Goal: Task Accomplishment & Management: Use online tool/utility

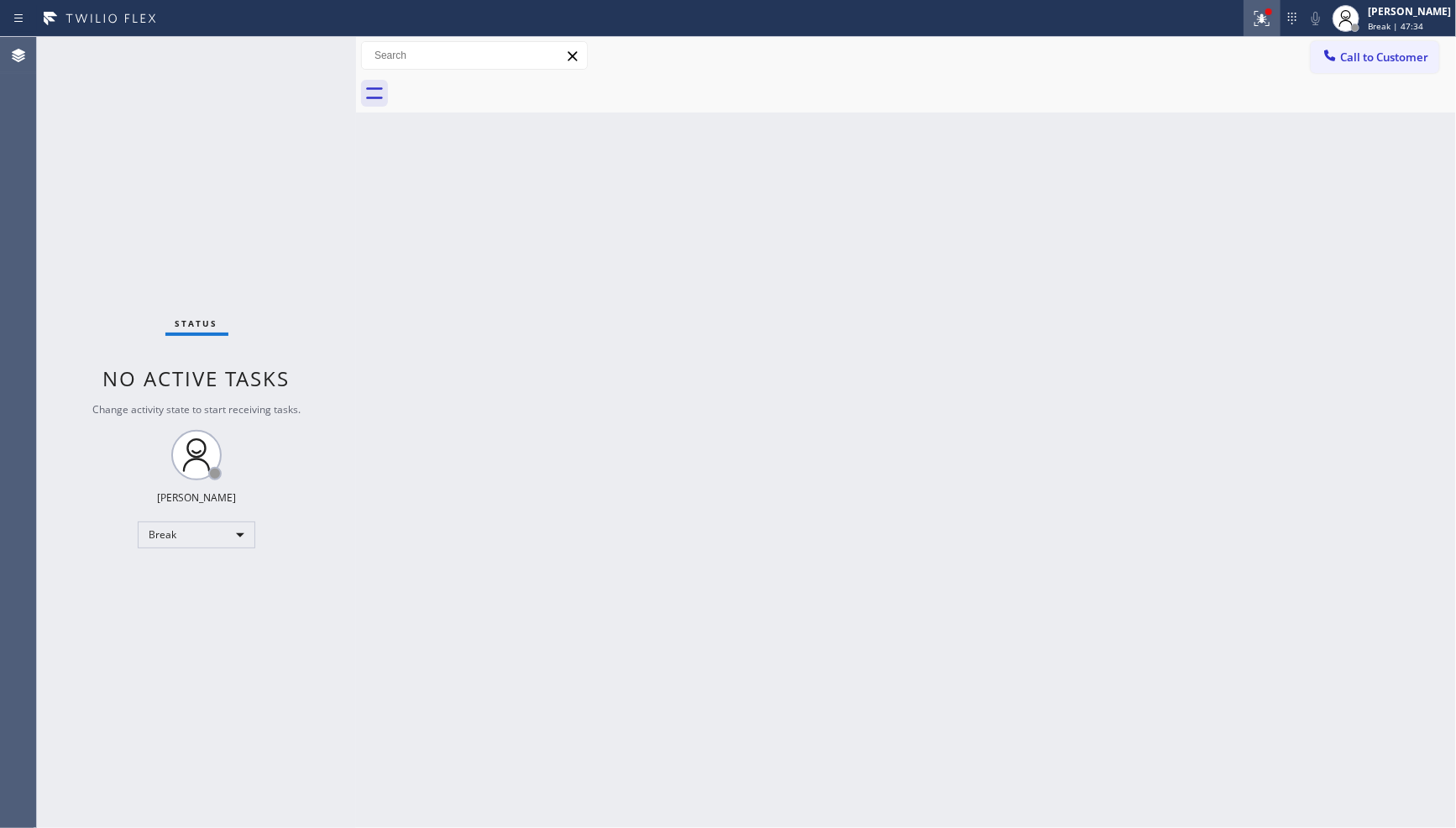
click at [1252, 10] on icon at bounding box center [1262, 19] width 21 height 21
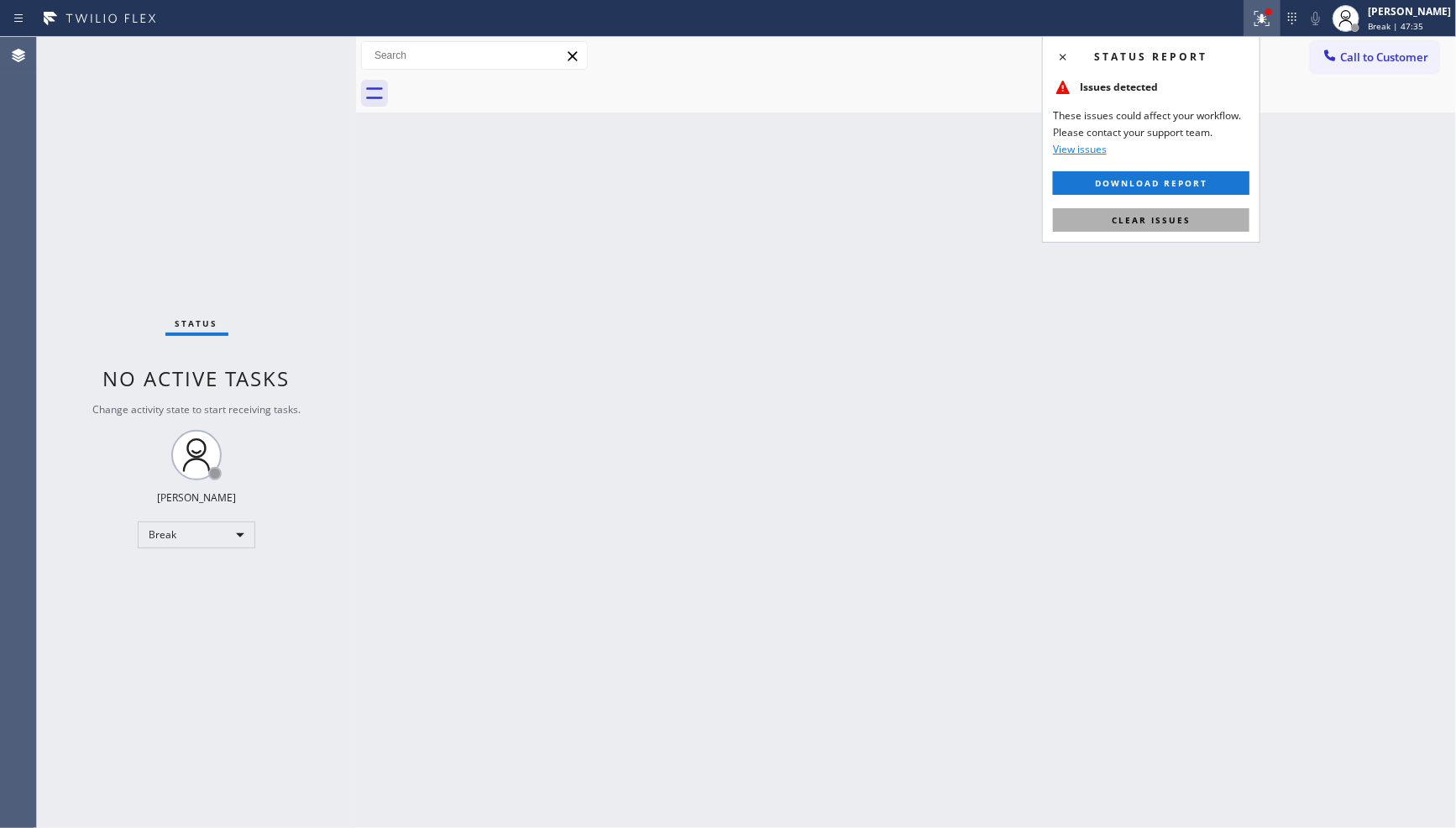
click at [1175, 217] on span "Clear issues" at bounding box center [1151, 220] width 79 height 12
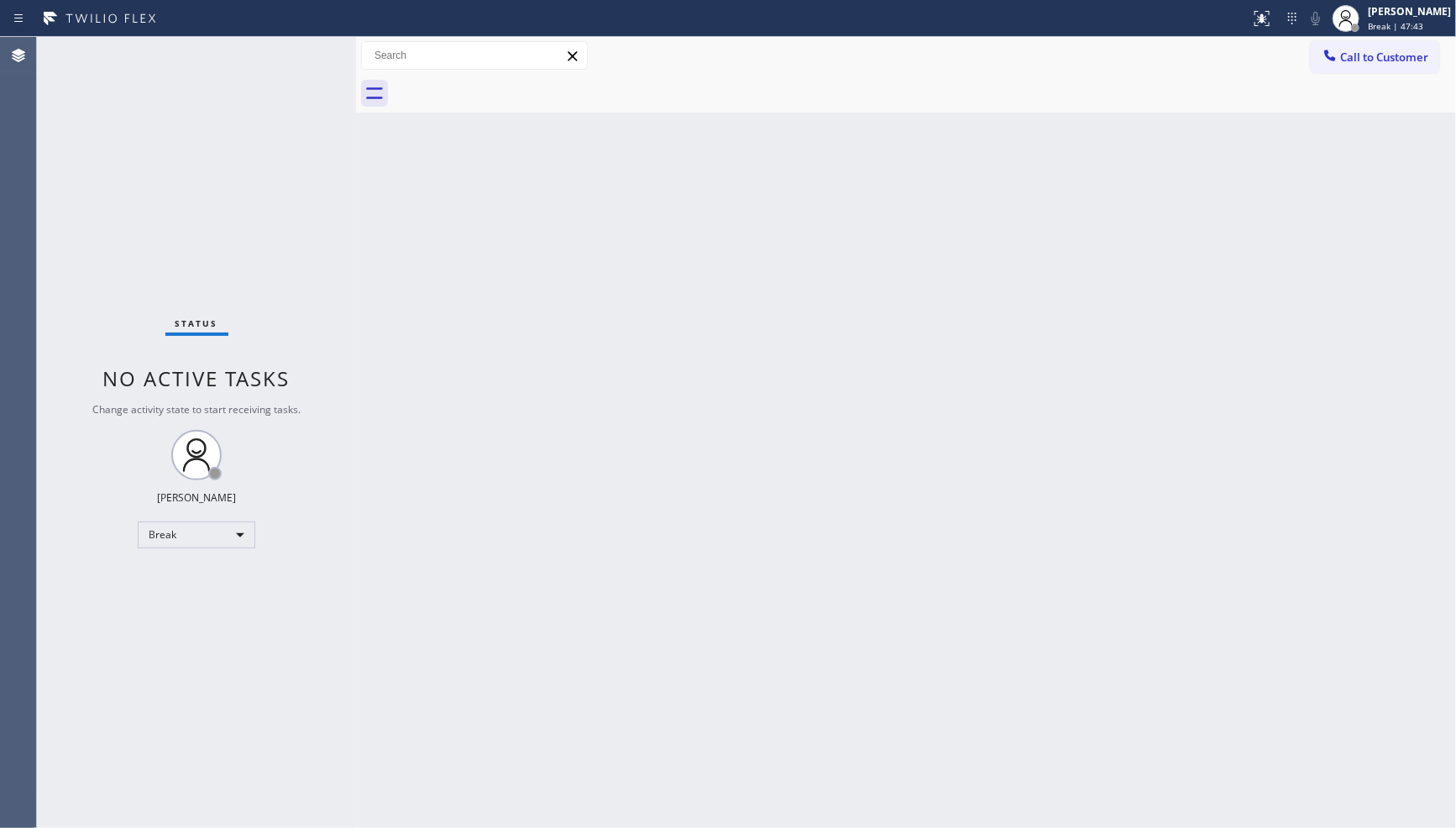
click at [838, 565] on div "Back to Dashboard Change Sender ID Customers Technicians Select a contact Outbo…" at bounding box center [906, 433] width 1100 height 792
click at [420, 308] on div "Back to Dashboard Change Sender ID Customers Technicians Select a contact Outbo…" at bounding box center [906, 433] width 1100 height 792
click at [237, 531] on div "Break" at bounding box center [196, 536] width 117 height 27
click at [225, 577] on li "Available" at bounding box center [195, 579] width 114 height 21
drag, startPoint x: 690, startPoint y: 333, endPoint x: 1118, endPoint y: 182, distance: 453.9
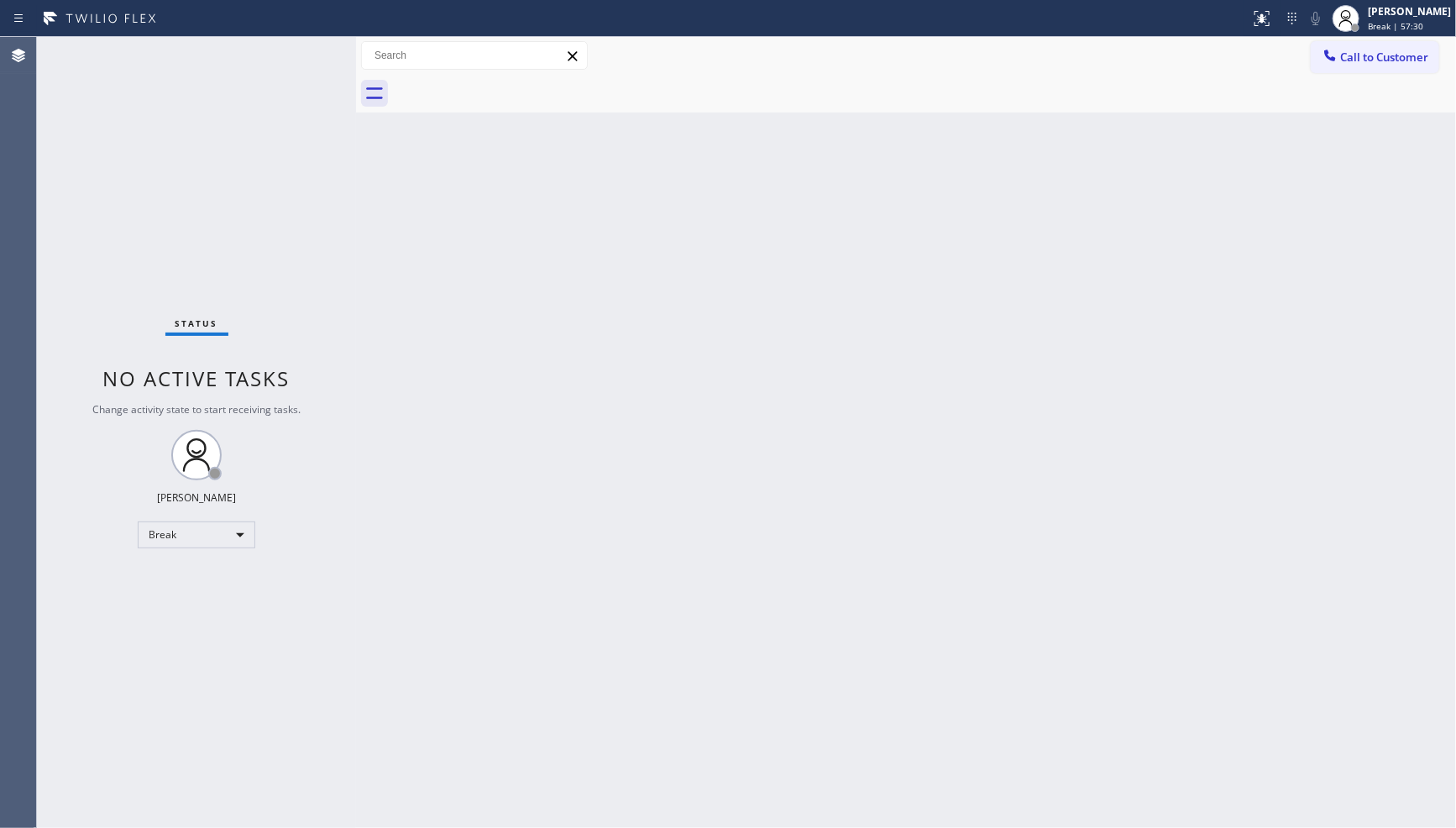
click at [691, 332] on div "Back to Dashboard Change Sender ID Customers Technicians Select a contact Outbo…" at bounding box center [906, 433] width 1100 height 792
click at [1144, 220] on div "Back to Dashboard Change Sender ID Customers Technicians Select a contact Outbo…" at bounding box center [906, 433] width 1100 height 792
click at [1455, 321] on div "Back to Dashboard Change Sender ID Customers Technicians Select a contact Outbo…" at bounding box center [906, 433] width 1100 height 792
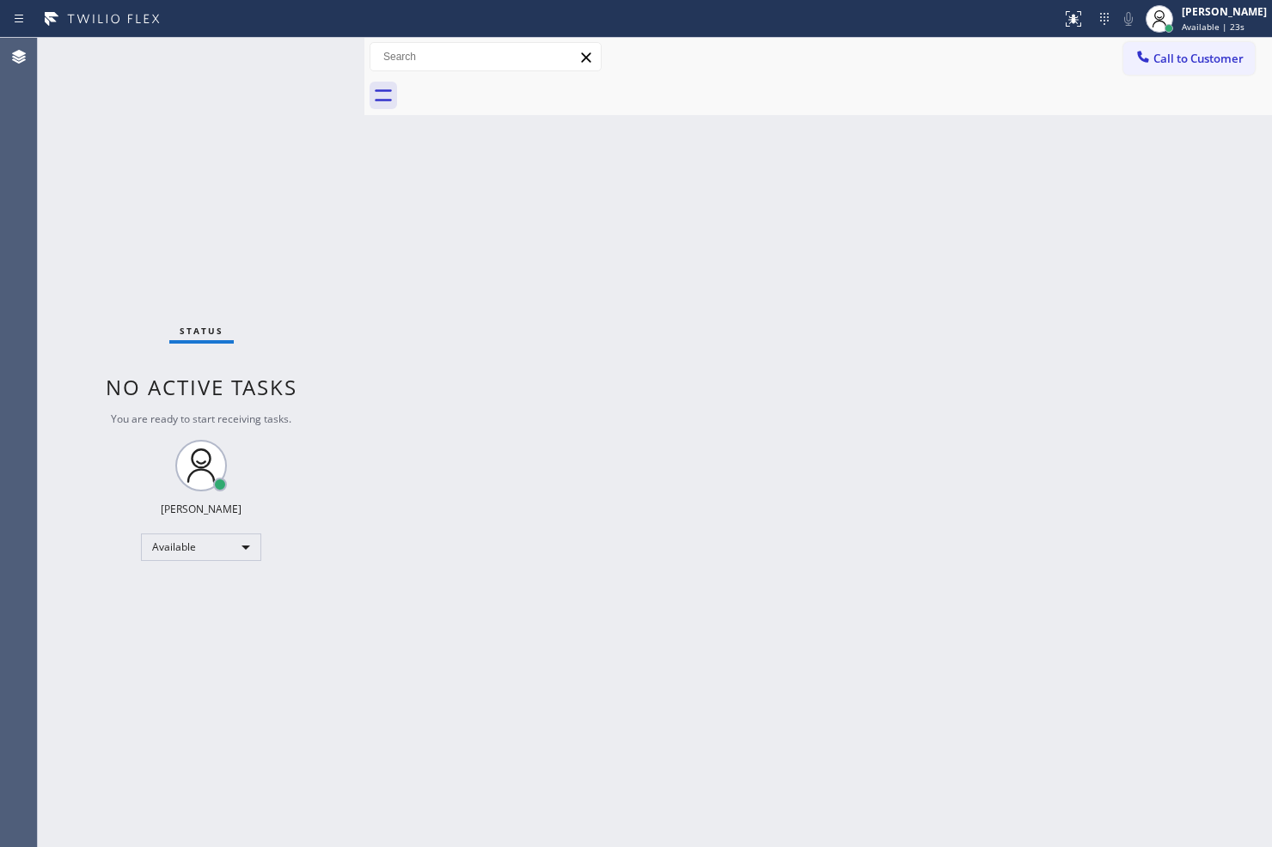
click at [477, 349] on div "Back to Dashboard Change Sender ID Customers Technicians Select a contact Outbo…" at bounding box center [818, 443] width 908 height 810
click at [306, 170] on div "Status No active tasks You are ready to start receiving tasks. [PERSON_NAME]" at bounding box center [201, 443] width 327 height 810
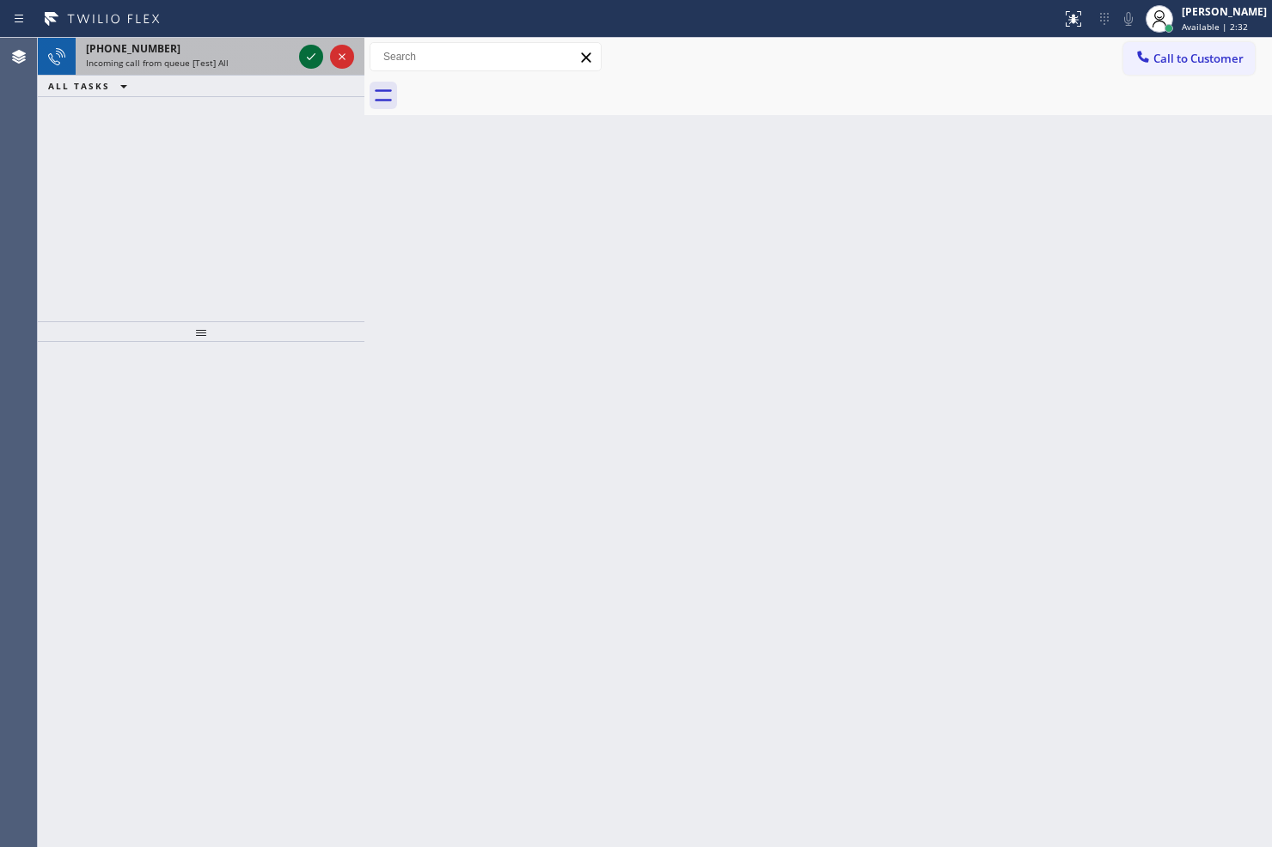
click at [309, 53] on icon at bounding box center [311, 56] width 21 height 21
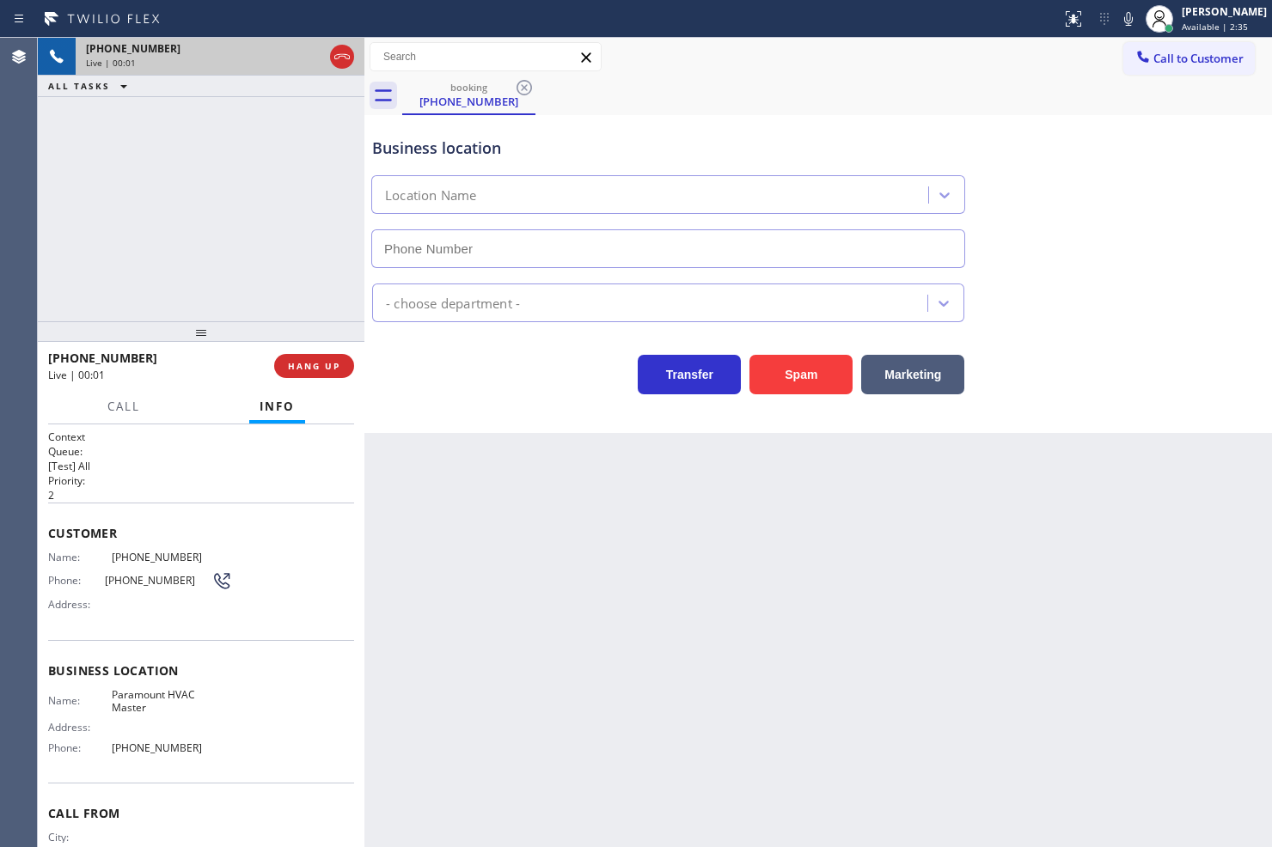
type input "[PHONE_NUMBER]"
click at [252, 175] on div "[PHONE_NUMBER] Live | 00:04 ALL TASKS ALL TASKS ACTIVE TASKS TASKS IN WRAP UP" at bounding box center [201, 180] width 327 height 284
click at [307, 298] on div "[PHONE_NUMBER] Live | 00:11 ALL TASKS ALL TASKS ACTIVE TASKS TASKS IN WRAP UP" at bounding box center [201, 180] width 327 height 284
click at [309, 375] on button "HANG UP" at bounding box center [314, 366] width 80 height 24
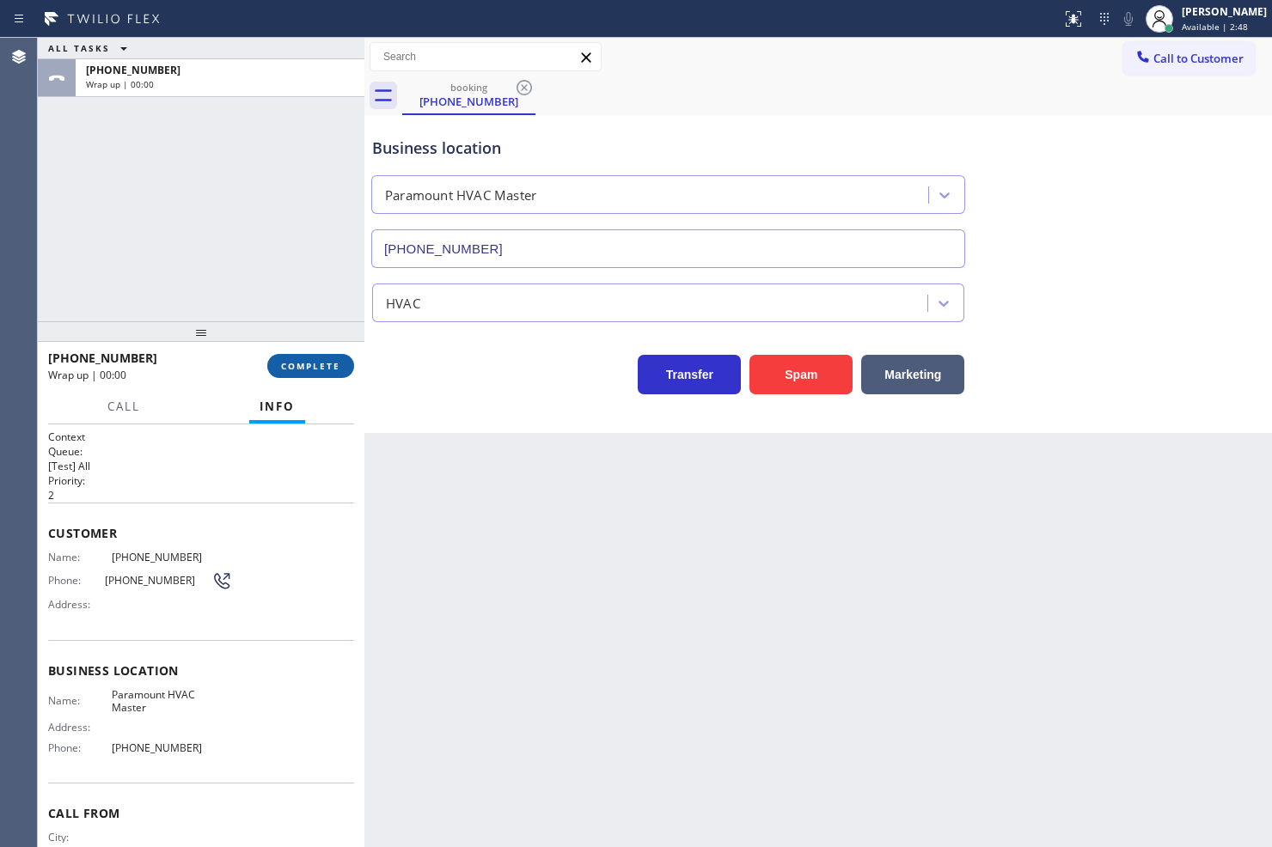
click at [309, 370] on span "COMPLETE" at bounding box center [310, 366] width 59 height 12
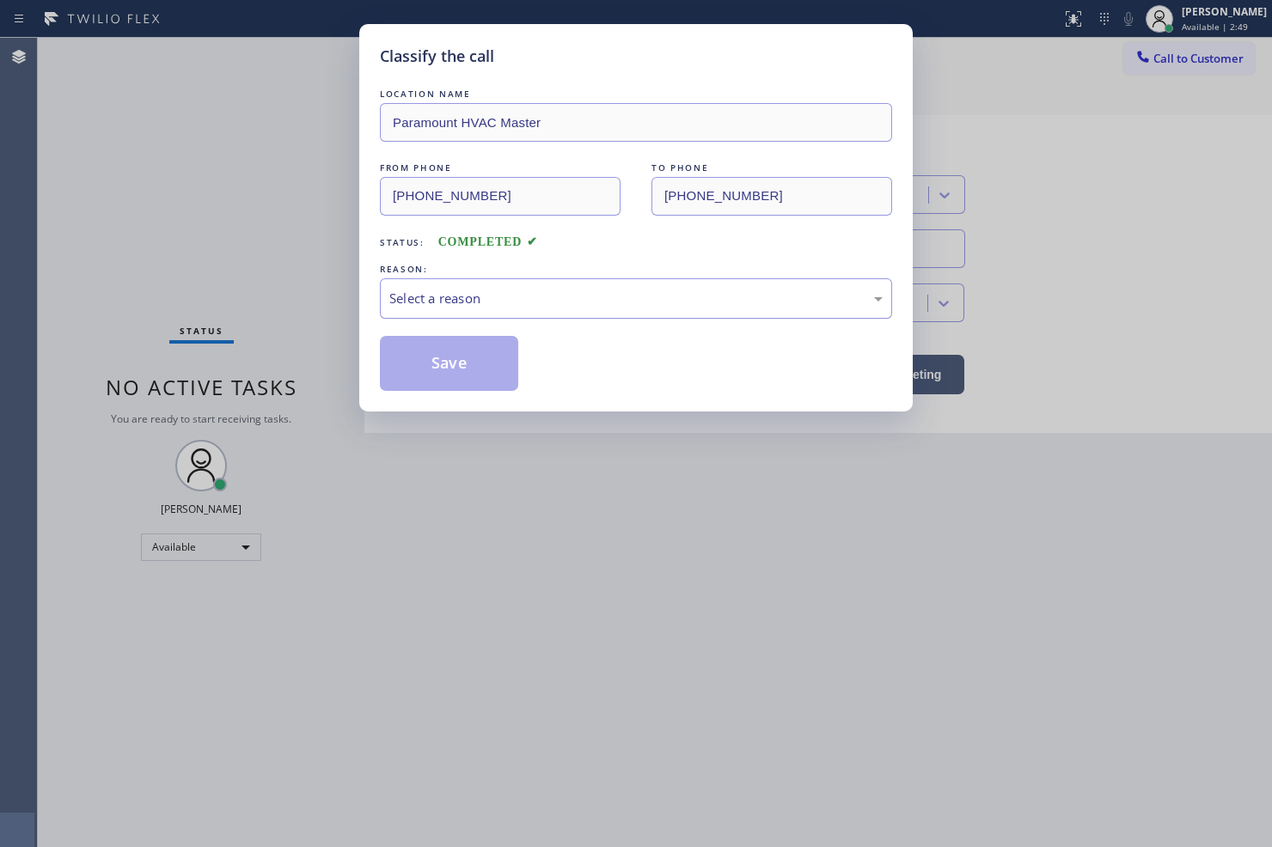
click at [428, 310] on div "Select a reason" at bounding box center [636, 298] width 512 height 40
click at [434, 376] on button "Save" at bounding box center [449, 363] width 138 height 55
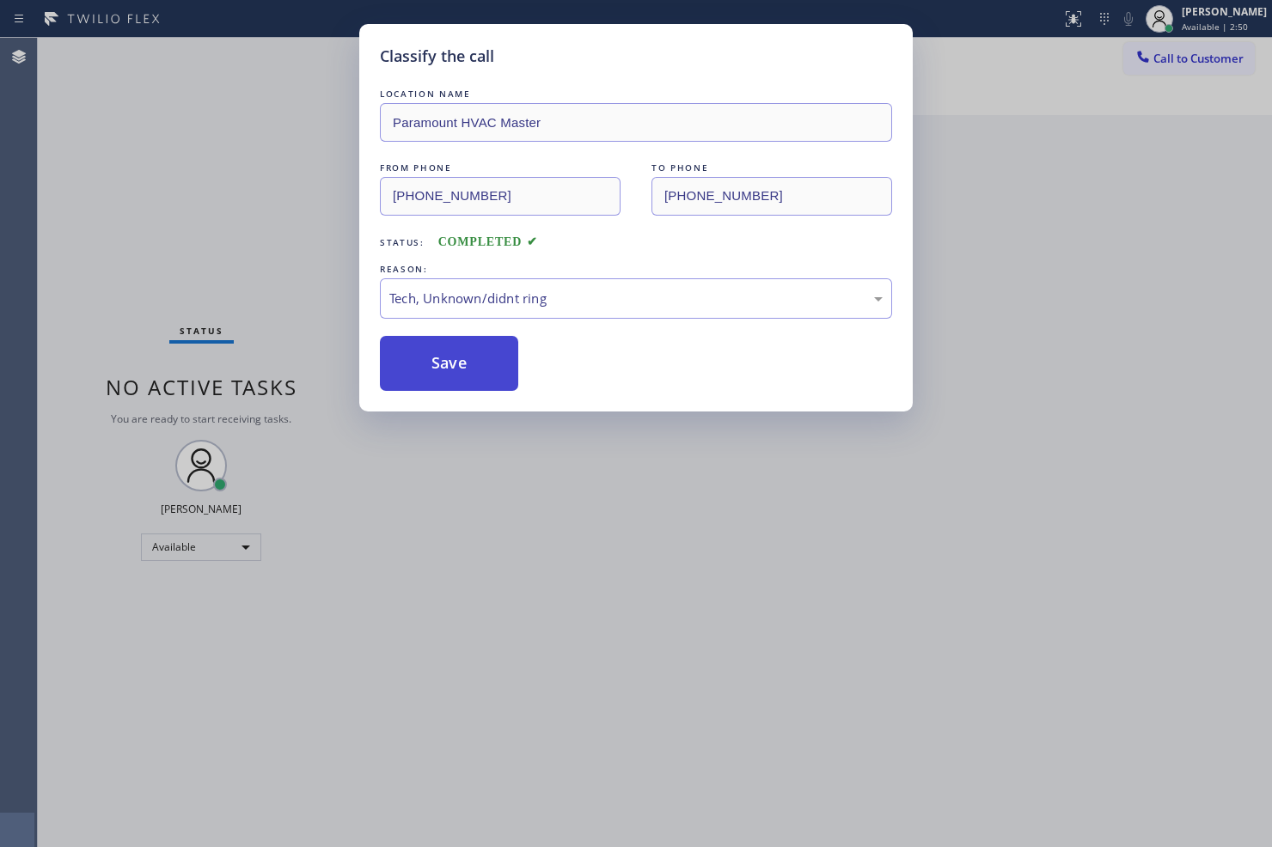
click at [434, 376] on button "Save" at bounding box center [449, 363] width 138 height 55
click at [435, 372] on button "Save" at bounding box center [449, 363] width 138 height 55
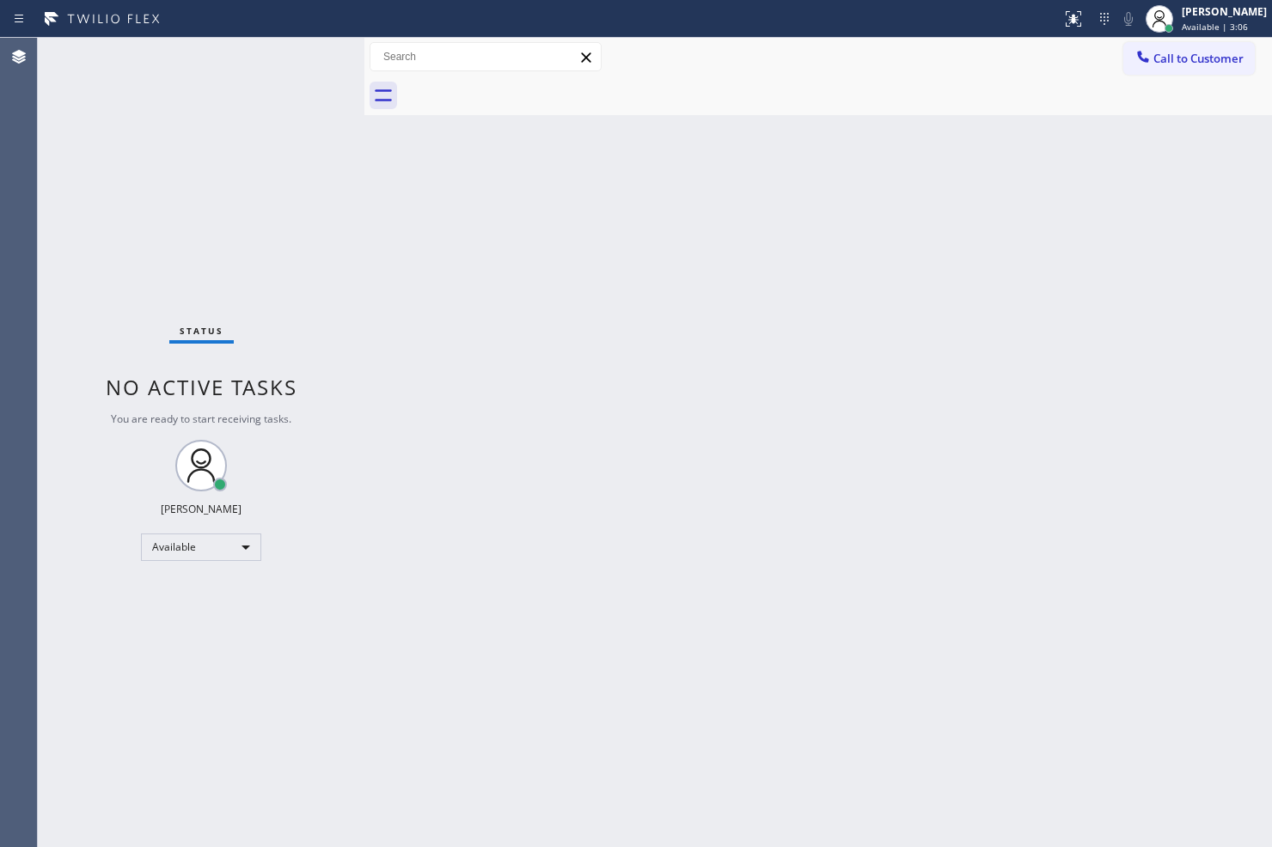
click at [385, 325] on div "Back to Dashboard Change Sender ID Customers Technicians Select a contact Outbo…" at bounding box center [818, 443] width 908 height 810
click at [250, 121] on div "Status No active tasks You are ready to start receiving tasks. [PERSON_NAME]" at bounding box center [201, 443] width 327 height 810
drag, startPoint x: 362, startPoint y: 139, endPoint x: 378, endPoint y: 141, distance: 16.4
click at [379, 141] on div at bounding box center [379, 443] width 0 height 810
click at [316, 57] on div "Status No active tasks You are ready to start receiving tasks. [PERSON_NAME]" at bounding box center [209, 443] width 343 height 810
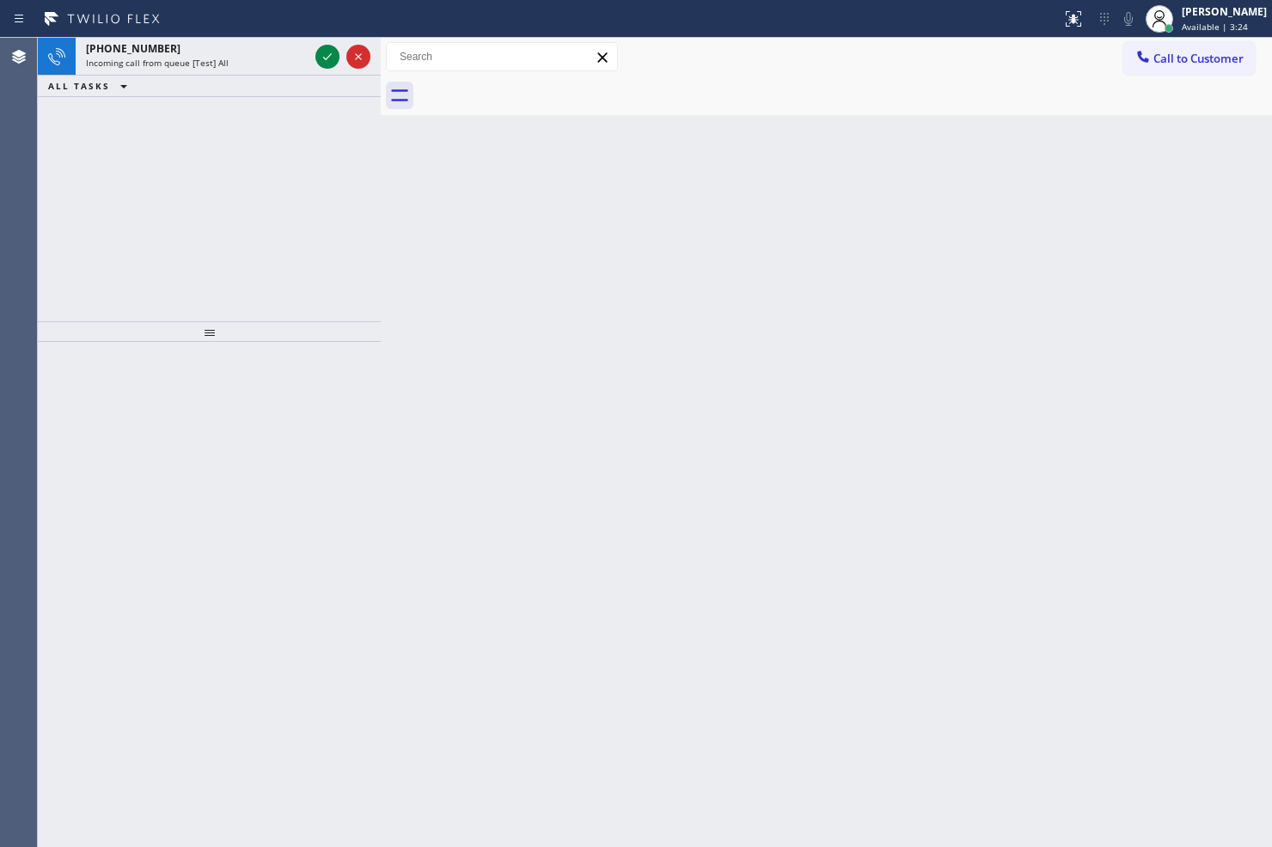
click at [324, 57] on icon at bounding box center [327, 56] width 21 height 21
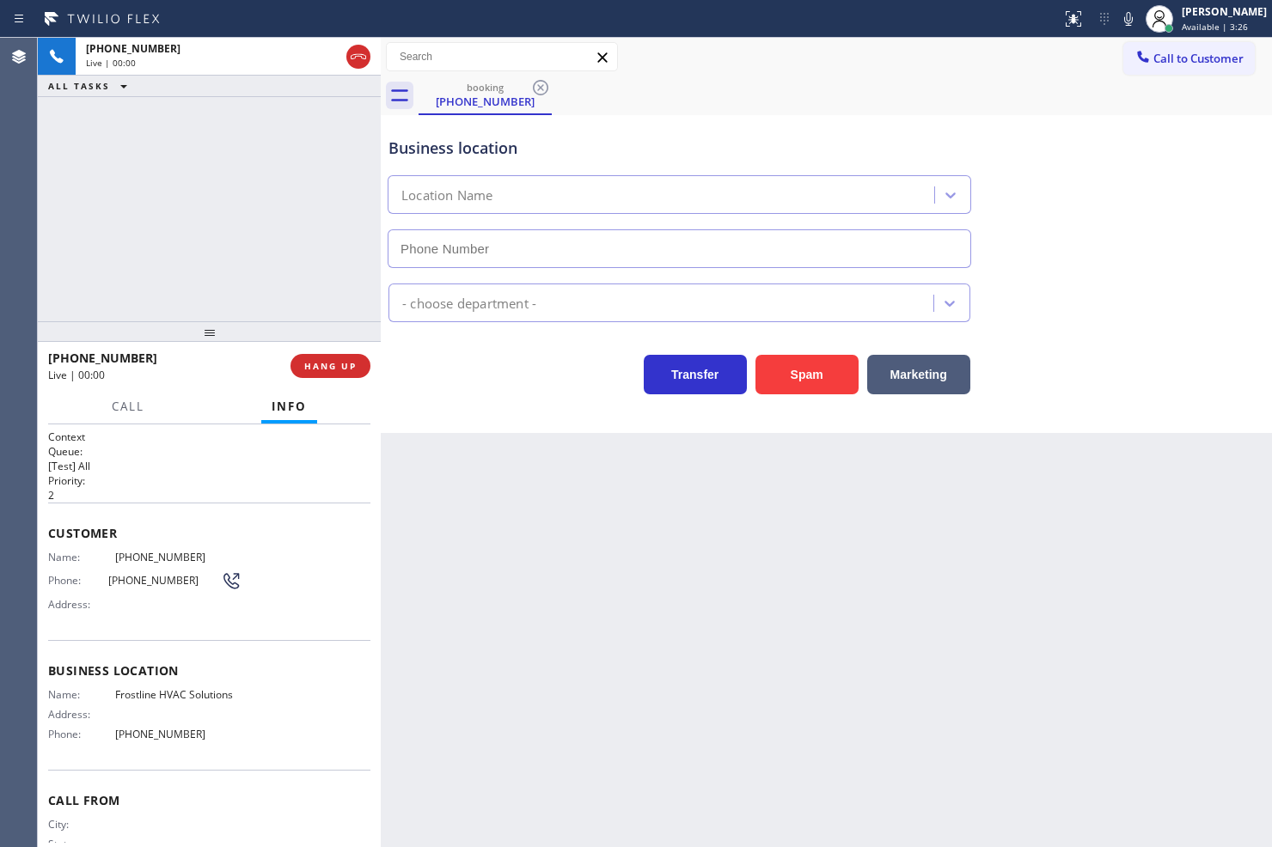
type input "[PHONE_NUMBER]"
click at [801, 387] on button "Spam" at bounding box center [806, 375] width 103 height 40
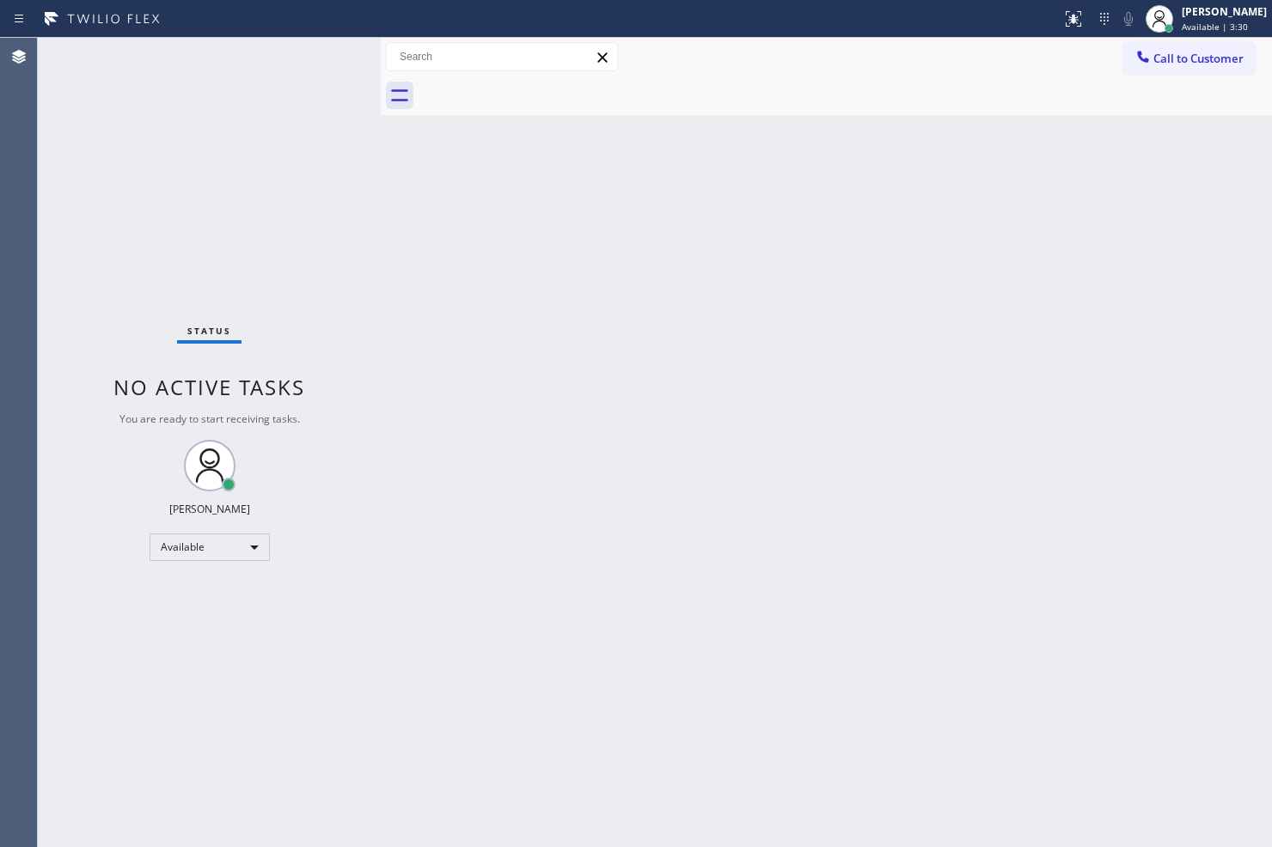
click at [340, 52] on div "Status No active tasks You are ready to start receiving tasks. [PERSON_NAME]" at bounding box center [209, 443] width 343 height 810
click at [325, 53] on div "Status No active tasks You are ready to start receiving tasks. [PERSON_NAME]" at bounding box center [209, 443] width 343 height 810
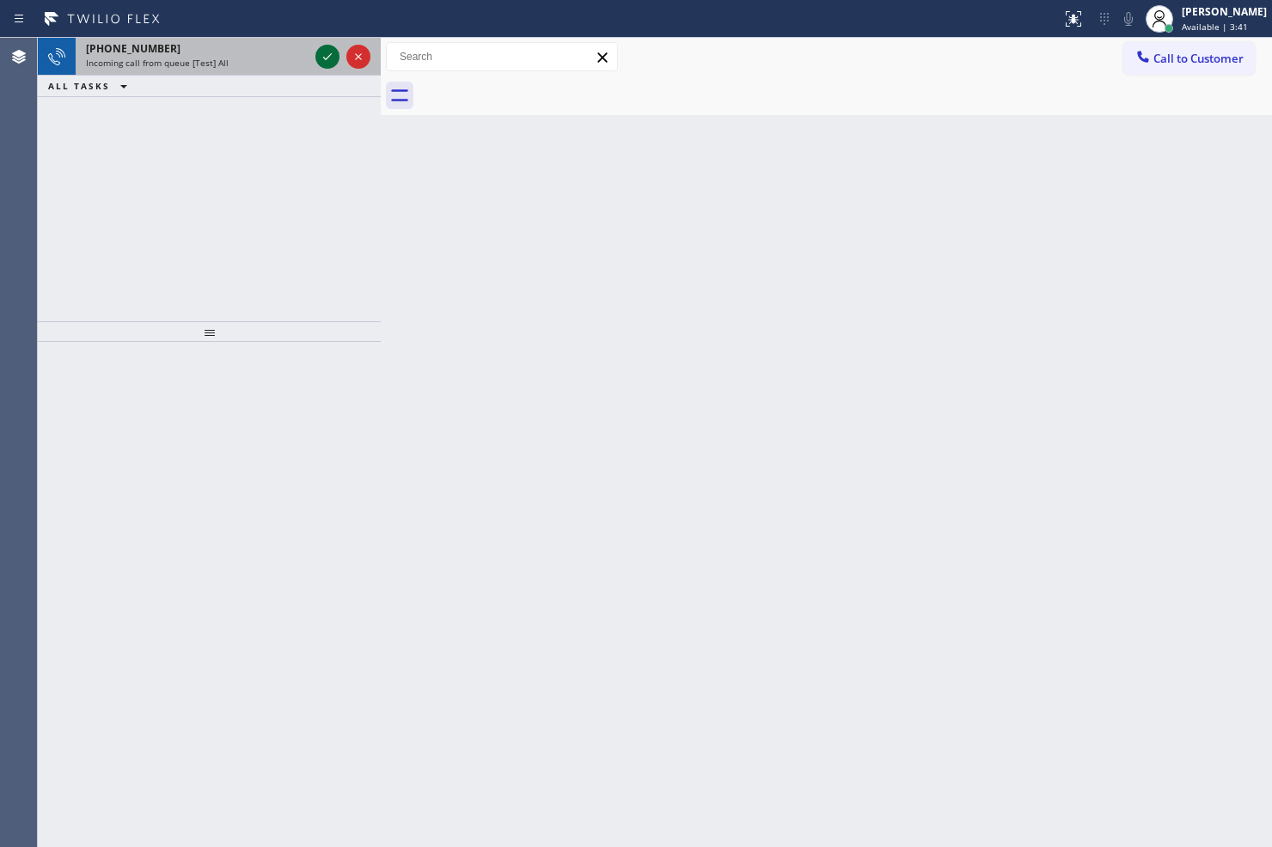
click at [328, 61] on icon at bounding box center [327, 56] width 21 height 21
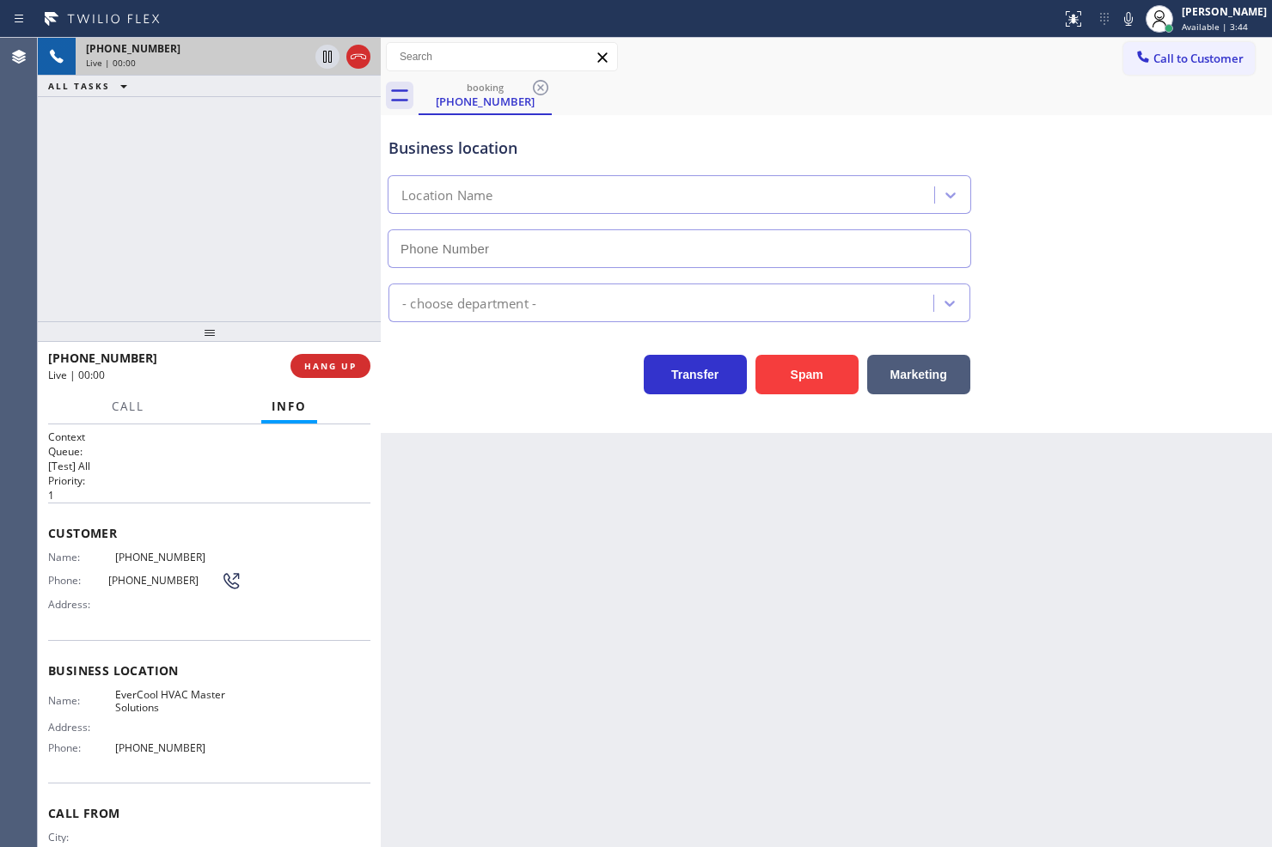
type input "[PHONE_NUMBER]"
drag, startPoint x: 284, startPoint y: 229, endPoint x: 278, endPoint y: 321, distance: 92.1
click at [282, 229] on div "[PHONE_NUMBER] Live | 00:07 ALL TASKS ALL TASKS ACTIVE TASKS TASKS IN WRAP UP" at bounding box center [209, 180] width 343 height 284
click at [322, 378] on div "[PHONE_NUMBER] Live | 00:09 HANG UP" at bounding box center [209, 366] width 322 height 45
click at [323, 368] on span "HANG UP" at bounding box center [330, 366] width 52 height 12
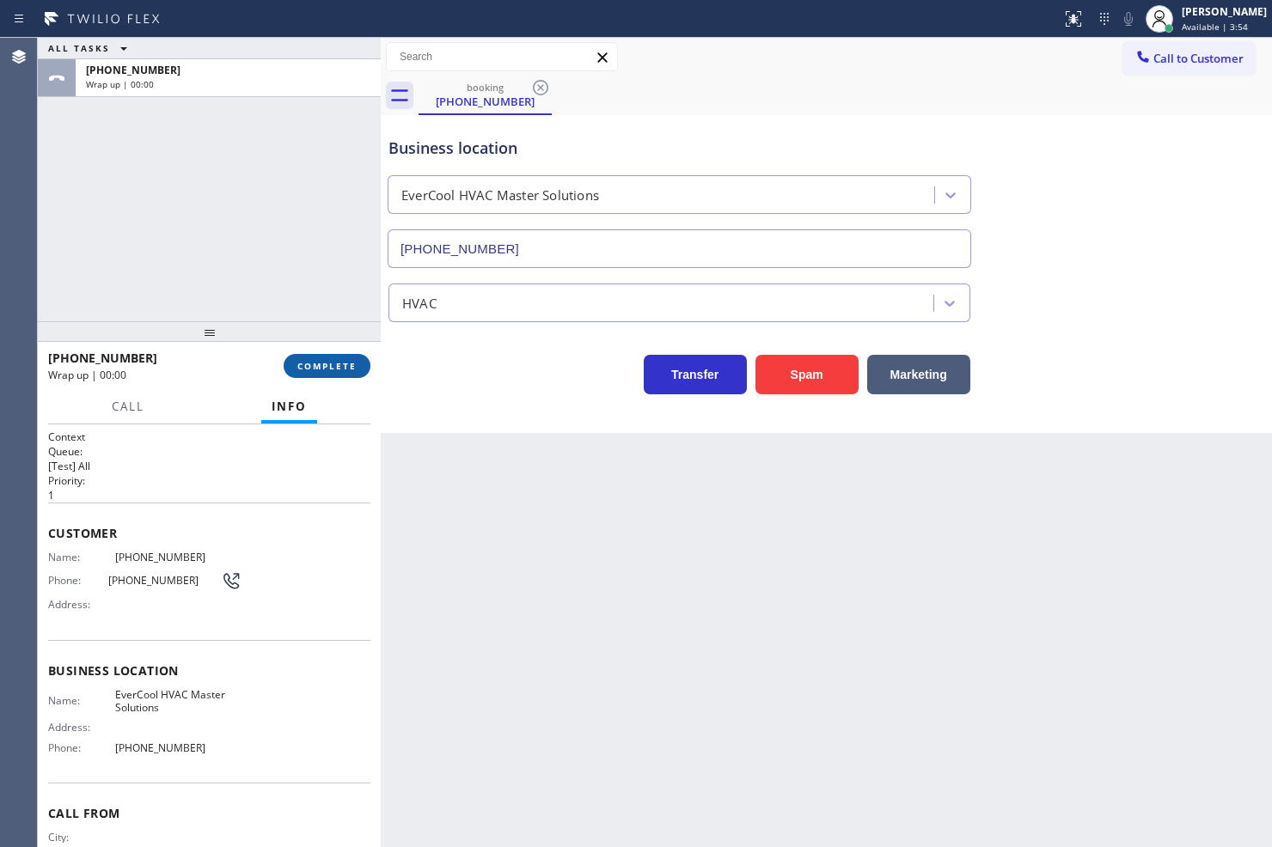
click at [324, 364] on span "COMPLETE" at bounding box center [326, 366] width 59 height 12
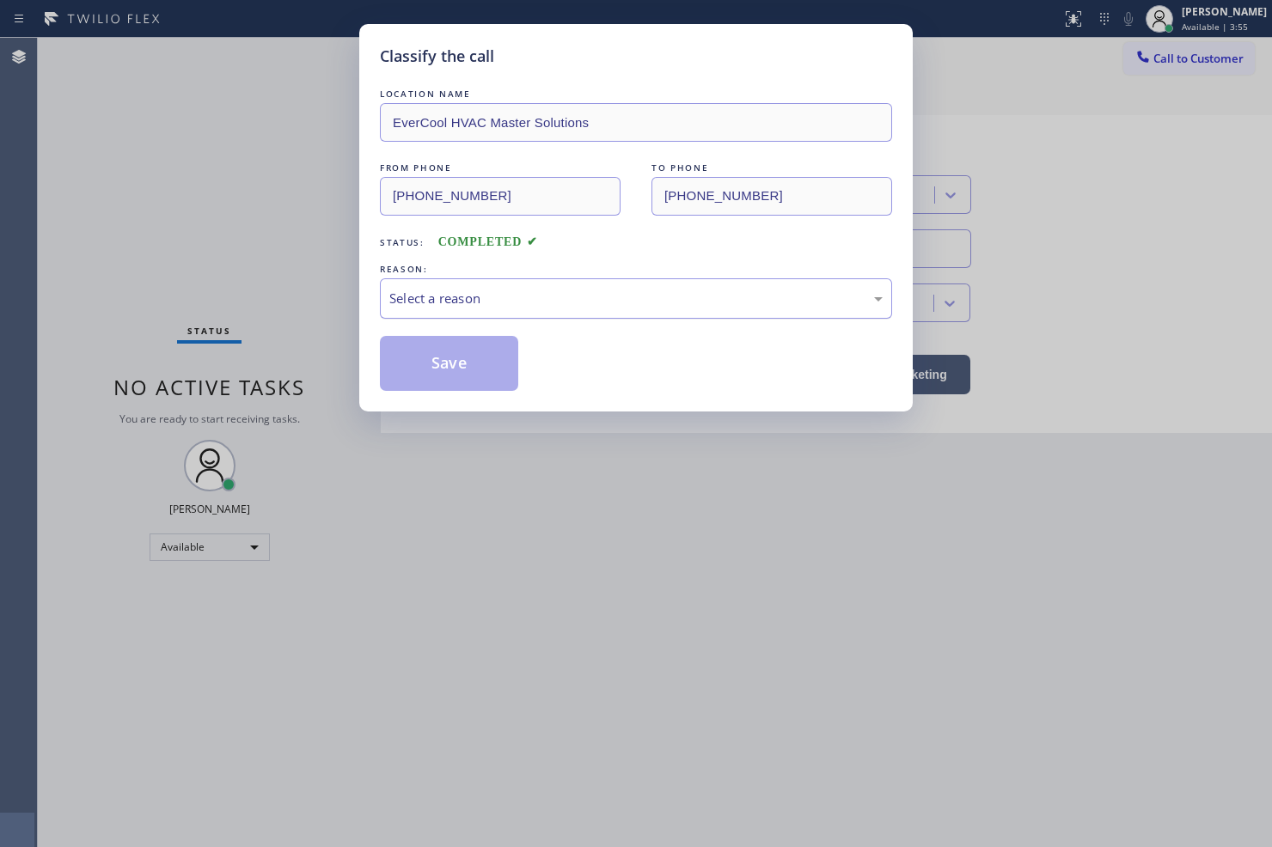
click at [462, 312] on div "Select a reason" at bounding box center [636, 298] width 512 height 40
click at [465, 359] on button "Save" at bounding box center [449, 363] width 138 height 55
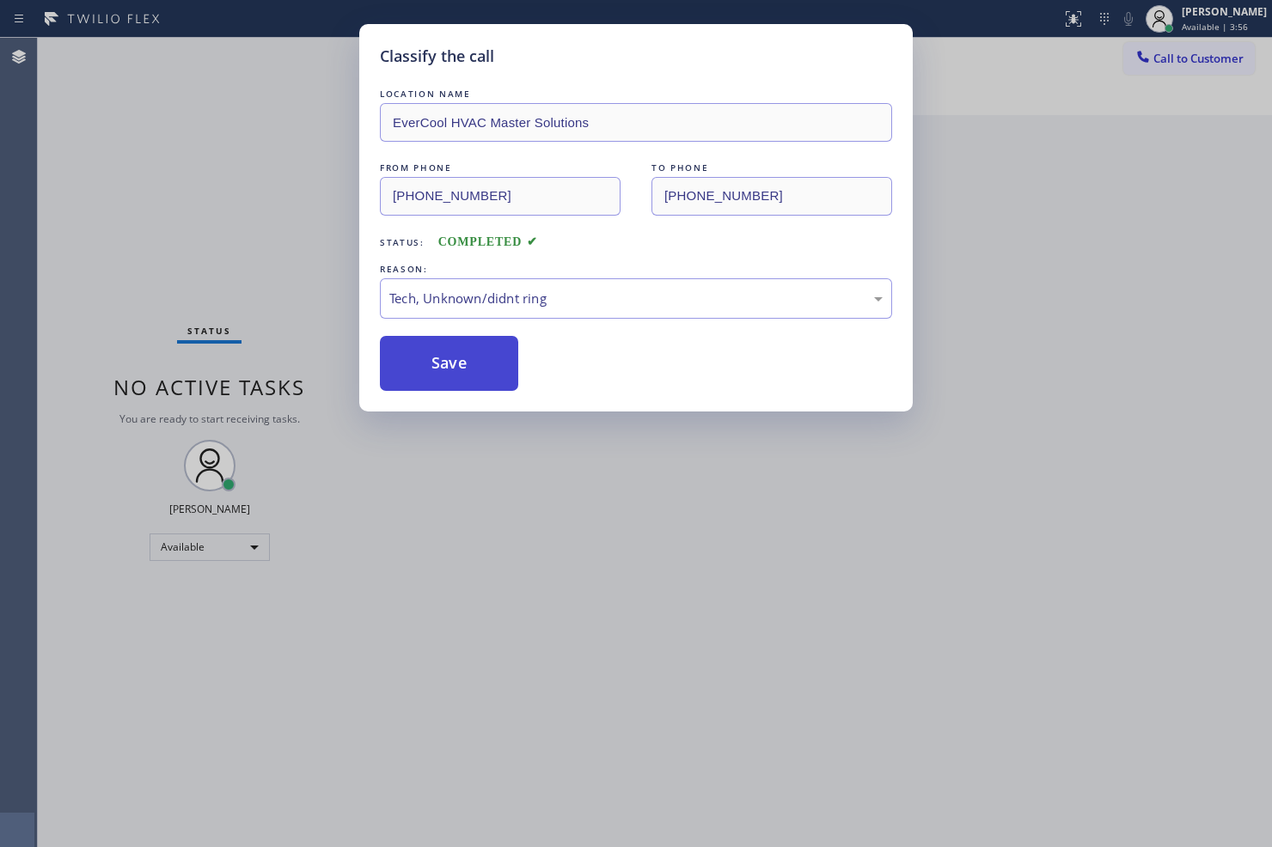
click at [465, 359] on button "Save" at bounding box center [449, 363] width 138 height 55
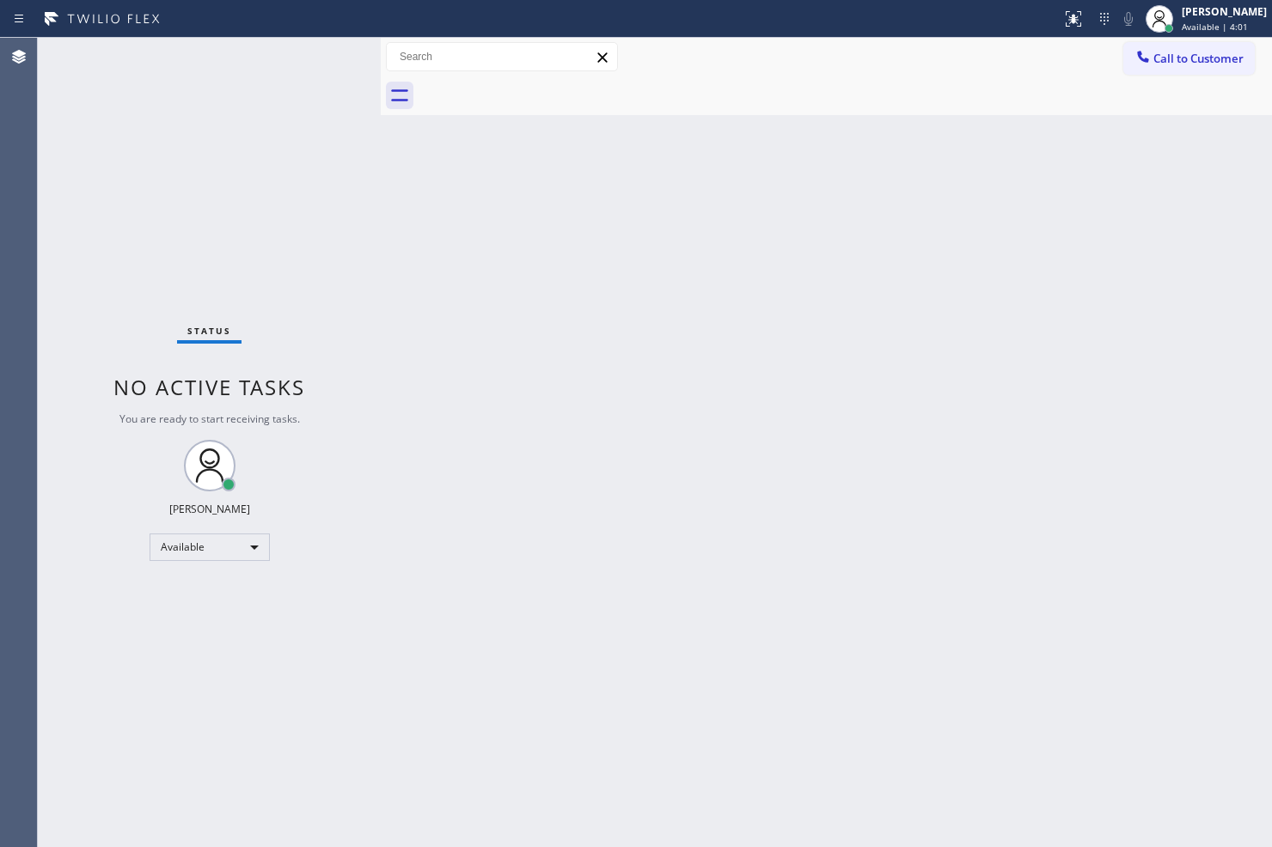
click at [1089, 288] on div "Back to Dashboard Change Sender ID Customers Technicians Select a contact Outbo…" at bounding box center [826, 443] width 891 height 810
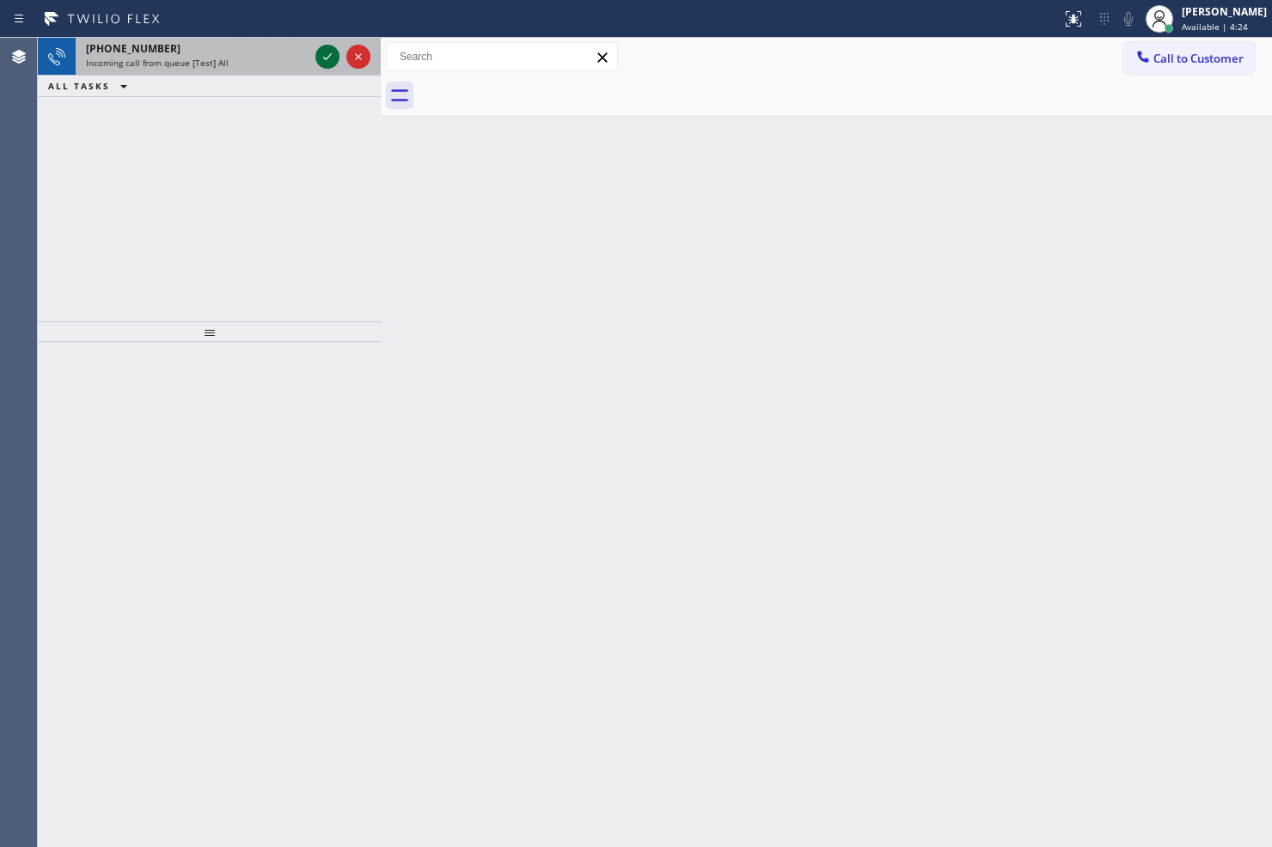
click at [321, 58] on icon at bounding box center [327, 56] width 21 height 21
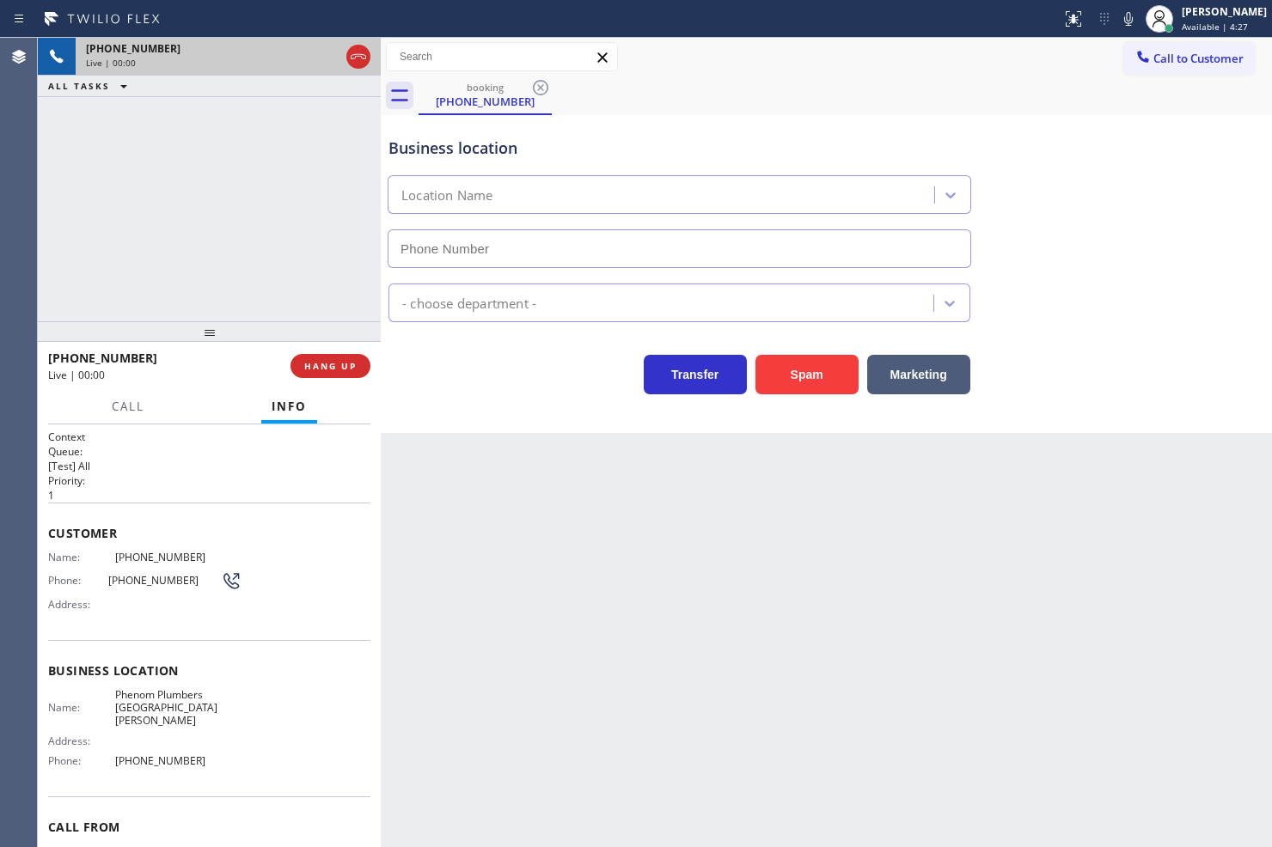
type input "[PHONE_NUMBER]"
click at [134, 415] on button "Call" at bounding box center [127, 407] width 53 height 34
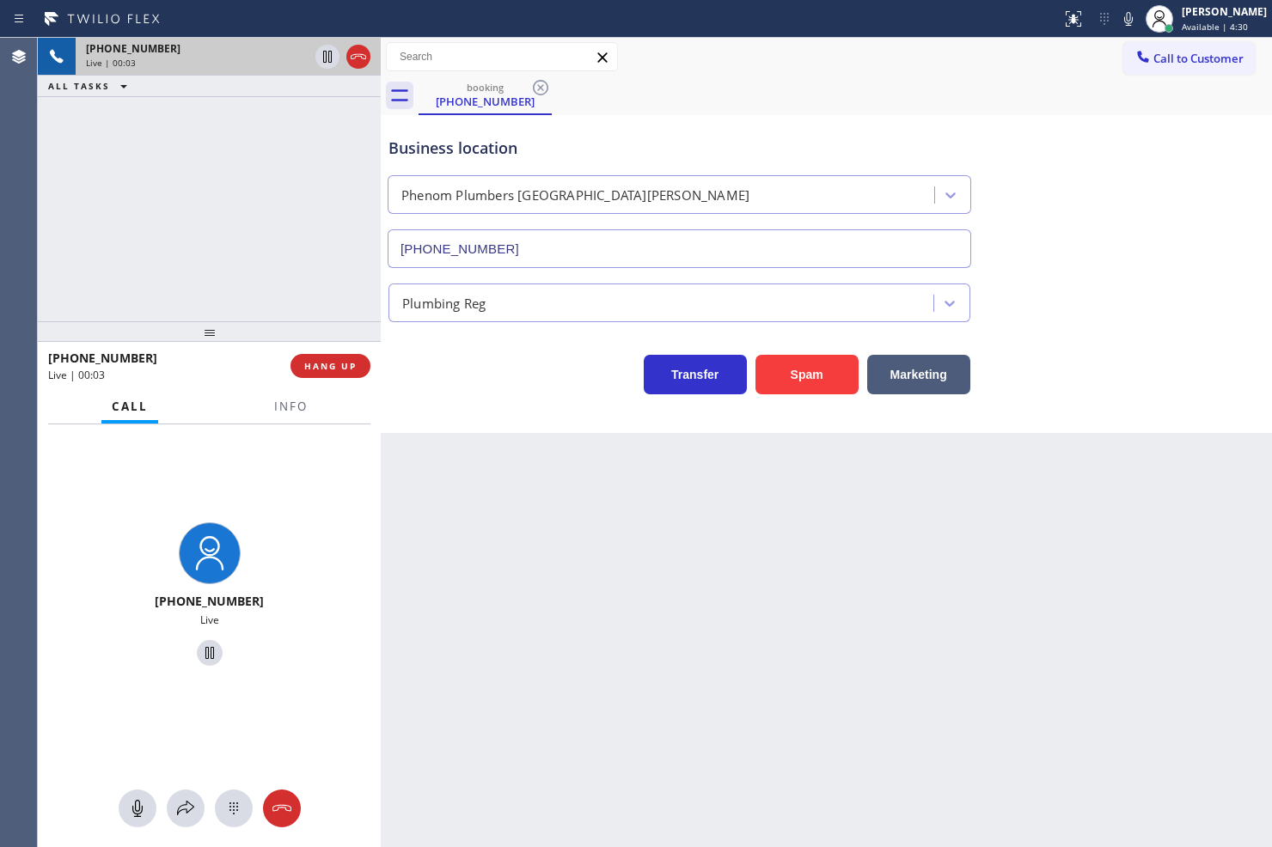
click at [251, 258] on div "[PHONE_NUMBER] Live | 00:03 ALL TASKS ALL TASKS ACTIVE TASKS TASKS IN WRAP UP" at bounding box center [209, 180] width 343 height 284
click at [456, 405] on div "Business location Phenom Plumbers [GEOGRAPHIC_DATA][PERSON_NAME] [PHONE_NUMBER]…" at bounding box center [826, 274] width 891 height 318
click at [230, 219] on div "[PHONE_NUMBER] Live | 00:06 ALL TASKS ALL TASKS ACTIVE TASKS TASKS IN WRAP UP" at bounding box center [209, 180] width 343 height 284
click at [474, 393] on div "Transfer Spam Marketing" at bounding box center [679, 370] width 589 height 48
click at [281, 263] on div "[PHONE_NUMBER] Live | 00:07 ALL TASKS ALL TASKS ACTIVE TASKS TASKS IN WRAP UP" at bounding box center [209, 180] width 343 height 284
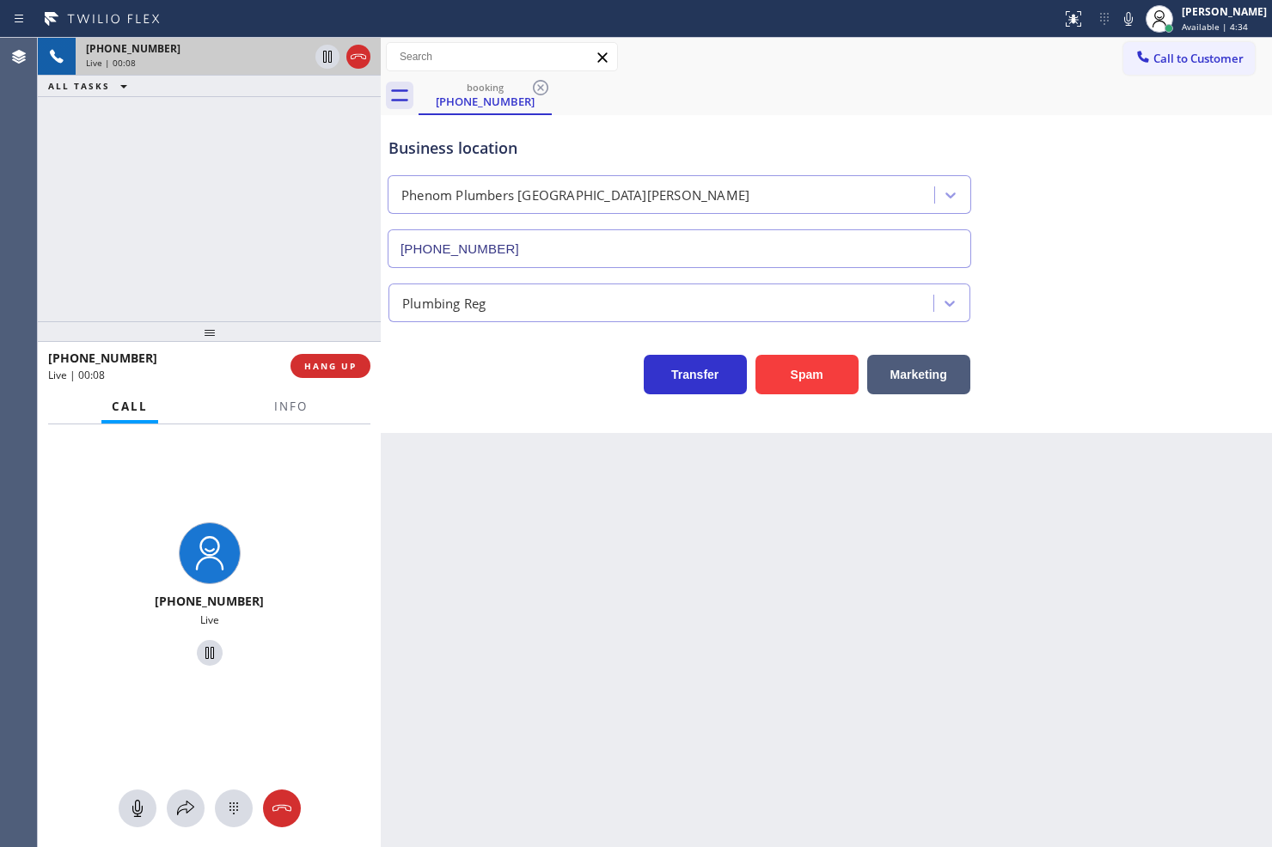
click at [437, 390] on div "Transfer Spam Marketing" at bounding box center [679, 370] width 589 height 48
click at [445, 380] on div "Transfer Spam Marketing" at bounding box center [679, 370] width 589 height 48
click at [535, 363] on div "Transfer Spam Marketing" at bounding box center [679, 370] width 589 height 48
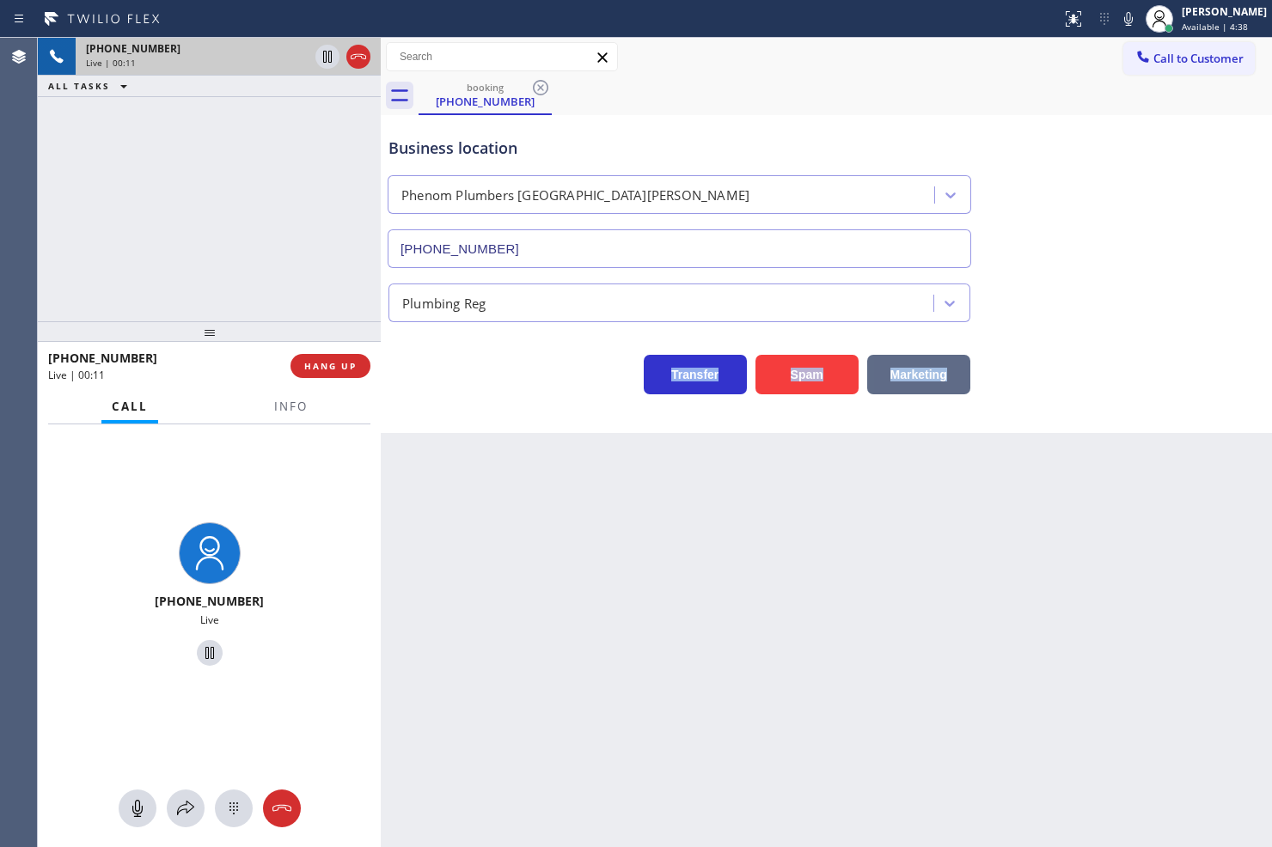
click at [928, 373] on button "Marketing" at bounding box center [918, 375] width 103 height 40
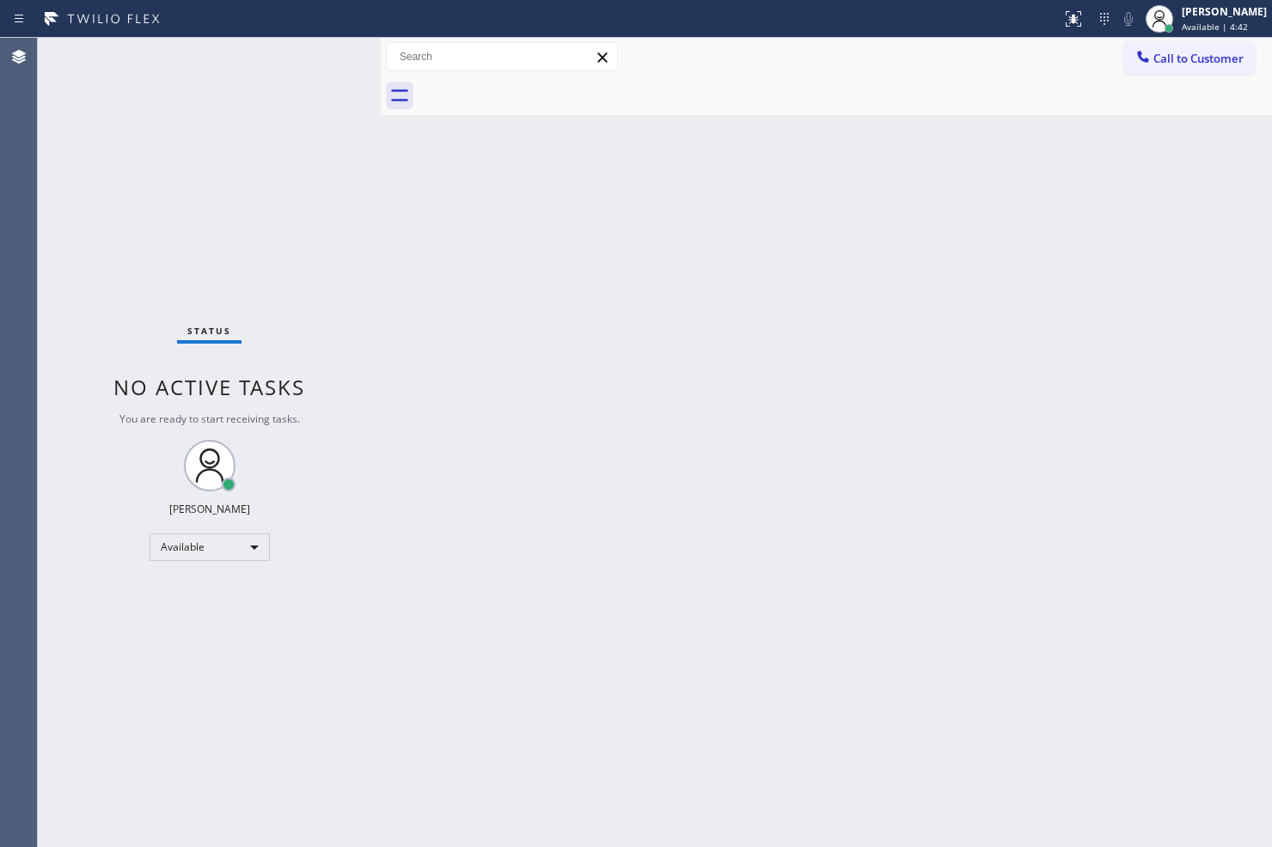
click at [322, 58] on div "Status No active tasks You are ready to start receiving tasks. [PERSON_NAME]" at bounding box center [209, 443] width 343 height 810
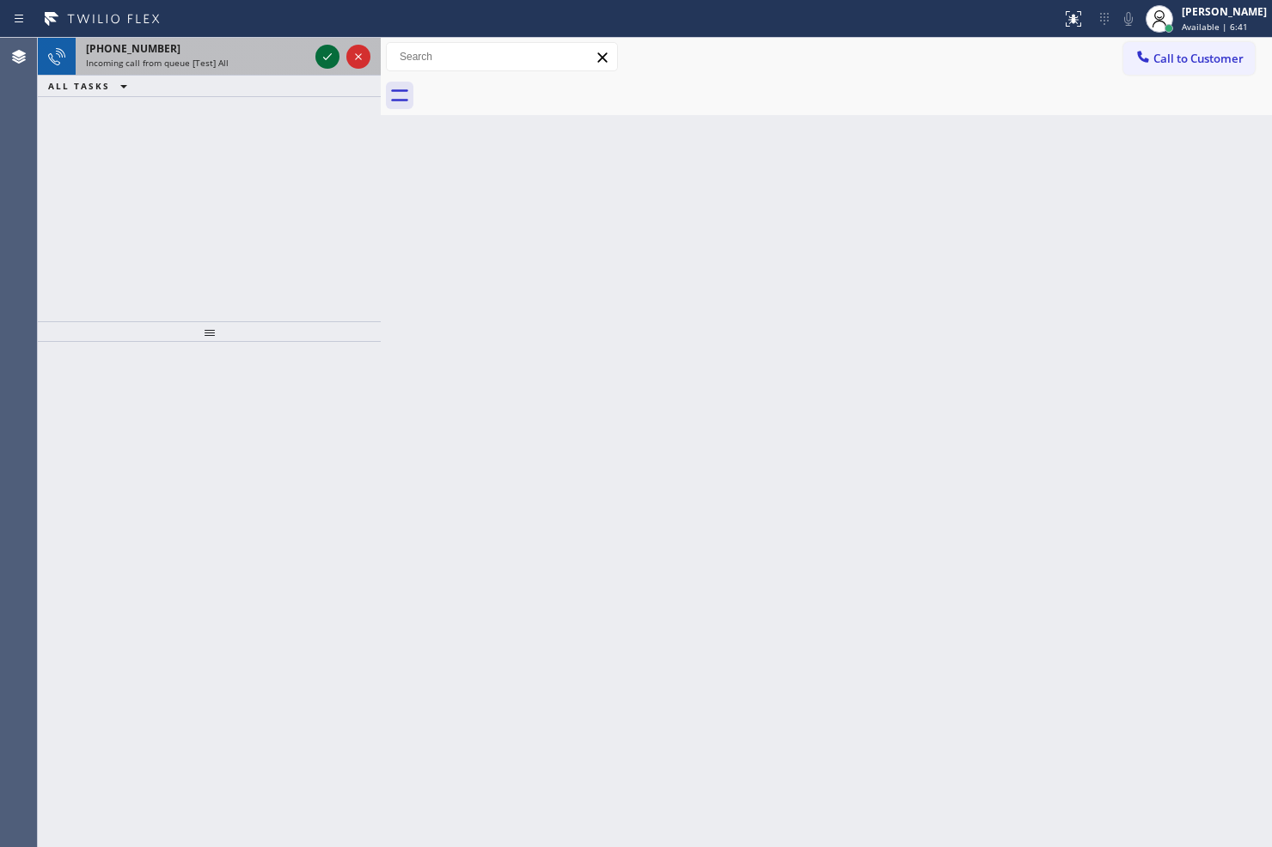
click at [324, 63] on icon at bounding box center [327, 56] width 21 height 21
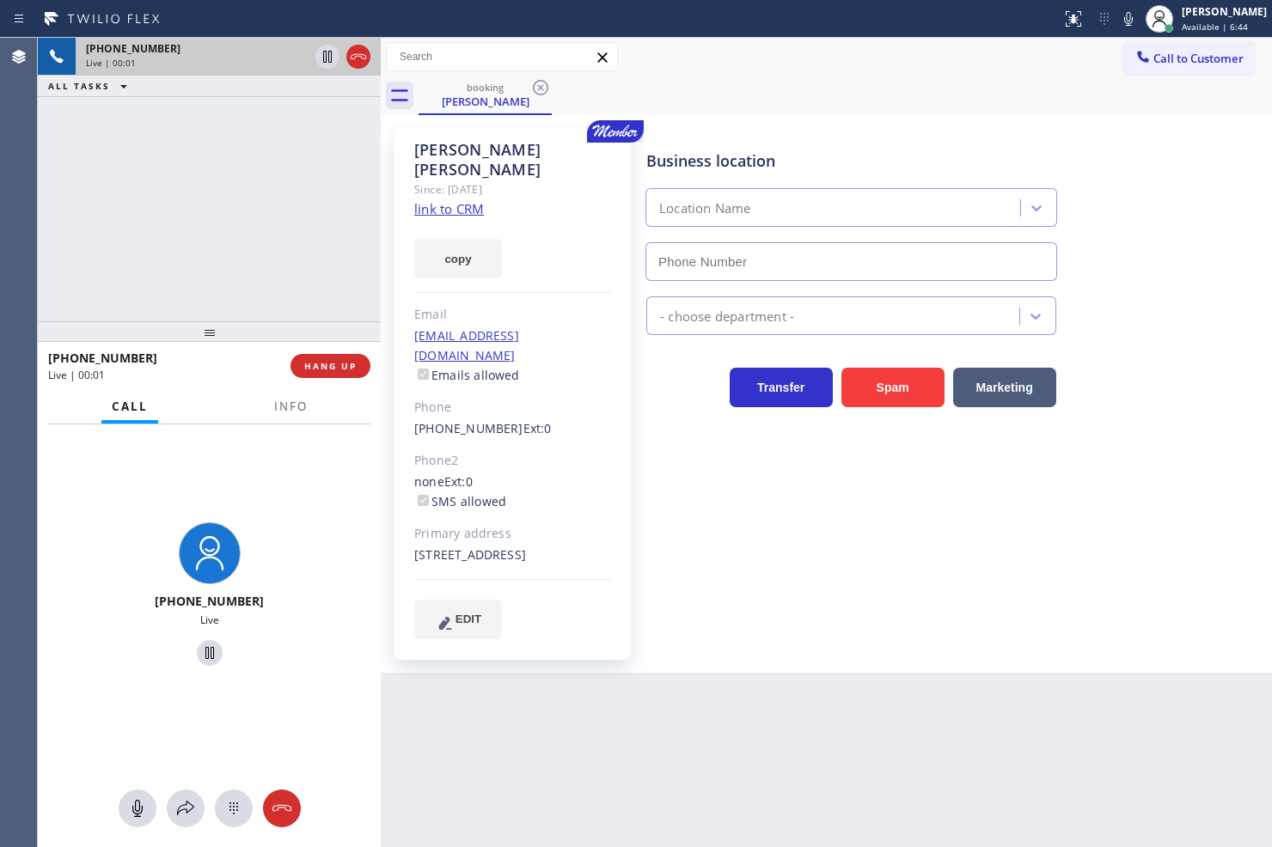
type input "[PHONE_NUMBER]"
click at [166, 181] on div "[PHONE_NUMBER] Live | 00:02 ALL TASKS ALL TASKS ACTIVE TASKS TASKS IN WRAP UP" at bounding box center [209, 180] width 343 height 284
click at [199, 207] on div "[PHONE_NUMBER] Live | 00:08 ALL TASKS ALL TASKS ACTIVE TASKS TASKS IN WRAP UP" at bounding box center [209, 180] width 343 height 284
drag, startPoint x: 590, startPoint y: 817, endPoint x: 367, endPoint y: 651, distance: 277.1
click at [569, 798] on div "Back to Dashboard Change Sender ID Customers Technicians Select a contact Outbo…" at bounding box center [826, 443] width 891 height 810
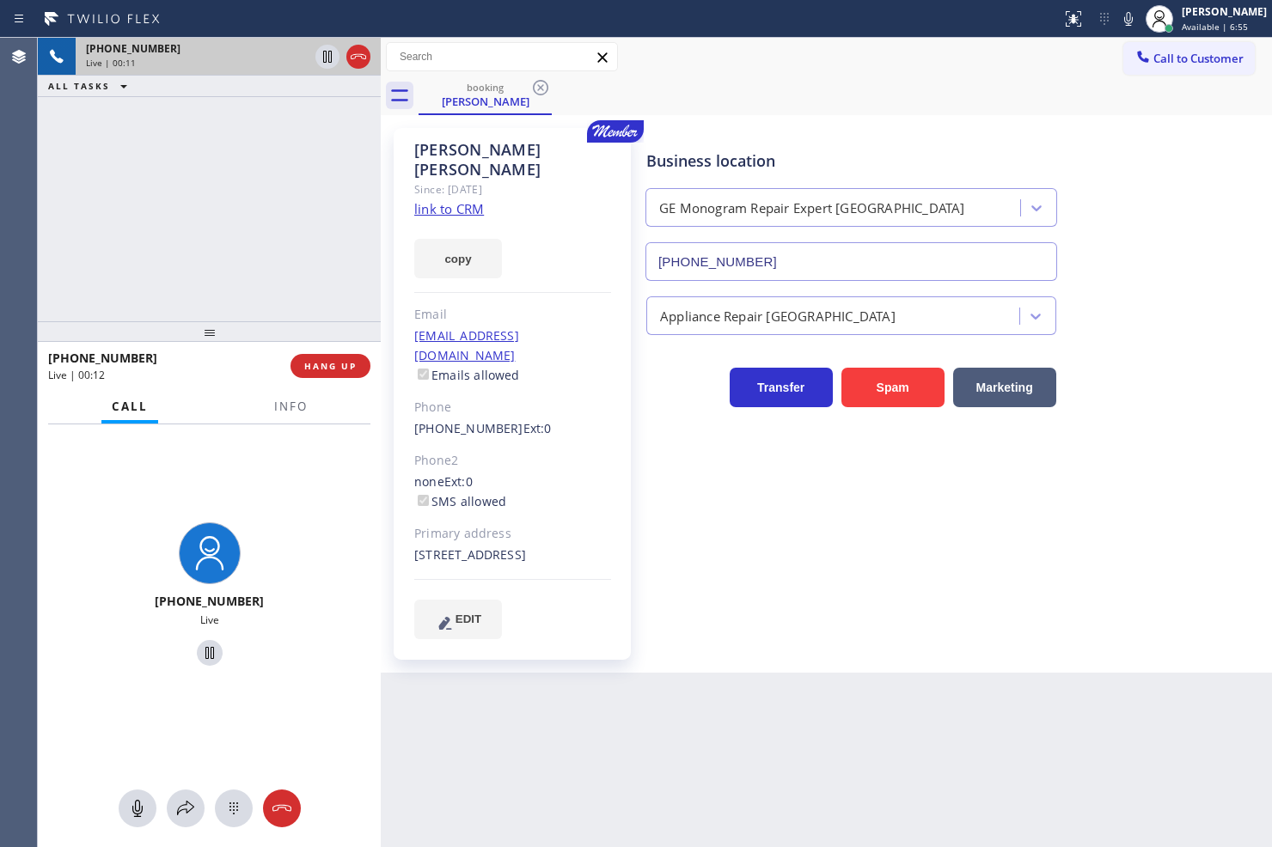
click at [322, 524] on div "[PHONE_NUMBER] Live" at bounding box center [209, 597] width 343 height 345
click at [284, 409] on span "Info" at bounding box center [291, 406] width 34 height 15
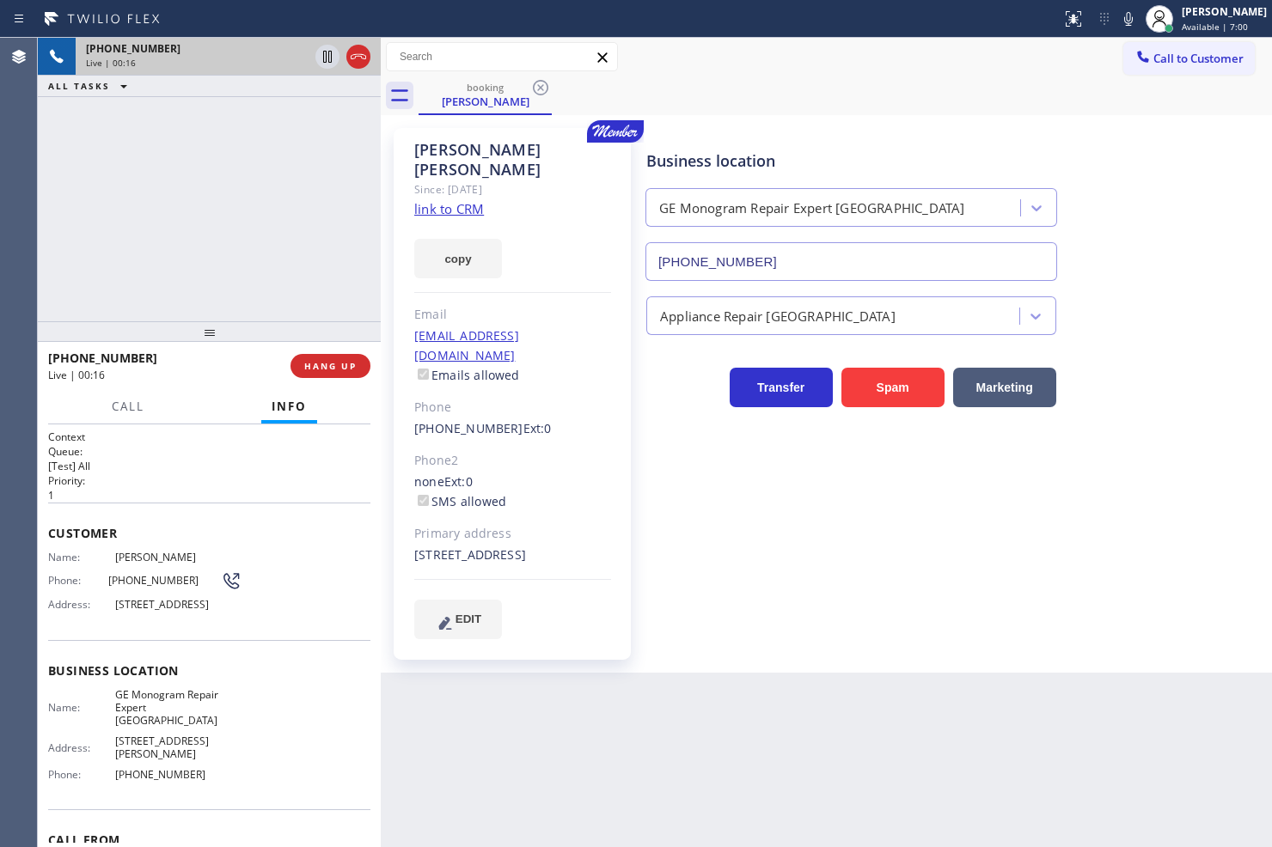
click at [227, 233] on div "[PHONE_NUMBER] Live | 00:16 ALL TASKS ALL TASKS ACTIVE TASKS TASKS IN WRAP UP" at bounding box center [209, 180] width 343 height 284
click at [227, 233] on div "[PHONE_NUMBER] Live | 00:17 ALL TASKS ALL TASKS ACTIVE TASKS TASKS IN WRAP UP" at bounding box center [209, 180] width 343 height 284
click at [172, 211] on div "[PHONE_NUMBER] Live | 00:17 ALL TASKS ALL TASKS ACTIVE TASKS TASKS IN WRAP UP" at bounding box center [209, 180] width 343 height 284
click at [196, 408] on div "Call Info" at bounding box center [209, 407] width 322 height 34
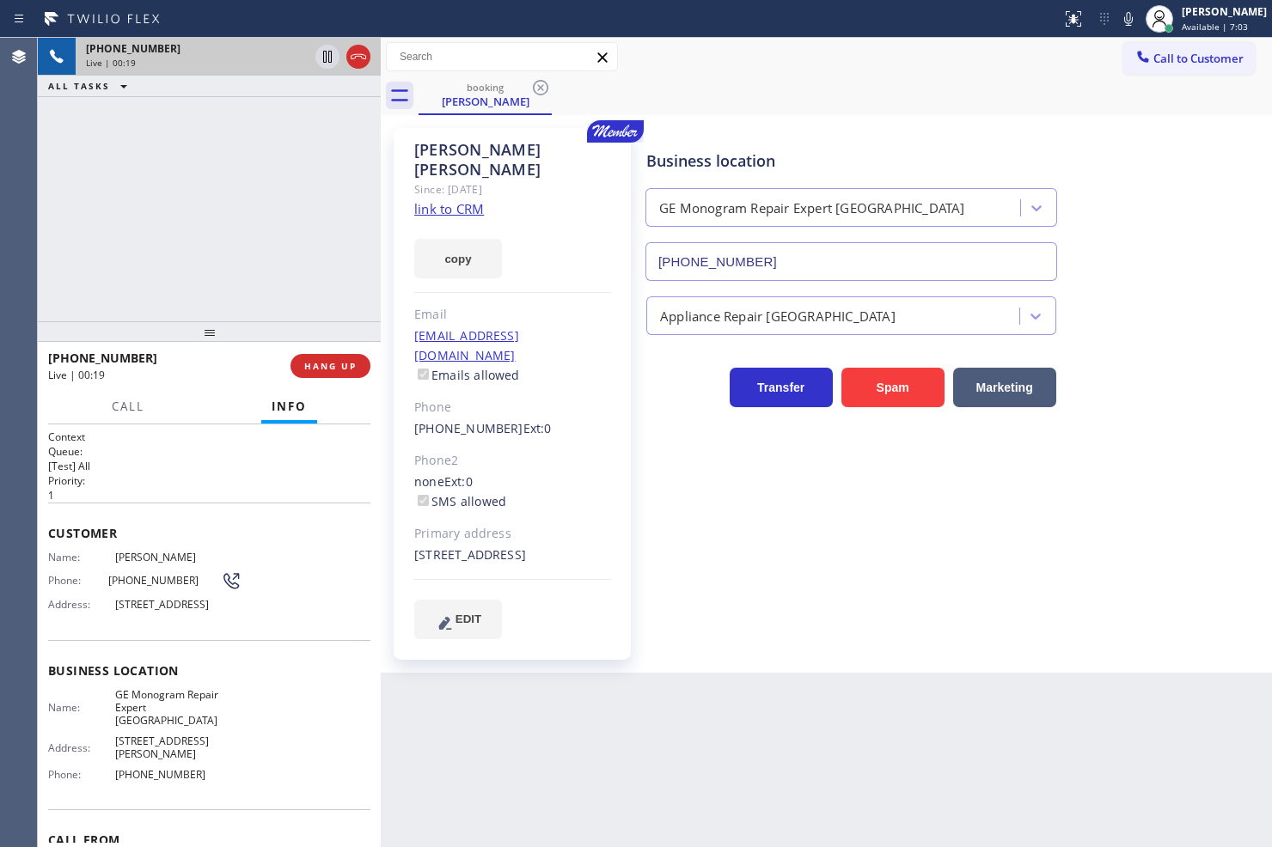
click at [193, 282] on div "[PHONE_NUMBER] Live | 00:19 ALL TASKS ALL TASKS ACTIVE TASKS TASKS IN WRAP UP" at bounding box center [209, 180] width 343 height 284
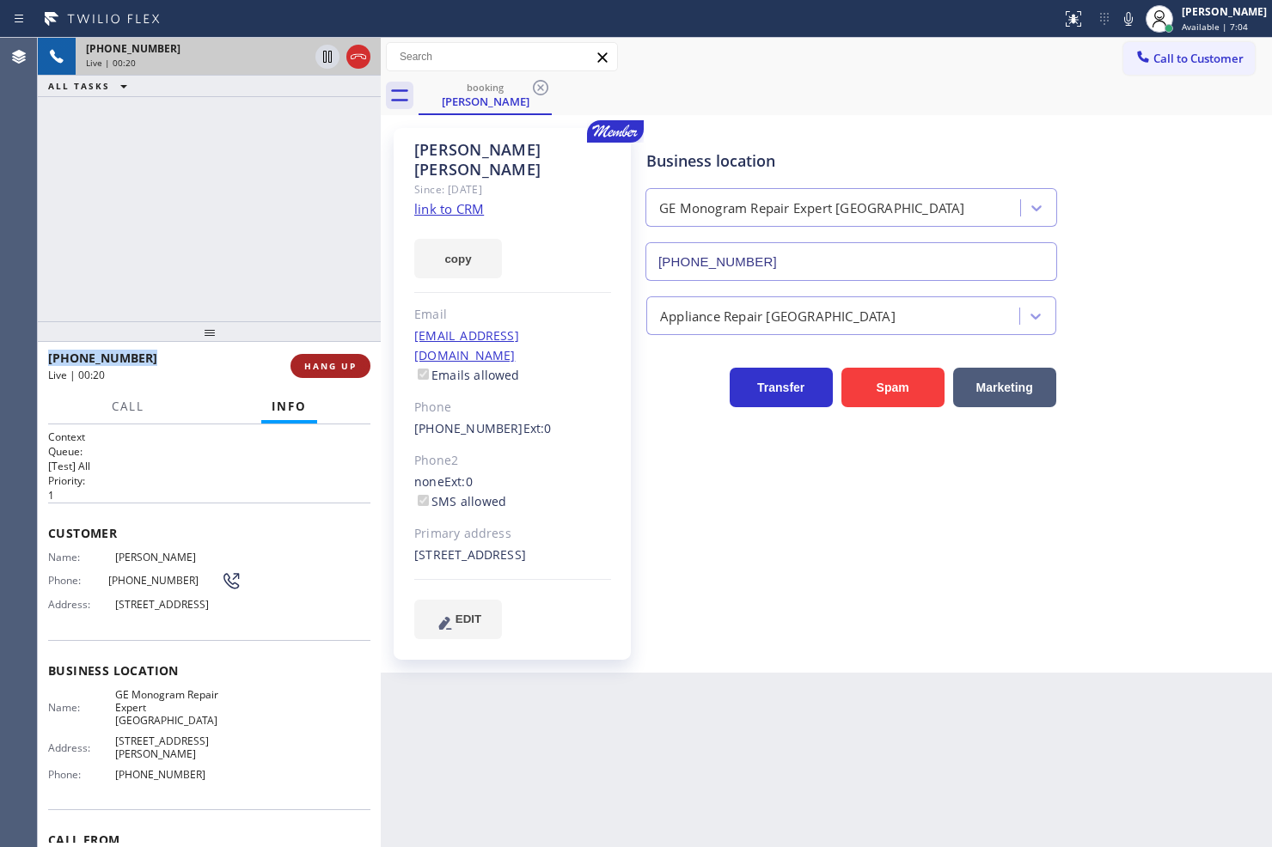
click at [339, 360] on span "HANG UP" at bounding box center [330, 366] width 52 height 12
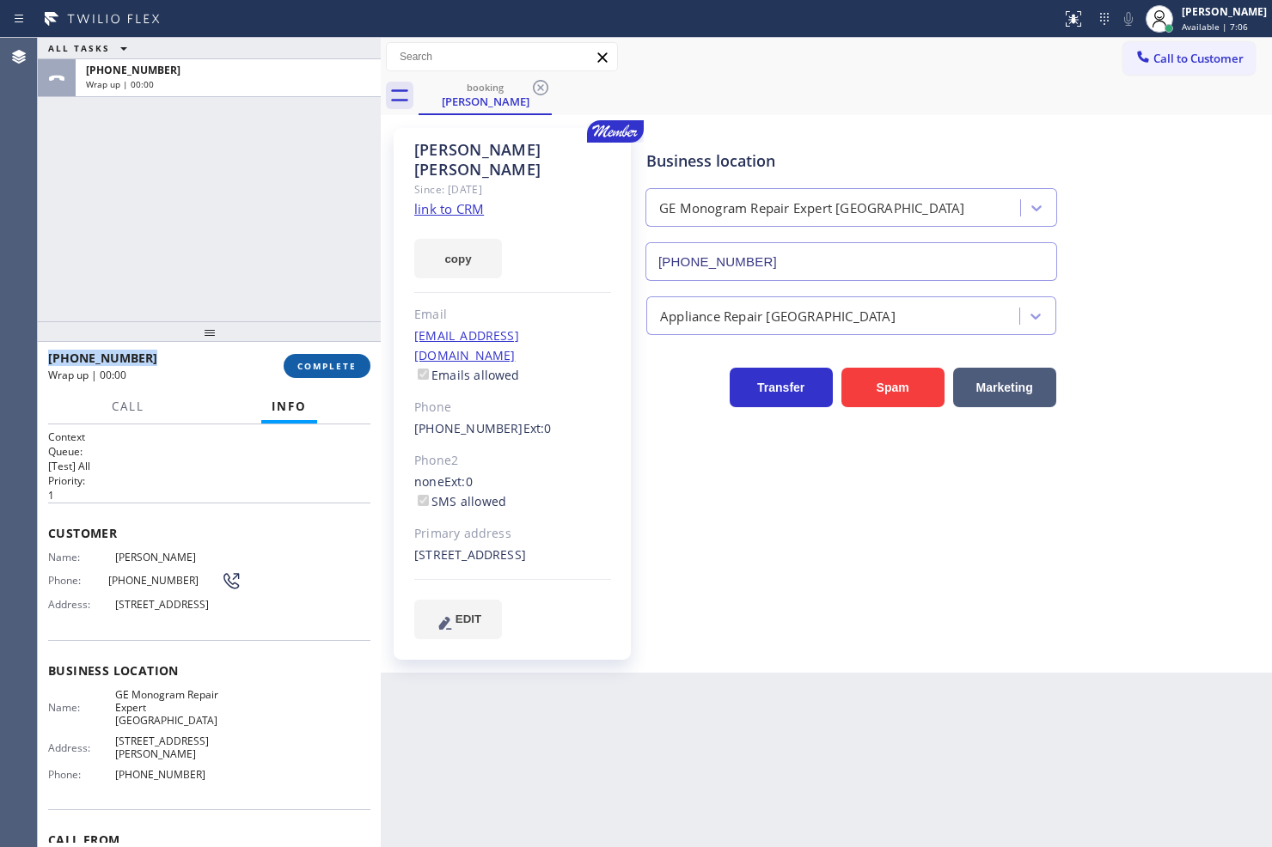
click at [339, 360] on span "COMPLETE" at bounding box center [326, 366] width 59 height 12
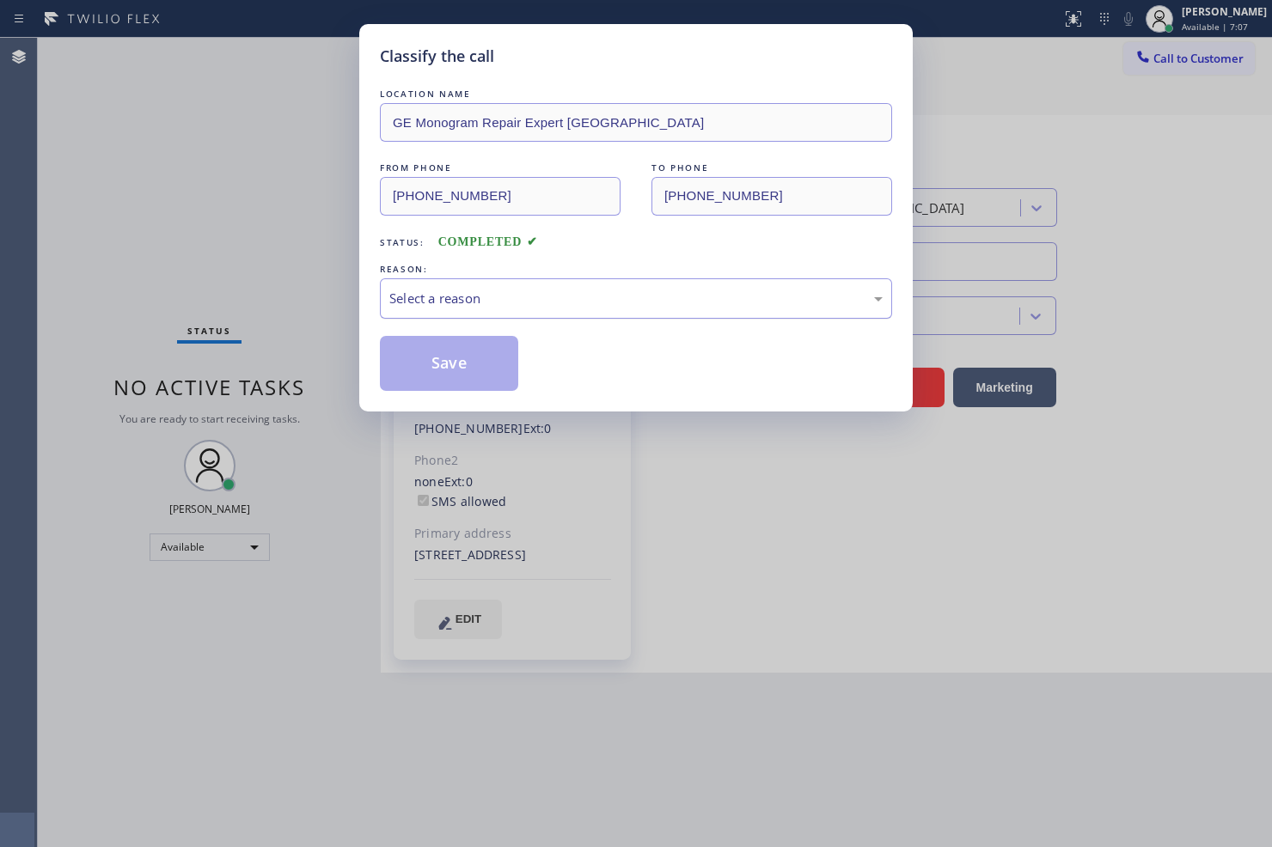
click at [483, 305] on div "Select a reason" at bounding box center [635, 299] width 493 height 20
click at [450, 368] on button "Save" at bounding box center [449, 363] width 138 height 55
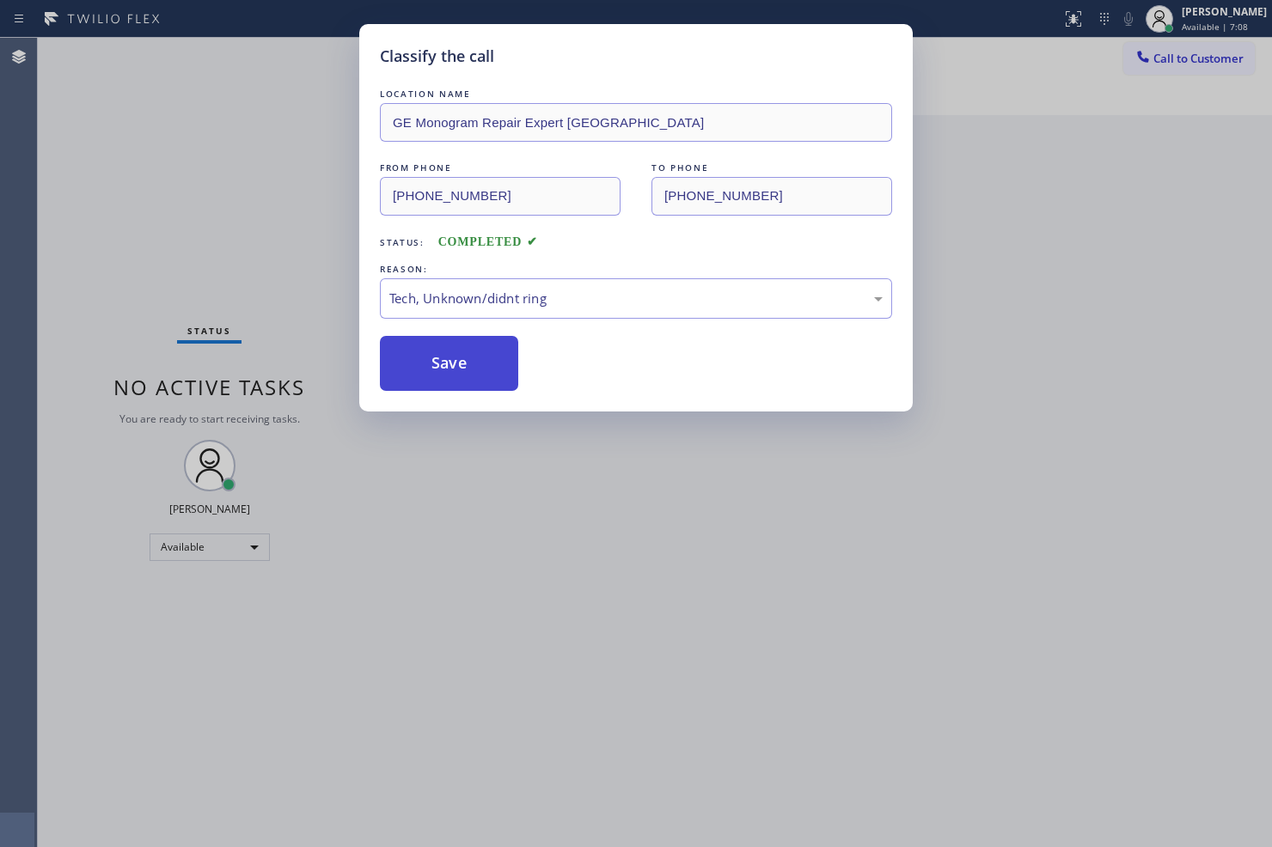
click at [450, 368] on button "Save" at bounding box center [449, 363] width 138 height 55
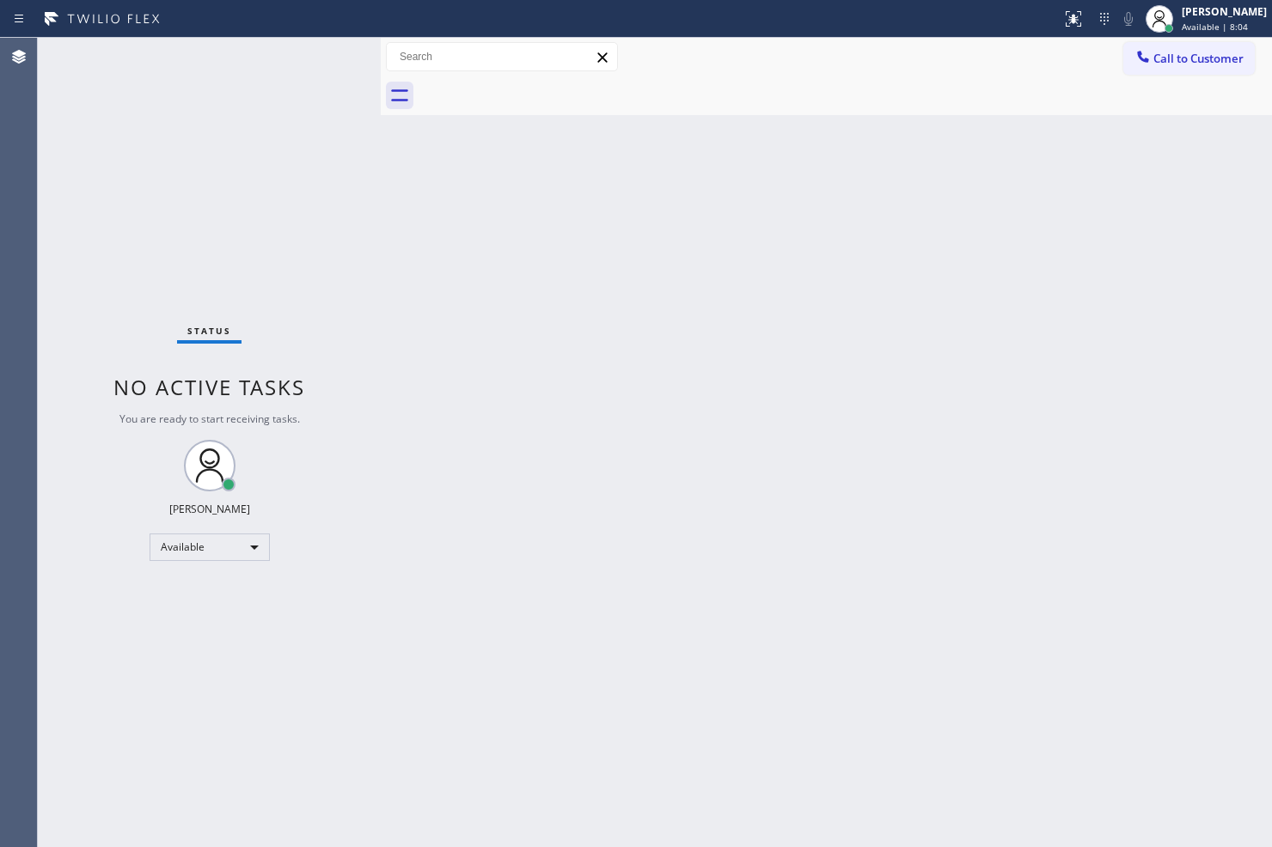
click at [518, 524] on div "Back to Dashboard Change Sender ID Customers Technicians Select a contact Outbo…" at bounding box center [826, 443] width 891 height 810
click at [251, 205] on div "Status No active tasks You are ready to start receiving tasks. [PERSON_NAME]" at bounding box center [209, 443] width 343 height 810
click at [321, 66] on div "Status No active tasks You are ready to start receiving tasks. [PERSON_NAME]" at bounding box center [209, 443] width 343 height 810
click at [312, 78] on div "Status No active tasks You are ready to start receiving tasks. [PERSON_NAME]" at bounding box center [209, 443] width 343 height 810
click at [802, 355] on div "Back to Dashboard Change Sender ID Customers Technicians Select a contact Outbo…" at bounding box center [826, 443] width 891 height 810
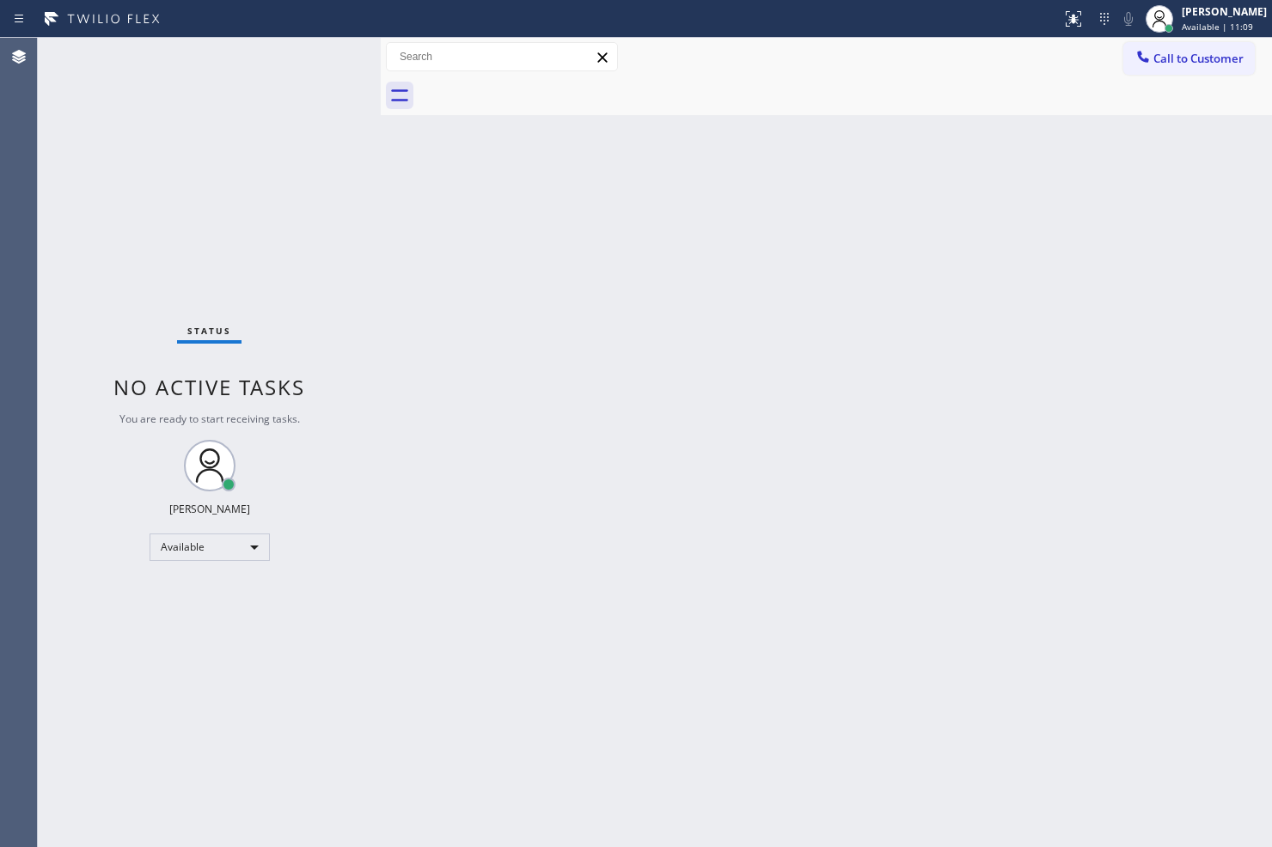
drag, startPoint x: 258, startPoint y: 211, endPoint x: 328, endPoint y: 125, distance: 110.5
click at [281, 193] on div "Status No active tasks You are ready to start receiving tasks. [PERSON_NAME]" at bounding box center [209, 443] width 343 height 810
click at [324, 60] on div "Status No active tasks You are ready to start receiving tasks. [PERSON_NAME]" at bounding box center [209, 443] width 343 height 810
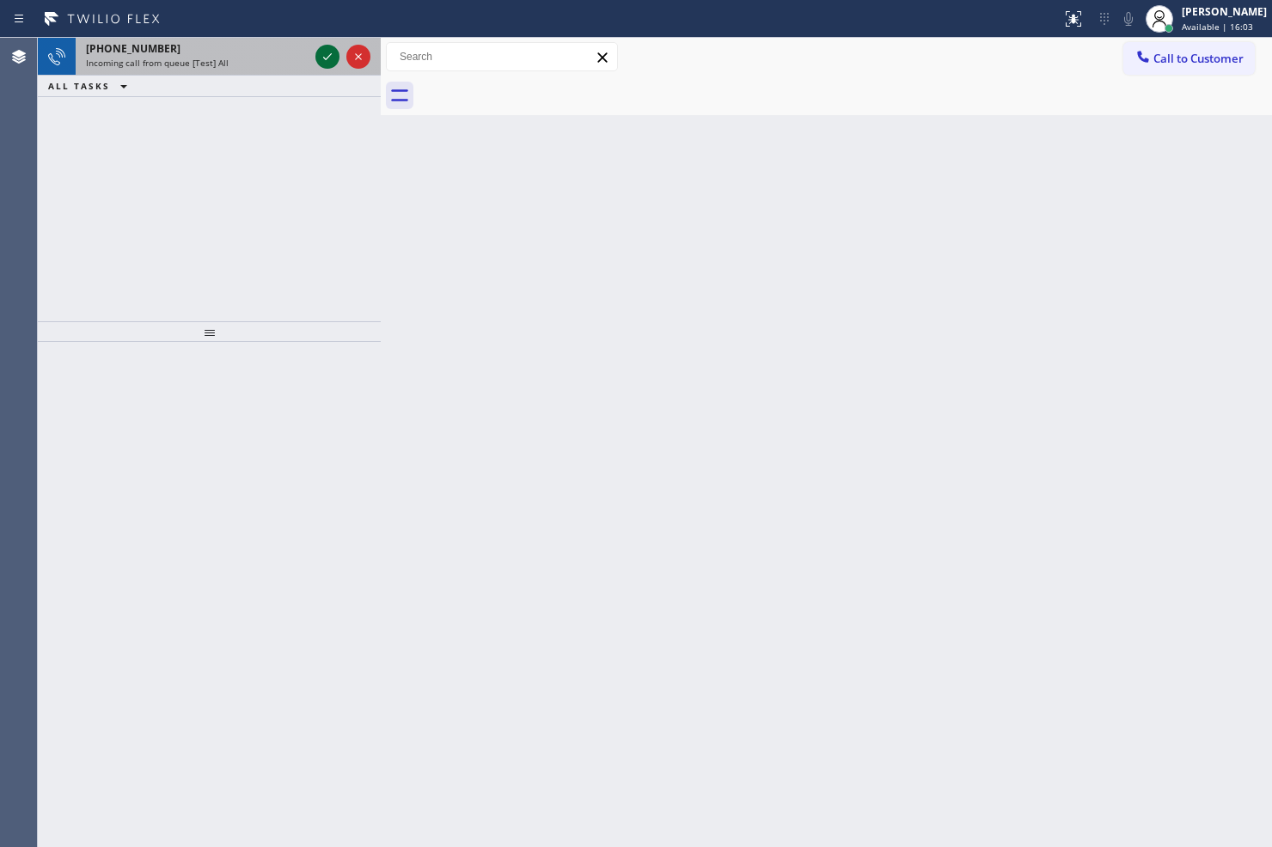
click at [324, 60] on icon at bounding box center [327, 56] width 21 height 21
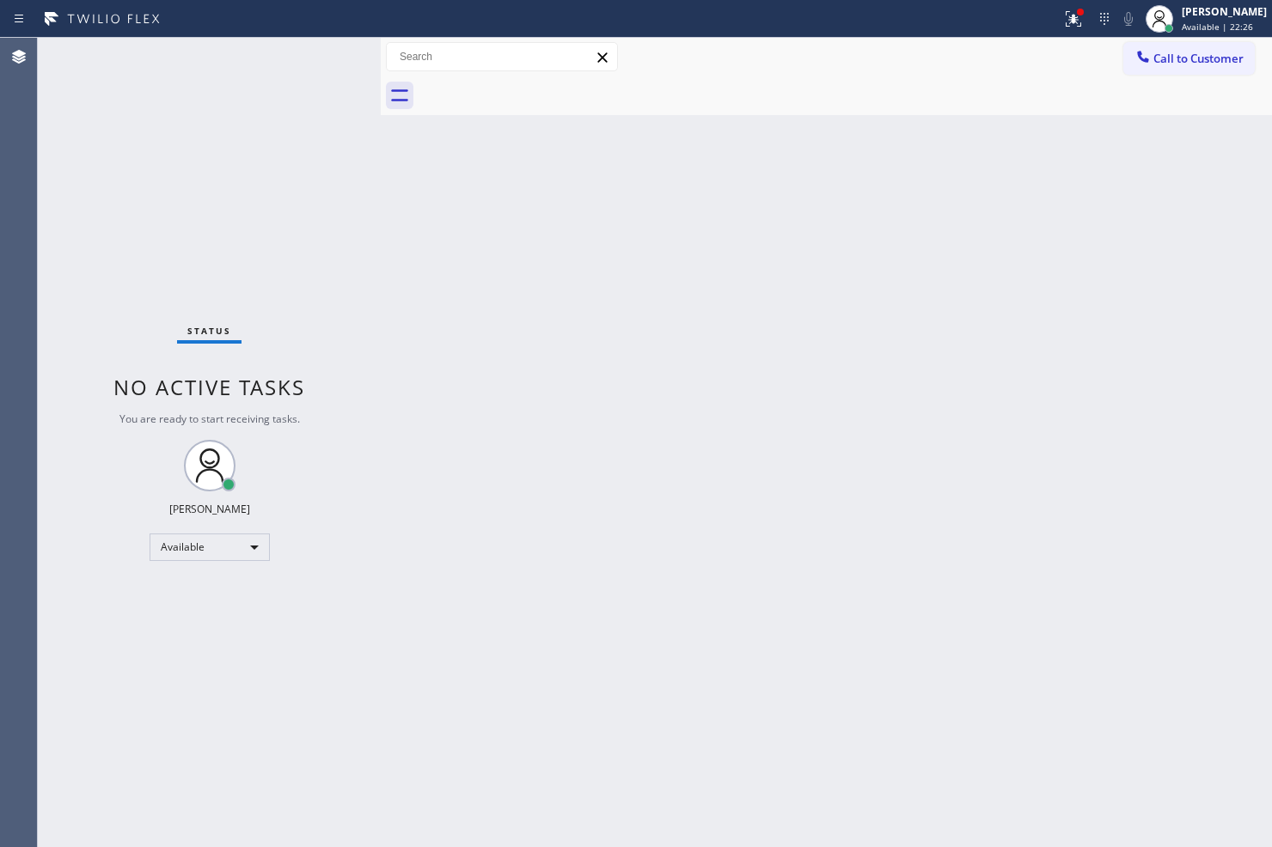
click at [323, 53] on div "Status No active tasks You are ready to start receiving tasks. [PERSON_NAME]" at bounding box center [209, 443] width 343 height 810
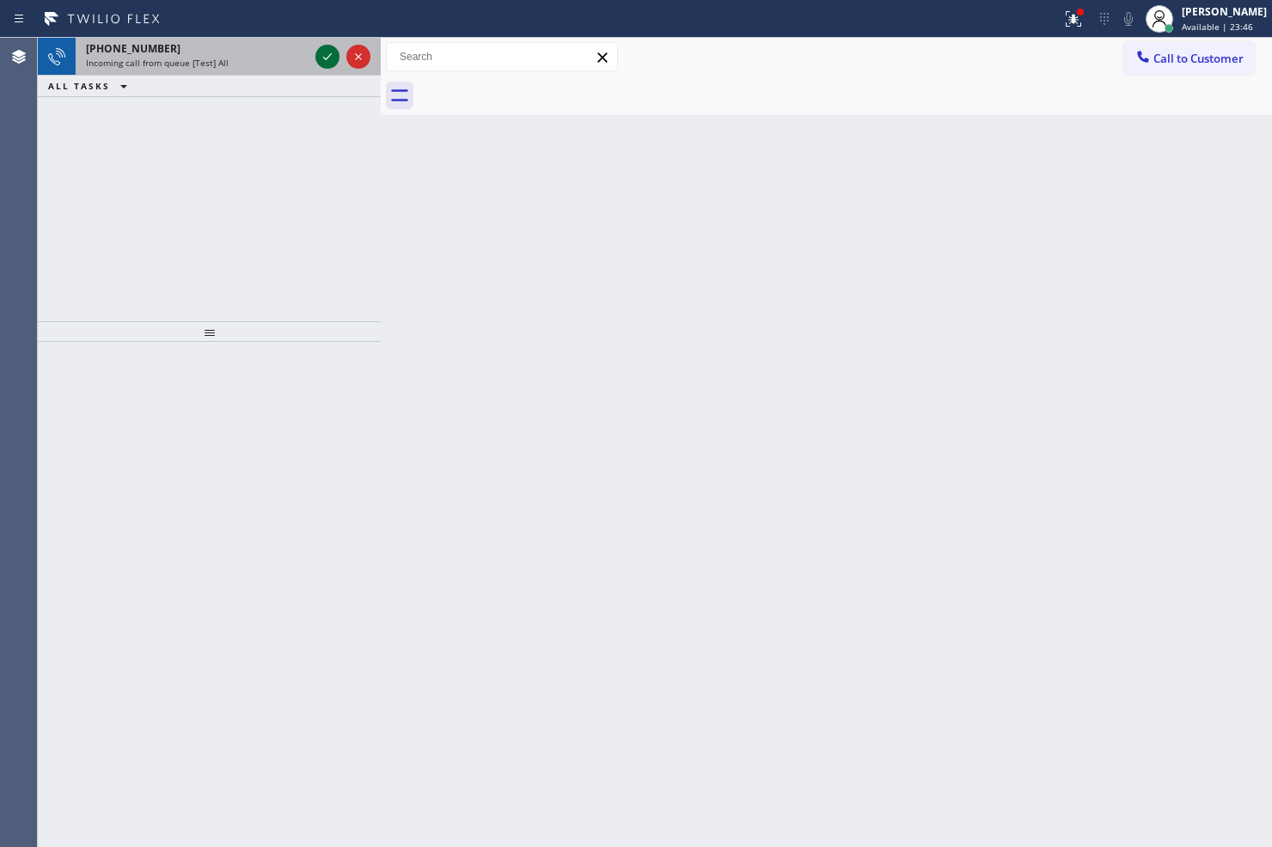
click at [323, 53] on icon at bounding box center [327, 56] width 21 height 21
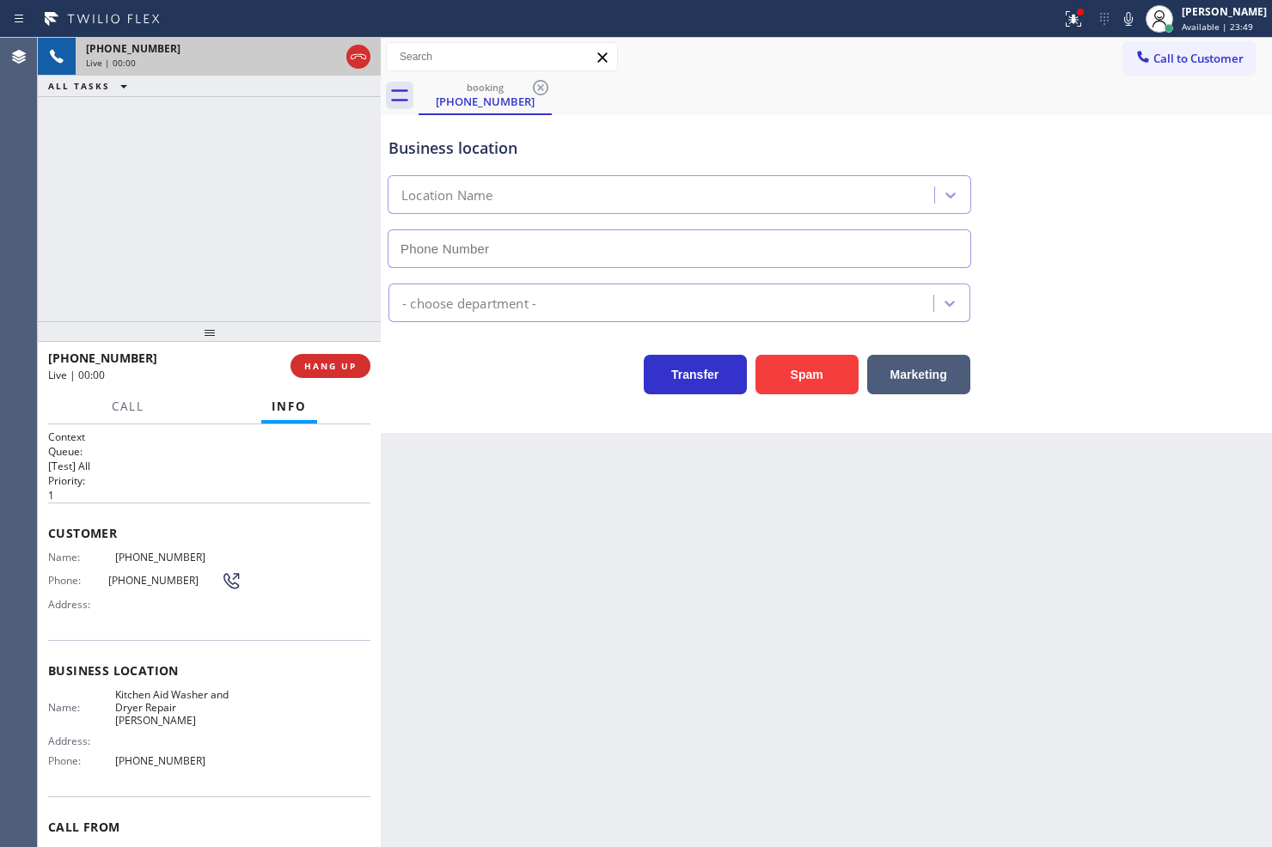
type input "[PHONE_NUMBER]"
click at [1063, 27] on icon at bounding box center [1073, 19] width 21 height 21
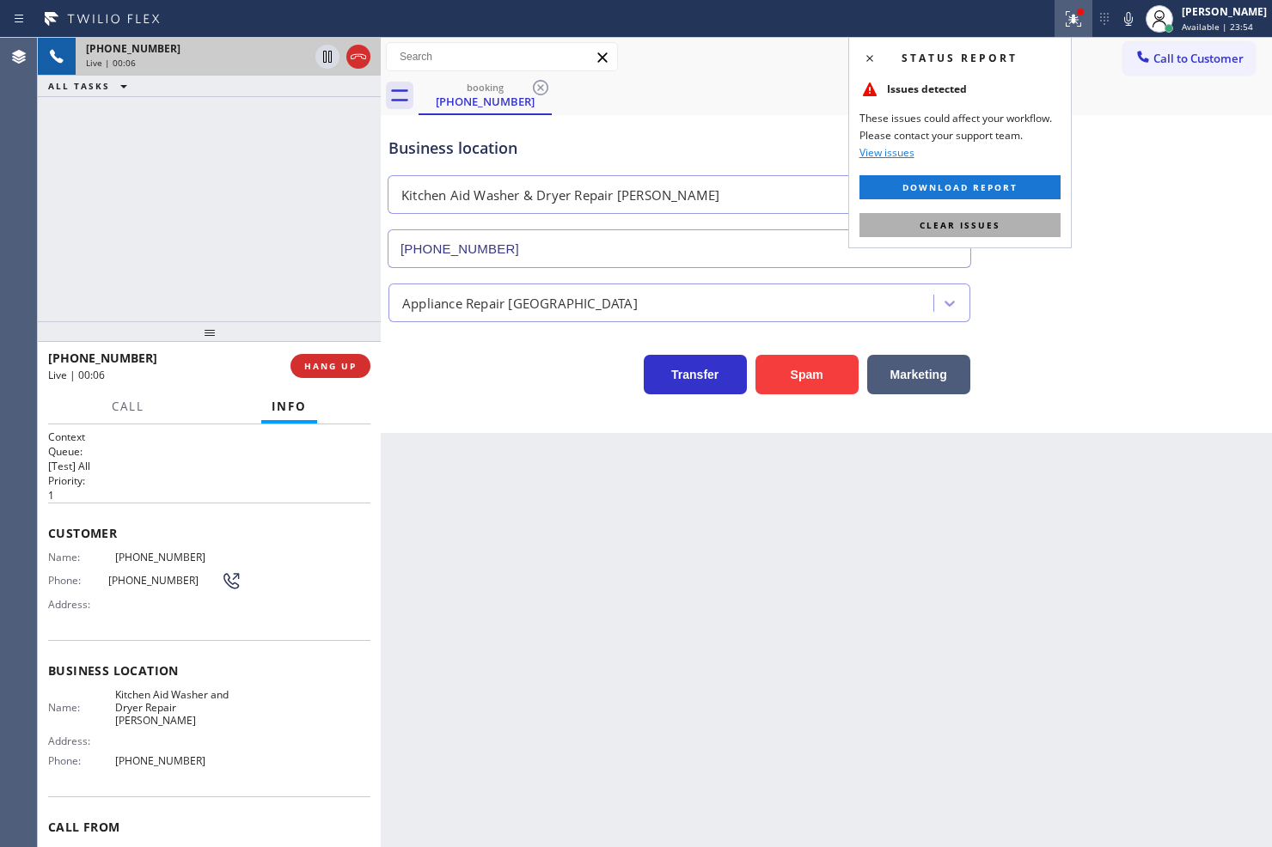
click at [1038, 232] on button "Clear issues" at bounding box center [959, 225] width 201 height 24
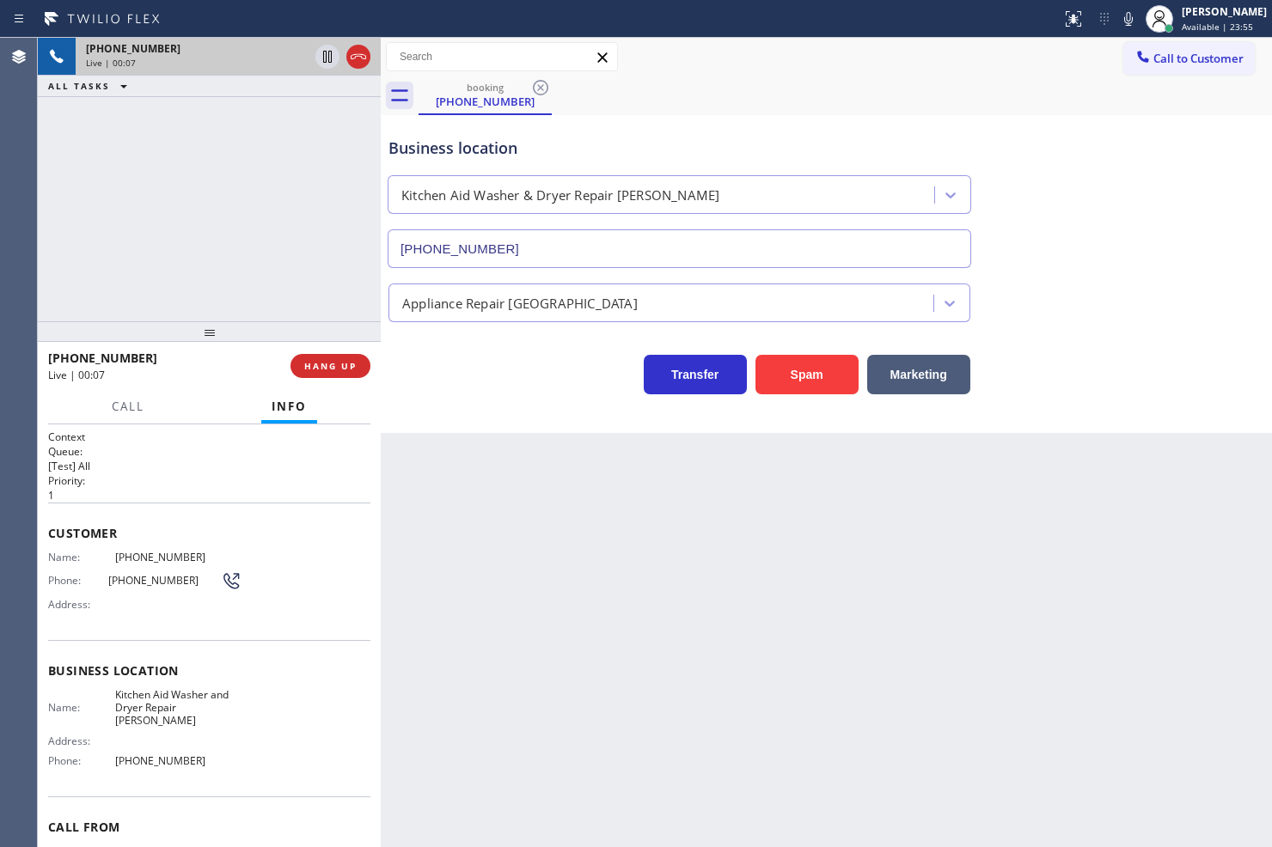
click at [284, 252] on div "[PHONE_NUMBER] Live | 00:07 ALL TASKS ALL TASKS ACTIVE TASKS TASKS IN WRAP UP" at bounding box center [209, 180] width 343 height 284
click at [278, 217] on div "[PHONE_NUMBER] Live | 00:07 ALL TASKS ALL TASKS ACTIVE TASKS TASKS IN WRAP UP" at bounding box center [209, 180] width 343 height 284
click at [278, 217] on div "[PHONE_NUMBER] Live | 00:08 ALL TASKS ALL TASKS ACTIVE TASKS TASKS IN WRAP UP" at bounding box center [209, 180] width 343 height 284
click at [448, 385] on div "Transfer Spam Marketing" at bounding box center [679, 370] width 589 height 48
click at [1118, 18] on icon at bounding box center [1128, 19] width 21 height 21
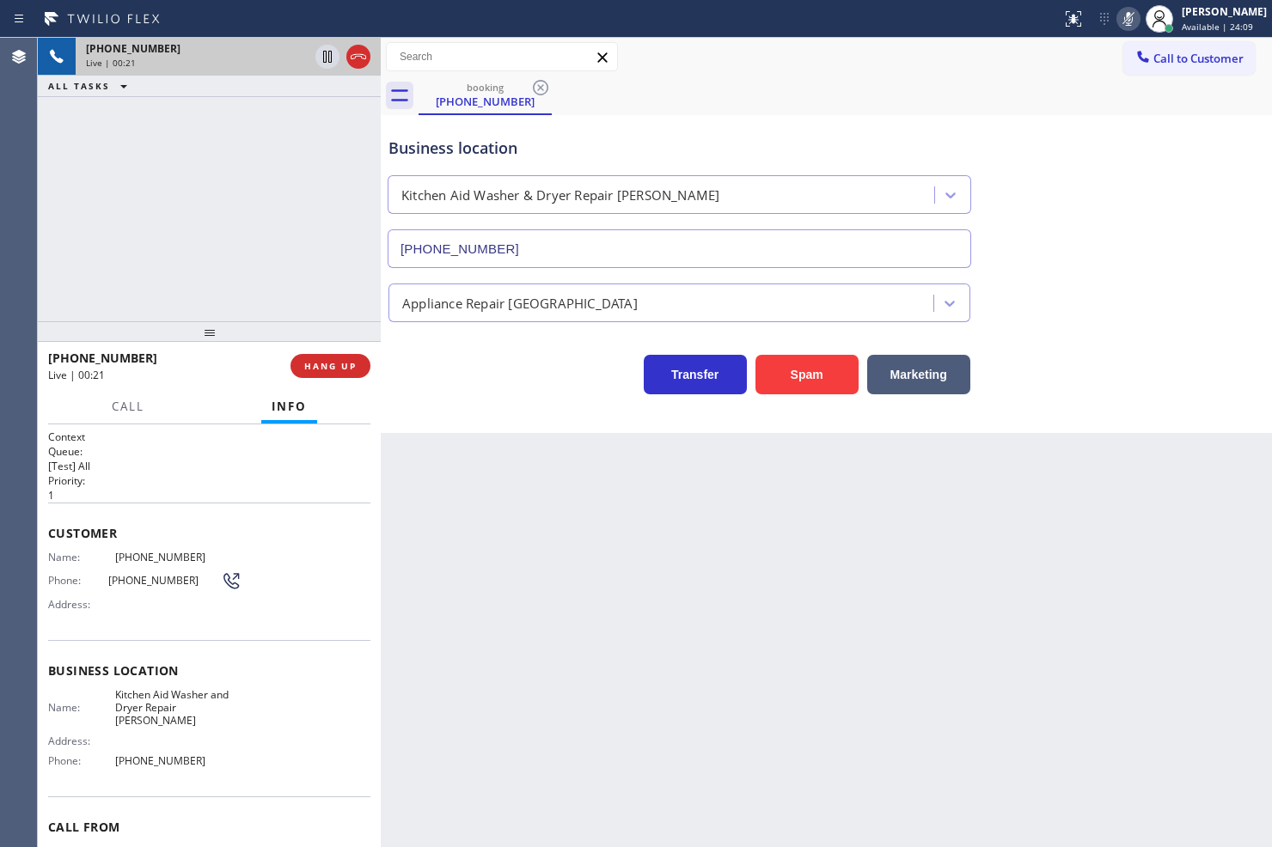
click at [1118, 18] on icon at bounding box center [1128, 19] width 21 height 21
drag, startPoint x: 174, startPoint y: 236, endPoint x: 184, endPoint y: 247, distance: 14.0
click at [175, 236] on div "[PHONE_NUMBER] Live | 00:25 ALL TASKS ALL TASKS ACTIVE TASKS TASKS IN WRAP UP" at bounding box center [209, 180] width 343 height 284
drag, startPoint x: 201, startPoint y: 378, endPoint x: 196, endPoint y: 291, distance: 87.8
click at [201, 374] on div "Live | 00:26" at bounding box center [163, 375] width 230 height 15
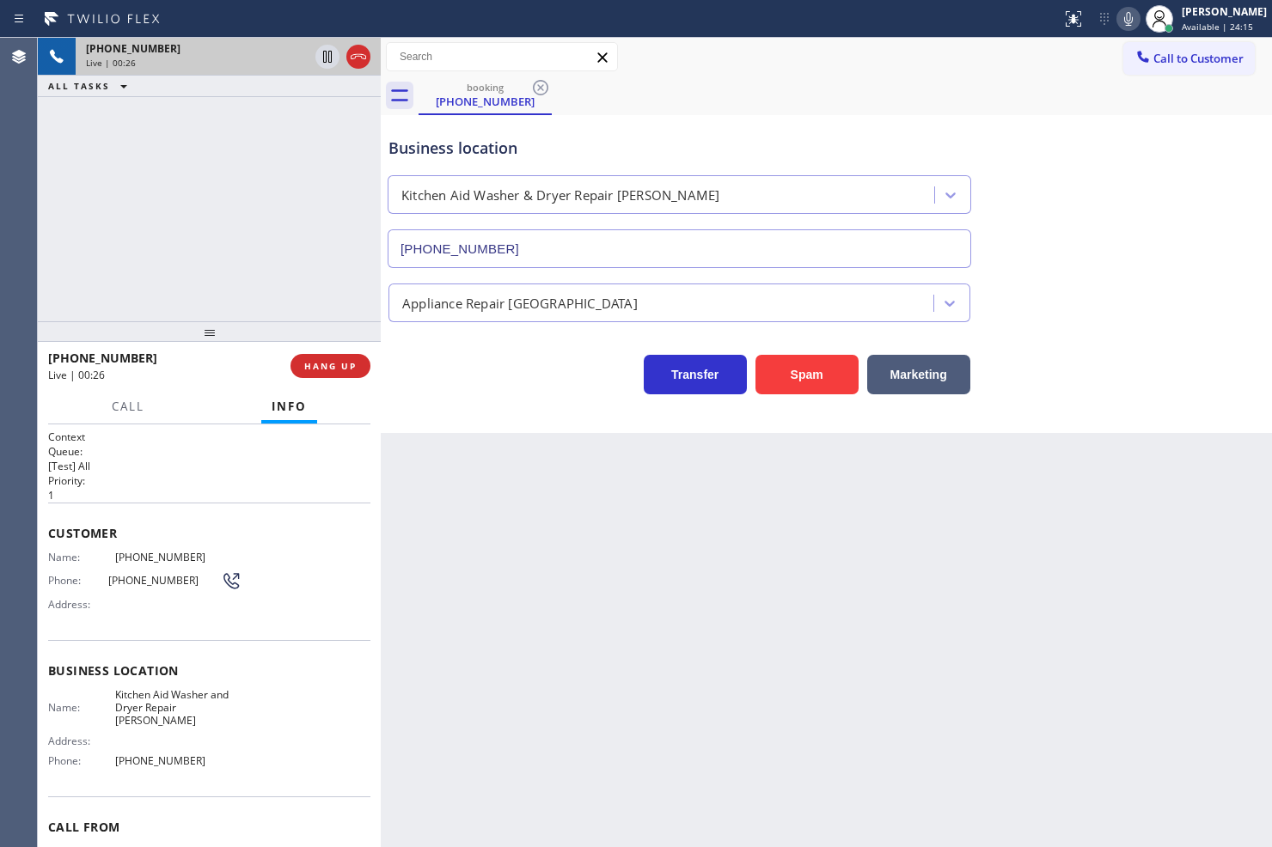
click at [196, 291] on div "[PHONE_NUMBER] Live | 00:26 ALL TASKS ALL TASKS ACTIVE TASKS TASKS IN WRAP UP" at bounding box center [209, 180] width 343 height 284
drag, startPoint x: 194, startPoint y: 385, endPoint x: 178, endPoint y: 293, distance: 93.4
click at [194, 382] on div "[PHONE_NUMBER] Live | 00:27" at bounding box center [169, 366] width 242 height 45
click at [169, 370] on div "Live | 00:28" at bounding box center [163, 375] width 230 height 15
click at [173, 272] on div "[PHONE_NUMBER] Live | 00:29 ALL TASKS ALL TASKS ACTIVE TASKS TASKS IN WRAP UP" at bounding box center [209, 180] width 343 height 284
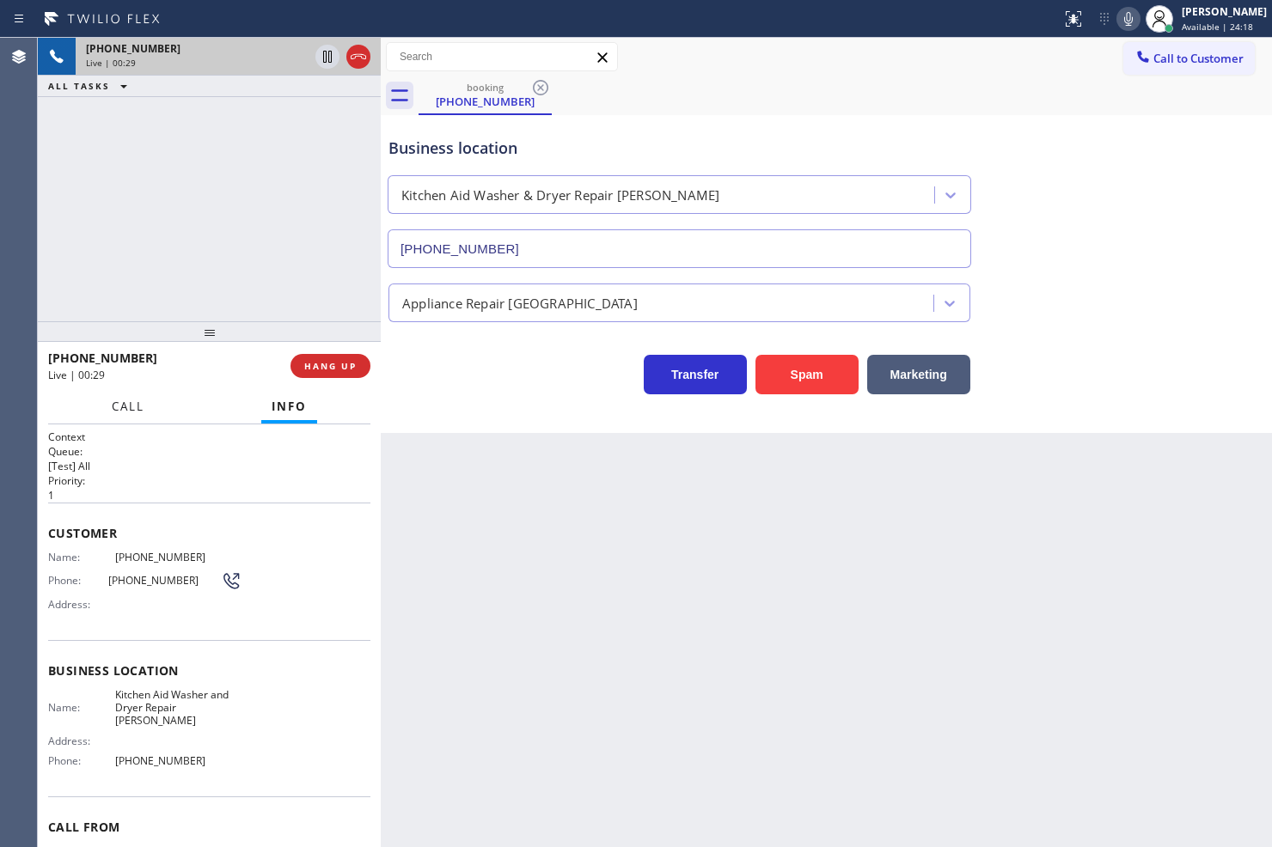
click at [123, 408] on span "Call" at bounding box center [128, 406] width 33 height 15
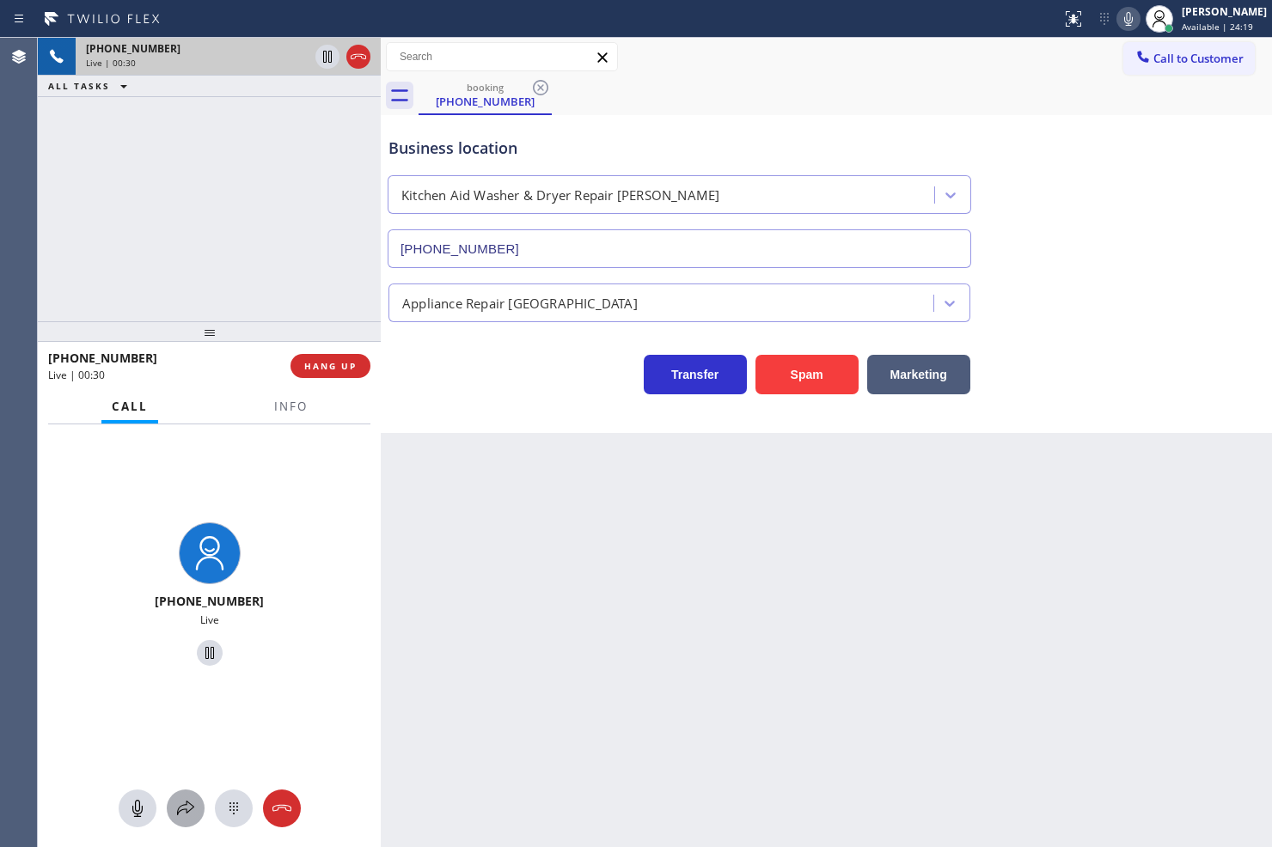
click at [186, 804] on icon at bounding box center [185, 808] width 17 height 15
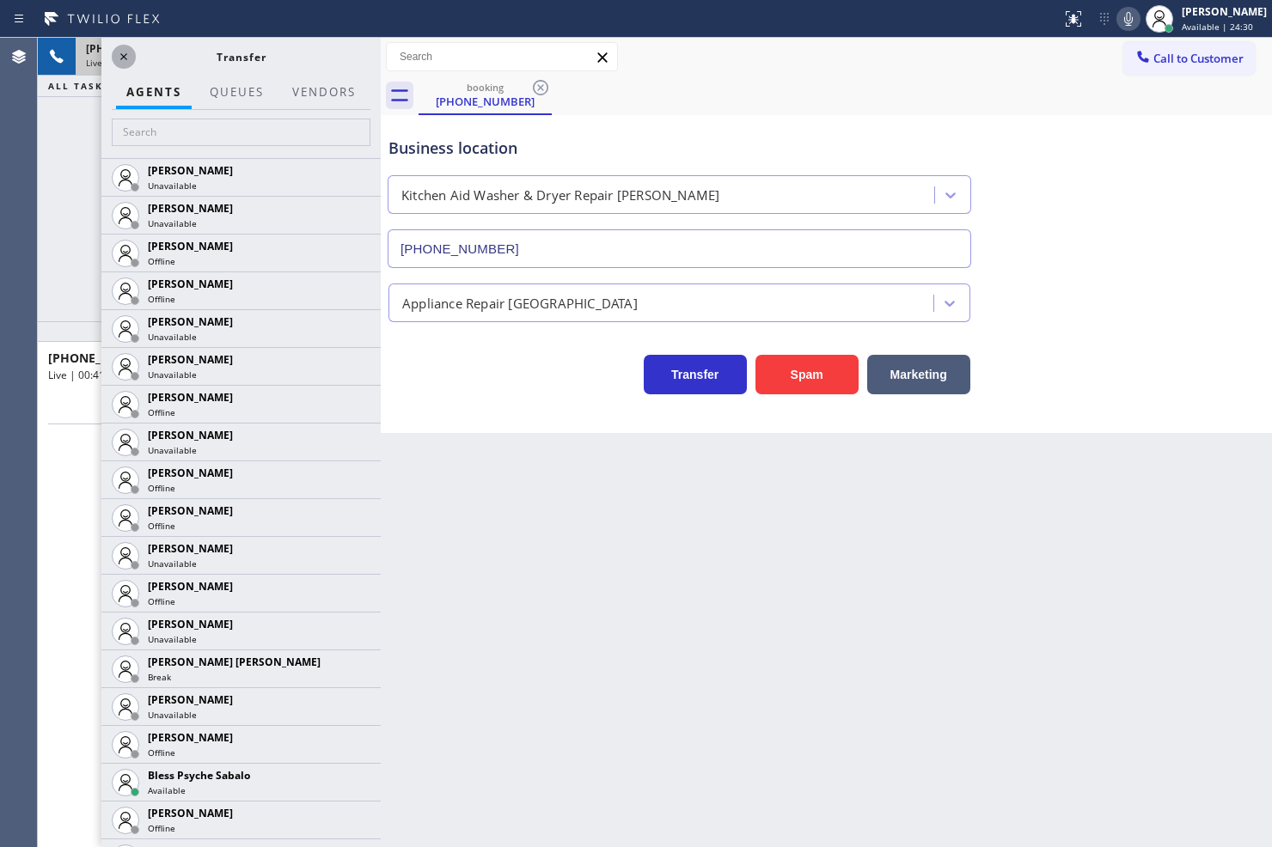
click at [125, 60] on icon at bounding box center [123, 56] width 21 height 21
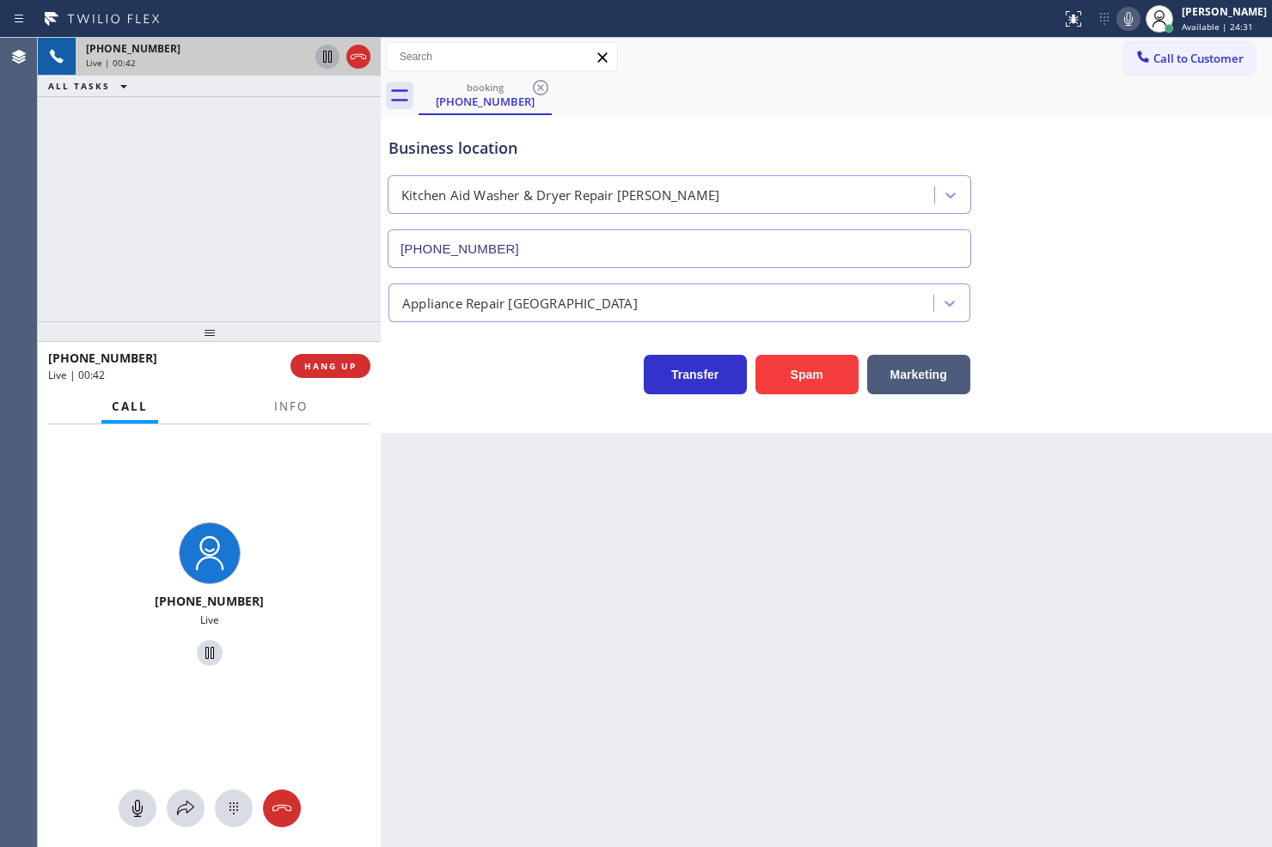
click at [328, 60] on icon at bounding box center [327, 57] width 9 height 12
click at [191, 804] on icon at bounding box center [185, 808] width 21 height 21
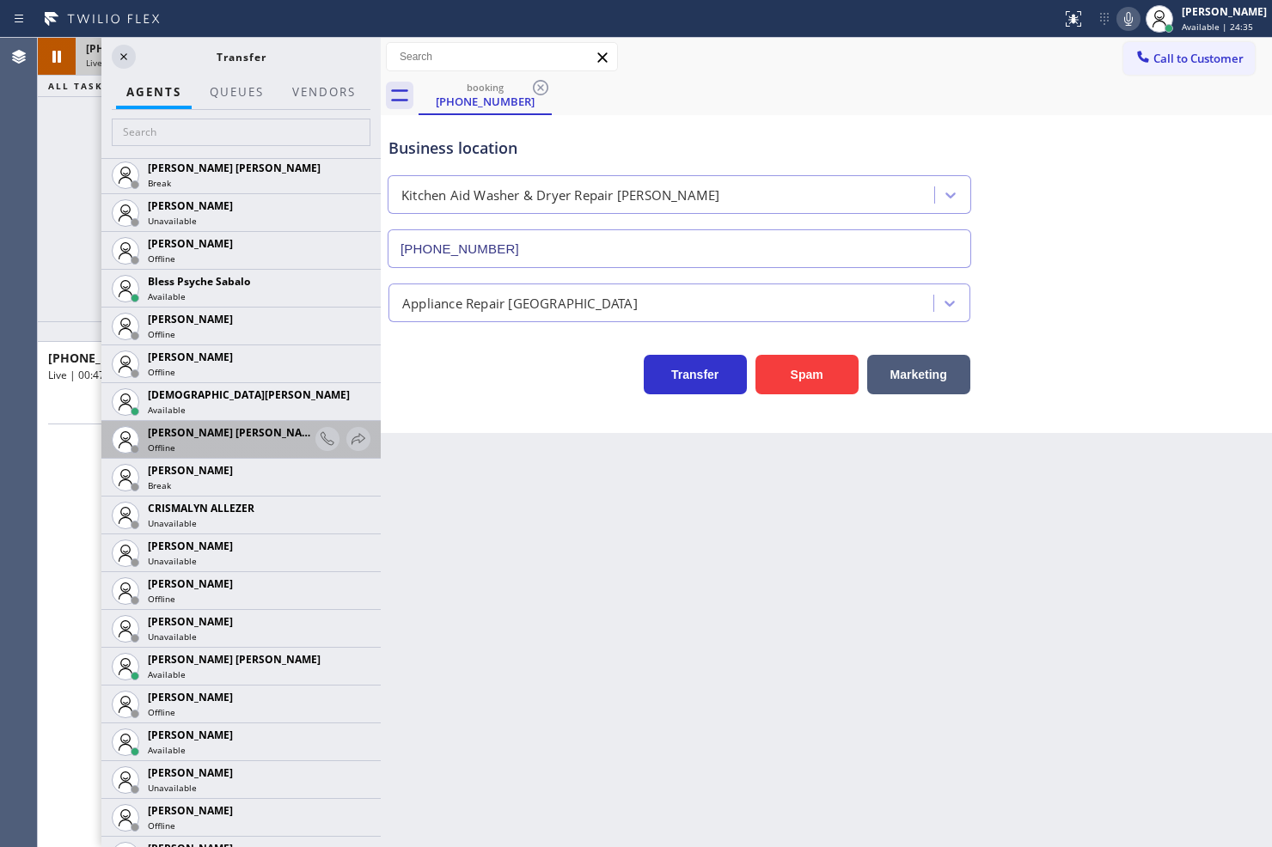
scroll to position [477, 0]
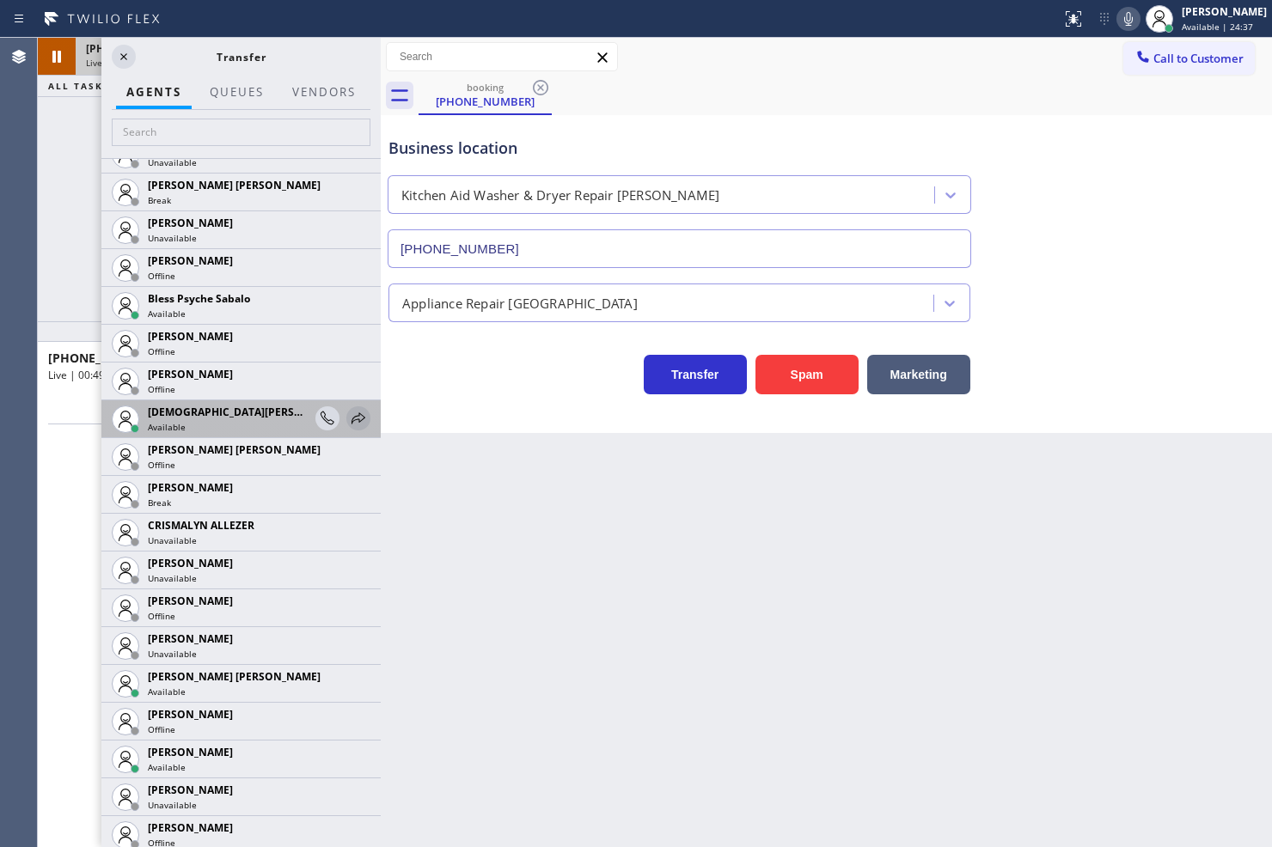
click at [348, 411] on icon at bounding box center [358, 418] width 21 height 21
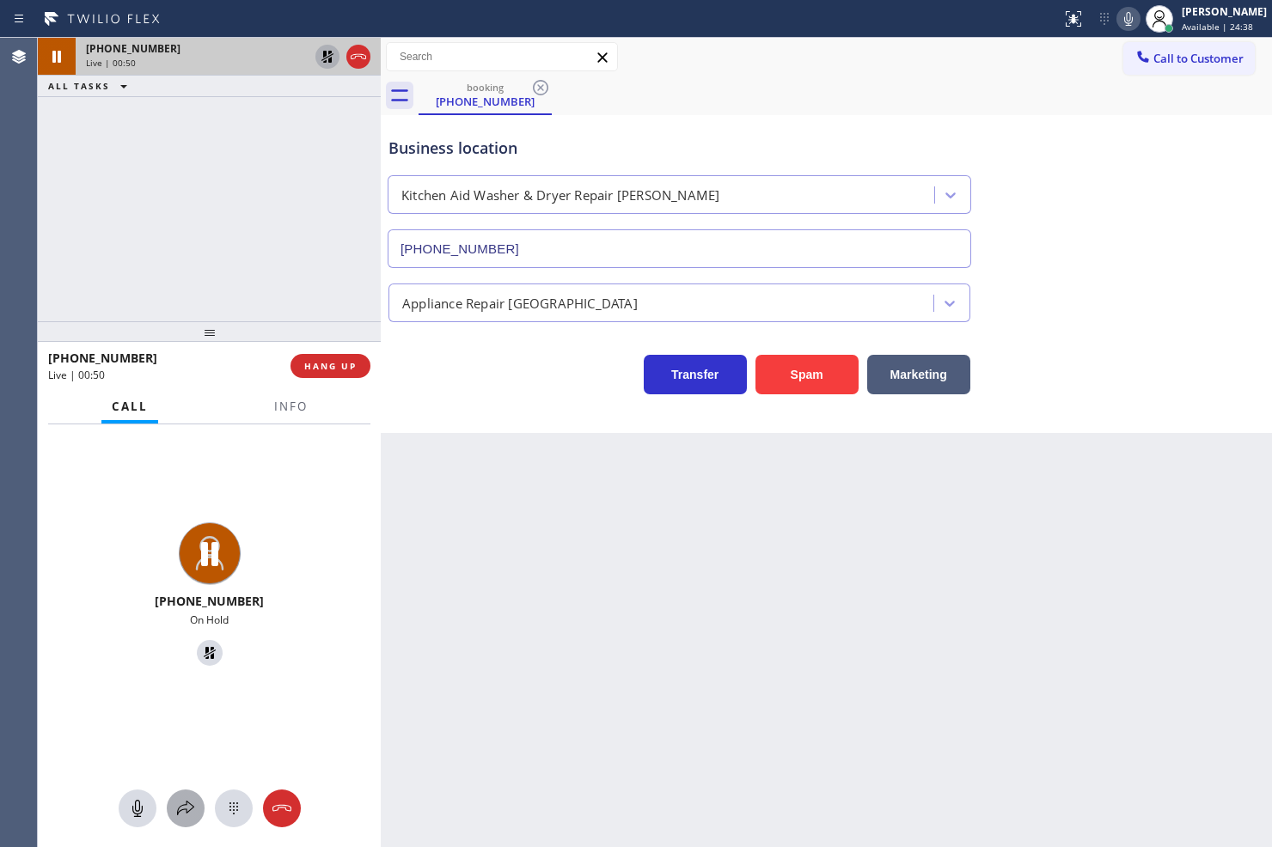
click at [193, 805] on icon at bounding box center [185, 808] width 21 height 21
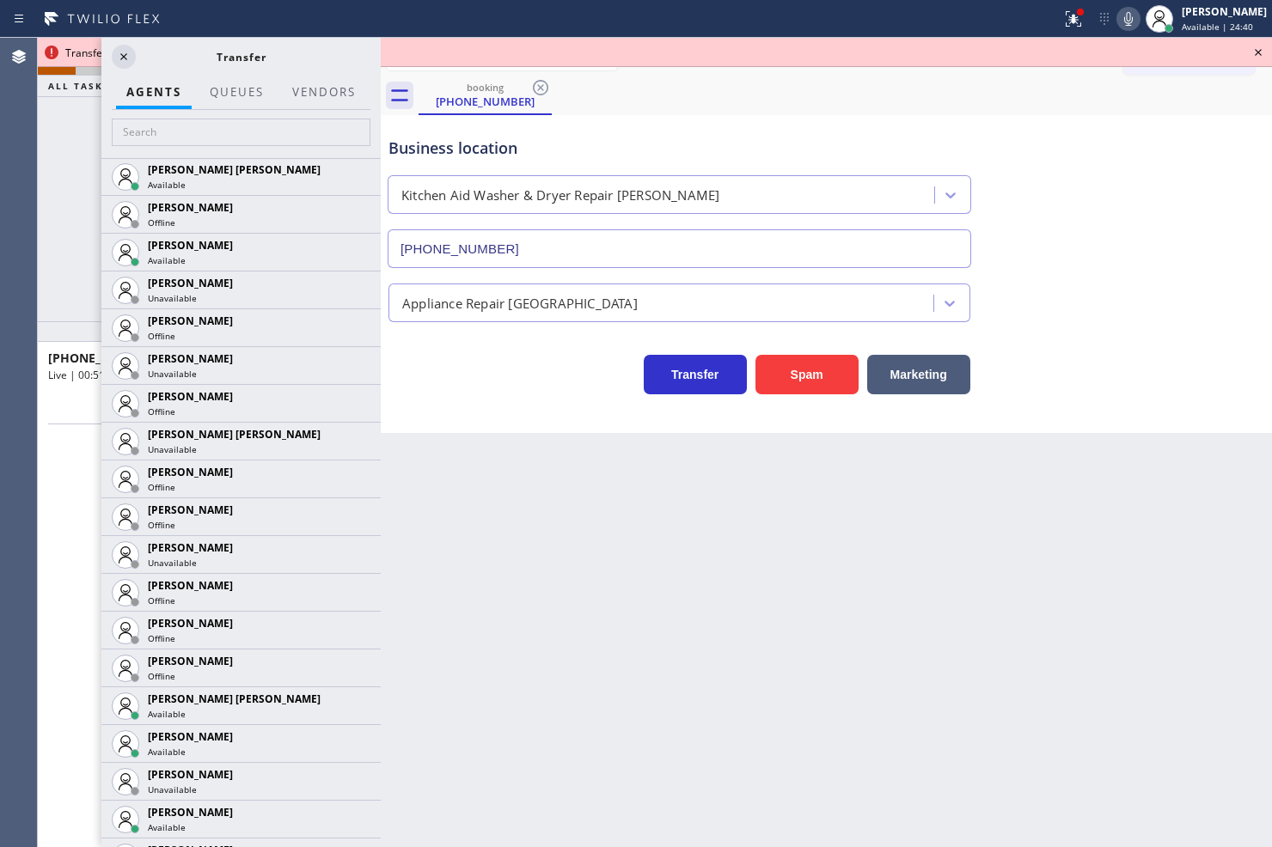
scroll to position [1146, 0]
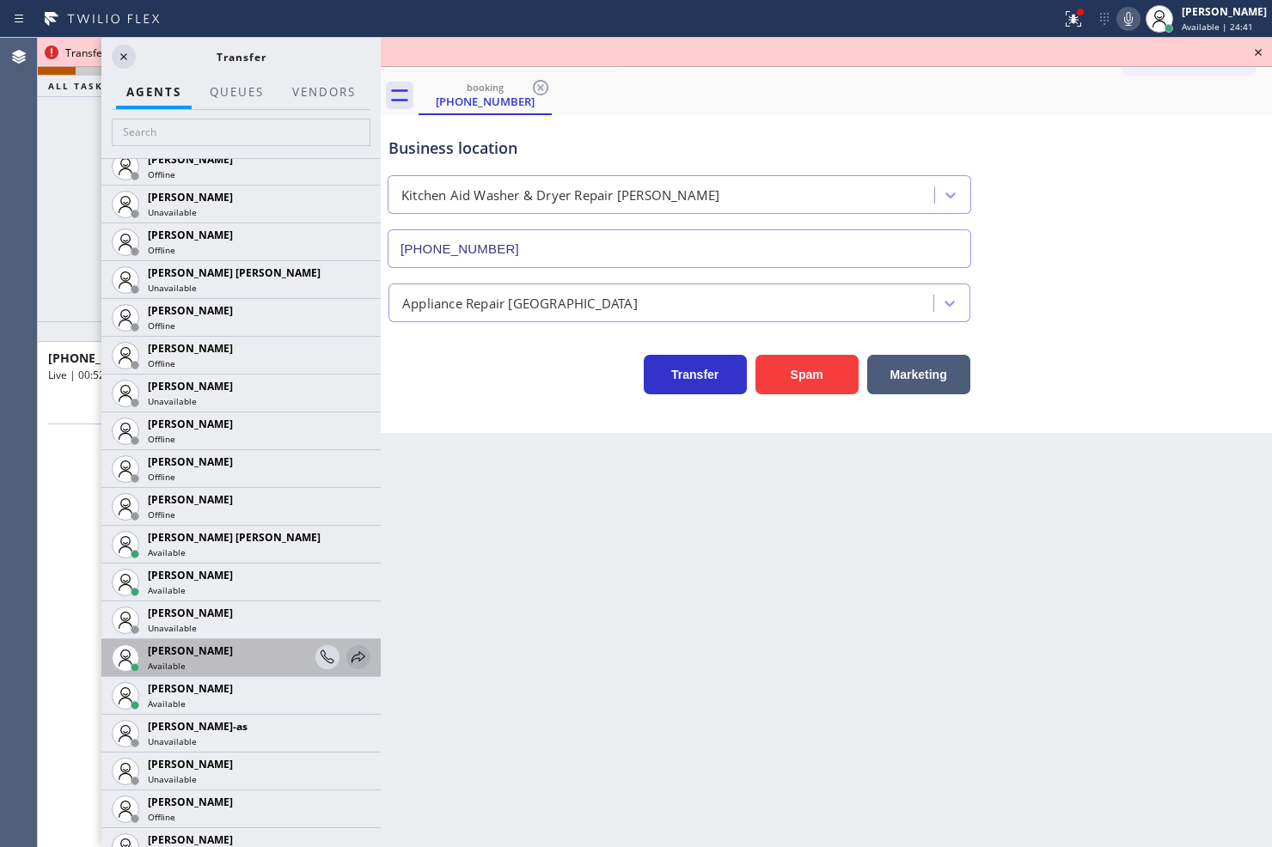
click at [348, 654] on icon at bounding box center [358, 657] width 21 height 21
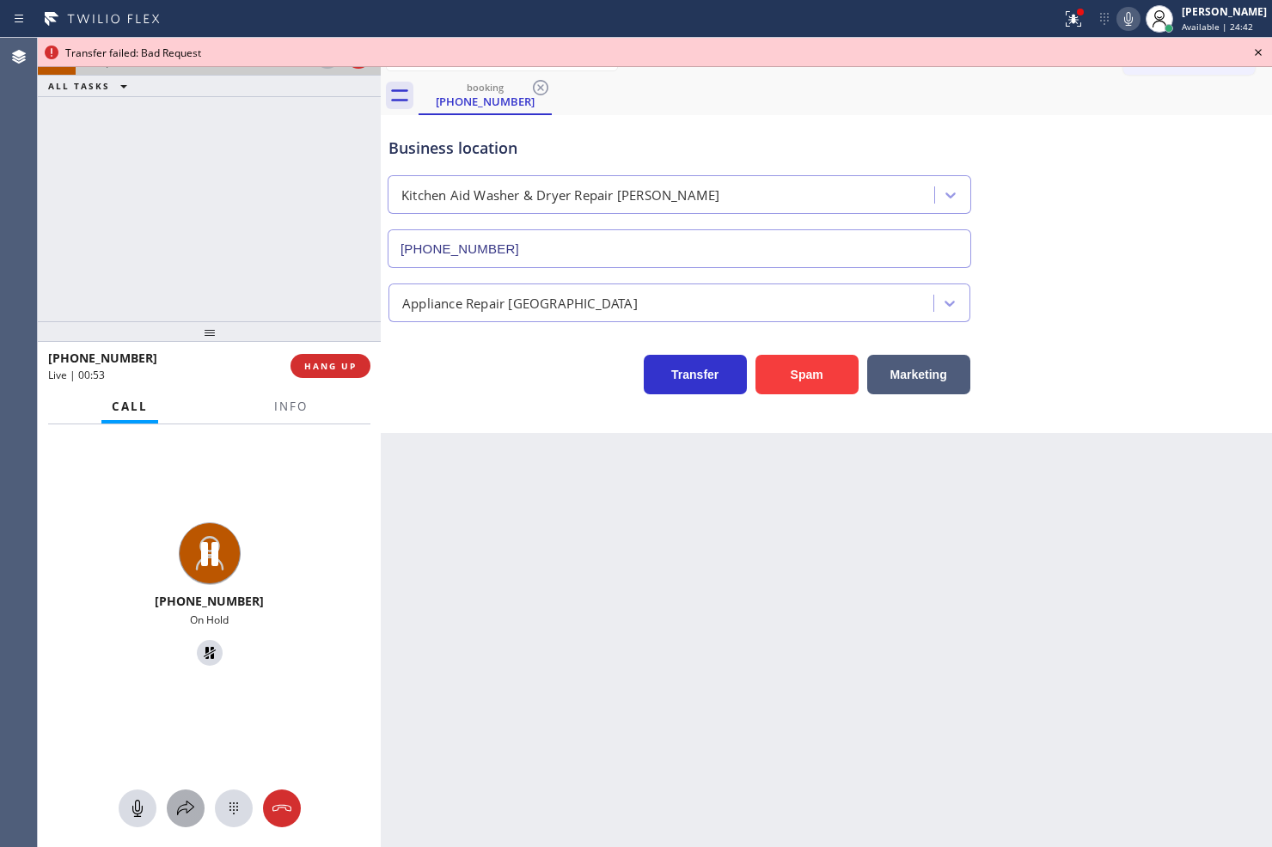
click at [194, 810] on icon at bounding box center [185, 808] width 21 height 21
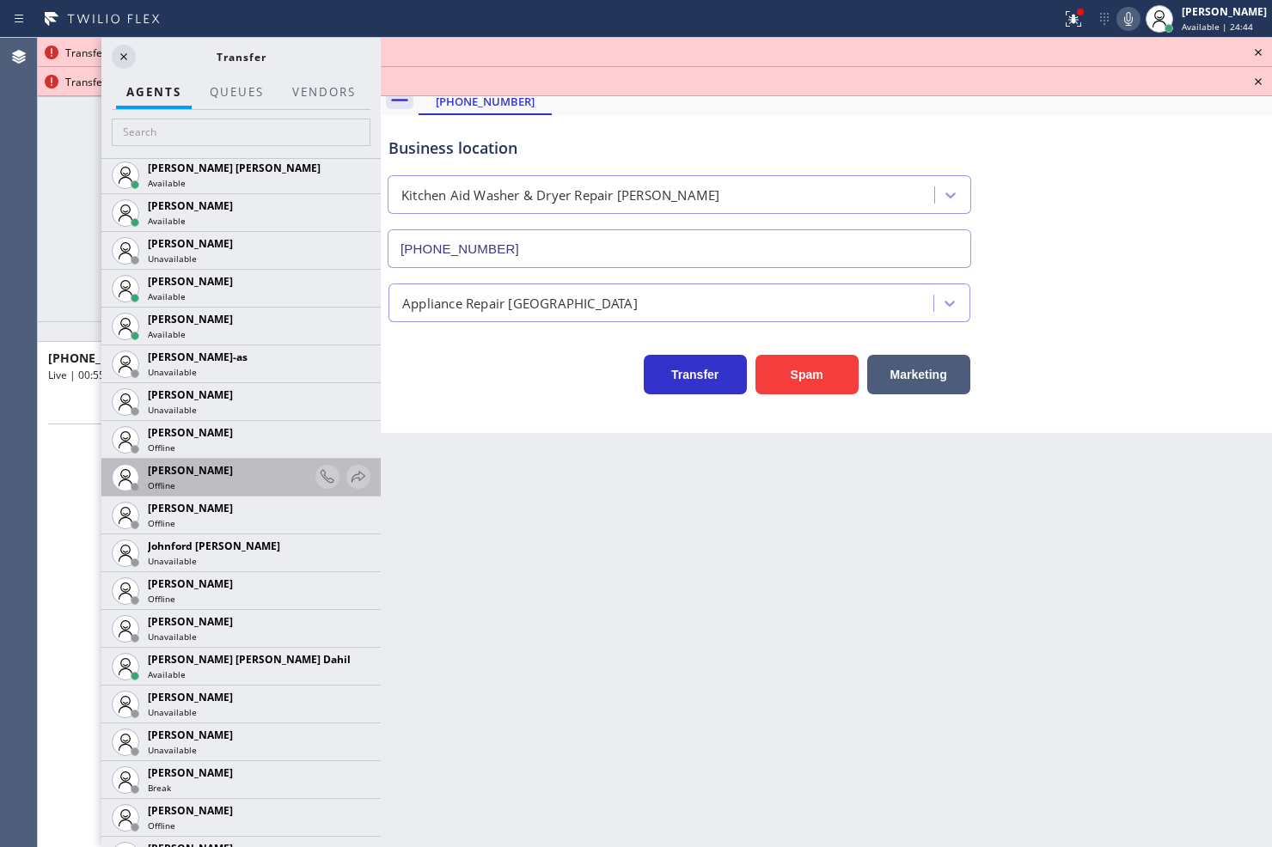
scroll to position [1623, 0]
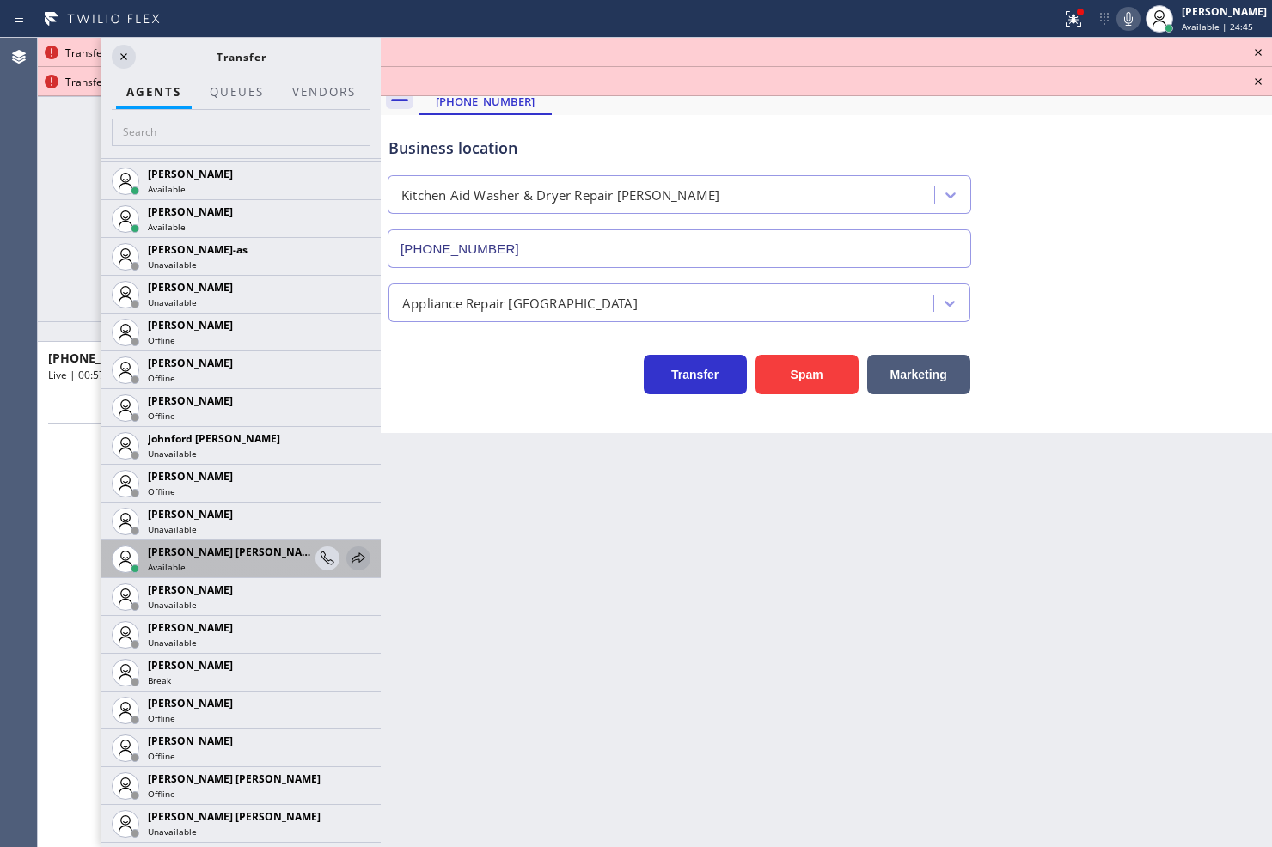
click at [352, 554] on icon at bounding box center [359, 558] width 14 height 11
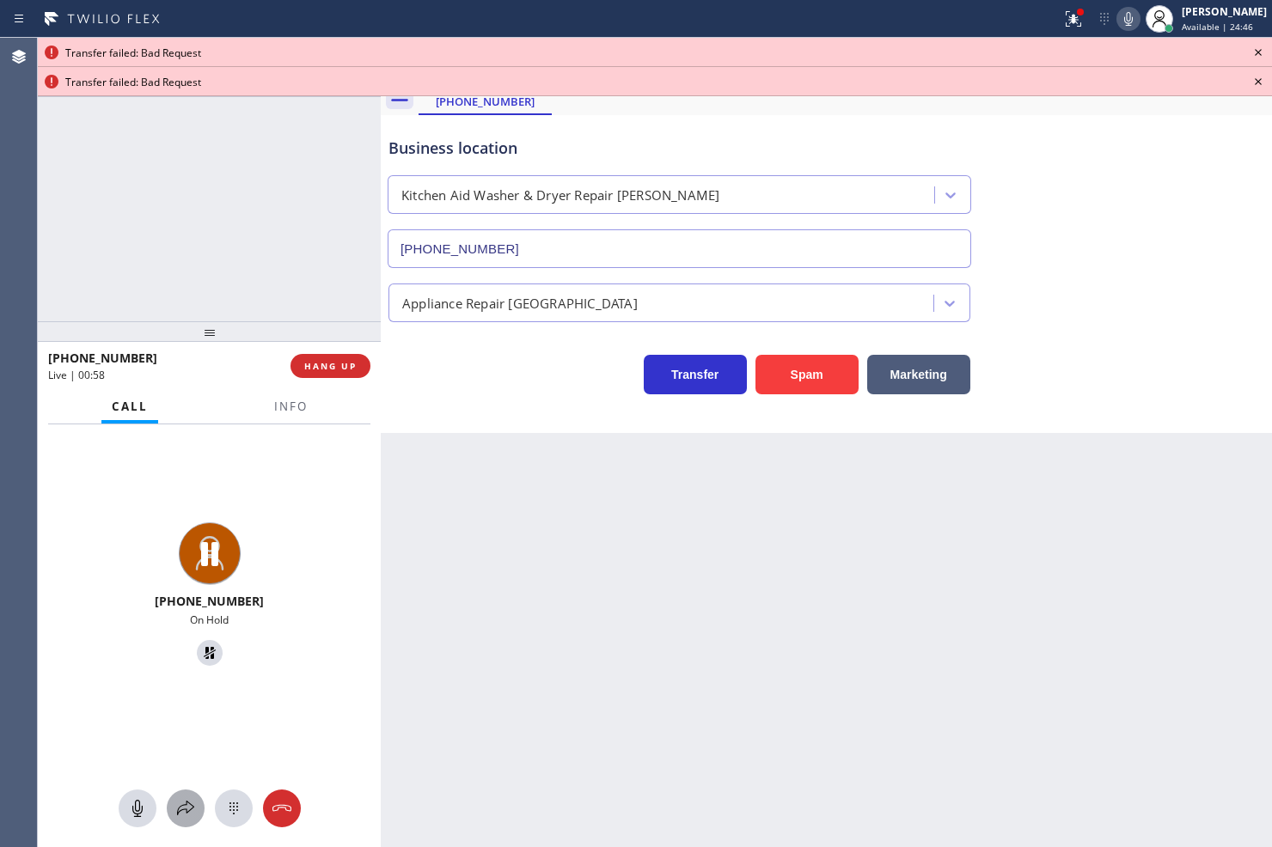
click at [190, 798] on icon at bounding box center [185, 808] width 21 height 21
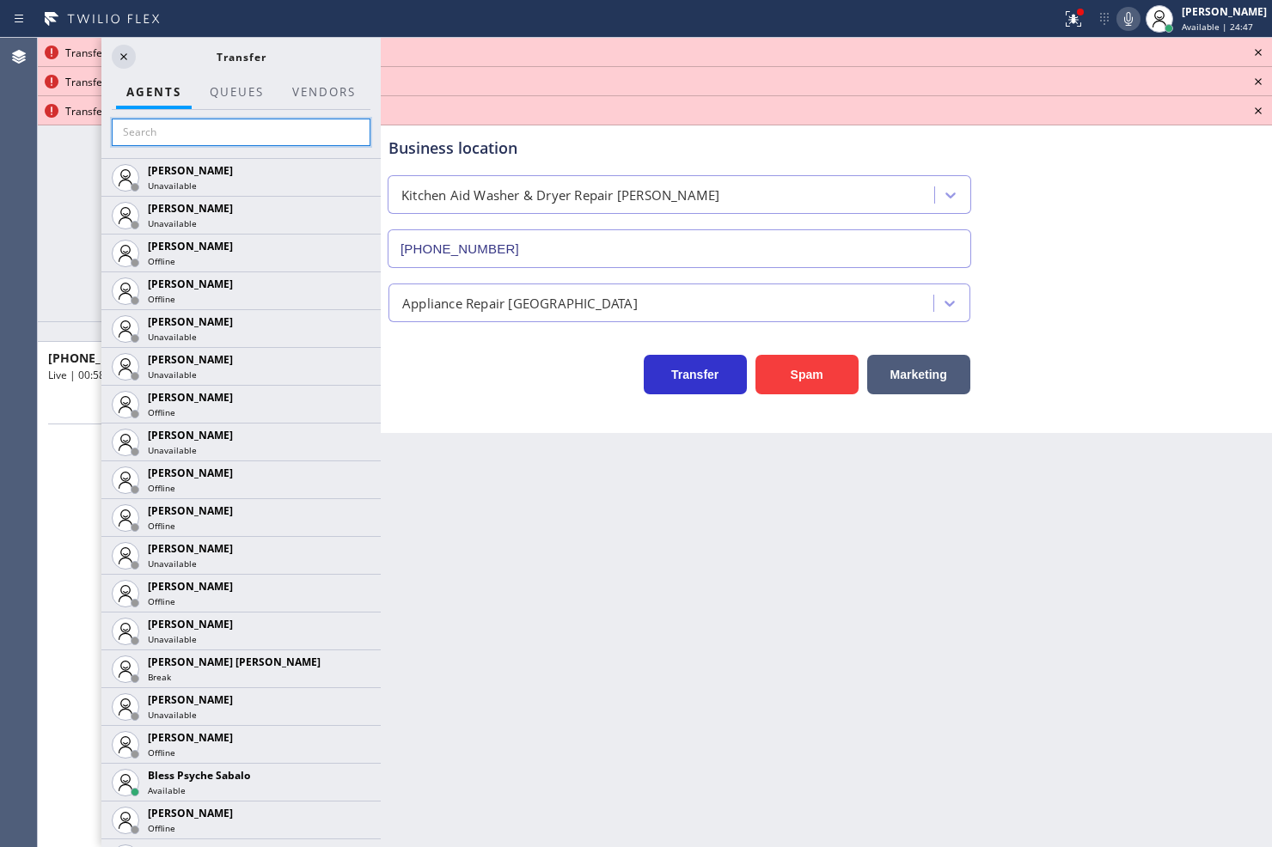
click at [204, 129] on input "text" at bounding box center [241, 133] width 259 height 28
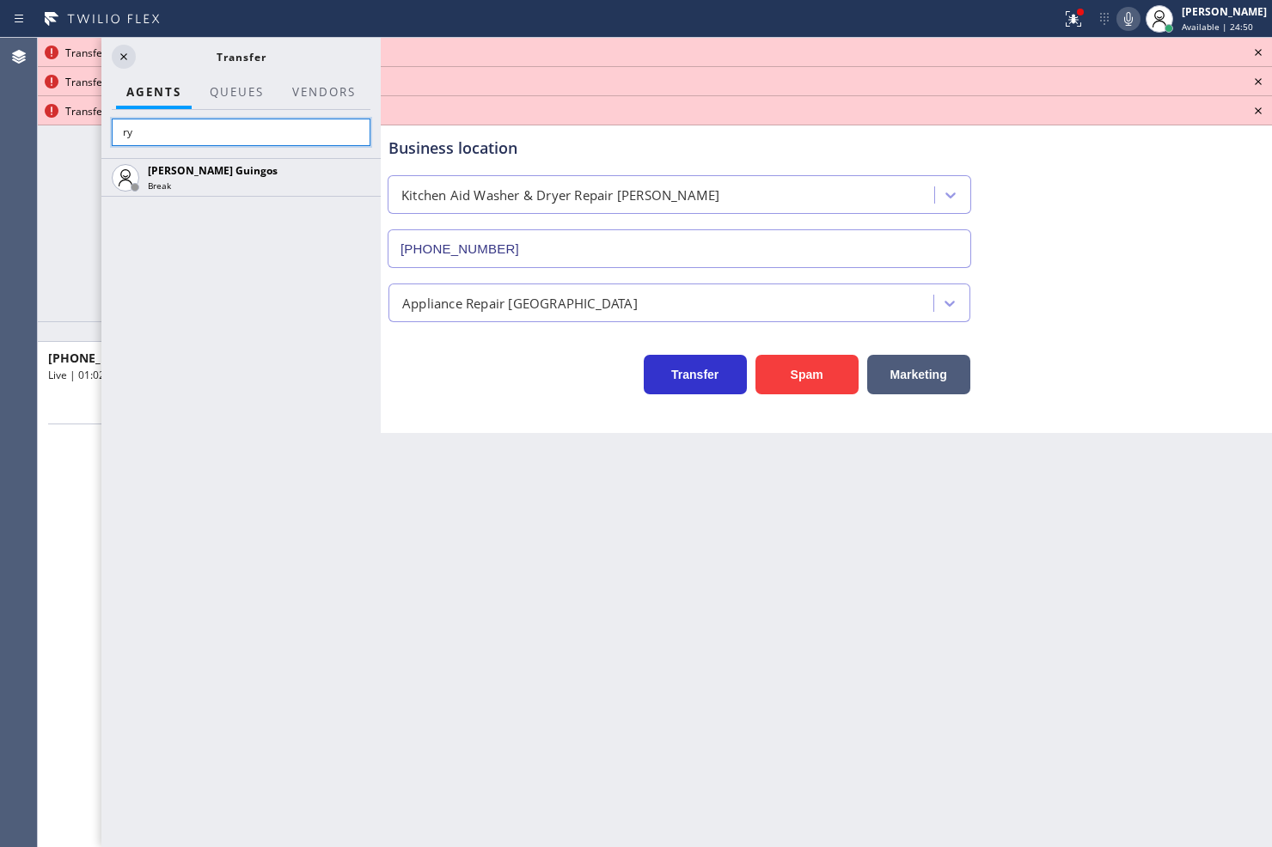
type input "r"
type input "mic"
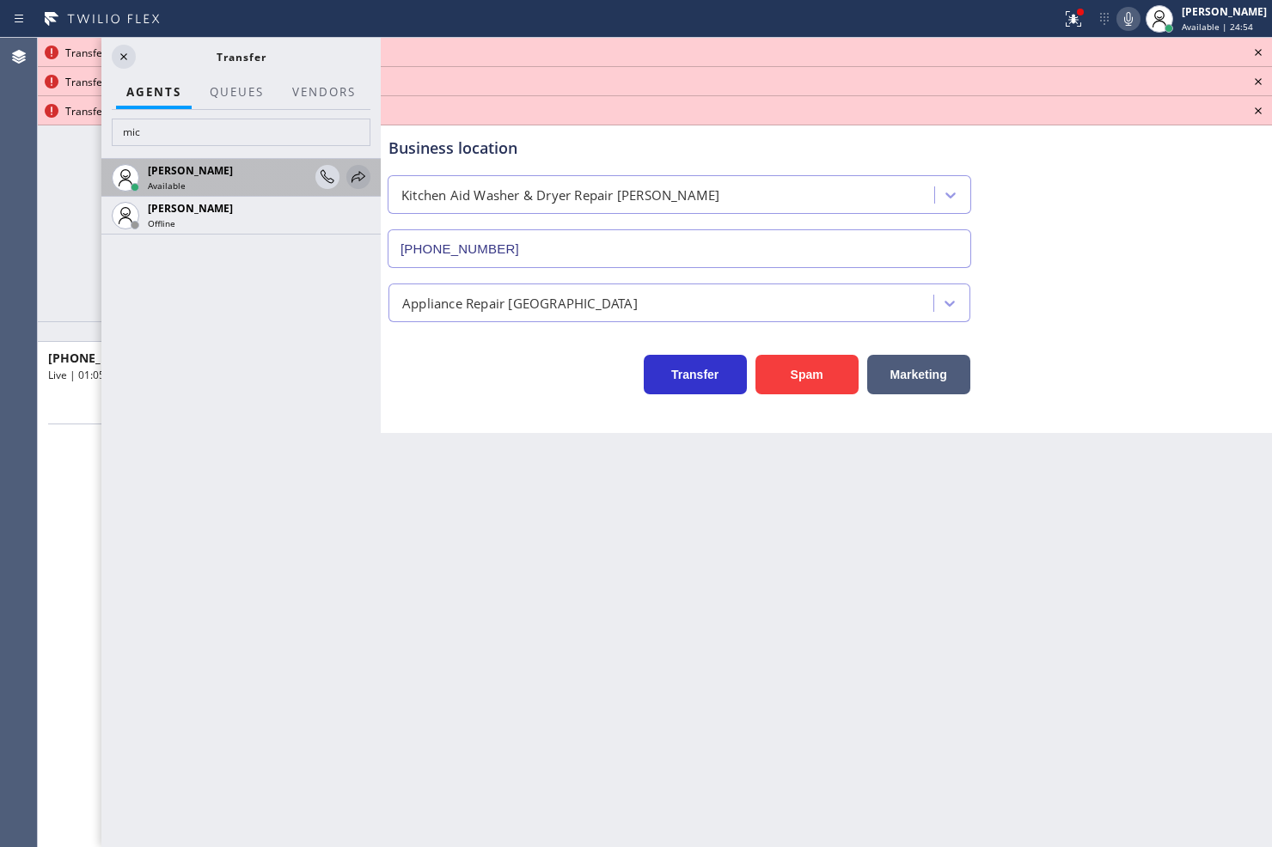
click at [354, 170] on icon at bounding box center [358, 177] width 21 height 21
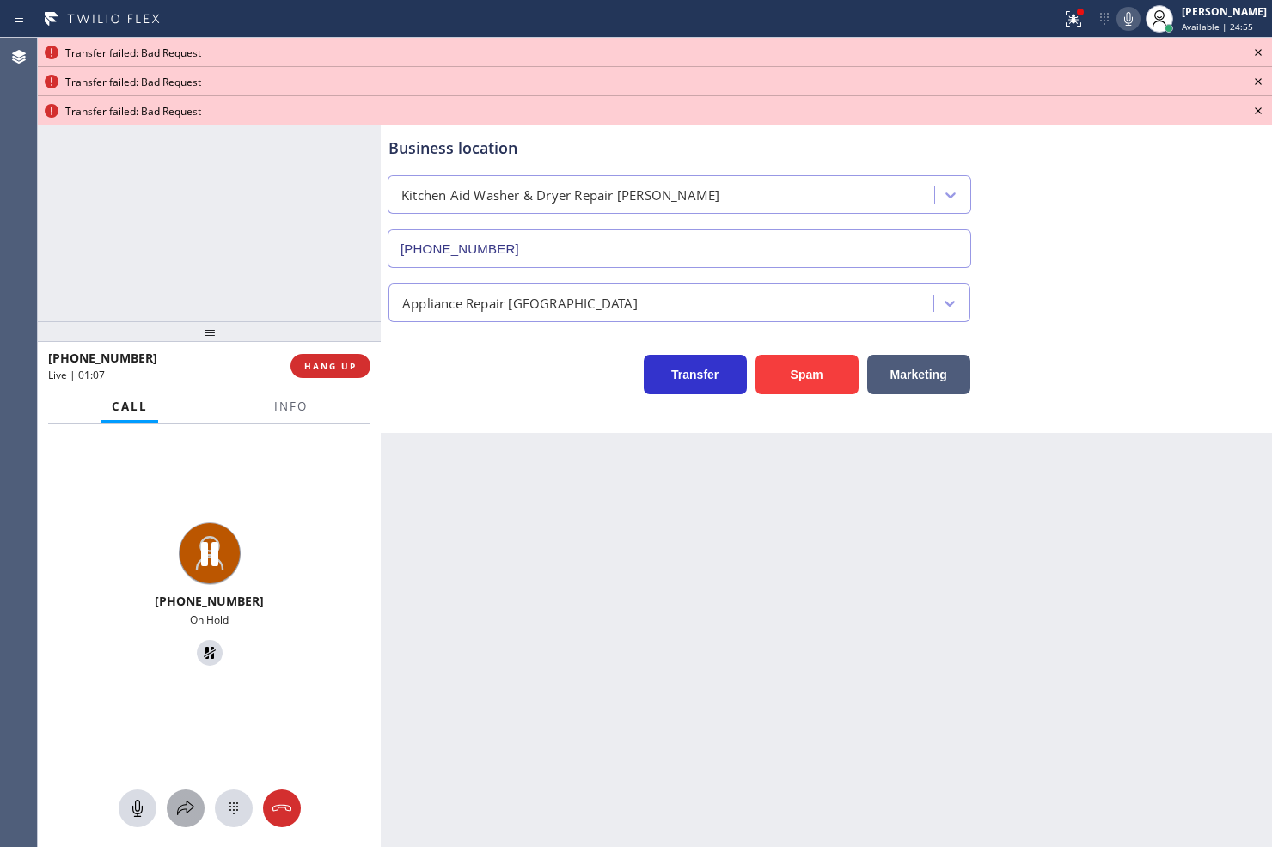
click at [185, 814] on icon at bounding box center [185, 808] width 21 height 21
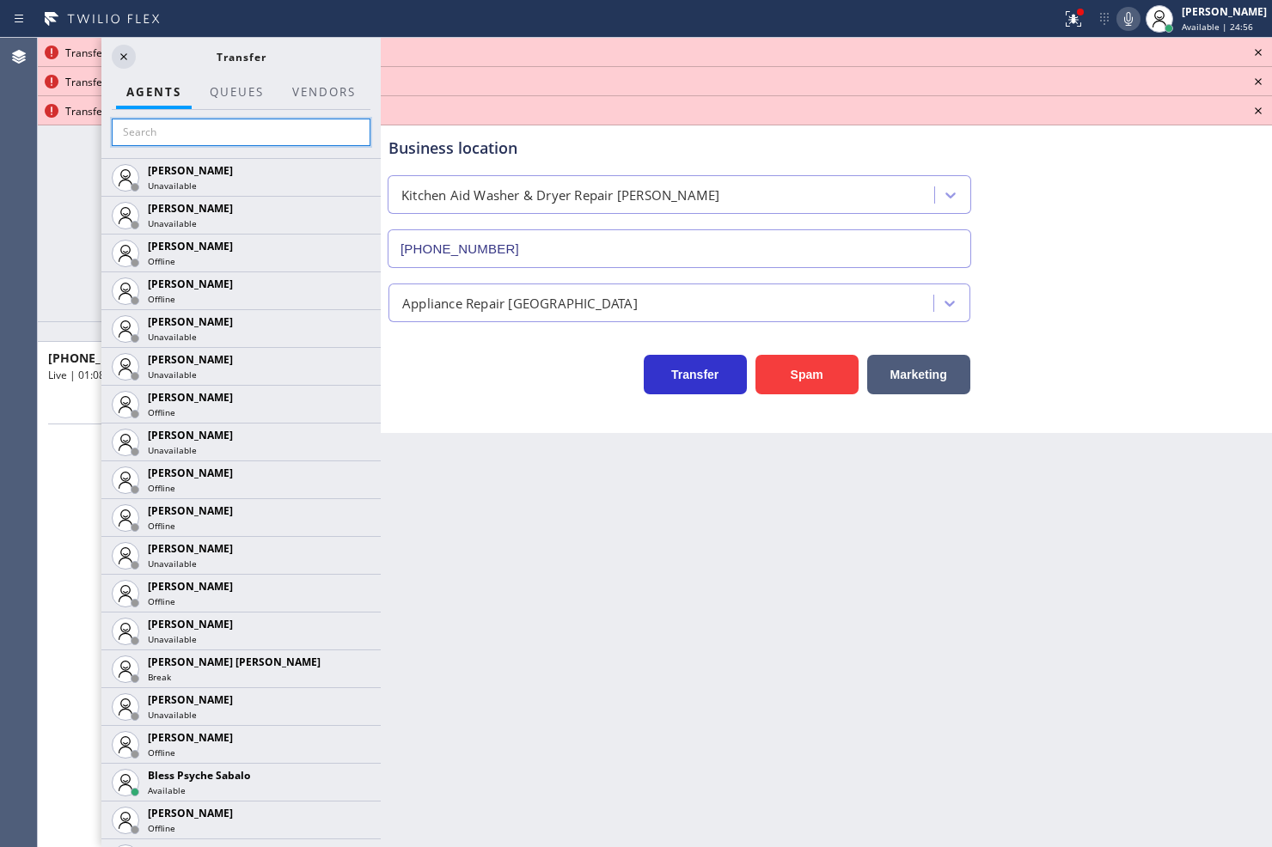
click at [132, 138] on input "text" at bounding box center [241, 133] width 259 height 28
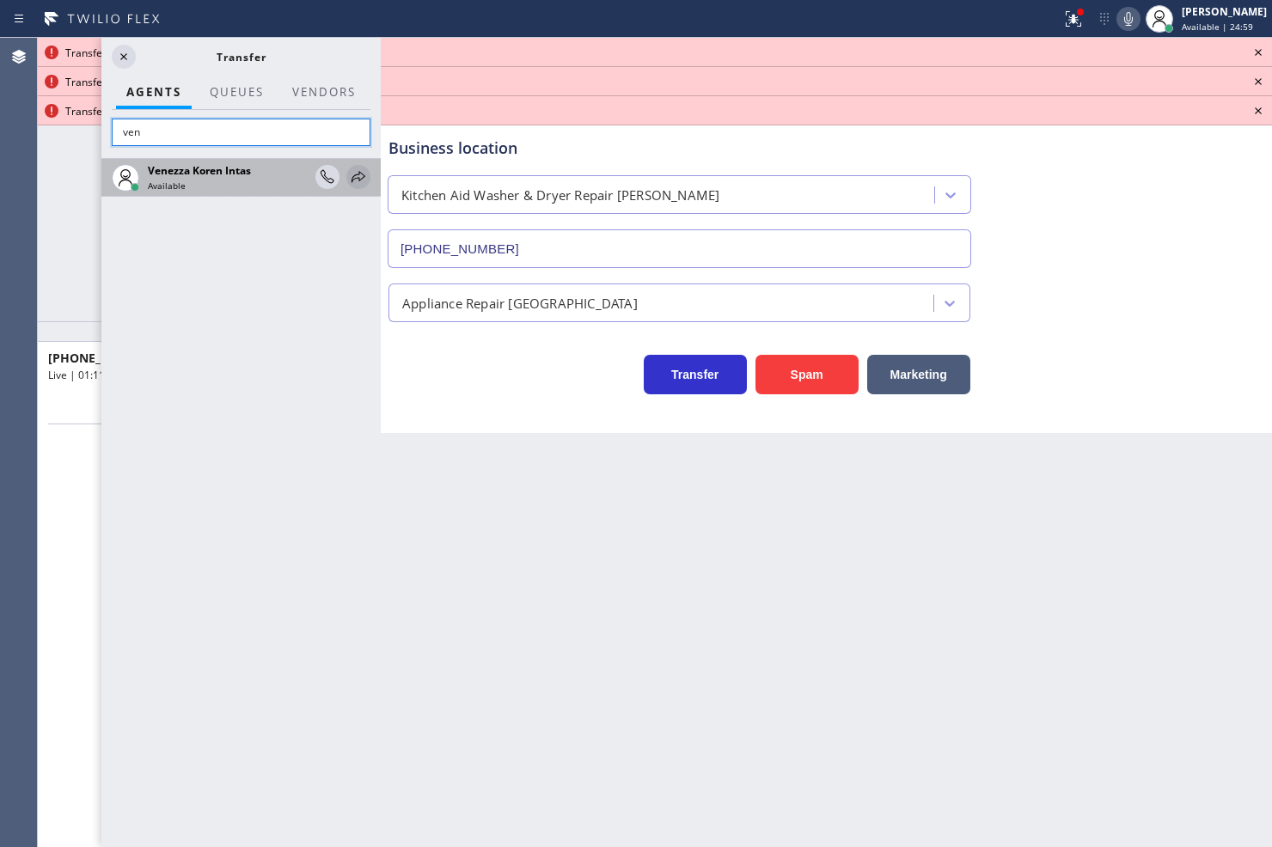
type input "ven"
click at [356, 174] on icon at bounding box center [358, 177] width 21 height 21
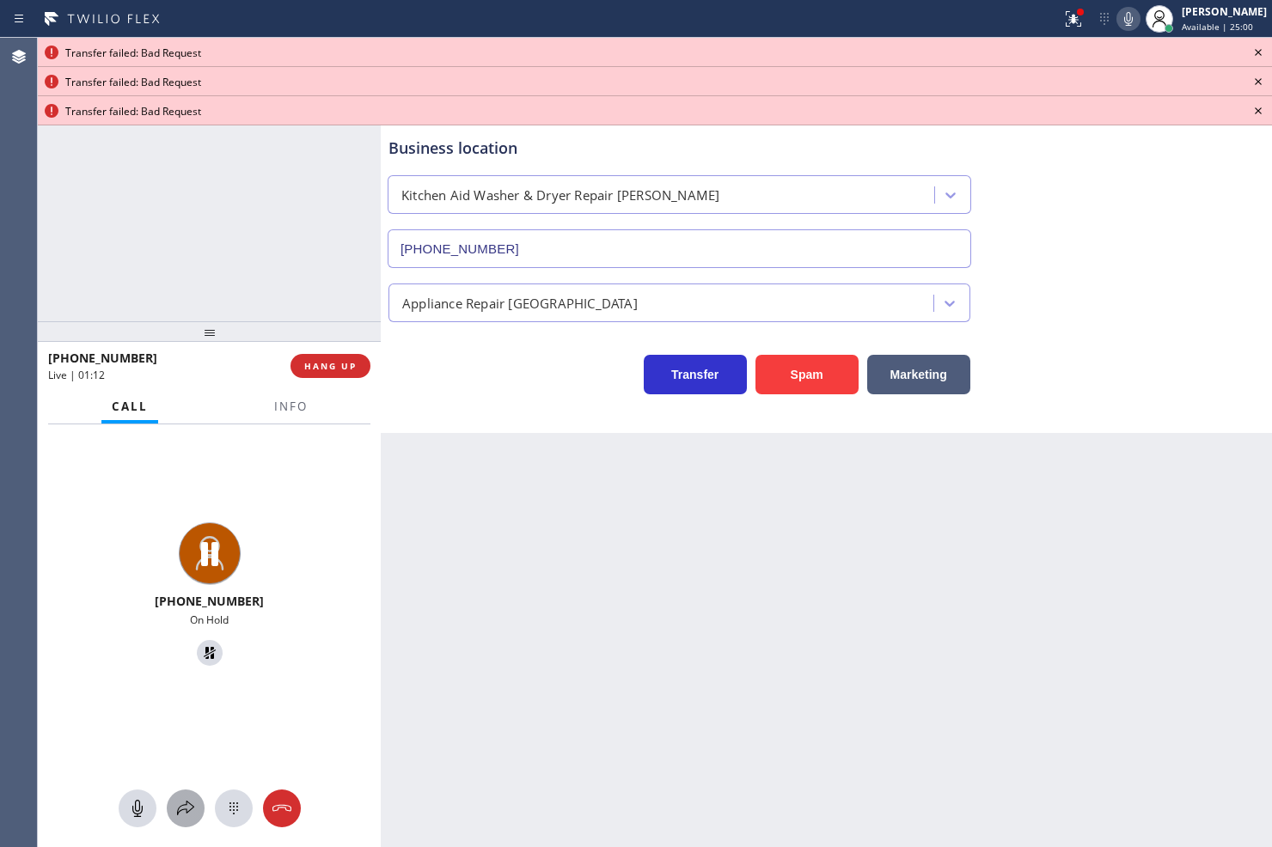
click at [190, 805] on icon at bounding box center [185, 808] width 21 height 21
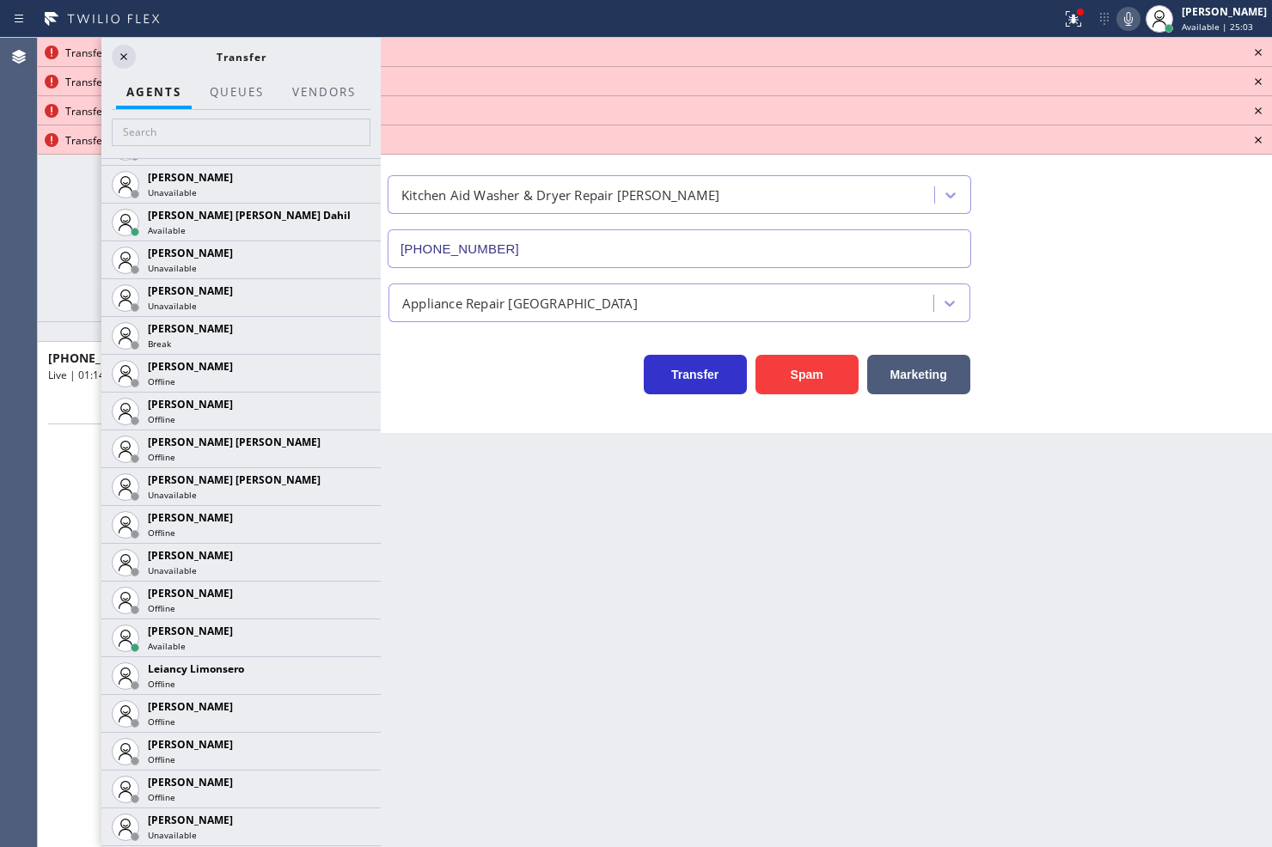
scroll to position [2005, 0]
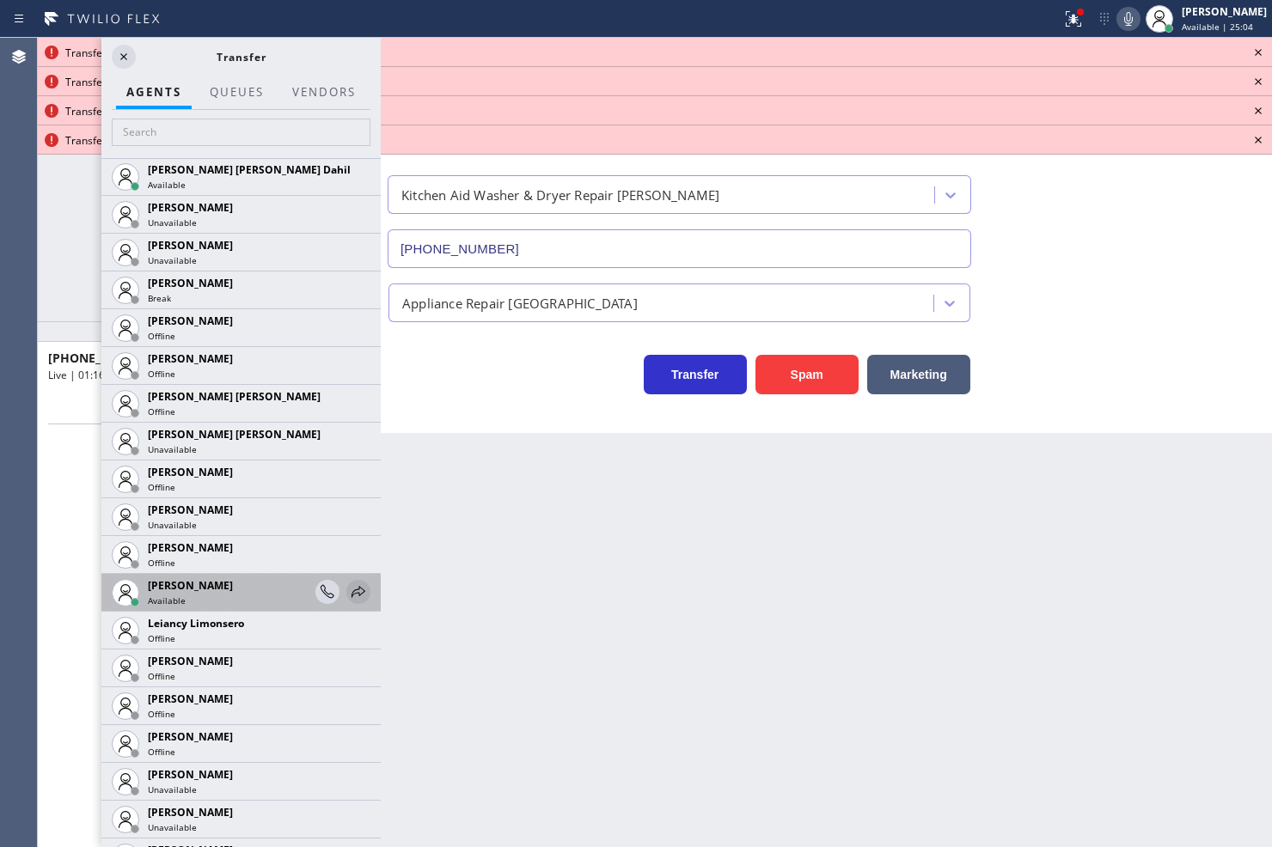
click at [348, 590] on icon at bounding box center [358, 592] width 21 height 21
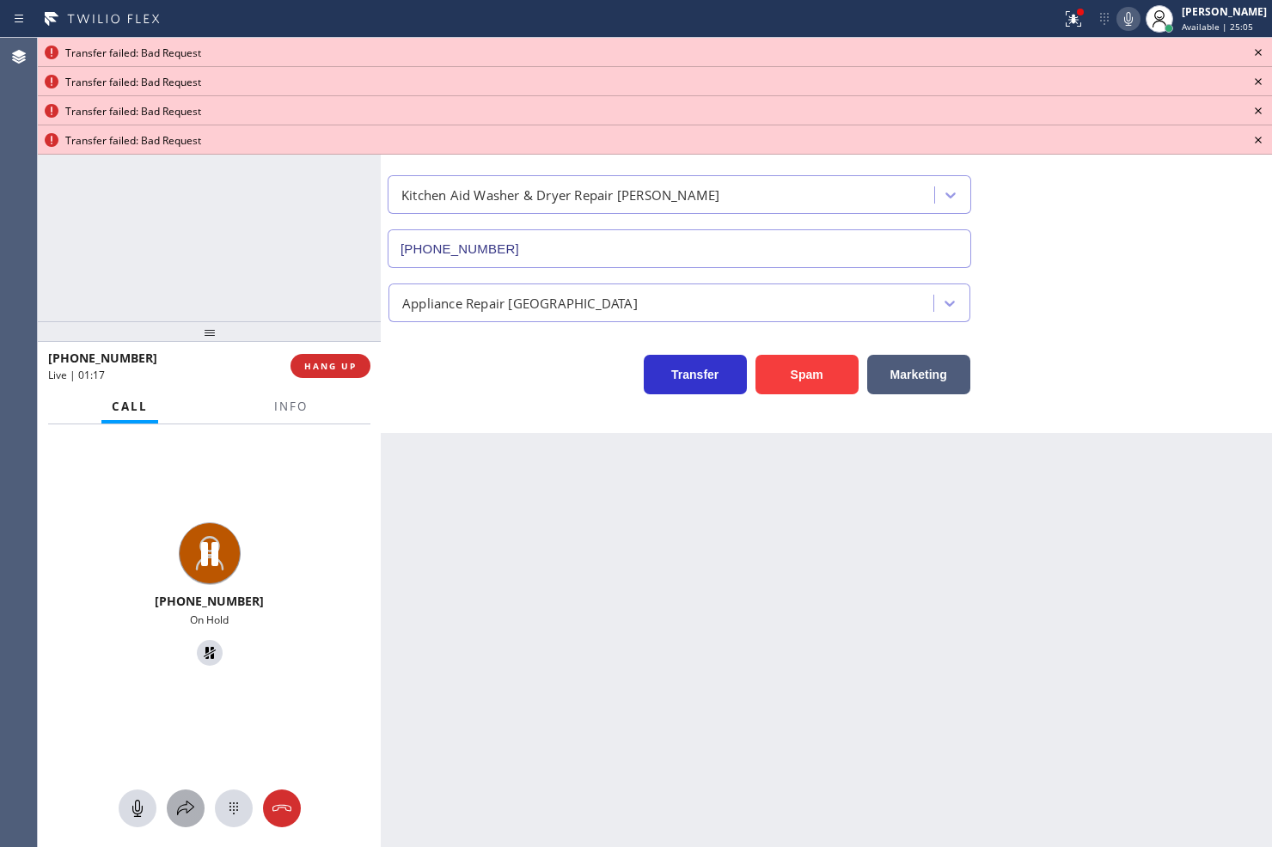
click at [183, 815] on icon at bounding box center [185, 808] width 21 height 21
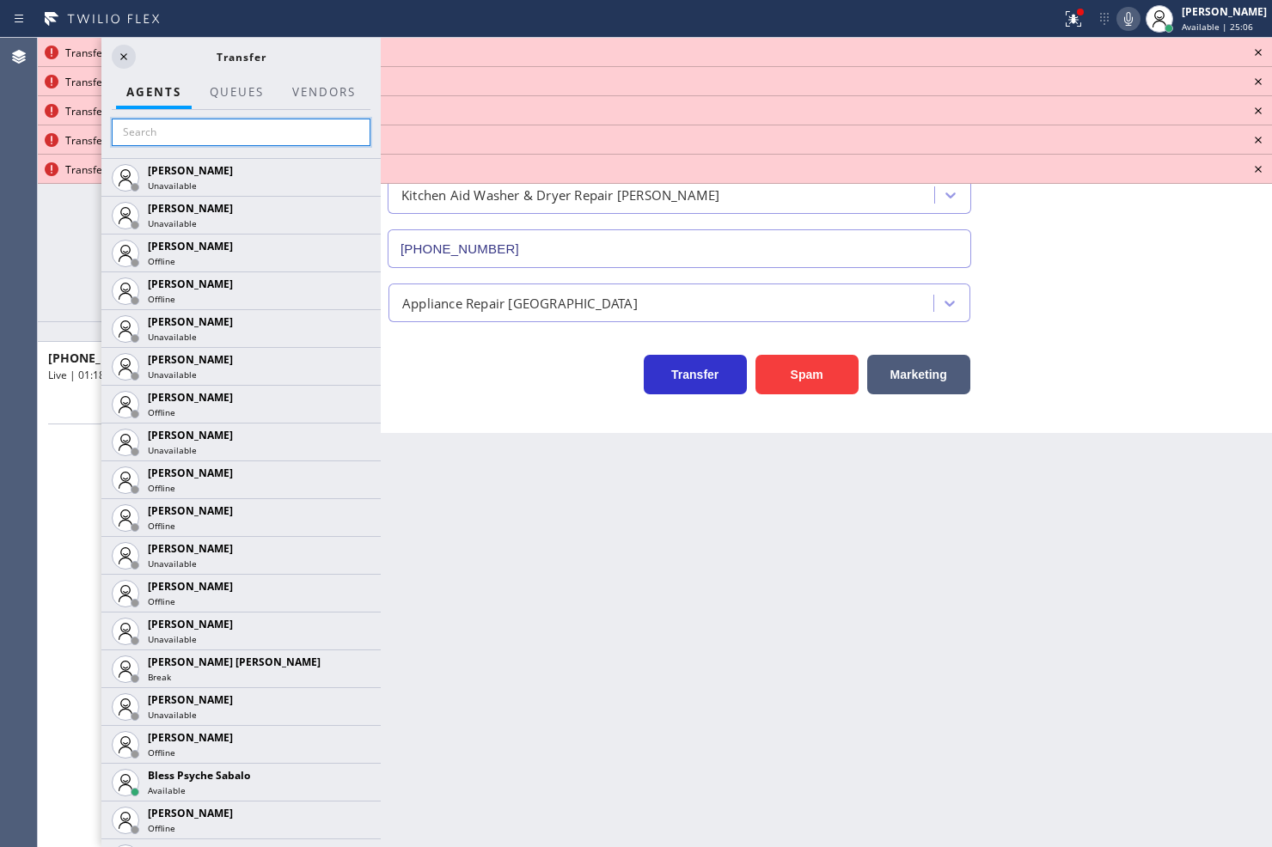
click at [180, 131] on input "text" at bounding box center [241, 133] width 259 height 28
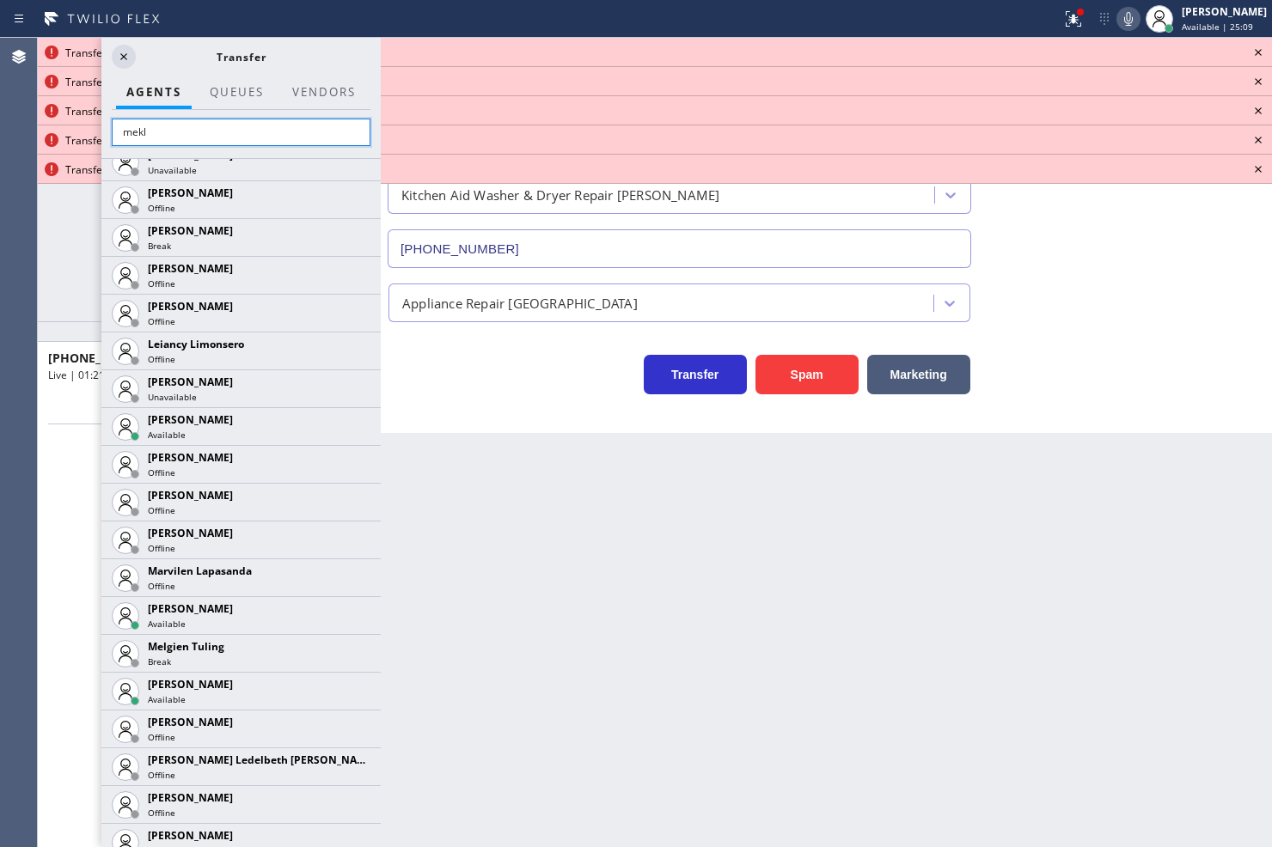
scroll to position [668, 0]
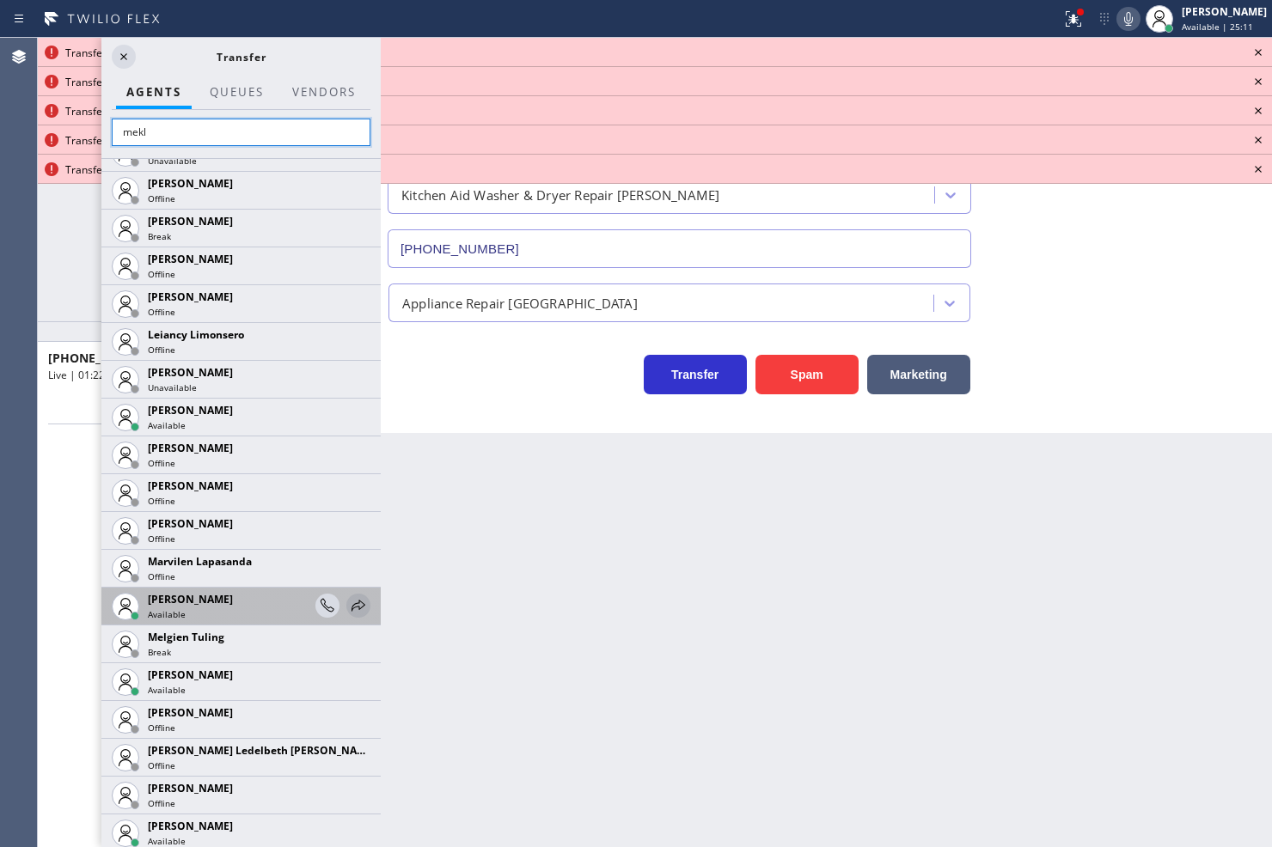
type input "mekl"
click at [348, 605] on icon at bounding box center [358, 606] width 21 height 21
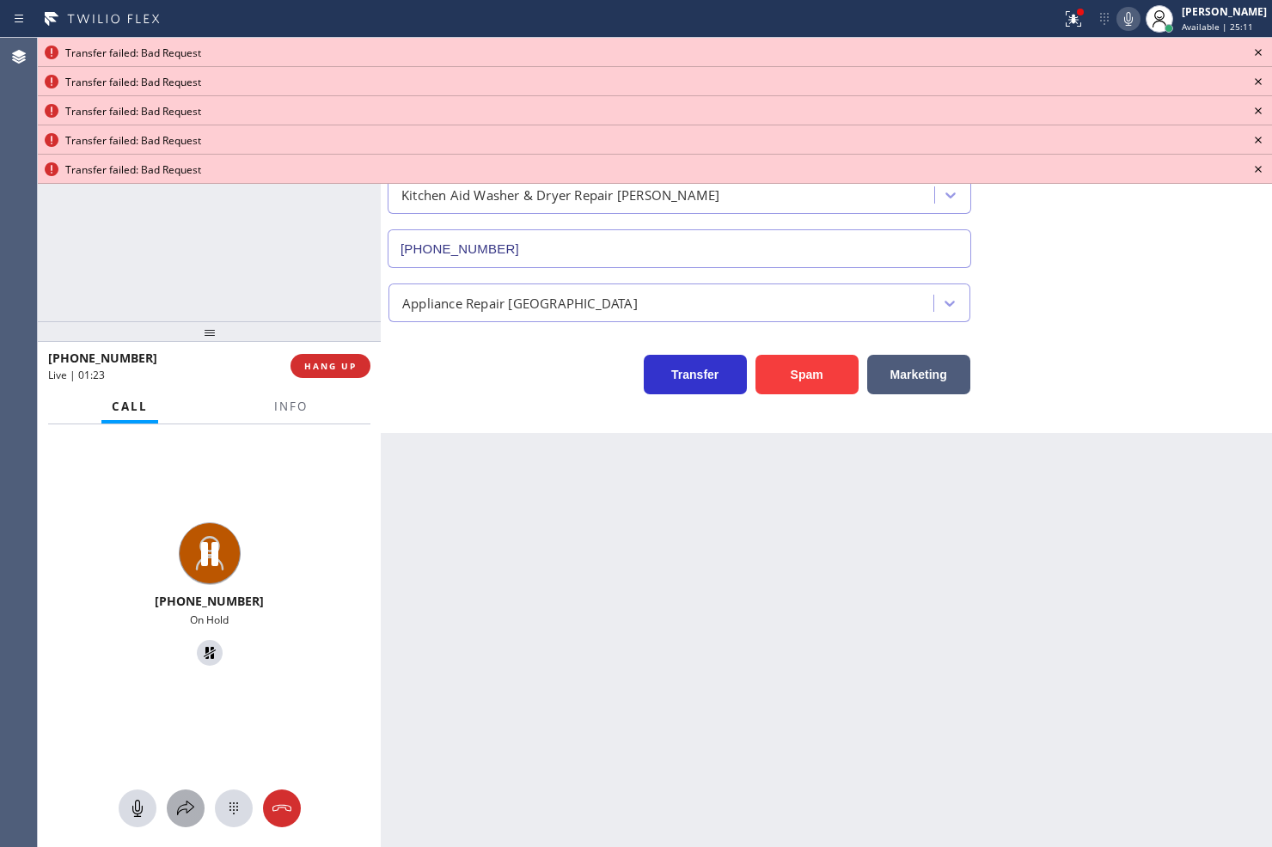
click at [187, 806] on icon at bounding box center [185, 808] width 21 height 21
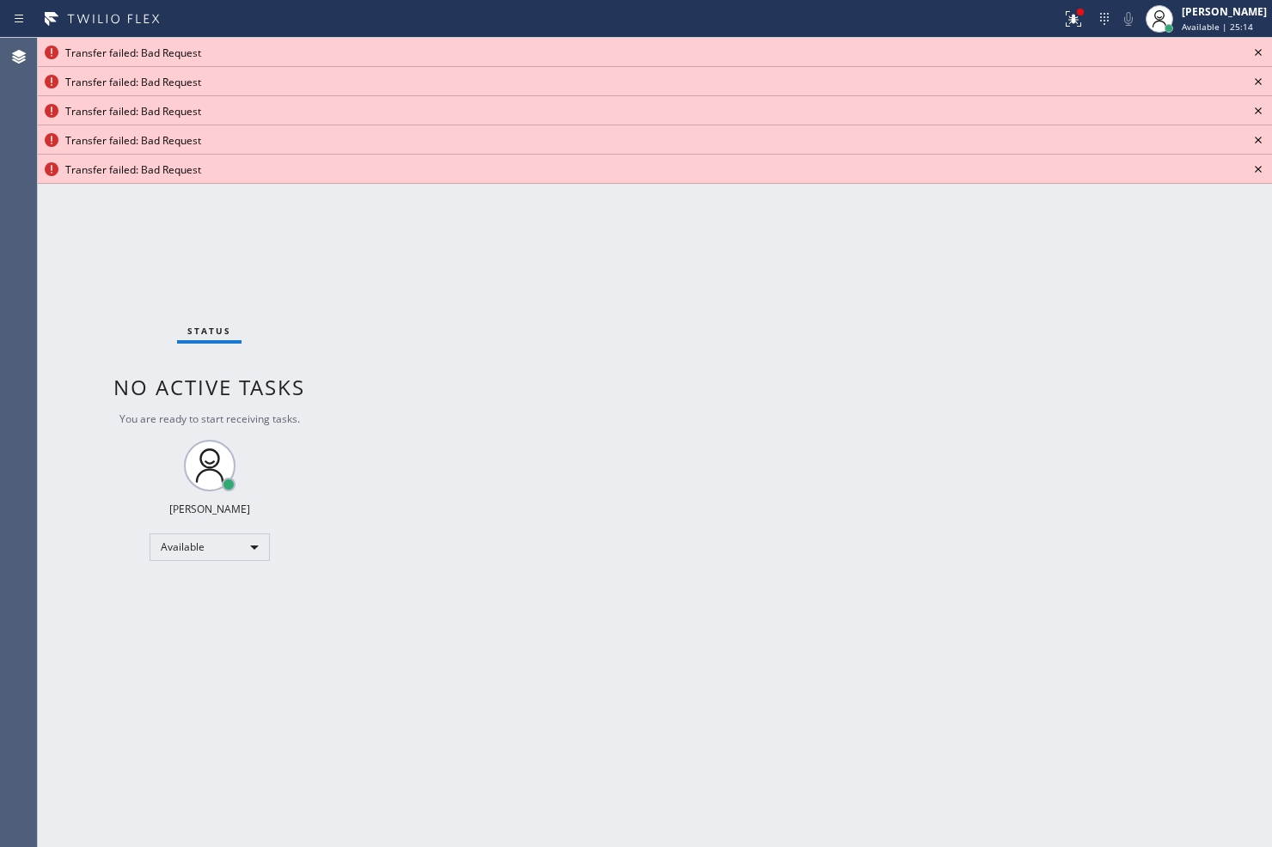
click at [1255, 52] on icon at bounding box center [1258, 52] width 21 height 21
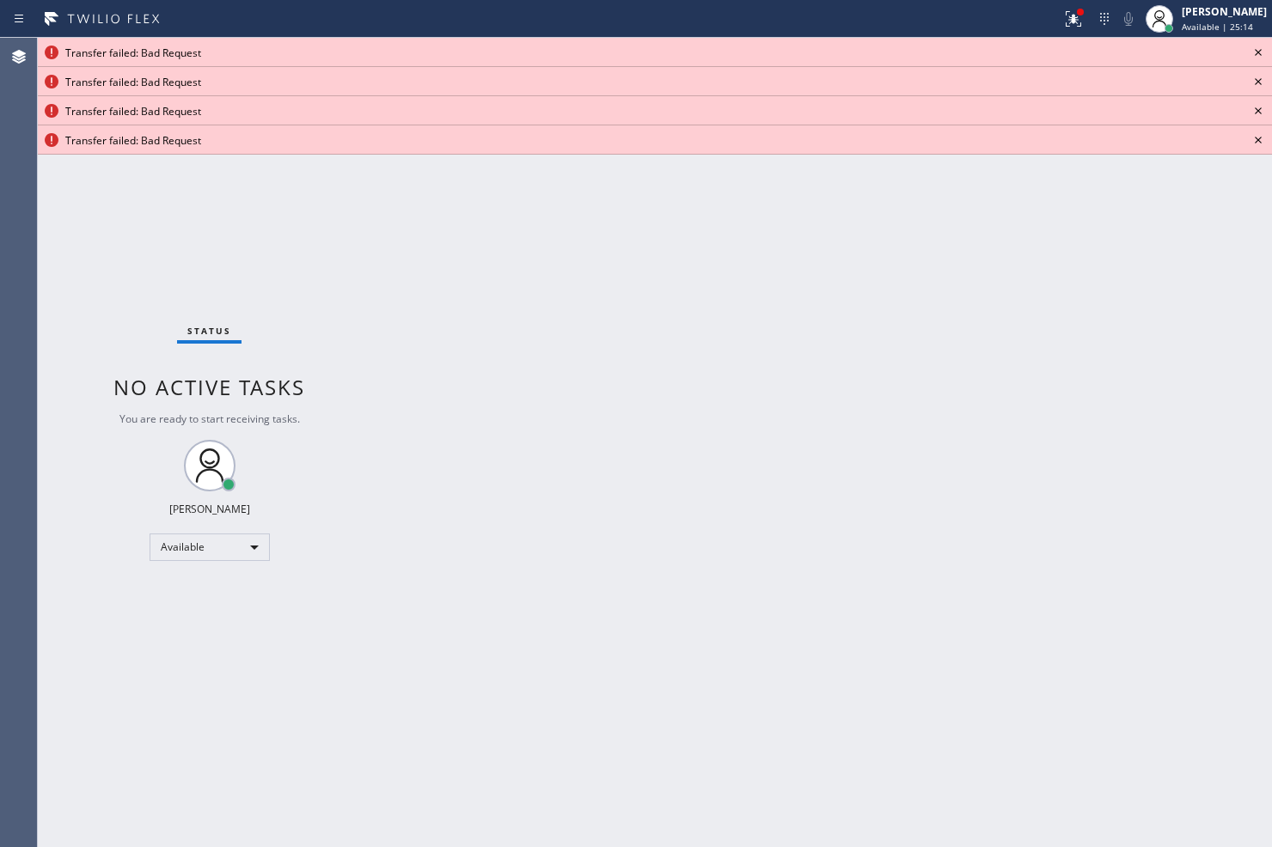
click at [1255, 52] on icon at bounding box center [1258, 52] width 21 height 21
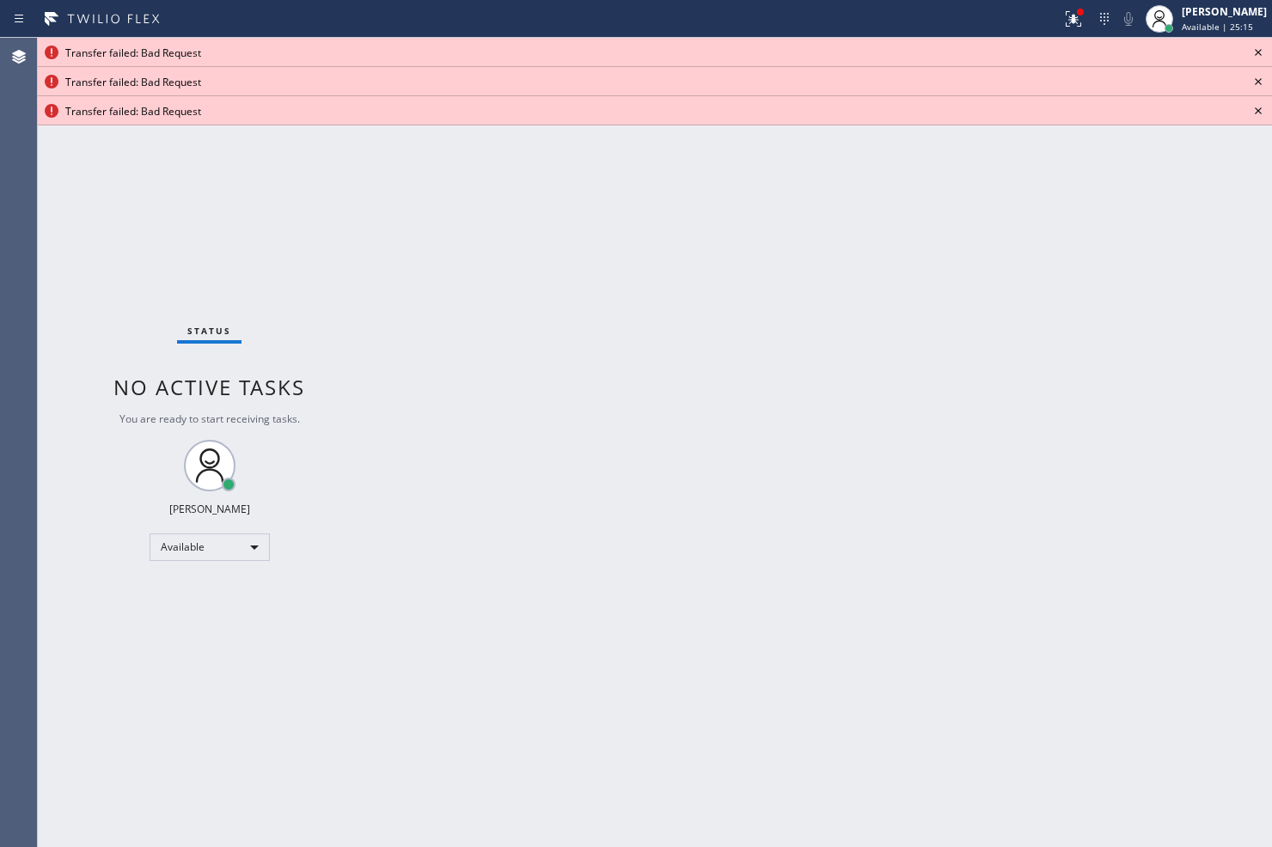
click at [1255, 52] on icon at bounding box center [1258, 52] width 21 height 21
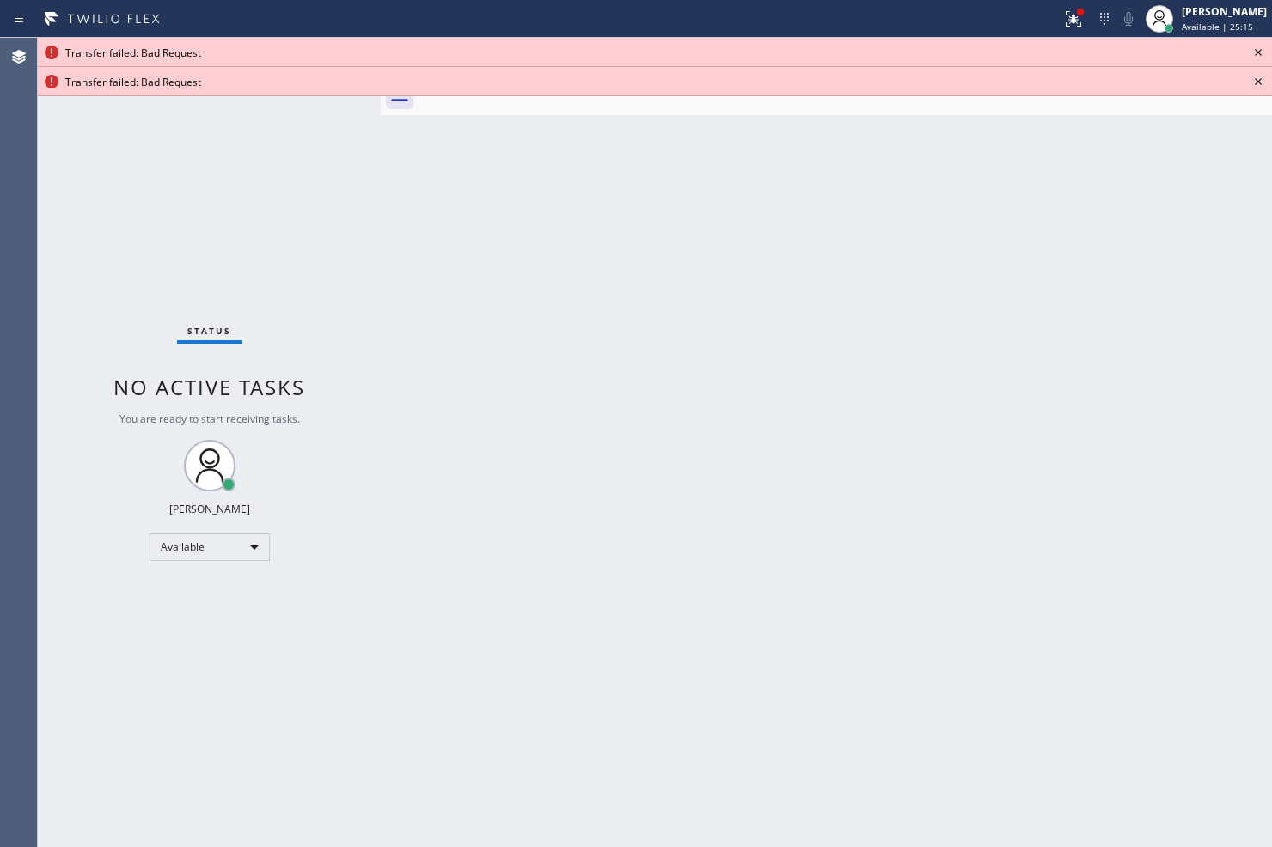
click at [1255, 52] on icon at bounding box center [1258, 52] width 21 height 21
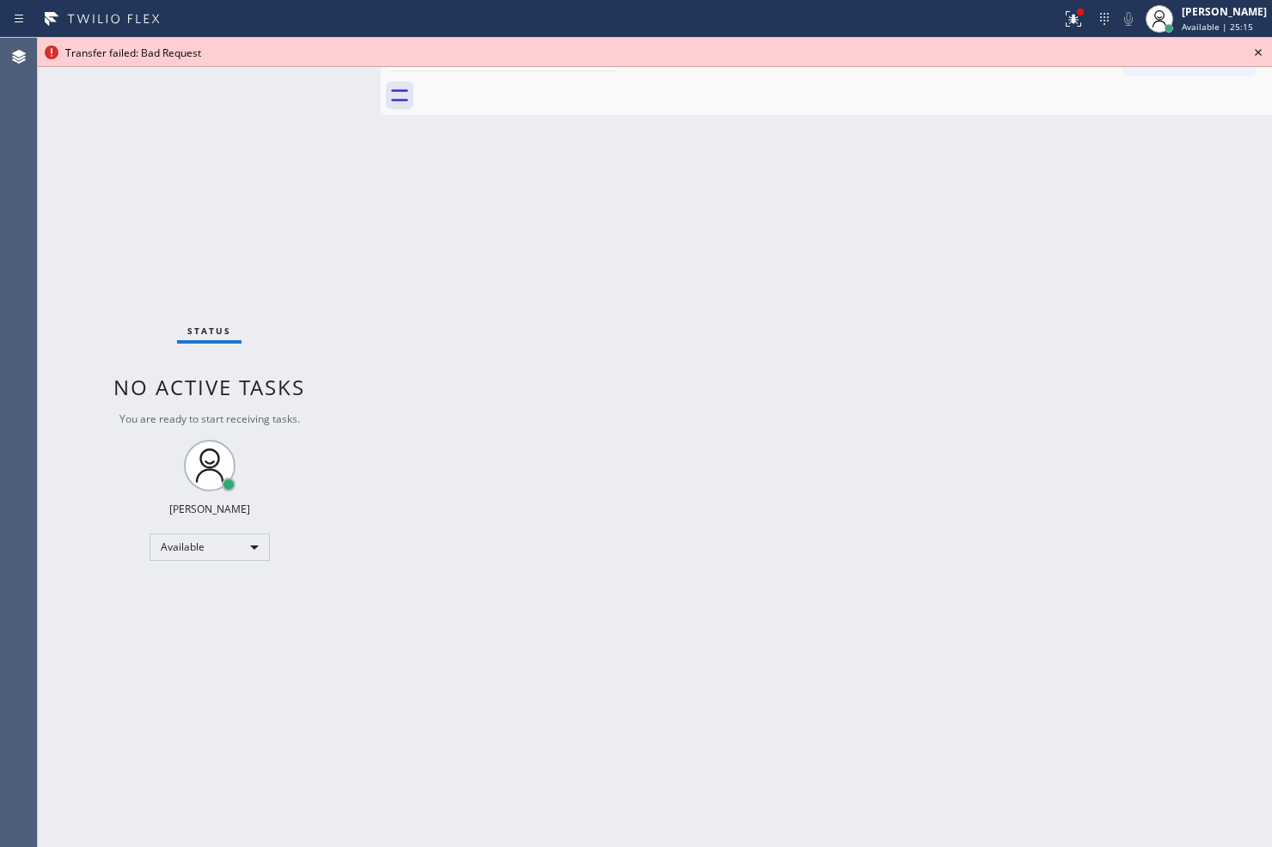
click at [1255, 52] on icon at bounding box center [1258, 52] width 21 height 21
click at [1255, 52] on div "Call to Customer Outbound call Location Search location Your caller id phone nu…" at bounding box center [1197, 57] width 149 height 30
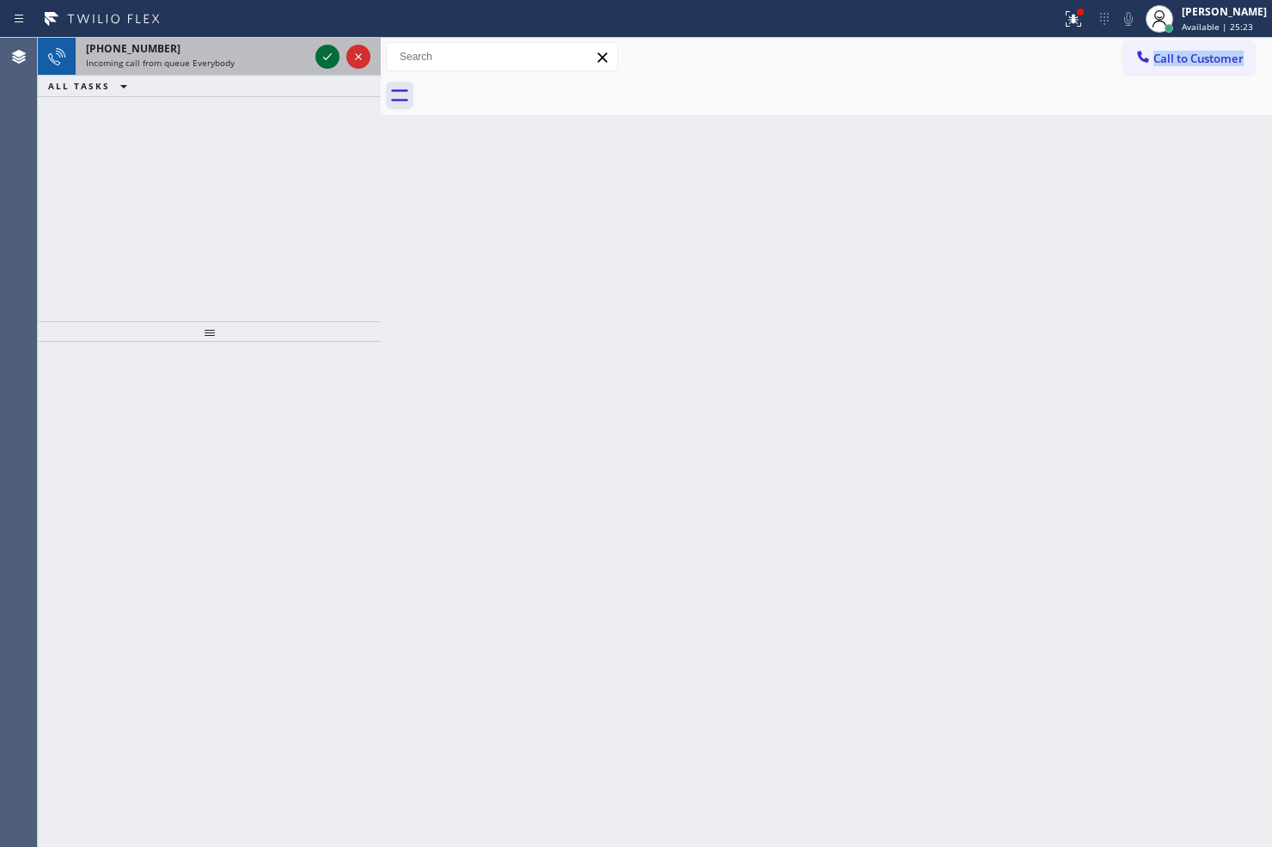
click at [327, 58] on icon at bounding box center [327, 56] width 9 height 7
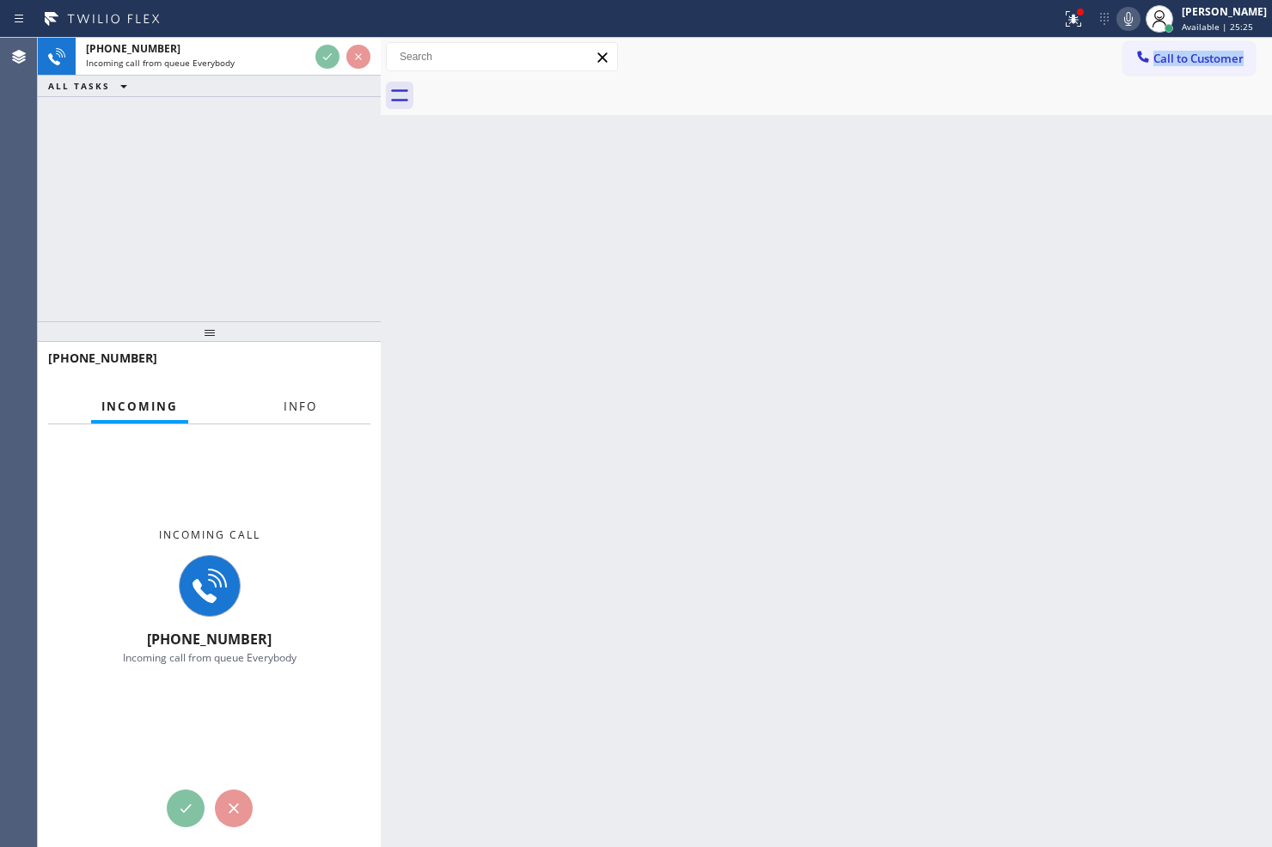
drag, startPoint x: 288, startPoint y: 404, endPoint x: 443, endPoint y: 356, distance: 162.8
click at [288, 404] on span "Info" at bounding box center [301, 406] width 34 height 15
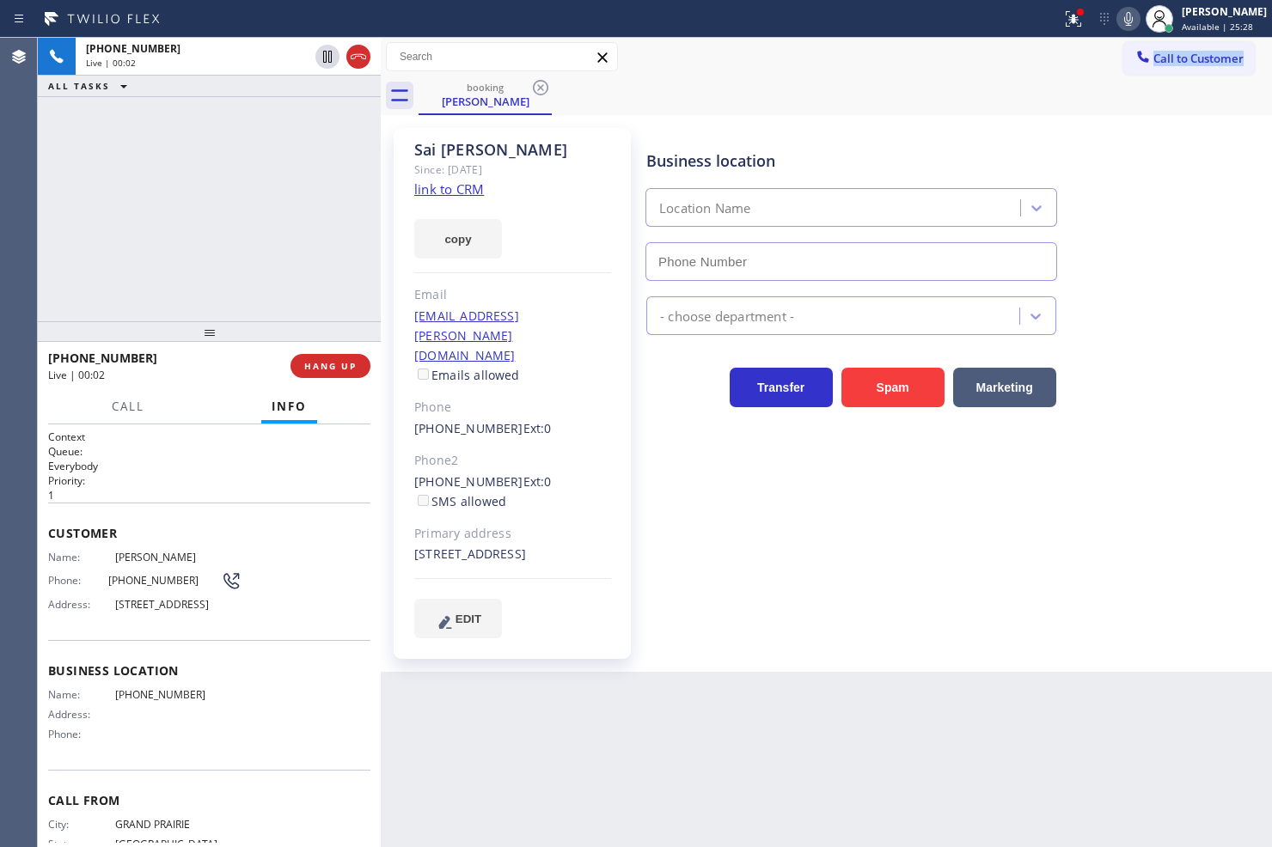
click at [456, 187] on link "link to CRM" at bounding box center [449, 188] width 70 height 17
click at [1066, 26] on icon at bounding box center [1073, 18] width 15 height 15
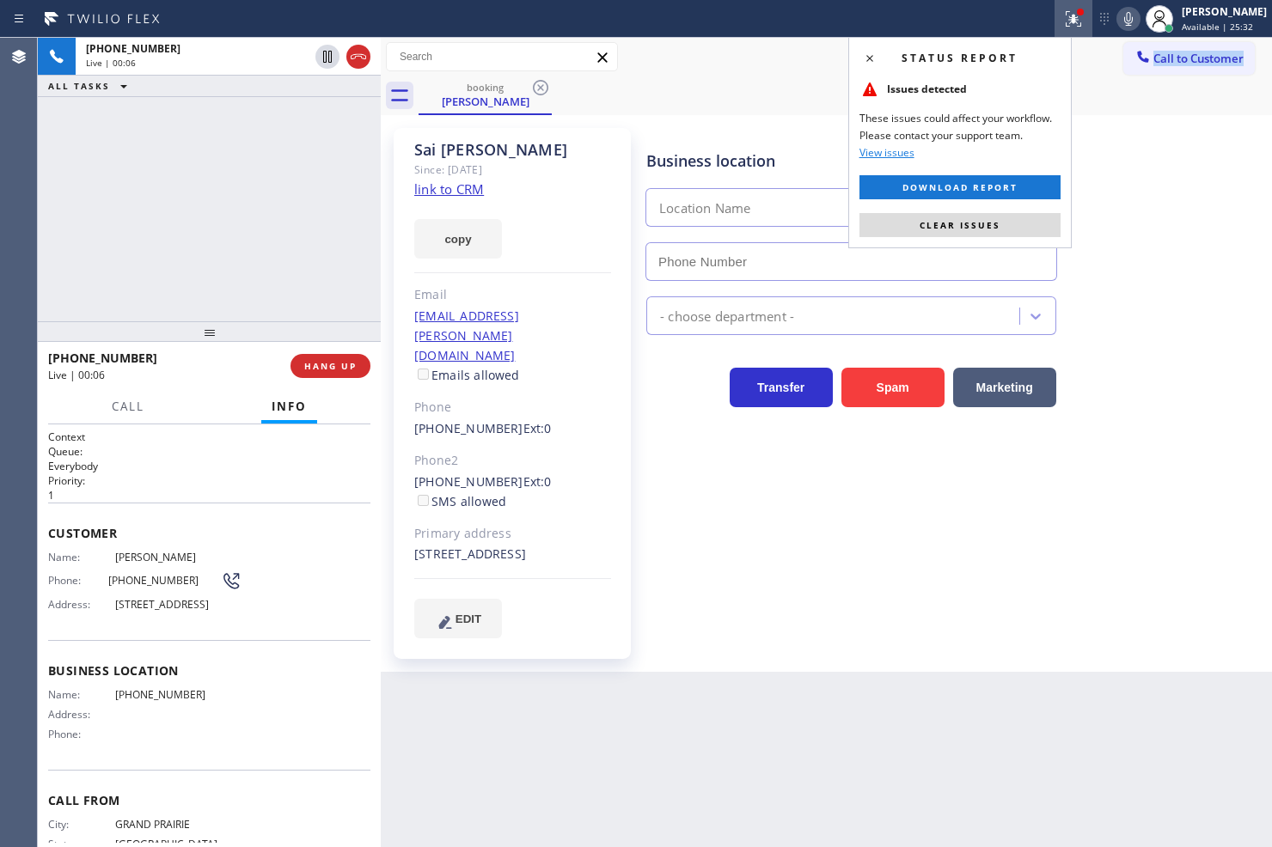
click at [1024, 222] on button "Clear issues" at bounding box center [959, 225] width 201 height 24
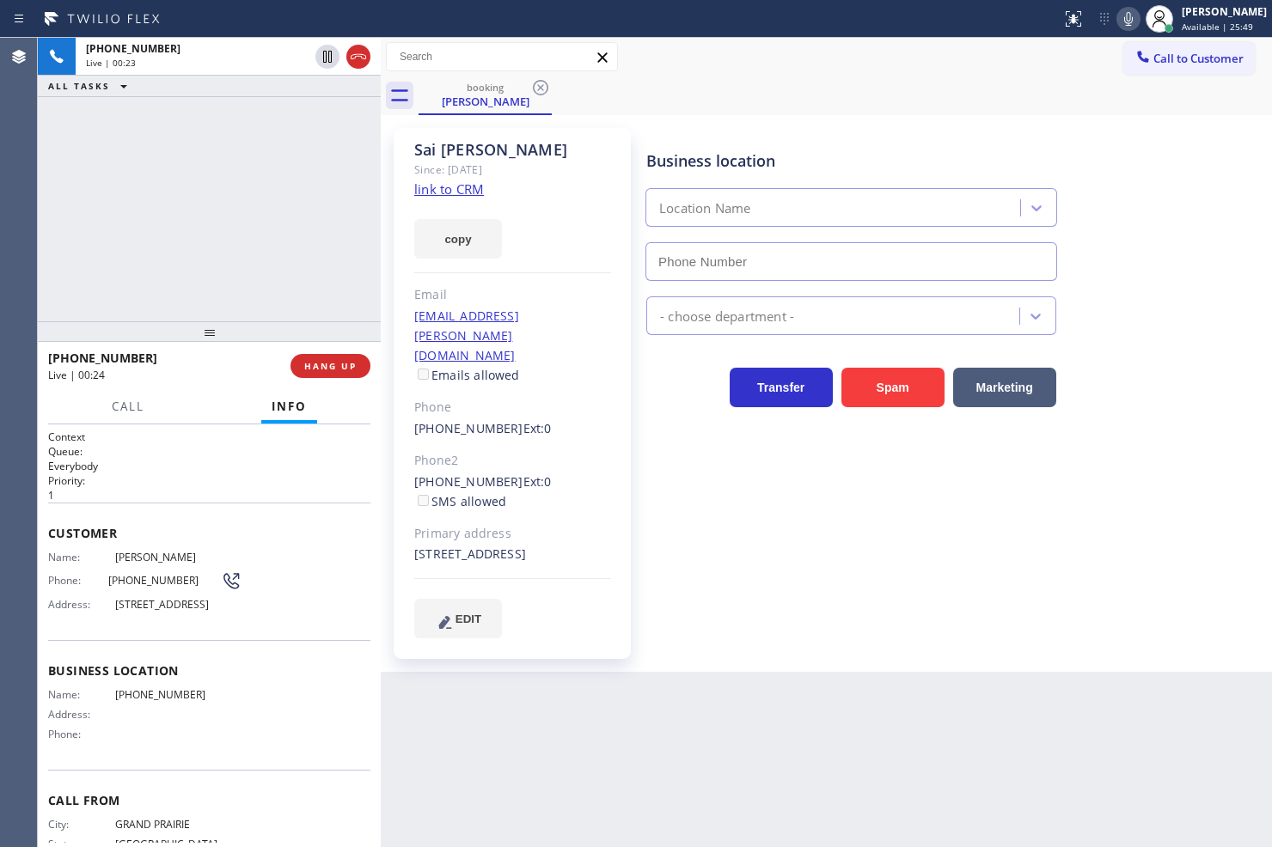
click at [134, 249] on div "[PHONE_NUMBER] Live | 00:23 ALL TASKS ALL TASKS ACTIVE TASKS TASKS IN WRAP UP" at bounding box center [209, 180] width 343 height 284
click at [141, 244] on div "[PHONE_NUMBER] Live | 00:24 ALL TASKS ALL TASKS ACTIVE TASKS TASKS IN WRAP UP" at bounding box center [209, 180] width 343 height 284
click at [141, 244] on div "[PHONE_NUMBER] Live | 00:31 ALL TASKS ALL TASKS ACTIVE TASKS TASKS IN WRAP UP" at bounding box center [209, 180] width 343 height 284
click at [210, 192] on div "[PHONE_NUMBER] Live | 00:34 ALL TASKS ALL TASKS ACTIVE TASKS TASKS IN WRAP UP" at bounding box center [209, 180] width 343 height 284
click at [228, 382] on div "Live | 00:35" at bounding box center [163, 375] width 230 height 15
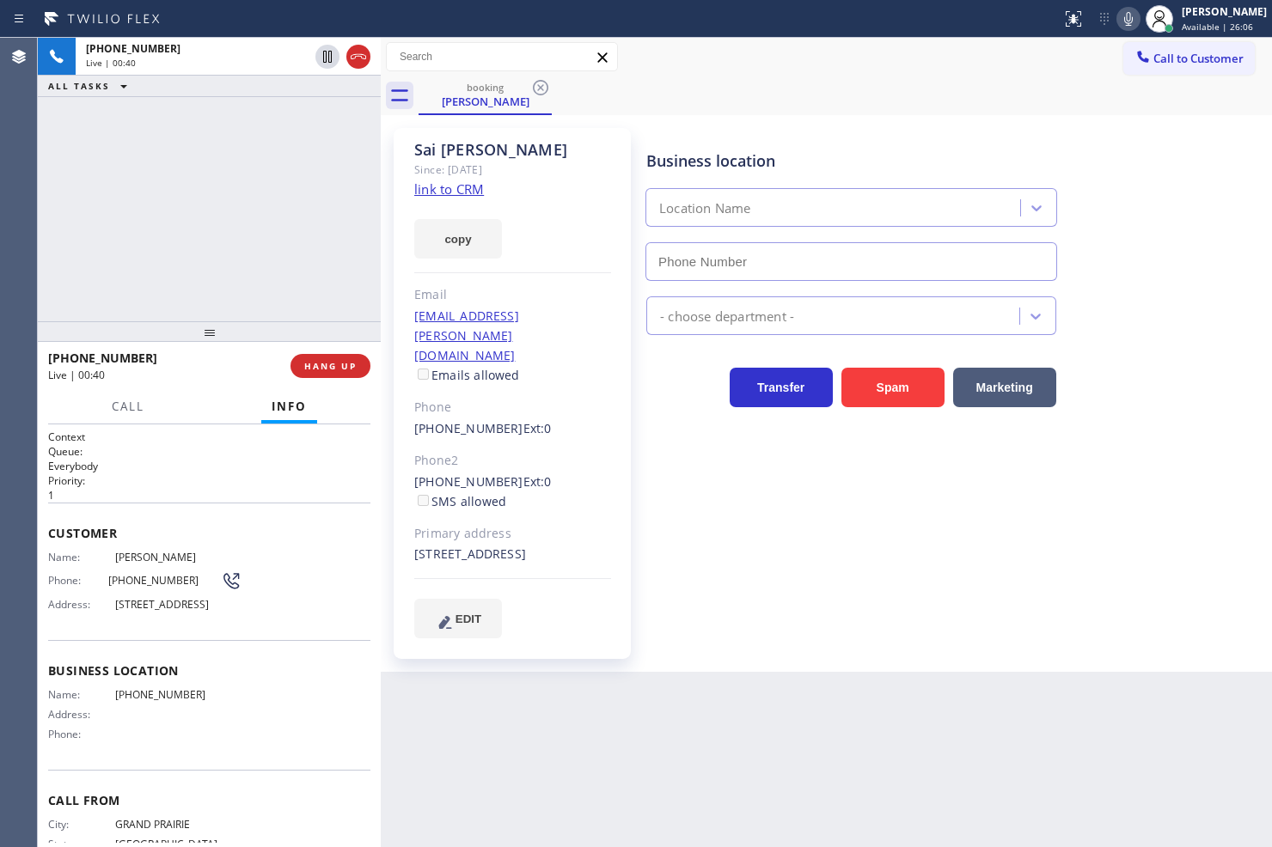
click at [152, 420] on div at bounding box center [127, 421] width 53 height 3
click at [125, 404] on span "Call" at bounding box center [128, 406] width 33 height 15
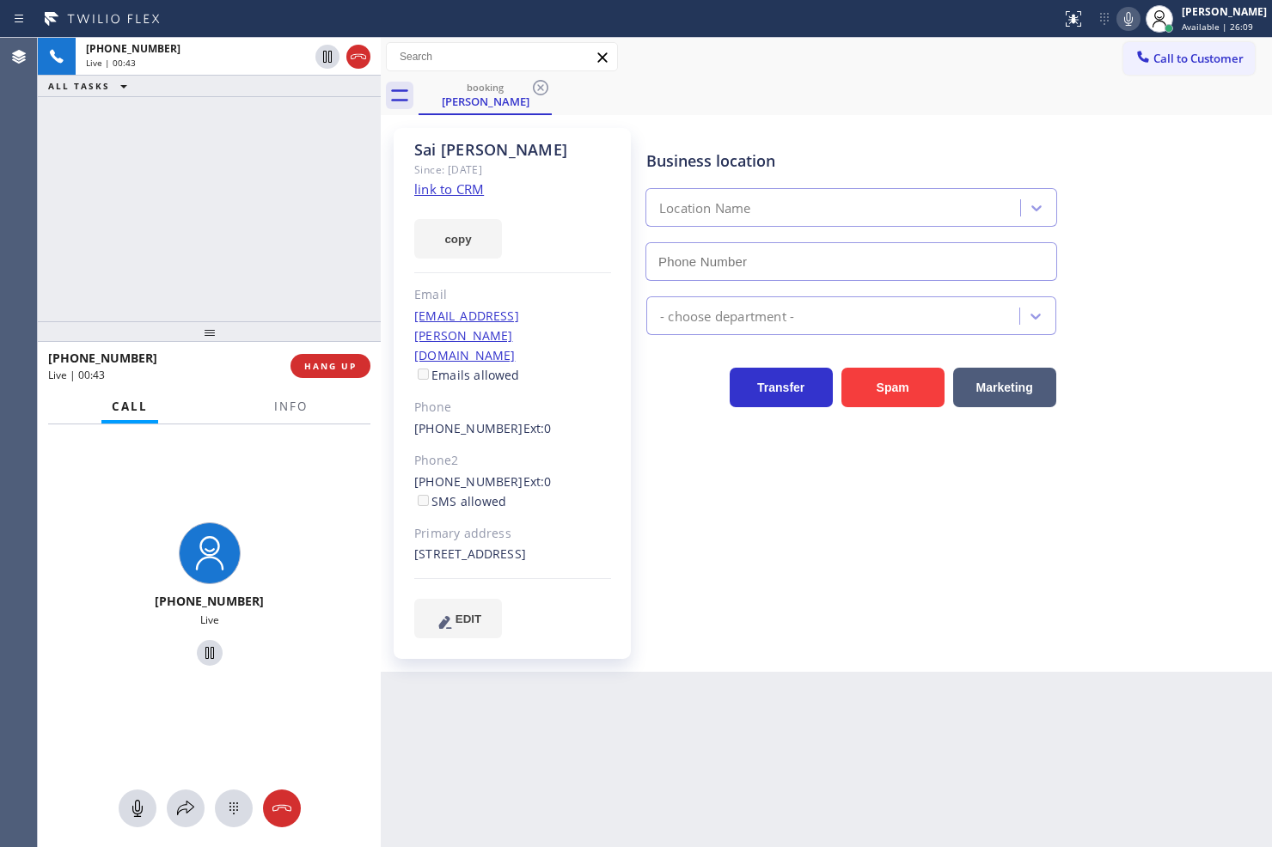
click at [146, 211] on div "[PHONE_NUMBER] Live | 00:43 ALL TASKS ALL TASKS ACTIVE TASKS TASKS IN WRAP UP" at bounding box center [209, 180] width 343 height 284
click at [211, 195] on div "[PHONE_NUMBER] Live | 00:43 ALL TASKS ALL TASKS ACTIVE TASKS TASKS IN WRAP UP" at bounding box center [209, 180] width 343 height 284
drag, startPoint x: 286, startPoint y: 518, endPoint x: 289, endPoint y: 501, distance: 17.4
click at [289, 501] on div "[PHONE_NUMBER] Live" at bounding box center [209, 597] width 343 height 345
click at [209, 173] on div "[PHONE_NUMBER] Live | 00:44 ALL TASKS ALL TASKS ACTIVE TASKS TASKS IN WRAP UP" at bounding box center [209, 180] width 343 height 284
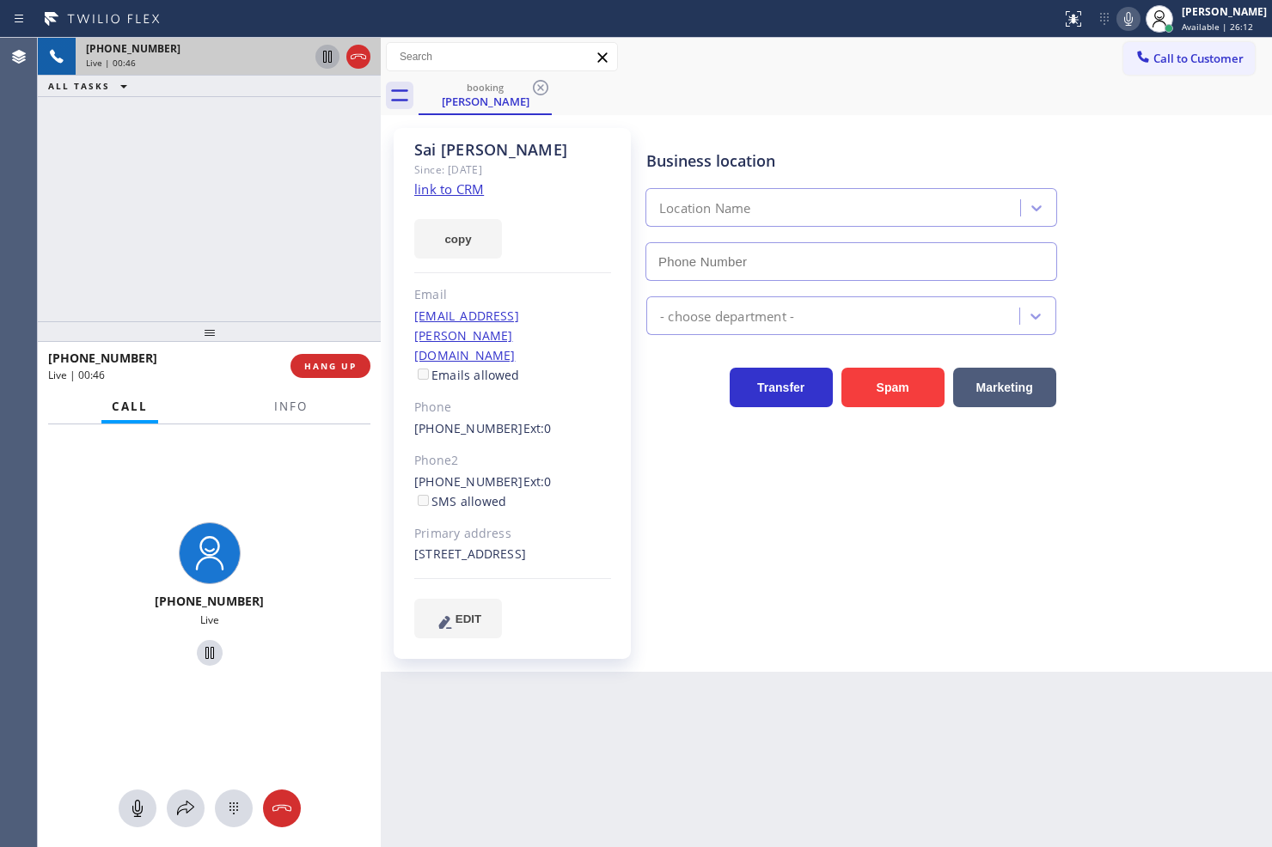
click at [328, 61] on icon at bounding box center [327, 56] width 21 height 21
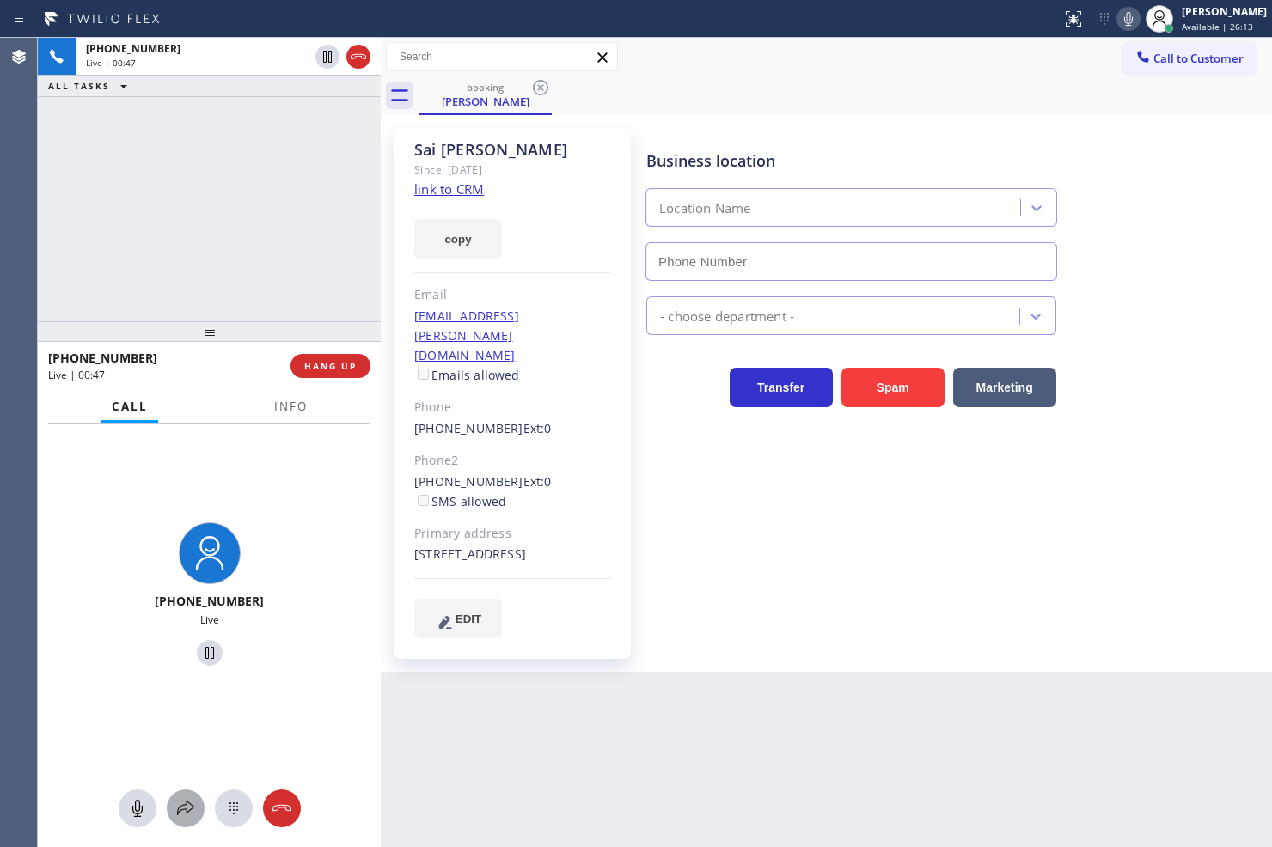
click at [187, 806] on icon at bounding box center [185, 808] width 21 height 21
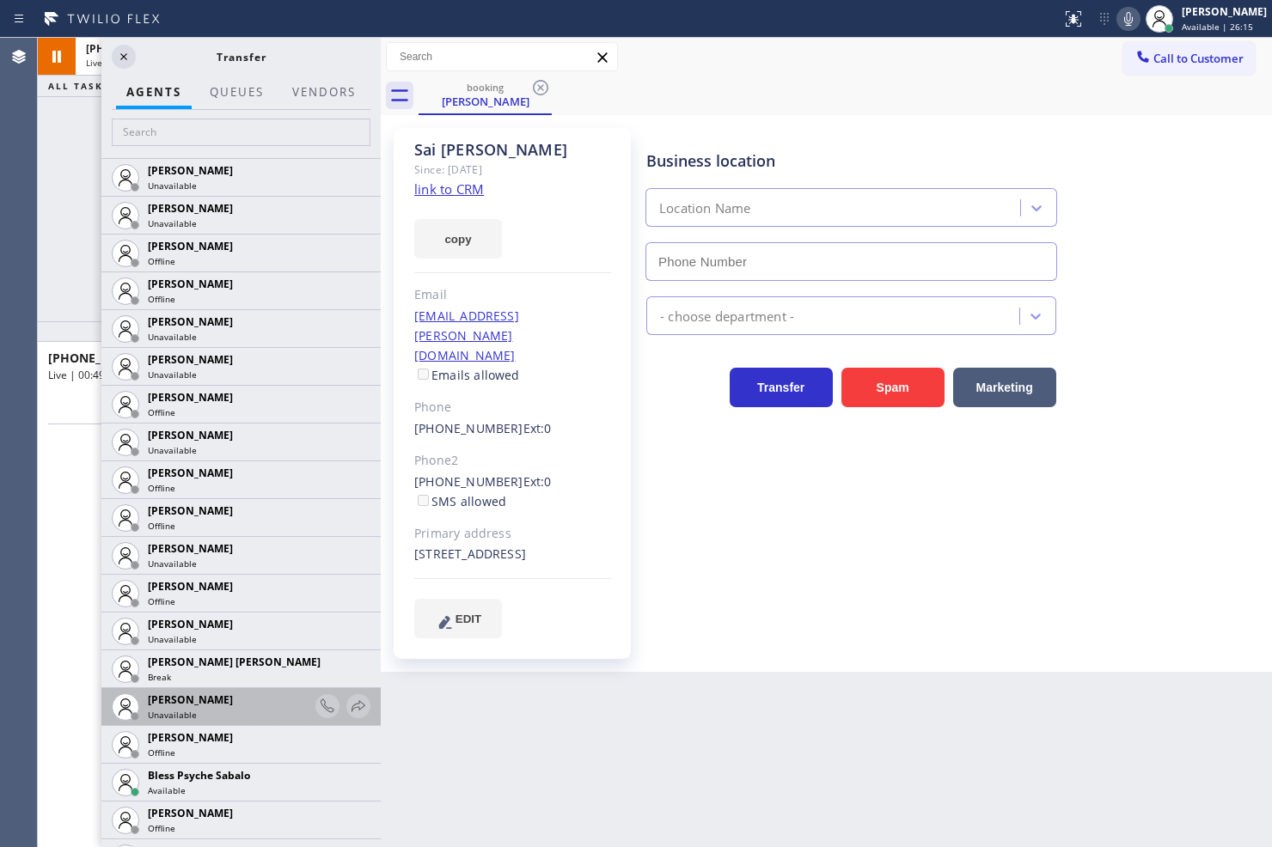
scroll to position [477, 0]
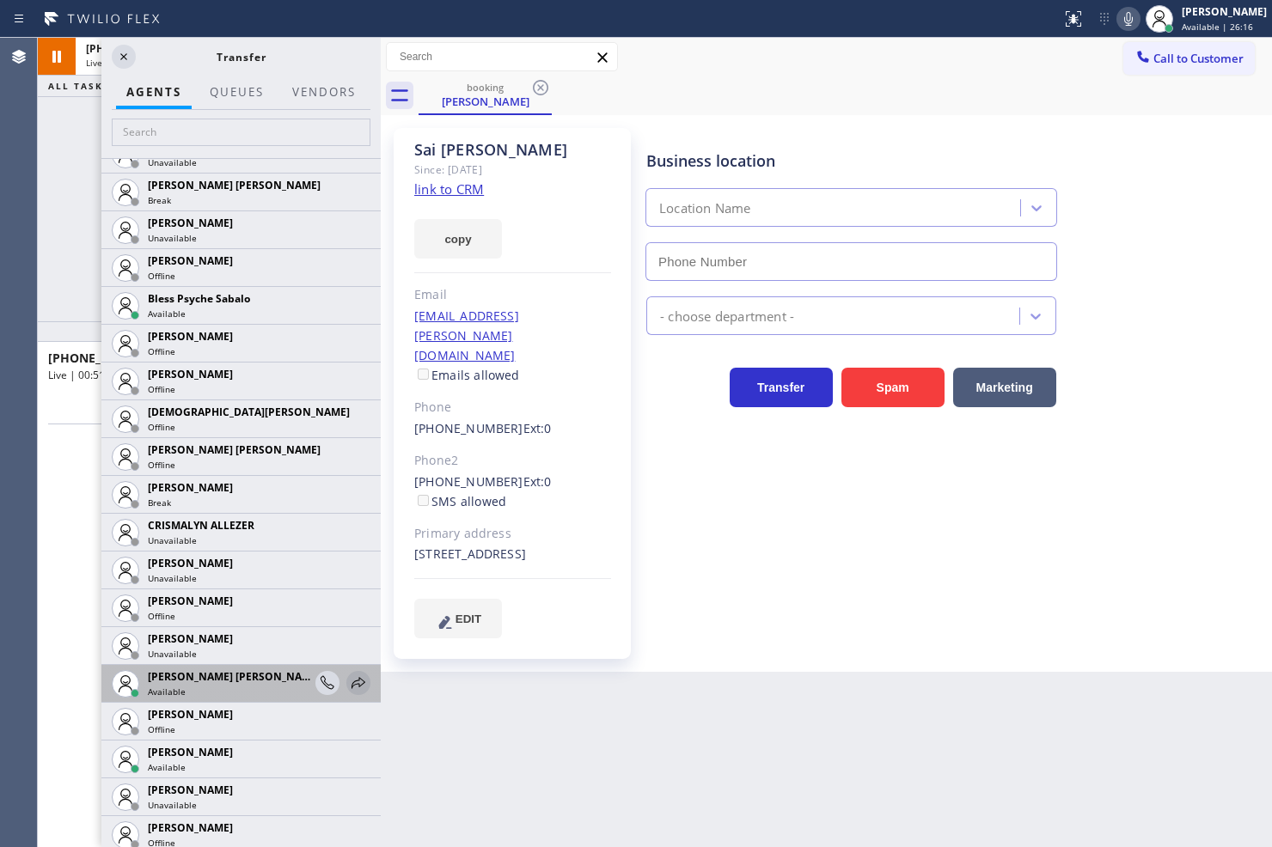
click at [352, 682] on icon at bounding box center [359, 682] width 14 height 11
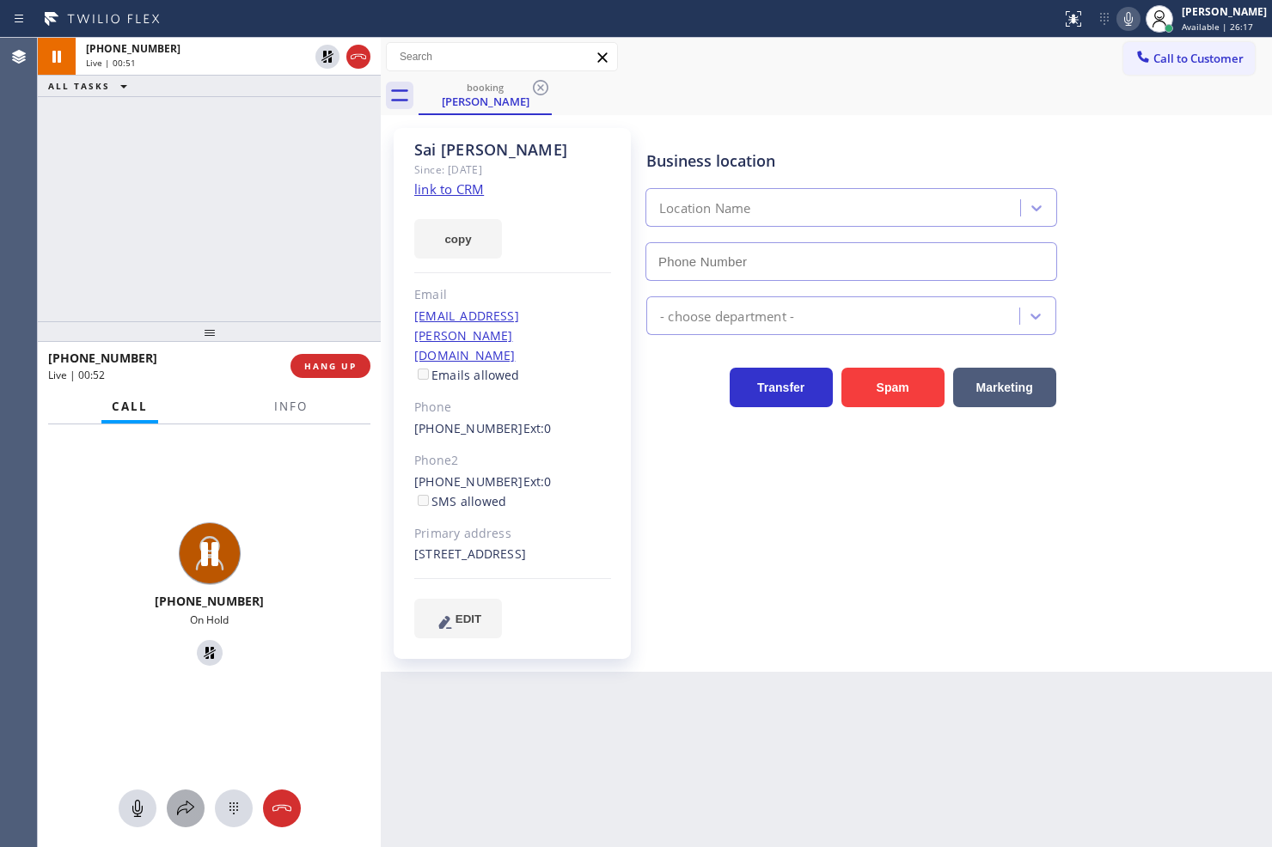
click at [194, 805] on icon at bounding box center [185, 808] width 21 height 21
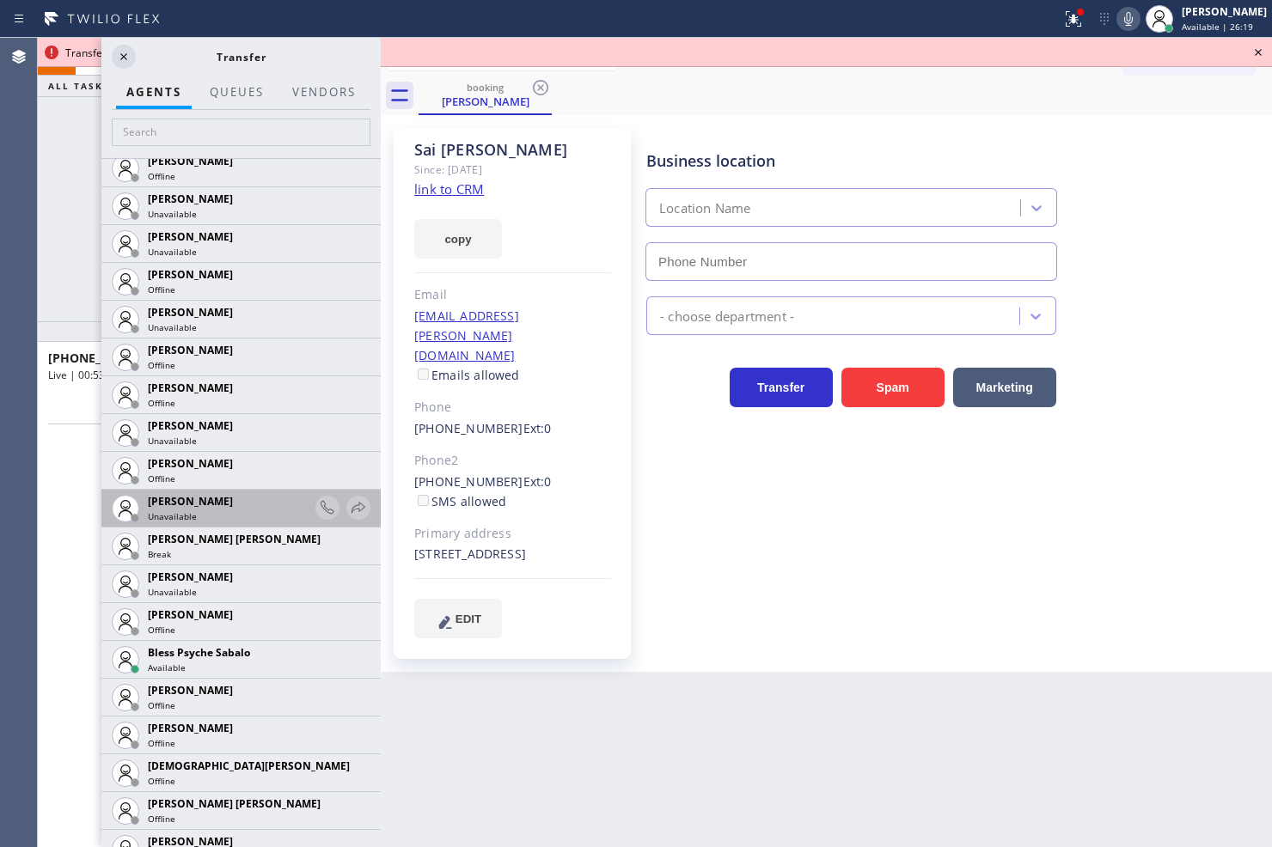
scroll to position [382, 0]
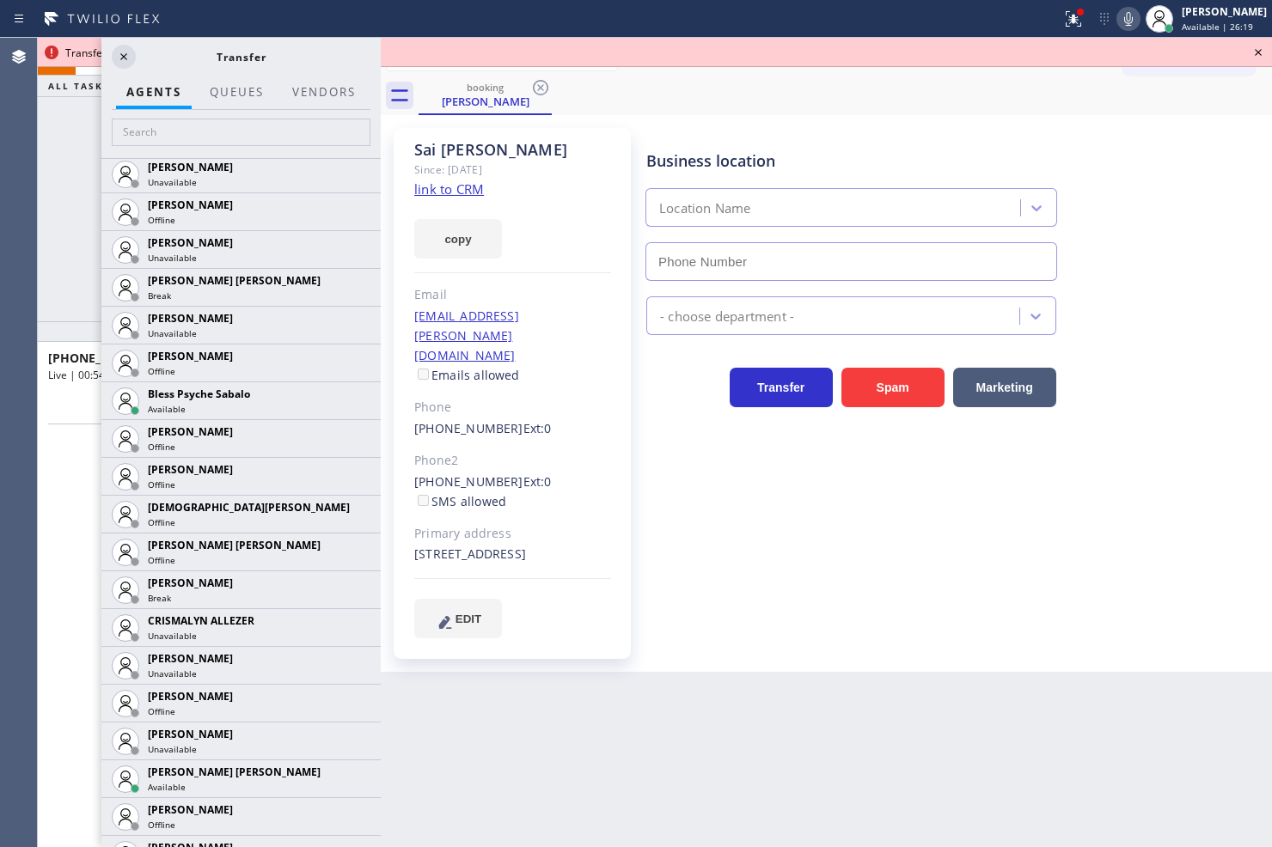
click at [160, 156] on div at bounding box center [240, 134] width 279 height 48
click at [163, 135] on input "text" at bounding box center [241, 133] width 259 height 28
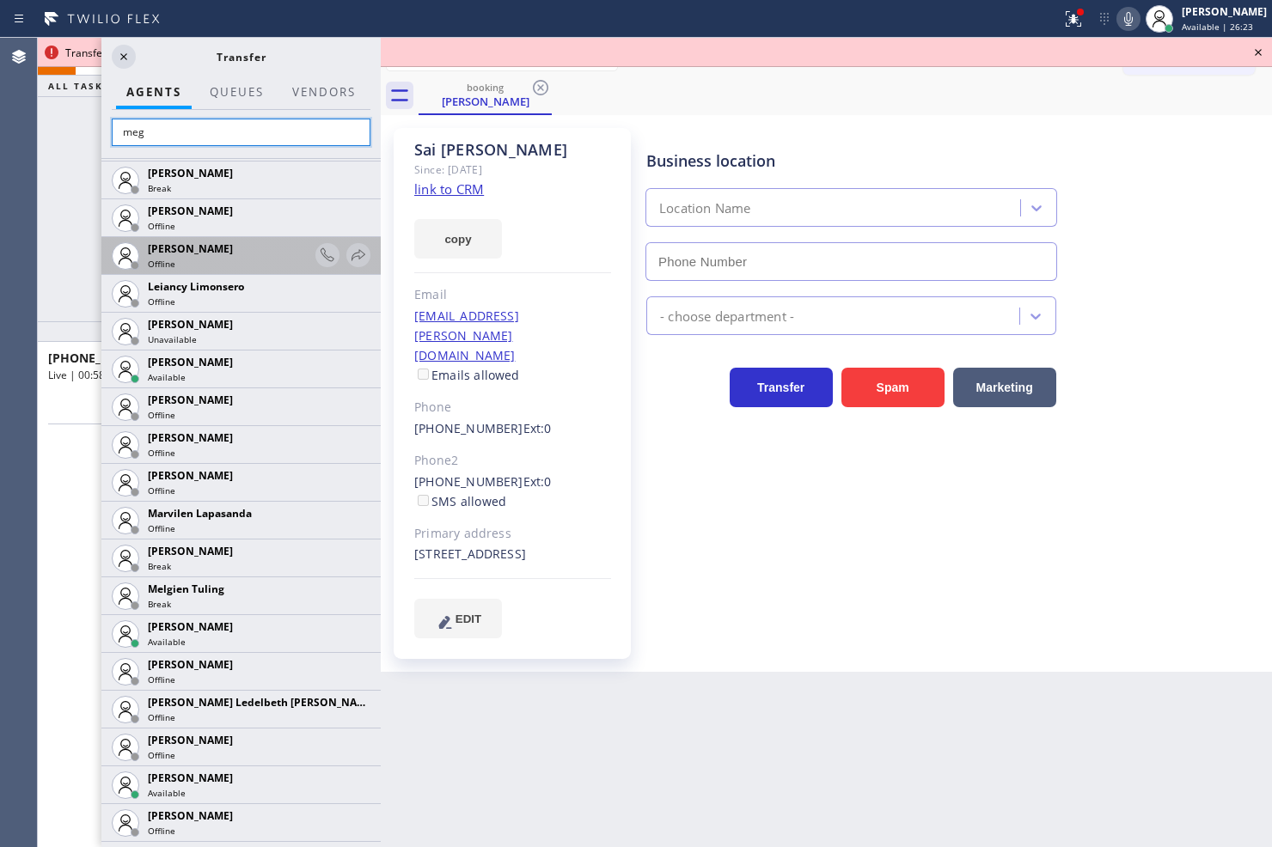
scroll to position [727, 0]
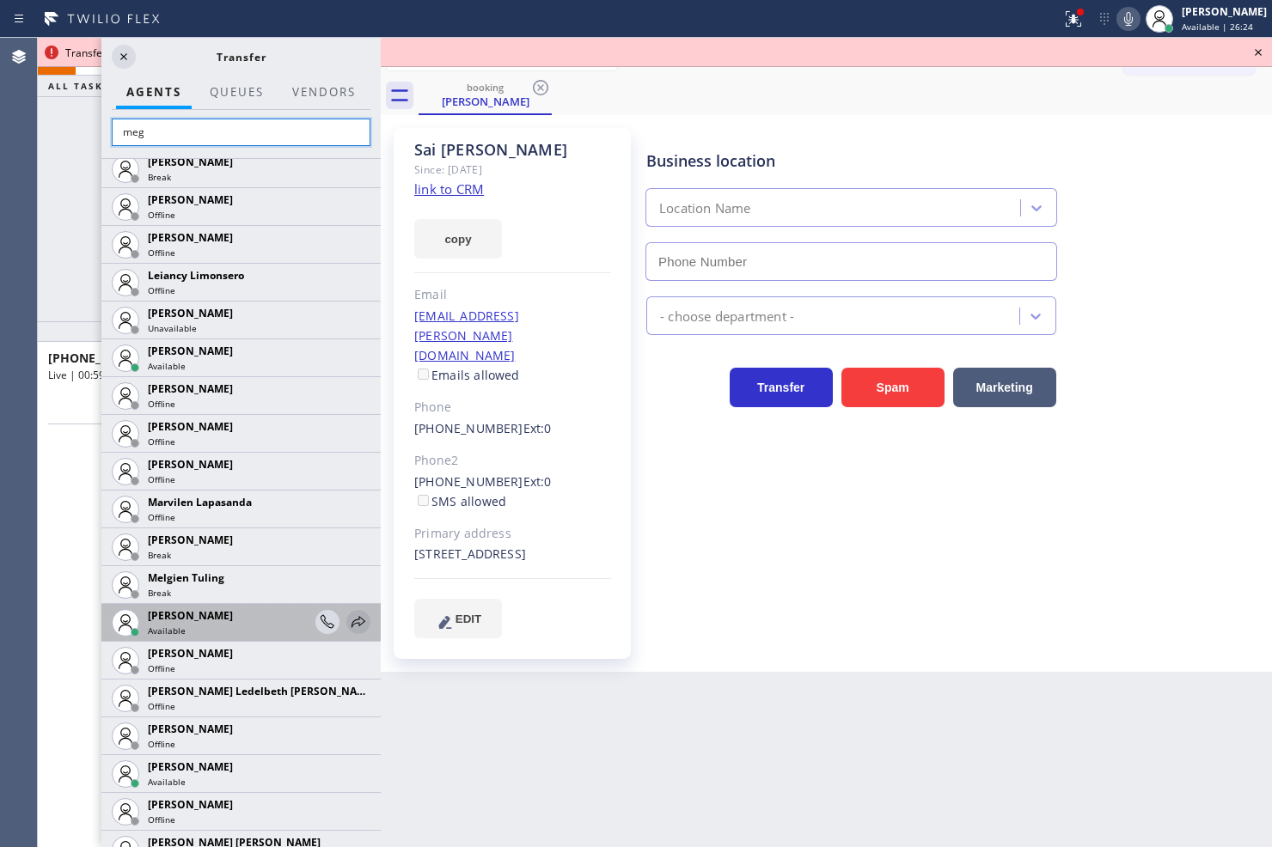
type input "meg"
click at [348, 614] on icon at bounding box center [358, 622] width 21 height 21
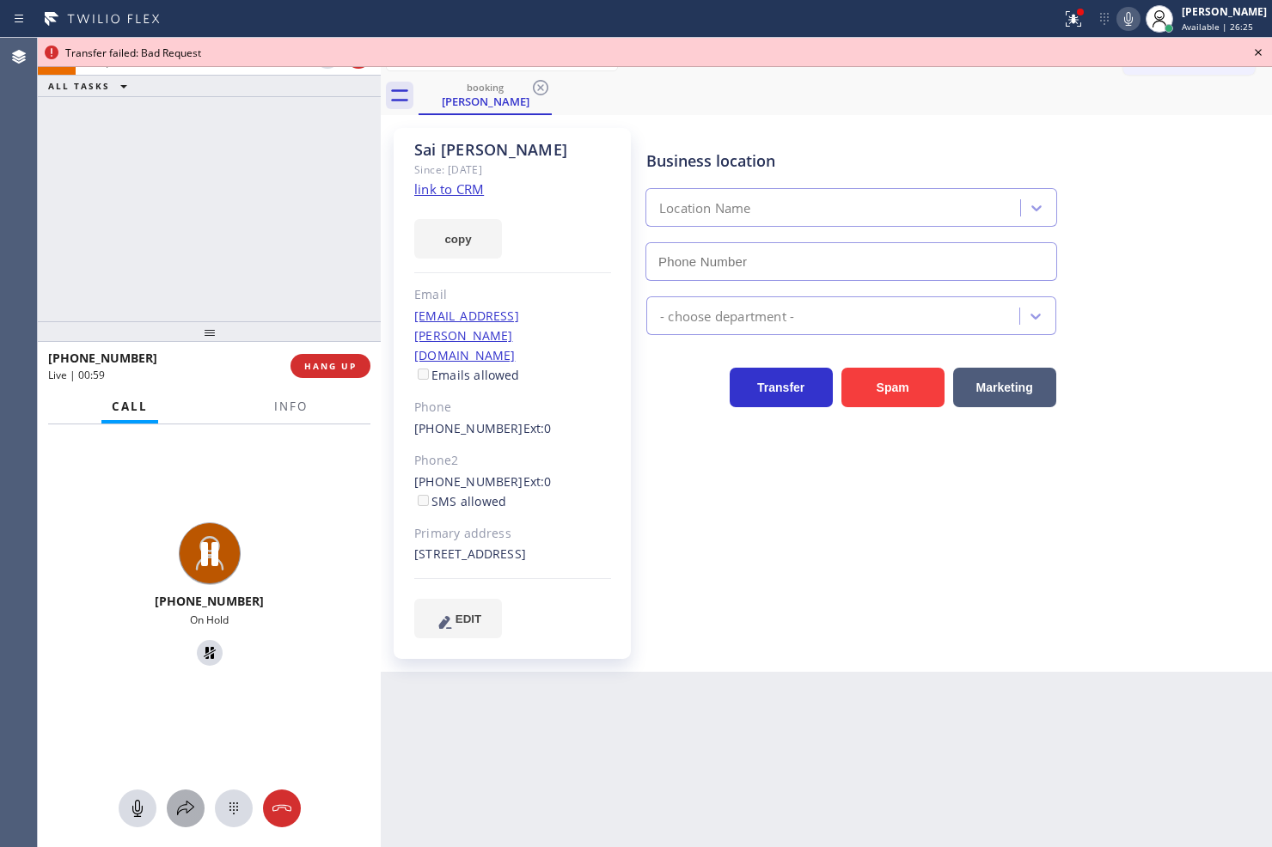
click at [184, 803] on icon at bounding box center [185, 808] width 21 height 21
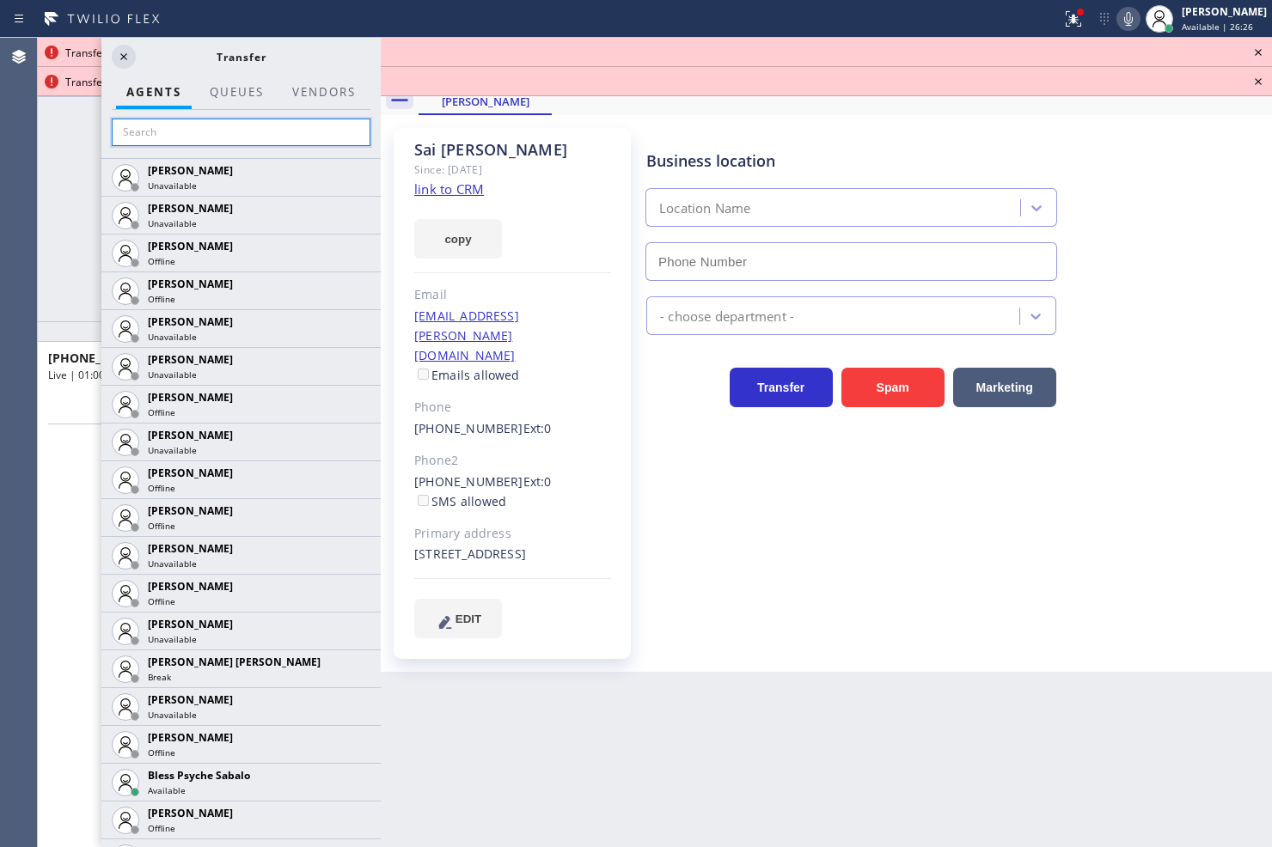
click at [157, 127] on input "text" at bounding box center [241, 133] width 259 height 28
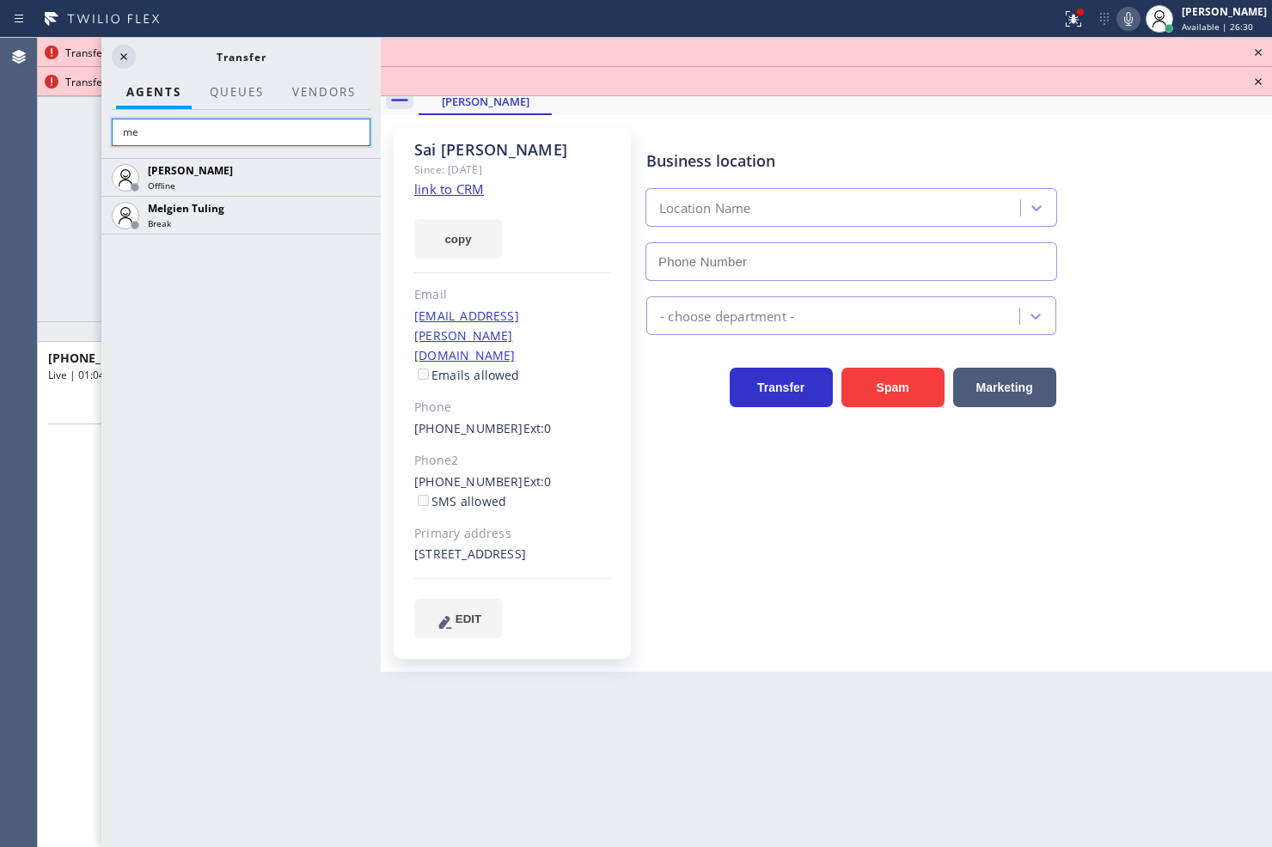
type input "m"
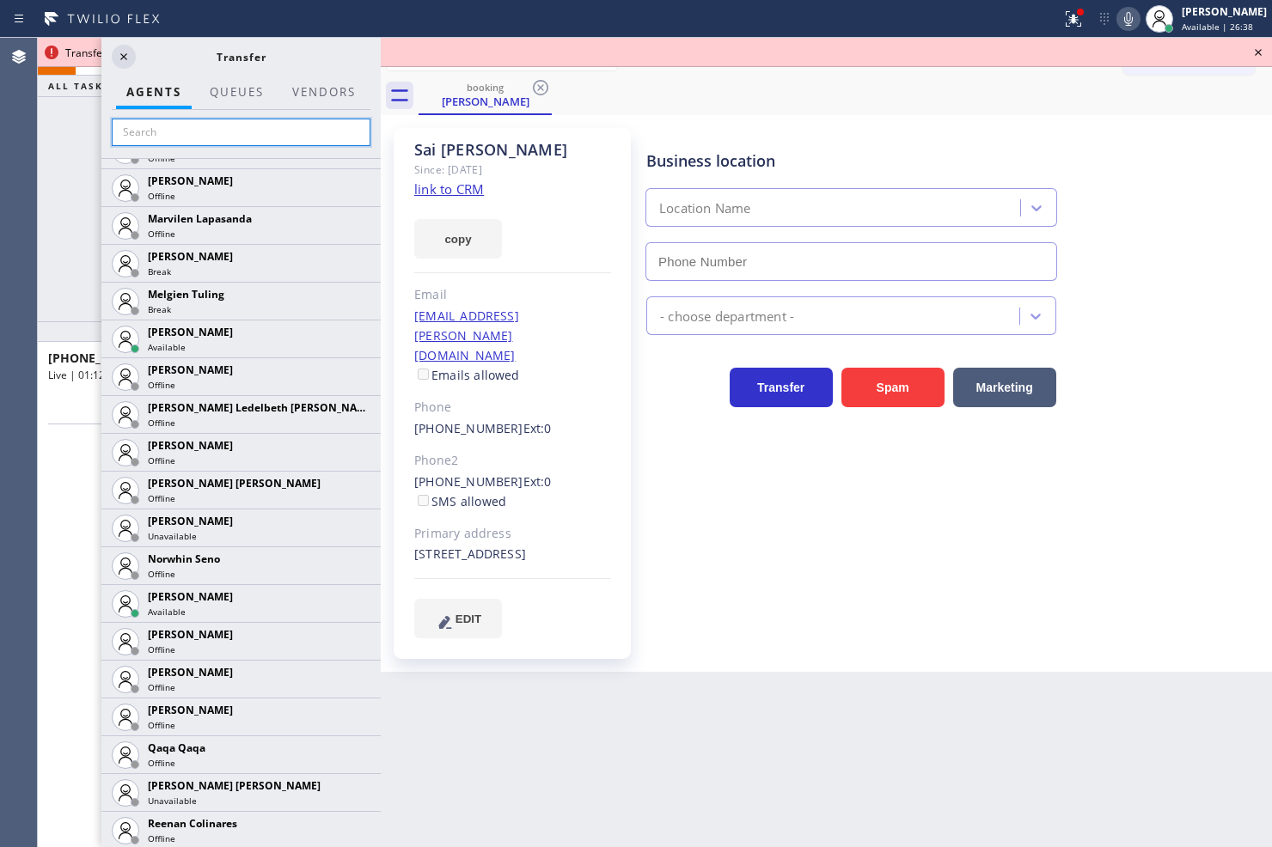
scroll to position [2865, 0]
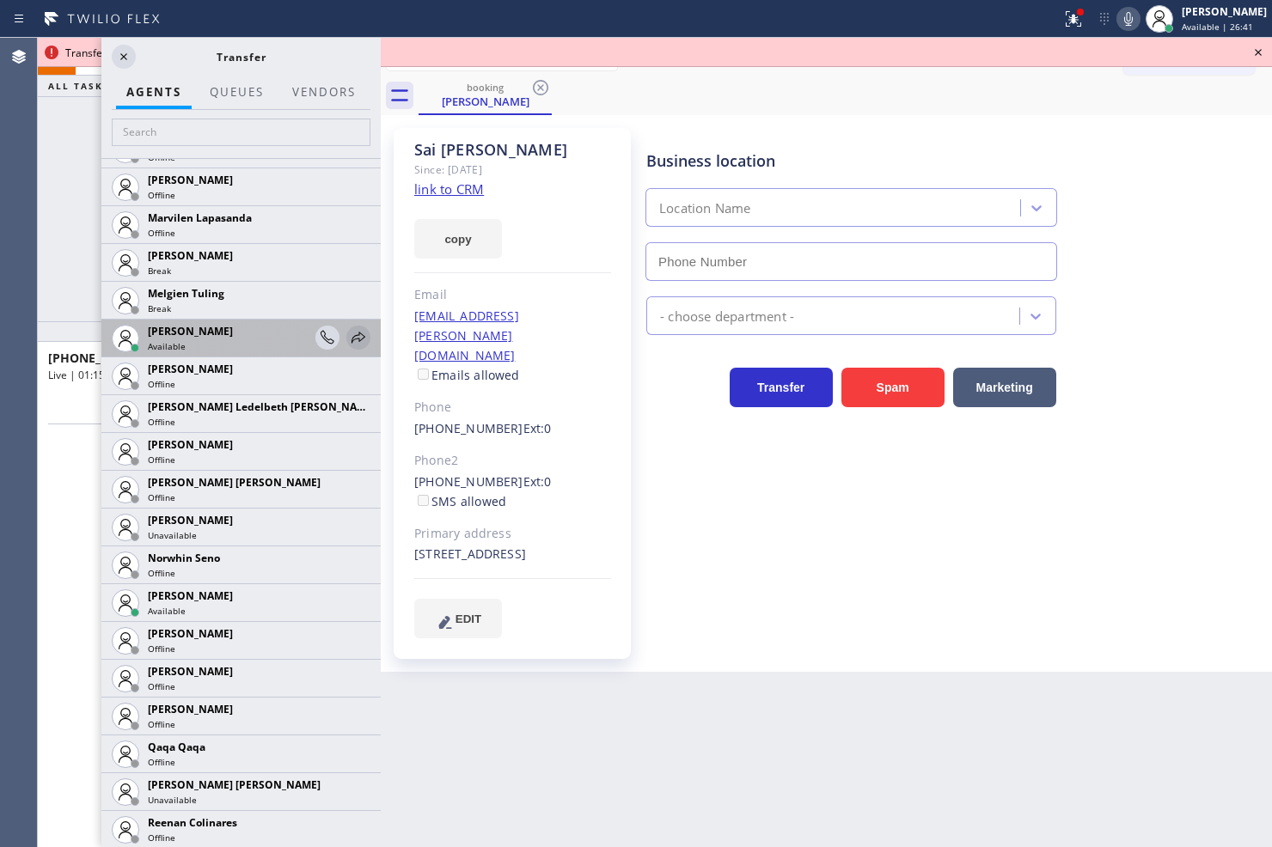
click at [348, 333] on icon at bounding box center [358, 337] width 21 height 21
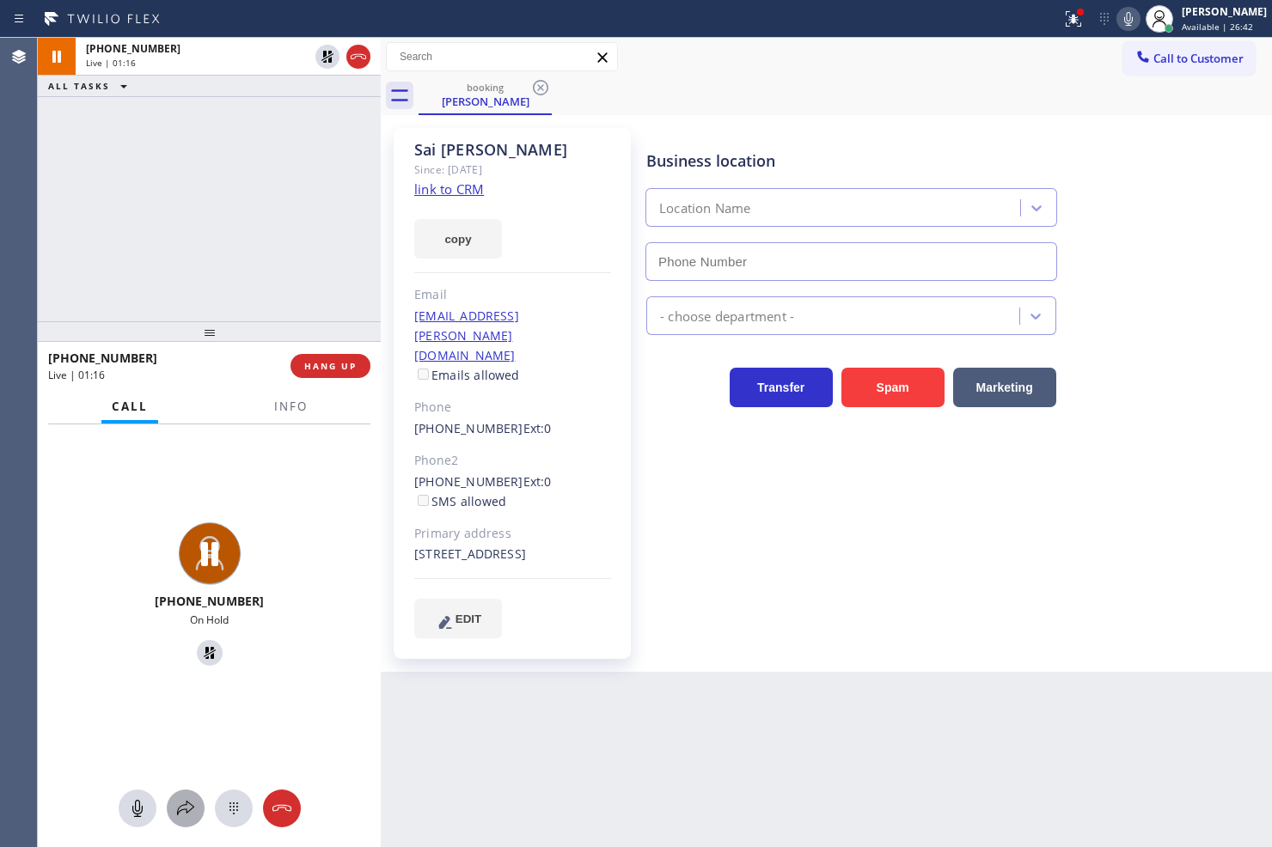
click at [179, 793] on button at bounding box center [186, 809] width 38 height 38
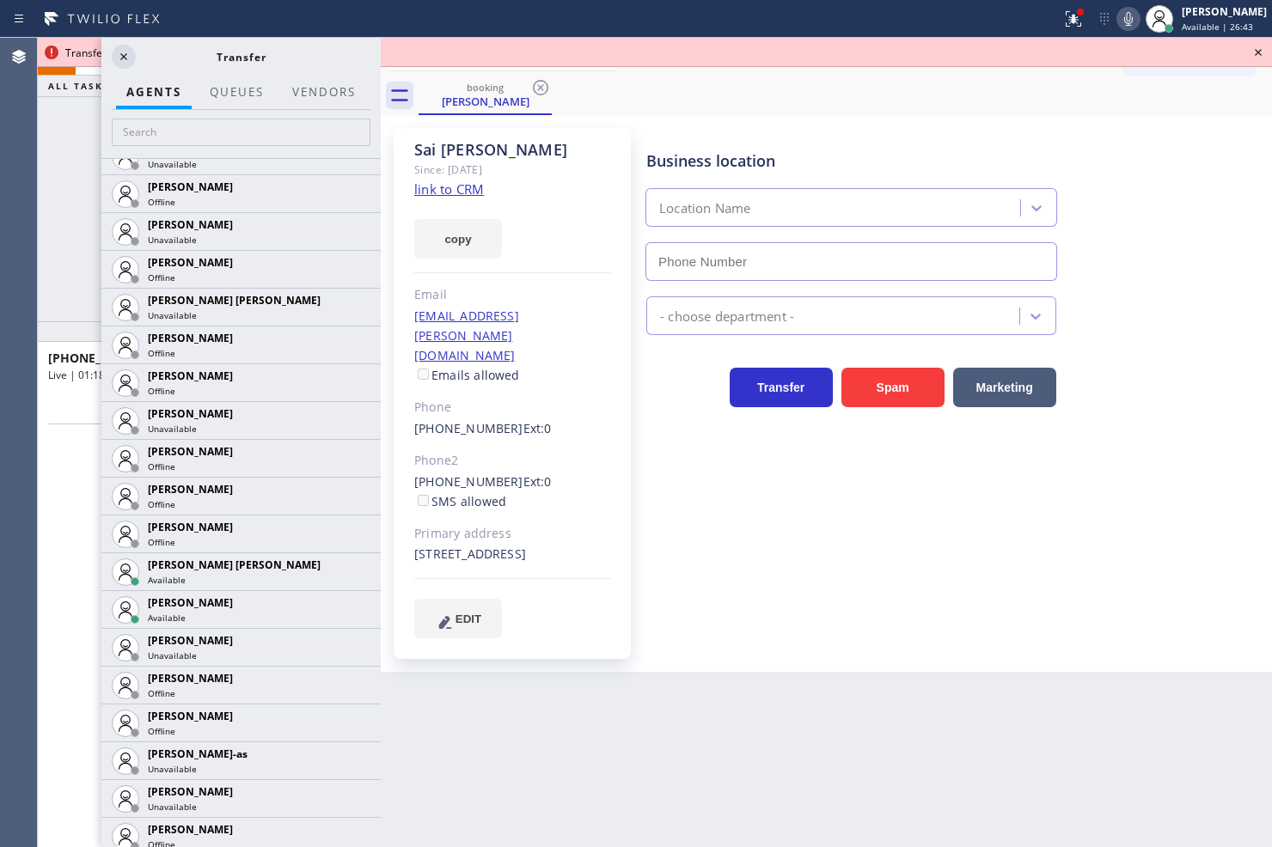
scroll to position [1146, 0]
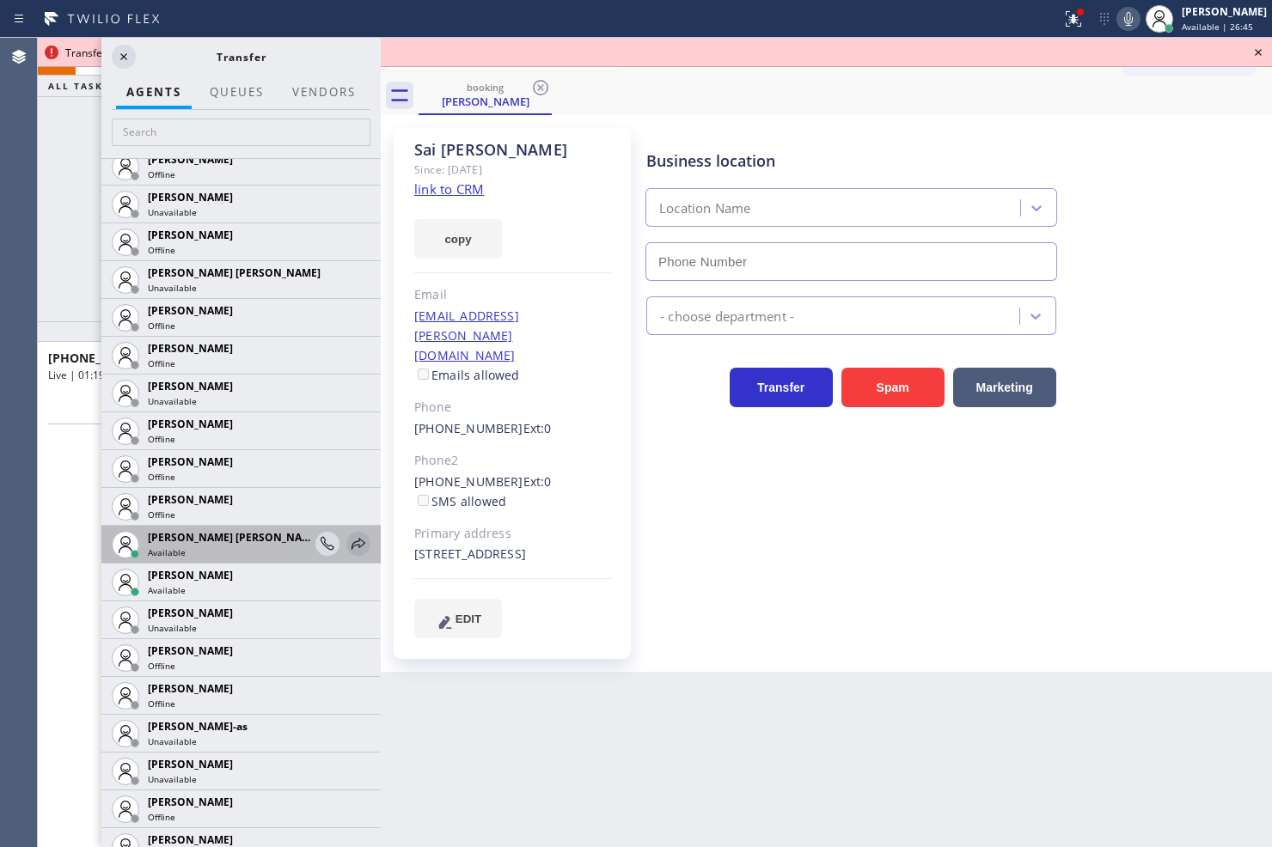
click at [352, 539] on icon at bounding box center [359, 543] width 14 height 11
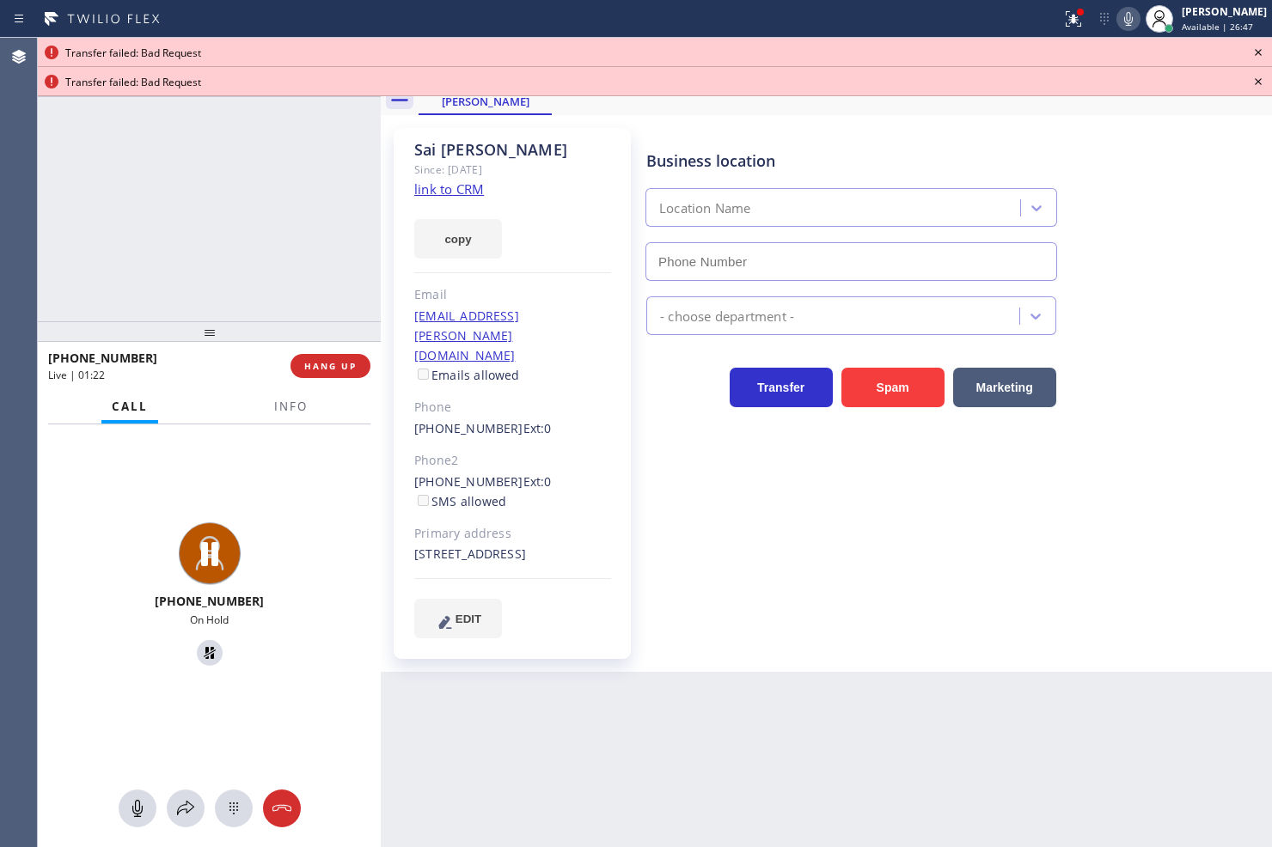
click at [1118, 14] on icon at bounding box center [1128, 19] width 21 height 21
click at [179, 805] on icon at bounding box center [185, 808] width 21 height 21
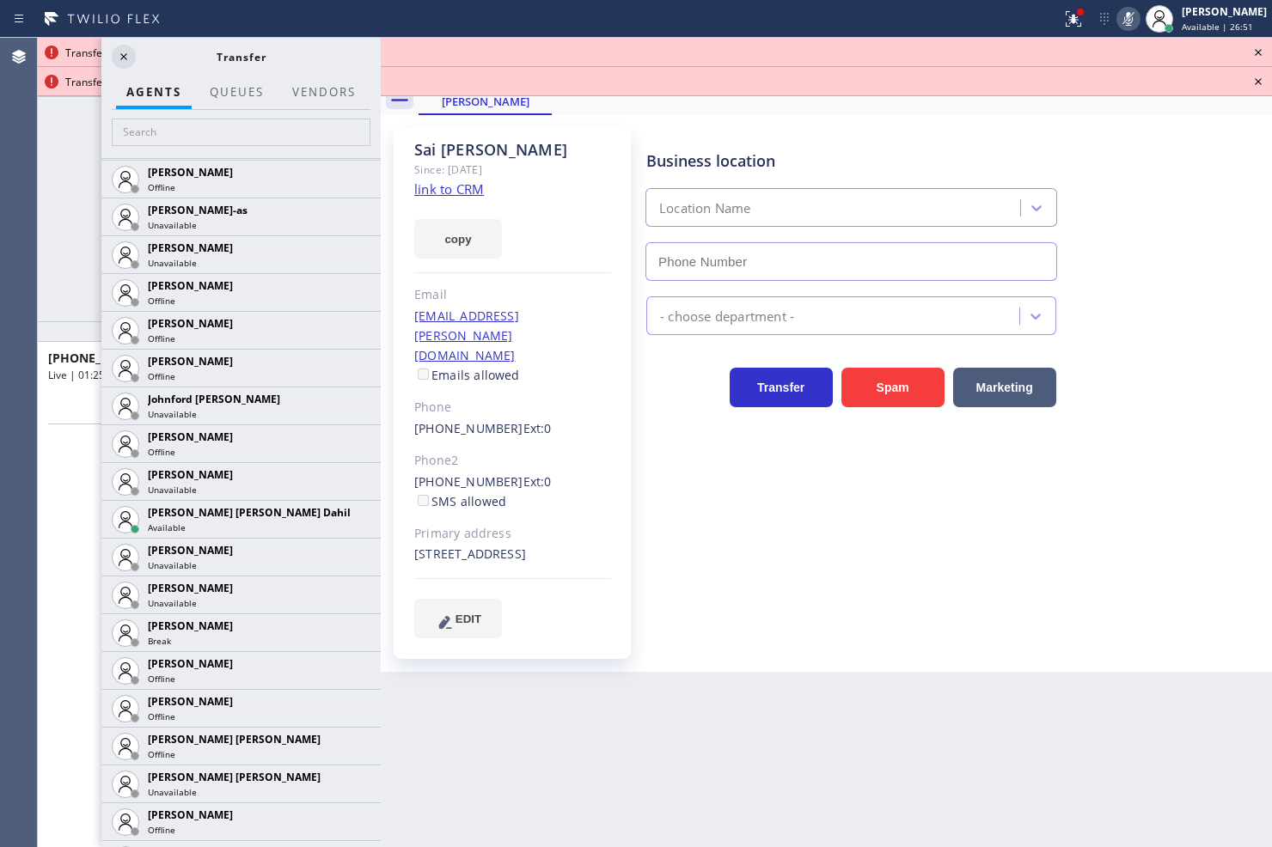
scroll to position [2005, 0]
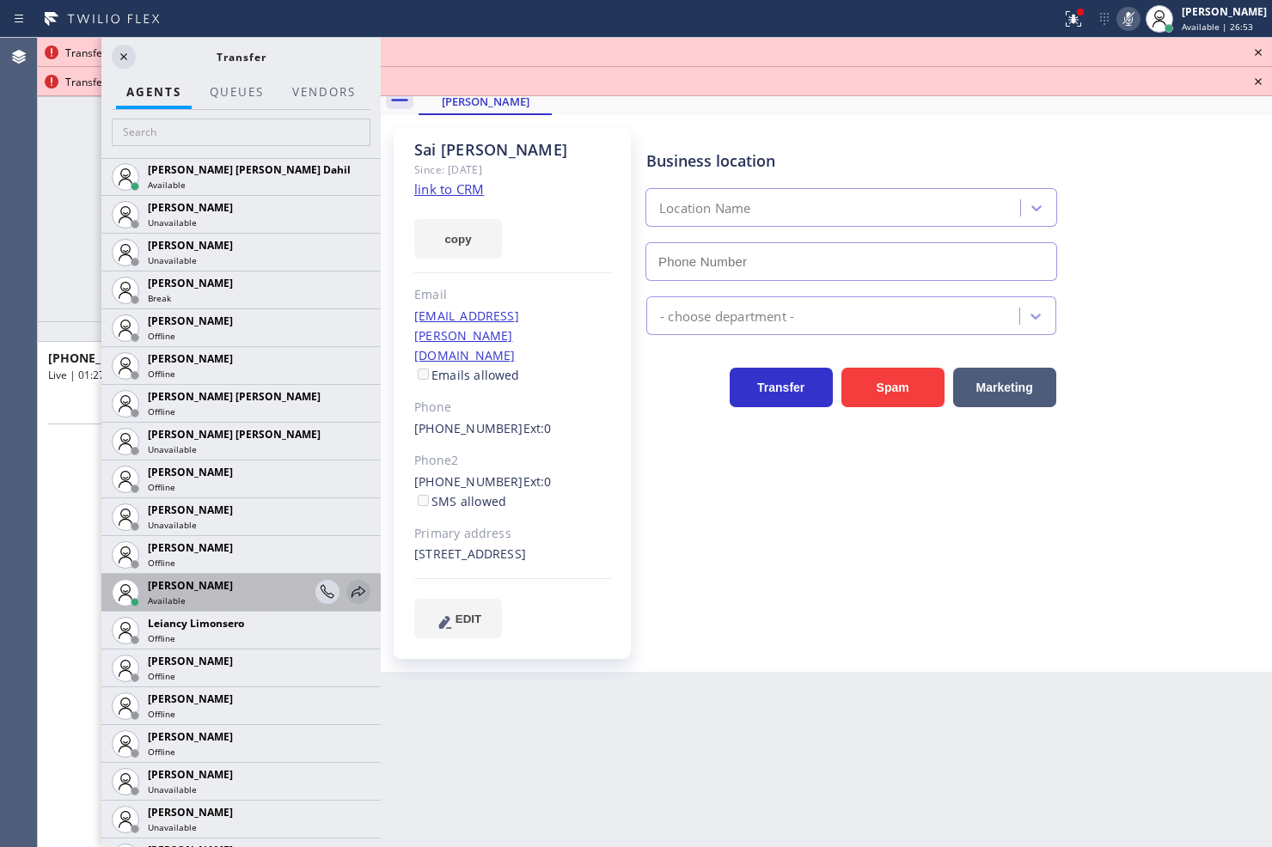
click at [348, 589] on icon at bounding box center [358, 592] width 21 height 21
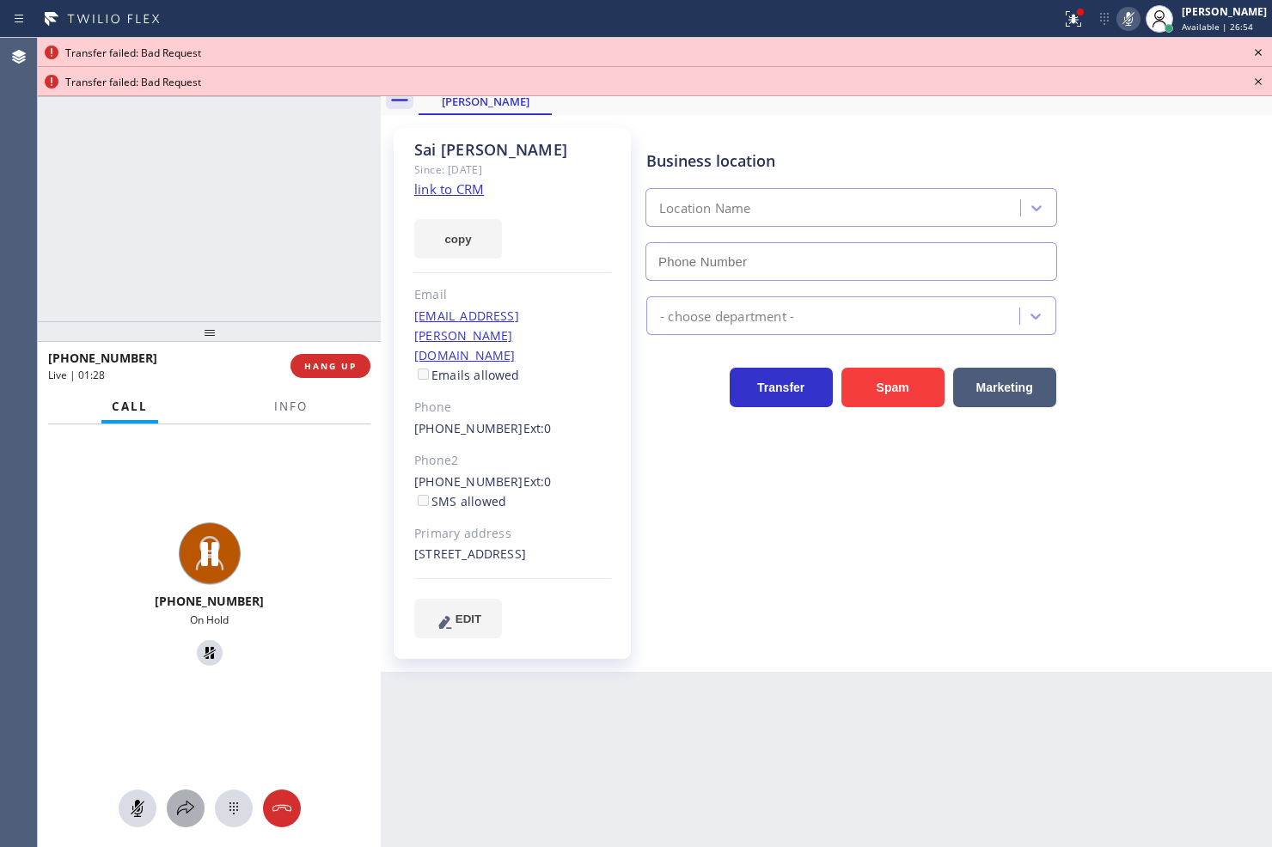
click at [183, 817] on icon at bounding box center [185, 808] width 21 height 21
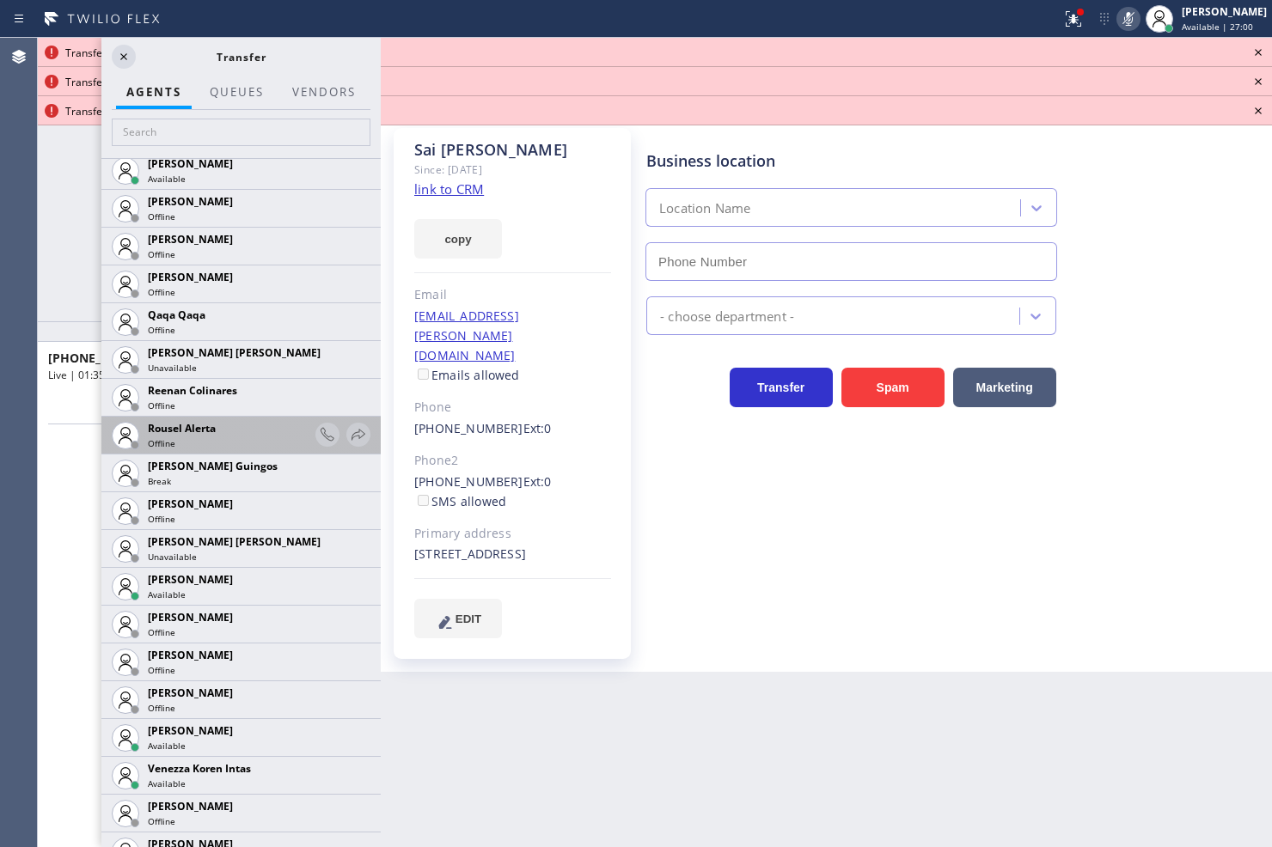
scroll to position [3432, 0]
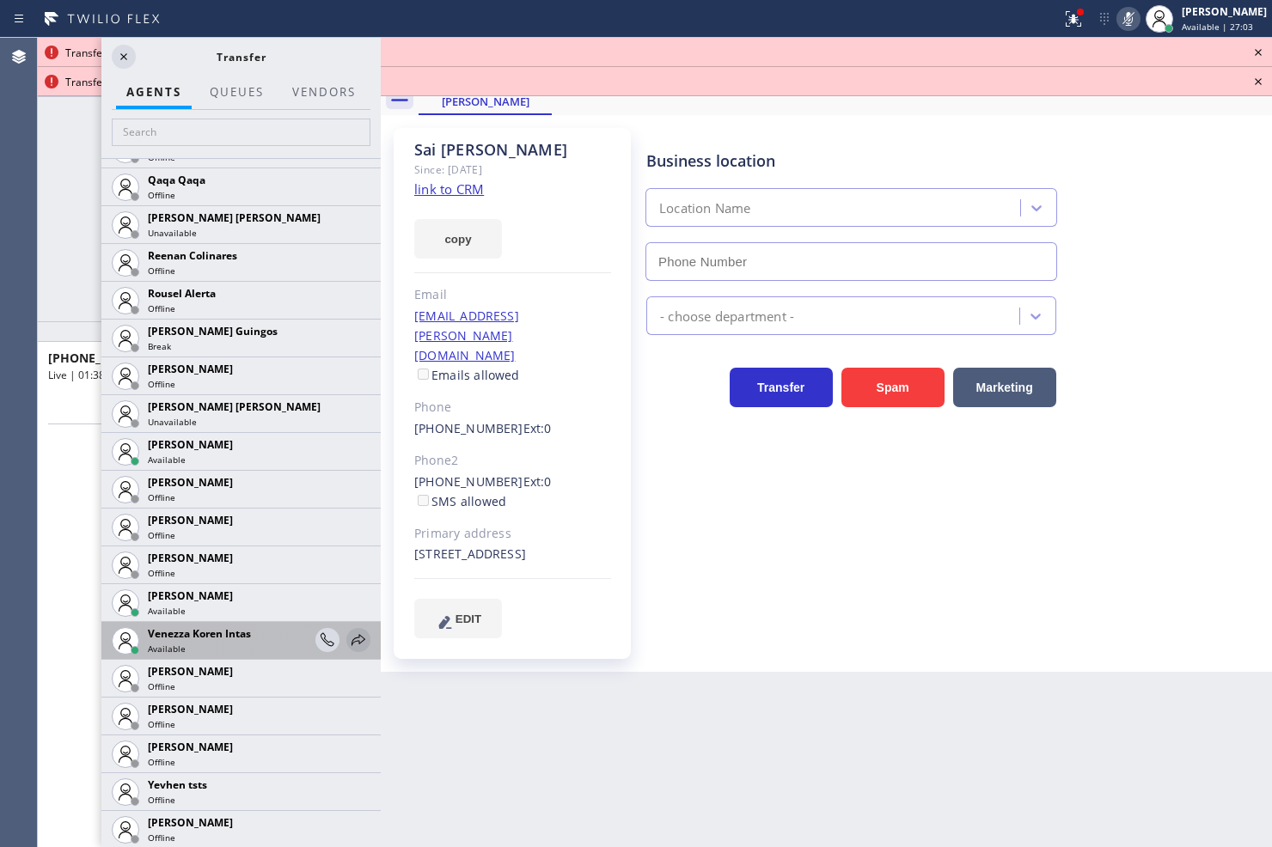
click at [348, 634] on icon at bounding box center [358, 640] width 21 height 21
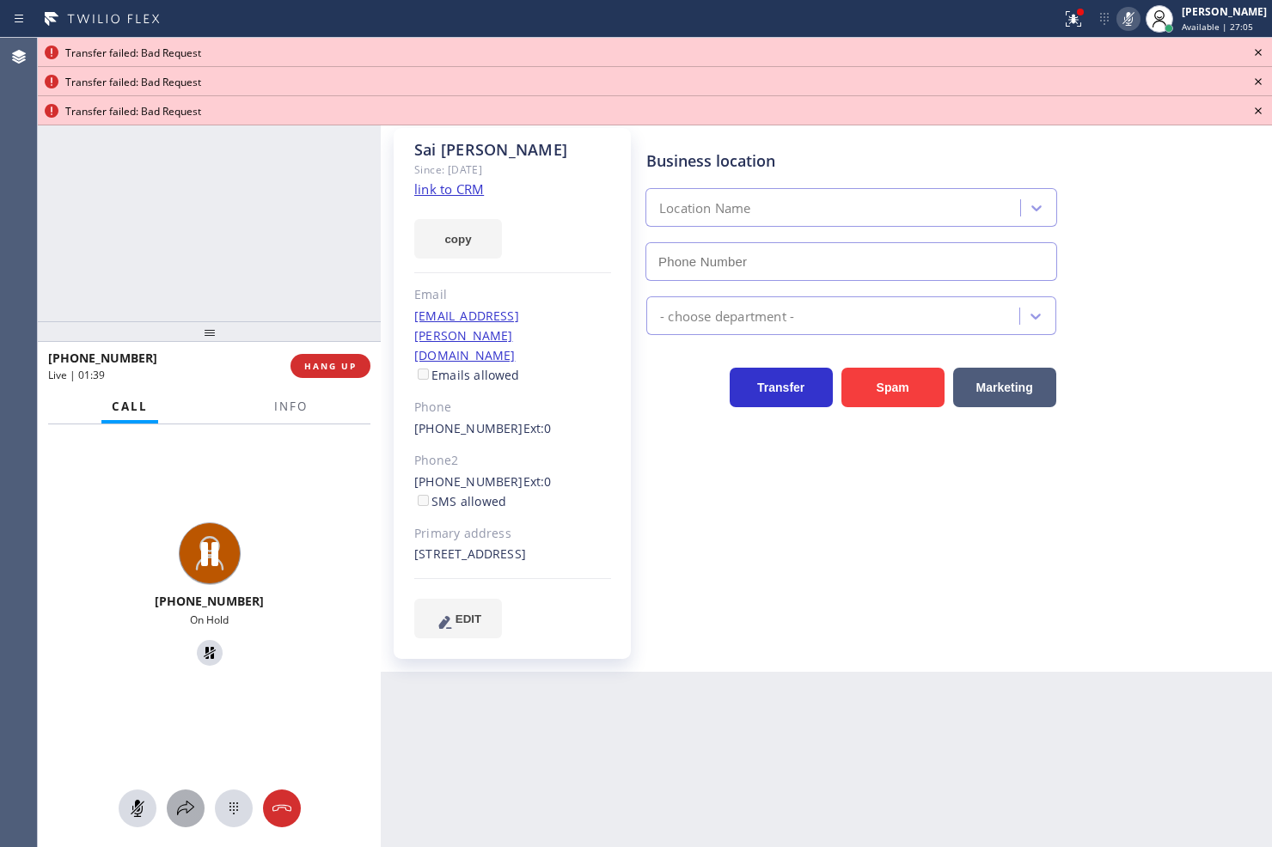
click at [189, 804] on icon at bounding box center [185, 808] width 21 height 21
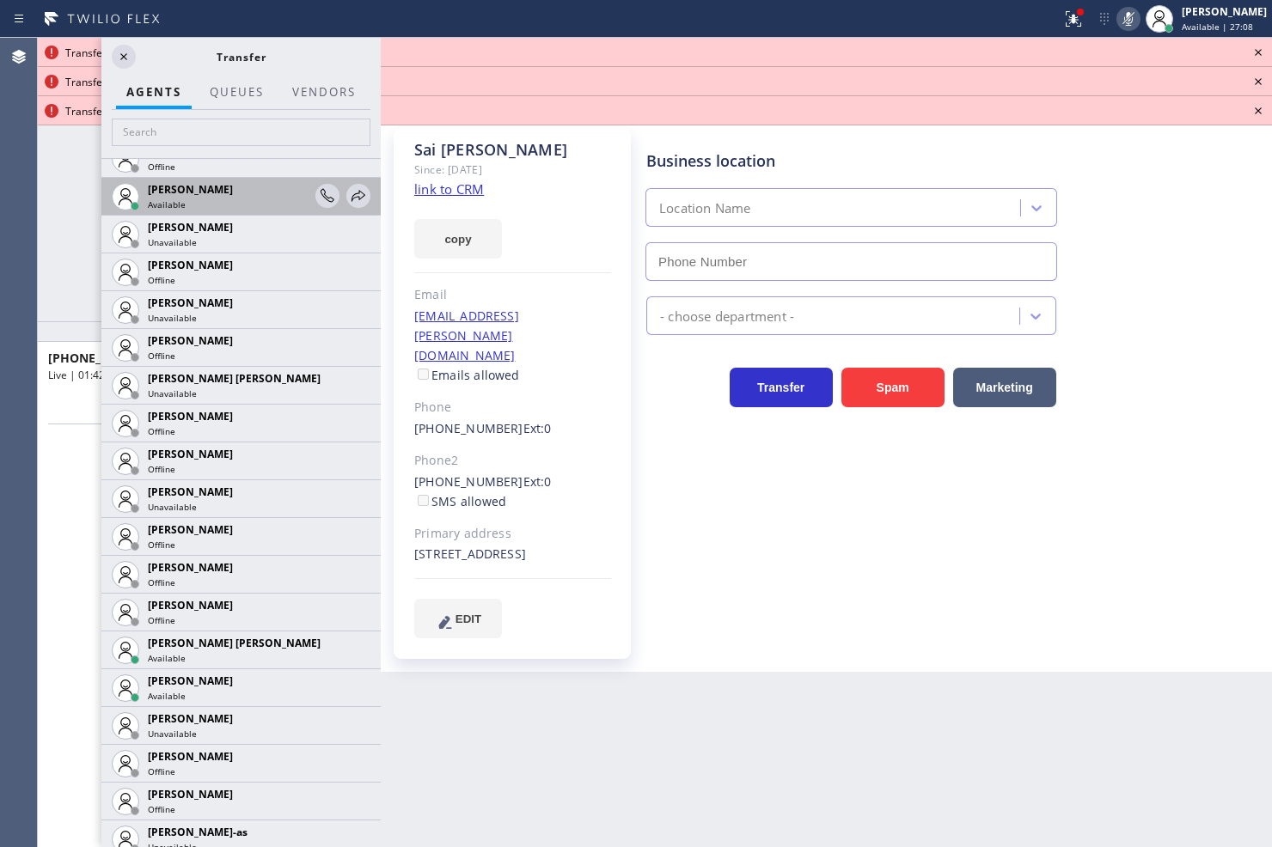
scroll to position [1050, 0]
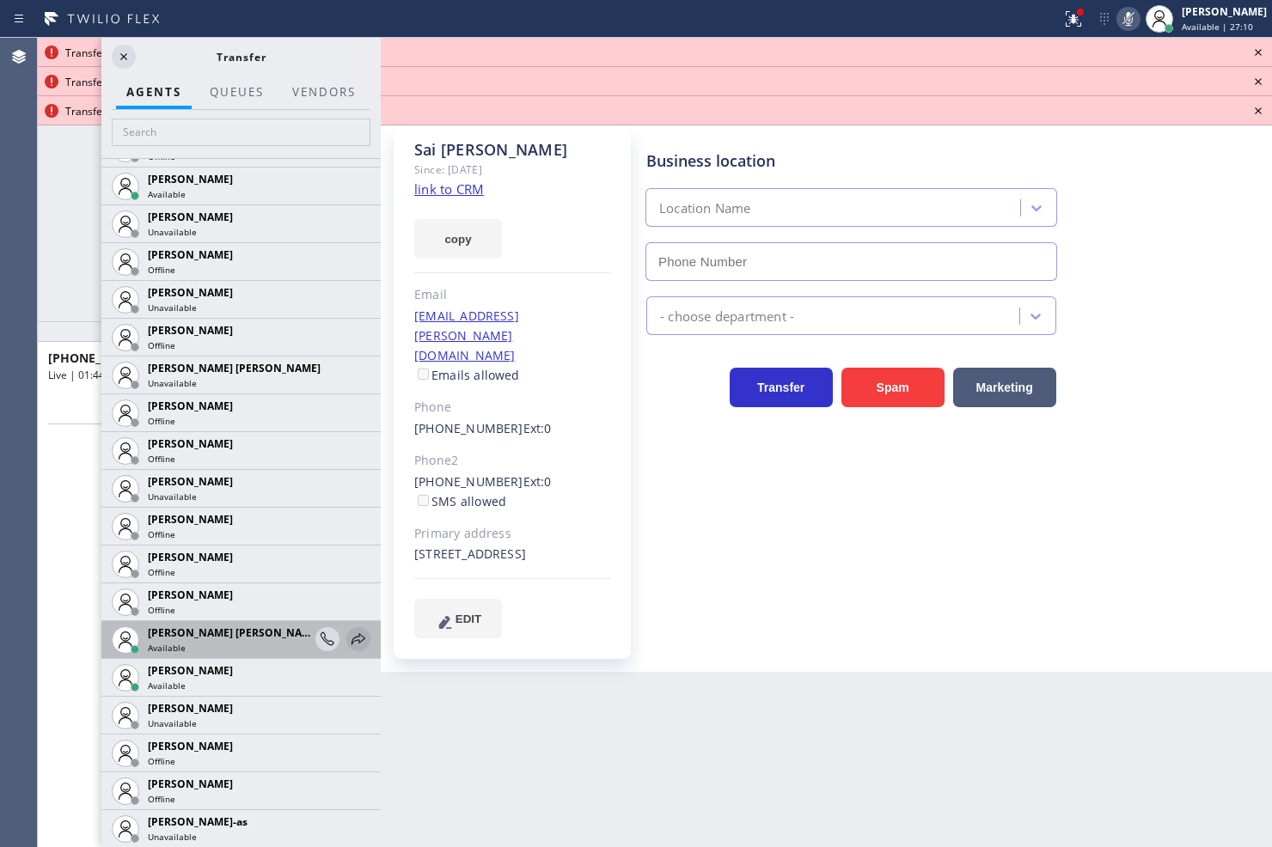
click at [348, 632] on icon at bounding box center [358, 639] width 21 height 21
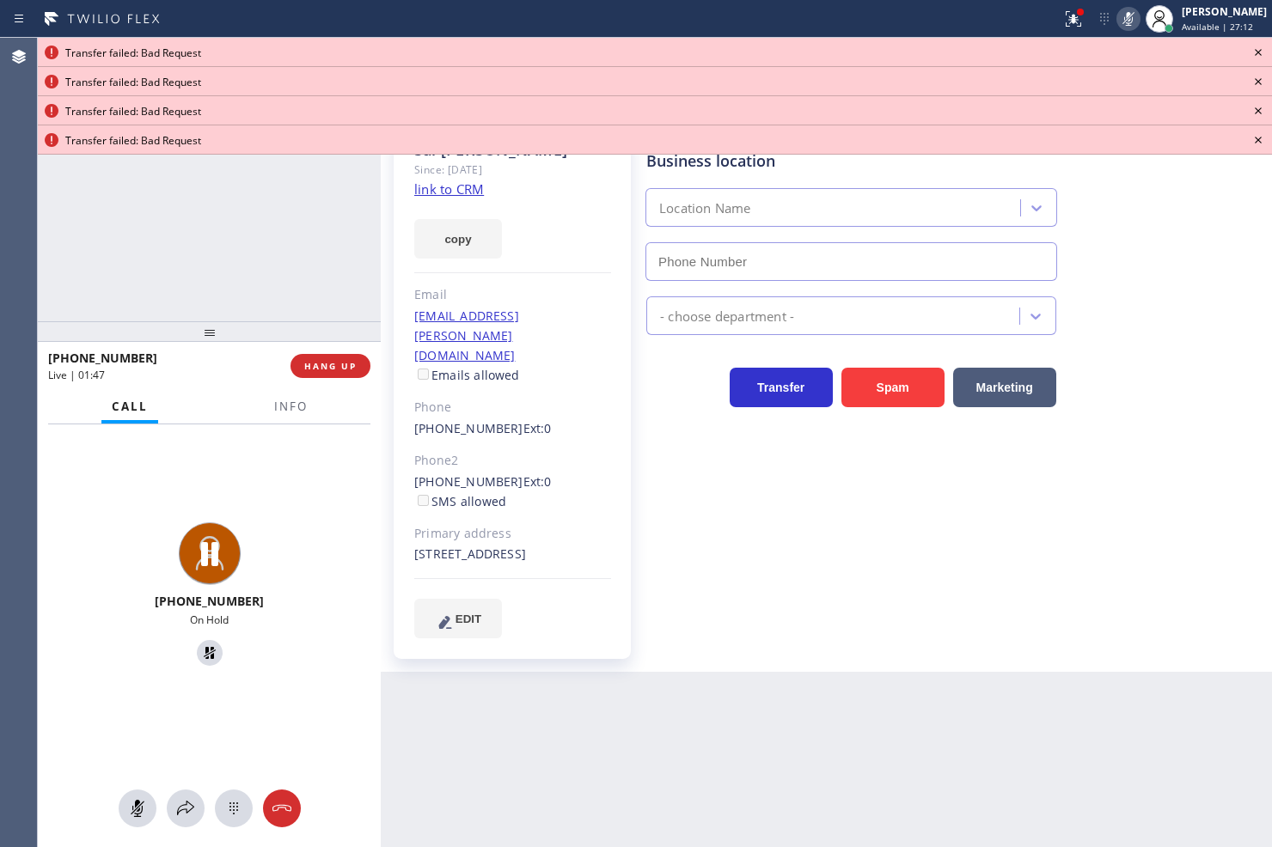
click at [1257, 46] on icon at bounding box center [1258, 52] width 21 height 21
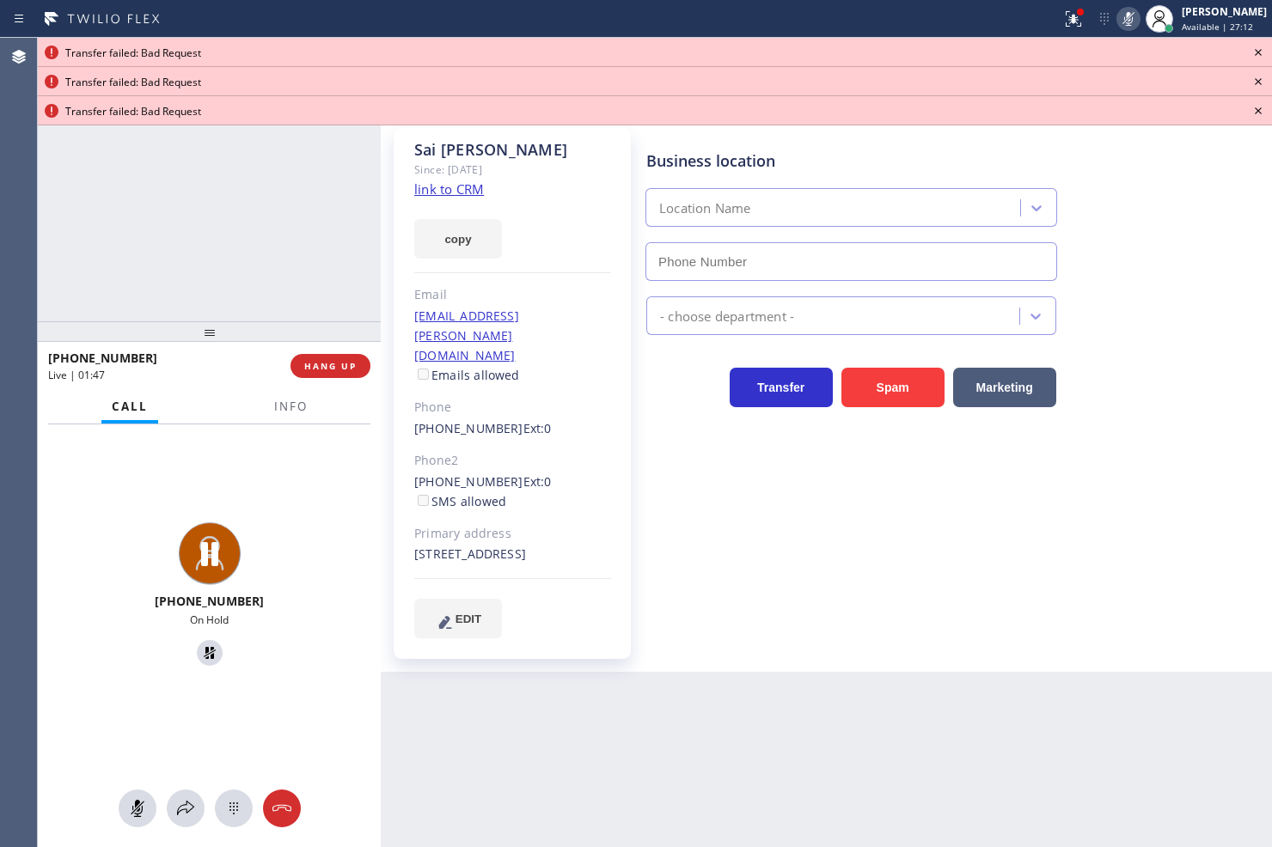
click at [1257, 46] on icon at bounding box center [1258, 52] width 21 height 21
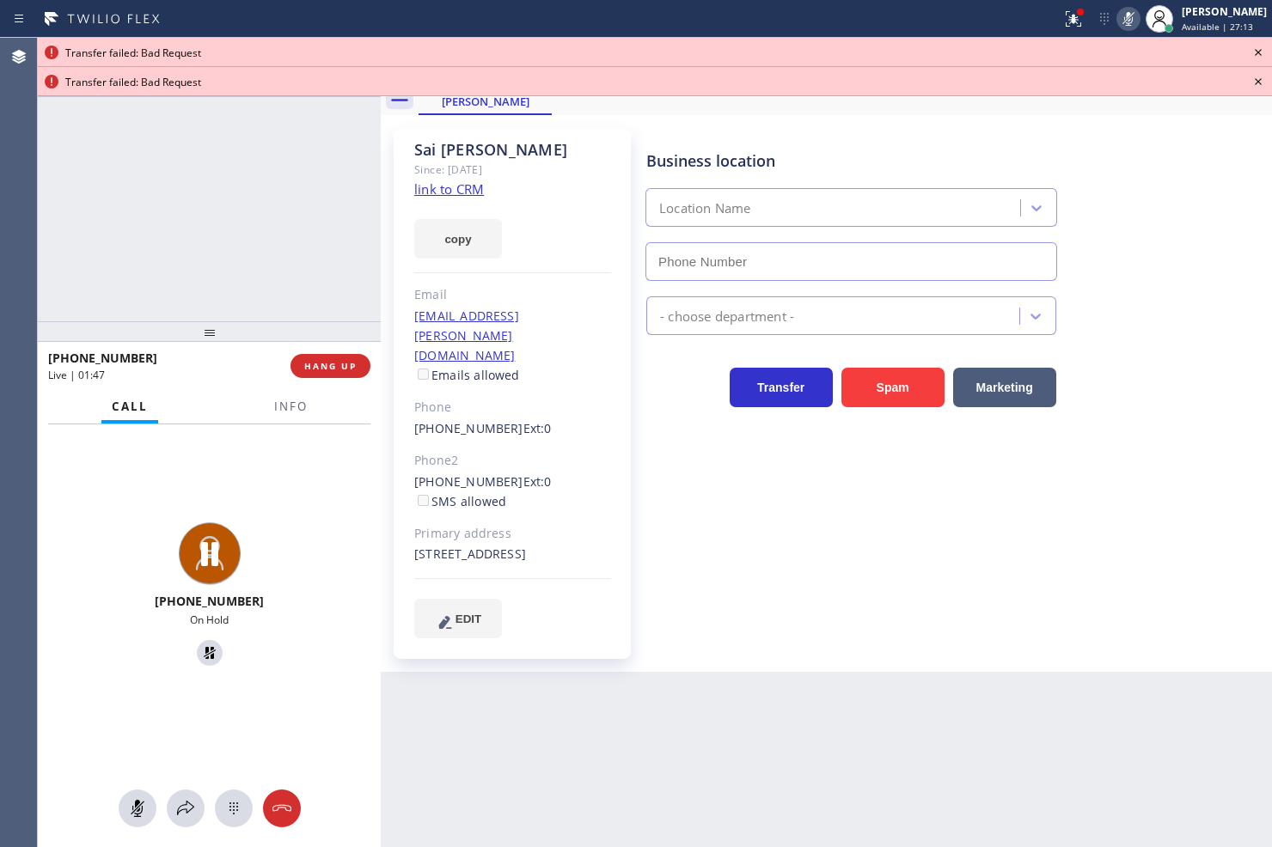
click at [1257, 46] on icon at bounding box center [1258, 52] width 21 height 21
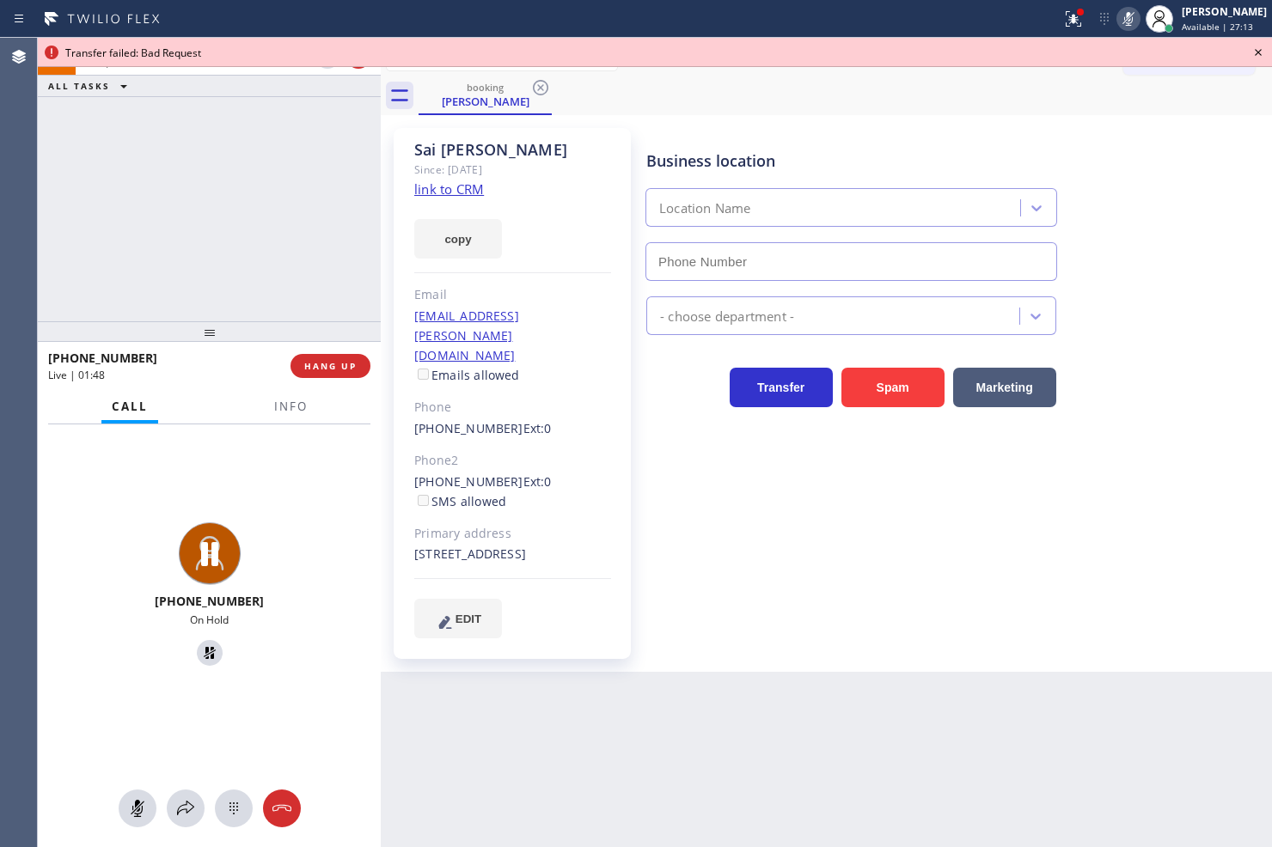
click at [1257, 46] on icon at bounding box center [1258, 52] width 21 height 21
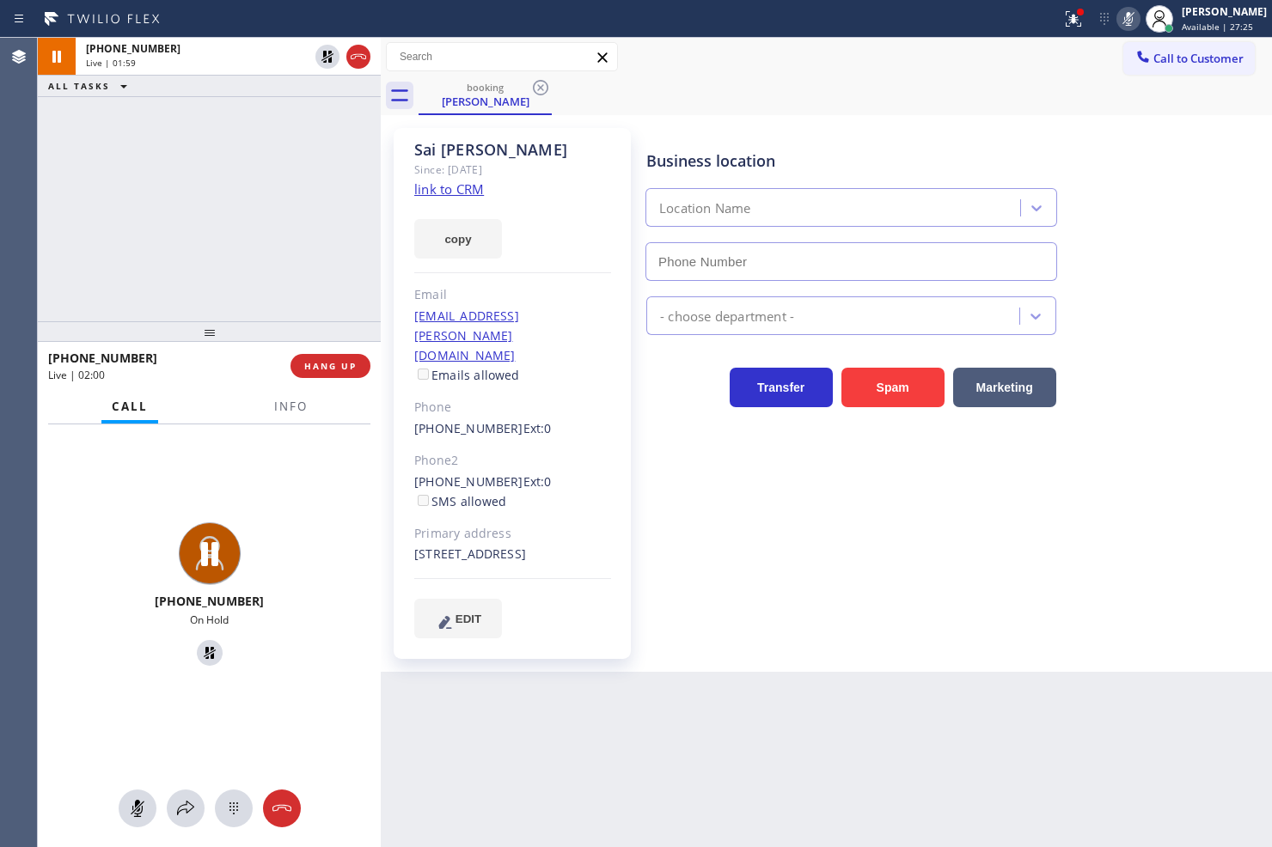
click at [174, 235] on div "[PHONE_NUMBER] Live | 01:59 ALL TASKS ALL TASKS ACTIVE TASKS TASKS IN WRAP UP" at bounding box center [209, 180] width 343 height 284
click at [467, 234] on button "copy" at bounding box center [458, 239] width 88 height 40
click at [272, 191] on div "[PHONE_NUMBER] Live | 03:37 ALL TASKS ALL TASKS ACTIVE TASKS TASKS IN WRAP UP" at bounding box center [209, 180] width 343 height 284
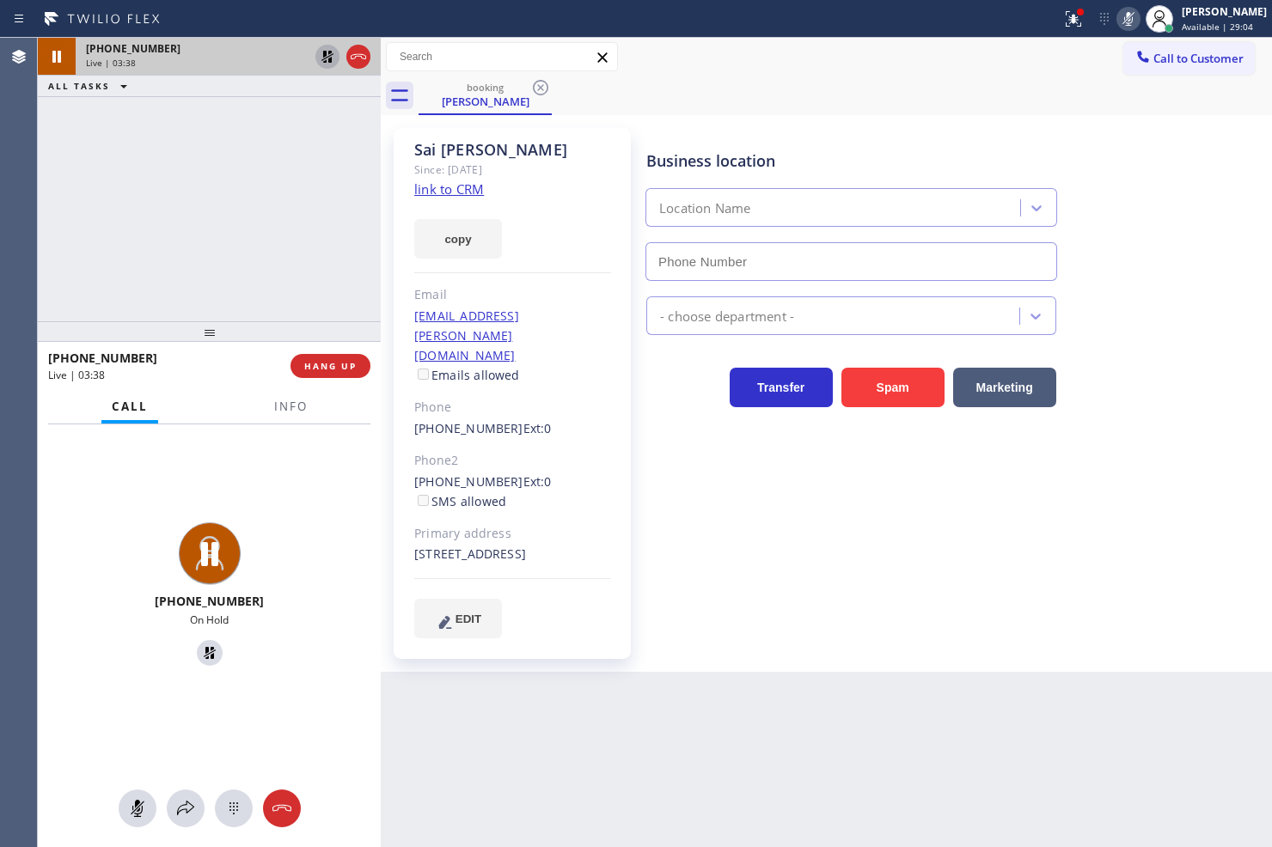
click at [327, 45] on button at bounding box center [327, 57] width 24 height 24
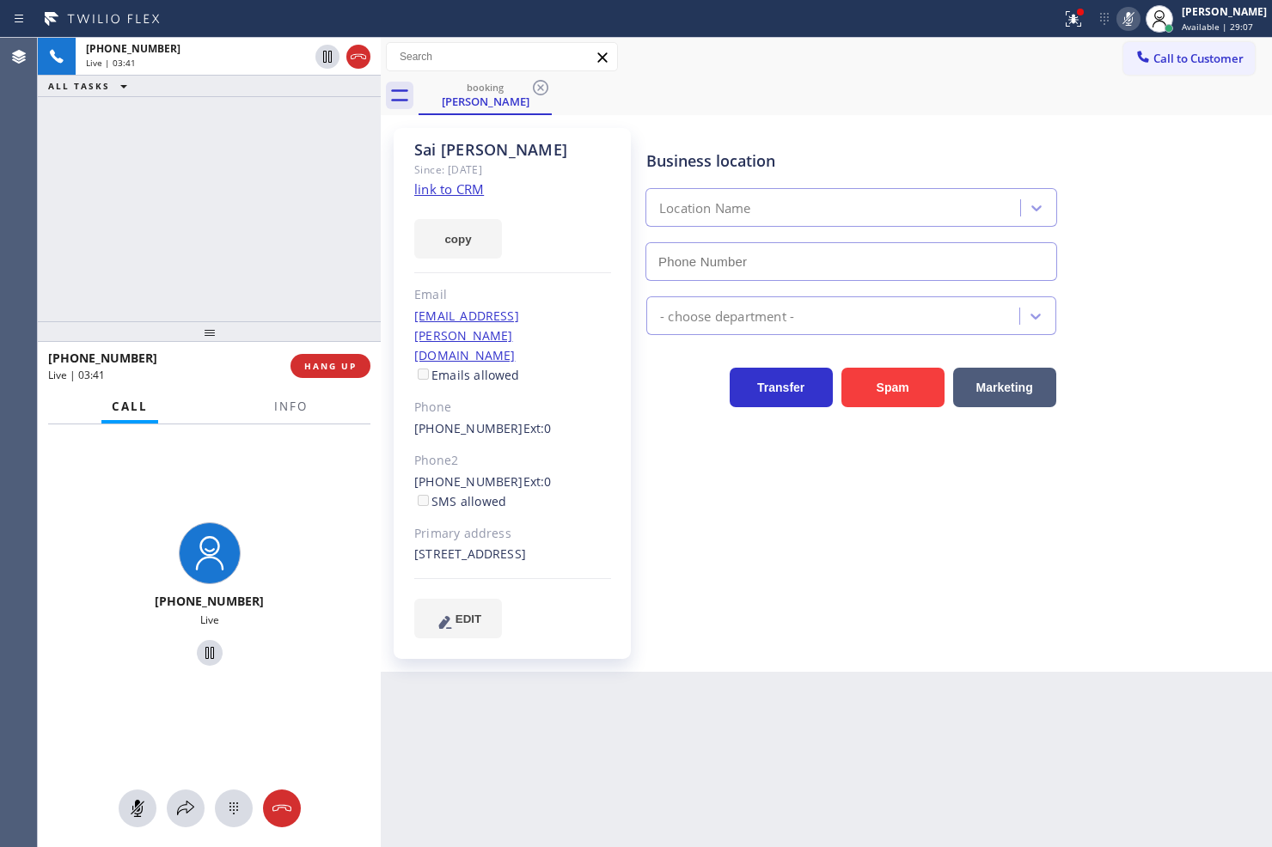
click at [1118, 22] on icon at bounding box center [1128, 19] width 21 height 21
click at [245, 327] on div at bounding box center [209, 331] width 343 height 21
click at [133, 80] on button "ALL TASKS" at bounding box center [91, 86] width 107 height 21
click at [249, 217] on div "[PHONE_NUMBER] Live | 03:44 ALL TASKS ALL TASKS ACTIVE TASKS TASKS IN WRAP UP" at bounding box center [209, 180] width 343 height 284
click at [700, 461] on div "Business location Location Name - choose department - Transfer Spam Marketing" at bounding box center [955, 382] width 625 height 501
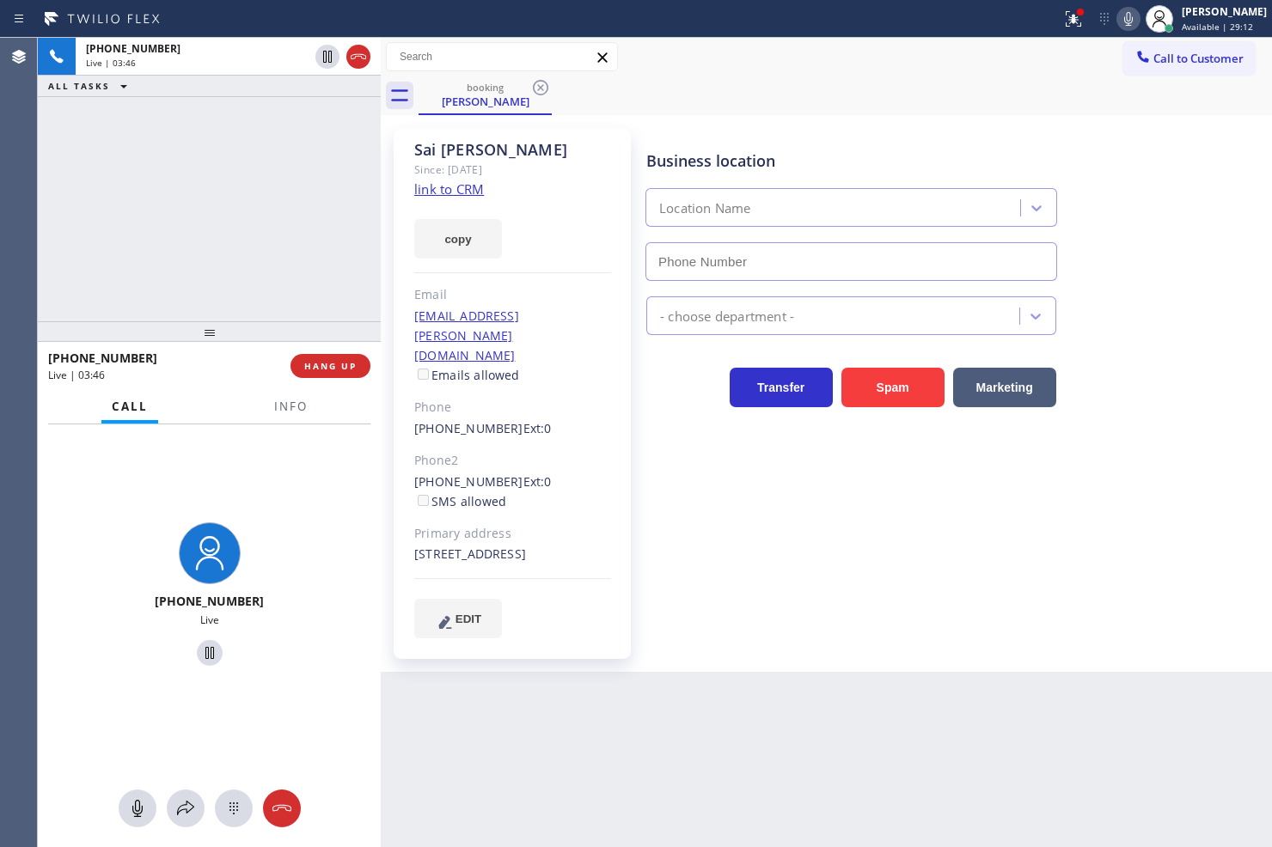
click at [321, 547] on div "[PHONE_NUMBER] Live" at bounding box center [209, 597] width 329 height 149
click at [280, 229] on div "[PHONE_NUMBER] Live | 03:46 ALL TASKS ALL TASKS ACTIVE TASKS TASKS IN WRAP UP" at bounding box center [209, 180] width 343 height 284
click at [424, 742] on div "Back to Dashboard Change Sender ID Customers Technicians Select a contact Outbo…" at bounding box center [826, 443] width 891 height 810
click at [218, 461] on div "[PHONE_NUMBER] Live" at bounding box center [209, 597] width 343 height 345
click at [303, 477] on div "[PHONE_NUMBER] Live" at bounding box center [209, 597] width 343 height 345
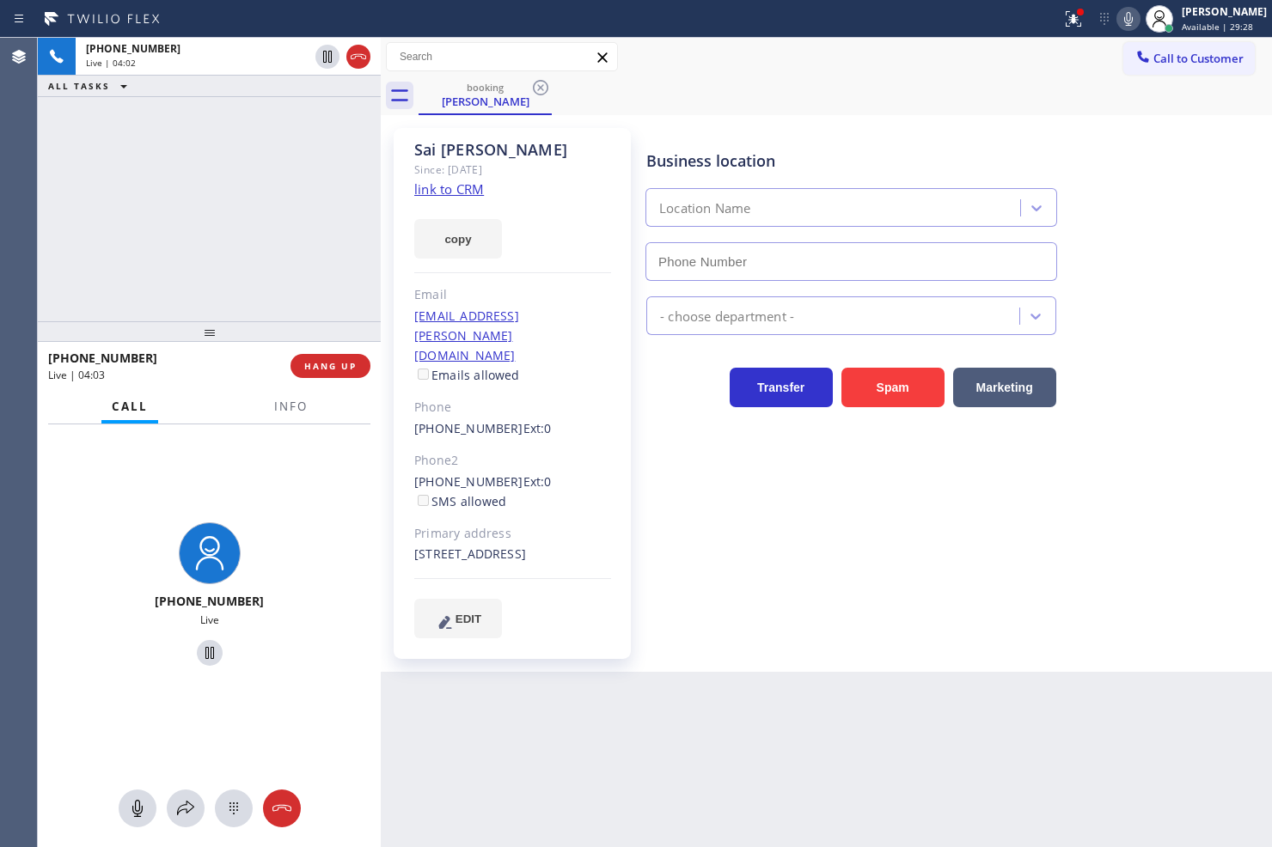
click at [298, 486] on div "[PHONE_NUMBER] Live" at bounding box center [209, 597] width 343 height 345
click at [277, 414] on span "Info" at bounding box center [291, 406] width 34 height 15
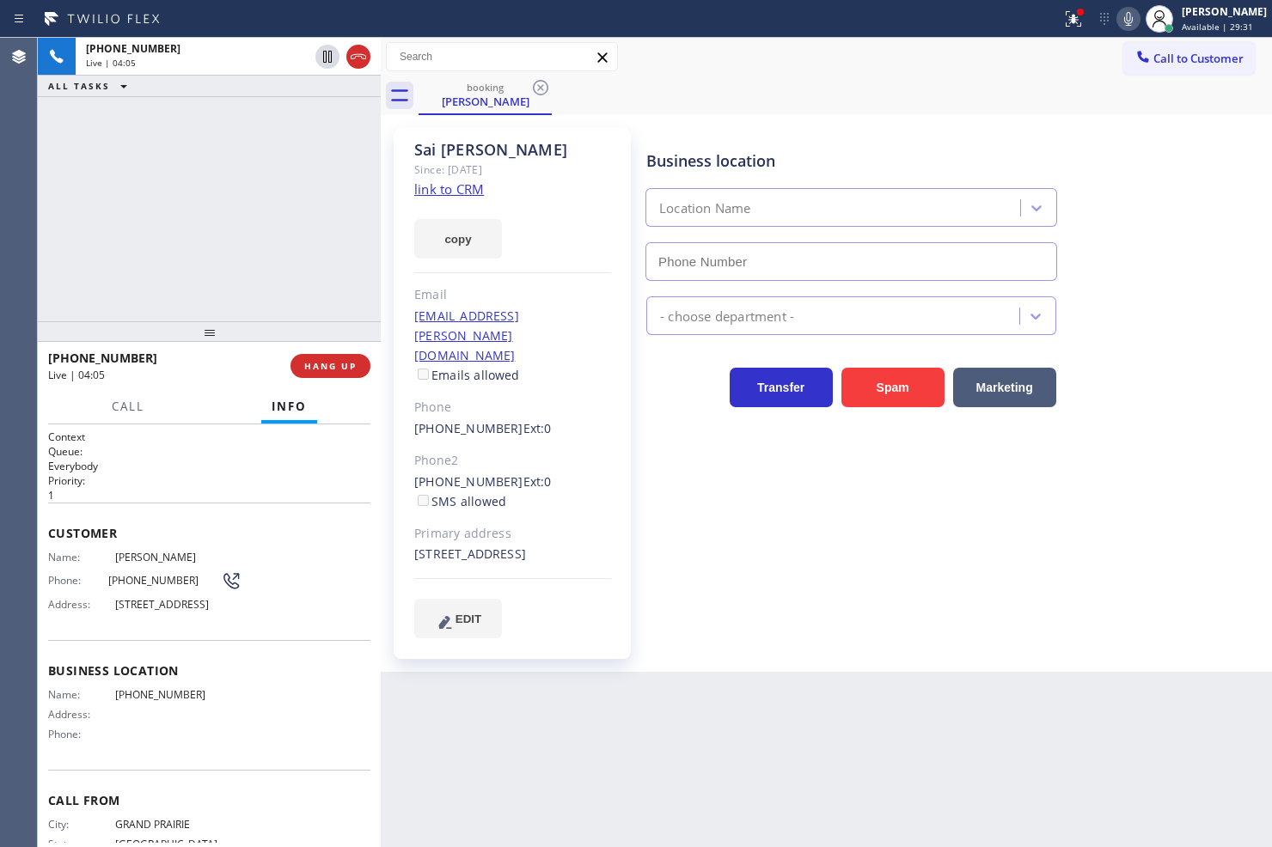
scroll to position [69, 0]
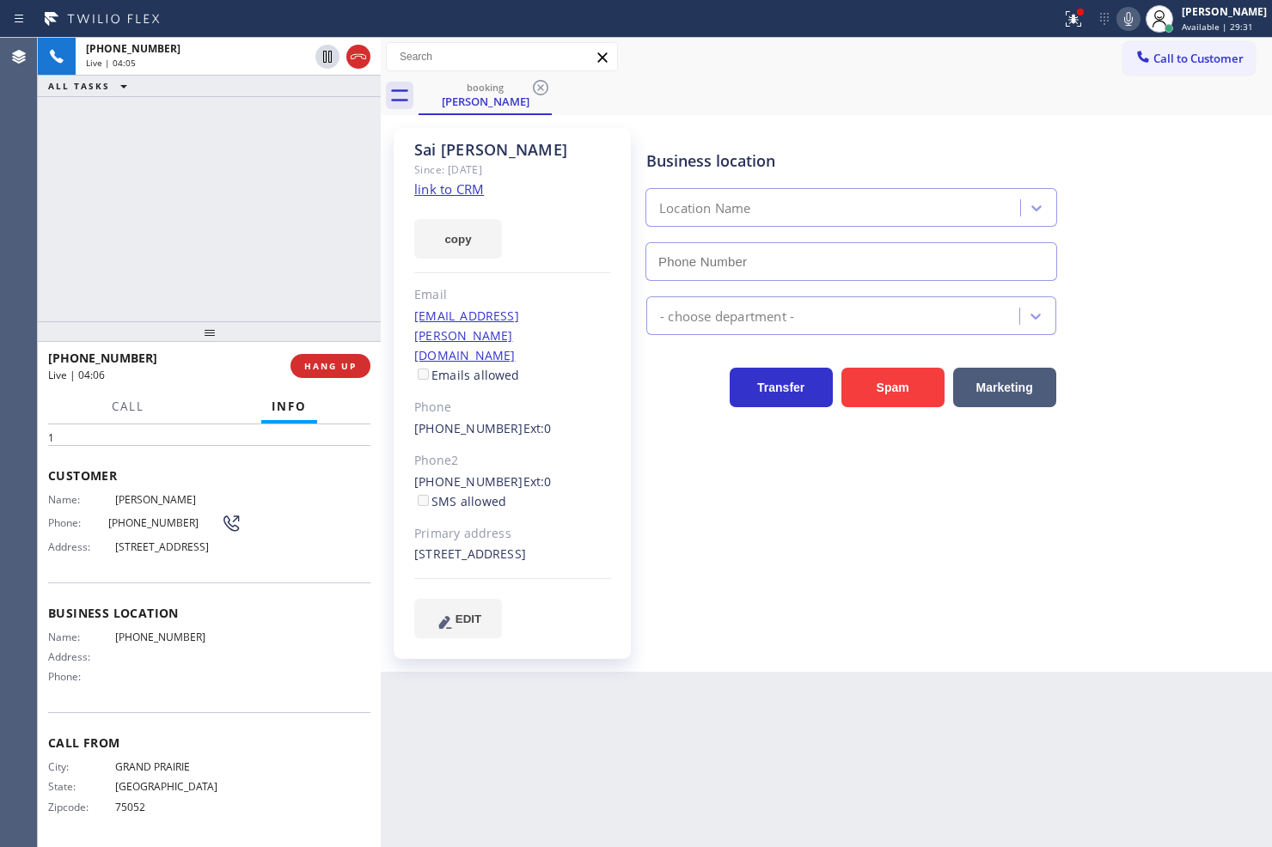
click at [486, 725] on div "Back to Dashboard Change Sender ID Customers Technicians Select a contact Outbo…" at bounding box center [826, 443] width 891 height 810
click at [286, 509] on div "Name: [PERSON_NAME] Phone: [PHONE_NUMBER] Address: [STREET_ADDRESS]" at bounding box center [209, 527] width 322 height 68
click at [522, 734] on div "Back to Dashboard Change Sender ID Customers Technicians Select a contact Outbo…" at bounding box center [826, 443] width 891 height 810
click at [57, 222] on div "[PHONE_NUMBER] Live | 04:25 ALL TASKS ALL TASKS ACTIVE TASKS TASKS IN WRAP UP" at bounding box center [209, 180] width 343 height 284
click at [148, 192] on div "[PHONE_NUMBER] Live | 04:25 ALL TASKS ALL TASKS ACTIVE TASKS TASKS IN WRAP UP" at bounding box center [209, 180] width 343 height 284
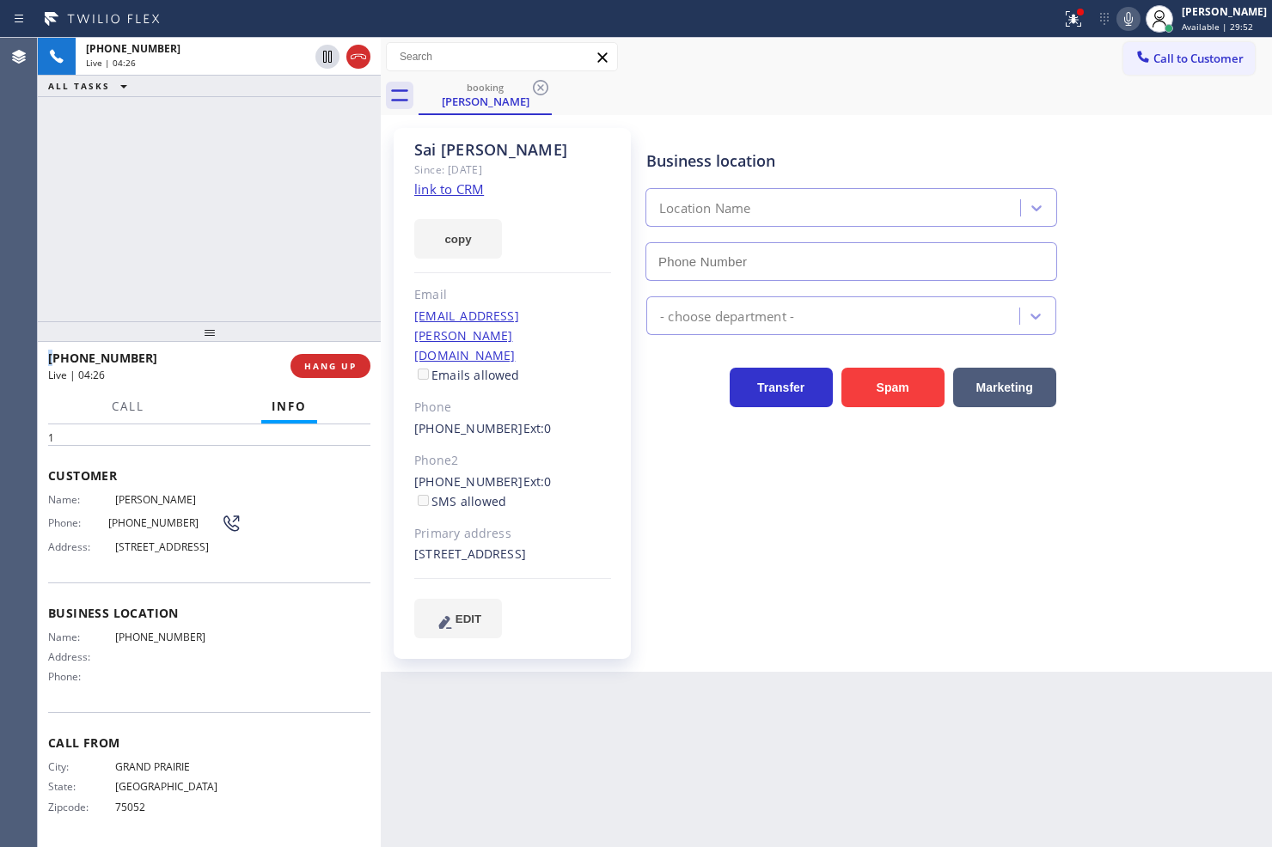
click at [150, 191] on div "[PHONE_NUMBER] Live | 04:26 ALL TASKS ALL TASKS ACTIVE TASKS TASKS IN WRAP UP" at bounding box center [209, 180] width 343 height 284
click at [191, 399] on div "Call Info" at bounding box center [209, 407] width 322 height 34
click at [192, 281] on div "[PHONE_NUMBER] Live | 04:28 ALL TASKS ALL TASKS ACTIVE TASKS TASKS IN WRAP UP" at bounding box center [209, 180] width 343 height 284
click at [192, 281] on div "[PHONE_NUMBER] Live | 04:38 ALL TASKS ALL TASKS ACTIVE TASKS TASKS IN WRAP UP" at bounding box center [209, 180] width 343 height 284
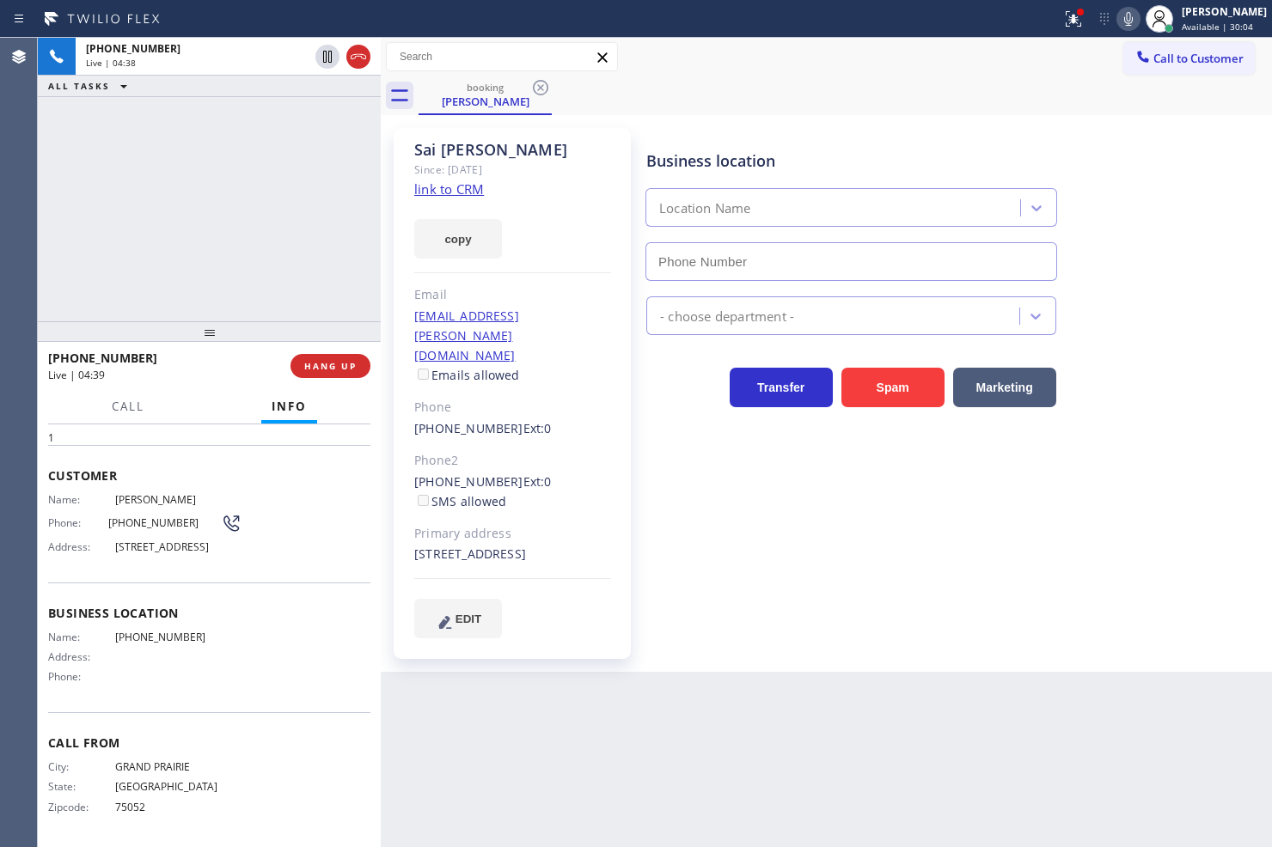
click at [193, 388] on div "[PHONE_NUMBER] Live | 04:39 HANG UP" at bounding box center [209, 366] width 343 height 48
click at [173, 258] on div "[PHONE_NUMBER] Live | 04:39 ALL TASKS ALL TASKS ACTIVE TASKS TASKS IN WRAP UP" at bounding box center [209, 180] width 343 height 284
click at [191, 387] on div "[PHONE_NUMBER] Live | 04:40" at bounding box center [169, 366] width 242 height 45
click at [196, 187] on div "[PHONE_NUMBER] Live | 04:40 ALL TASKS ALL TASKS ACTIVE TASKS TASKS IN WRAP UP" at bounding box center [209, 180] width 343 height 284
click at [207, 247] on div "[PHONE_NUMBER] Live | 04:41 ALL TASKS ALL TASKS ACTIVE TASKS TASKS IN WRAP UP" at bounding box center [209, 180] width 343 height 284
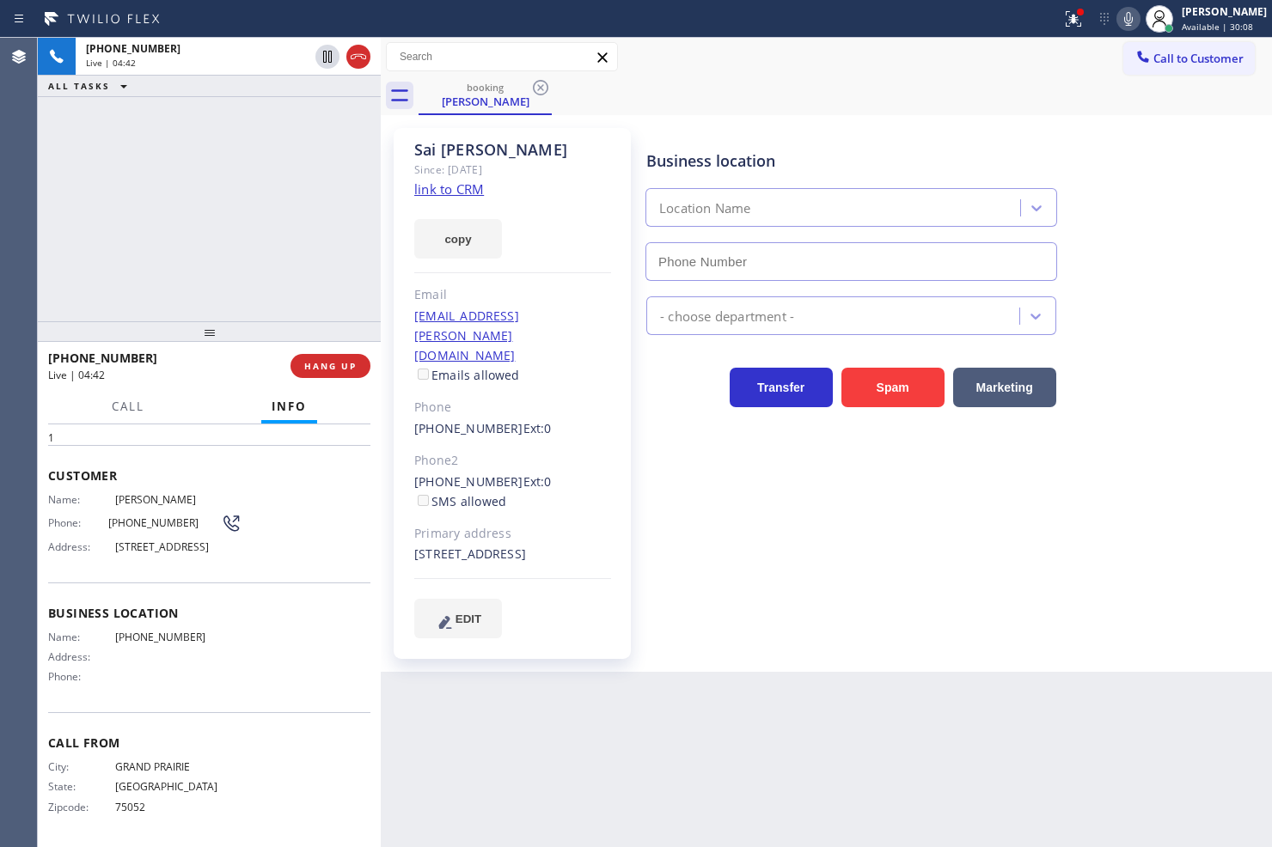
click at [191, 382] on div "[PHONE_NUMBER] Live | 04:42" at bounding box center [169, 366] width 242 height 45
click at [217, 221] on div "[PHONE_NUMBER] Live | 04:43 ALL TASKS ALL TASKS ACTIVE TASKS TASKS IN WRAP UP" at bounding box center [209, 180] width 343 height 284
click at [187, 388] on div "[PHONE_NUMBER] Live | 04:45" at bounding box center [169, 366] width 242 height 45
click at [211, 271] on div "[PHONE_NUMBER] Live | 04:45 ALL TASKS ALL TASKS ACTIVE TASKS TASKS IN WRAP UP" at bounding box center [209, 180] width 343 height 284
click at [207, 272] on div "[PHONE_NUMBER] Live | 04:51 ALL TASKS ALL TASKS ACTIVE TASKS TASKS IN WRAP UP" at bounding box center [209, 180] width 343 height 284
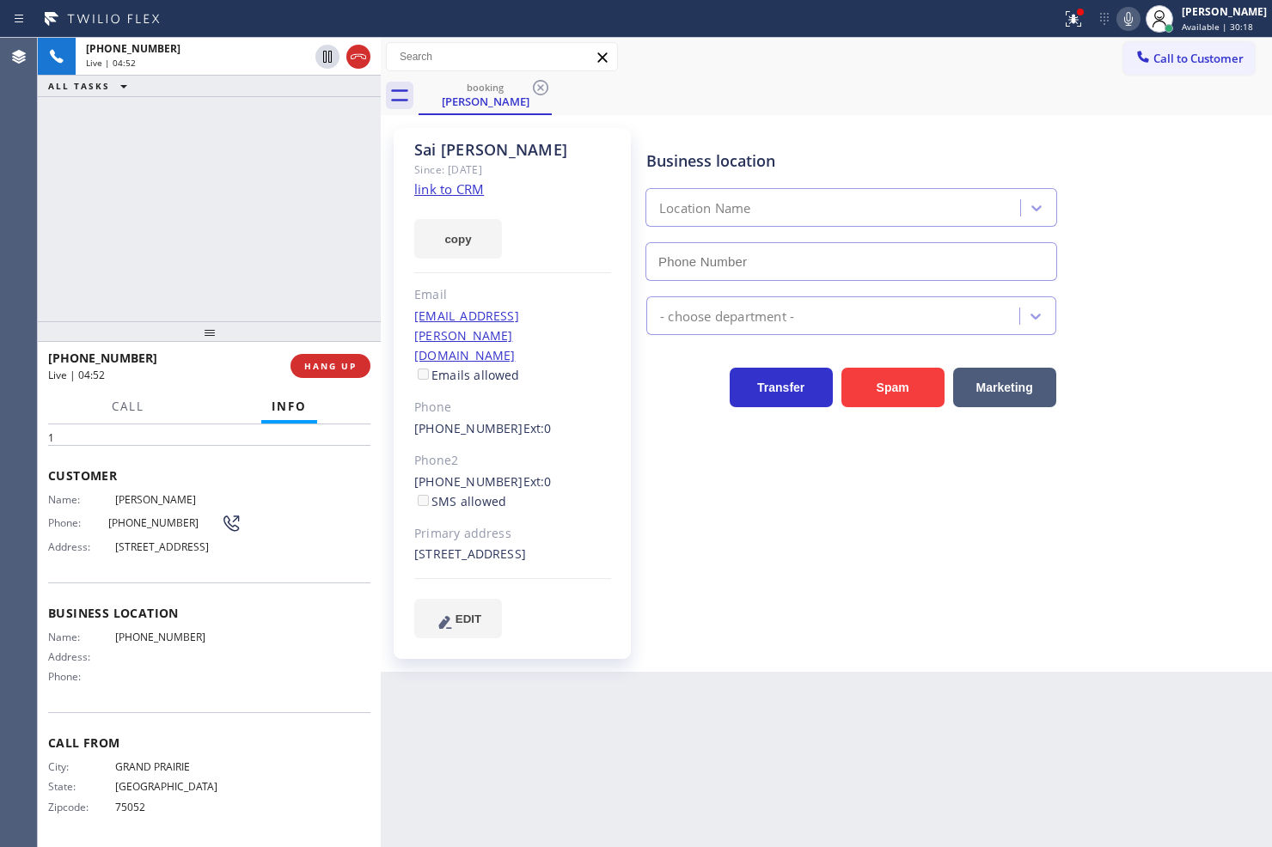
click at [190, 390] on div "Call Info" at bounding box center [209, 407] width 322 height 34
click at [165, 275] on div "[PHONE_NUMBER] Live | 04:52 ALL TASKS ALL TASKS ACTIVE TASKS TASKS IN WRAP UP" at bounding box center [209, 180] width 343 height 284
click at [199, 380] on div "Live | 04:54" at bounding box center [163, 375] width 230 height 15
click at [190, 268] on div "[PHONE_NUMBER] Live | 04:54 ALL TASKS ALL TASKS ACTIVE TASKS TASKS IN WRAP UP" at bounding box center [209, 180] width 343 height 284
click at [273, 228] on div "[PHONE_NUMBER] Live | 04:55 ALL TASKS ALL TASKS ACTIVE TASKS TASKS IN WRAP UP" at bounding box center [209, 180] width 343 height 284
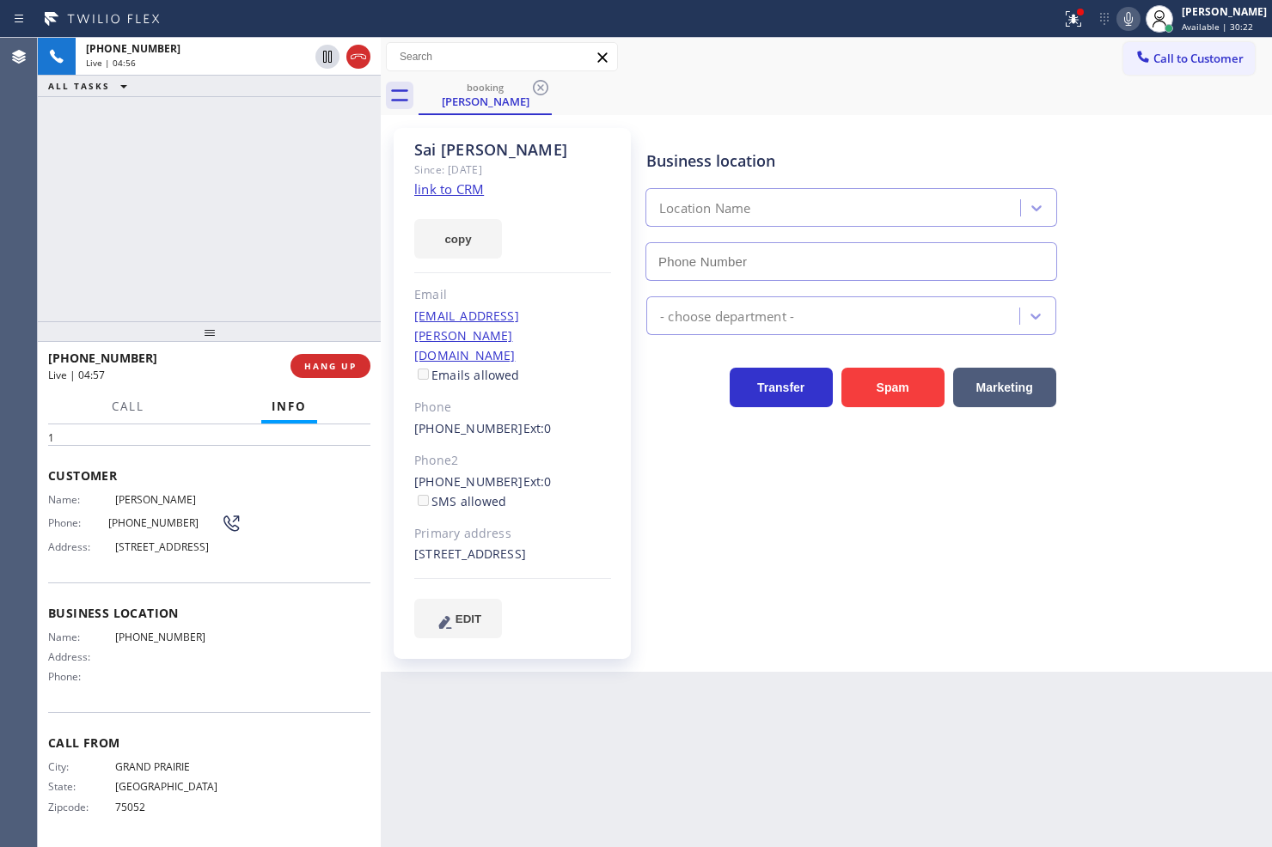
click at [273, 228] on div "[PHONE_NUMBER] Live | 04:56 ALL TASKS ALL TASKS ACTIVE TASKS TASKS IN WRAP UP" at bounding box center [209, 180] width 343 height 284
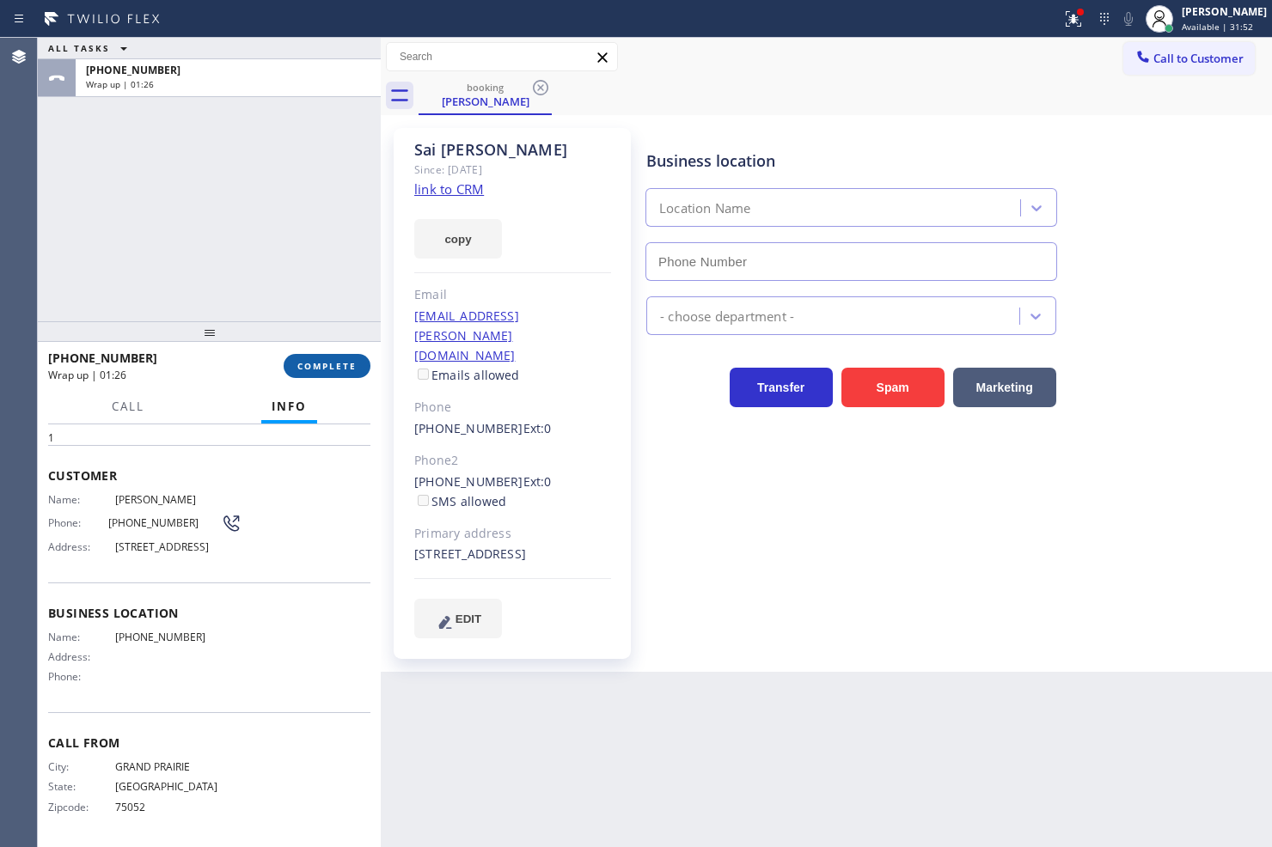
click at [327, 358] on button "COMPLETE" at bounding box center [327, 366] width 87 height 24
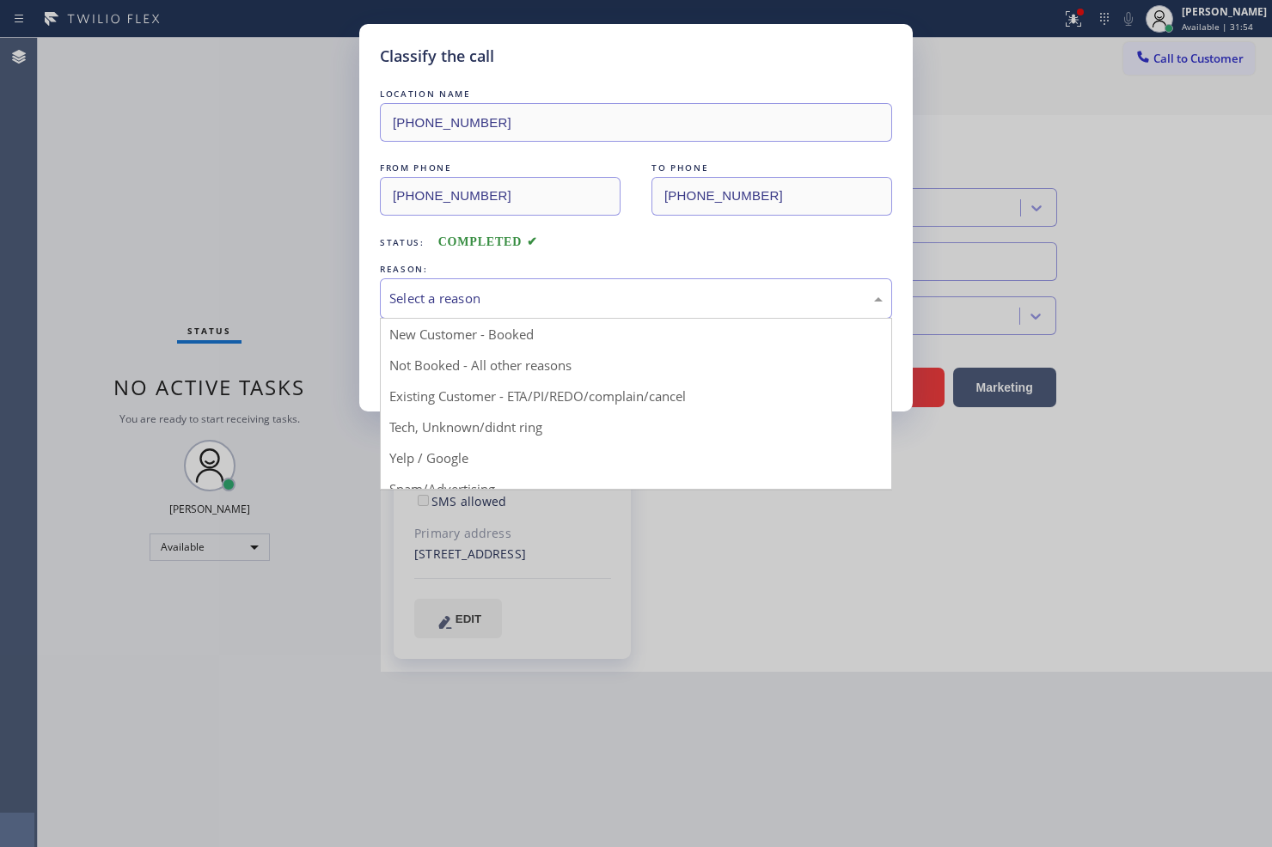
click at [470, 308] on div "Select a reason" at bounding box center [635, 299] width 493 height 20
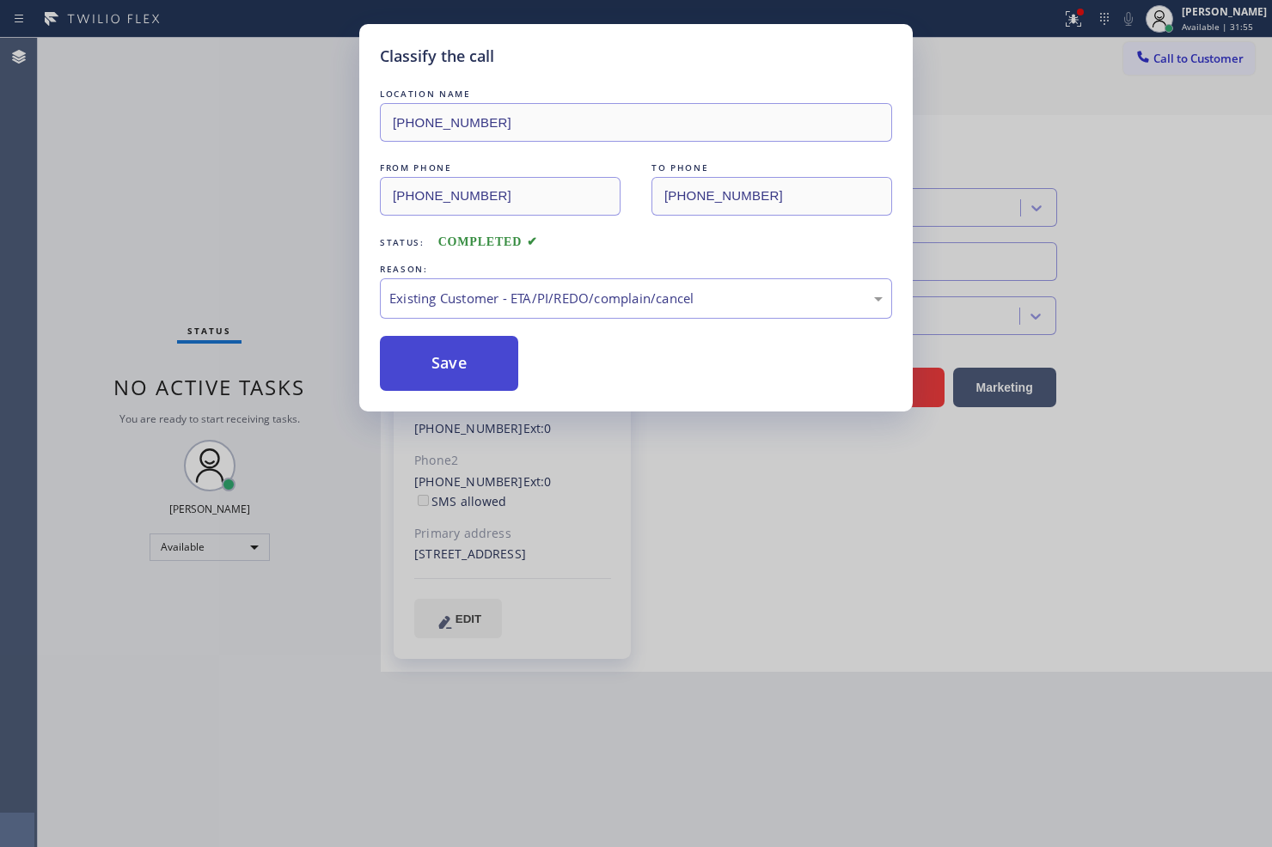
click at [468, 350] on button "Save" at bounding box center [449, 363] width 138 height 55
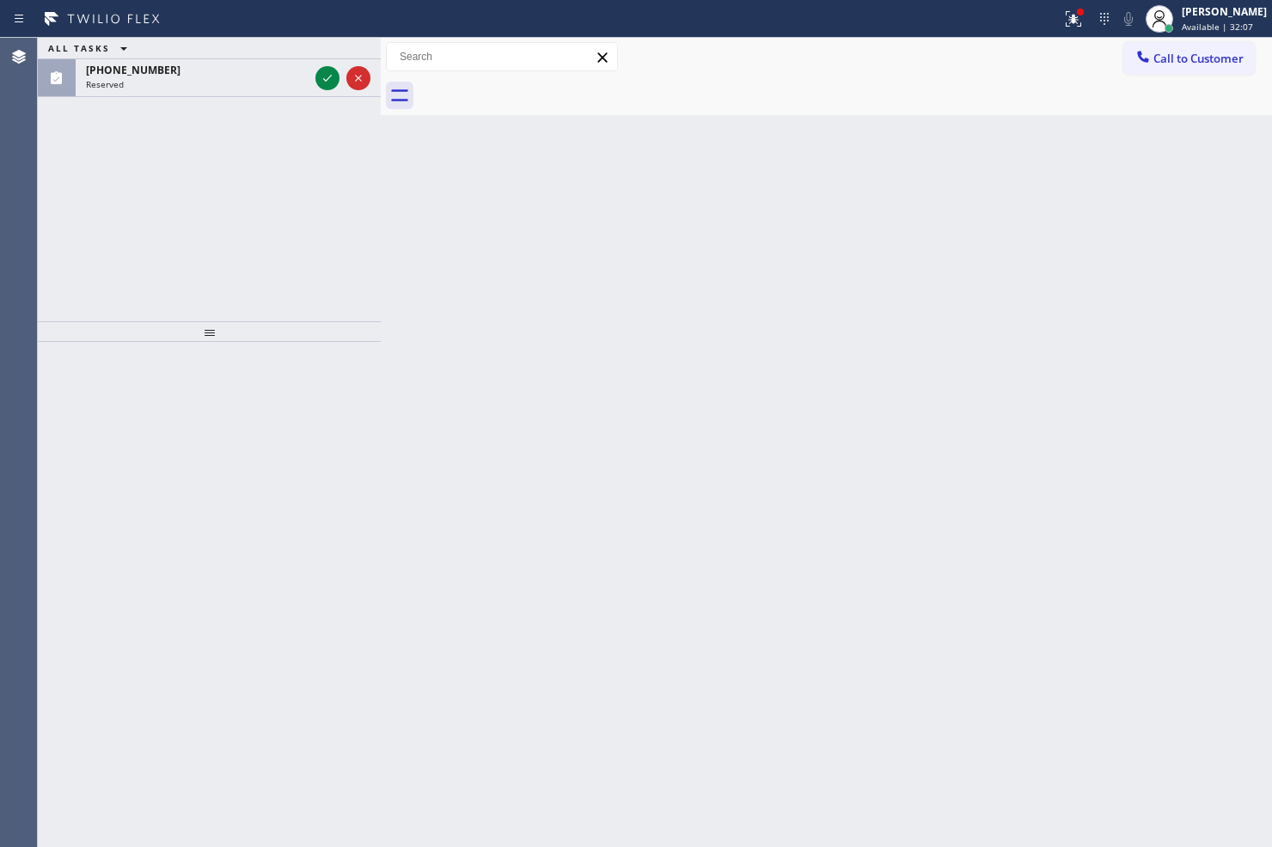
click at [281, 156] on div "ALL TASKS ALL TASKS ACTIVE TASKS TASKS IN WRAP UP [PHONE_NUMBER] Reserved" at bounding box center [209, 180] width 343 height 284
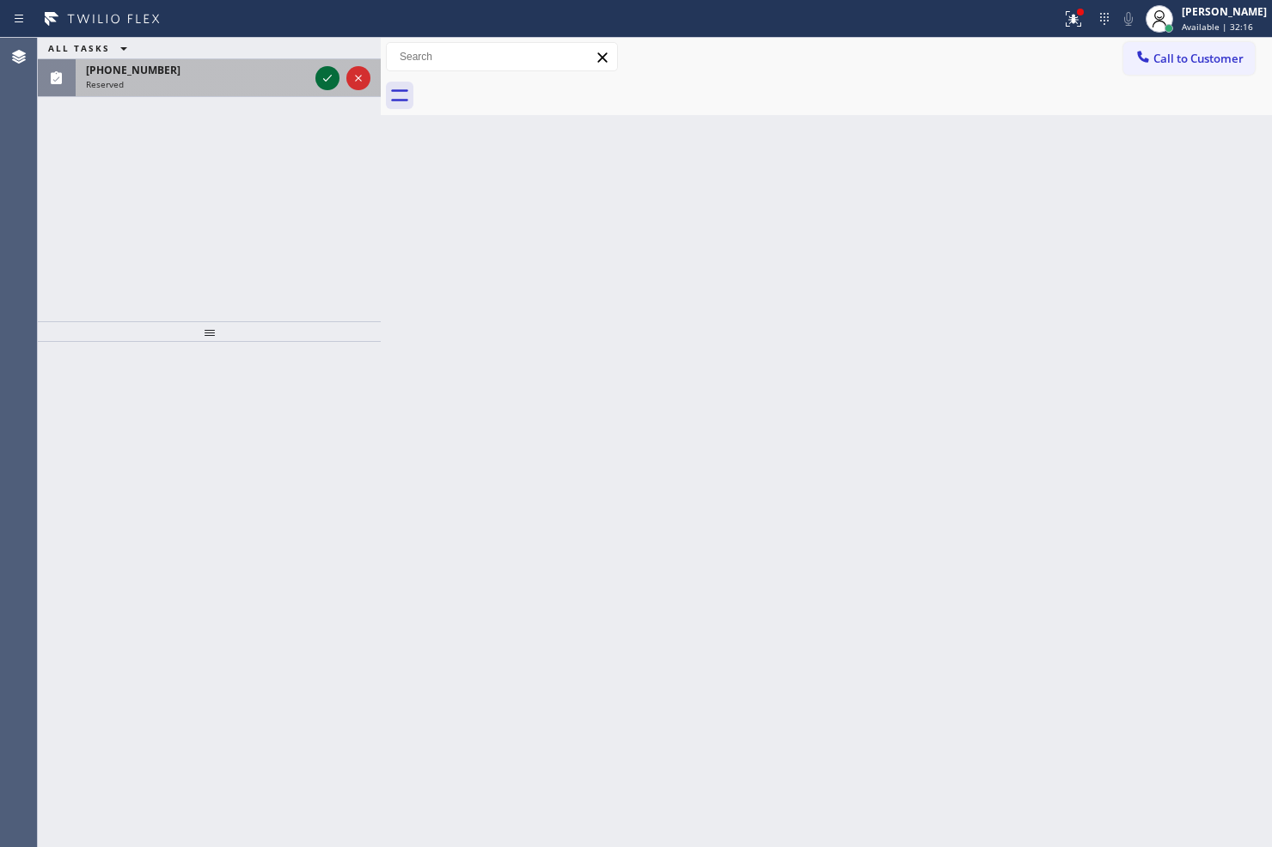
click at [322, 75] on icon at bounding box center [327, 78] width 21 height 21
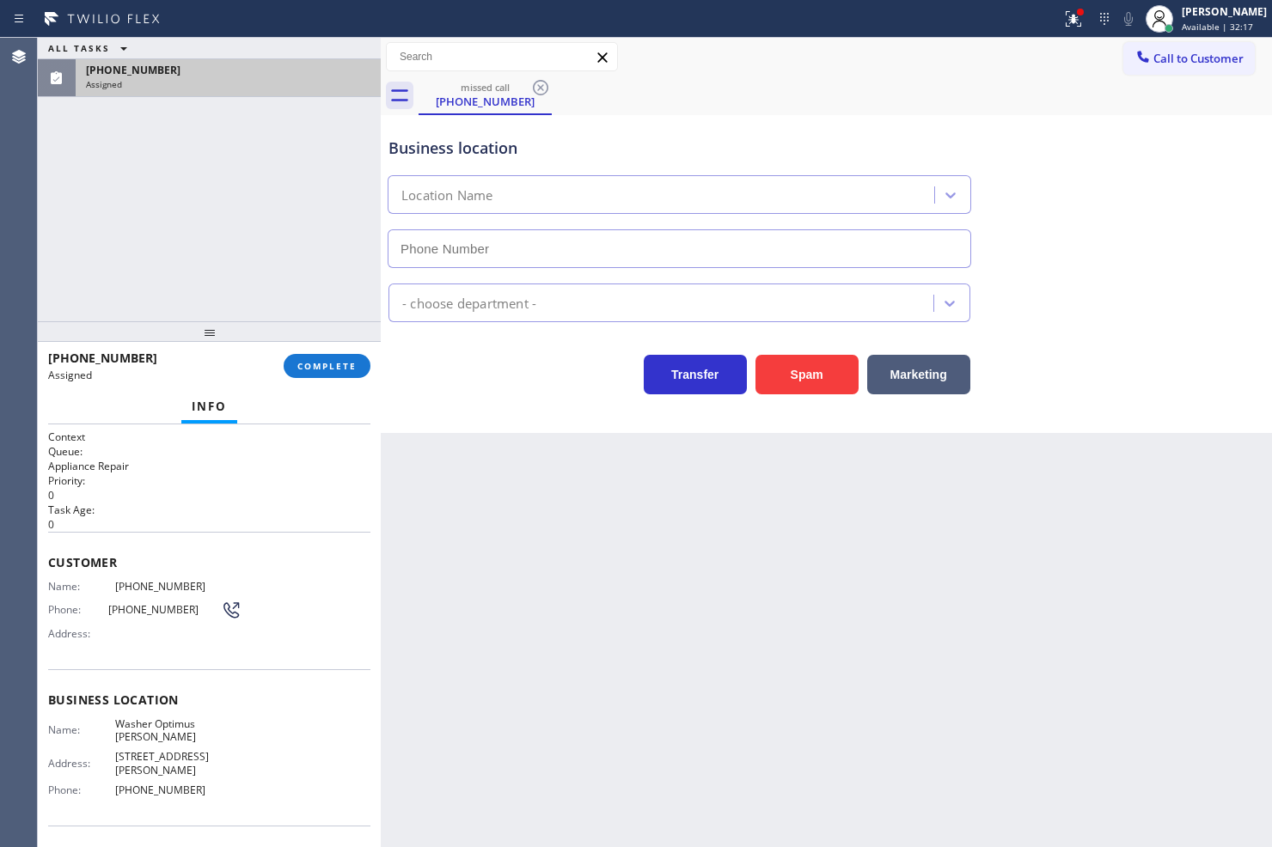
type input "[PHONE_NUMBER]"
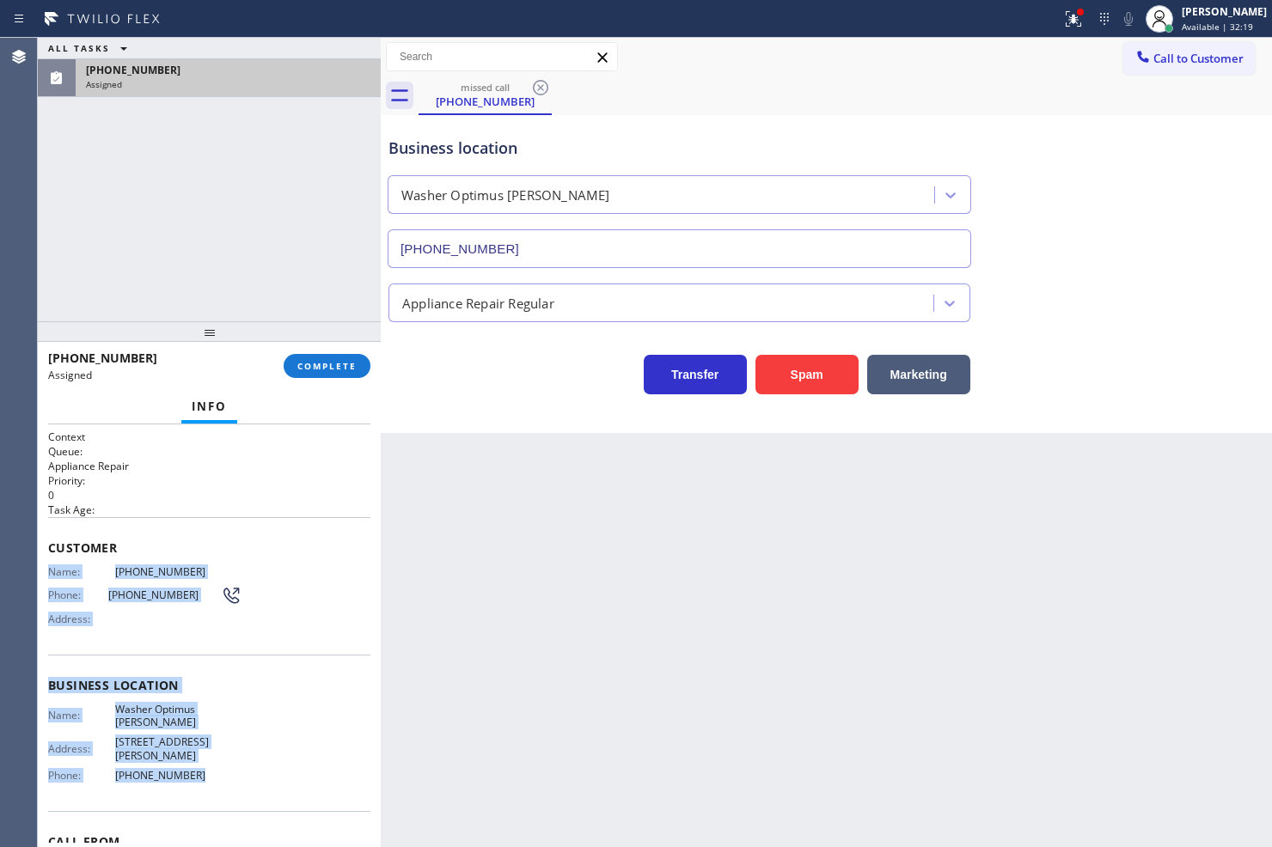
drag, startPoint x: 50, startPoint y: 578, endPoint x: 230, endPoint y: 761, distance: 257.1
click at [230, 761] on div "Context Queue: Appliance Repair Priority: 0 Task Age: Customer Name: [PHONE_NUM…" at bounding box center [209, 686] width 322 height 512
copy div "Name: [PHONE_NUMBER] Phone: [PHONE_NUMBER] Address: Business location Name: Was…"
click at [303, 366] on span "COMPLETE" at bounding box center [326, 366] width 59 height 12
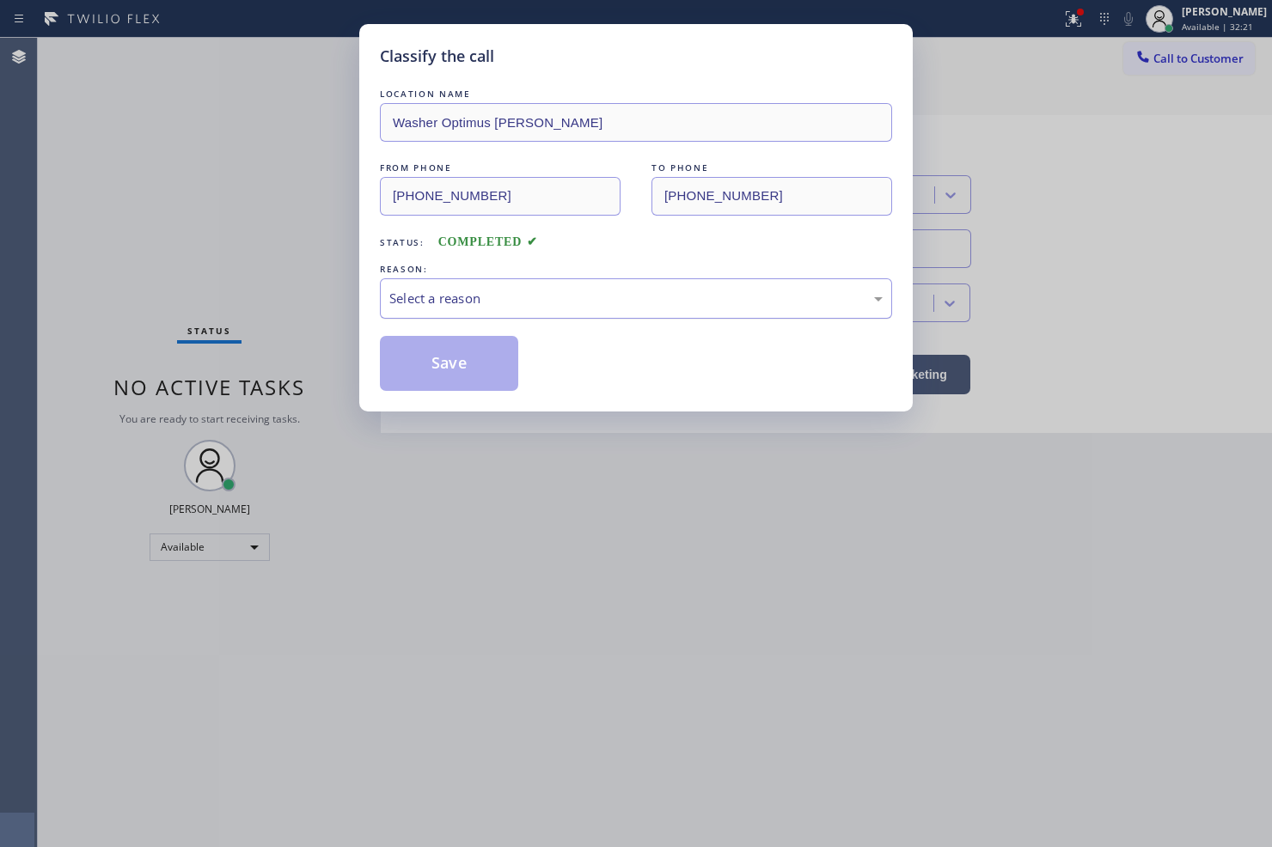
click at [436, 311] on div "Select a reason" at bounding box center [636, 298] width 512 height 40
click at [453, 382] on button "Save" at bounding box center [449, 363] width 138 height 55
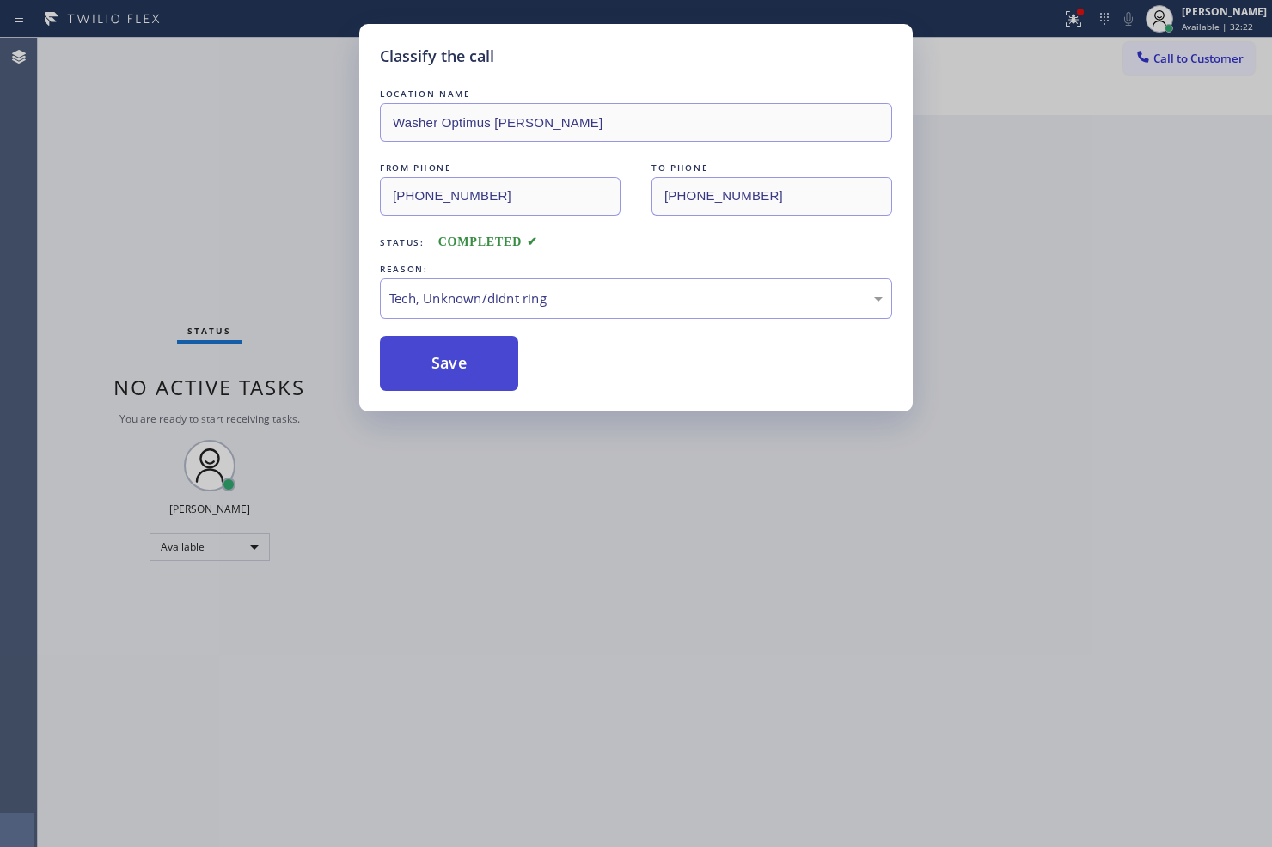
click at [453, 382] on button "Save" at bounding box center [449, 363] width 138 height 55
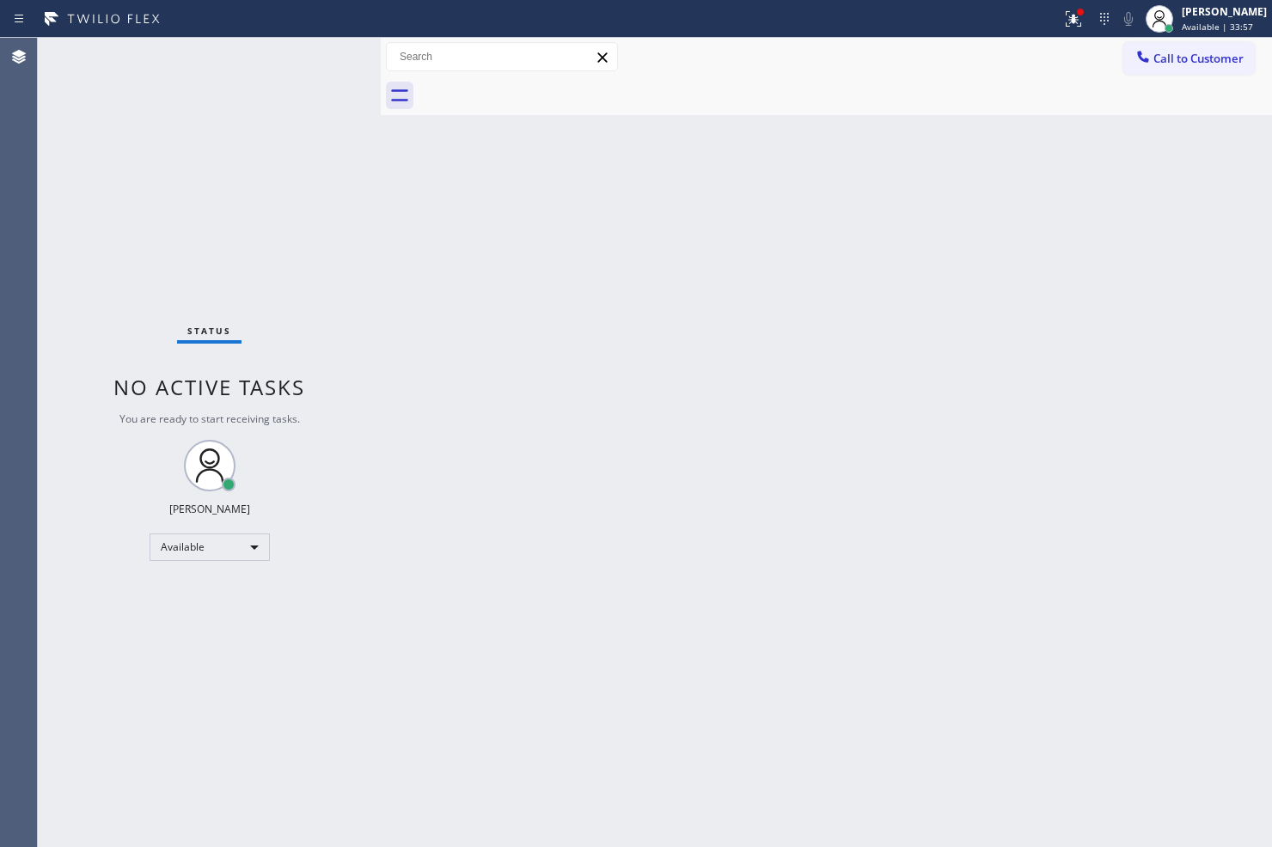
click at [328, 273] on div "Status No active tasks You are ready to start receiving tasks. [PERSON_NAME]" at bounding box center [209, 443] width 343 height 810
click at [278, 168] on div "Status No active tasks You are ready to start receiving tasks. [PERSON_NAME]" at bounding box center [209, 443] width 343 height 810
click at [1055, 15] on div at bounding box center [1074, 19] width 38 height 21
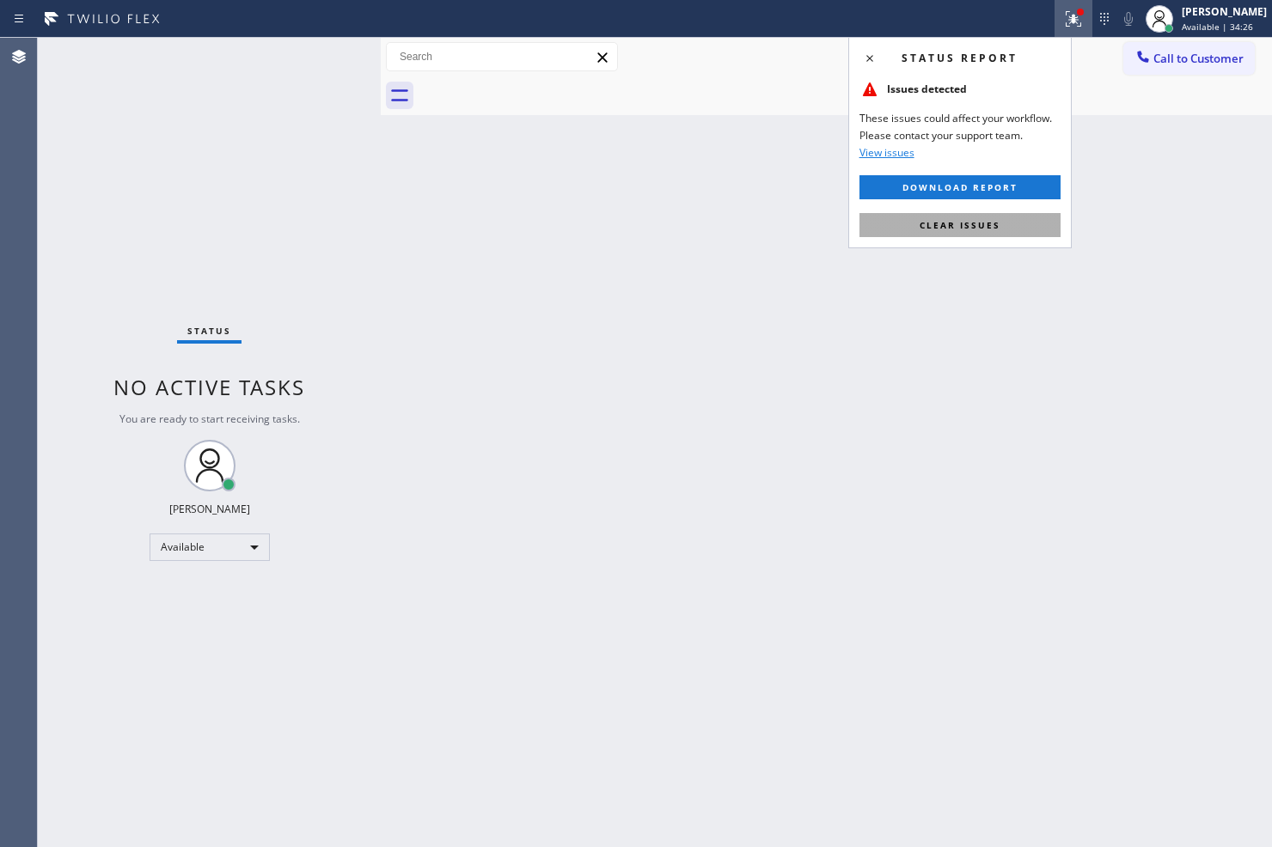
click at [993, 227] on span "Clear issues" at bounding box center [960, 225] width 81 height 12
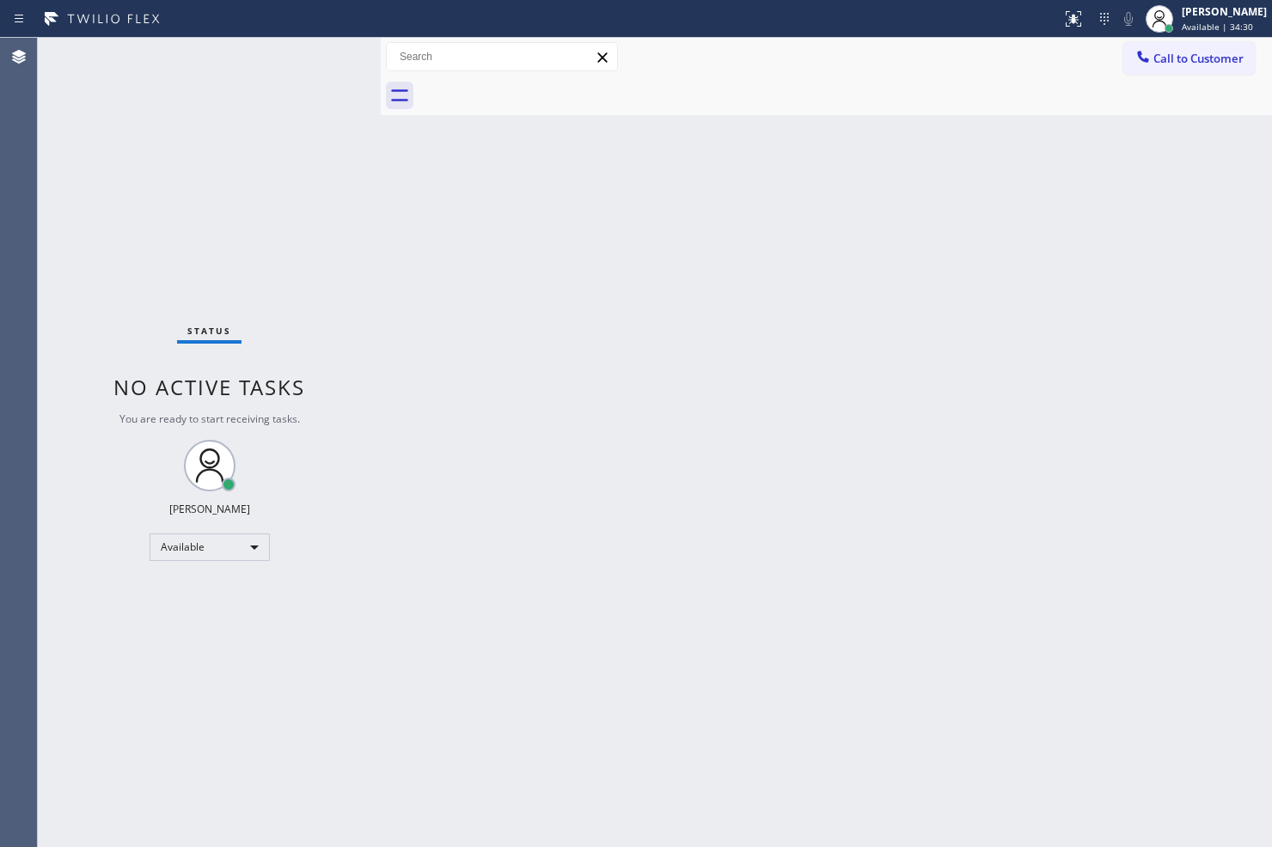
click at [1252, 395] on div "Back to Dashboard Change Sender ID Customers Technicians Select a contact Outbo…" at bounding box center [826, 443] width 891 height 810
click at [321, 52] on div "Status No active tasks You are ready to start receiving tasks. [PERSON_NAME]" at bounding box center [209, 443] width 343 height 810
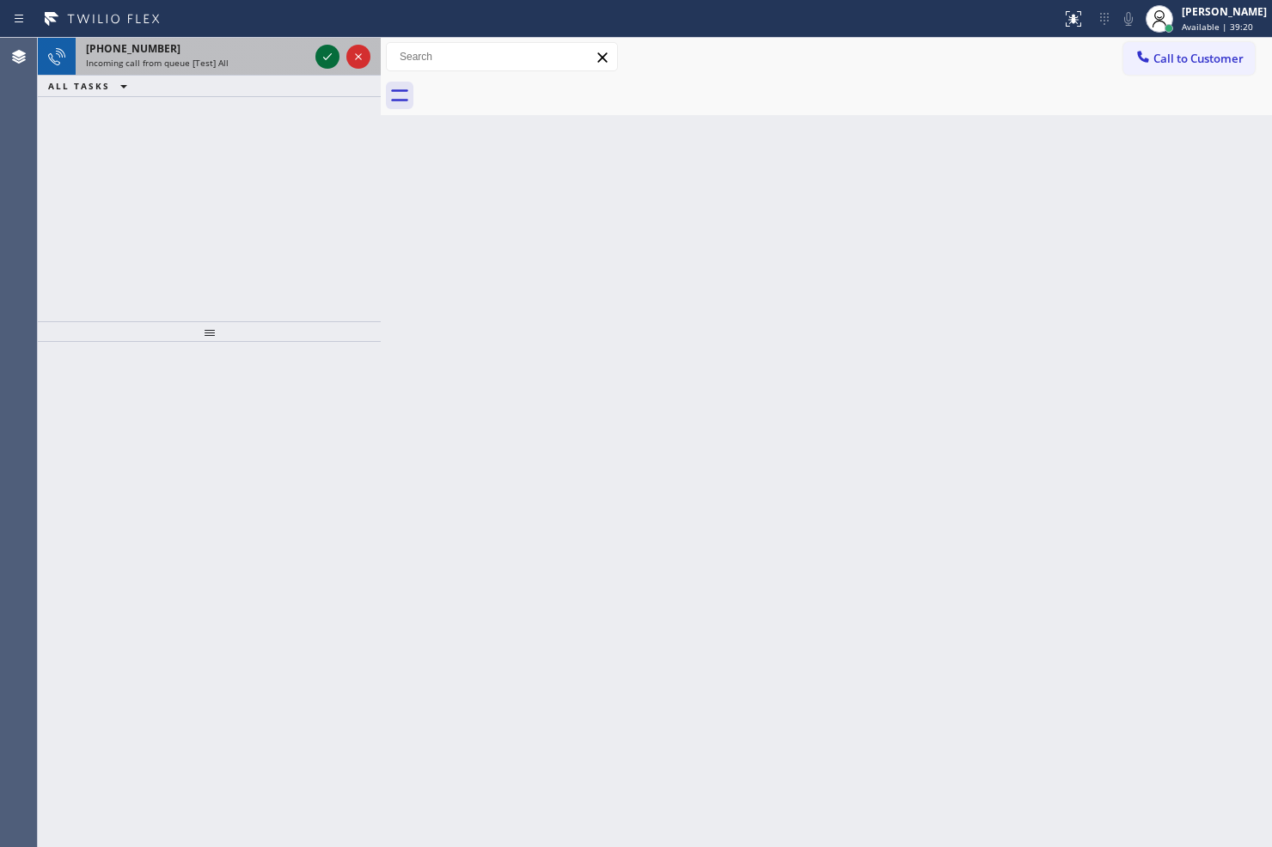
click at [321, 52] on icon at bounding box center [327, 56] width 21 height 21
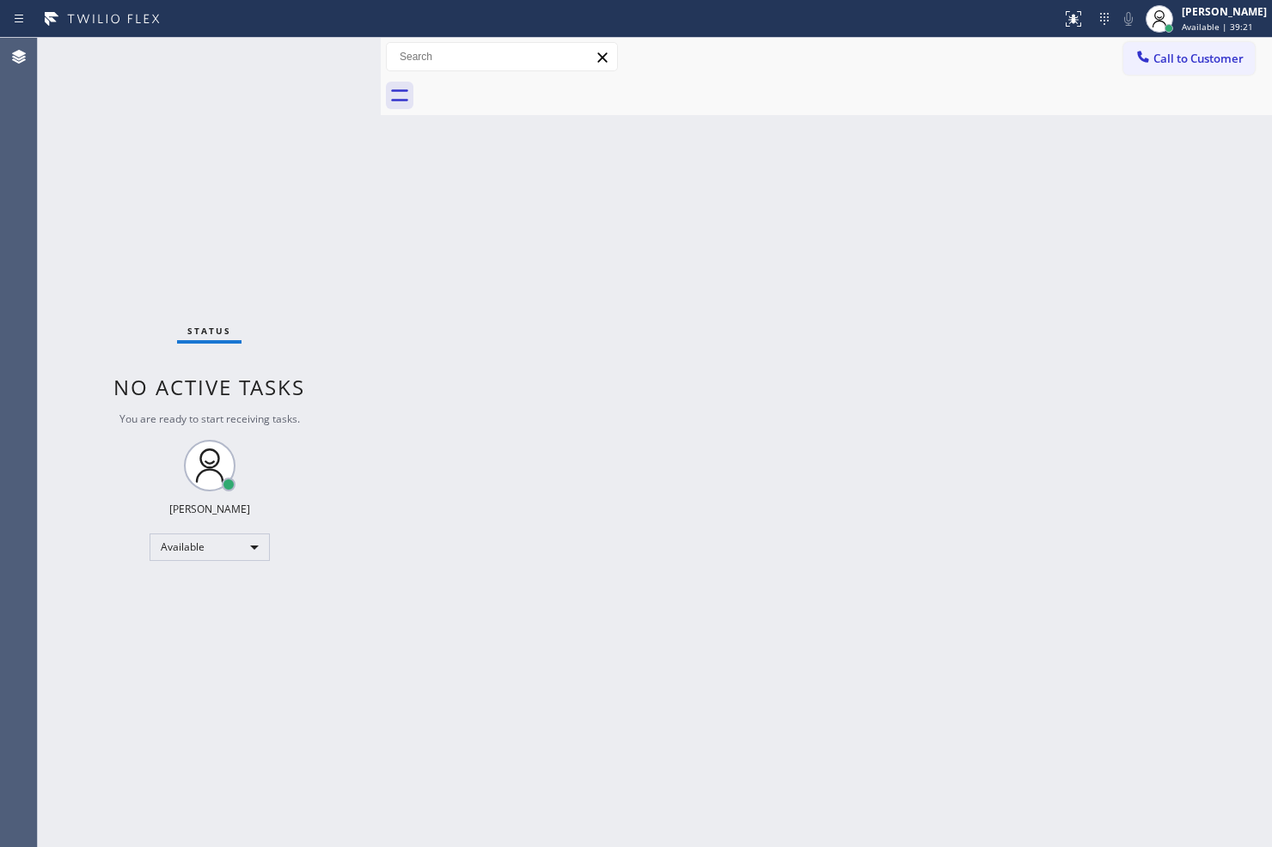
click at [313, 93] on div "Status No active tasks You are ready to start receiving tasks. [PERSON_NAME]" at bounding box center [209, 443] width 343 height 810
click at [442, 260] on div "Back to Dashboard Change Sender ID Customers Technicians Select a contact Outbo…" at bounding box center [826, 443] width 891 height 810
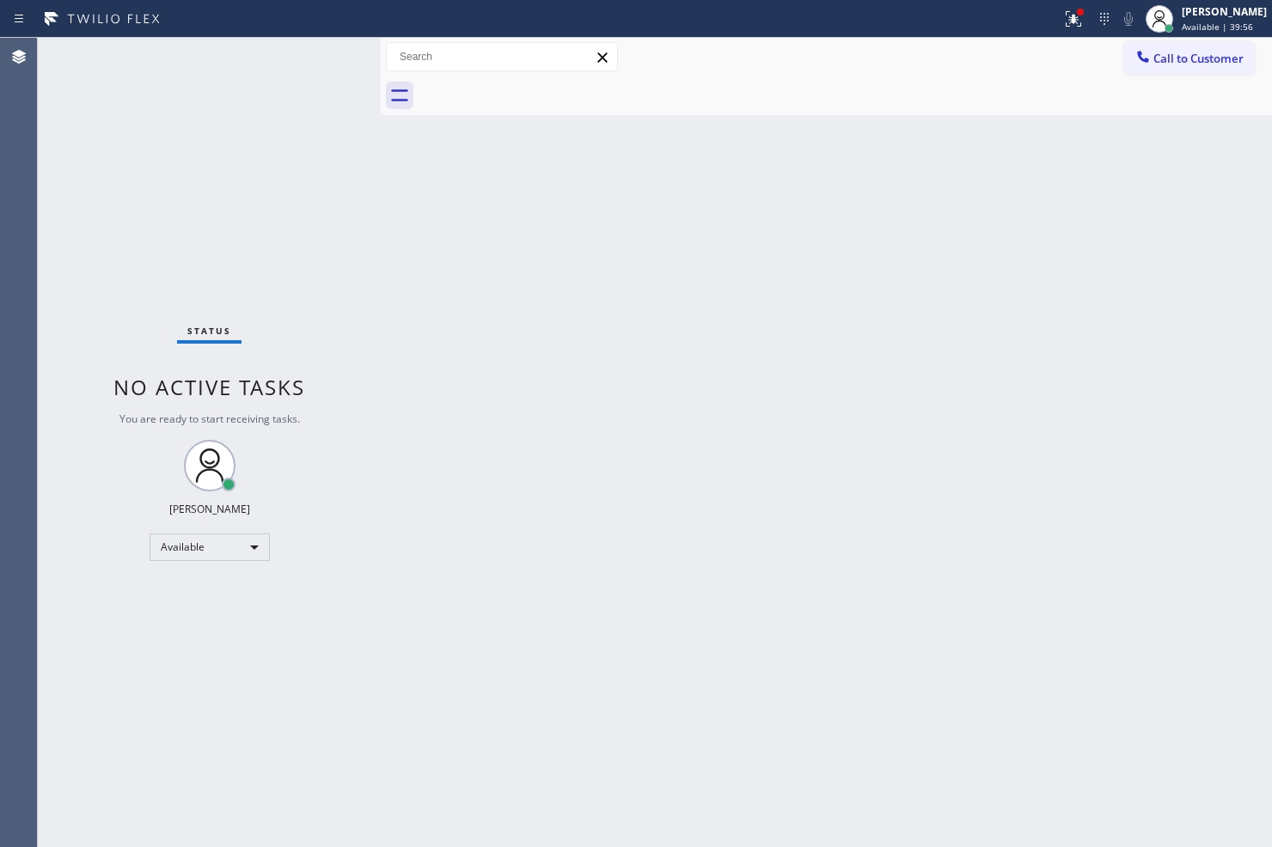
click at [324, 63] on div "Status No active tasks You are ready to start receiving tasks. [PERSON_NAME]" at bounding box center [209, 443] width 343 height 810
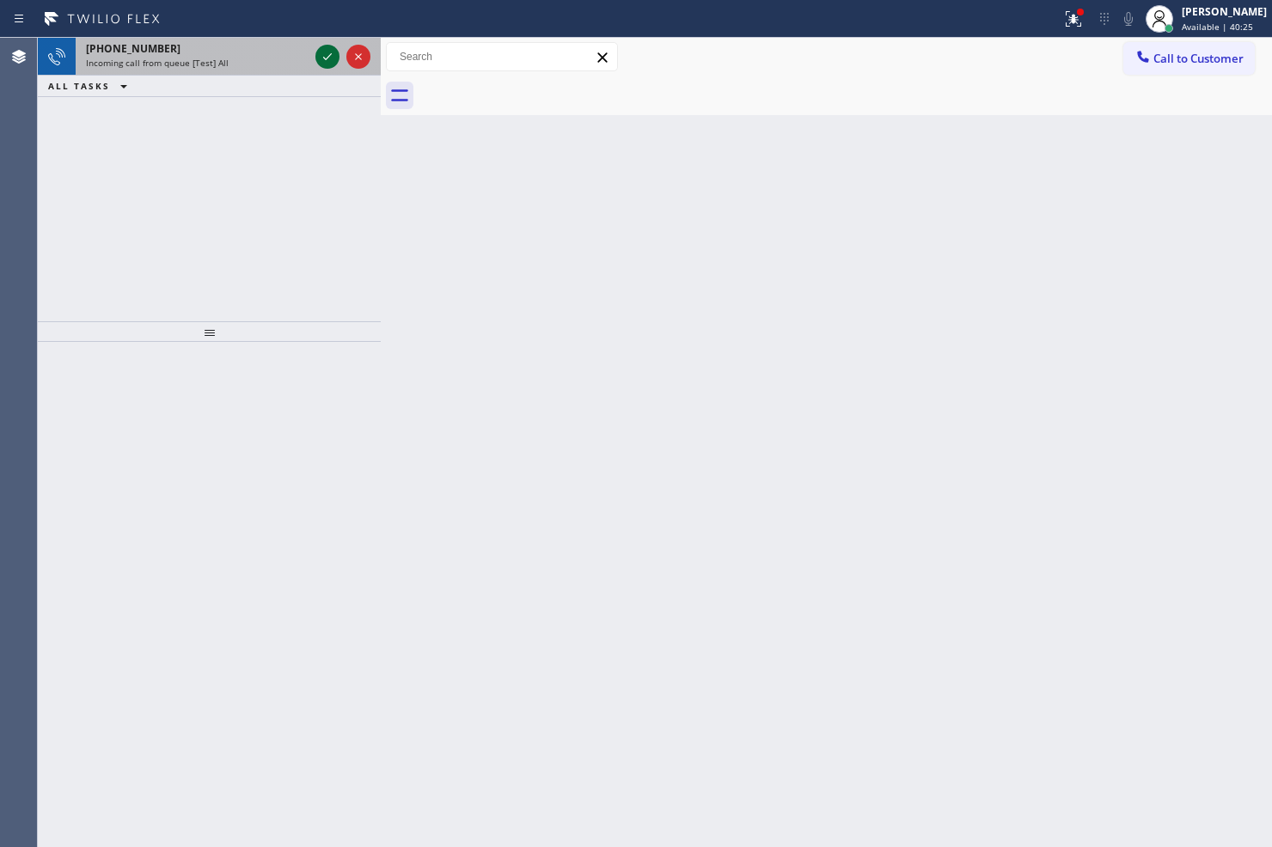
click at [336, 58] on icon at bounding box center [327, 56] width 21 height 21
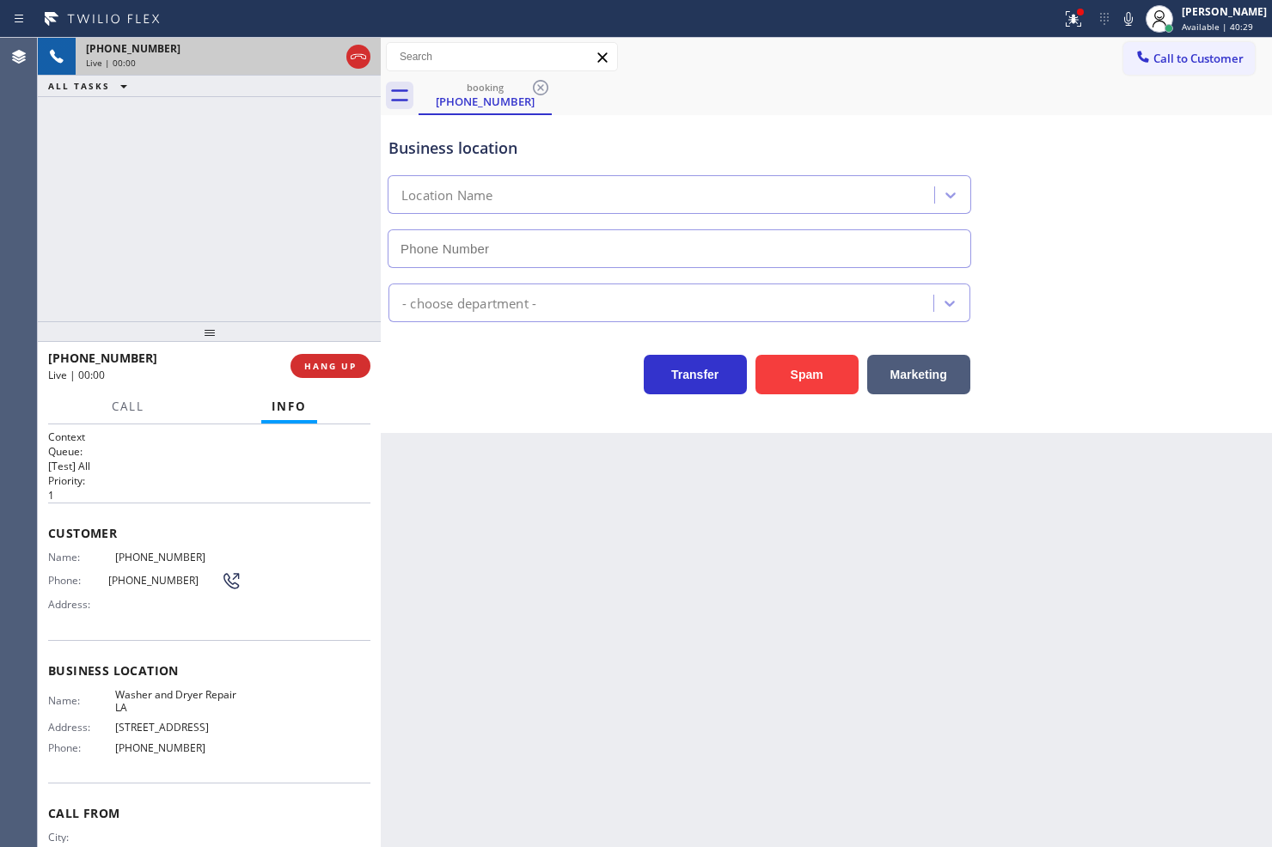
type input "(213) 516-9384"
click at [1063, 21] on icon at bounding box center [1073, 19] width 21 height 21
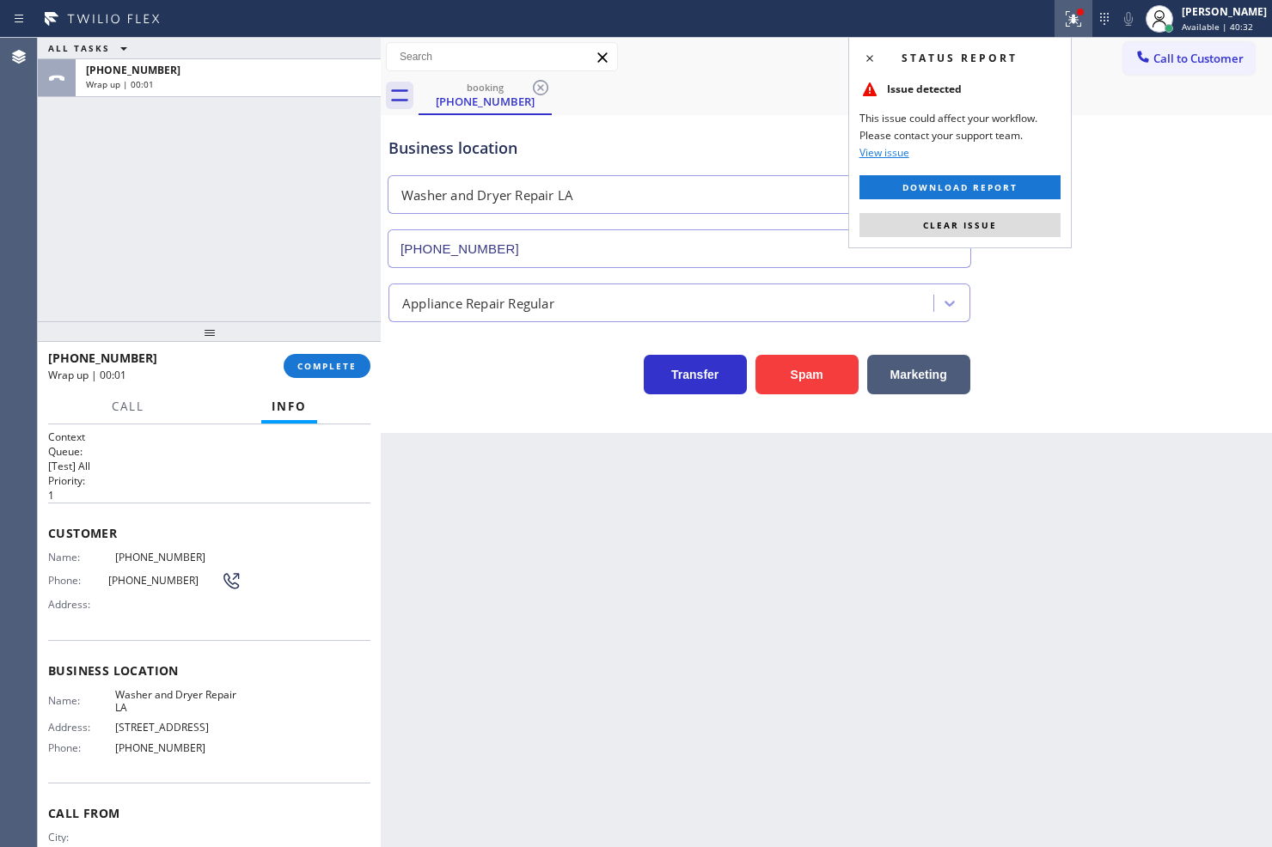
drag, startPoint x: 332, startPoint y: 341, endPoint x: 331, endPoint y: 351, distance: 9.5
click at [332, 341] on div at bounding box center [209, 331] width 343 height 21
click at [331, 363] on span "COMPLETE" at bounding box center [326, 366] width 59 height 12
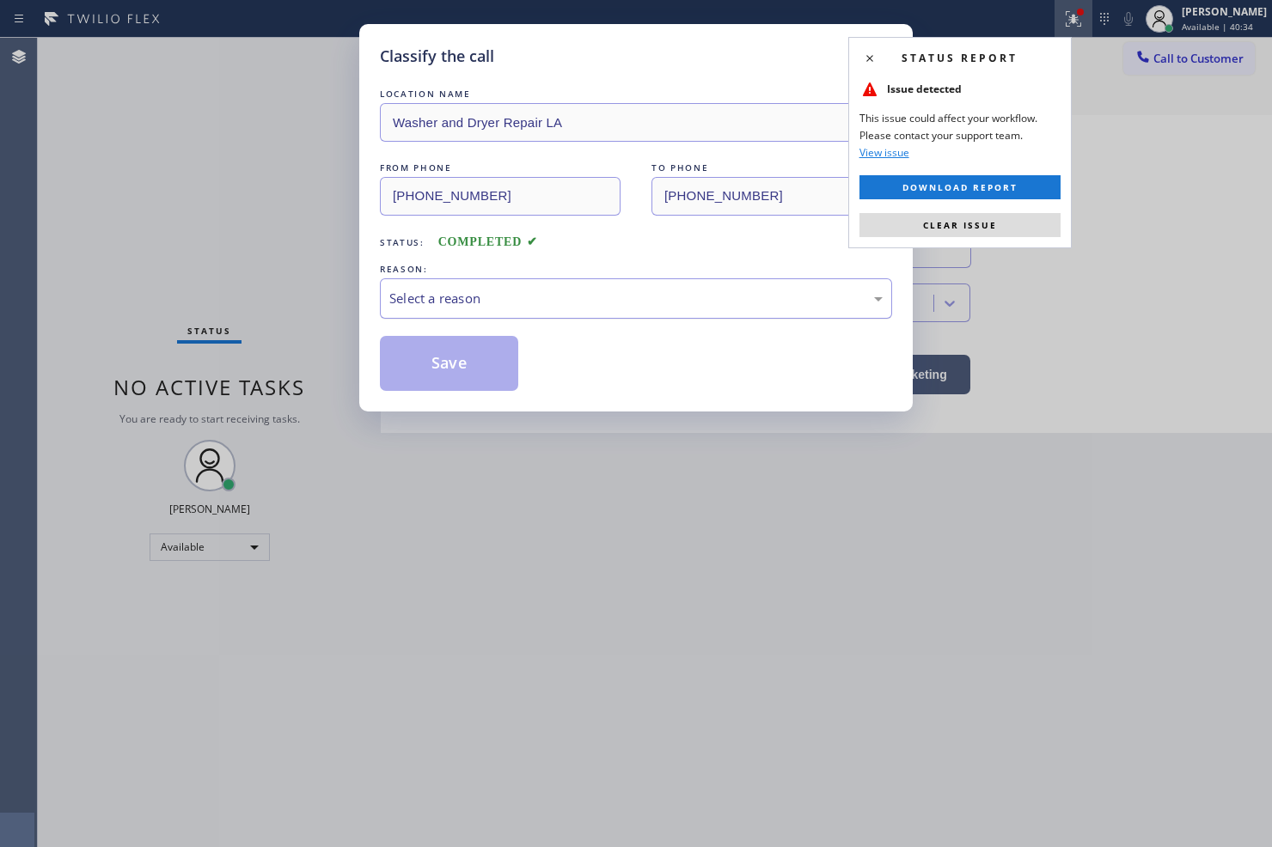
click at [466, 297] on div "Select a reason" at bounding box center [635, 299] width 493 height 20
click at [443, 382] on button "Save" at bounding box center [449, 363] width 138 height 55
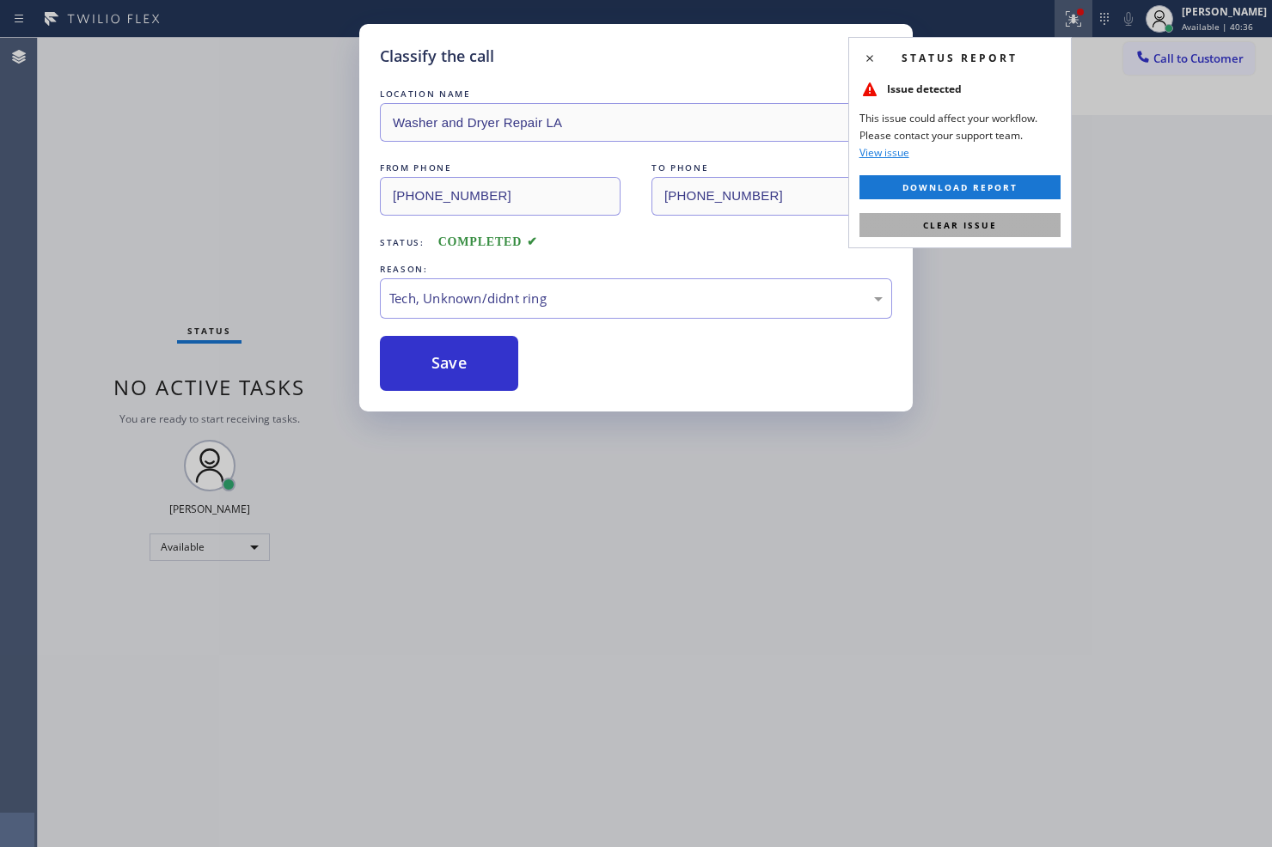
click at [960, 225] on span "Clear issue" at bounding box center [960, 225] width 74 height 12
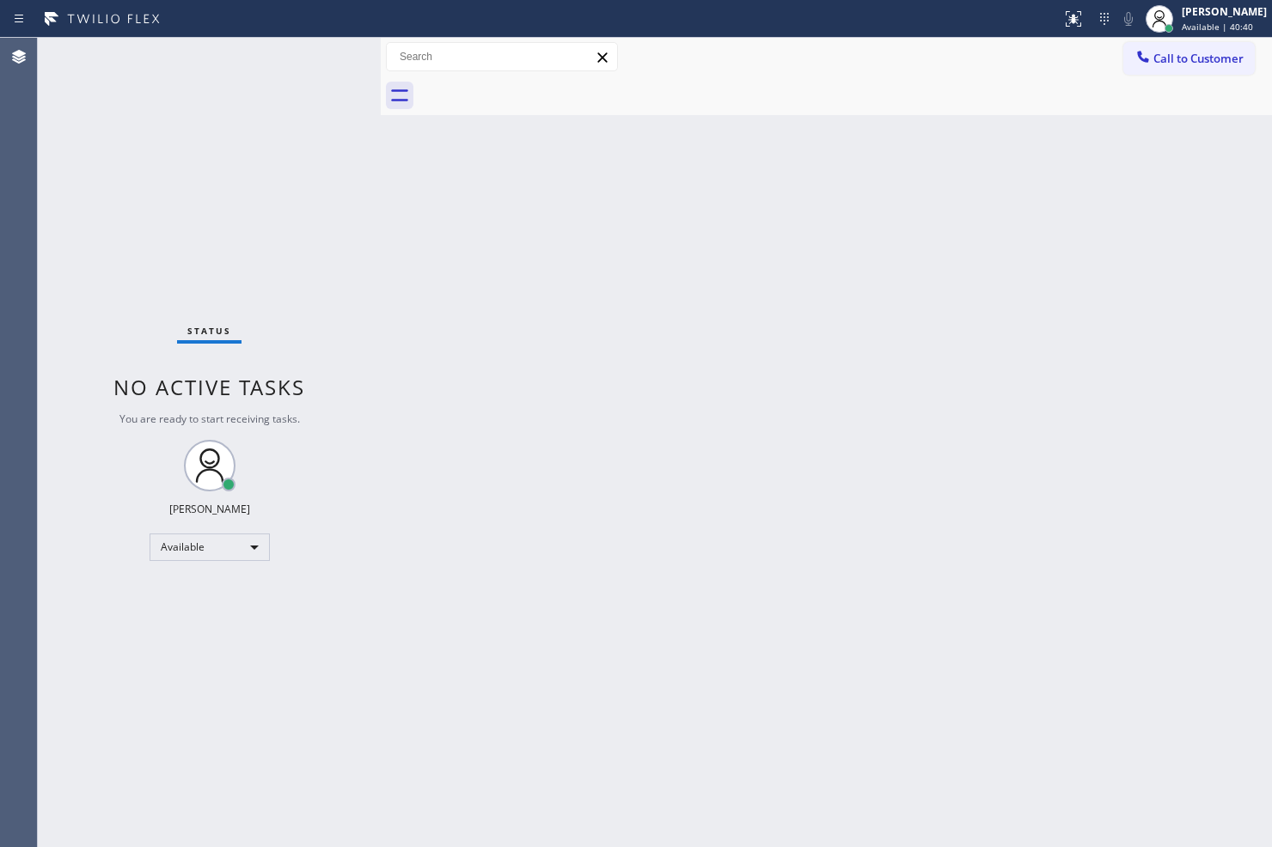
click at [74, 54] on div "Status No active tasks You are ready to start receiving tasks. [PERSON_NAME]" at bounding box center [209, 443] width 343 height 810
click at [327, 74] on div "Status No active tasks You are ready to start receiving tasks. [PERSON_NAME]" at bounding box center [209, 443] width 343 height 810
drag, startPoint x: 318, startPoint y: 65, endPoint x: 319, endPoint y: 47, distance: 18.1
click at [318, 64] on div "Status No active tasks You are ready to start receiving tasks. [PERSON_NAME]" at bounding box center [209, 443] width 343 height 810
click at [325, 52] on div "Status No active tasks You are ready to start receiving tasks. [PERSON_NAME]" at bounding box center [209, 443] width 343 height 810
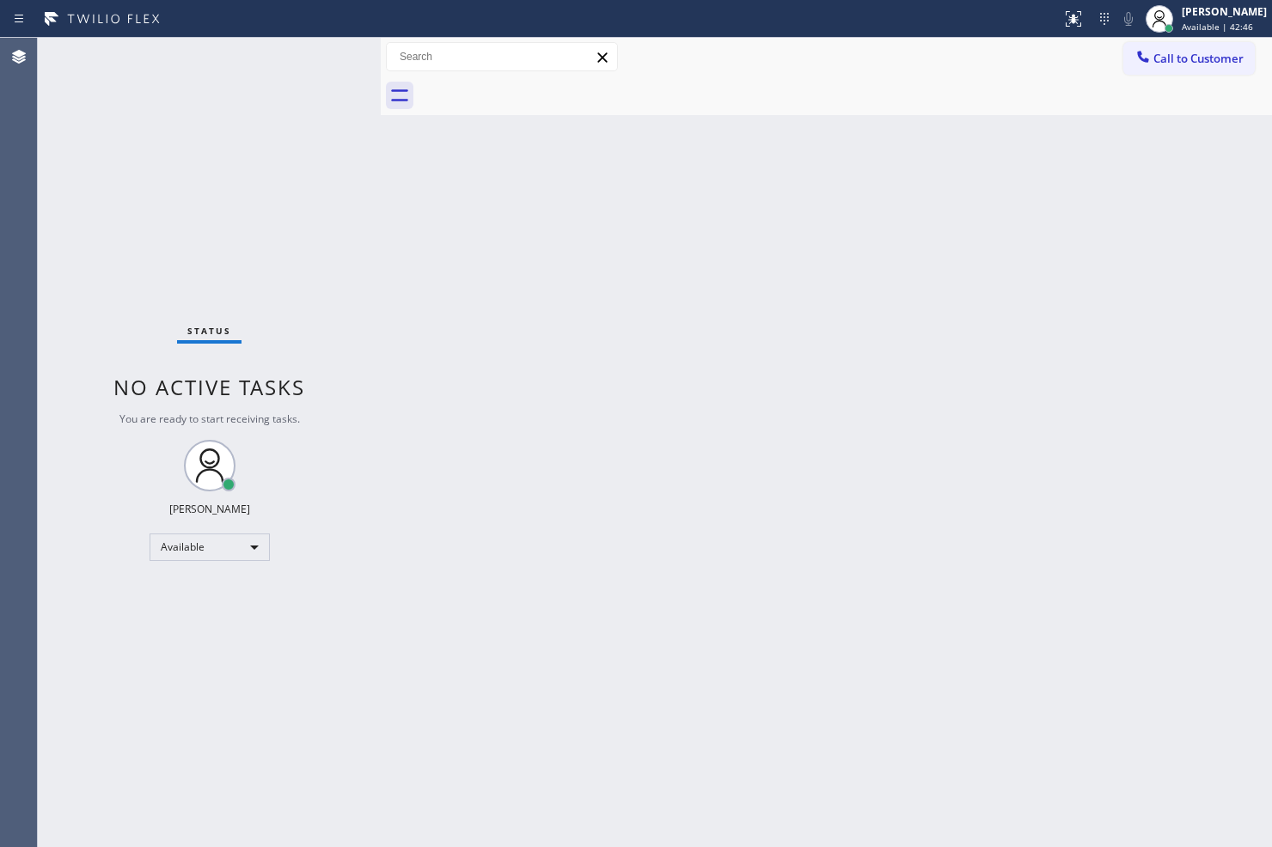
click at [325, 52] on div "Status No active tasks You are ready to start receiving tasks. [PERSON_NAME]" at bounding box center [209, 443] width 343 height 810
click at [324, 55] on div "Status No active tasks You are ready to start receiving tasks. [PERSON_NAME]" at bounding box center [209, 443] width 343 height 810
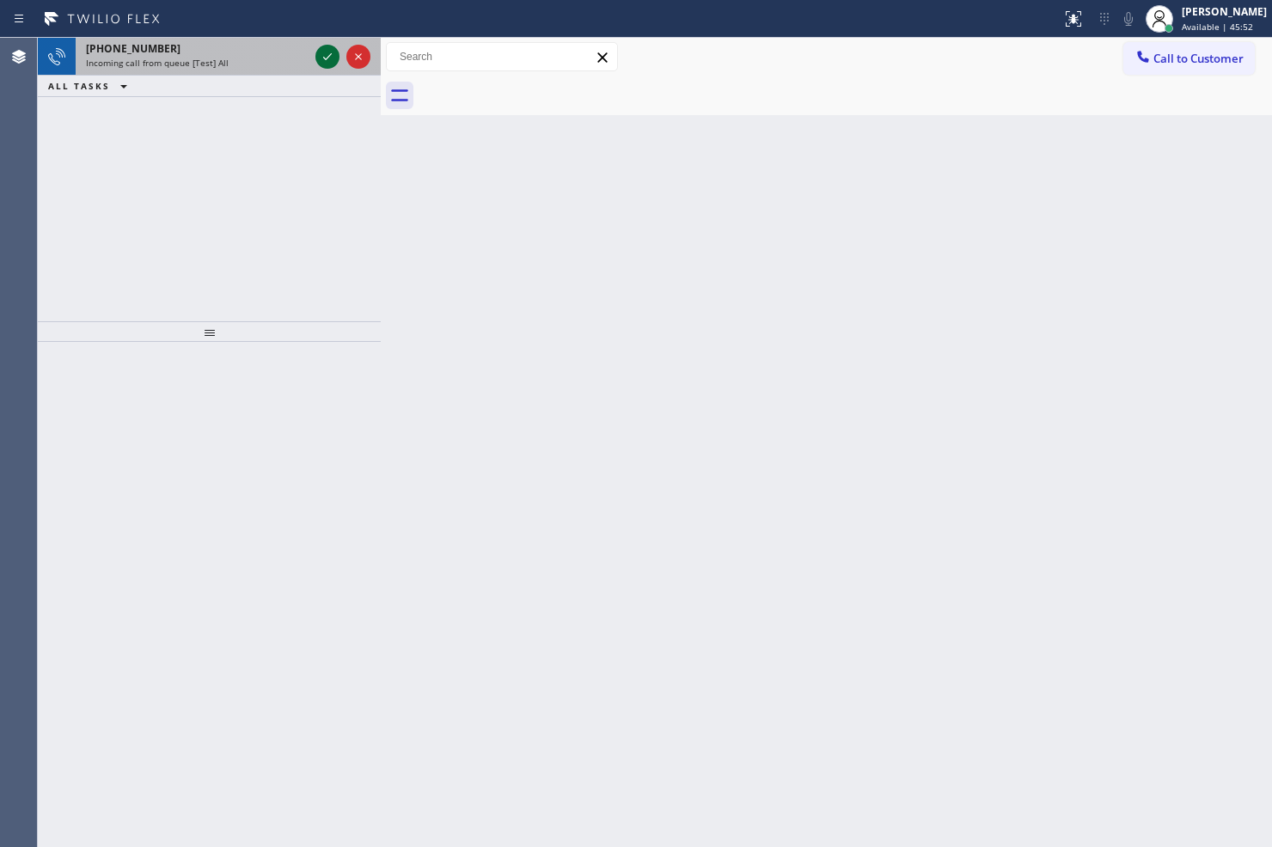
click at [324, 55] on icon at bounding box center [327, 56] width 21 height 21
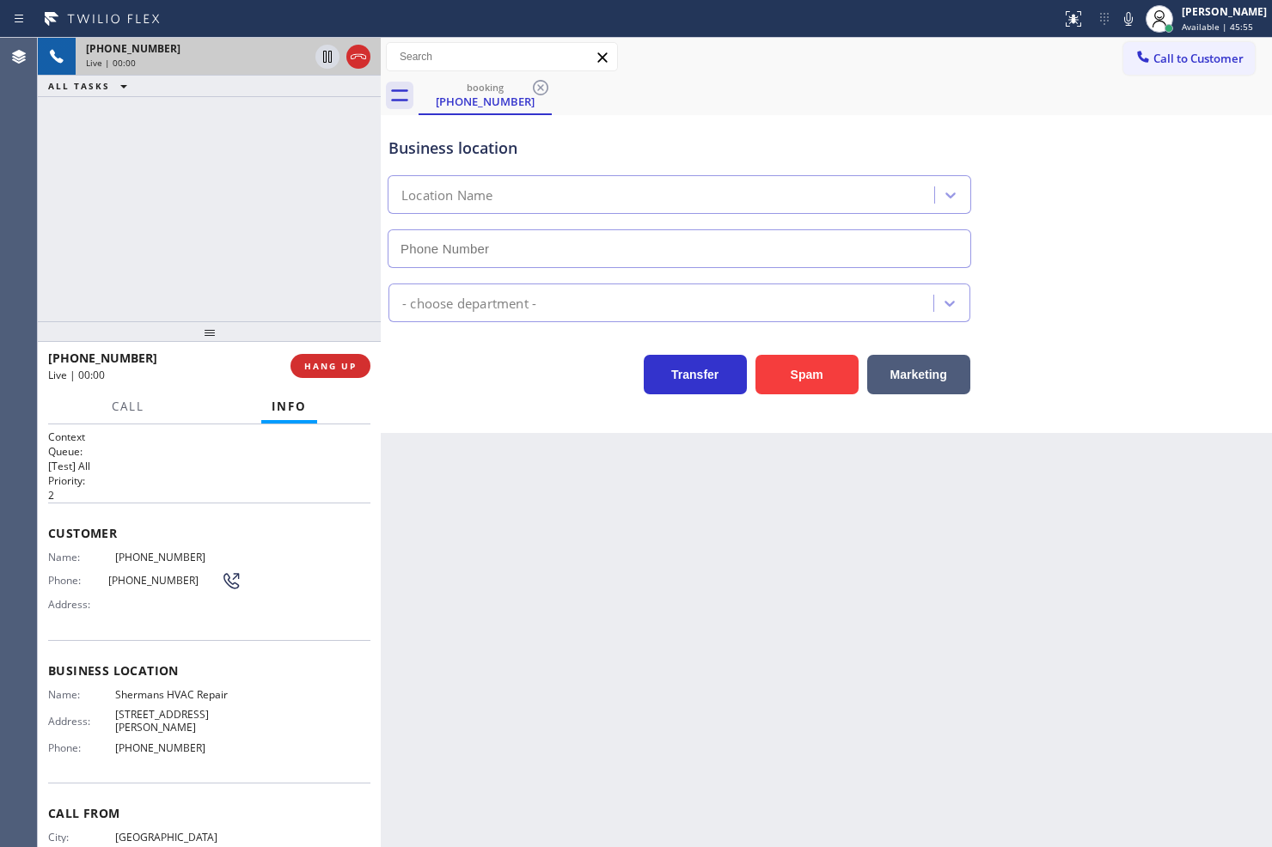
type input "(818) 853-9007"
click at [487, 376] on div "Transfer Spam Marketing" at bounding box center [679, 370] width 589 height 48
click at [138, 134] on div "+13235470129 Live | 00:06 ALL TASKS ALL TASKS ACTIVE TASKS TASKS IN WRAP UP" at bounding box center [209, 180] width 343 height 284
click at [437, 399] on div "Business location Shermans HVAC Repair (818) 853-9007 HVAC Transfer Spam Market…" at bounding box center [826, 274] width 891 height 318
click at [227, 263] on div "+13235470129 Live | 00:07 ALL TASKS ALL TASKS ACTIVE TASKS TASKS IN WRAP UP" at bounding box center [209, 180] width 343 height 284
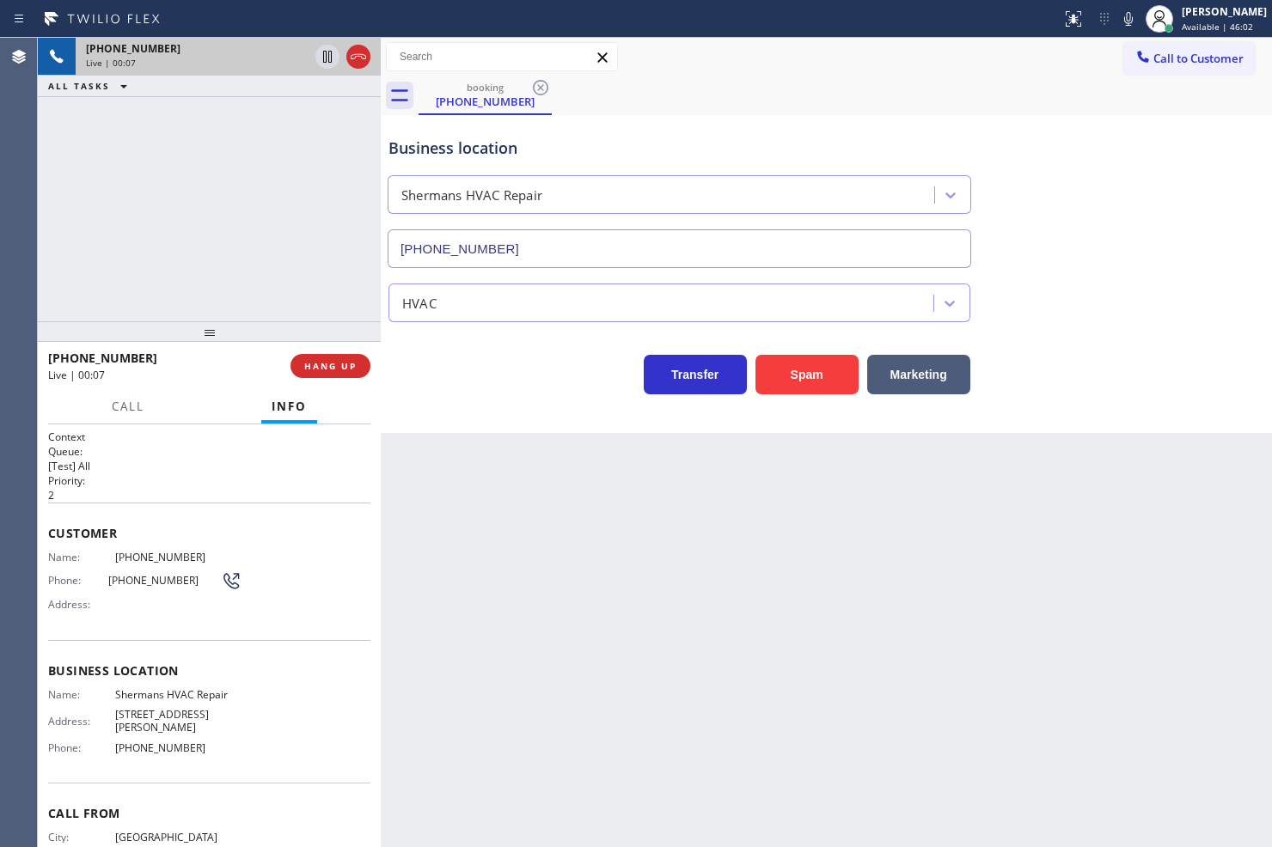
click at [431, 370] on div "Transfer Spam Marketing" at bounding box center [679, 370] width 589 height 48
click at [1040, 645] on div "Back to Dashboard Change Sender ID Customers Technicians Select a contact Outbo…" at bounding box center [826, 443] width 891 height 810
click at [423, 370] on div "Transfer Spam Marketing" at bounding box center [679, 370] width 589 height 48
click at [206, 241] on div "+13235470129 Live | 00:30 ALL TASKS ALL TASKS ACTIVE TASKS TASKS IN WRAP UP" at bounding box center [209, 180] width 343 height 284
click at [462, 370] on div "Transfer Spam Marketing" at bounding box center [679, 370] width 589 height 48
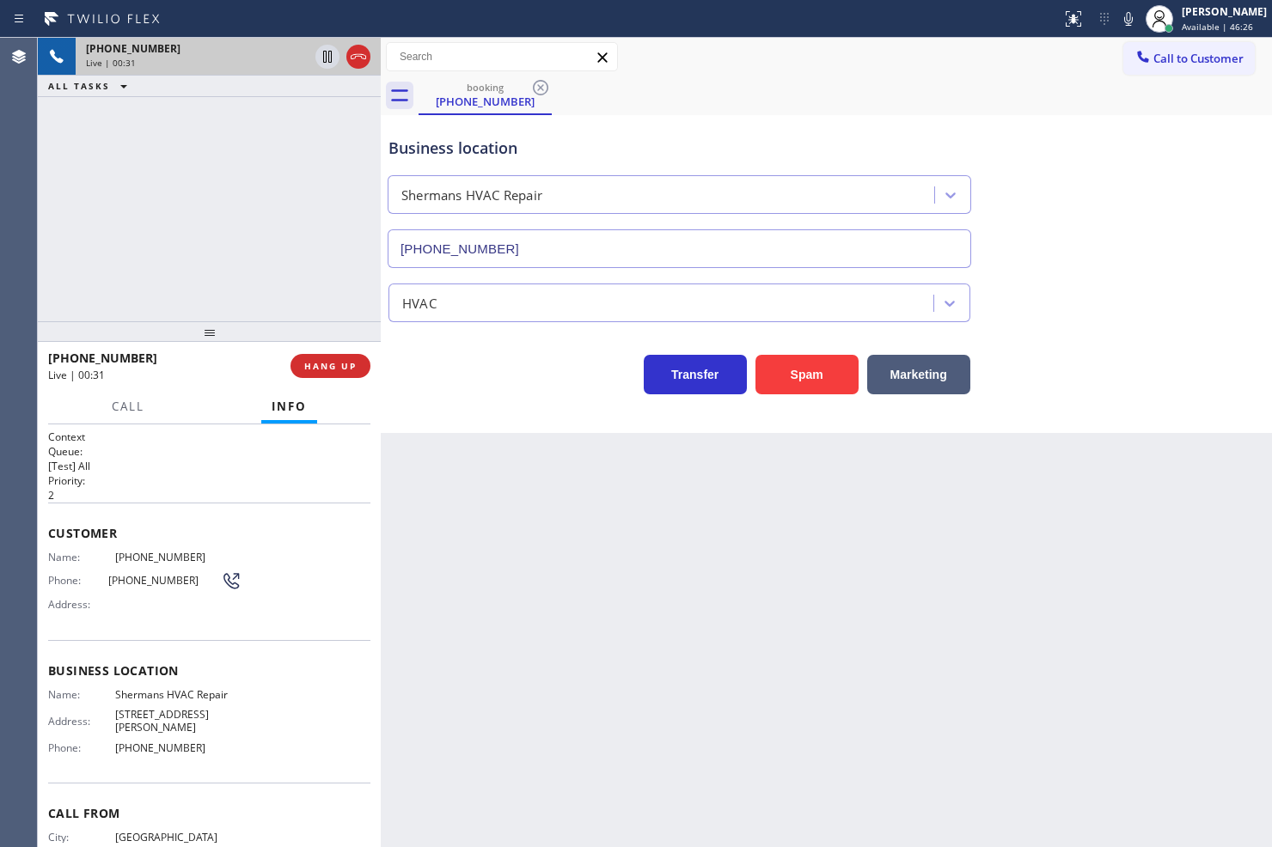
click at [278, 312] on div "+13235470129 Live | 00:31 ALL TASKS ALL TASKS ACTIVE TASKS TASKS IN WRAP UP" at bounding box center [209, 180] width 343 height 284
click at [130, 407] on span "Call" at bounding box center [128, 406] width 33 height 15
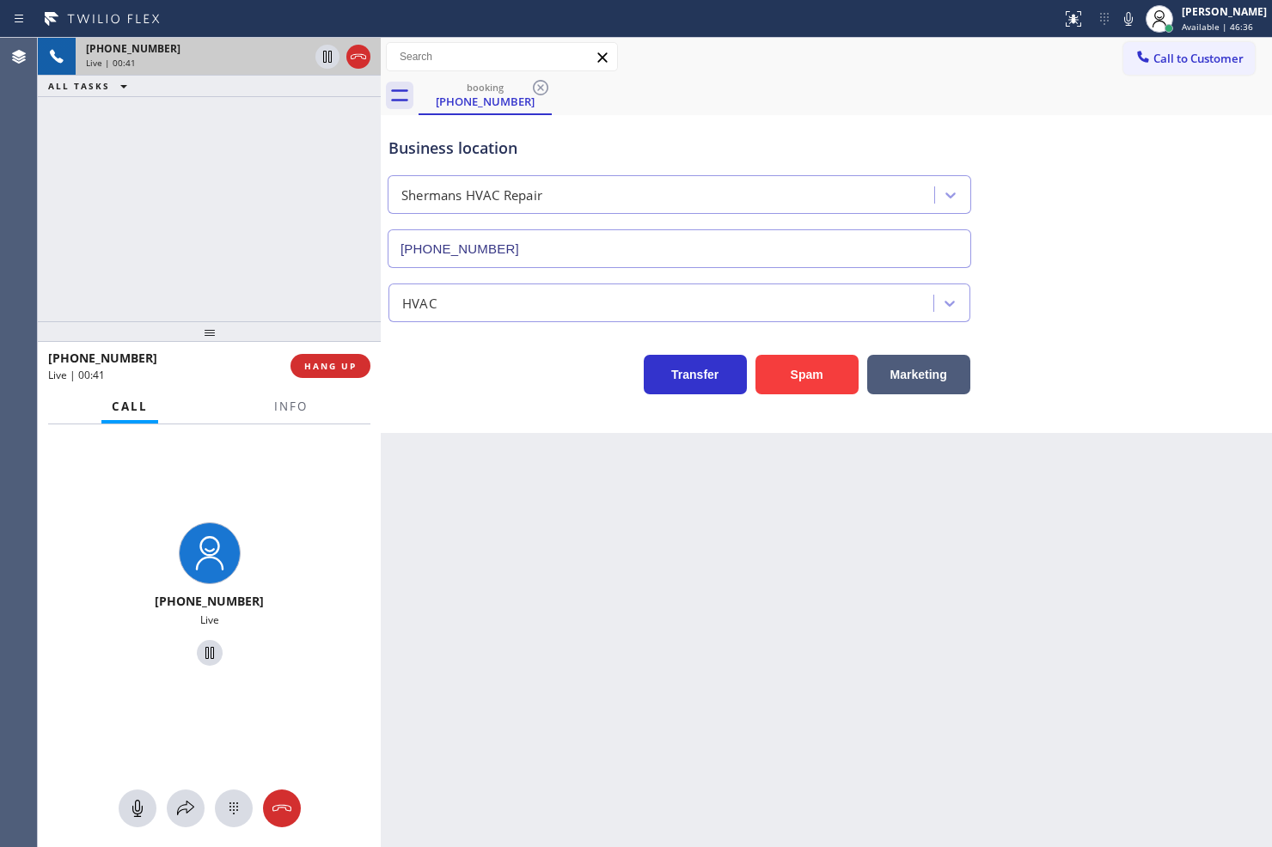
click at [201, 290] on div "+13235470129 Live | 00:41 ALL TASKS ALL TASKS ACTIVE TASKS TASKS IN WRAP UP" at bounding box center [209, 180] width 343 height 284
click at [502, 384] on div "Transfer Spam Marketing" at bounding box center [679, 370] width 589 height 48
drag, startPoint x: 297, startPoint y: 284, endPoint x: 352, endPoint y: 313, distance: 62.3
click at [301, 284] on div "+13235470129 Live | 00:43 ALL TASKS ALL TASKS ACTIVE TASKS TASKS IN WRAP UP" at bounding box center [209, 180] width 343 height 284
click at [439, 375] on div "Transfer Spam Marketing" at bounding box center [679, 370] width 589 height 48
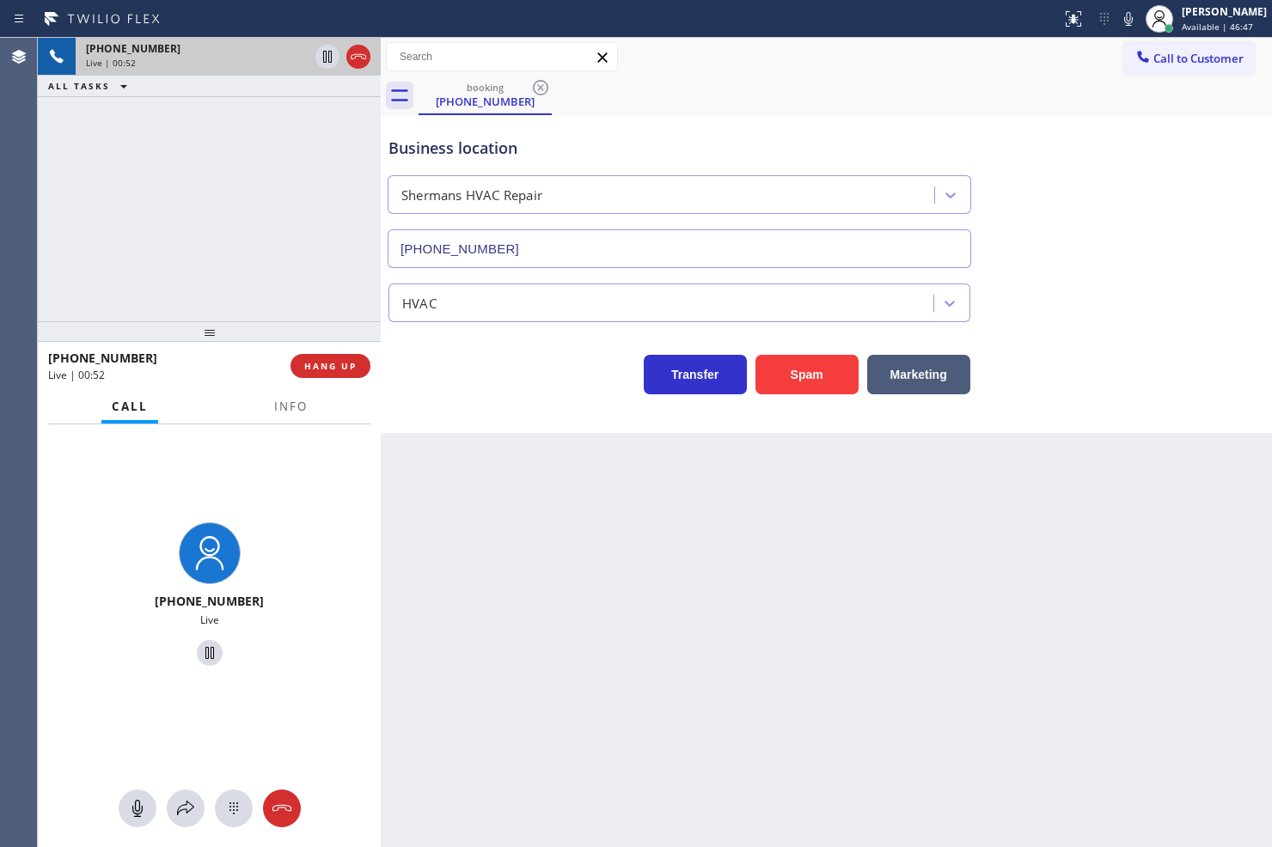
click at [439, 375] on div "Transfer Spam Marketing" at bounding box center [679, 370] width 589 height 48
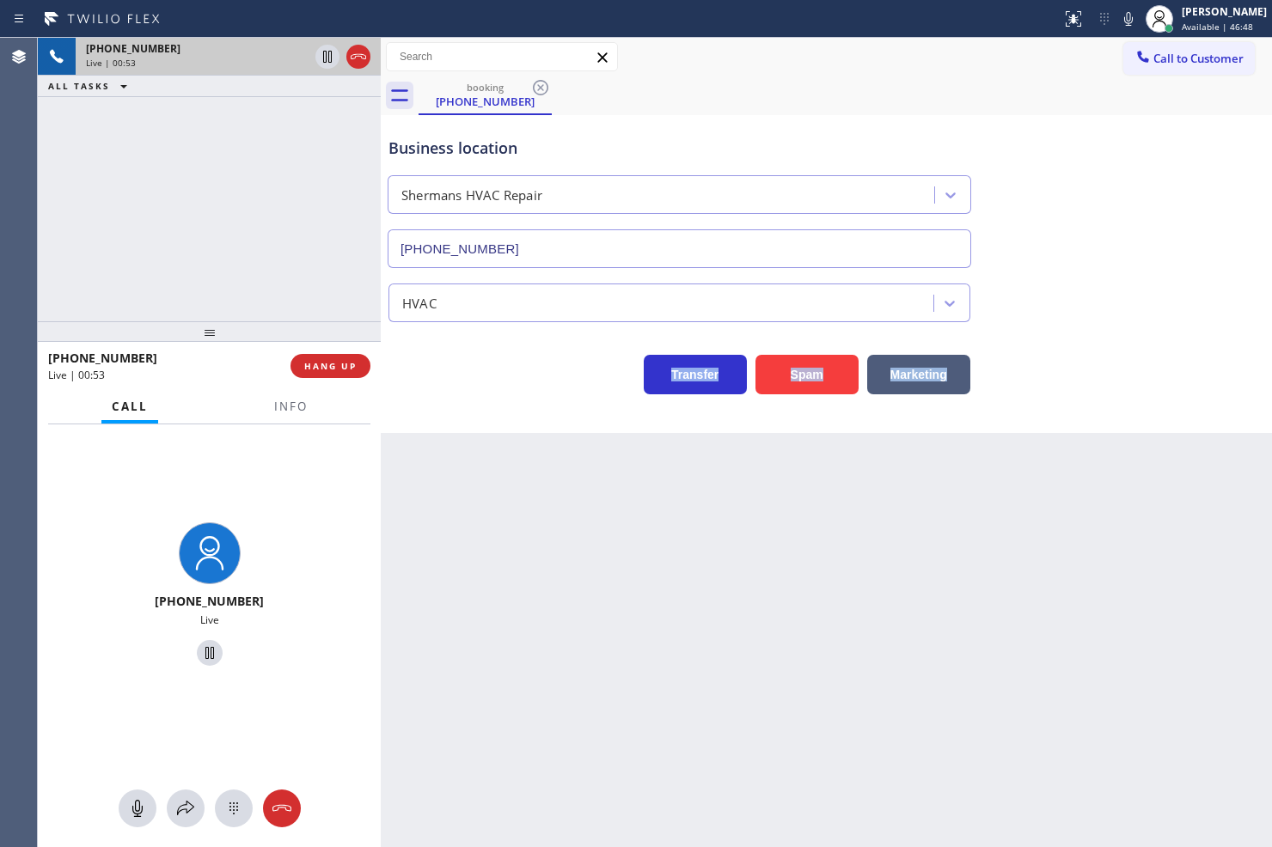
click at [439, 375] on div "Transfer Spam Marketing" at bounding box center [679, 370] width 589 height 48
click at [330, 305] on div "+13235470129 Live | 00:53 ALL TASKS ALL TASKS ACTIVE TASKS TASKS IN WRAP UP" at bounding box center [209, 180] width 343 height 284
click at [325, 294] on div "+13235470129 Live | 00:56 ALL TASKS ALL TASKS ACTIVE TASKS TASKS IN WRAP UP" at bounding box center [209, 180] width 343 height 284
click at [290, 404] on span "Info" at bounding box center [291, 406] width 34 height 15
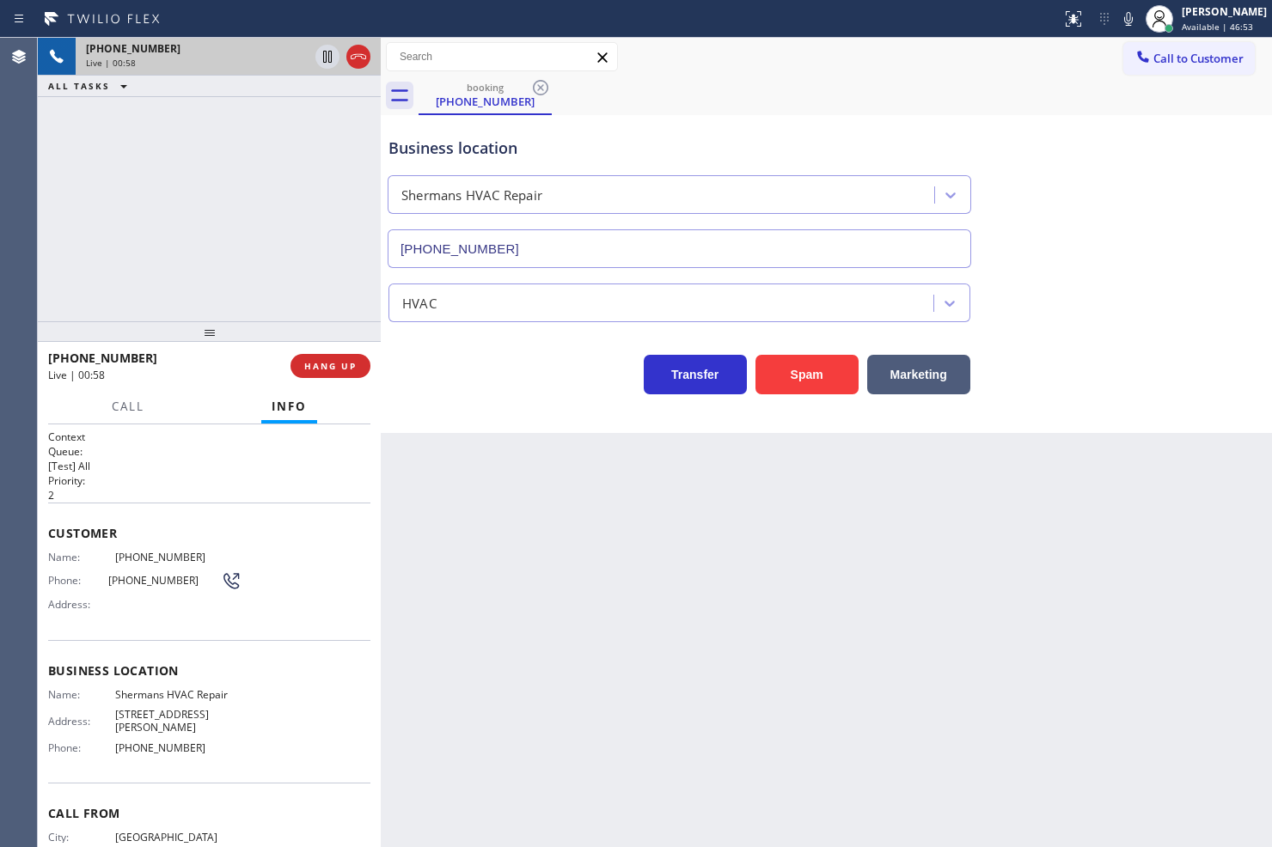
click at [148, 272] on div "+13235470129 Live | 00:58 ALL TASKS ALL TASKS ACTIVE TASKS TASKS IN WRAP UP" at bounding box center [209, 180] width 343 height 284
click at [230, 485] on h2 "Priority:" at bounding box center [209, 481] width 322 height 15
click at [205, 264] on div "+13235470129 Live | 01:06 ALL TASKS ALL TASKS ACTIVE TASKS TASKS IN WRAP UP" at bounding box center [209, 180] width 343 height 284
click at [436, 346] on div "Transfer Spam Marketing" at bounding box center [826, 366] width 883 height 55
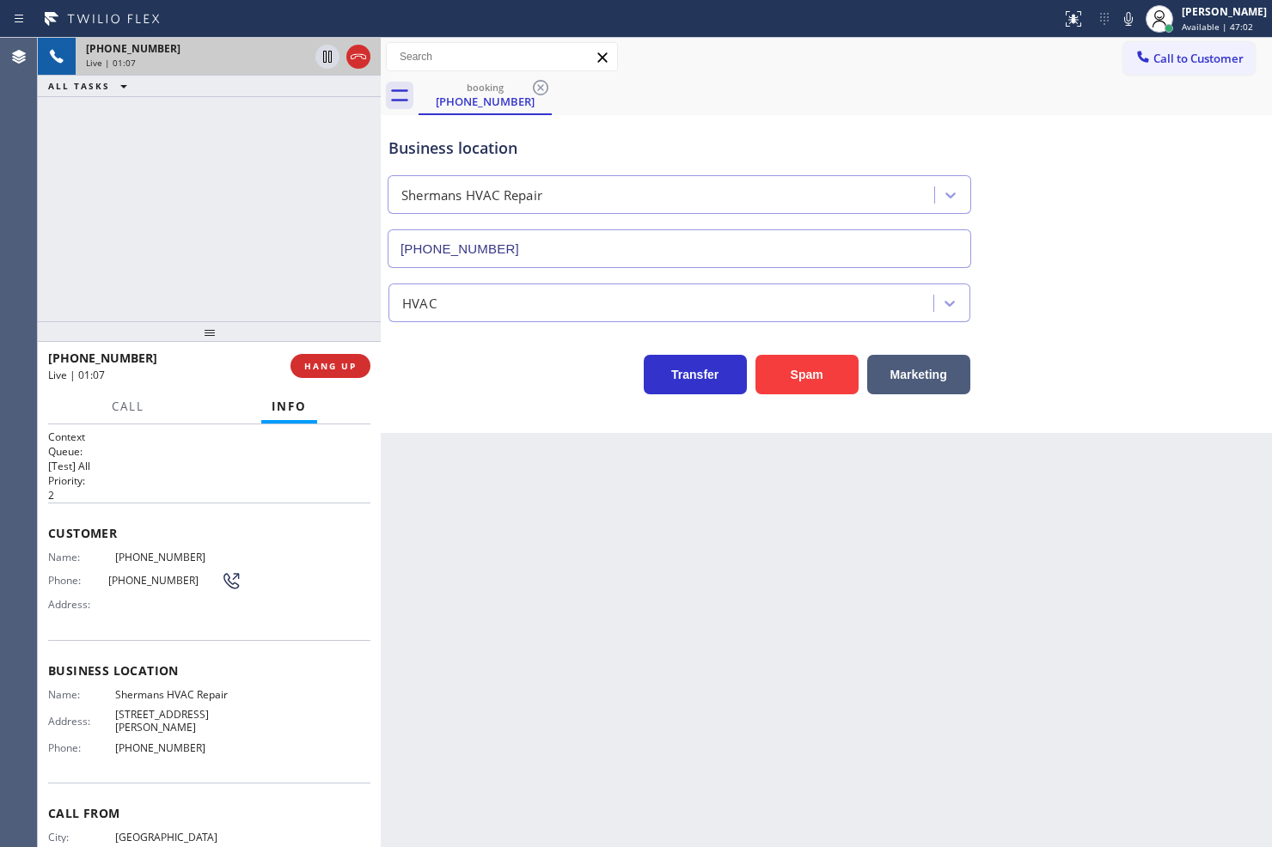
click at [218, 229] on div "+13235470129 Live | 01:07 ALL TASKS ALL TASKS ACTIVE TASKS TASKS IN WRAP UP" at bounding box center [209, 180] width 343 height 284
drag, startPoint x: 399, startPoint y: 380, endPoint x: 408, endPoint y: 382, distance: 9.8
click at [401, 381] on div "Transfer Spam Marketing" at bounding box center [679, 370] width 589 height 48
click at [419, 381] on div "Transfer Spam Marketing" at bounding box center [679, 370] width 589 height 48
click at [358, 324] on div at bounding box center [209, 331] width 343 height 21
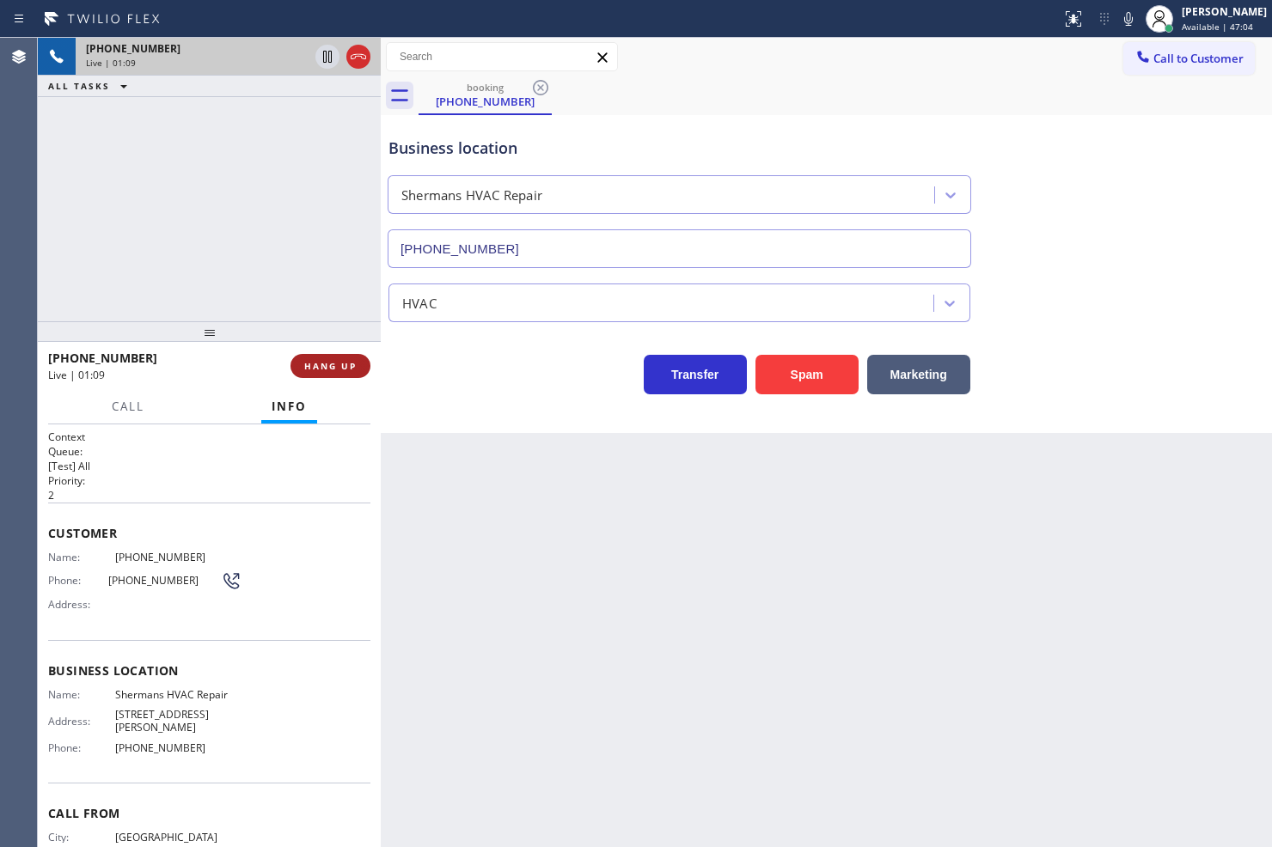
click at [358, 373] on button "HANG UP" at bounding box center [331, 366] width 80 height 24
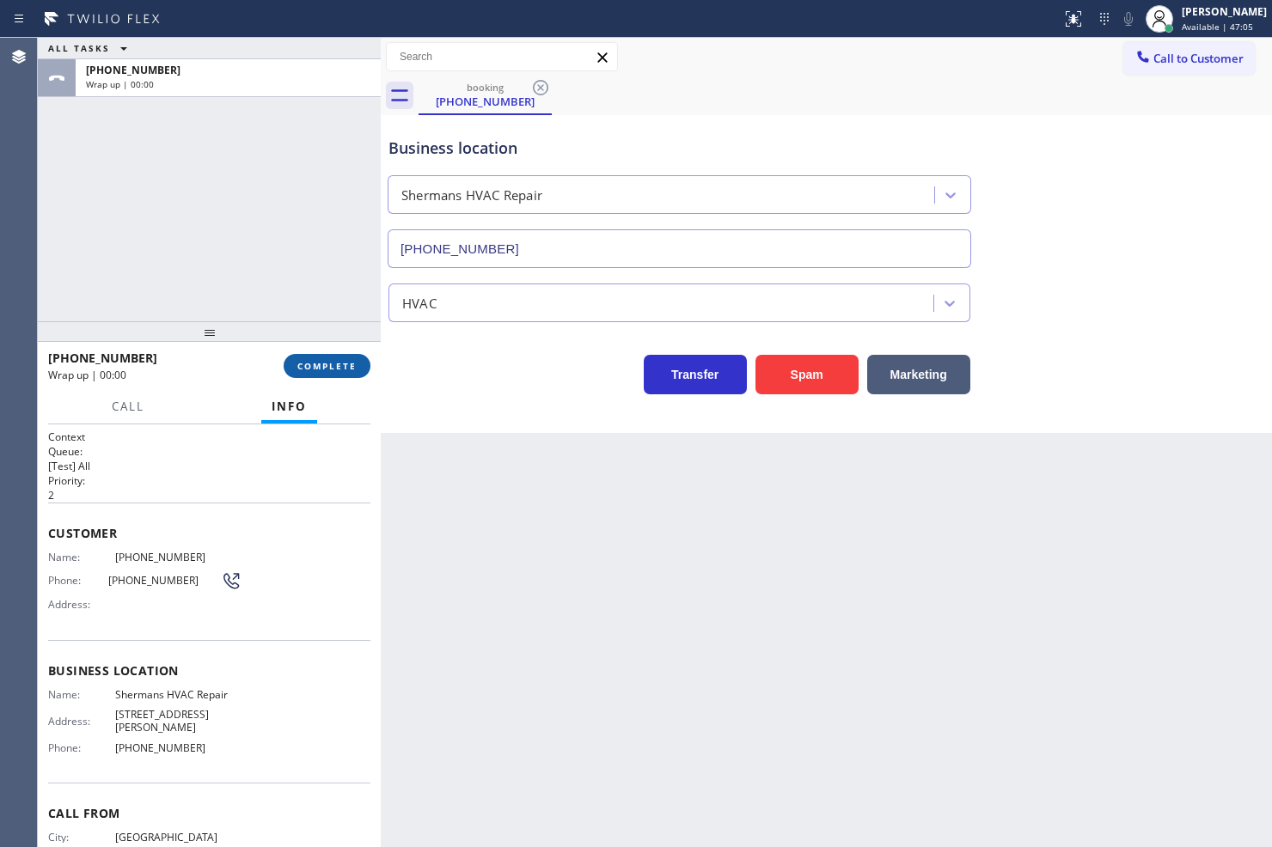
click at [340, 365] on span "COMPLETE" at bounding box center [326, 366] width 59 height 12
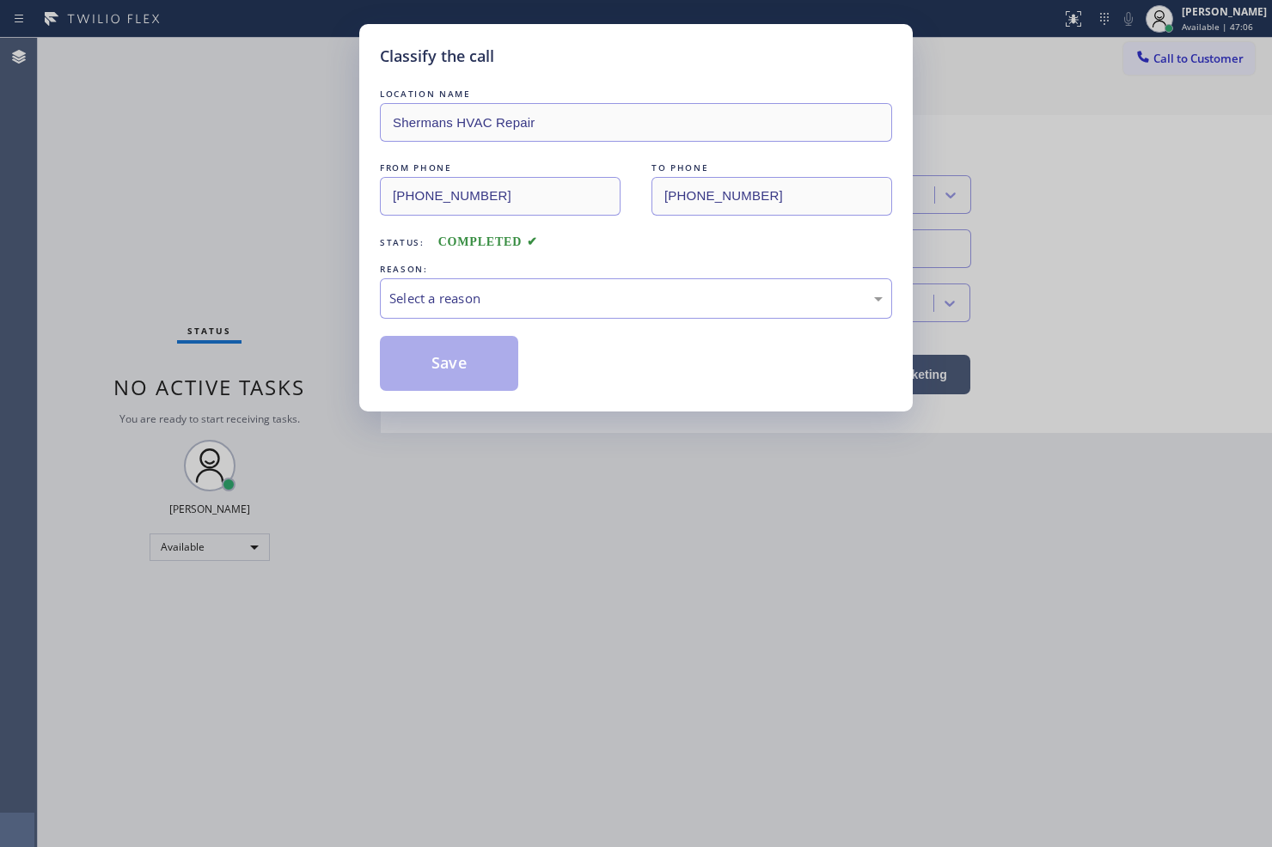
click at [470, 305] on div "Select a reason" at bounding box center [635, 299] width 493 height 20
click at [486, 371] on button "Save" at bounding box center [449, 363] width 138 height 55
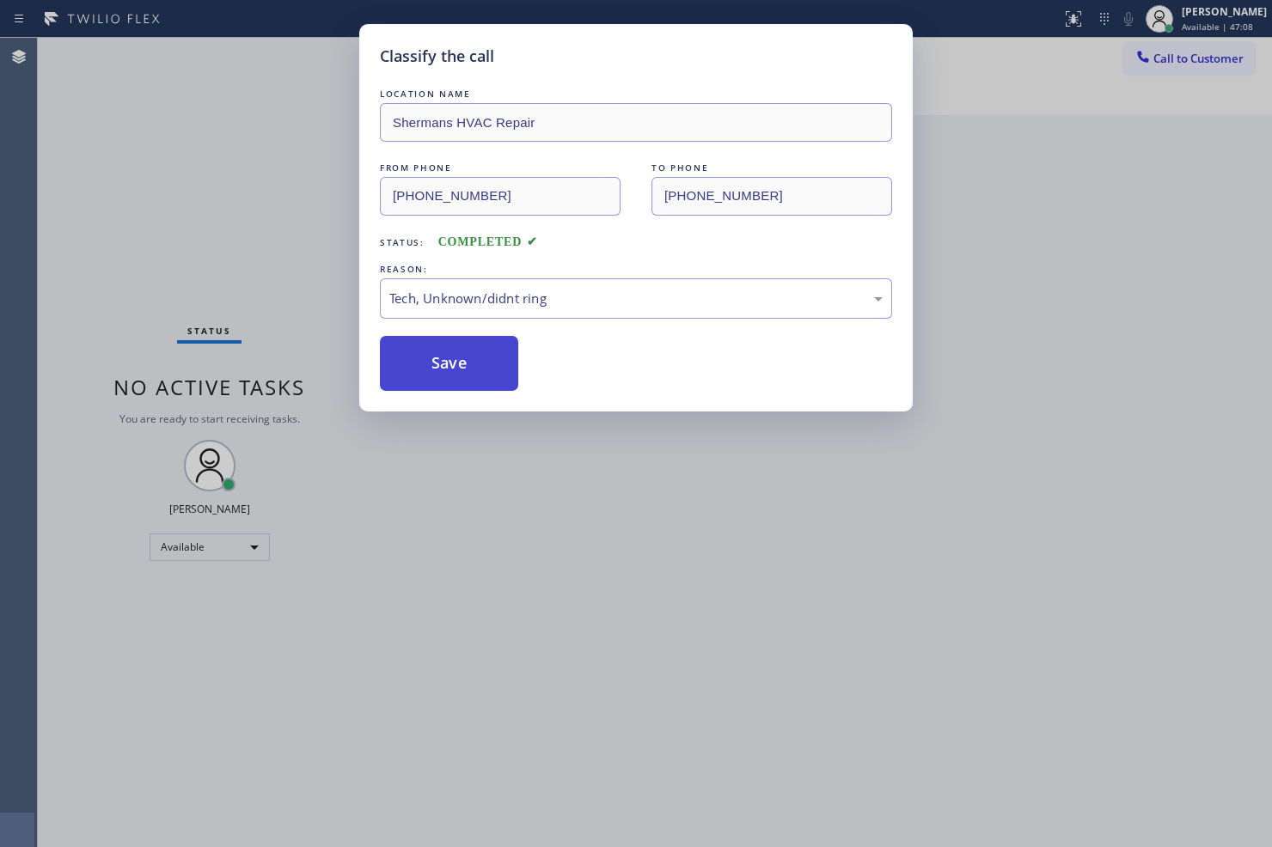
click at [486, 371] on button "Save" at bounding box center [449, 363] width 138 height 55
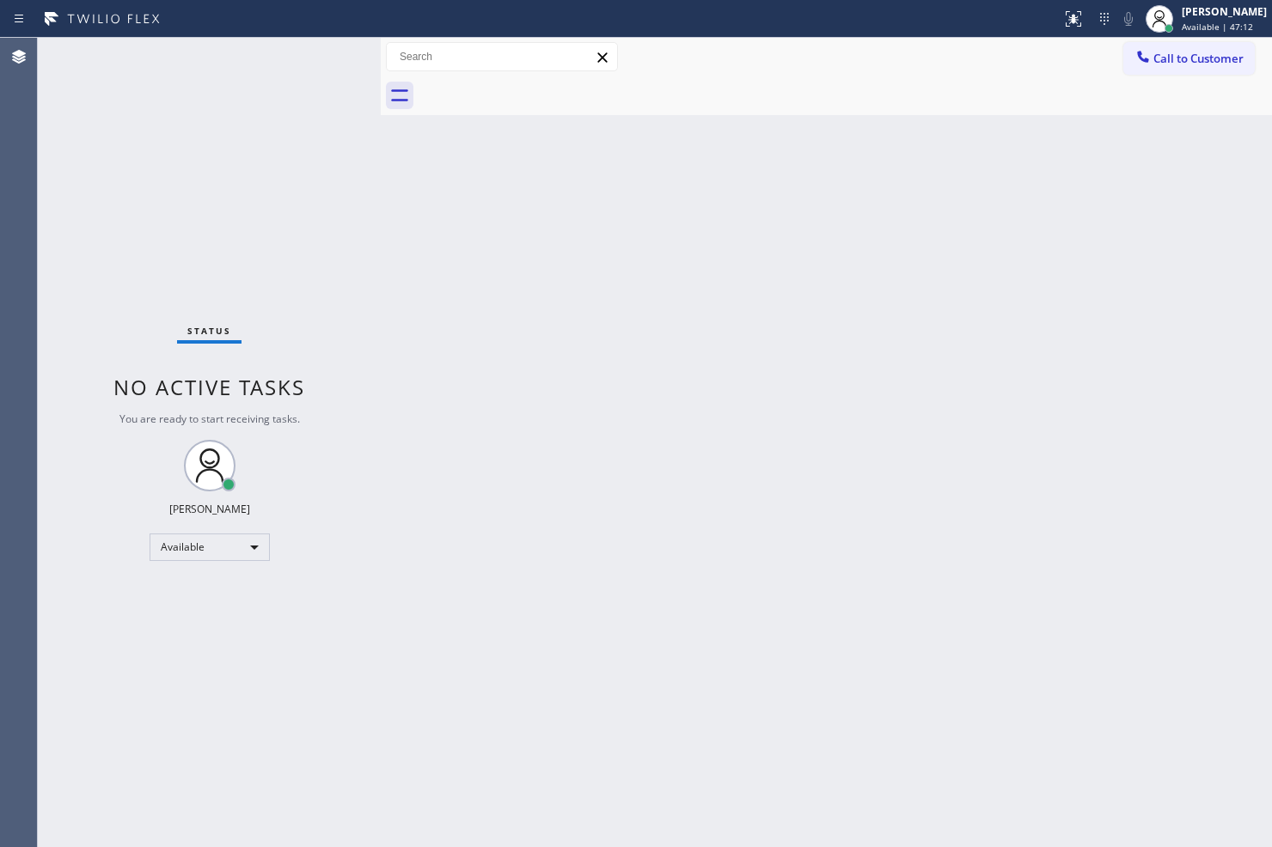
drag, startPoint x: 247, startPoint y: 261, endPoint x: 246, endPoint y: 220, distance: 41.3
click at [247, 261] on div "Status No active tasks You are ready to start receiving tasks. [PERSON_NAME]" at bounding box center [209, 443] width 343 height 810
click at [286, 89] on div "Status No active tasks You are ready to start receiving tasks. [PERSON_NAME]" at bounding box center [209, 443] width 343 height 810
drag, startPoint x: 658, startPoint y: 228, endPoint x: 835, endPoint y: 143, distance: 195.7
click at [668, 227] on div "Back to Dashboard Change Sender ID Customers Technicians Select a contact Outbo…" at bounding box center [826, 443] width 891 height 810
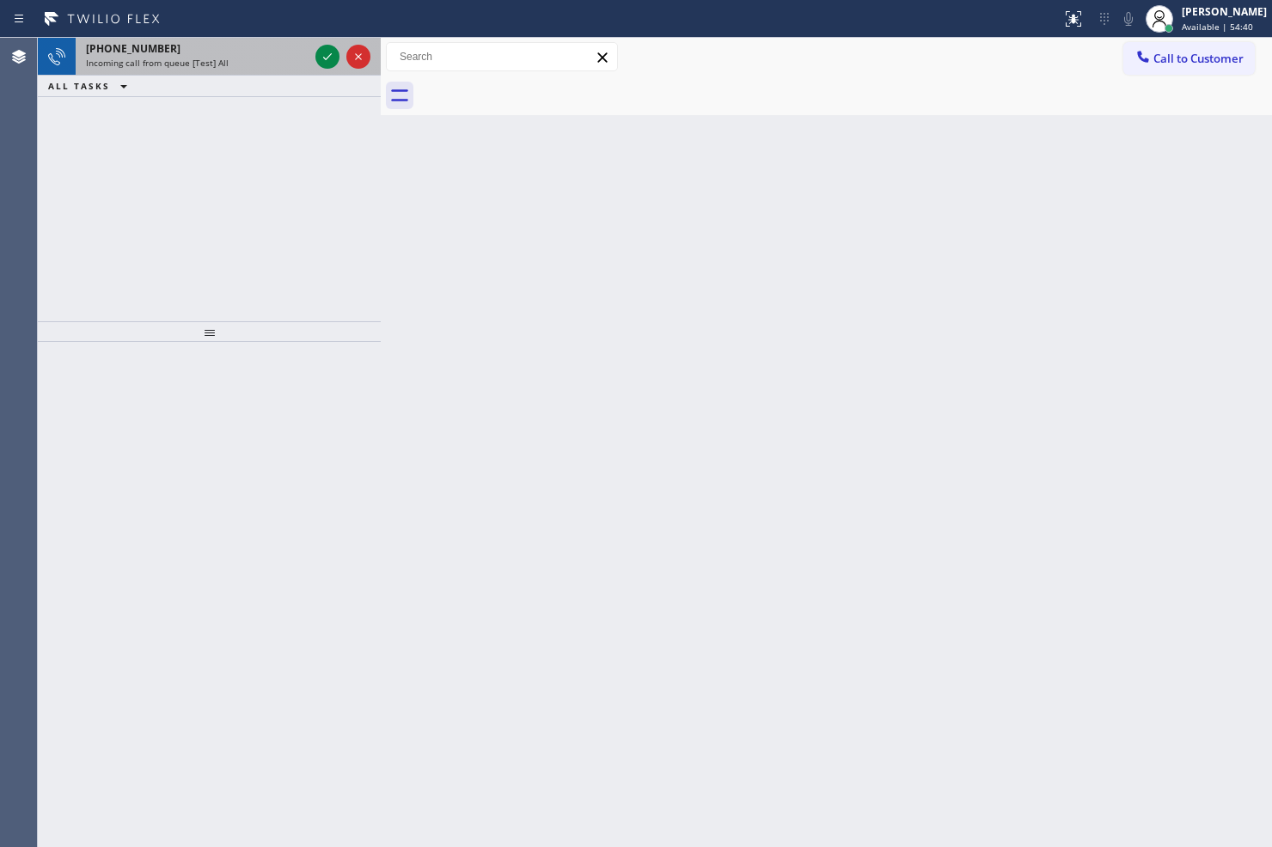
click at [289, 64] on div "Incoming call from queue [Test] All" at bounding box center [197, 63] width 223 height 12
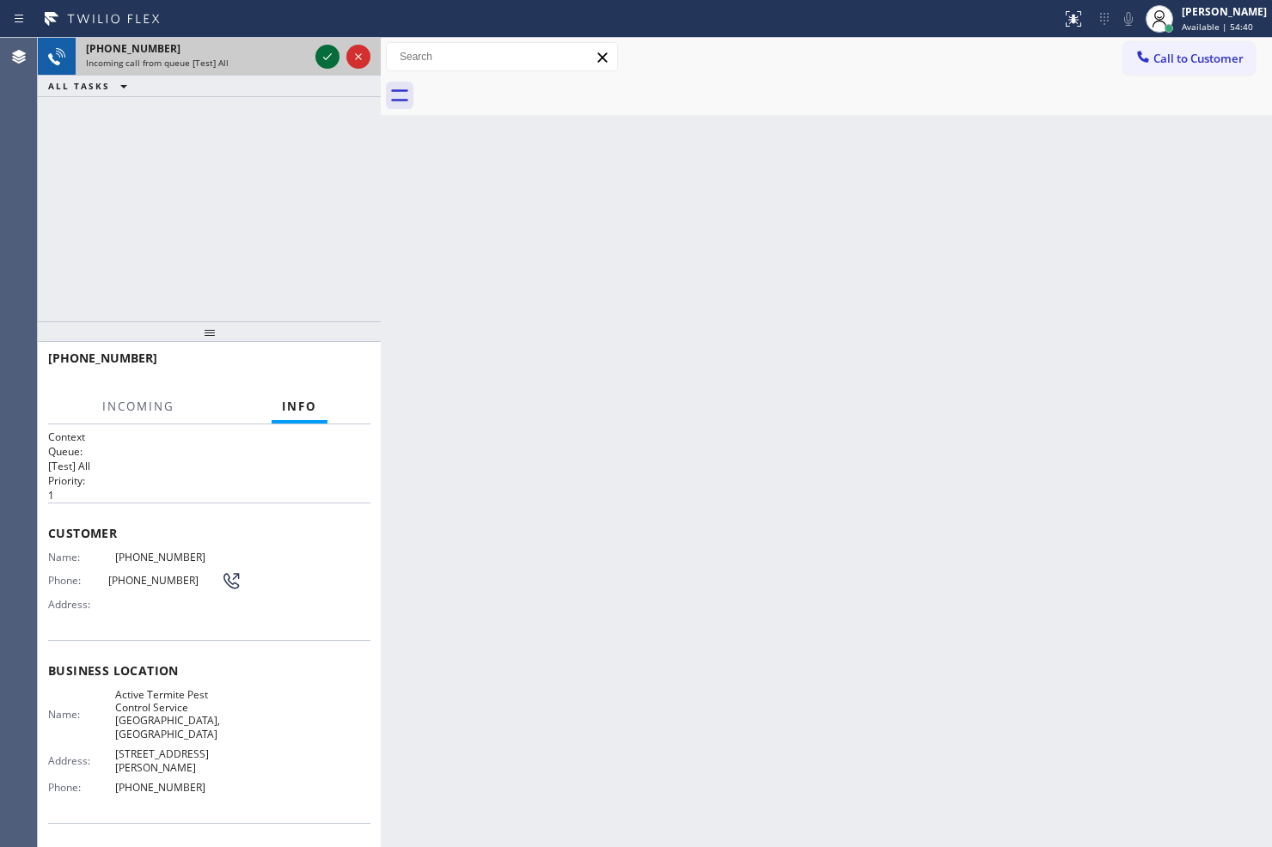
click at [327, 52] on icon at bounding box center [327, 56] width 21 height 21
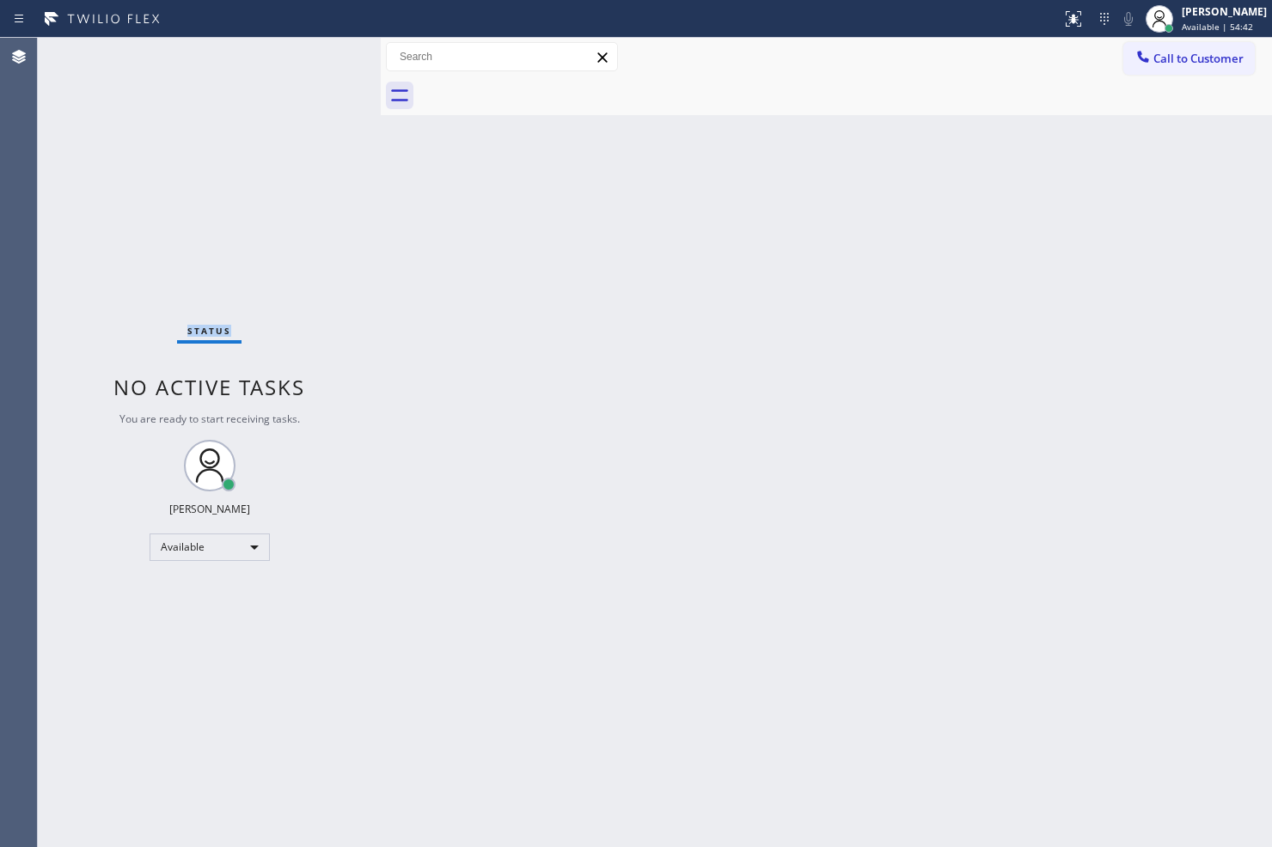
click at [327, 52] on div "Status No active tasks You are ready to start receiving tasks. [PERSON_NAME]" at bounding box center [209, 443] width 343 height 810
click at [1075, 12] on div at bounding box center [1080, 12] width 10 height 10
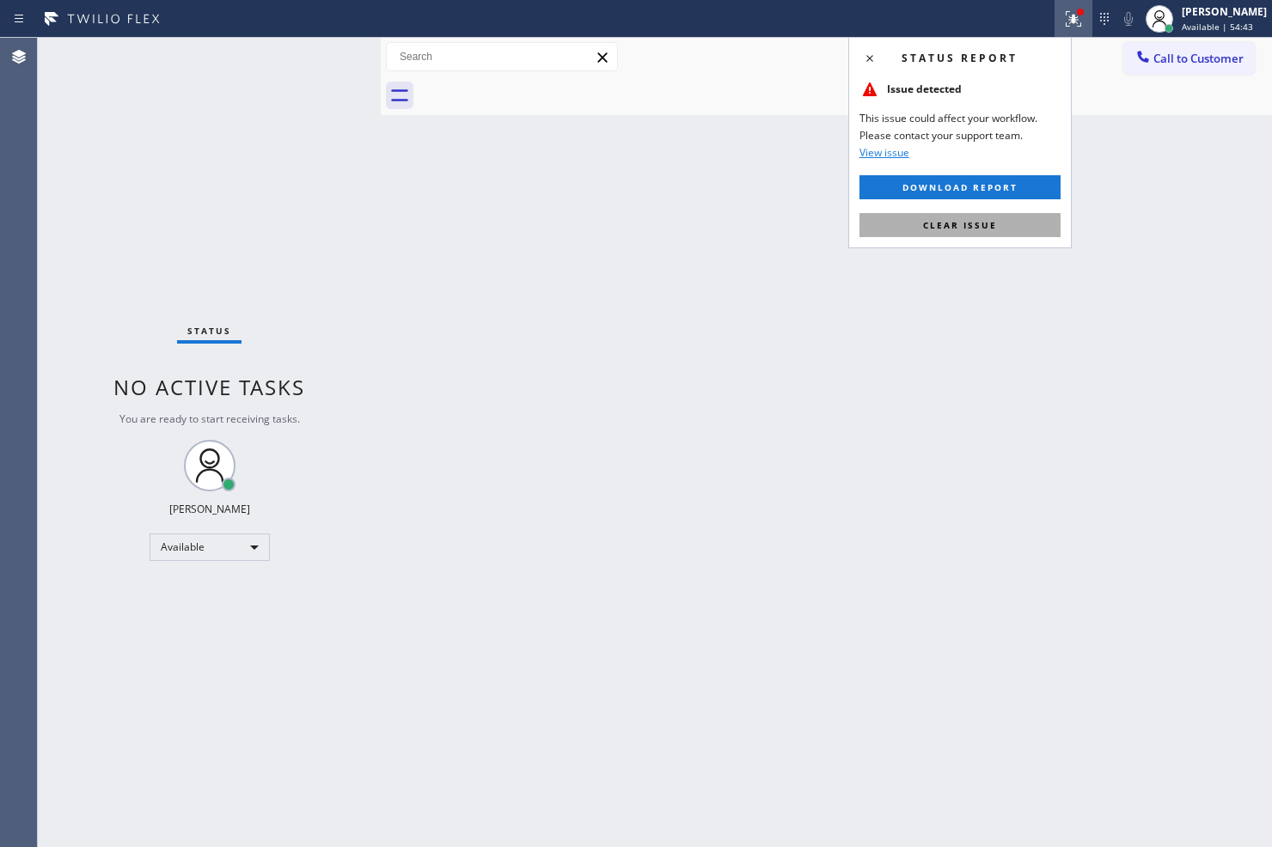
click at [1029, 223] on button "Clear issue" at bounding box center [959, 225] width 201 height 24
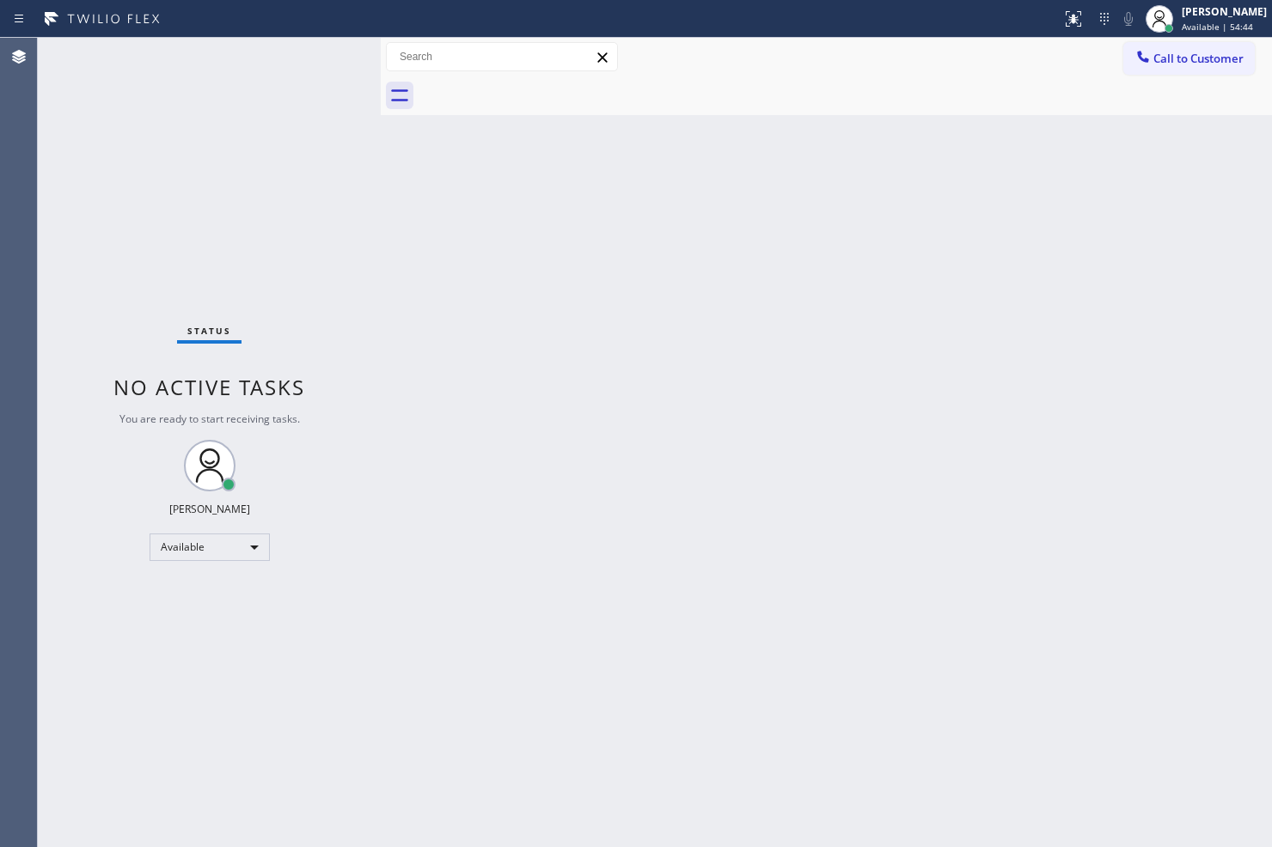
click at [381, 184] on div at bounding box center [381, 443] width 0 height 810
drag, startPoint x: 287, startPoint y: 3, endPoint x: 282, endPoint y: 15, distance: 13.1
click at [282, 15] on div at bounding box center [531, 19] width 1048 height 28
click at [294, 61] on div "Status No active tasks You are ready to start receiving tasks. [PERSON_NAME]" at bounding box center [209, 443] width 343 height 810
click at [322, 57] on div "Status No active tasks You are ready to start receiving tasks. [PERSON_NAME]" at bounding box center [209, 443] width 343 height 810
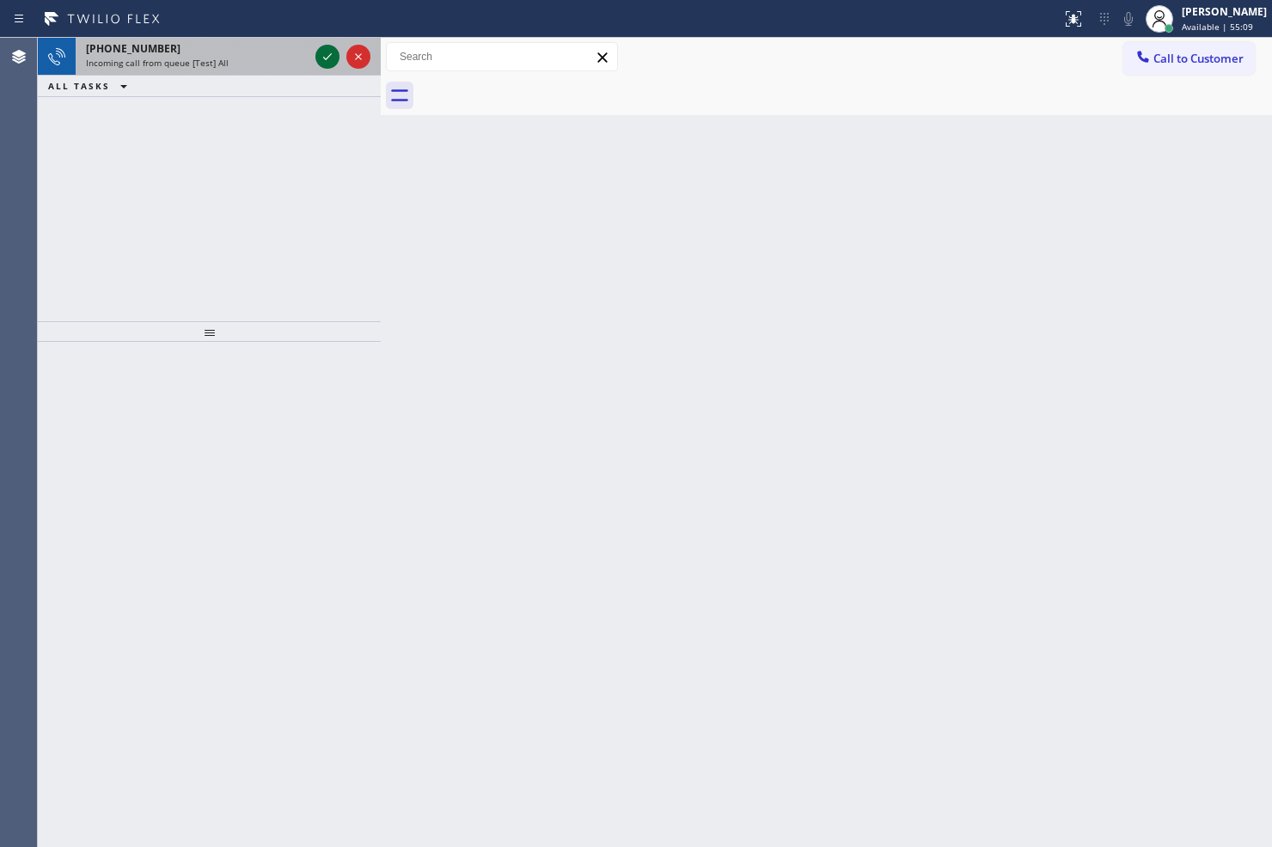
click at [322, 57] on icon at bounding box center [327, 56] width 21 height 21
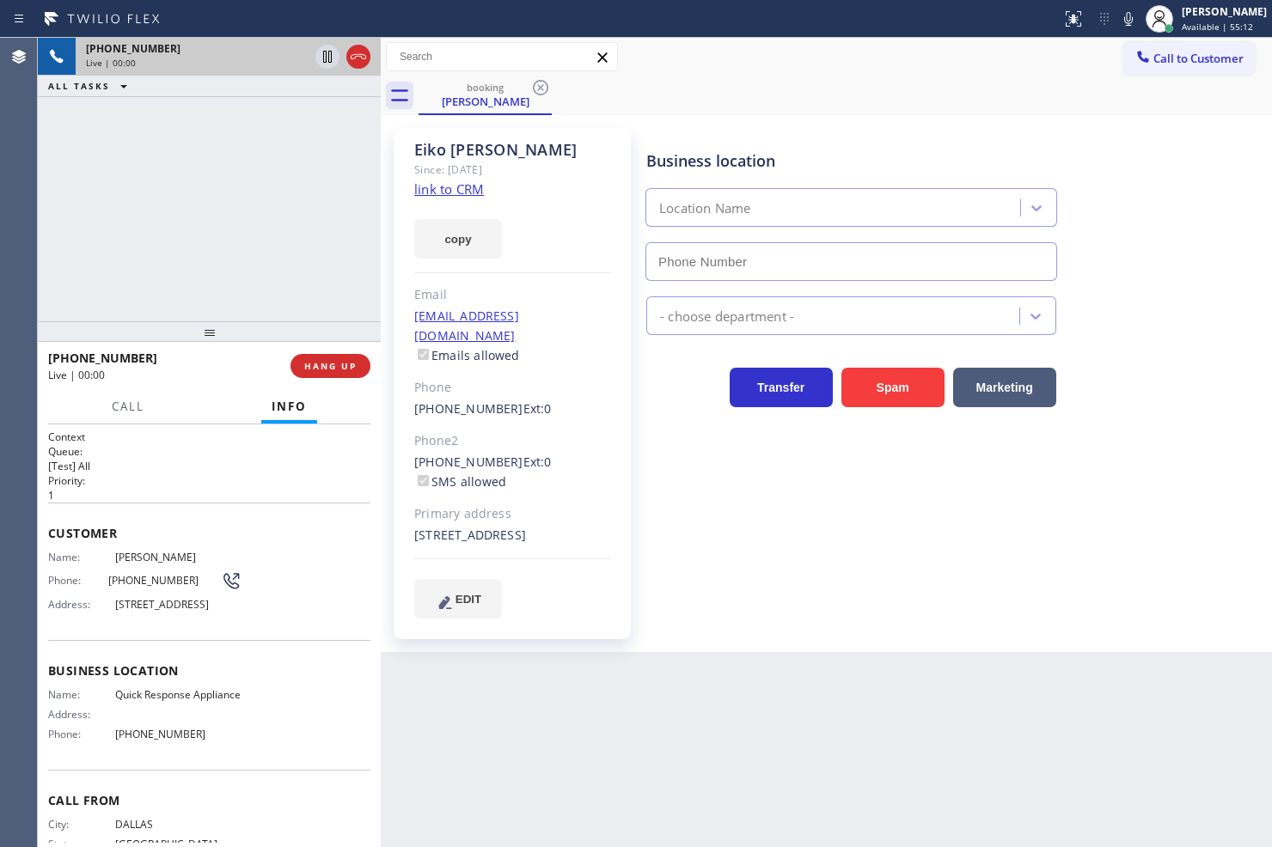
type input "(760) 332-0528"
click at [447, 193] on link "link to CRM" at bounding box center [449, 188] width 70 height 17
click at [260, 263] on div "+14695310387 Live | 00:04 ALL TASKS ALL TASKS ACTIVE TASKS TASKS IN WRAP UP" at bounding box center [209, 180] width 343 height 284
click at [260, 217] on div "+14695310387 Live | 00:05 ALL TASKS ALL TASKS ACTIVE TASKS TASKS IN WRAP UP" at bounding box center [209, 180] width 343 height 284
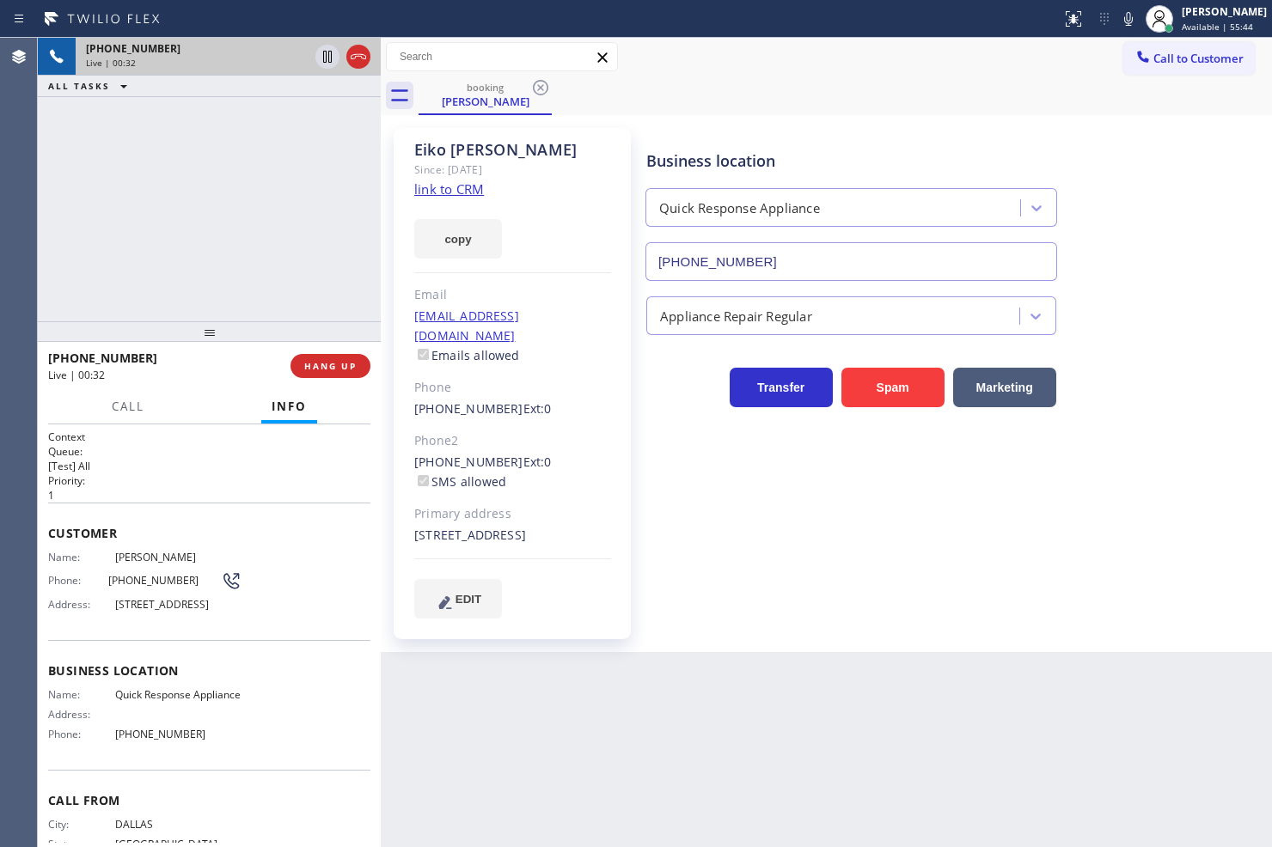
click at [566, 658] on div "Back to Dashboard Change Sender ID Customers Technicians Select a contact Outbo…" at bounding box center [826, 443] width 891 height 810
click at [256, 488] on p "1" at bounding box center [209, 495] width 322 height 15
click at [176, 511] on div "Customer Name: Eiko Kobayashi Phone: (469) 531-0387 Address: 4025 Canario St, C…" at bounding box center [209, 572] width 322 height 138
click at [219, 245] on div "+14695310387 Live | 01:01 ALL TASKS ALL TASKS ACTIVE TASKS TASKS IN WRAP UP" at bounding box center [209, 180] width 343 height 284
click at [127, 406] on span "Call" at bounding box center [128, 406] width 33 height 15
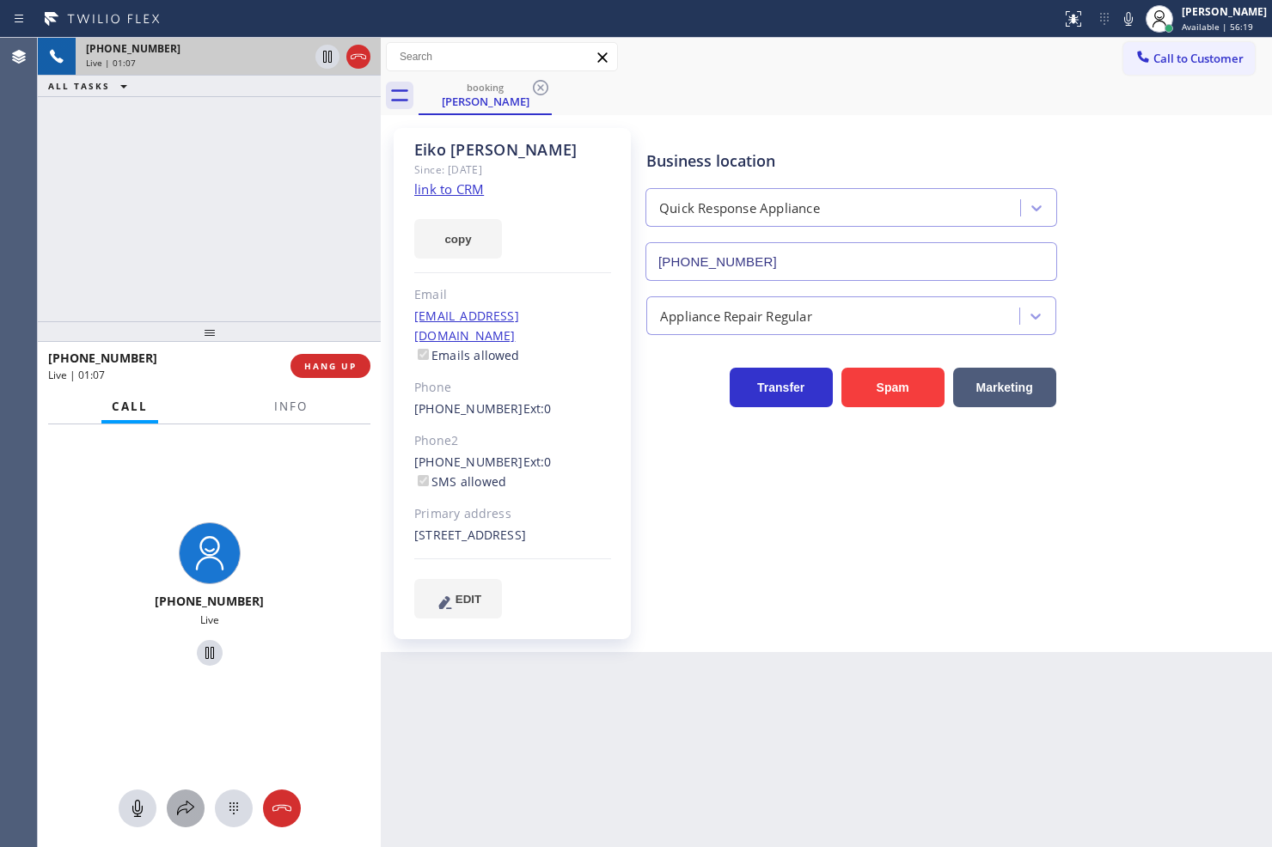
click at [187, 813] on icon at bounding box center [185, 808] width 21 height 21
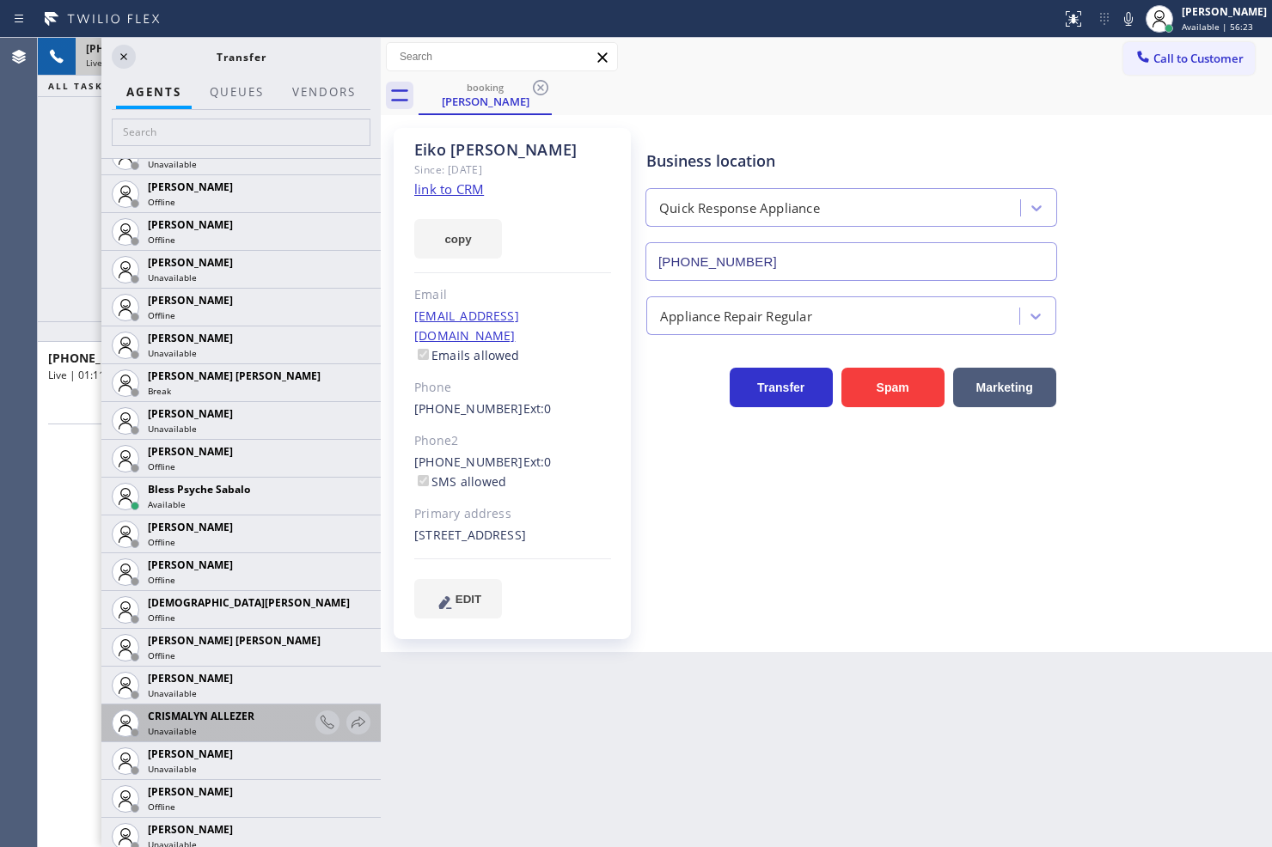
scroll to position [572, 0]
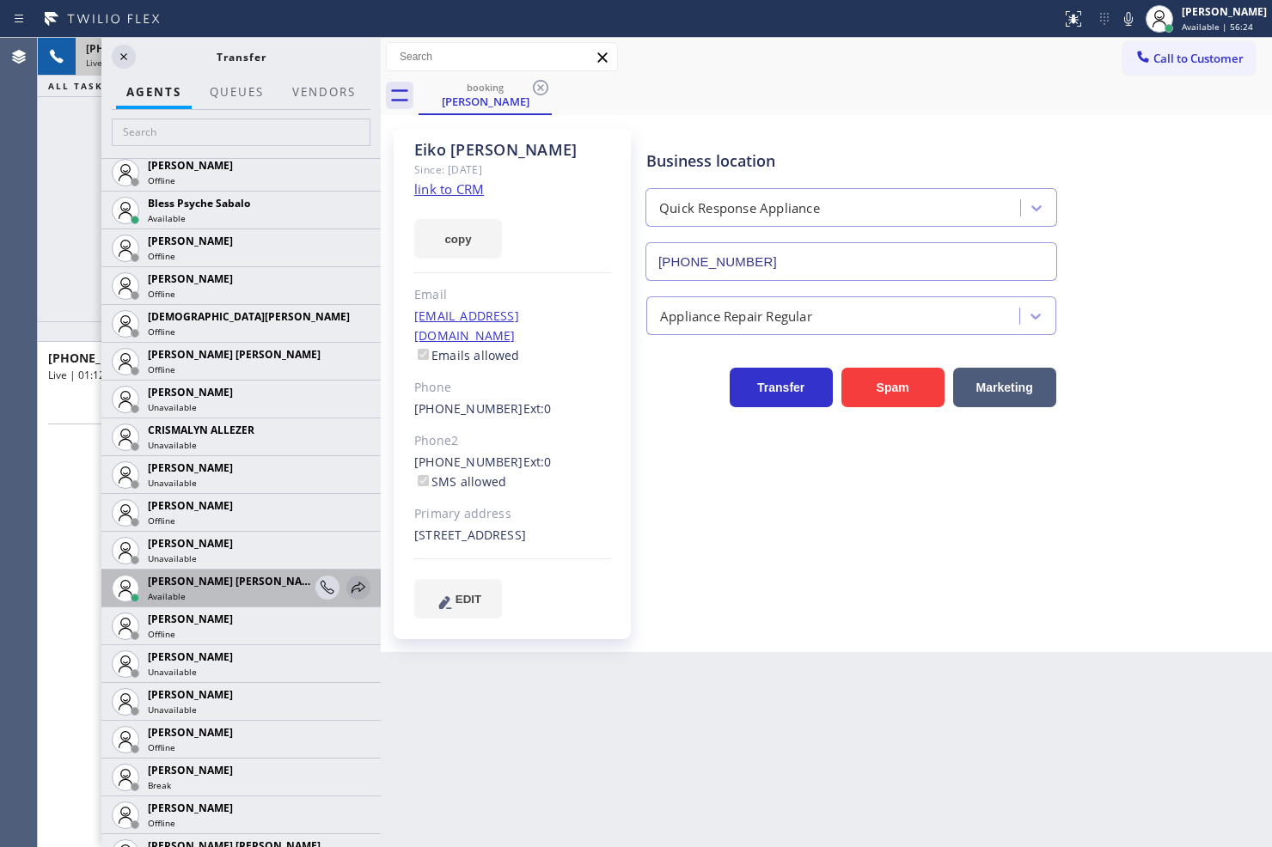
click at [348, 591] on icon at bounding box center [358, 588] width 21 height 21
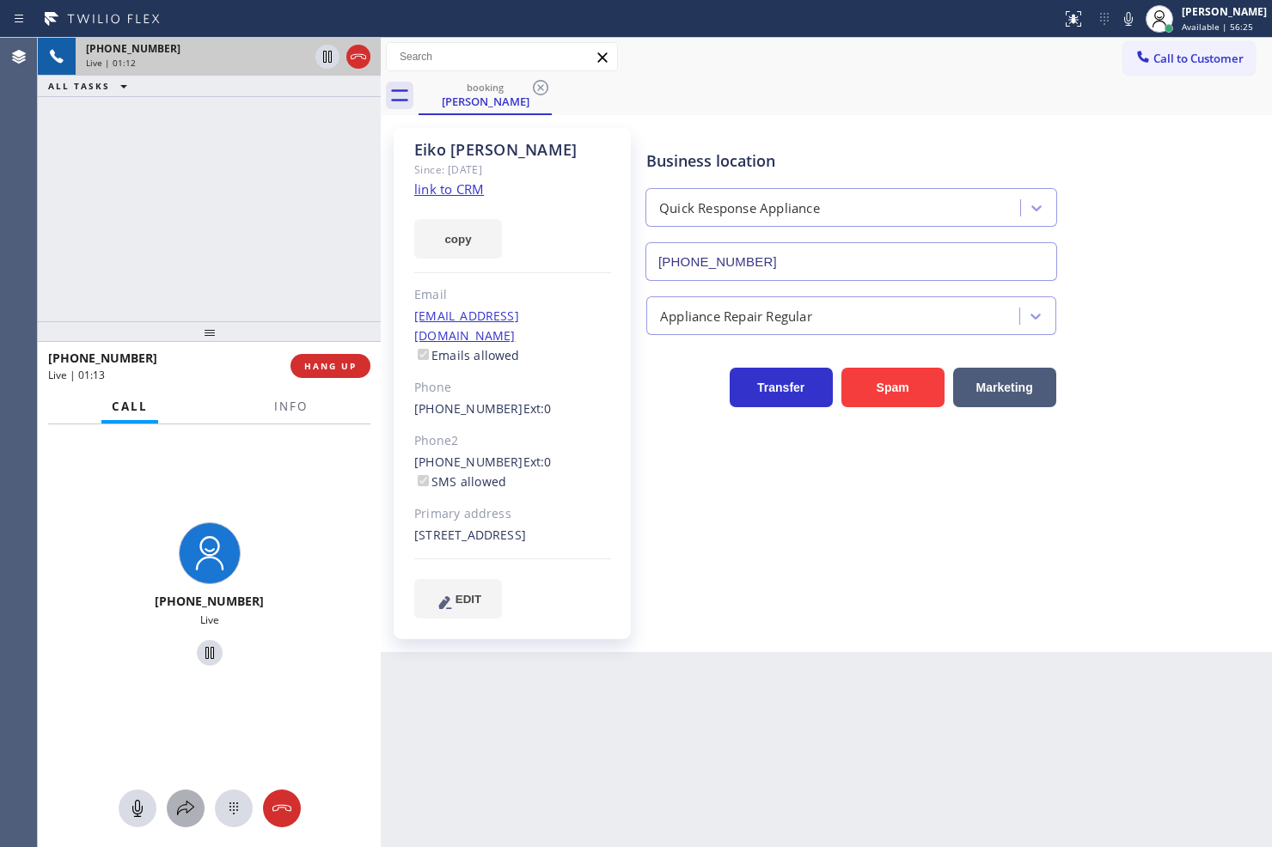
click at [184, 801] on icon at bounding box center [185, 808] width 21 height 21
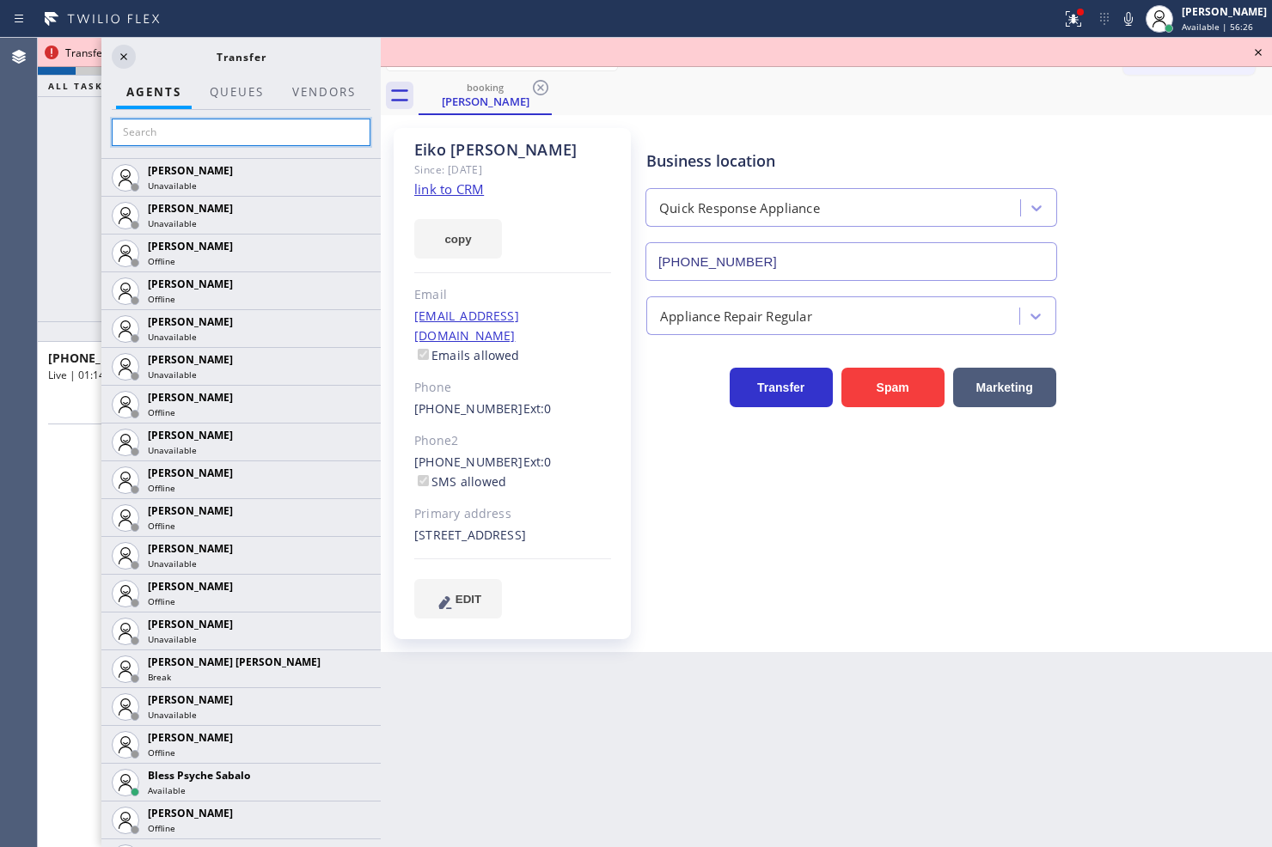
click at [176, 141] on input "text" at bounding box center [241, 133] width 259 height 28
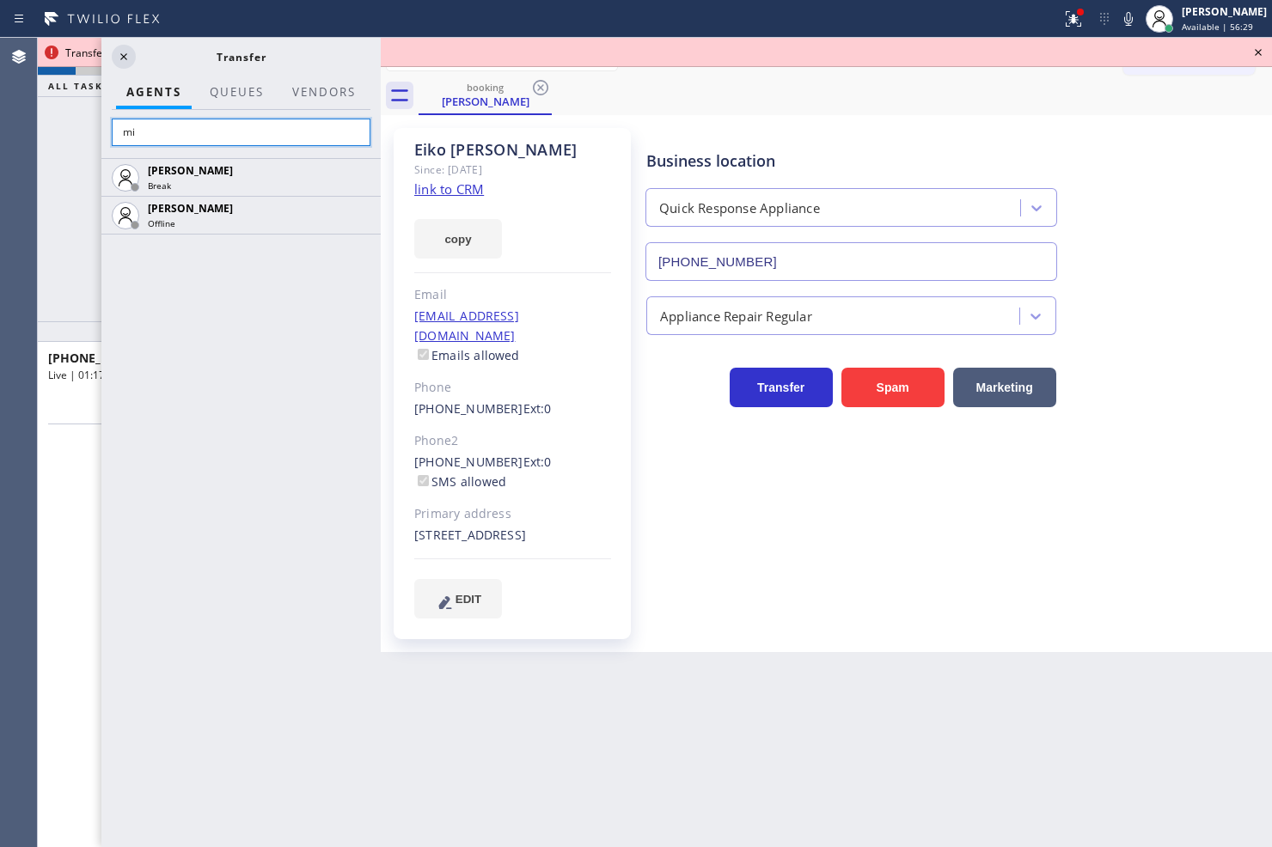
type input "m"
type input "r"
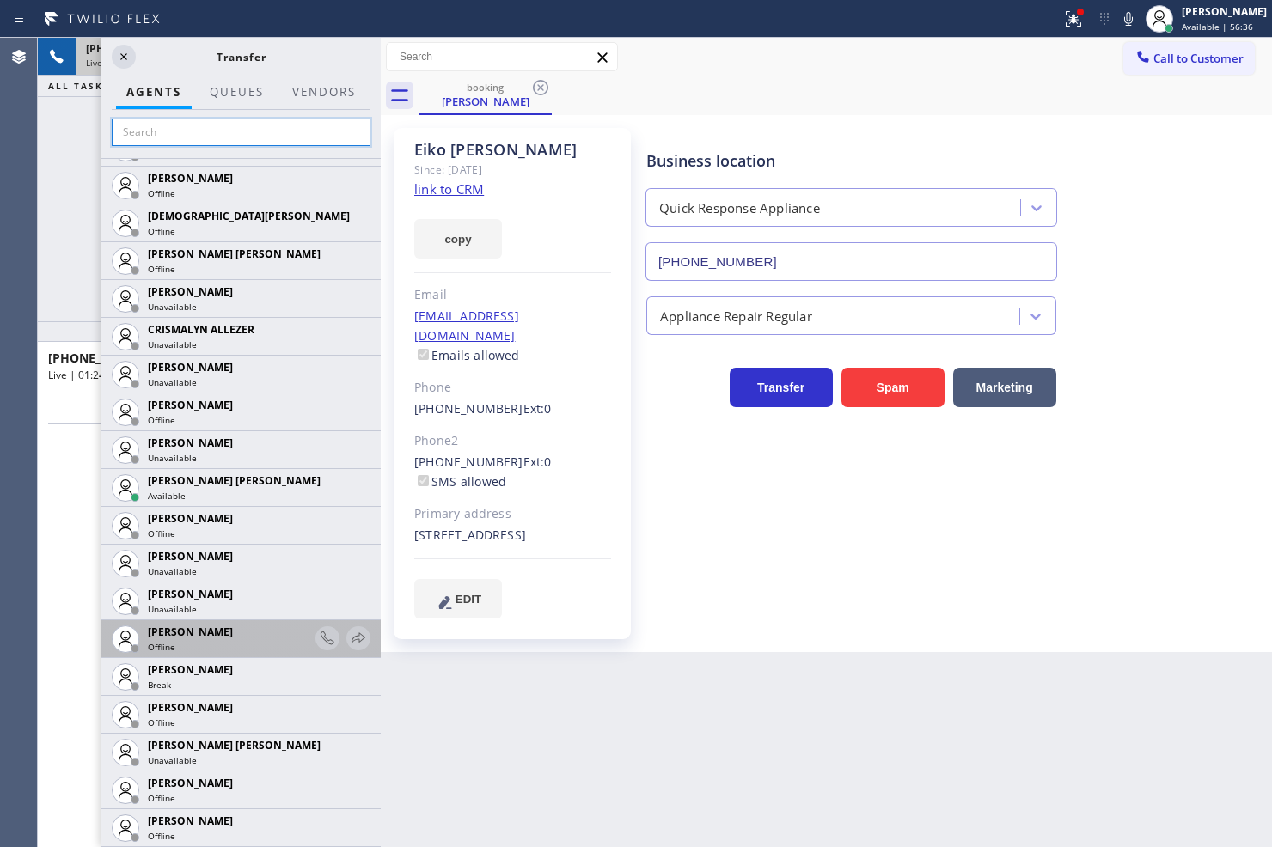
scroll to position [668, 0]
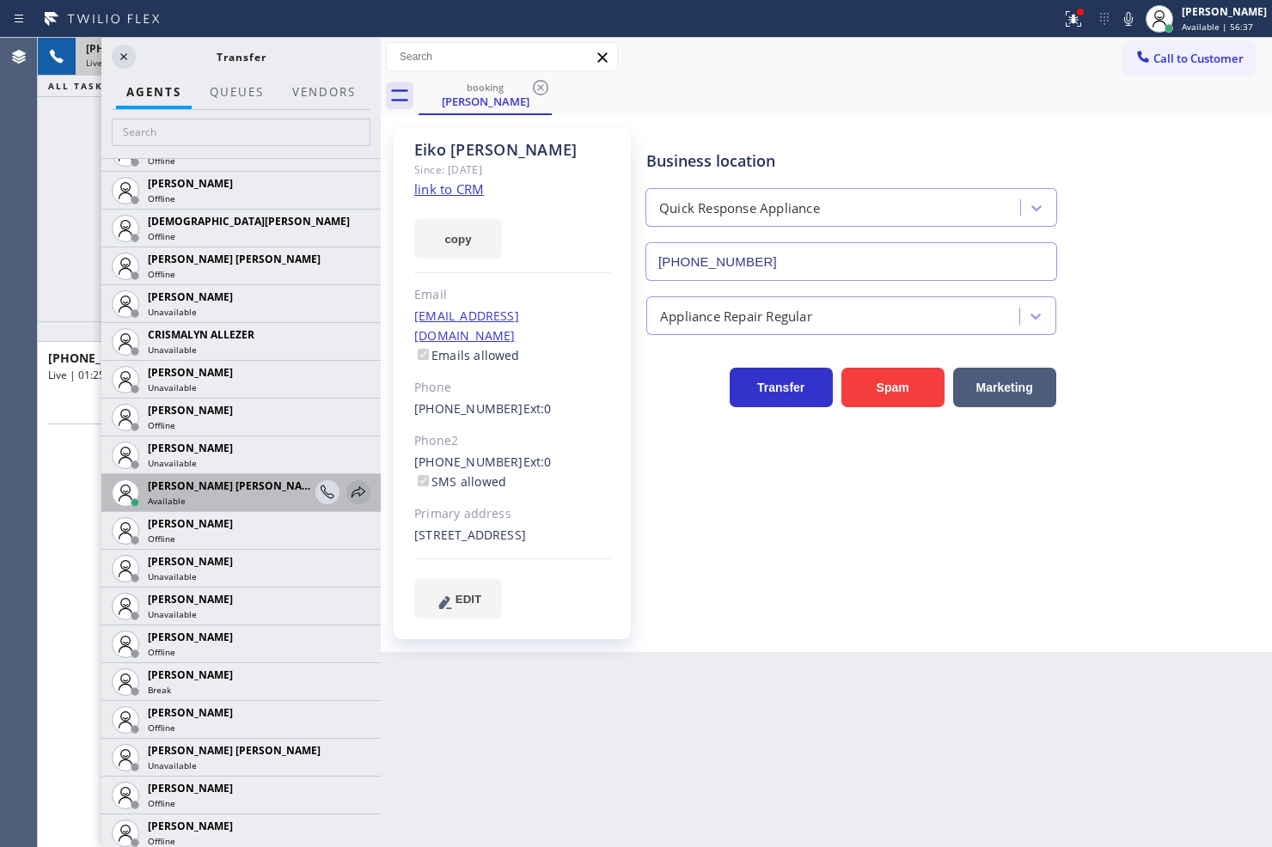
click at [348, 484] on icon at bounding box center [358, 492] width 21 height 21
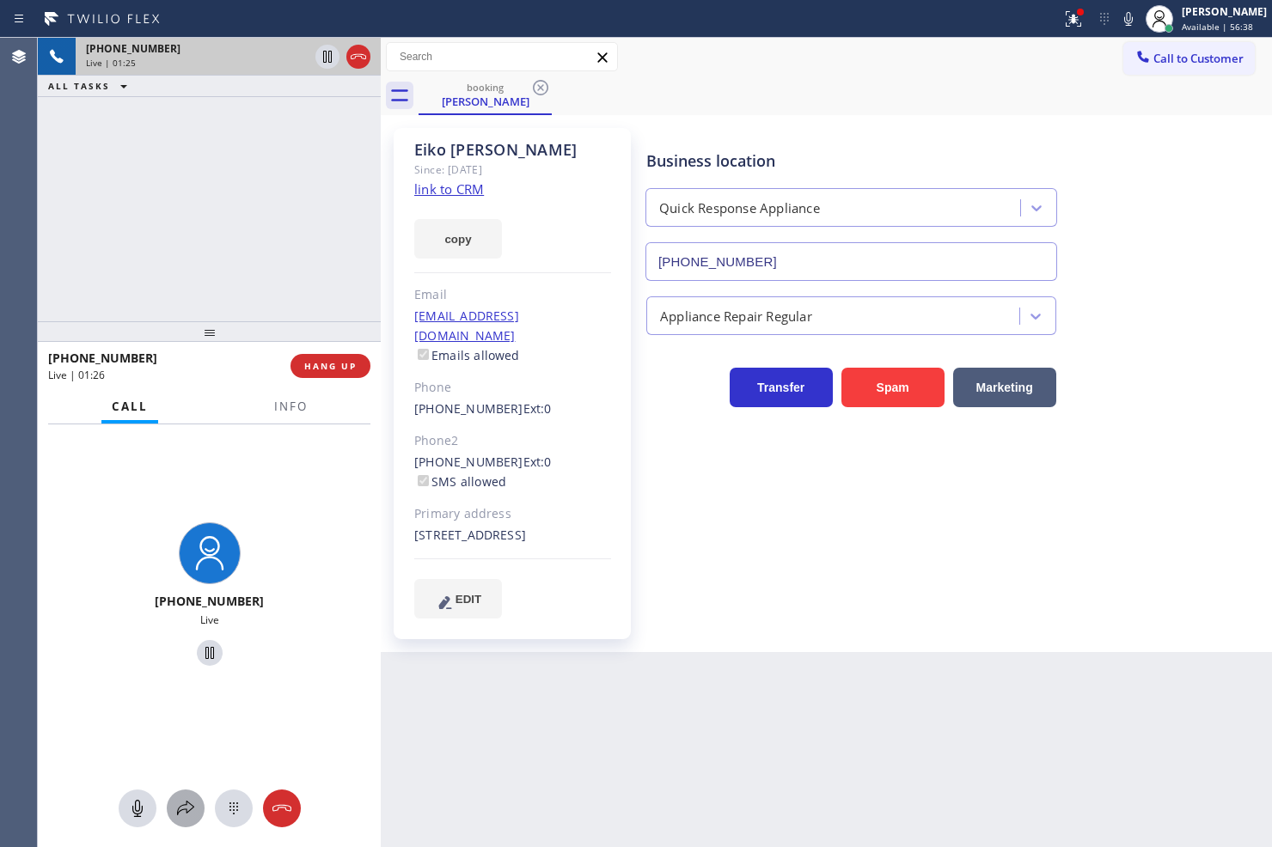
click at [189, 799] on icon at bounding box center [185, 808] width 21 height 21
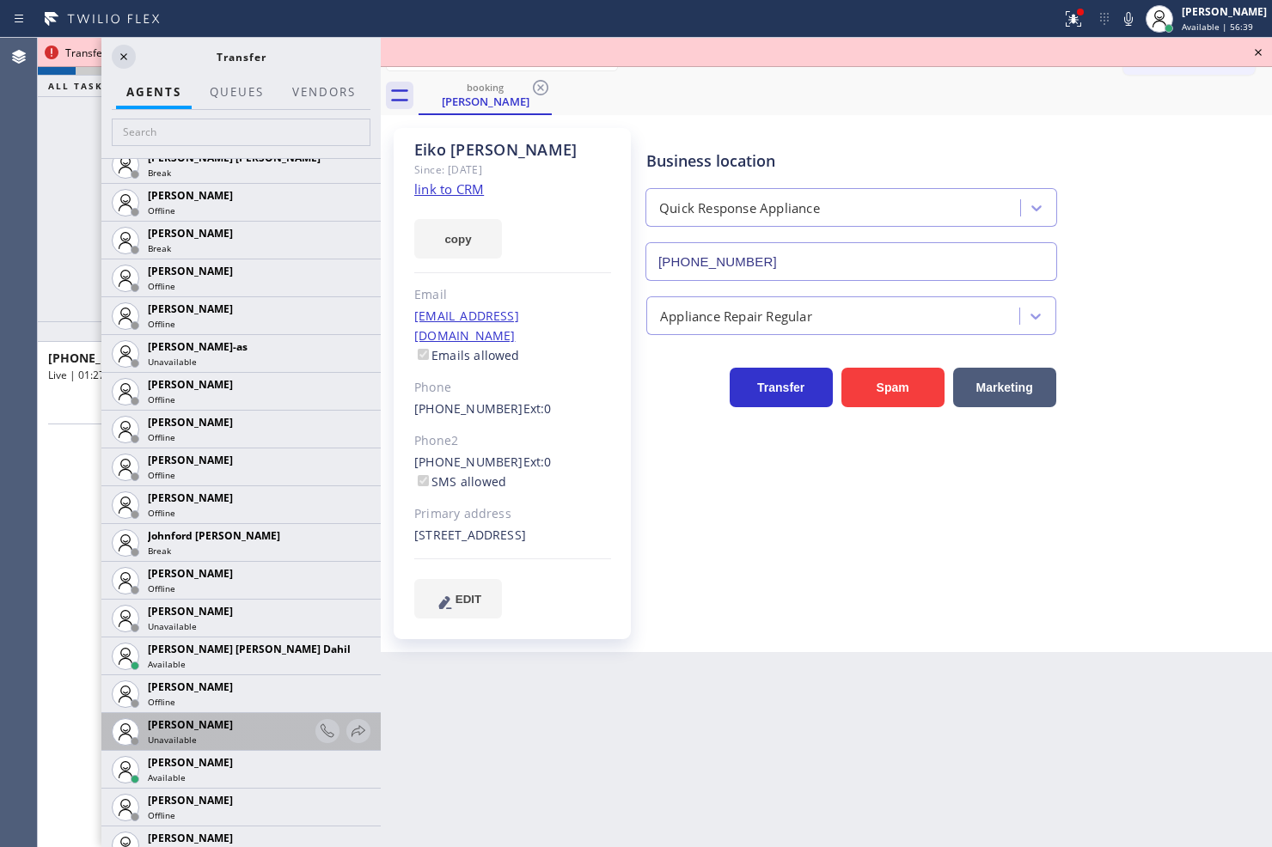
scroll to position [1527, 0]
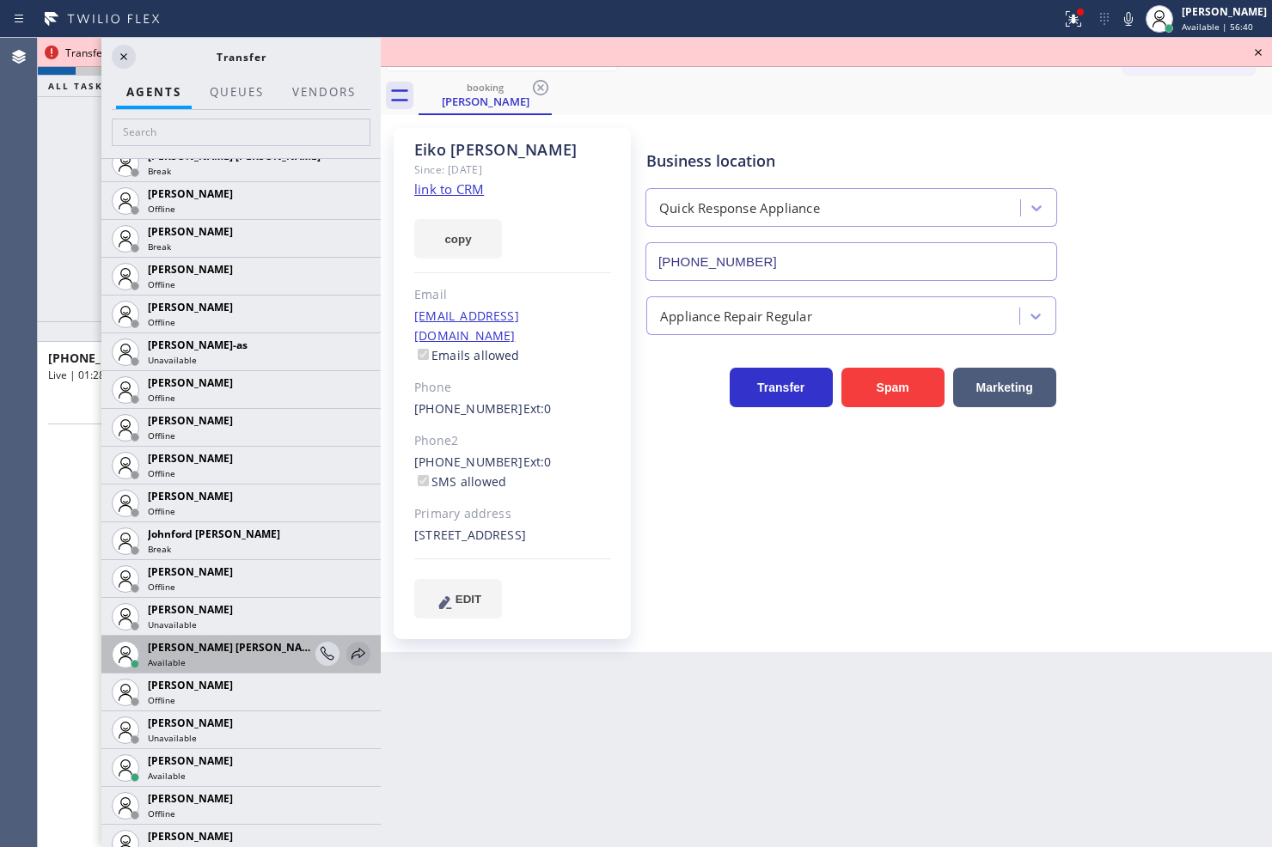
click at [348, 651] on icon at bounding box center [358, 654] width 21 height 21
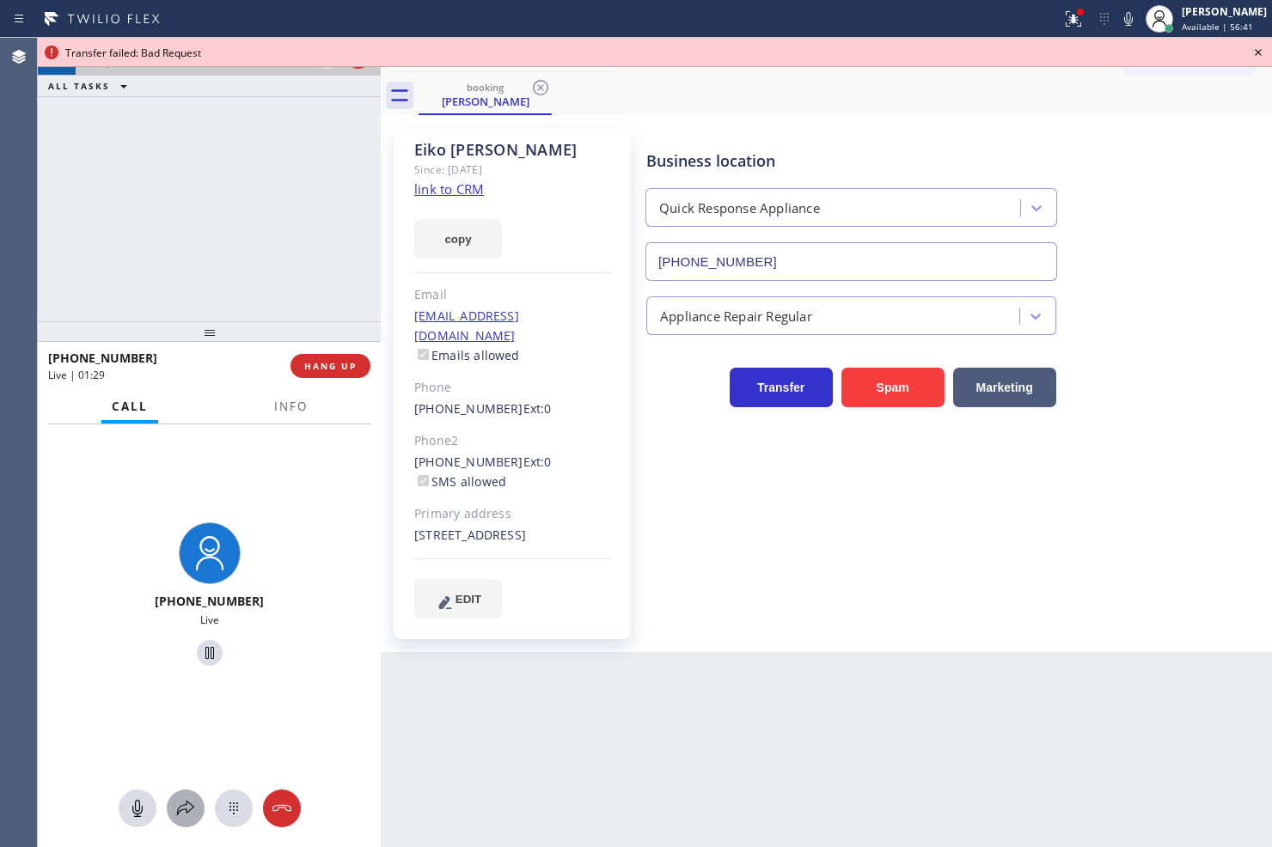
click at [187, 792] on button at bounding box center [186, 809] width 38 height 38
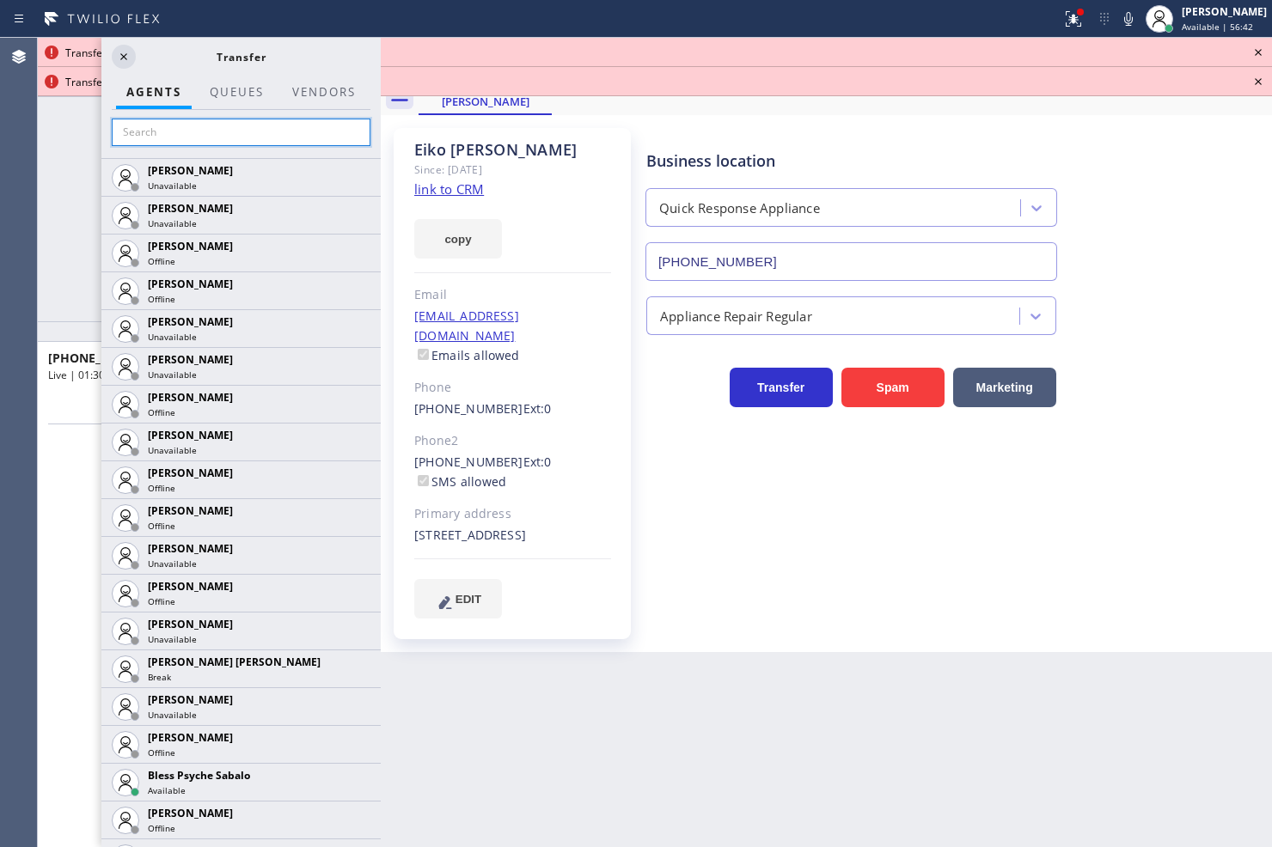
click at [217, 139] on input "text" at bounding box center [241, 133] width 259 height 28
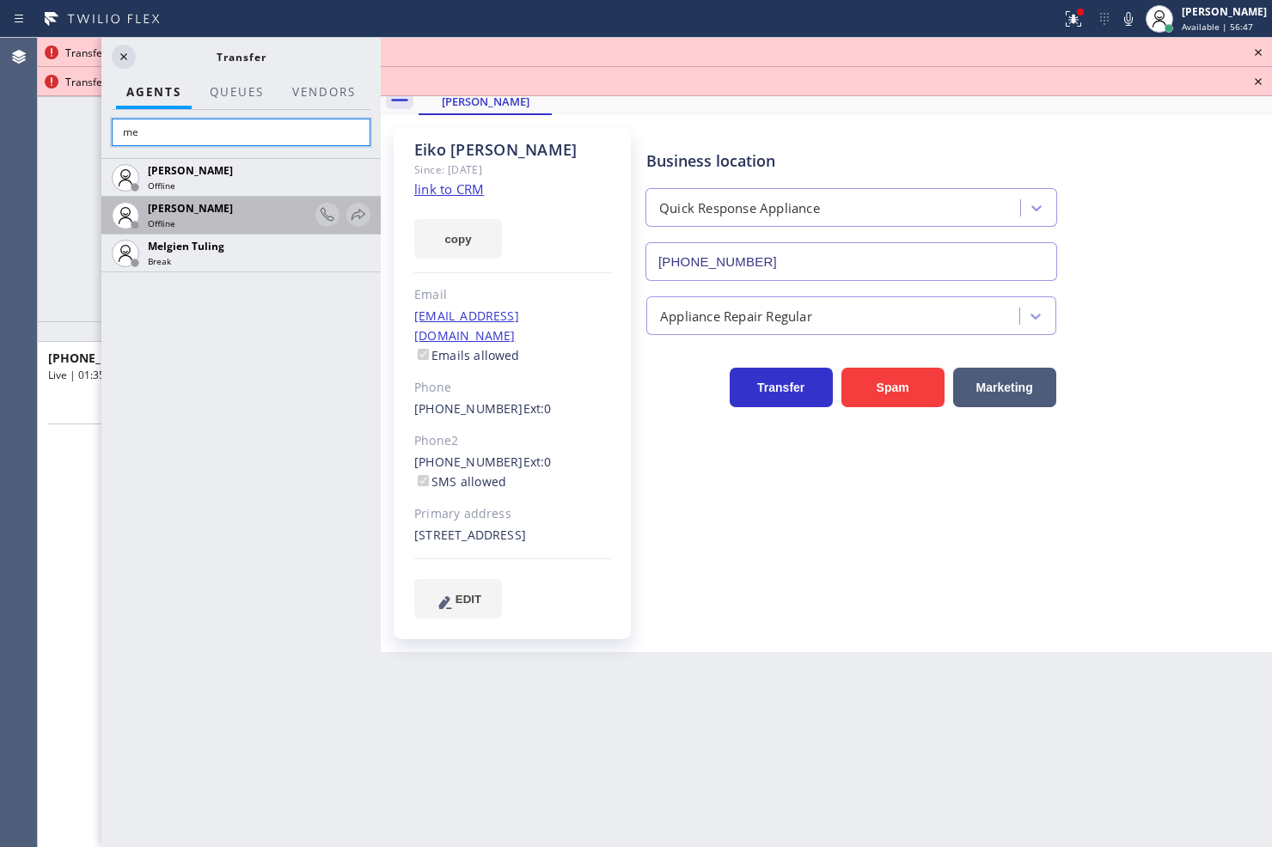
type input "m"
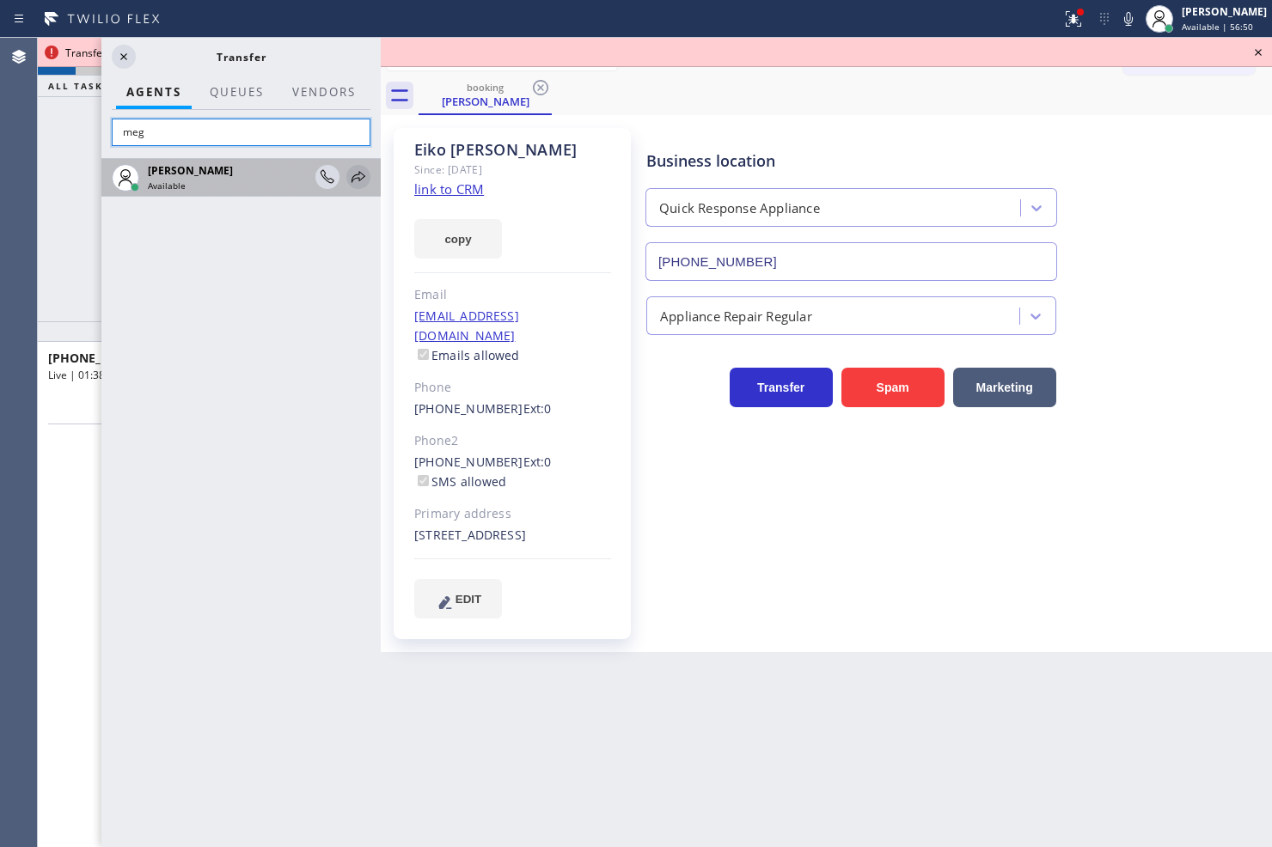
type input "meg"
click at [357, 178] on icon at bounding box center [359, 176] width 14 height 11
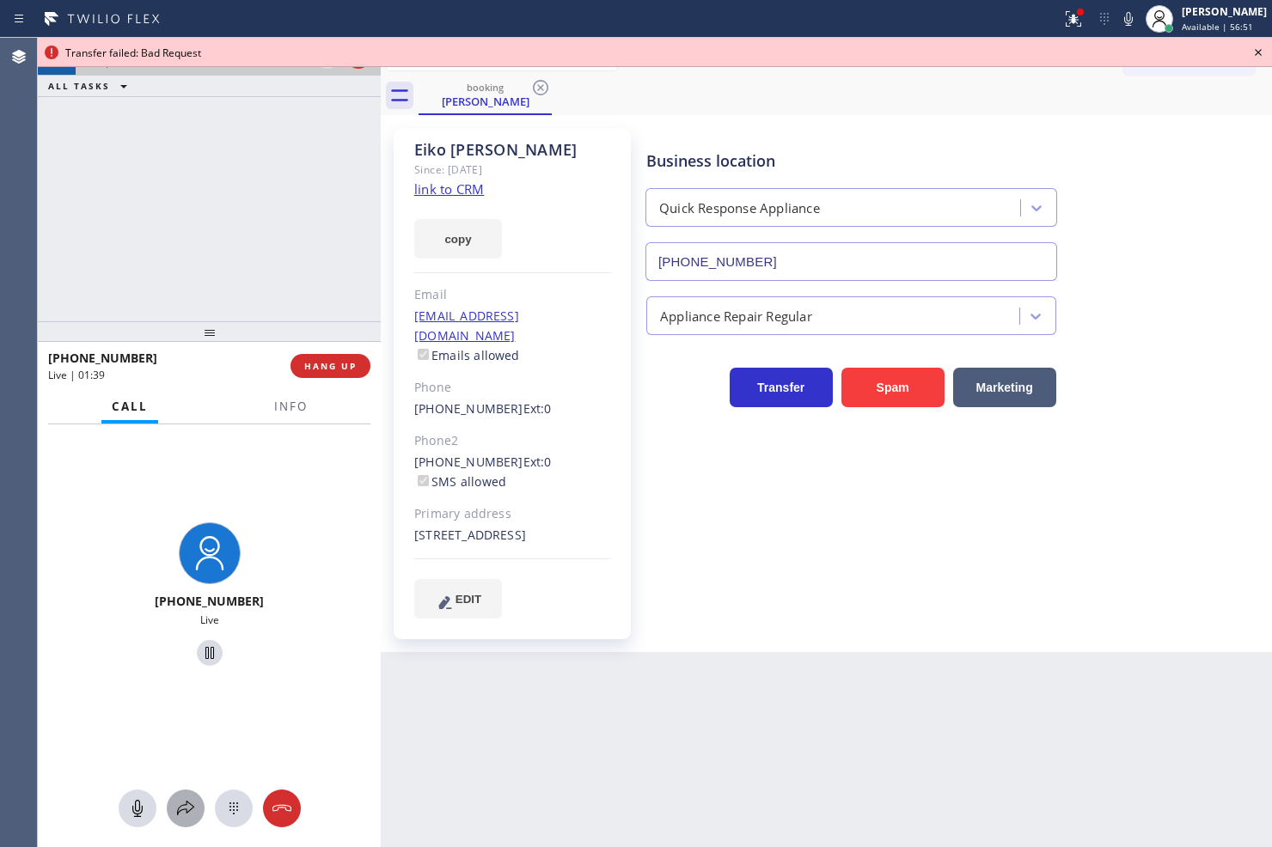
click at [187, 806] on icon at bounding box center [185, 808] width 21 height 21
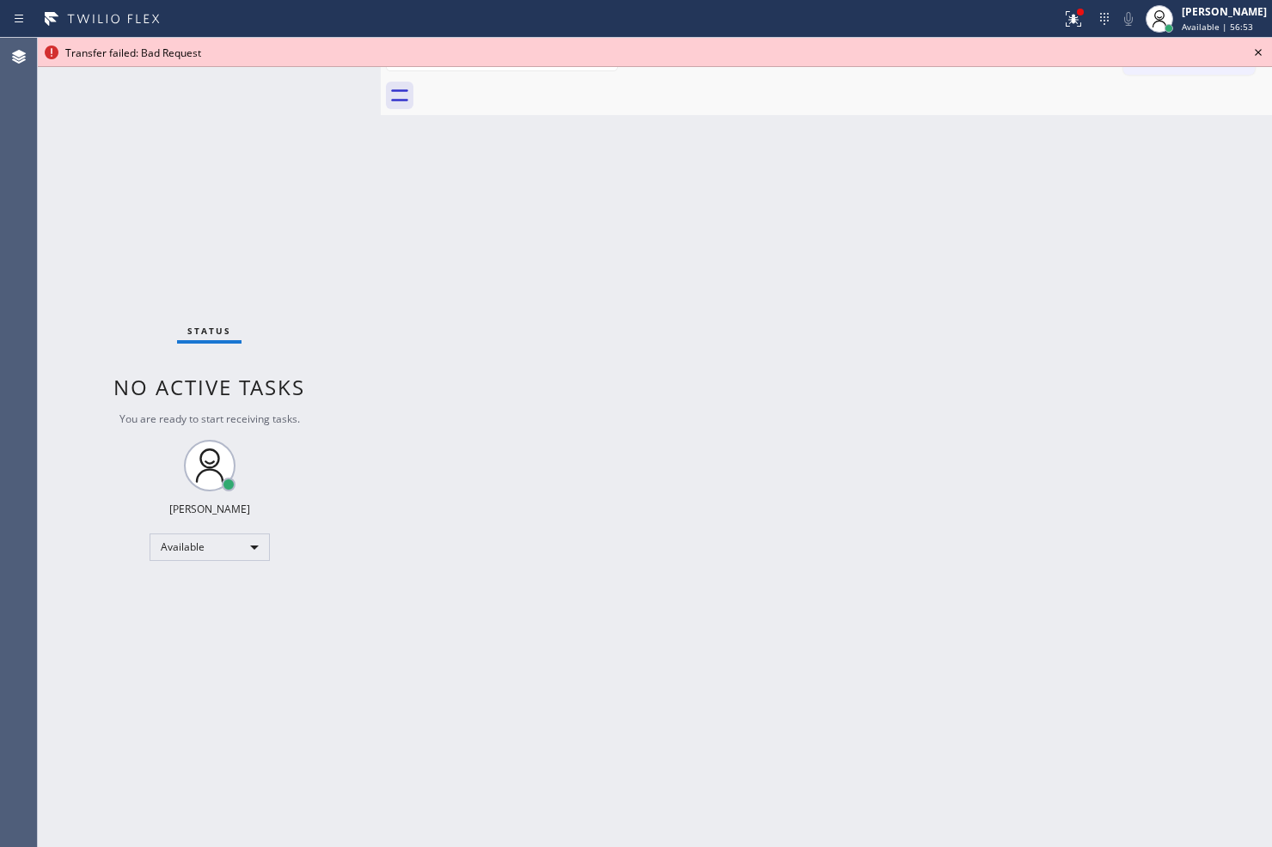
drag, startPoint x: 1253, startPoint y: 49, endPoint x: 1266, endPoint y: 47, distance: 13.0
click at [1255, 49] on icon at bounding box center [1258, 52] width 21 height 21
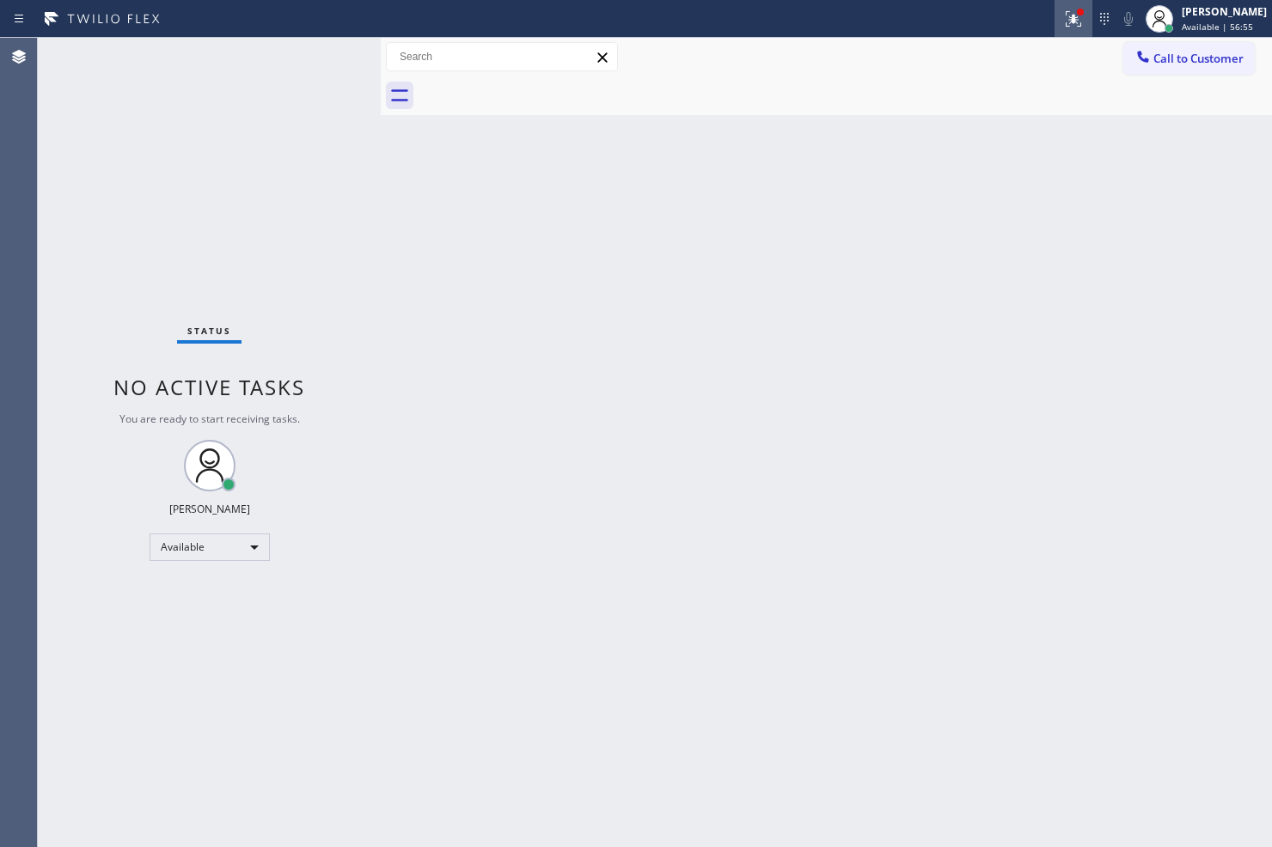
click at [1063, 24] on icon at bounding box center [1073, 19] width 21 height 21
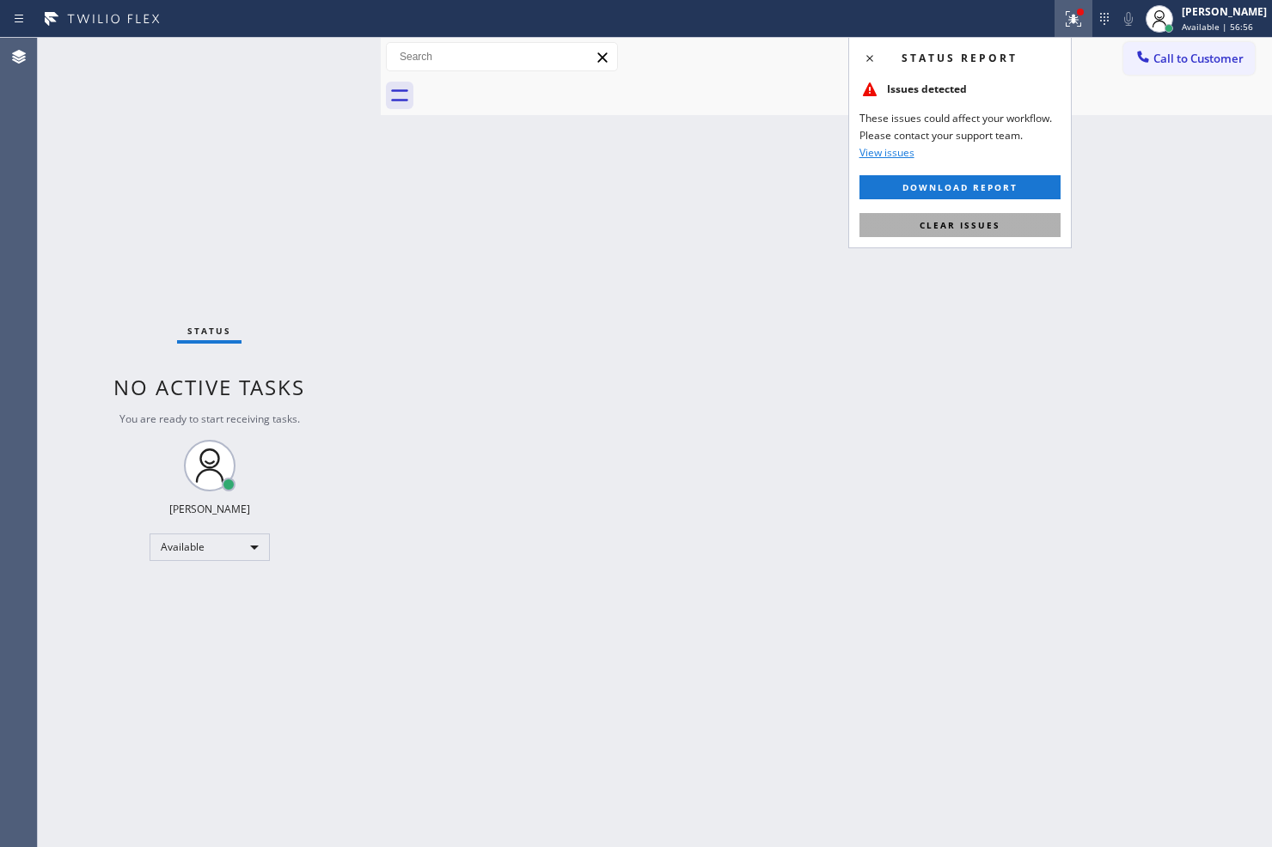
click at [1030, 217] on button "Clear issues" at bounding box center [959, 225] width 201 height 24
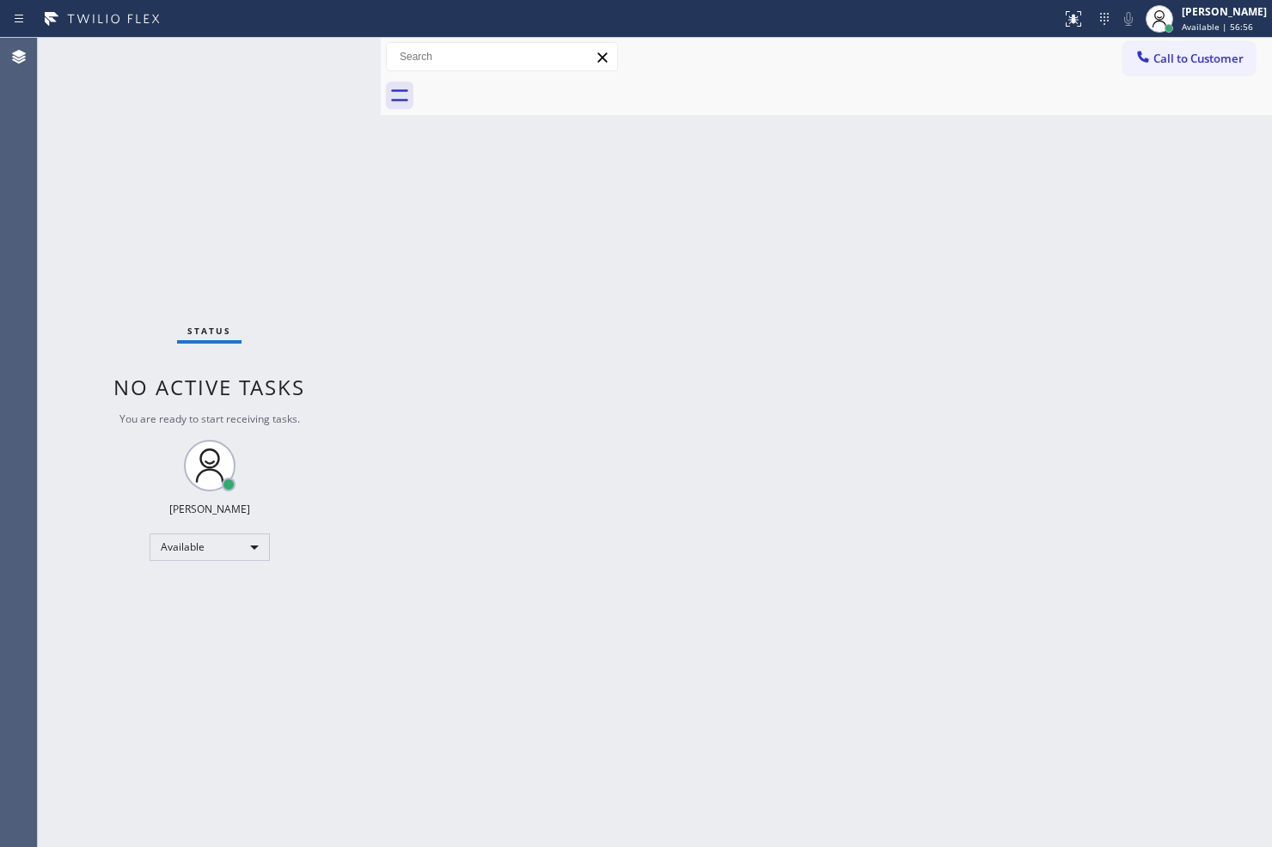
click at [495, 278] on div "Back to Dashboard Change Sender ID Customers Technicians Select a contact Outbo…" at bounding box center [826, 443] width 891 height 810
click at [297, 204] on div "Status No active tasks You are ready to start receiving tasks. [PERSON_NAME]" at bounding box center [209, 443] width 343 height 810
drag, startPoint x: 401, startPoint y: 284, endPoint x: 379, endPoint y: 232, distance: 57.0
click at [401, 284] on div "Back to Dashboard Change Sender ID Customers Technicians Select a contact Outbo…" at bounding box center [826, 443] width 891 height 810
click at [312, 100] on div "Status No active tasks You are ready to start receiving tasks. [PERSON_NAME]" at bounding box center [209, 443] width 343 height 810
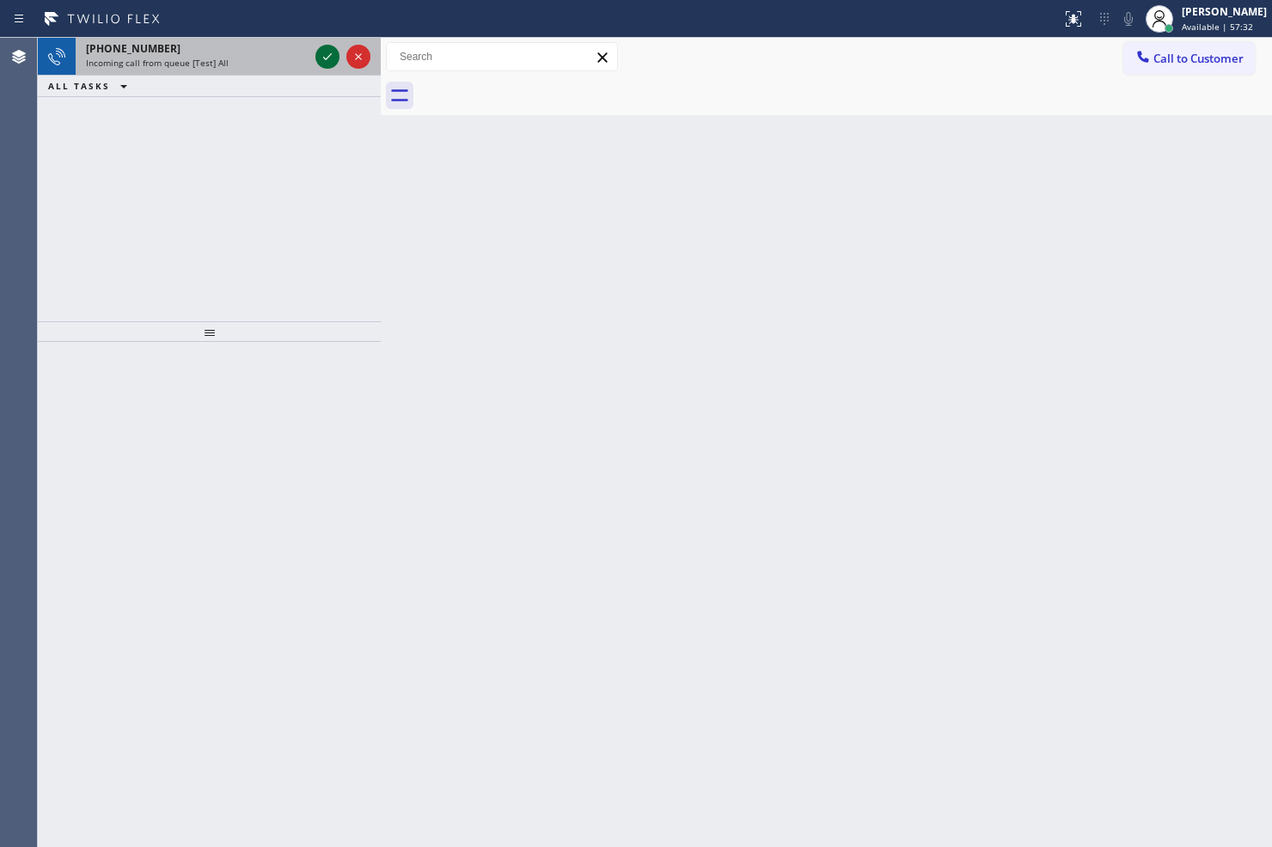
click at [332, 64] on icon at bounding box center [327, 56] width 21 height 21
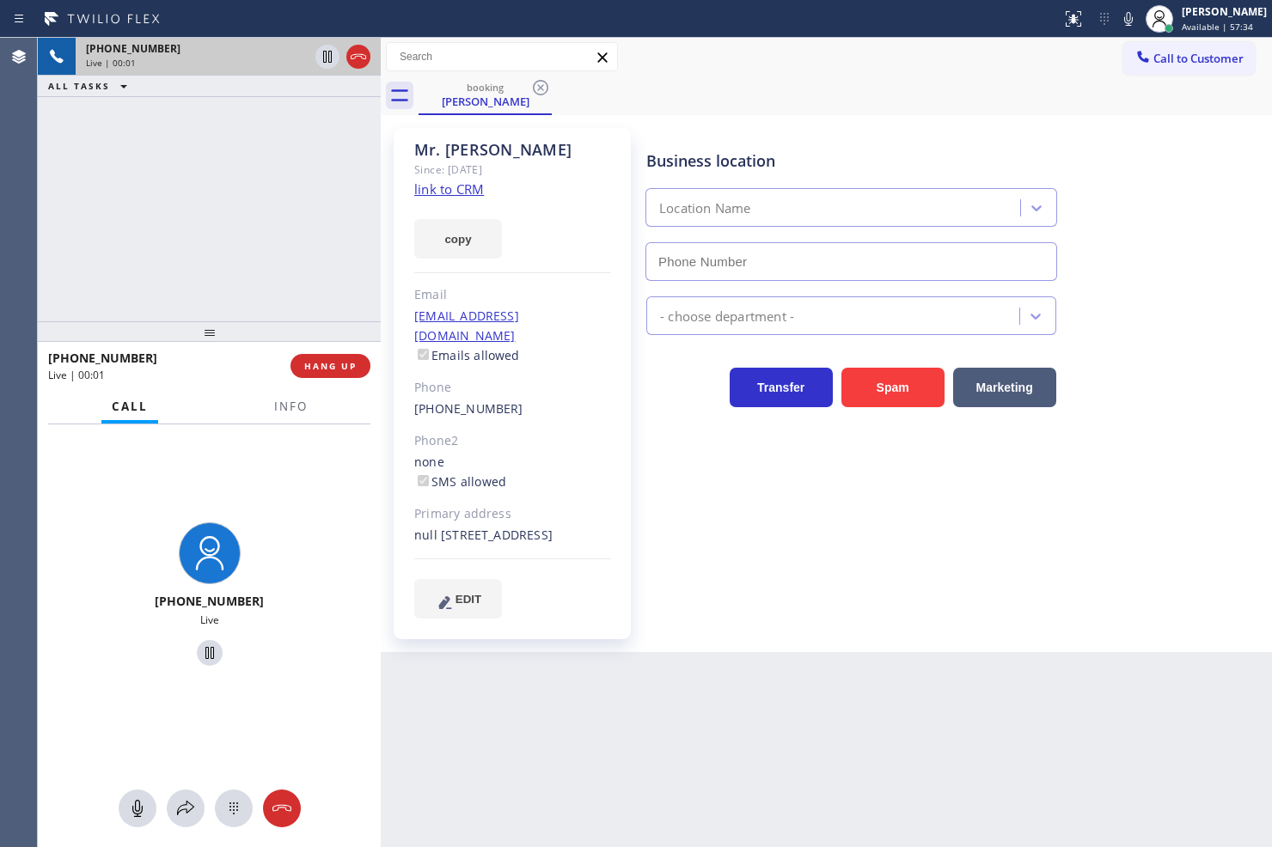
type input "(631) 402-9345"
click at [437, 192] on link "link to CRM" at bounding box center [449, 188] width 70 height 17
click at [306, 242] on div "+15167283185 Live | 00:06 ALL TASKS ALL TASKS ACTIVE TASKS TASKS IN WRAP UP" at bounding box center [209, 180] width 343 height 284
click at [270, 402] on button "Info" at bounding box center [291, 407] width 54 height 34
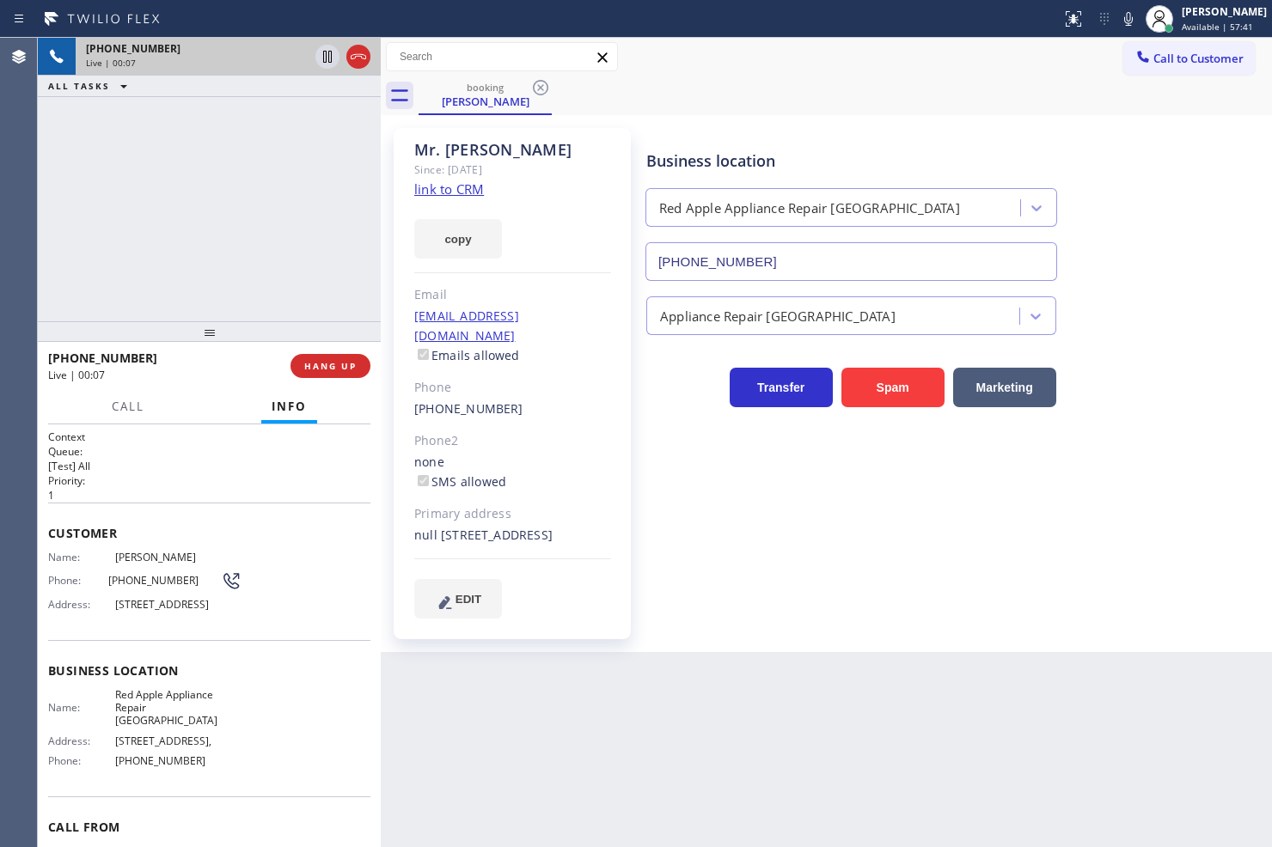
click at [148, 144] on div "+15167283185 Live | 00:07 ALL TASKS ALL TASKS ACTIVE TASKS TASKS IN WRAP UP" at bounding box center [209, 180] width 343 height 284
click at [702, 445] on div "Business location Red Apple Appliance Repair Long Island (631) 402-9345 Applian…" at bounding box center [955, 372] width 625 height 481
click at [206, 285] on div "+15167283185 Live | 00:35 ALL TASKS ALL TASKS ACTIVE TASKS TASKS IN WRAP UP" at bounding box center [209, 180] width 343 height 284
click at [151, 449] on h2 "Queue:" at bounding box center [209, 451] width 322 height 15
click at [211, 210] on div "+15167283185 Live | 00:42 ALL TASKS ALL TASKS ACTIVE TASKS TASKS IN WRAP UP" at bounding box center [209, 180] width 343 height 284
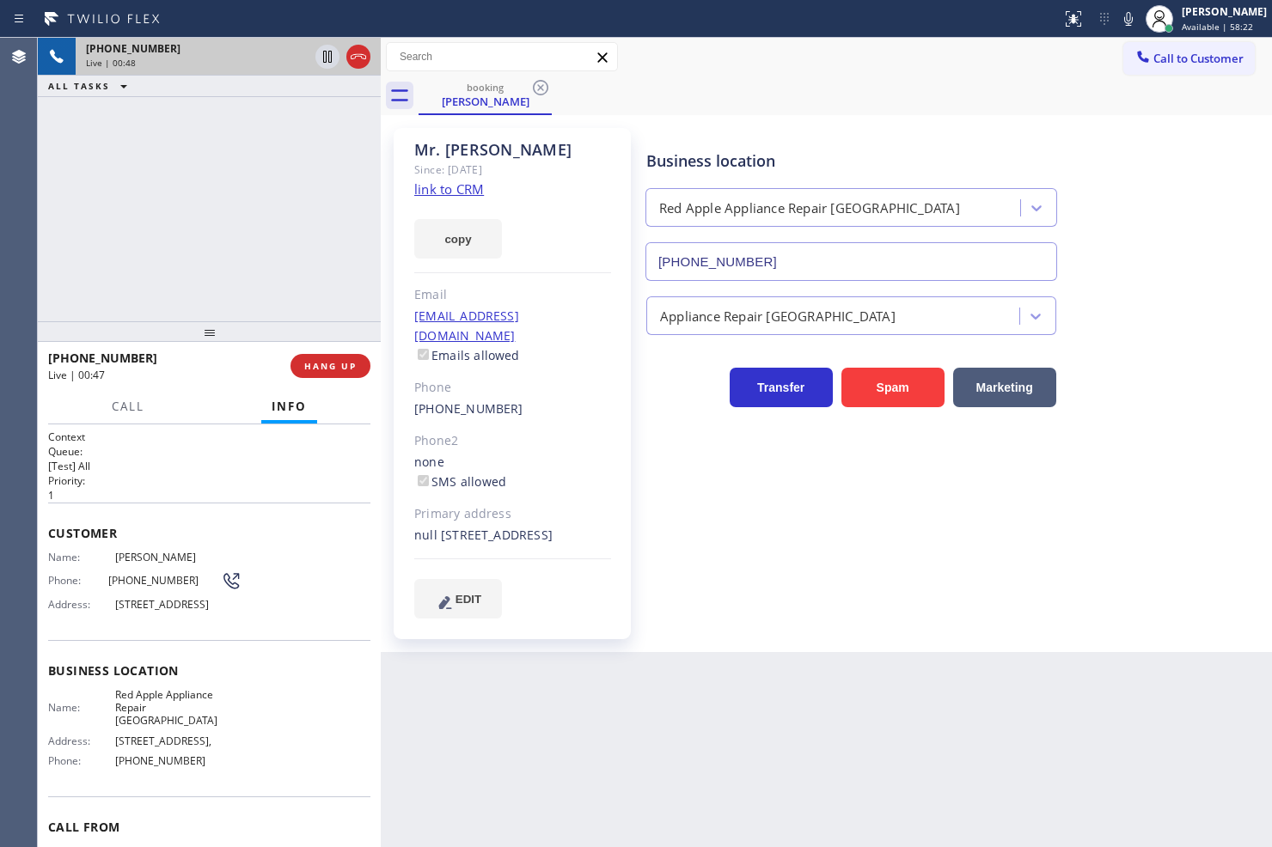
click at [247, 190] on div "+15167283185 Live | 00:48 ALL TASKS ALL TASKS ACTIVE TASKS TASKS IN WRAP UP" at bounding box center [209, 180] width 343 height 284
click at [247, 190] on div "+15167283185 Live | 00:49 ALL TASKS ALL TASKS ACTIVE TASKS TASKS IN WRAP UP" at bounding box center [209, 180] width 343 height 284
click at [247, 190] on div "+15167283185 Live | 00:50 ALL TASKS ALL TASKS ACTIVE TASKS TASKS IN WRAP UP" at bounding box center [209, 180] width 343 height 284
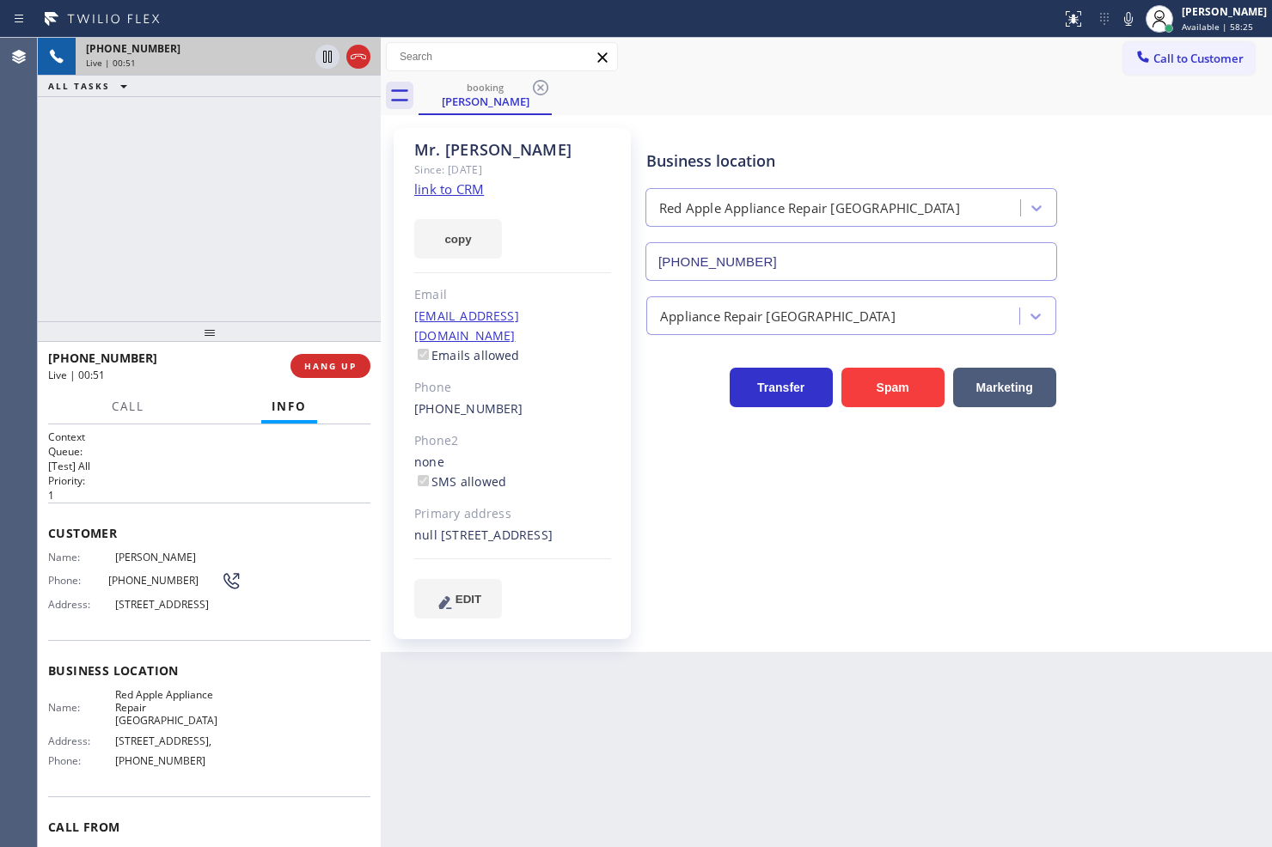
click at [228, 246] on div "+15167283185 Live | 00:51 ALL TASKS ALL TASKS ACTIVE TASKS TASKS IN WRAP UP" at bounding box center [209, 180] width 343 height 284
click at [591, 193] on div "Mr. Sharath Since: 20 may 2020 link to CRM copy Email no@gmail.com Emails allow…" at bounding box center [512, 383] width 237 height 511
click at [125, 227] on div "+15167283185 Live | 00:54 ALL TASKS ALL TASKS ACTIVE TASKS TASKS IN WRAP UP" at bounding box center [209, 180] width 343 height 284
click at [125, 222] on div "+15167283185 Live | 00:56 ALL TASKS ALL TASKS ACTIVE TASKS TASKS IN WRAP UP" at bounding box center [209, 180] width 343 height 284
click at [125, 222] on div "+15167283185 Live | 00:59 ALL TASKS ALL TASKS ACTIVE TASKS TASKS IN WRAP UP" at bounding box center [209, 180] width 343 height 284
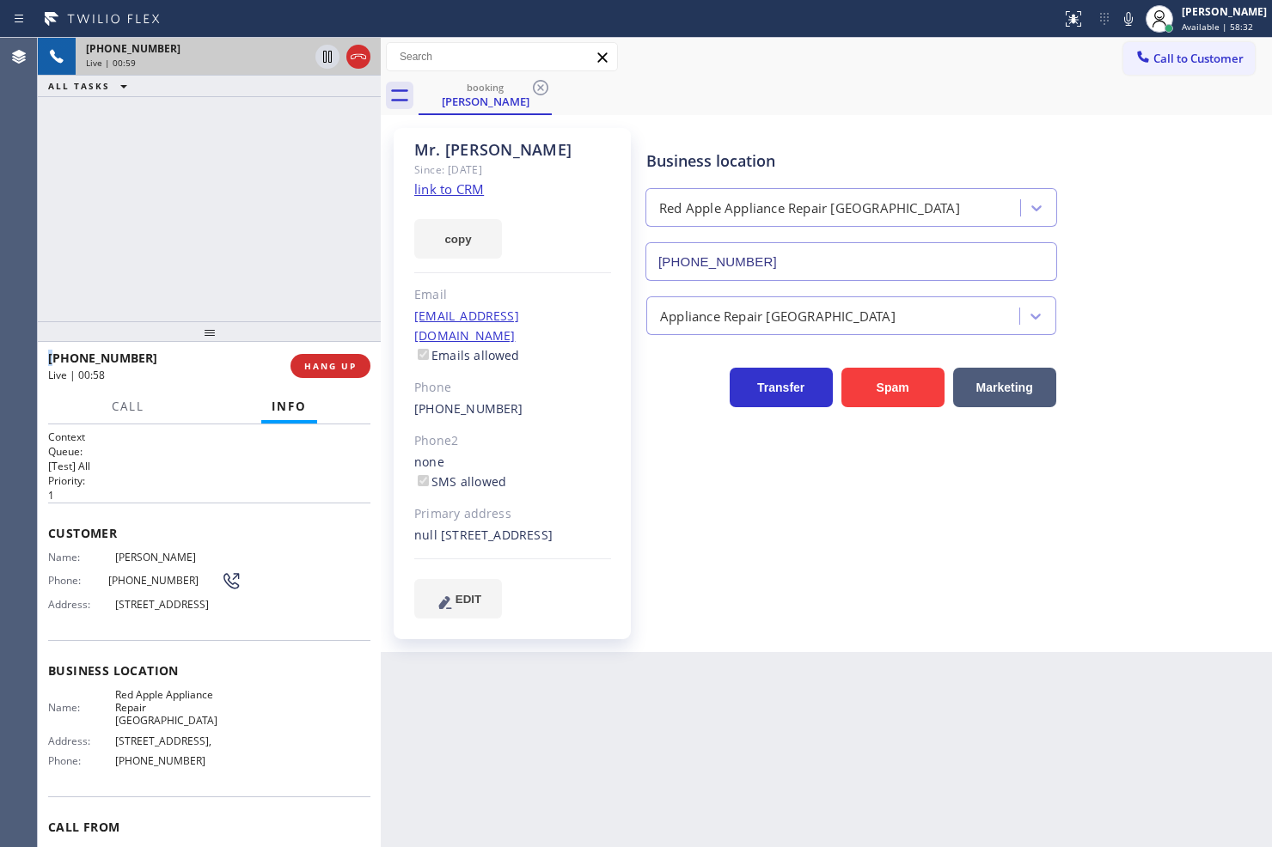
click at [125, 222] on div "+15167283185 Live | 00:59 ALL TASKS ALL TASKS ACTIVE TASKS TASKS IN WRAP UP" at bounding box center [209, 180] width 343 height 284
click at [160, 206] on div "+15167283185 Live | 01:00 ALL TASKS ALL TASKS ACTIVE TASKS TASKS IN WRAP UP" at bounding box center [209, 180] width 343 height 284
click at [216, 504] on div "Customer Name: Mr. Sharath Phone: (516) 728-3185 Address: 6 Windward Ln, Commac…" at bounding box center [209, 572] width 322 height 138
click at [216, 503] on div "Customer Name: Mr. Sharath Phone: (516) 728-3185 Address: 6 Windward Ln, Commac…" at bounding box center [209, 572] width 322 height 138
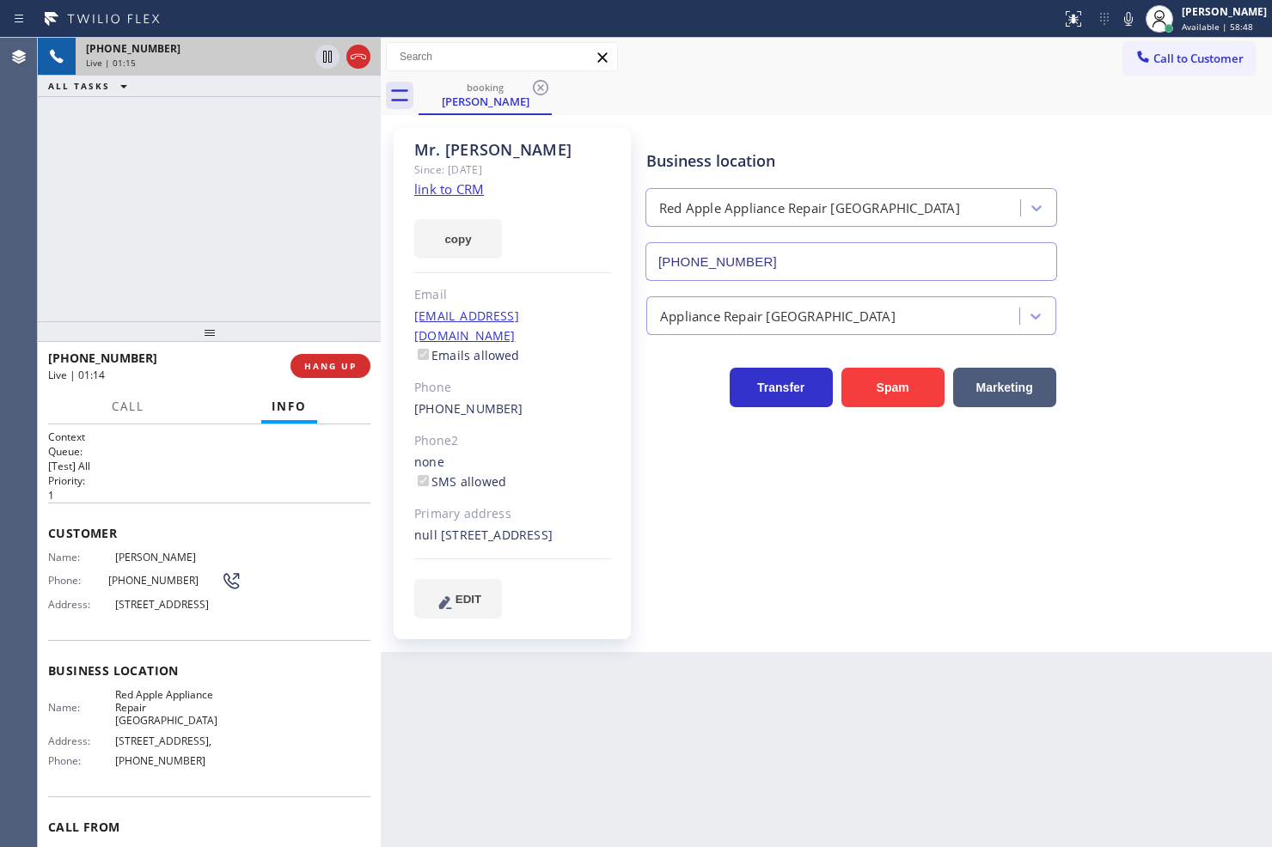
click at [195, 464] on p "[Test] All" at bounding box center [209, 466] width 322 height 15
click at [204, 207] on div "+15167283185 Live | 01:16 ALL TASKS ALL TASKS ACTIVE TASKS TASKS IN WRAP UP" at bounding box center [209, 180] width 343 height 284
click at [204, 205] on div "+15167283185 Live | 01:16 ALL TASKS ALL TASKS ACTIVE TASKS TASKS IN WRAP UP" at bounding box center [209, 180] width 343 height 284
click at [204, 205] on div "+15167283185 Live | 01:17 ALL TASKS ALL TASKS ACTIVE TASKS TASKS IN WRAP UP" at bounding box center [209, 180] width 343 height 284
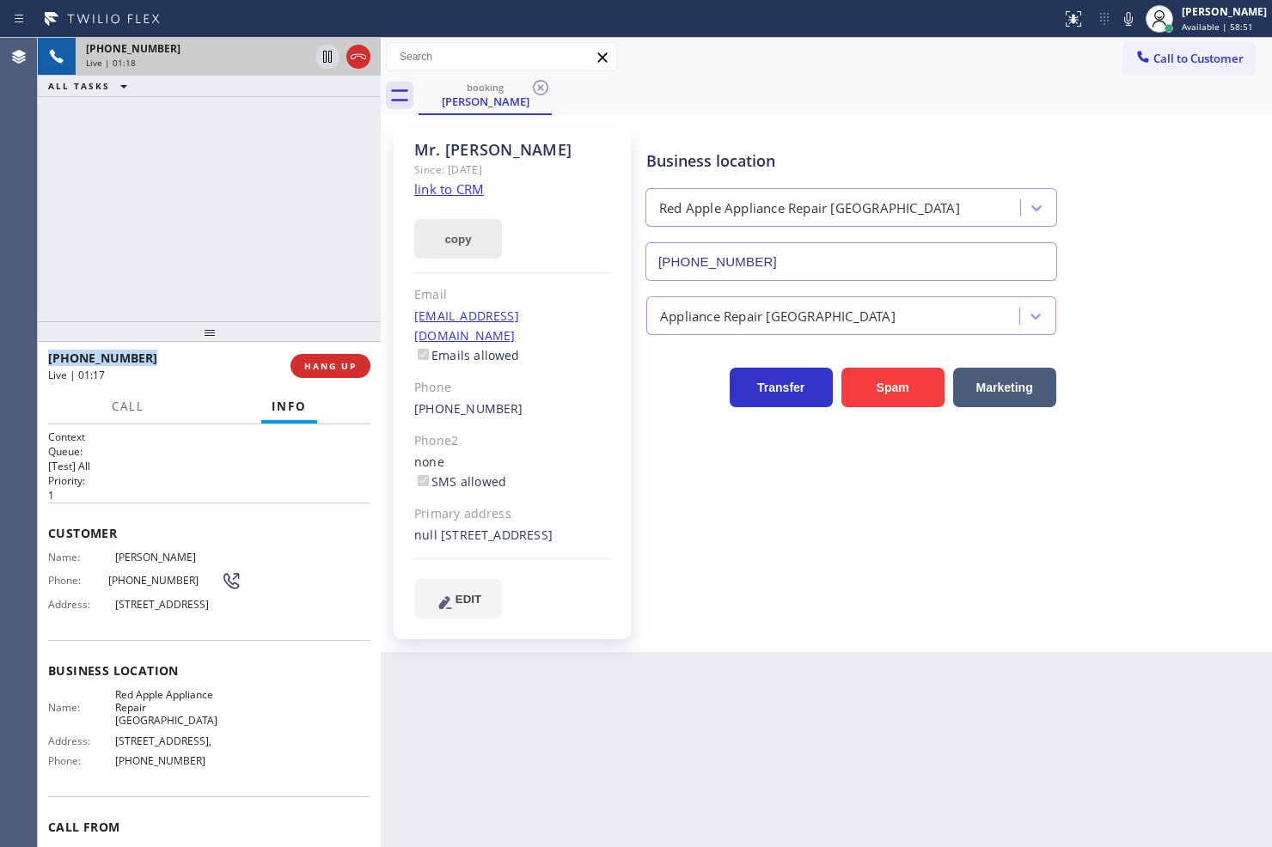
click at [469, 233] on button "copy" at bounding box center [458, 239] width 88 height 40
click at [245, 266] on div "+15167283185 Live | 01:21 ALL TASKS ALL TASKS ACTIVE TASKS TASKS IN WRAP UP" at bounding box center [209, 180] width 343 height 284
click at [245, 266] on div "+15167283185 Live | 01:26 ALL TASKS ALL TASKS ACTIVE TASKS TASKS IN WRAP UP" at bounding box center [209, 180] width 343 height 284
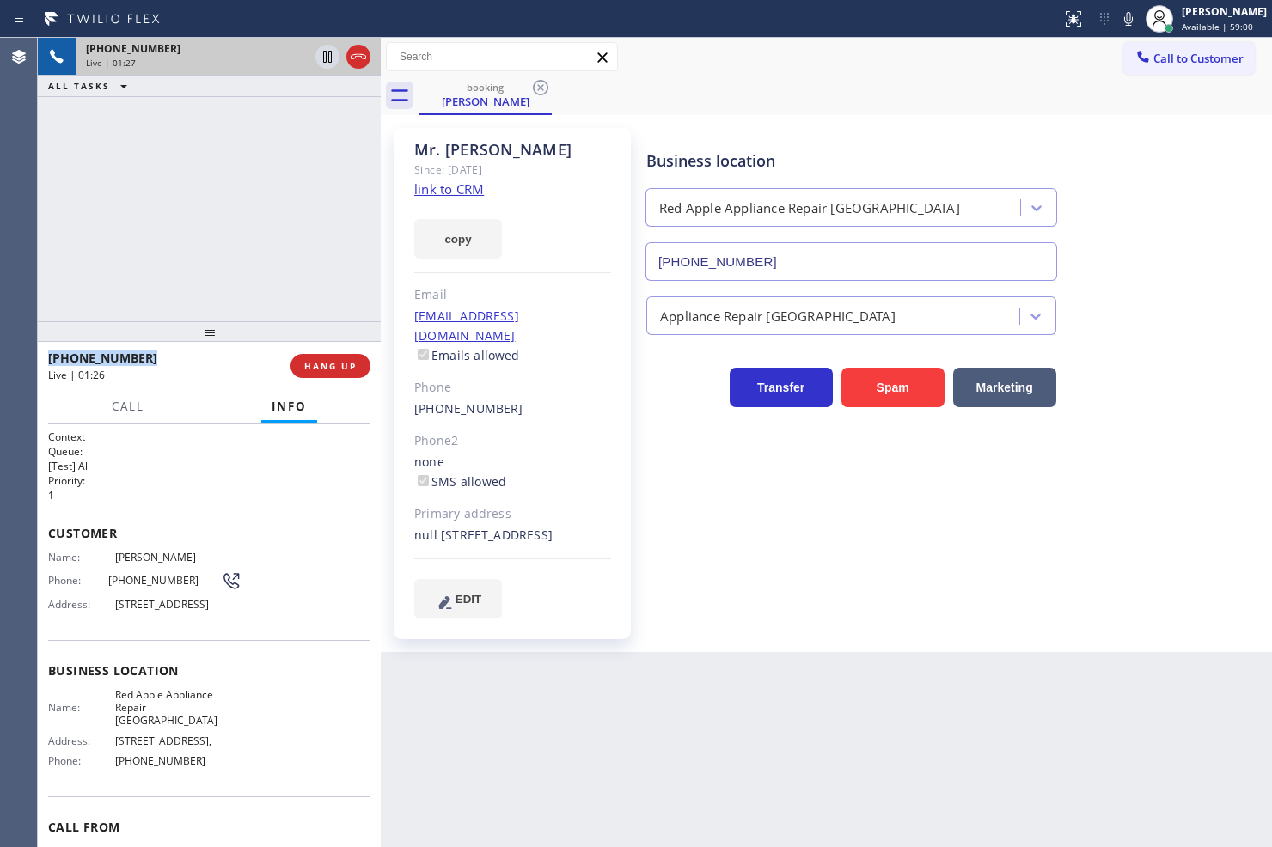
click at [245, 266] on div "+15167283185 Live | 01:27 ALL TASKS ALL TASKS ACTIVE TASKS TASKS IN WRAP UP" at bounding box center [209, 180] width 343 height 284
click at [310, 362] on span "HANG UP" at bounding box center [330, 366] width 52 height 12
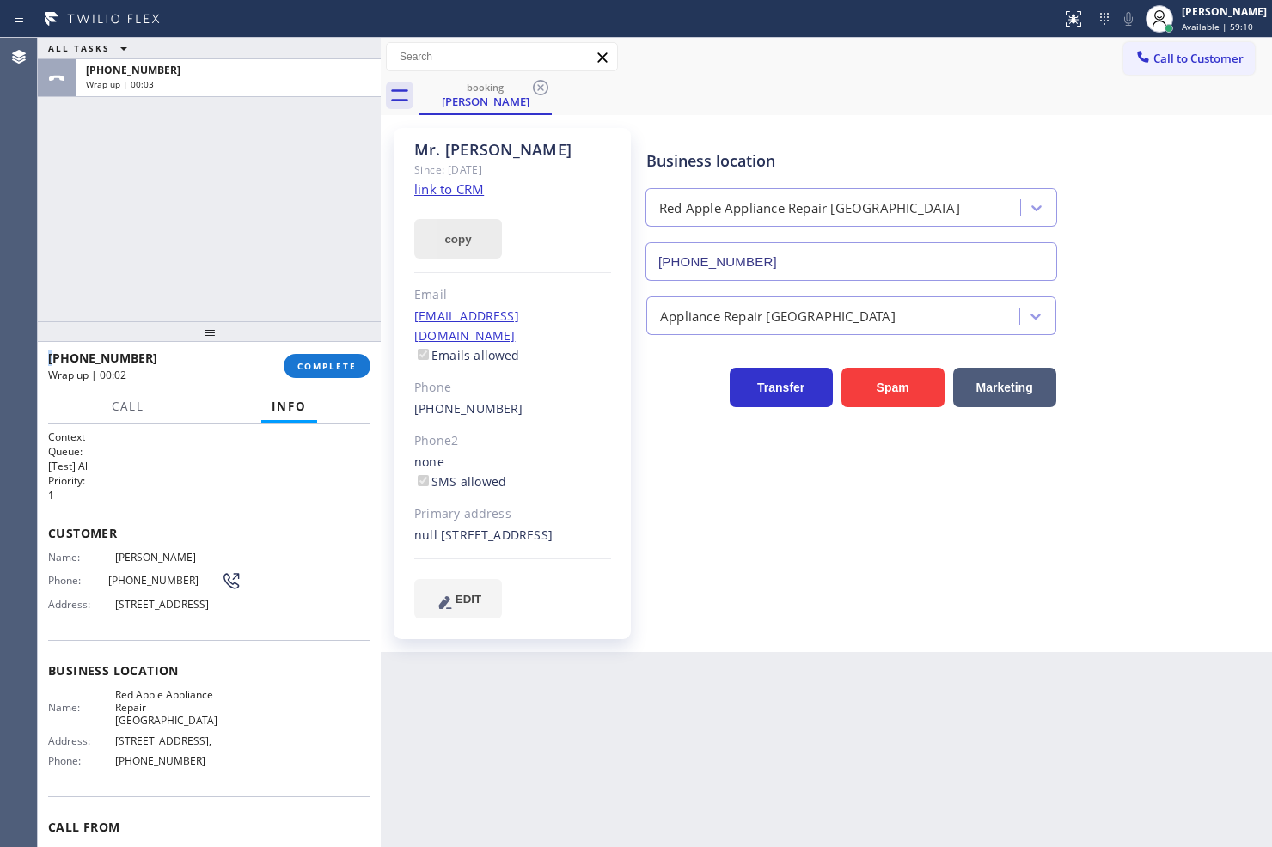
click at [457, 234] on button "copy" at bounding box center [458, 239] width 88 height 40
click at [345, 371] on span "COMPLETE" at bounding box center [326, 366] width 59 height 12
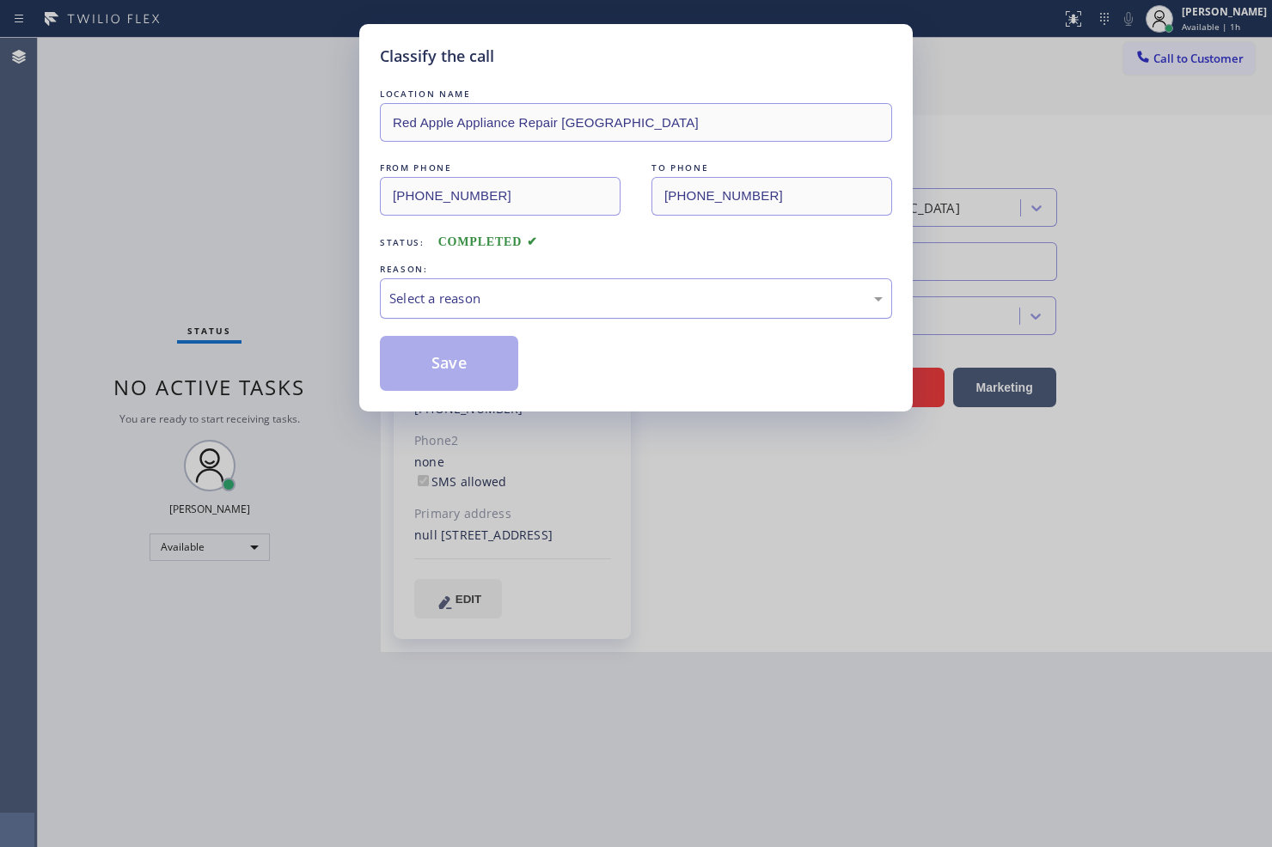
click at [496, 304] on div "Select a reason" at bounding box center [635, 299] width 493 height 20
click at [458, 301] on div "Tech, Unknown/didnt ring" at bounding box center [635, 299] width 493 height 20
click at [468, 364] on button "Save" at bounding box center [449, 363] width 138 height 55
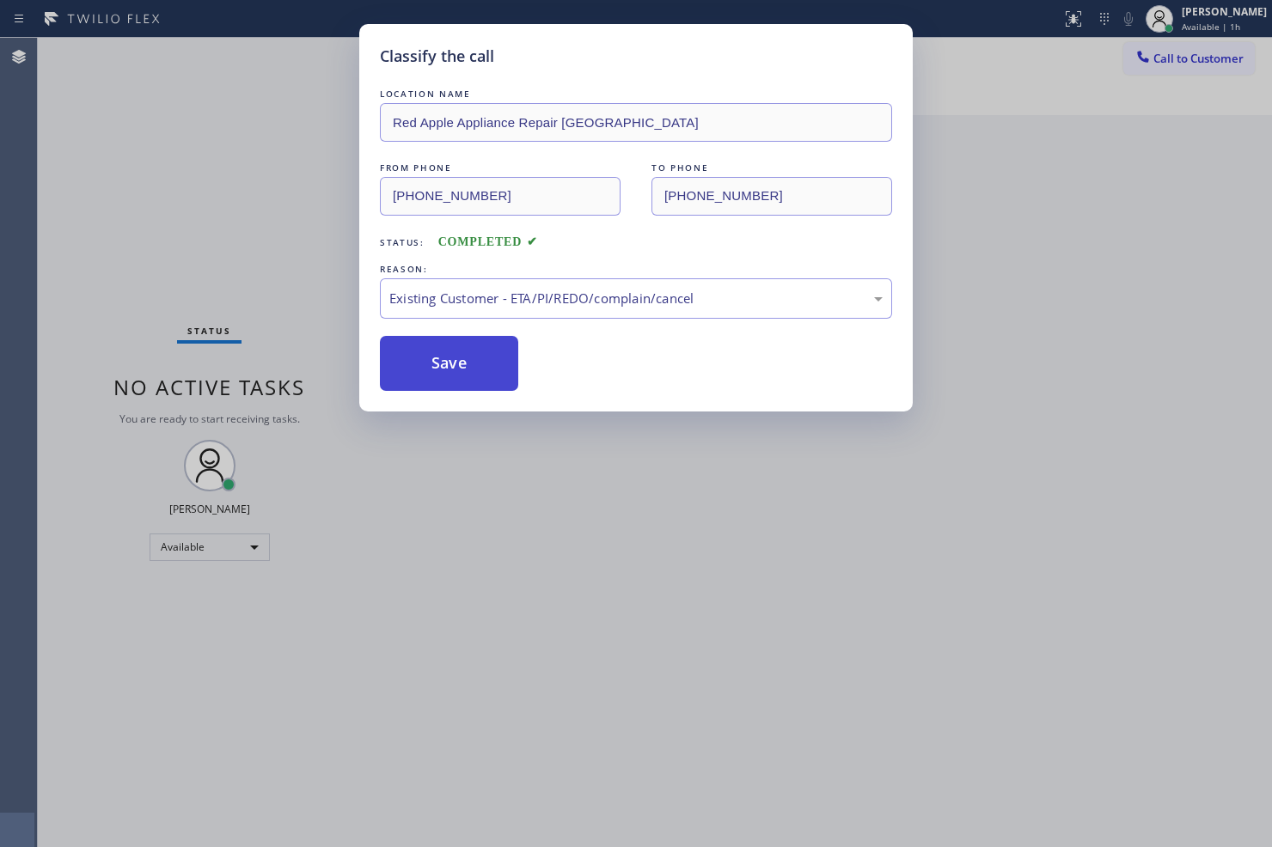
click at [468, 364] on button "Save" at bounding box center [449, 363] width 138 height 55
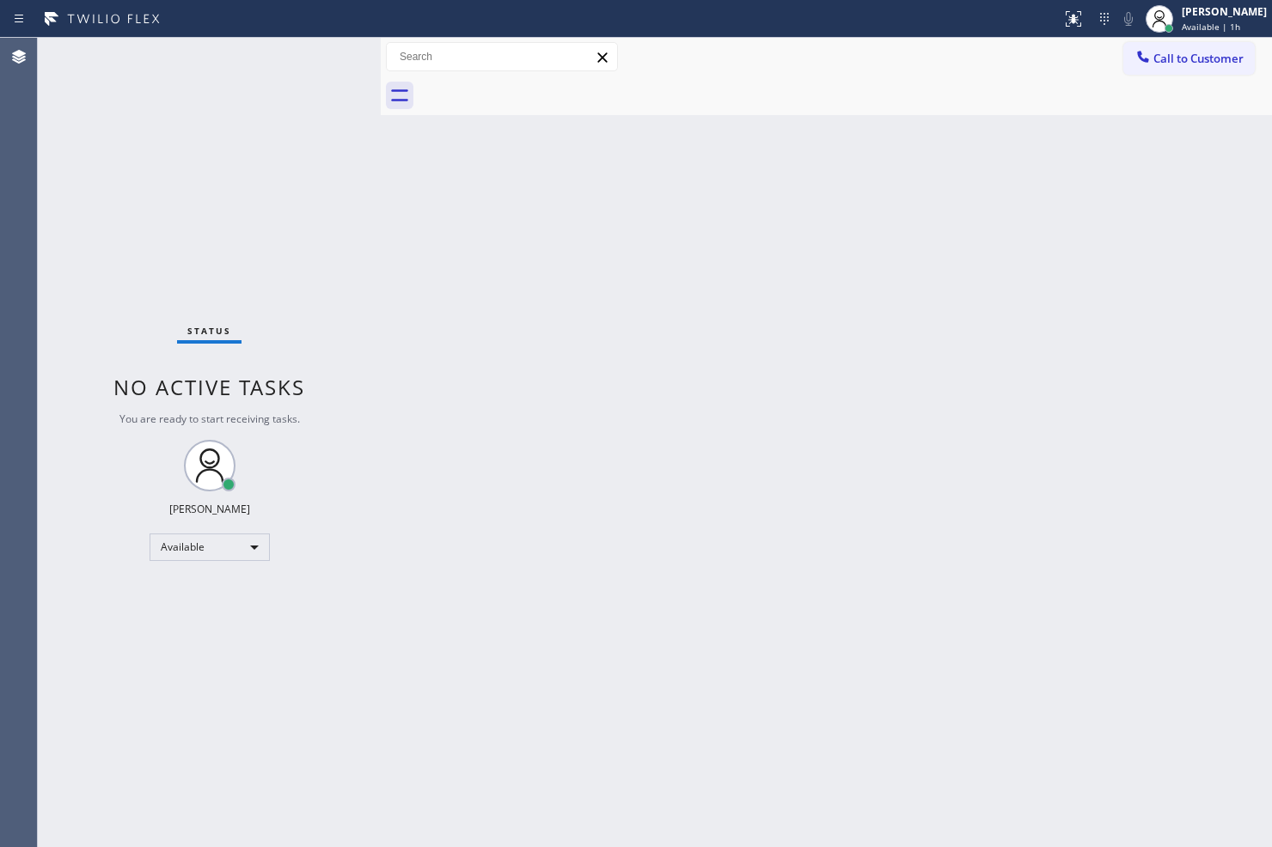
click at [688, 566] on div "Back to Dashboard Change Sender ID Customers Technicians Select a contact Outbo…" at bounding box center [826, 443] width 891 height 810
click at [431, 507] on div "Back to Dashboard Change Sender ID Customers Technicians Select a contact Outbo…" at bounding box center [826, 443] width 891 height 810
click at [319, 177] on div "Status No active tasks You are ready to start receiving tasks. [PERSON_NAME]" at bounding box center [209, 443] width 343 height 810
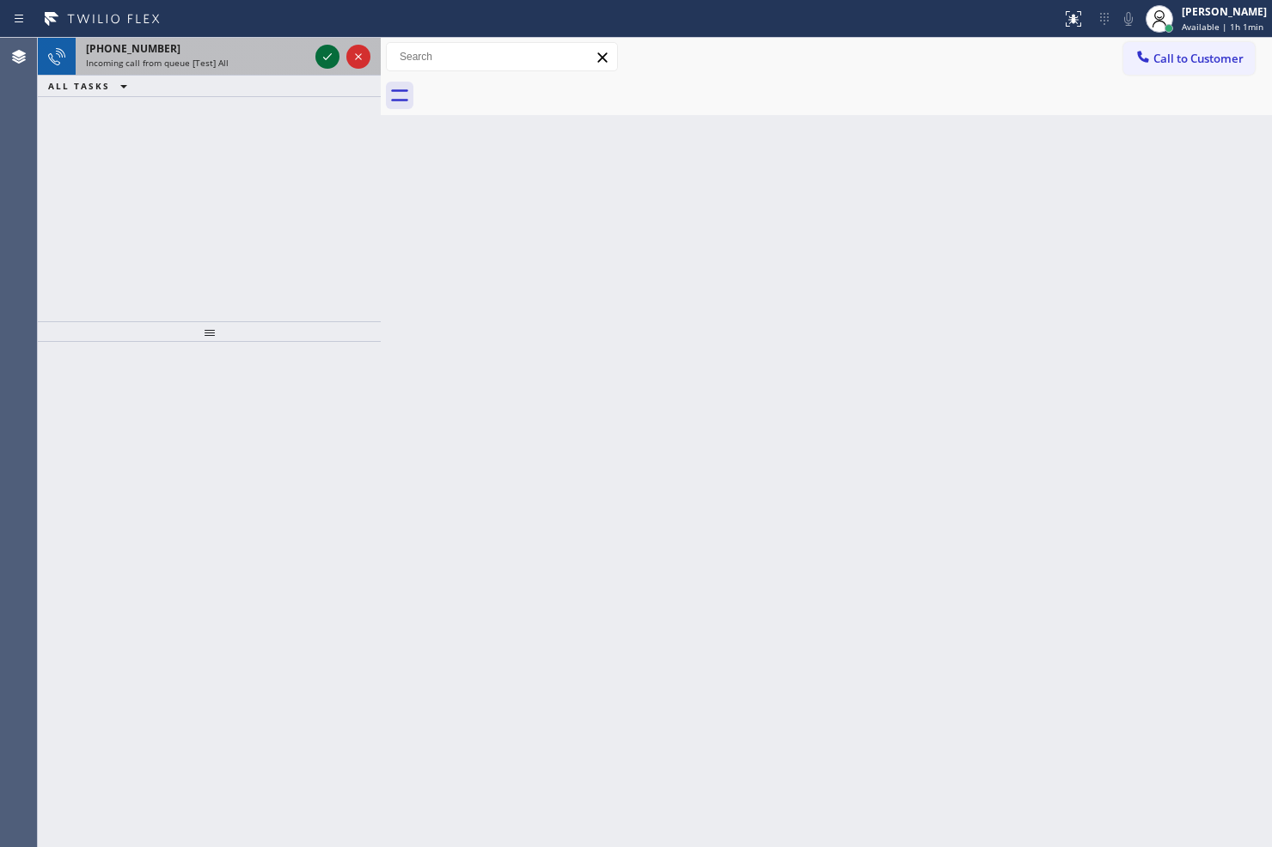
click at [321, 64] on icon at bounding box center [327, 56] width 21 height 21
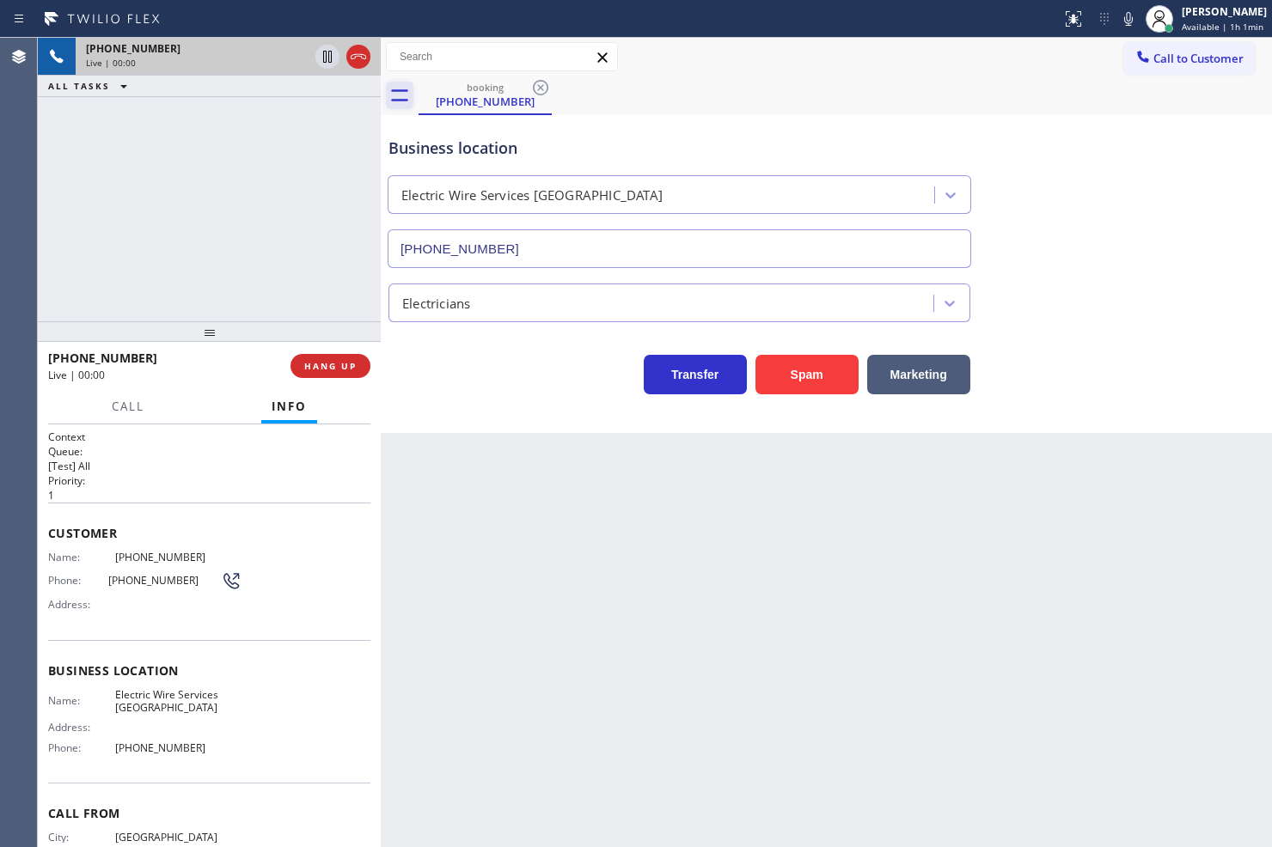
type input "(760) 388-9722"
click at [520, 531] on div "Back to Dashboard Change Sender ID Customers Technicians Select a contact Outbo…" at bounding box center [826, 443] width 891 height 810
click at [474, 442] on div "Back to Dashboard Change Sender ID Customers Technicians Select a contact Outbo…" at bounding box center [826, 443] width 891 height 810
click at [490, 523] on div "Back to Dashboard Change Sender ID Customers Technicians Select a contact Outbo…" at bounding box center [826, 443] width 891 height 810
click at [470, 407] on div "Business location Electric Wire Services Cathedral City (760) 388-9722 Electric…" at bounding box center [826, 274] width 891 height 318
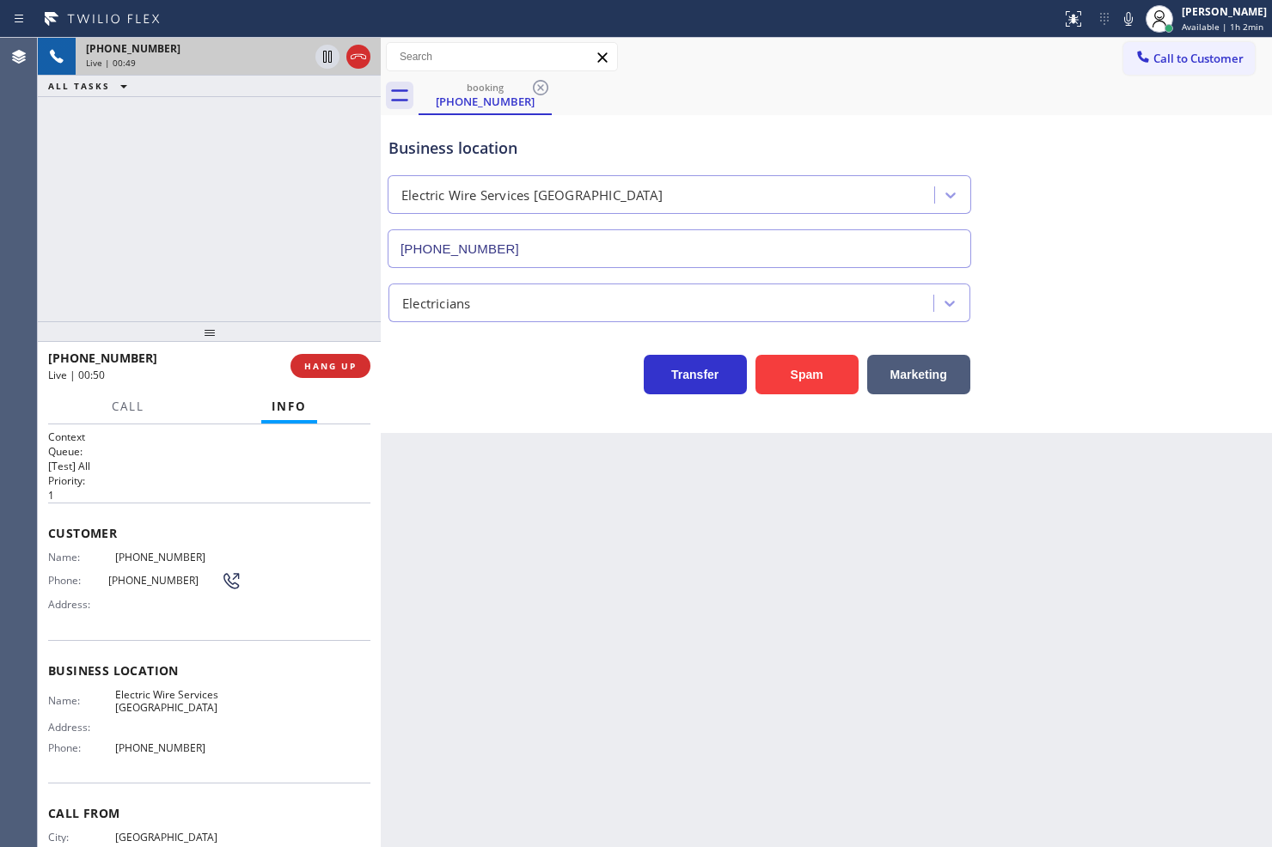
click at [437, 418] on div "Business location Electric Wire Services Cathedral City (760) 388-9722 Electric…" at bounding box center [826, 274] width 891 height 318
drag, startPoint x: 438, startPoint y: 407, endPoint x: 427, endPoint y: 393, distance: 17.7
click at [438, 407] on div "Business location Electric Wire Services Cathedral City (760) 388-9722 Electric…" at bounding box center [826, 274] width 891 height 318
click at [284, 256] on div "+15419907149 Live | 00:51 ALL TASKS ALL TASKS ACTIVE TASKS TASKS IN WRAP UP" at bounding box center [209, 180] width 343 height 284
click at [445, 378] on div "Transfer Spam Marketing" at bounding box center [679, 370] width 589 height 48
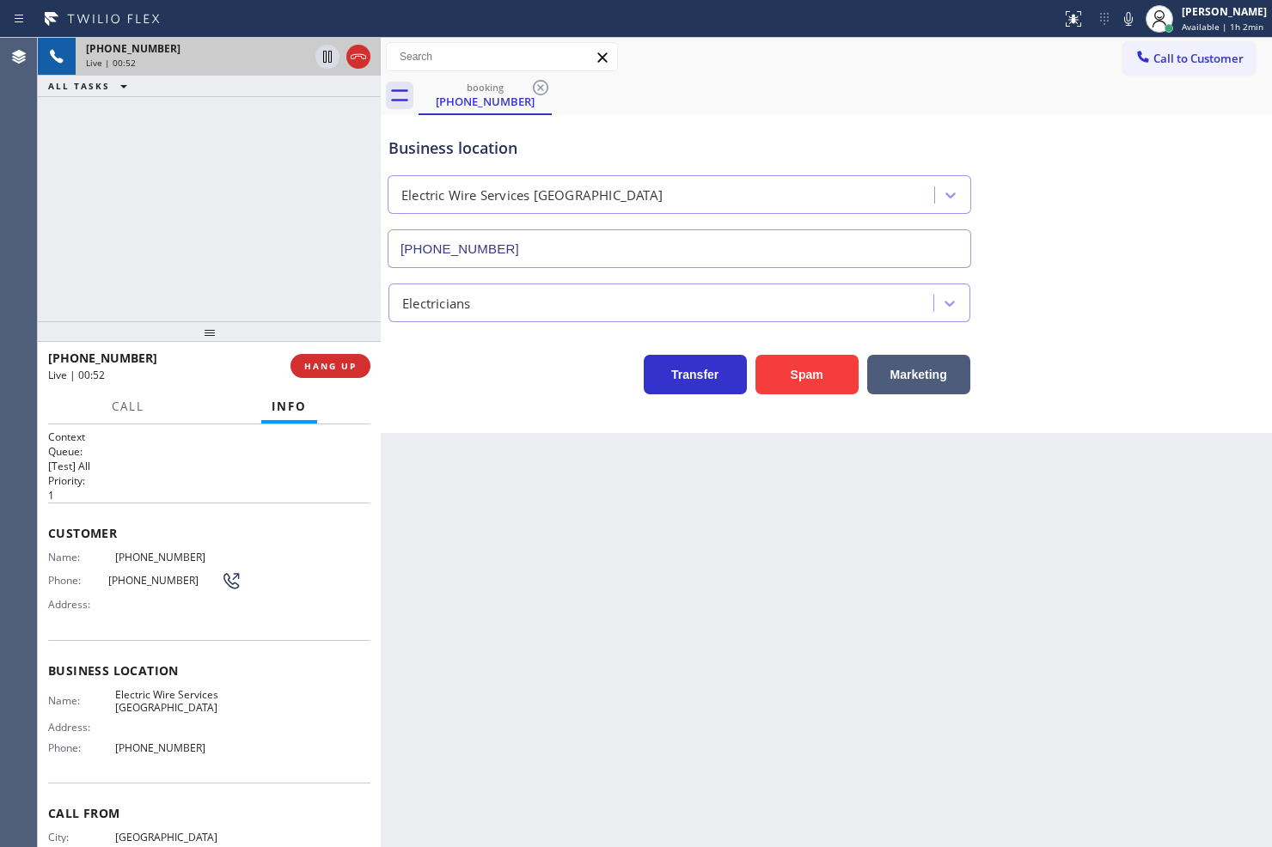
click at [303, 273] on div "+15419907149 Live | 00:52 ALL TASKS ALL TASKS ACTIVE TASKS TASKS IN WRAP UP" at bounding box center [209, 180] width 343 height 284
click at [487, 409] on div "Business location Electric Wire Services Cathedral City (760) 388-9722 Electric…" at bounding box center [826, 274] width 891 height 318
click at [303, 308] on div "+15419907149 Live | 00:53 ALL TASKS ALL TASKS ACTIVE TASKS TASKS IN WRAP UP" at bounding box center [209, 180] width 343 height 284
click at [537, 409] on div "Business location Electric Wire Services Cathedral City (760) 388-9722 Electric…" at bounding box center [826, 274] width 891 height 318
click at [346, 366] on span "HANG UP" at bounding box center [330, 366] width 52 height 12
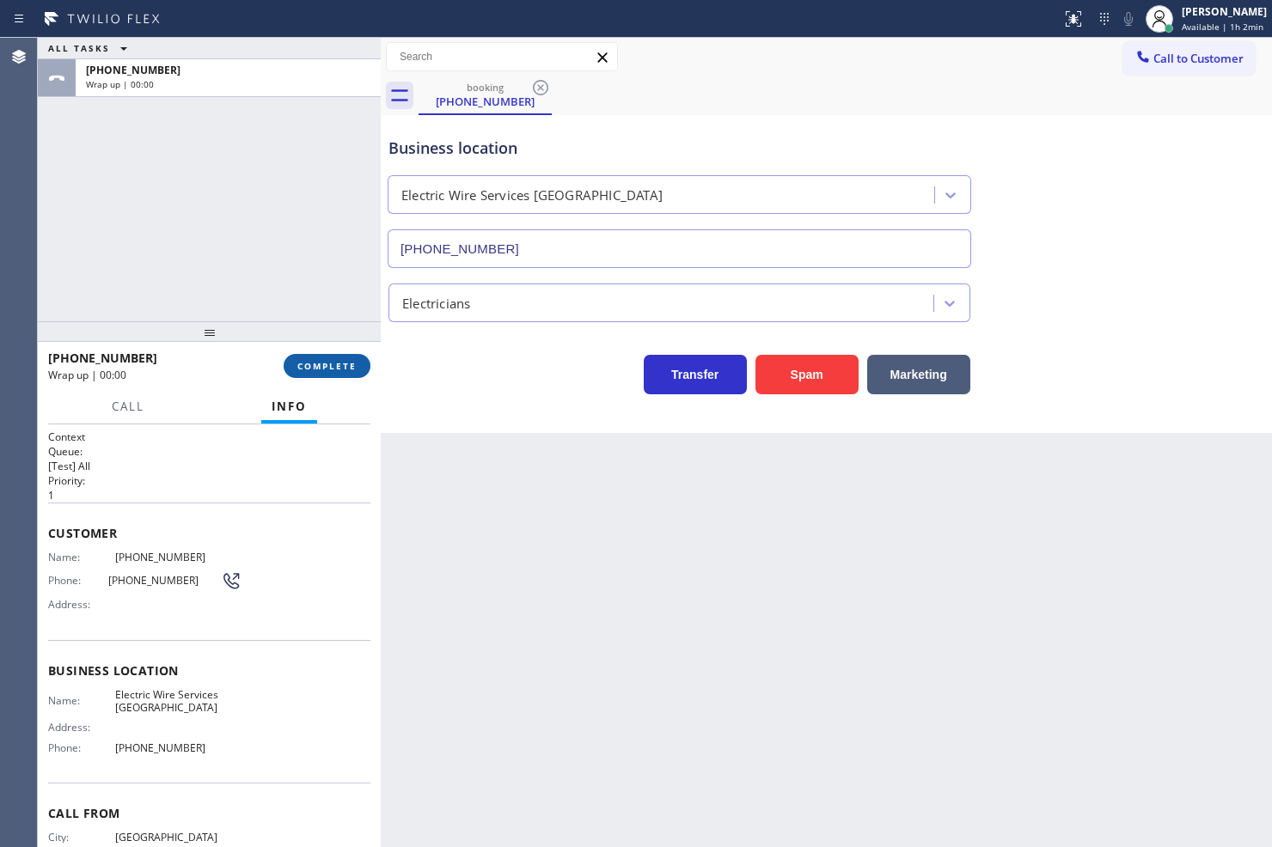
click at [346, 366] on span "COMPLETE" at bounding box center [326, 366] width 59 height 12
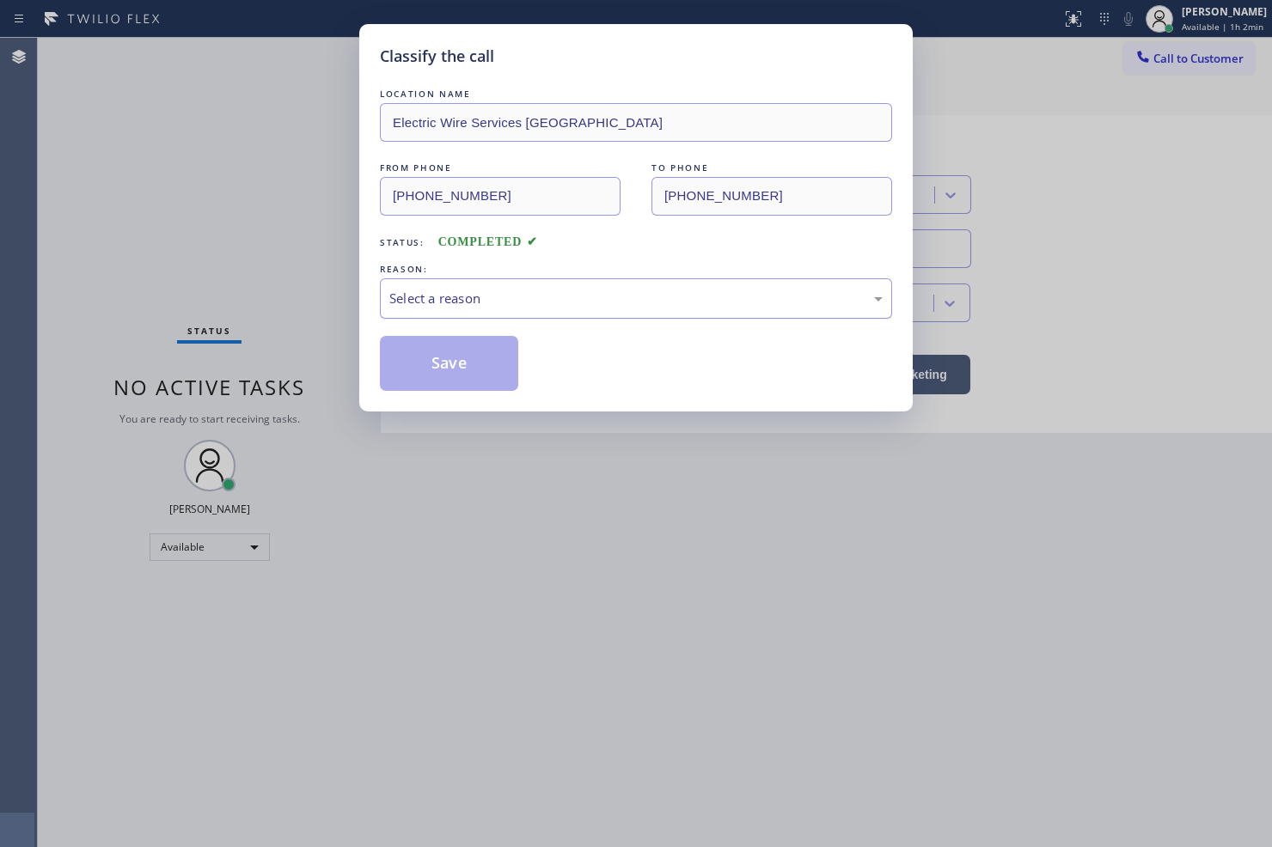
click at [451, 303] on div "Select a reason" at bounding box center [635, 299] width 493 height 20
click at [436, 361] on button "Save" at bounding box center [449, 363] width 138 height 55
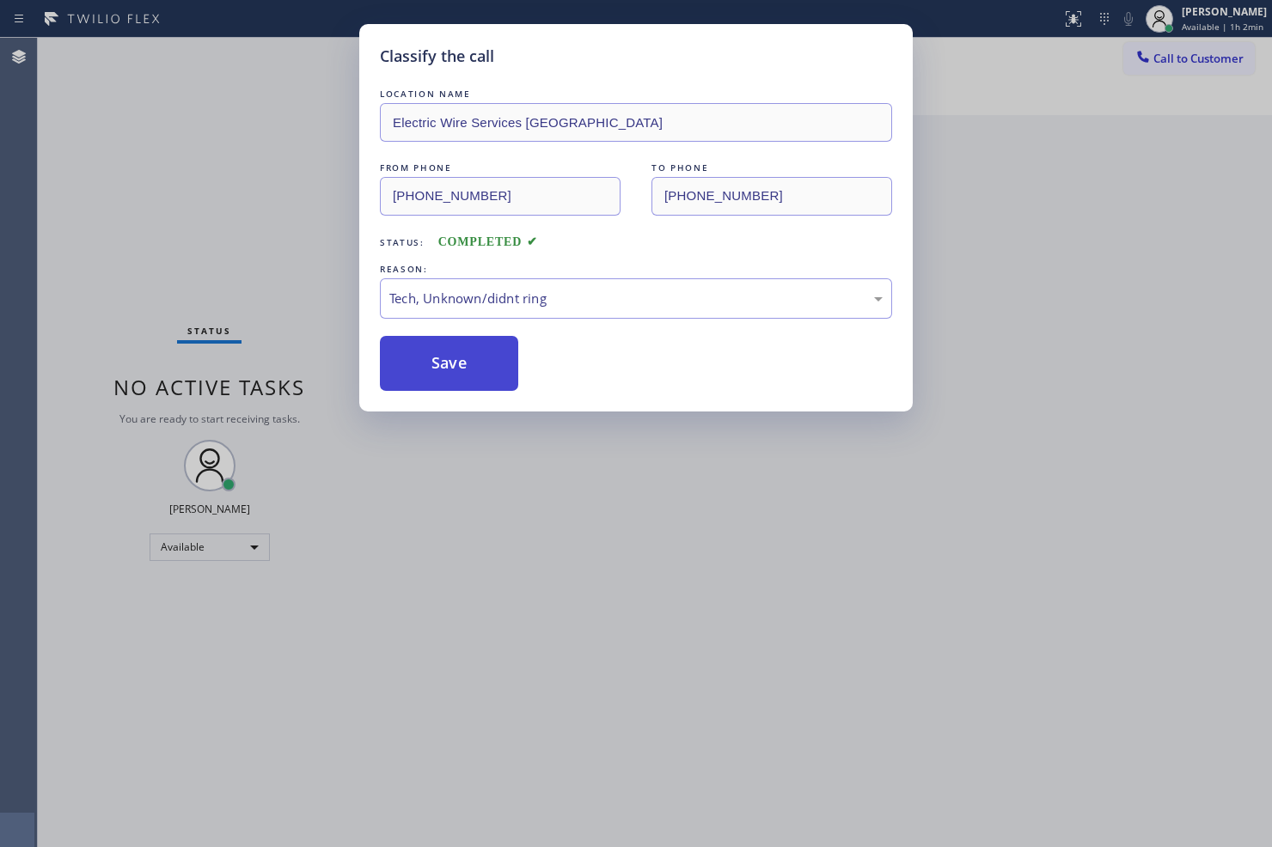
click at [436, 361] on button "Save" at bounding box center [449, 363] width 138 height 55
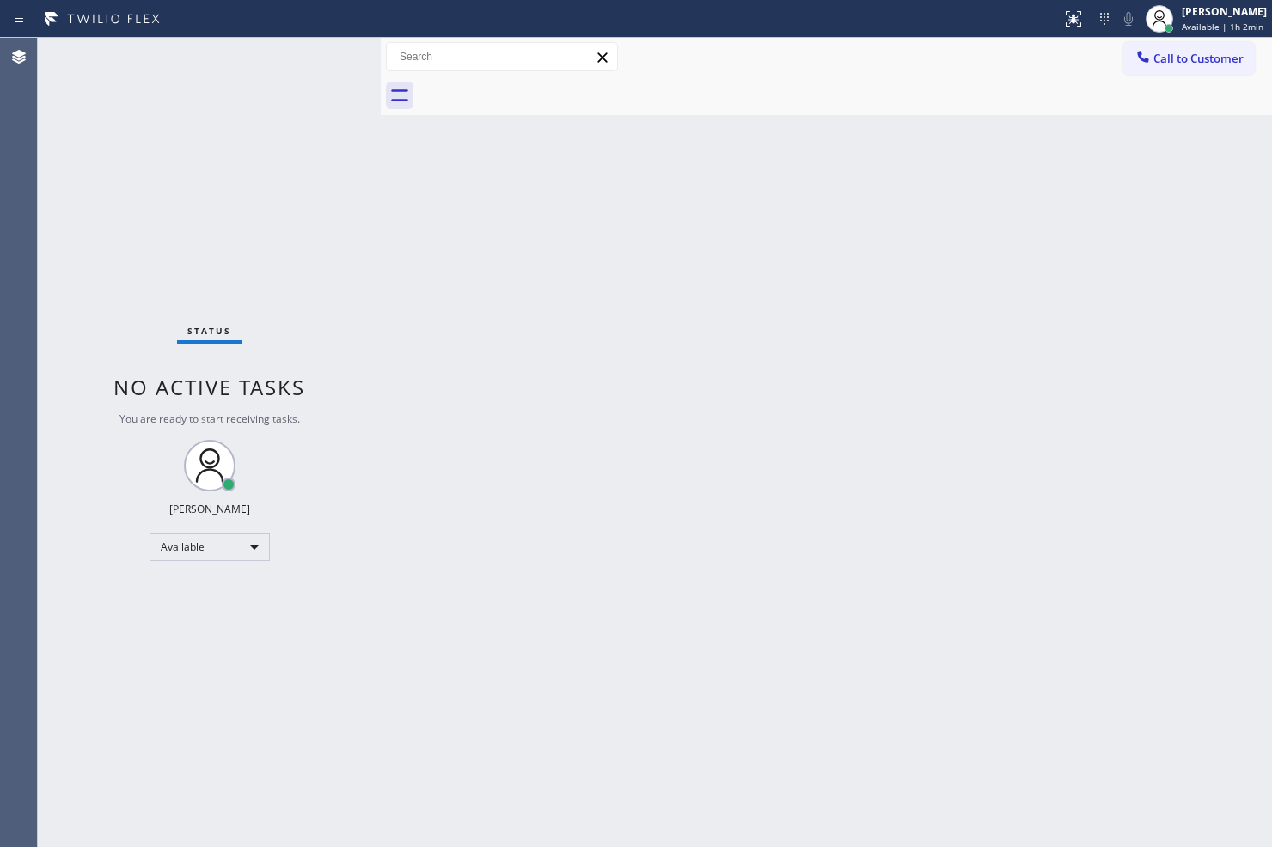
click at [337, 95] on div "Status No active tasks You are ready to start receiving tasks. [PERSON_NAME]" at bounding box center [209, 443] width 343 height 810
click at [316, 46] on div "Status No active tasks You are ready to start receiving tasks. [PERSON_NAME]" at bounding box center [209, 443] width 343 height 810
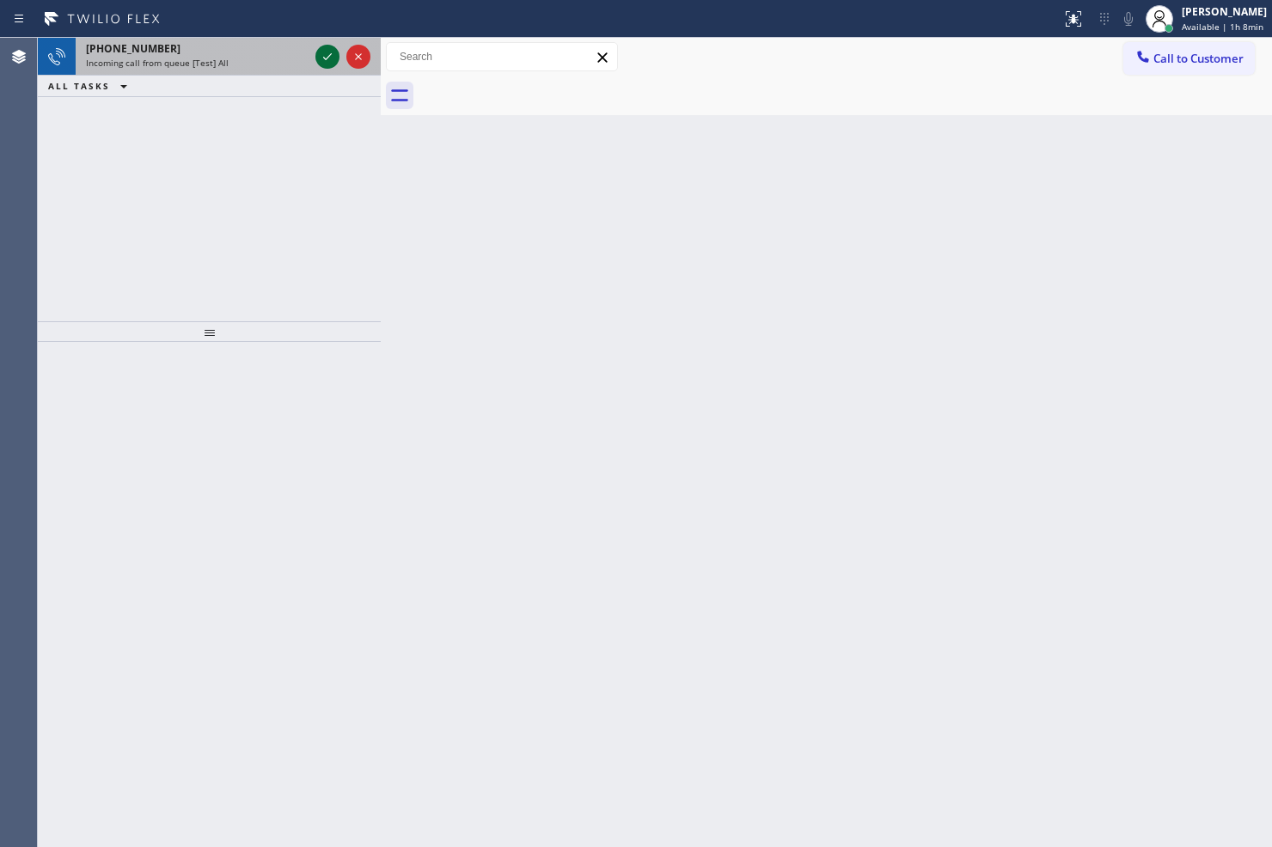
click at [327, 54] on icon at bounding box center [327, 56] width 21 height 21
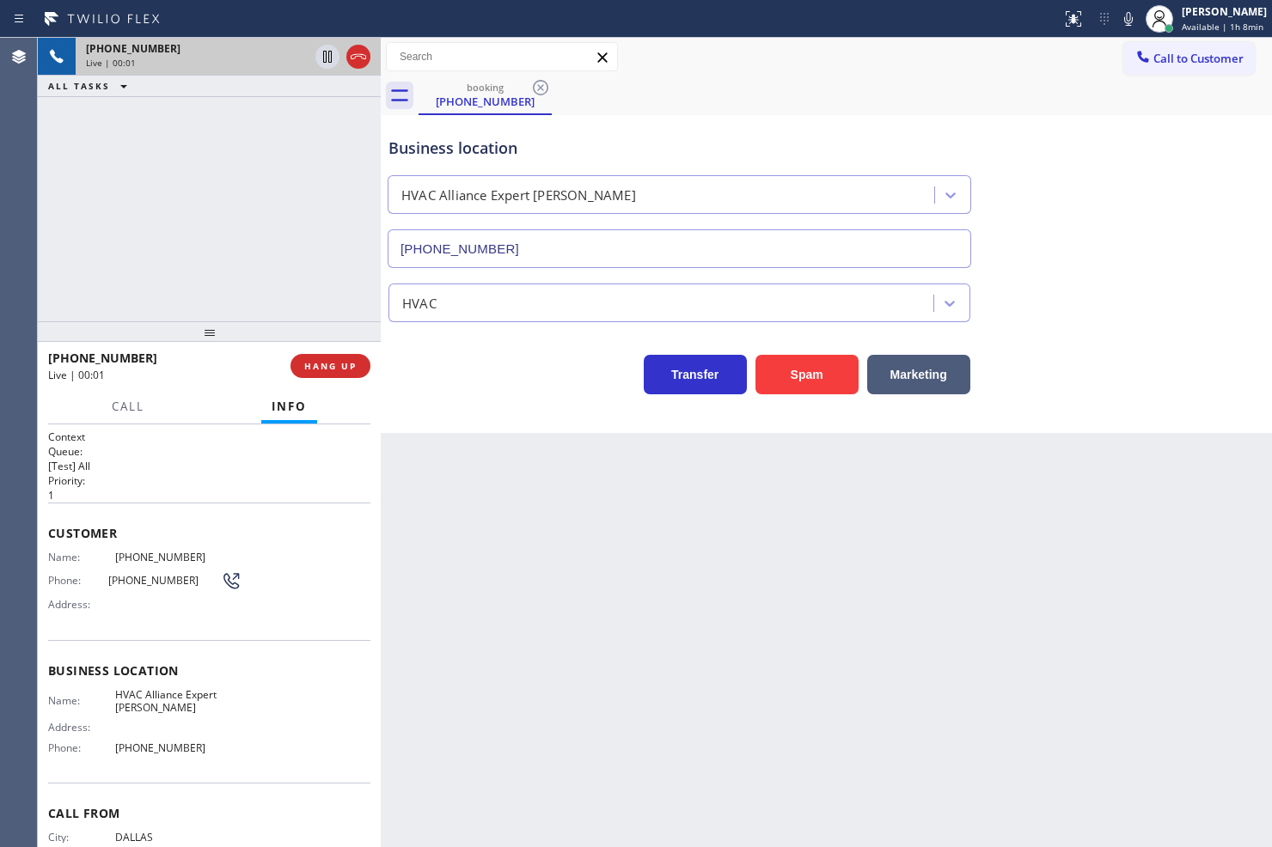
type input "(737) 355-5352"
click at [335, 303] on div "+14694490391 Live | 00:03 ALL TASKS ALL TASKS ACTIVE TASKS TASKS IN WRAP UP" at bounding box center [209, 180] width 343 height 284
click at [445, 375] on div "Transfer Spam Marketing" at bounding box center [679, 370] width 589 height 48
click at [143, 232] on div "+14694490391 Live | 00:05 ALL TASKS ALL TASKS ACTIVE TASKS TASKS IN WRAP UP" at bounding box center [209, 180] width 343 height 284
click at [178, 400] on div "Call Info" at bounding box center [209, 407] width 322 height 34
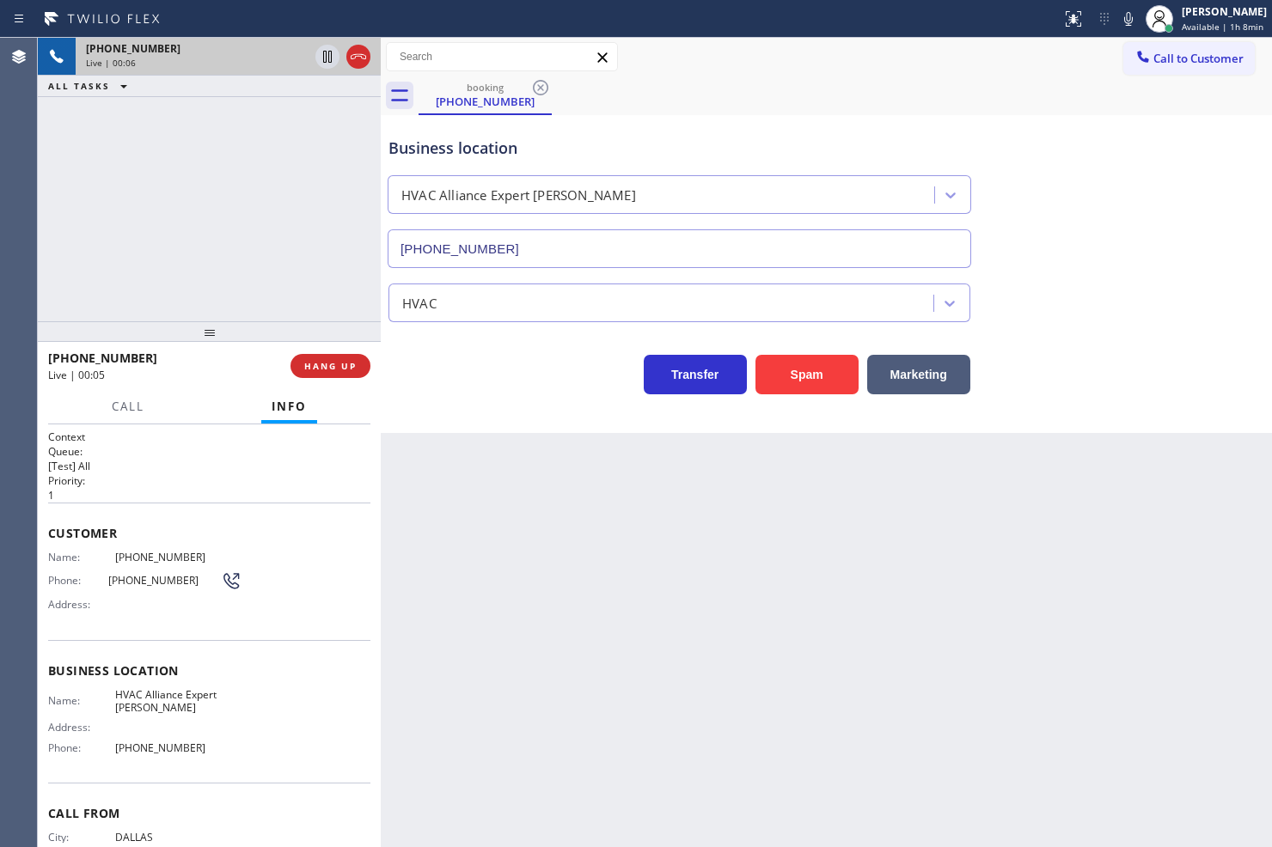
click at [163, 281] on div "+14694490391 Live | 00:06 ALL TASKS ALL TASKS ACTIVE TASKS TASKS IN WRAP UP" at bounding box center [209, 180] width 343 height 284
click at [179, 392] on div "Call Info" at bounding box center [209, 407] width 322 height 34
click at [187, 301] on div "+14694490391 Live | 00:08 ALL TASKS ALL TASKS ACTIVE TASKS TASKS IN WRAP UP" at bounding box center [209, 180] width 343 height 284
click at [181, 399] on div "Call Info" at bounding box center [209, 407] width 322 height 34
click at [167, 303] on div "+14694490391 Live | 00:08 ALL TASKS ALL TASKS ACTIVE TASKS TASKS IN WRAP UP" at bounding box center [209, 180] width 343 height 284
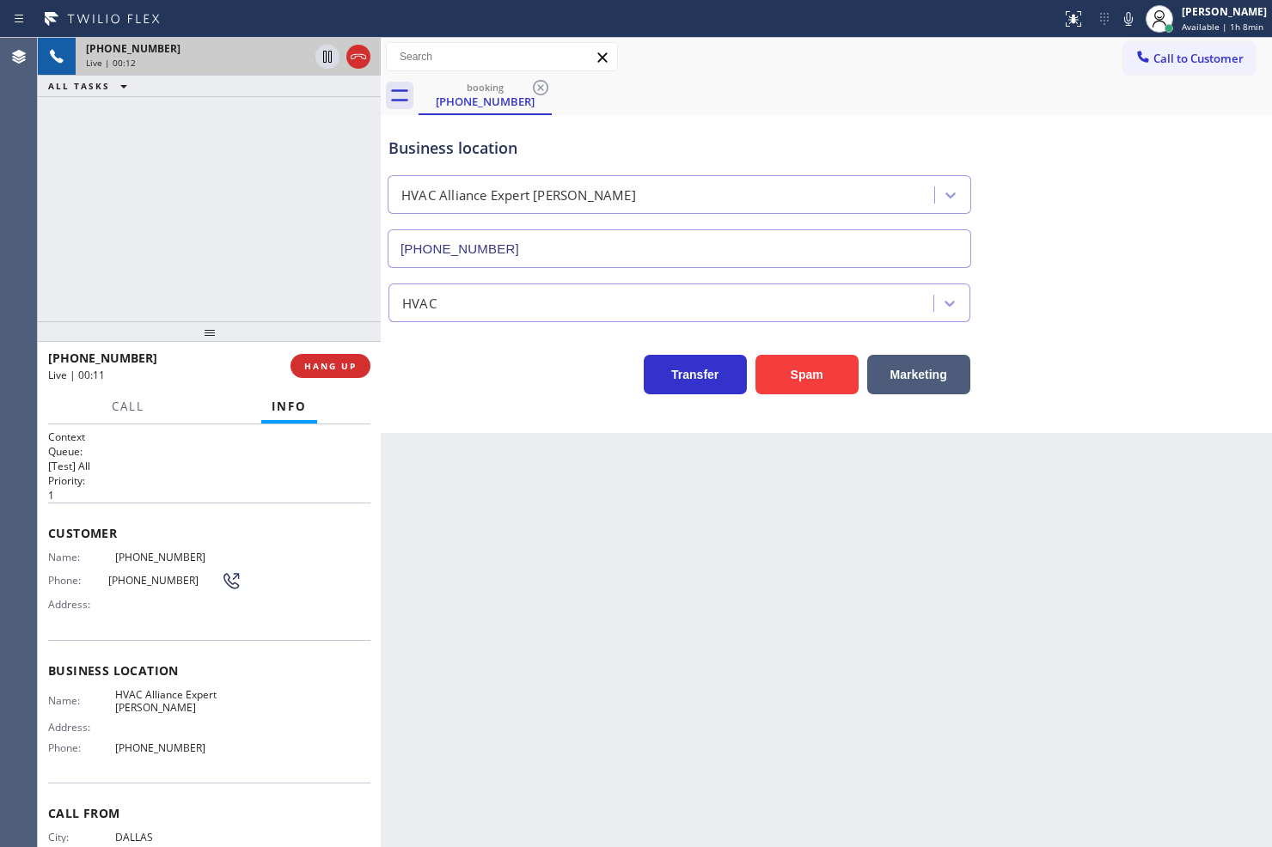
click at [476, 370] on div "Transfer Spam Marketing" at bounding box center [679, 370] width 589 height 48
click at [462, 394] on div "Transfer Spam Marketing" at bounding box center [679, 370] width 589 height 48
click at [307, 297] on div "+14694490391 Live | 00:14 ALL TASKS ALL TASKS ACTIVE TASKS TASKS IN WRAP UP" at bounding box center [209, 180] width 343 height 284
click at [467, 393] on div "Transfer Spam Marketing" at bounding box center [679, 370] width 589 height 48
click at [200, 208] on div "+14694490391 Live | 00:15 ALL TASKS ALL TASKS ACTIVE TASKS TASKS IN WRAP UP" at bounding box center [209, 180] width 343 height 284
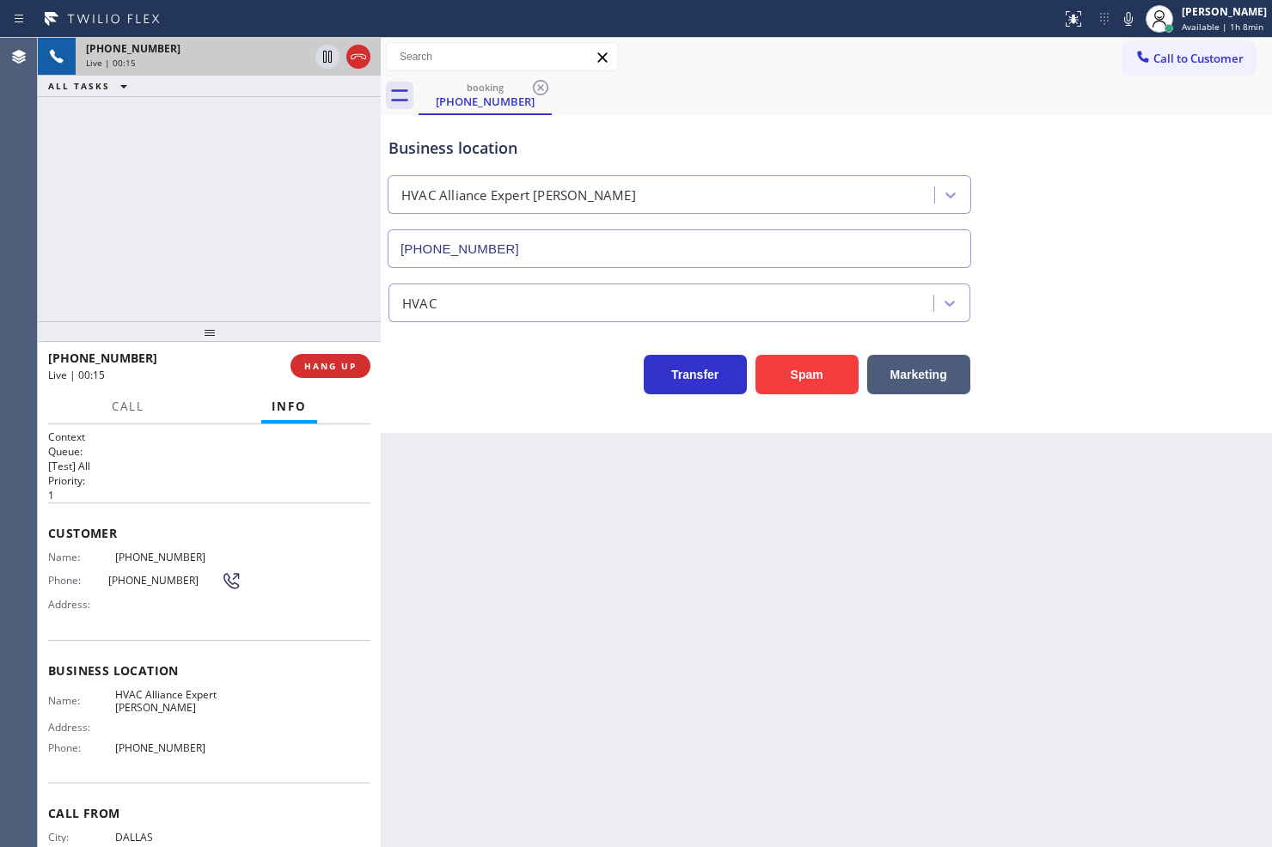
click at [477, 400] on div "Business location HVAC Alliance Expert LP Austin (737) 355-5352 HVAC Transfer S…" at bounding box center [826, 274] width 891 height 318
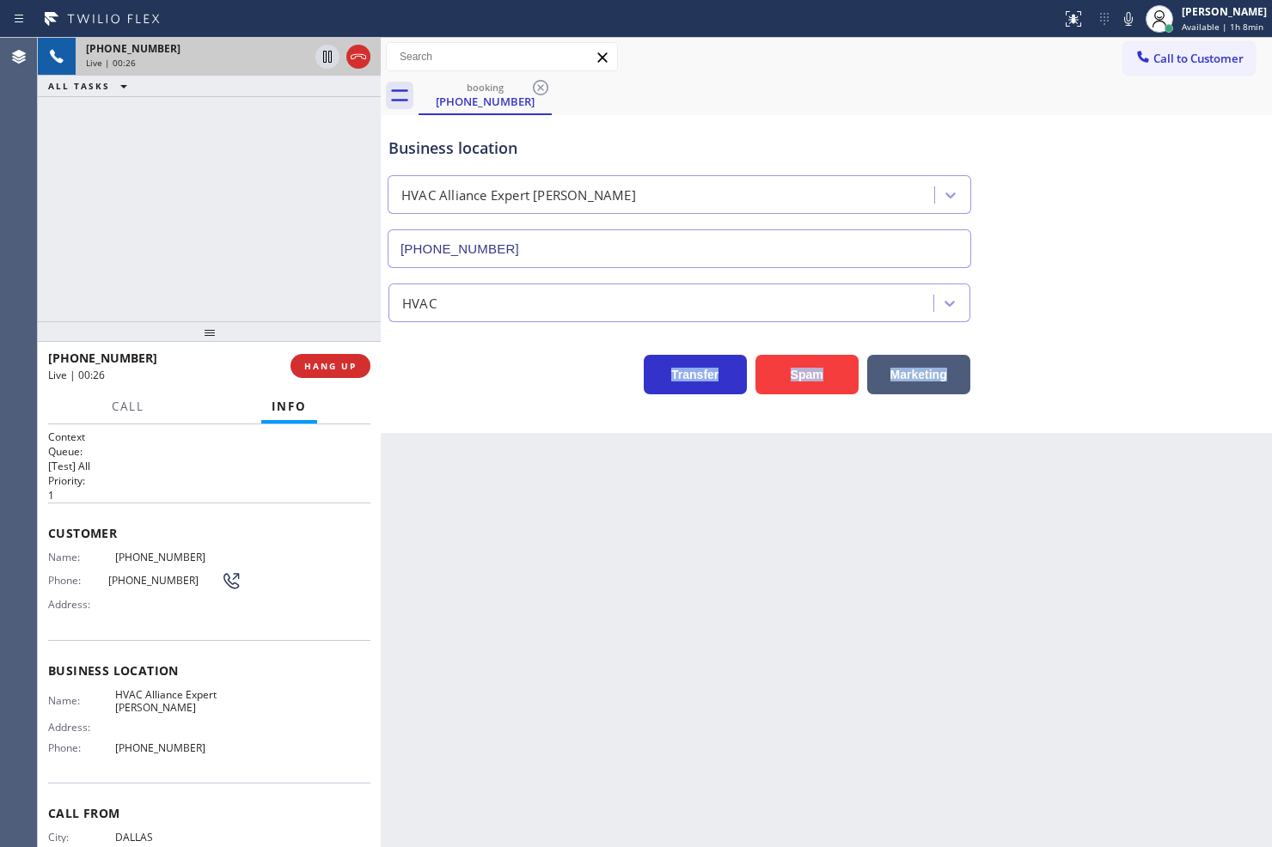
click at [477, 400] on div "Business location HVAC Alliance Expert LP Austin (737) 355-5352 HVAC Transfer S…" at bounding box center [826, 274] width 891 height 318
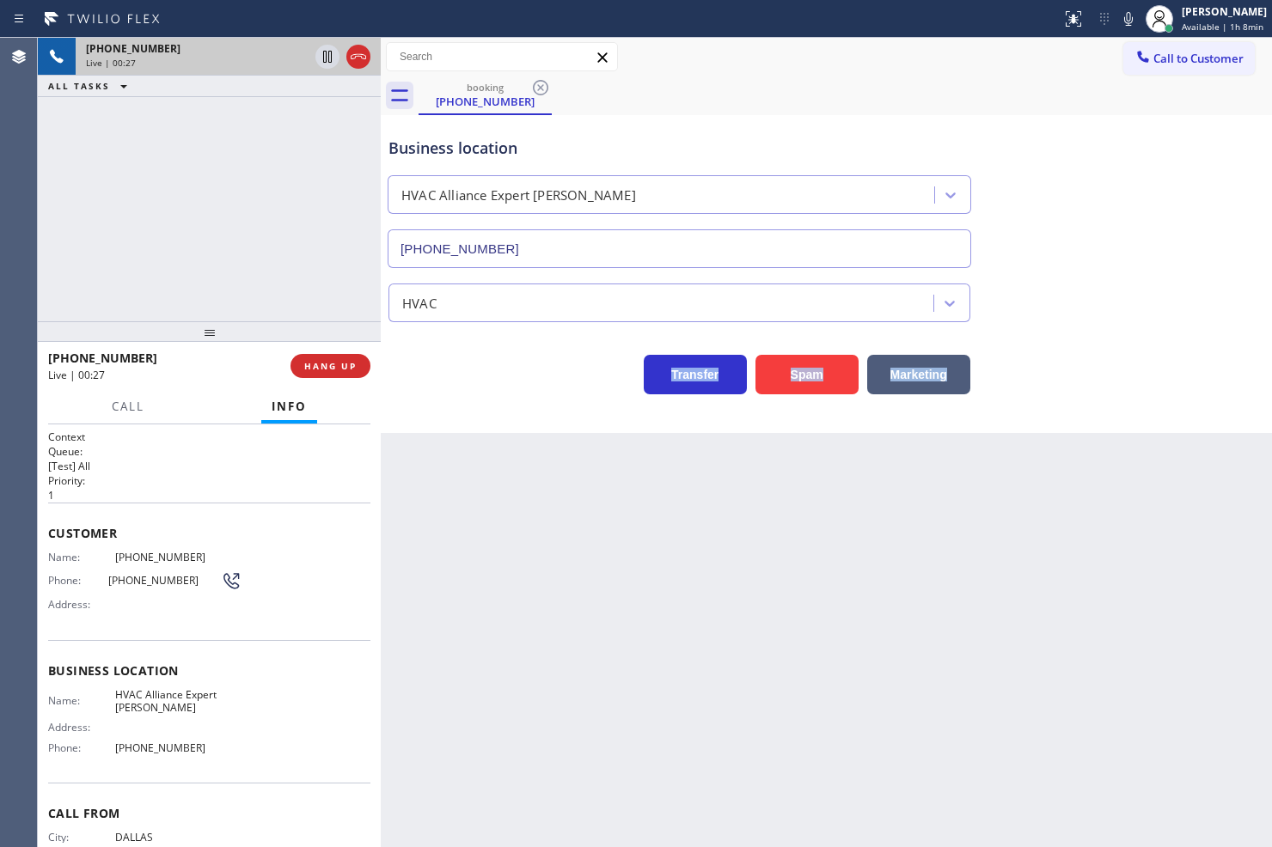
click at [477, 400] on div "Business location HVAC Alliance Expert LP Austin (737) 355-5352 HVAC Transfer S…" at bounding box center [826, 274] width 891 height 318
click at [253, 211] on div "+14694490391 Live | 00:41 ALL TASKS ALL TASKS ACTIVE TASKS TASKS IN WRAP UP" at bounding box center [209, 180] width 343 height 284
click at [456, 372] on div "Transfer Spam Marketing" at bounding box center [679, 370] width 589 height 48
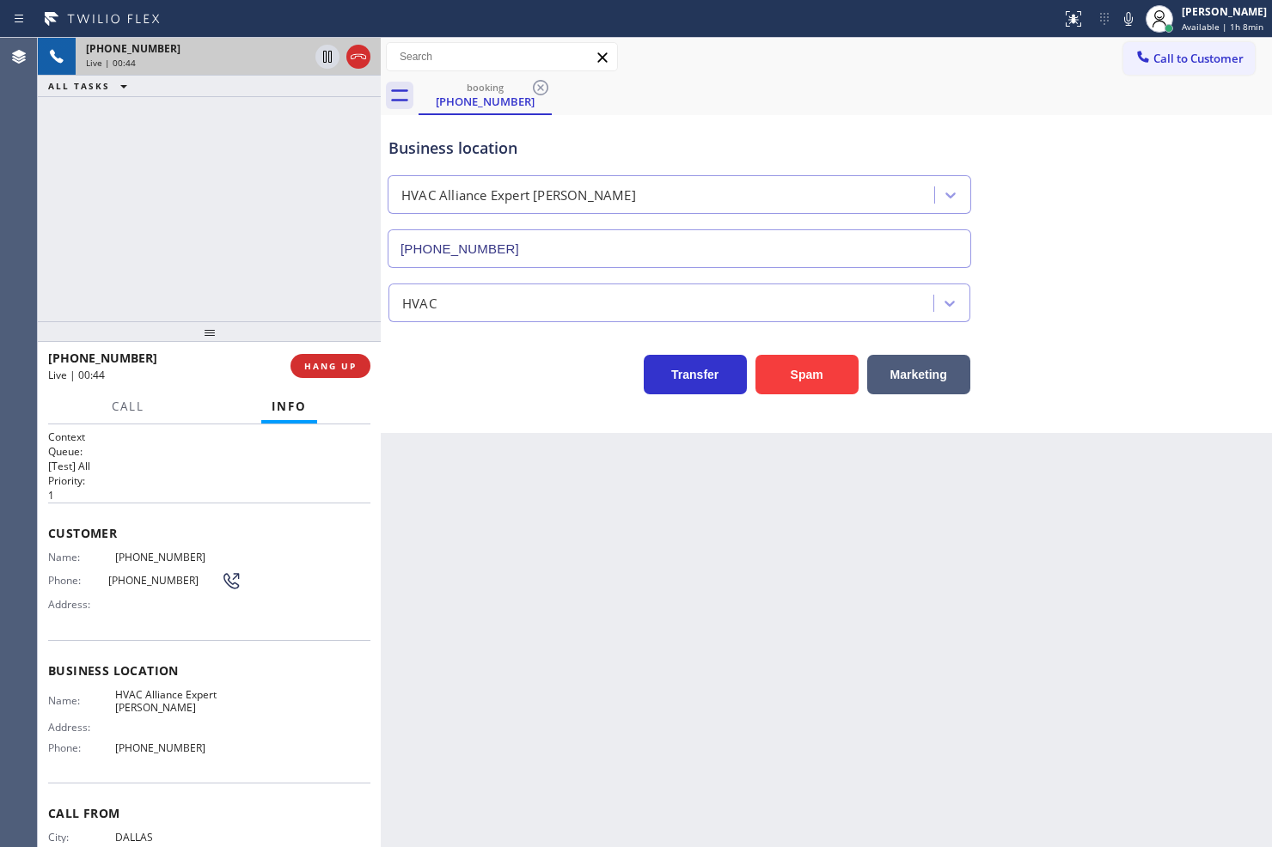
click at [456, 372] on div "Transfer Spam Marketing" at bounding box center [679, 370] width 589 height 48
click at [235, 251] on div "+14694490391 Live | 00:45 ALL TASKS ALL TASKS ACTIVE TASKS TASKS IN WRAP UP" at bounding box center [209, 180] width 343 height 284
click at [462, 371] on div "Transfer Spam Marketing" at bounding box center [679, 370] width 589 height 48
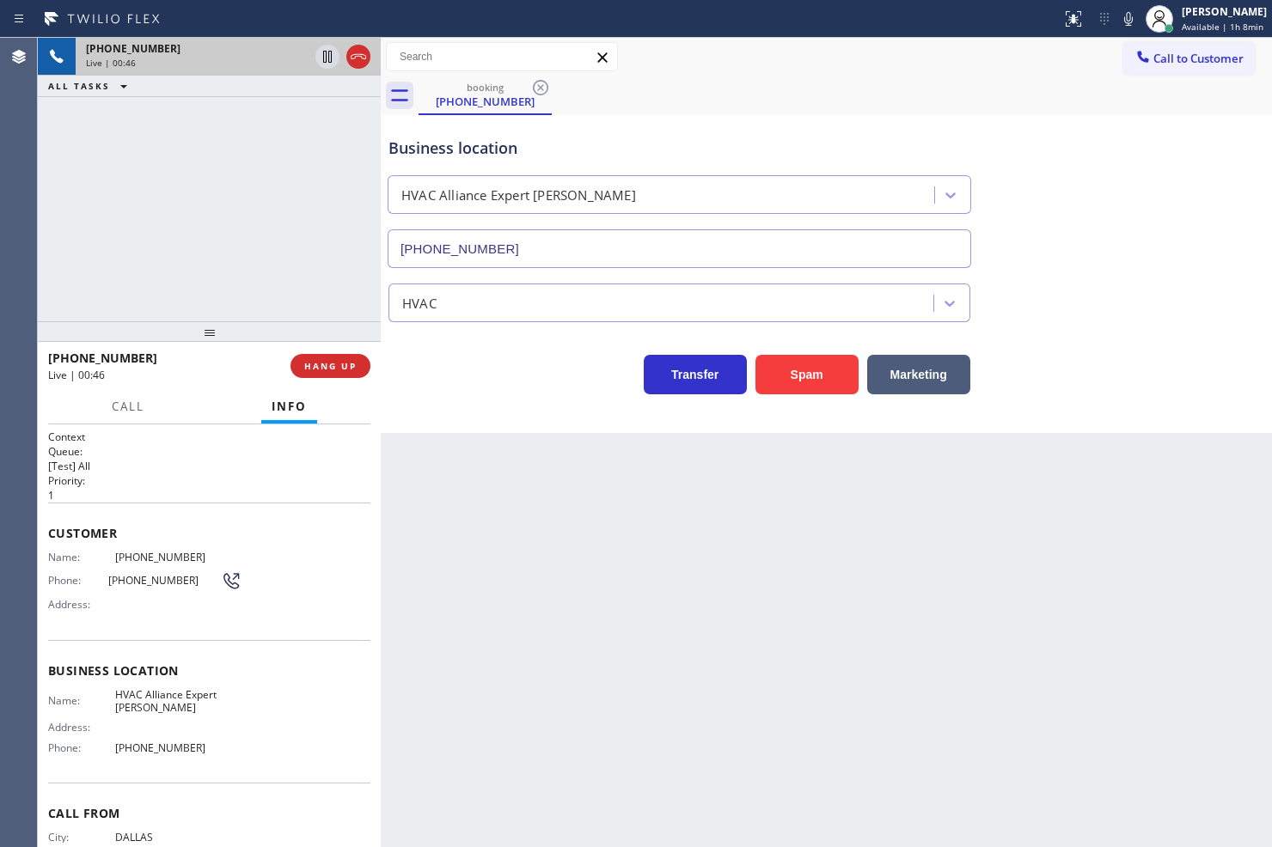
click at [288, 298] on div "+14694490391 Live | 00:46 ALL TASKS ALL TASKS ACTIVE TASKS TASKS IN WRAP UP" at bounding box center [209, 180] width 343 height 284
click at [407, 391] on div "Transfer Spam Marketing" at bounding box center [679, 370] width 589 height 48
click at [516, 373] on div "Transfer Spam Marketing" at bounding box center [679, 370] width 589 height 48
drag, startPoint x: 298, startPoint y: 268, endPoint x: 311, endPoint y: 263, distance: 13.9
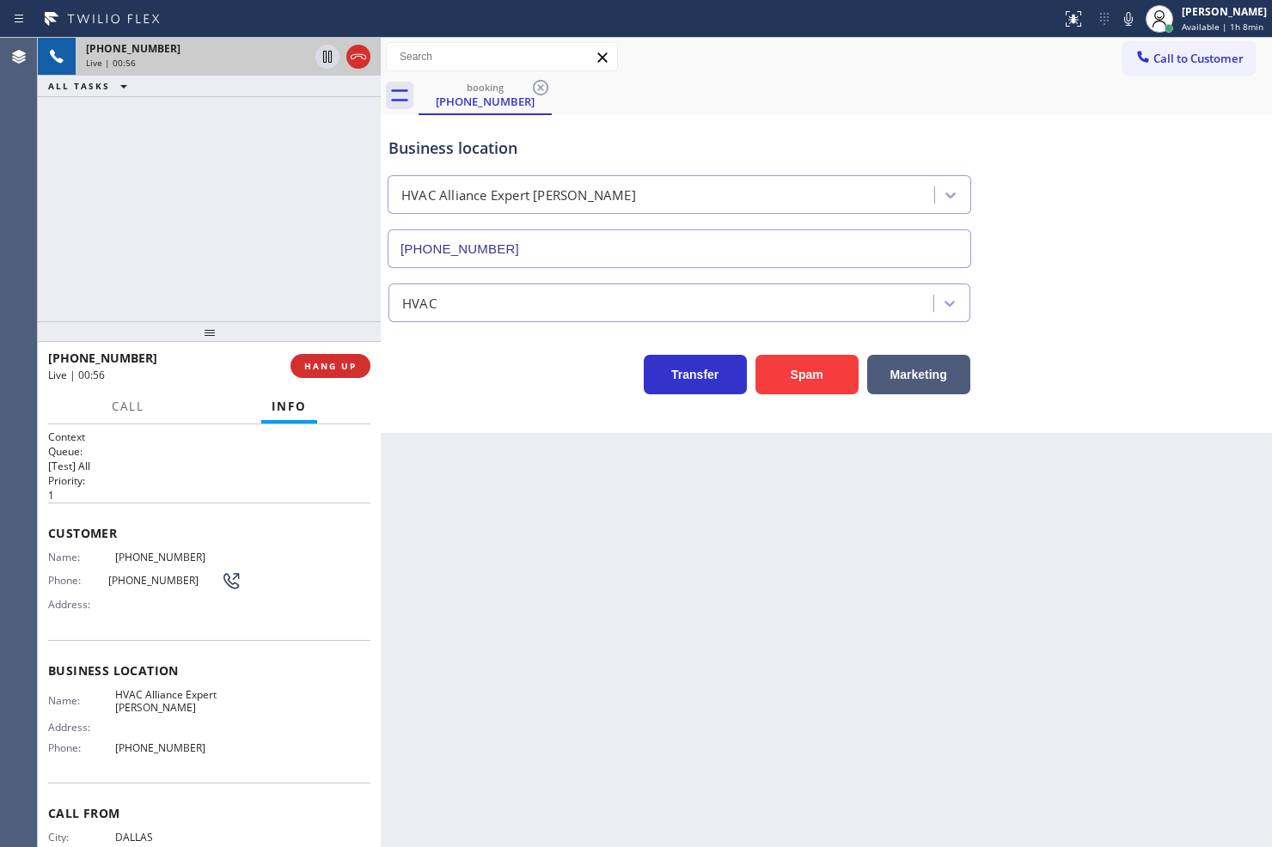
click at [303, 264] on div "+14694490391 Live | 00:56 ALL TASKS ALL TASKS ACTIVE TASKS TASKS IN WRAP UP" at bounding box center [209, 180] width 343 height 284
click at [456, 398] on div "Business location HVAC Alliance Expert LP Austin (737) 355-5352 HVAC Transfer S…" at bounding box center [826, 274] width 891 height 318
click at [288, 307] on div "+14694490391 Live | 00:57 ALL TASKS ALL TASKS ACTIVE TASKS TASKS IN WRAP UP" at bounding box center [209, 180] width 343 height 284
click at [417, 371] on div "Transfer Spam Marketing" at bounding box center [679, 370] width 589 height 48
click at [330, 308] on div "+14694490391 Live | 01:00 ALL TASKS ALL TASKS ACTIVE TASKS TASKS IN WRAP UP" at bounding box center [209, 180] width 343 height 284
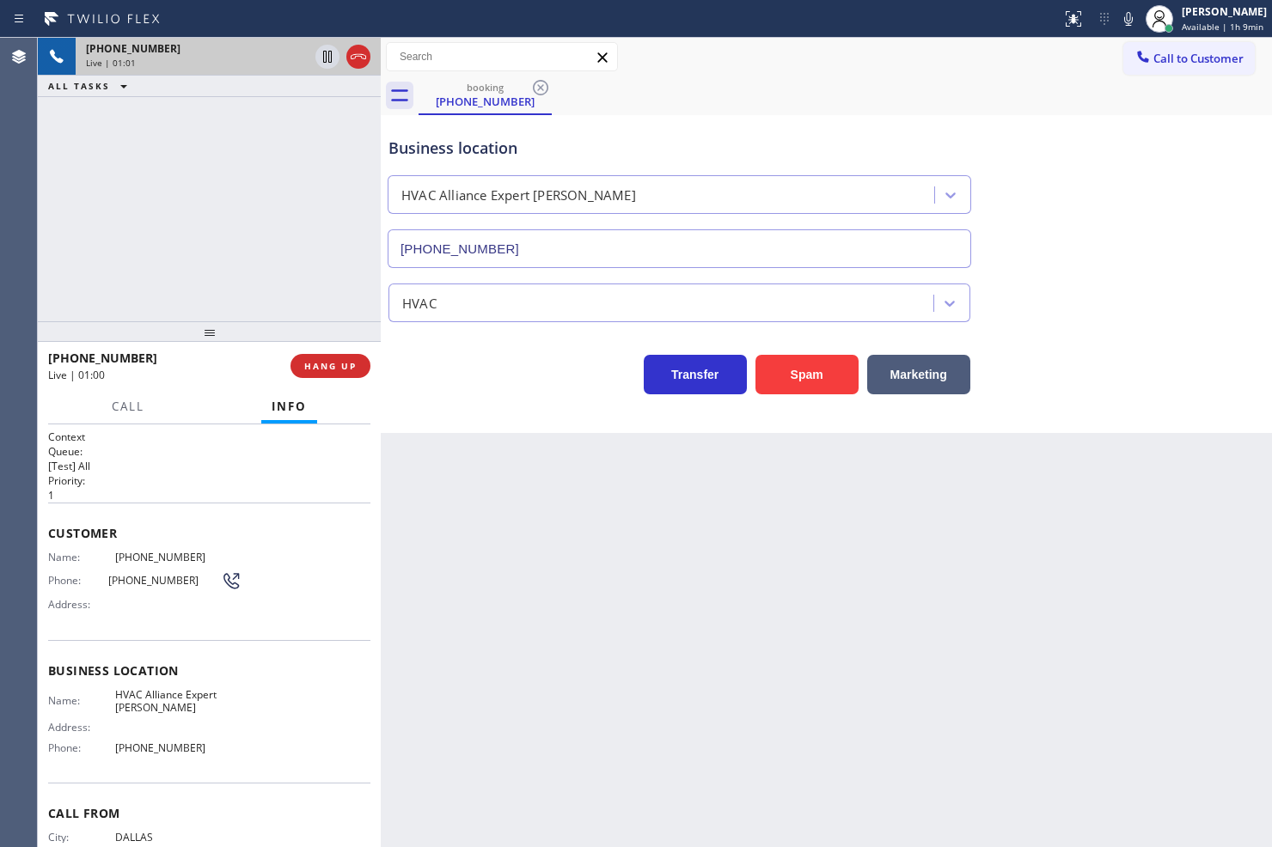
click at [456, 376] on div "Transfer Spam Marketing" at bounding box center [679, 370] width 589 height 48
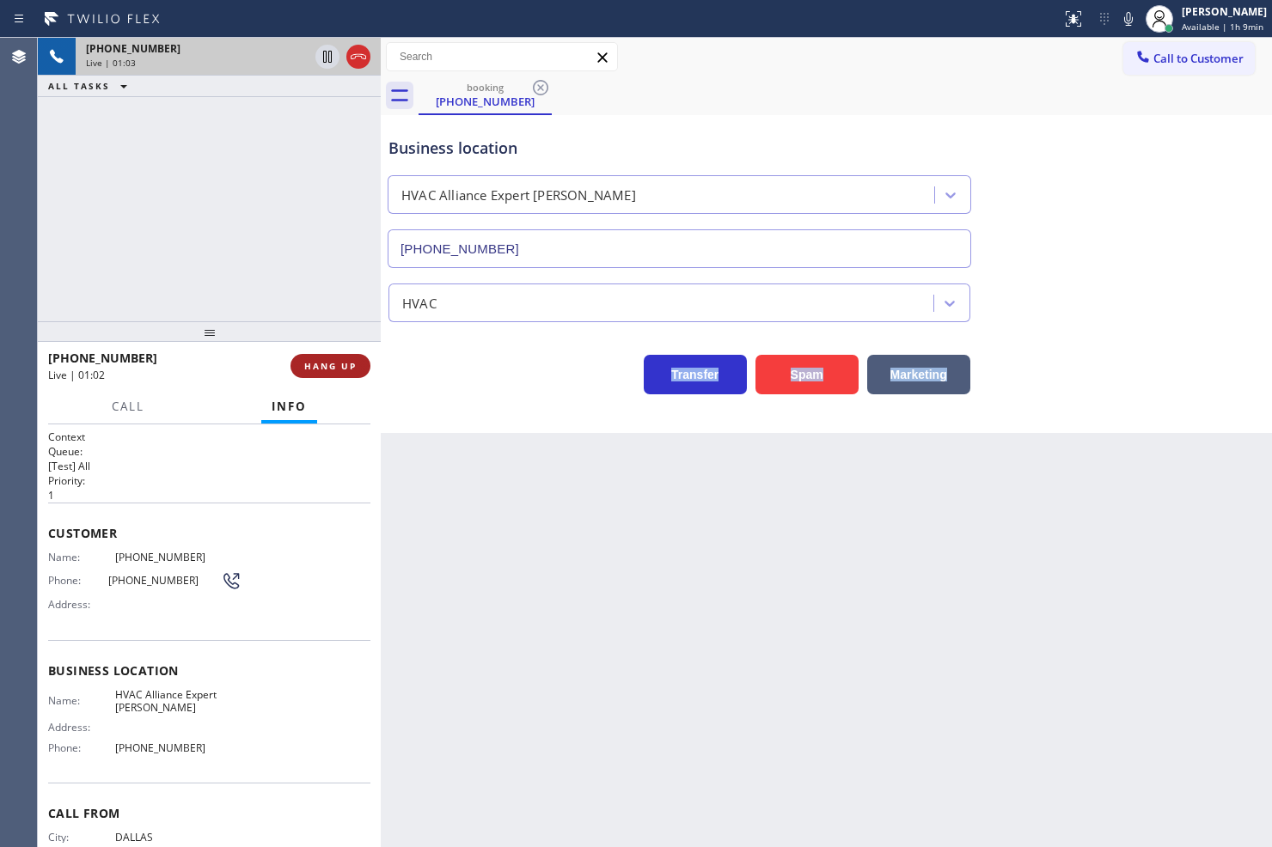
click at [356, 364] on span "HANG UP" at bounding box center [330, 366] width 52 height 12
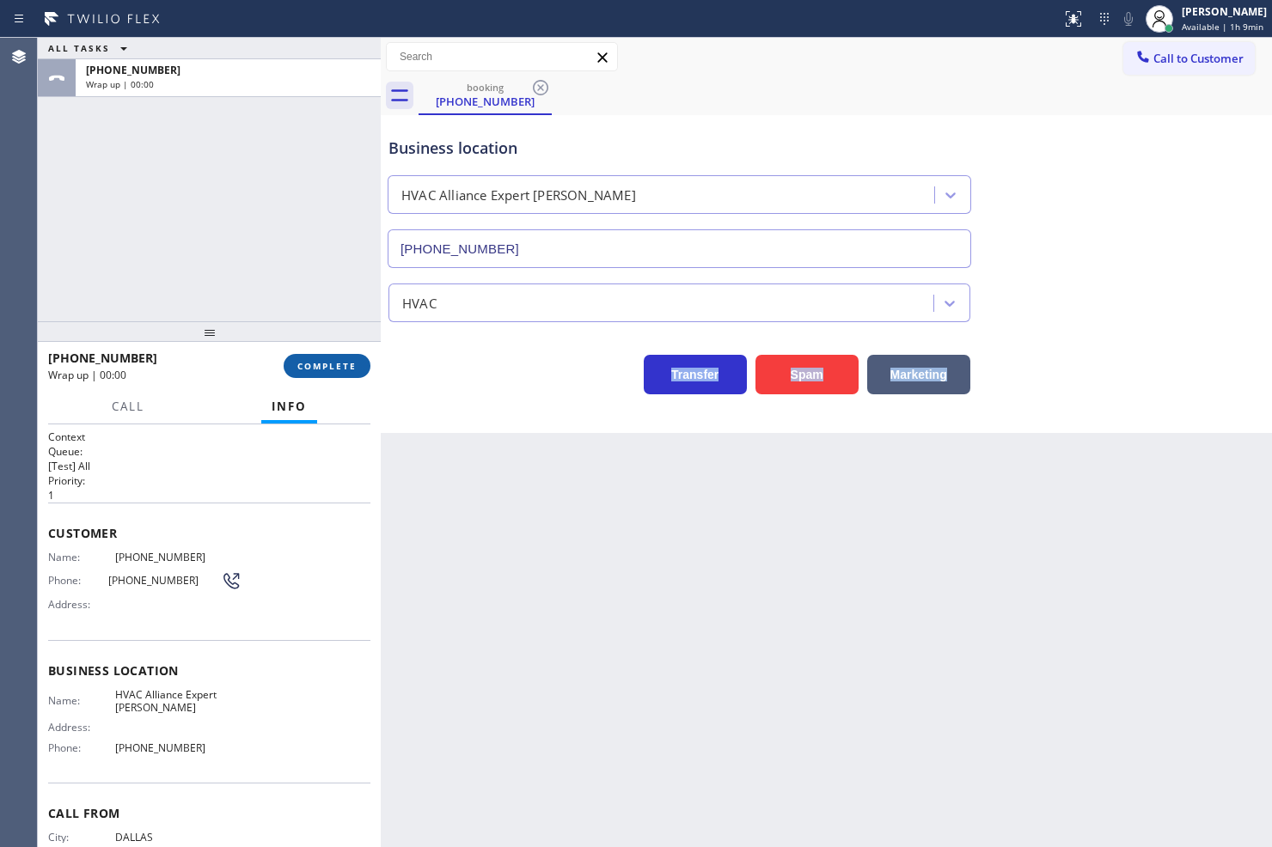
click at [332, 364] on span "COMPLETE" at bounding box center [326, 366] width 59 height 12
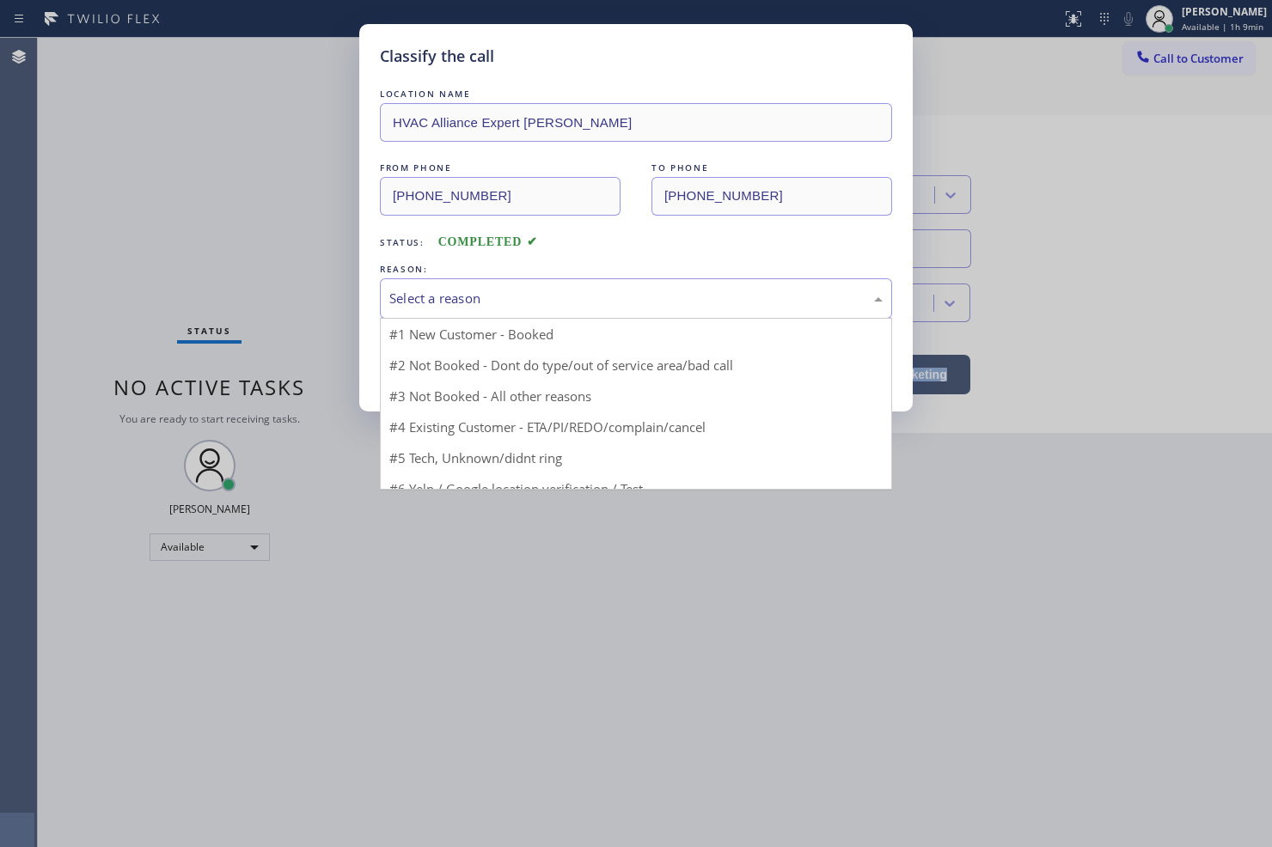
click at [443, 298] on div "Select a reason" at bounding box center [635, 299] width 493 height 20
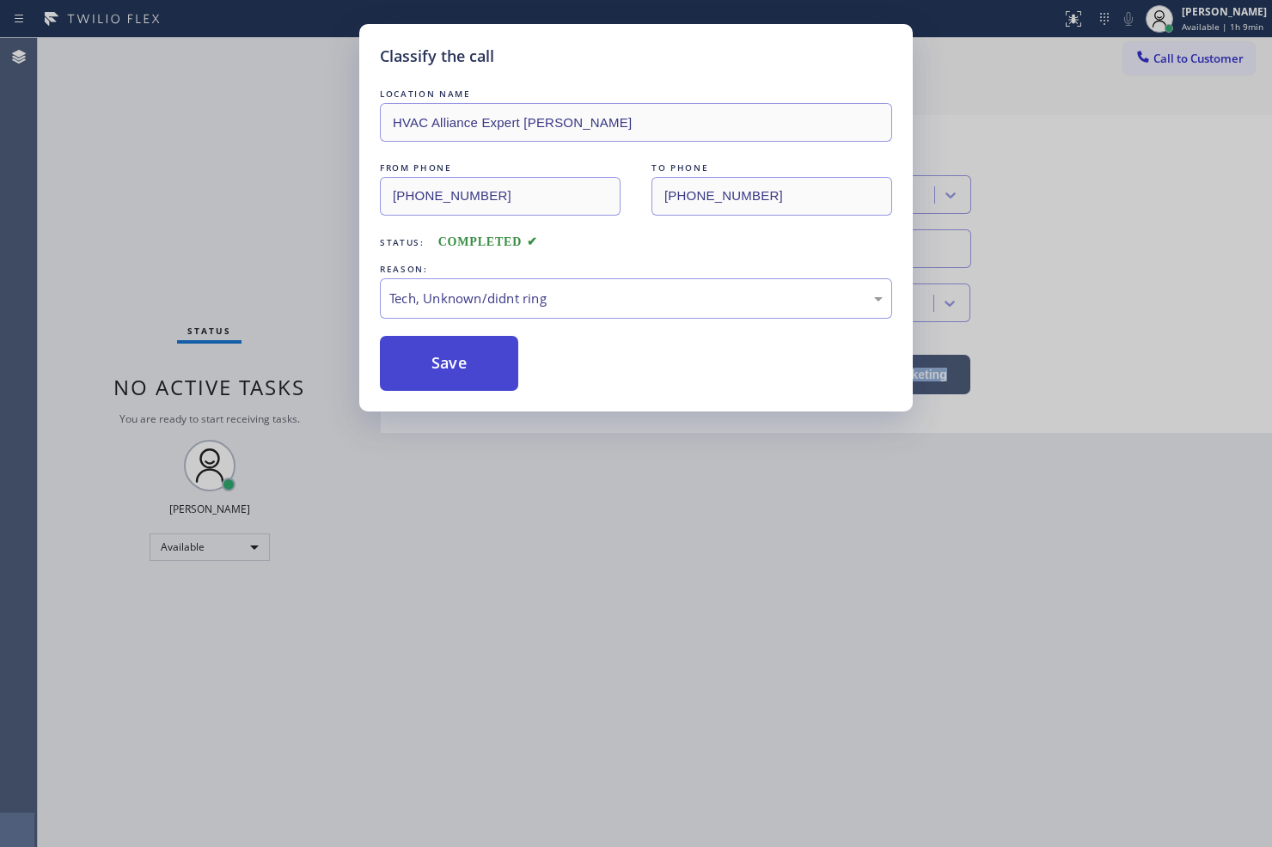
click at [433, 355] on button "Save" at bounding box center [449, 363] width 138 height 55
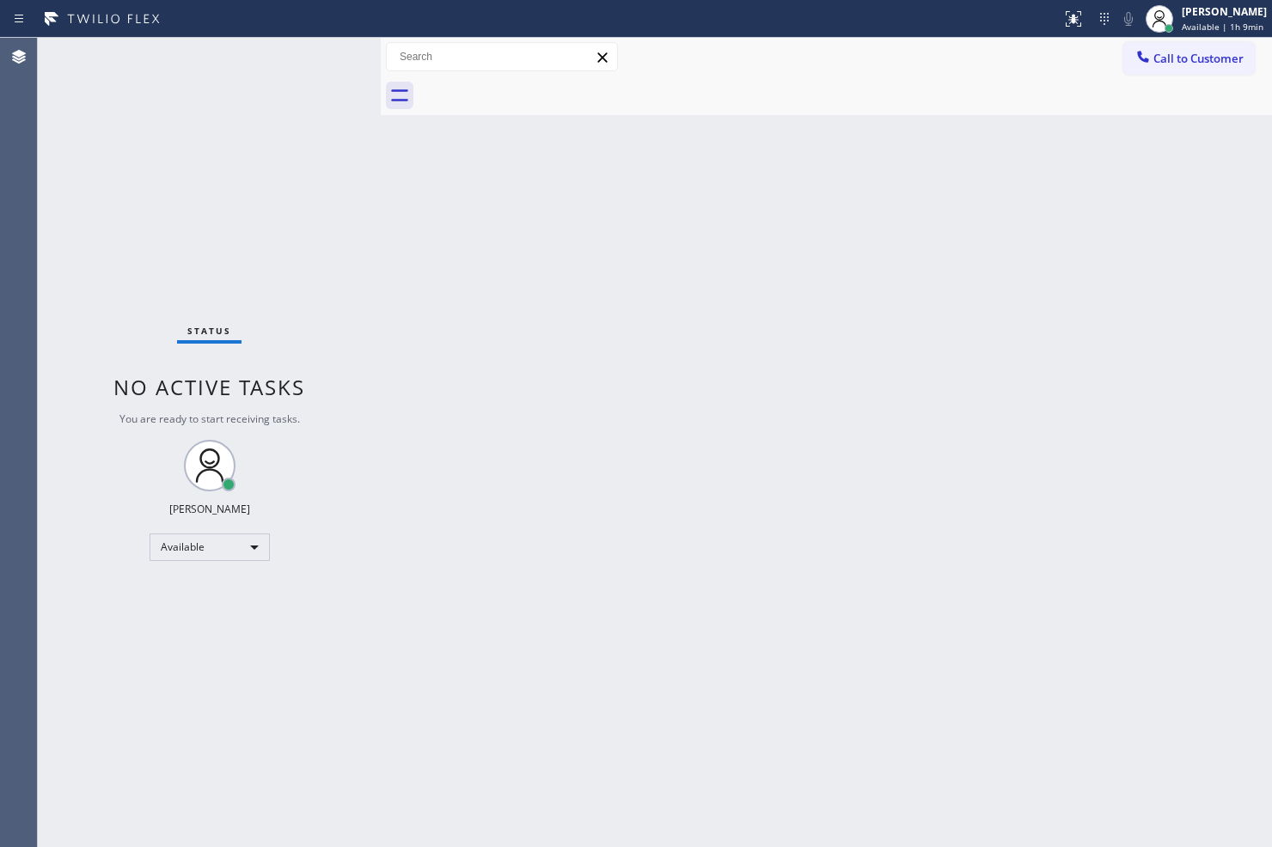
click at [308, 69] on div "Status No active tasks You are ready to start receiving tasks. [PERSON_NAME]" at bounding box center [209, 443] width 343 height 810
click at [311, 64] on div "Status No active tasks You are ready to start receiving tasks. [PERSON_NAME]" at bounding box center [209, 443] width 343 height 810
drag, startPoint x: 413, startPoint y: 341, endPoint x: 378, endPoint y: 262, distance: 86.2
click at [410, 333] on div "Back to Dashboard Change Sender ID Customers Technicians Select a contact Outbo…" at bounding box center [826, 443] width 891 height 810
click at [307, 95] on div "Status No active tasks You are ready to start receiving tasks. [PERSON_NAME]" at bounding box center [209, 443] width 343 height 810
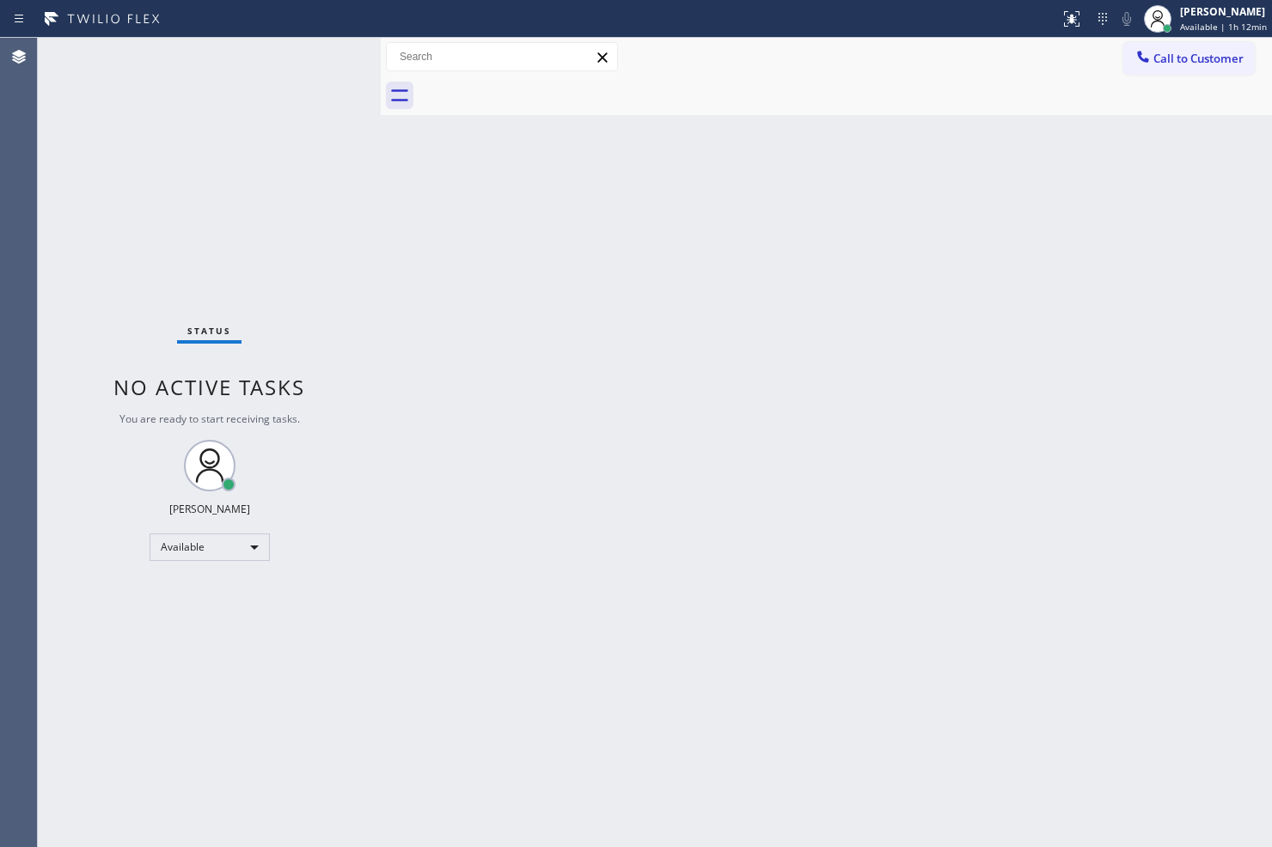
click at [319, 58] on div "Status No active tasks You are ready to start receiving tasks. [PERSON_NAME]" at bounding box center [209, 443] width 343 height 810
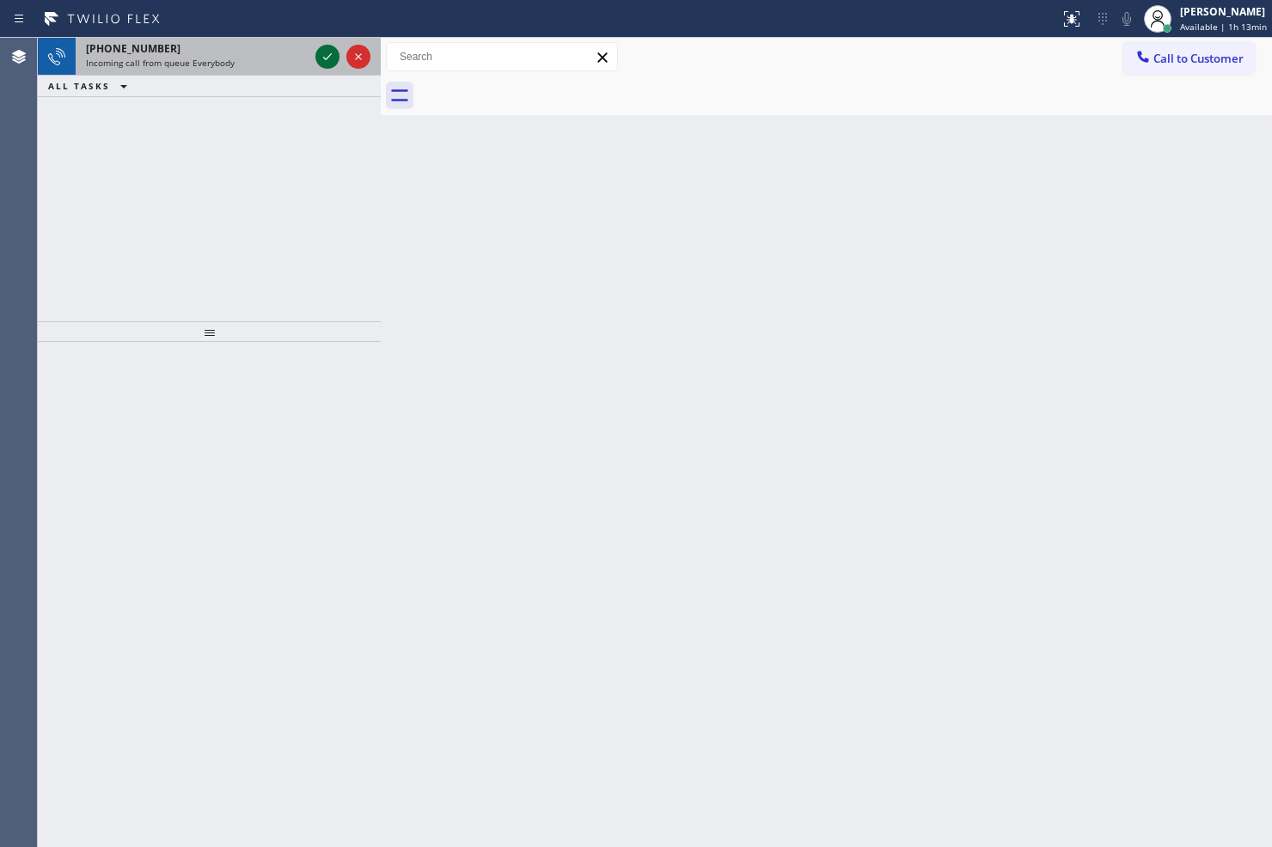
click at [319, 58] on icon at bounding box center [327, 56] width 21 height 21
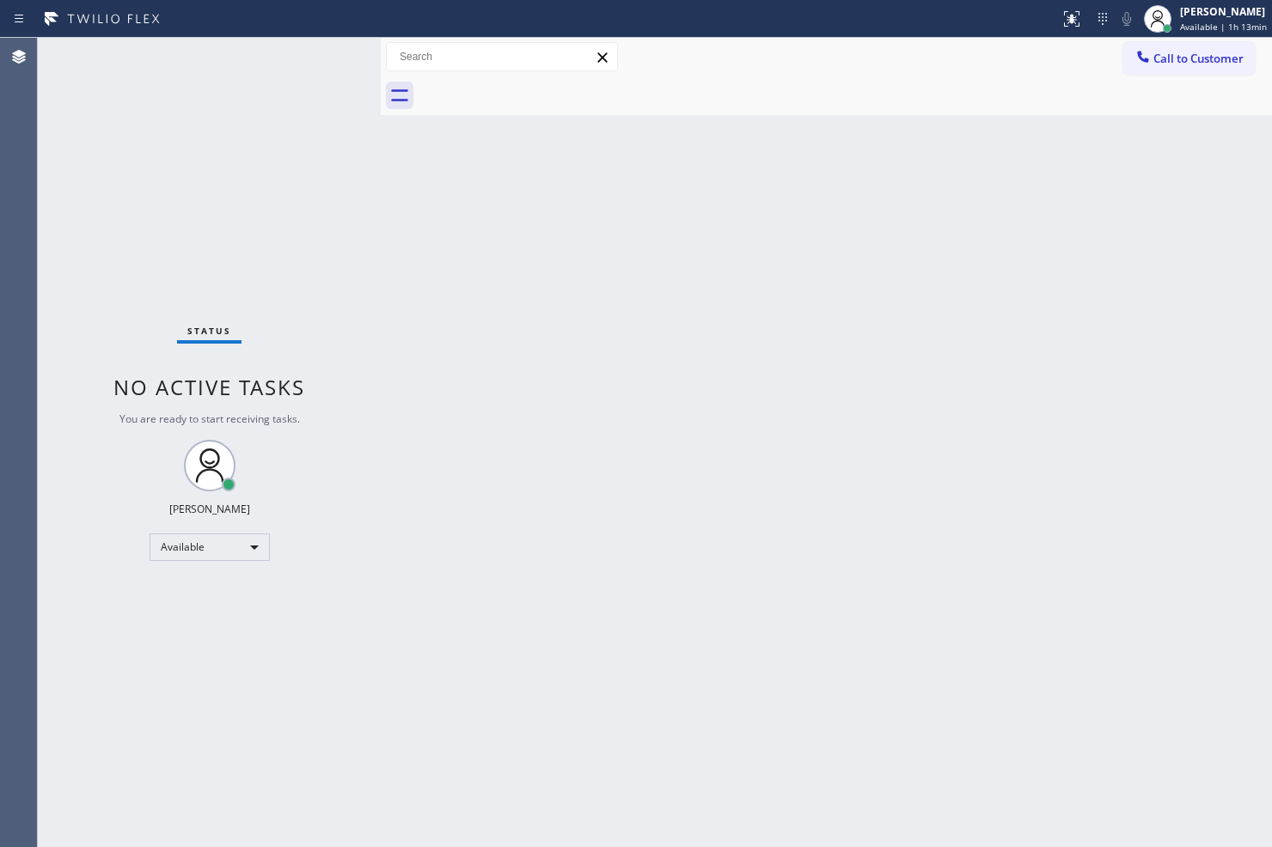
click at [319, 58] on div "Status No active tasks You are ready to start receiving tasks. [PERSON_NAME]" at bounding box center [209, 443] width 343 height 810
click at [1075, 12] on div at bounding box center [1078, 12] width 7 height 7
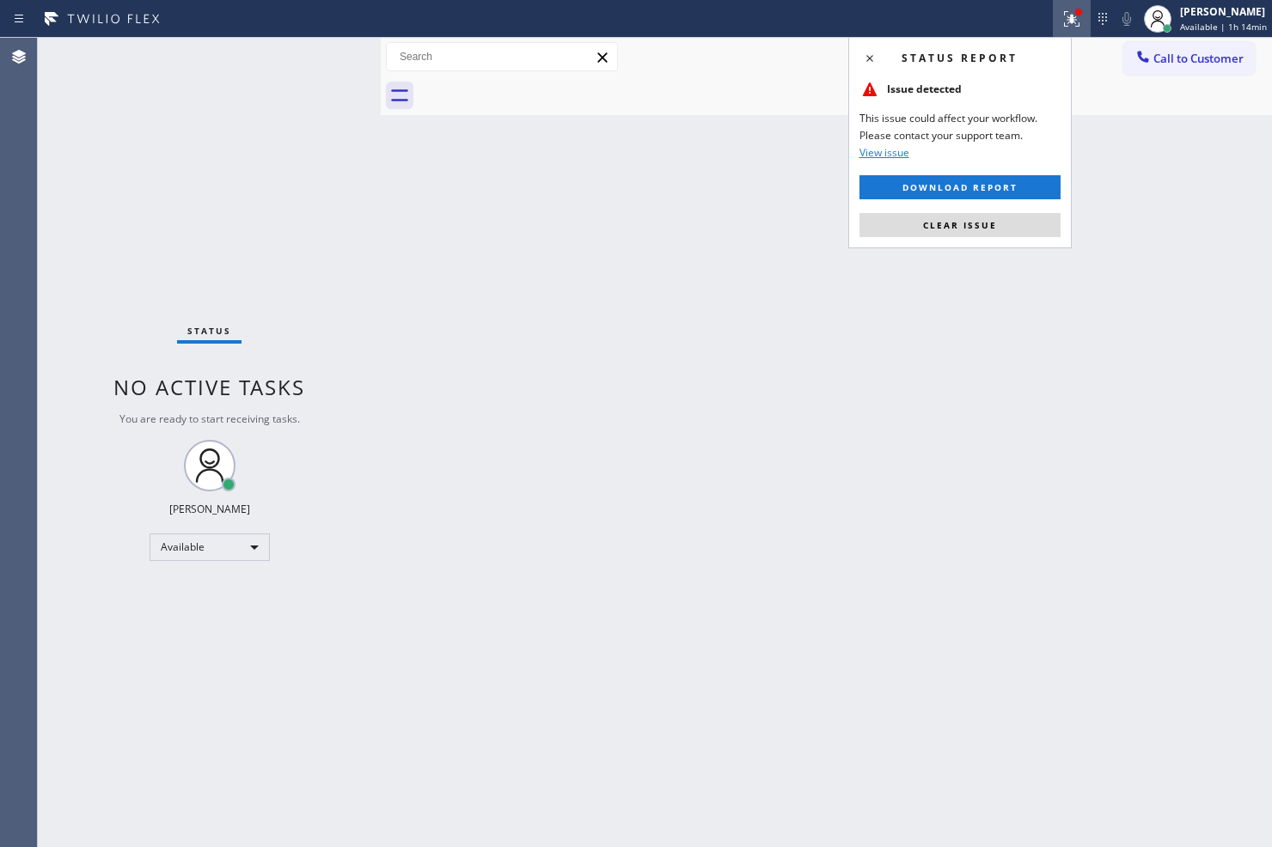
click at [1018, 210] on div "Status report Issue detected This issue could affect your workflow. Please cont…" at bounding box center [959, 142] width 223 height 211
click at [992, 234] on button "Clear issue" at bounding box center [959, 225] width 201 height 24
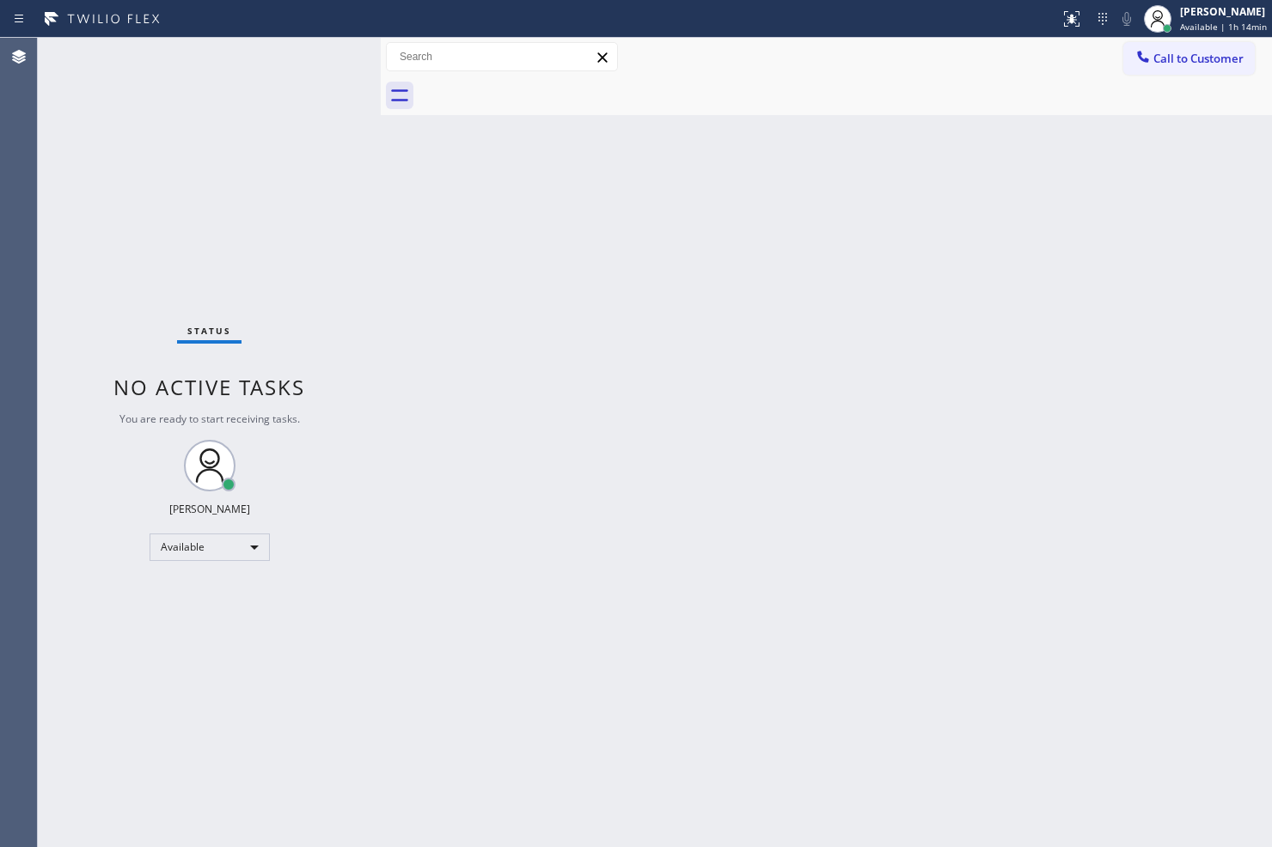
click at [306, 158] on div "Status No active tasks You are ready to start receiving tasks. [PERSON_NAME]" at bounding box center [209, 443] width 343 height 810
click at [319, 69] on div "Status No active tasks You are ready to start receiving tasks. [PERSON_NAME]" at bounding box center [209, 443] width 343 height 810
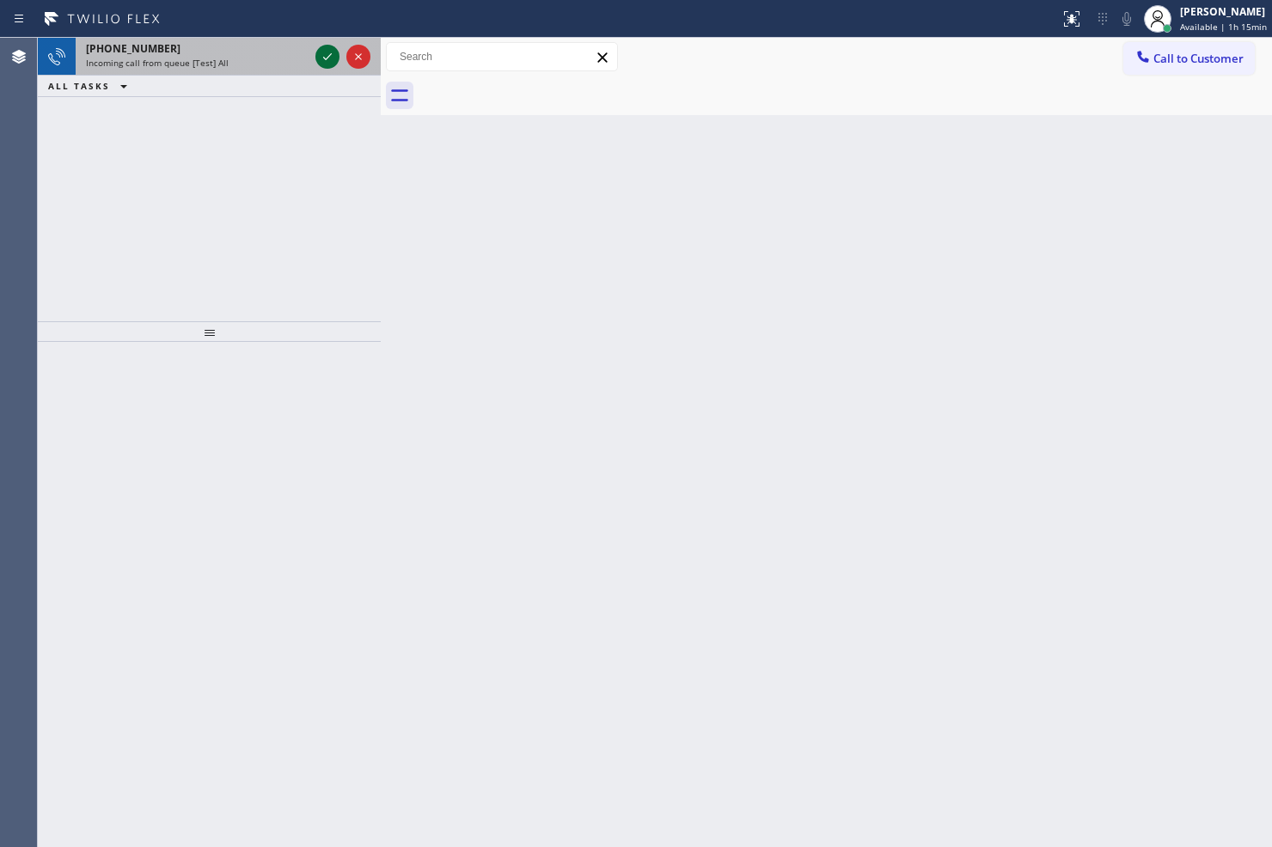
click at [322, 53] on icon at bounding box center [327, 56] width 21 height 21
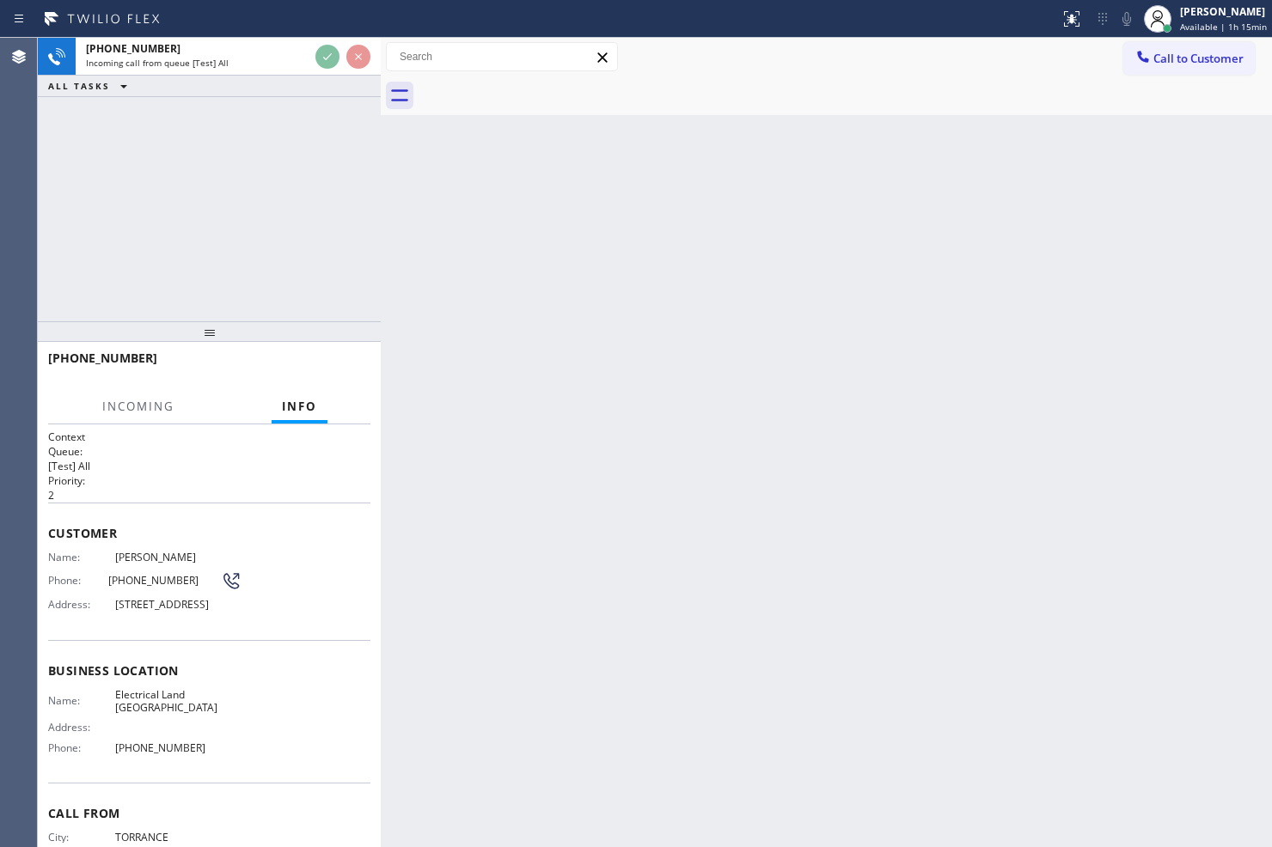
click at [327, 158] on div "+13104309064 Incoming call from queue [Test] All ALL TASKS ALL TASKS ACTIVE TAS…" at bounding box center [209, 180] width 343 height 284
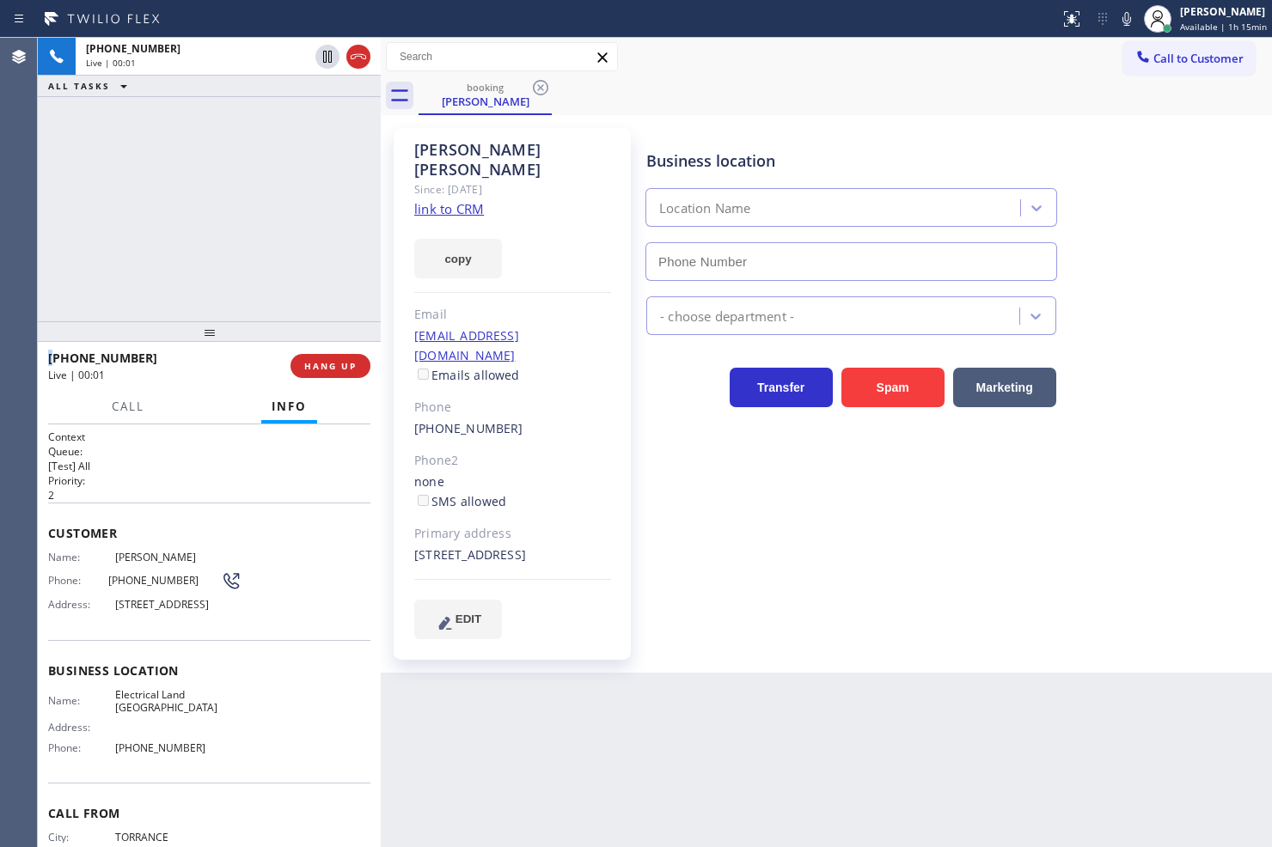
type input "(310) 388-3910"
click at [434, 200] on link "link to CRM" at bounding box center [449, 208] width 70 height 17
click at [201, 177] on div "+13104309064 Live | 00:23 ALL TASKS ALL TASKS ACTIVE TASKS TASKS IN WRAP UP" at bounding box center [209, 180] width 343 height 284
click at [256, 210] on div "+13104309064 Live | 00:25 ALL TASKS ALL TASKS ACTIVE TASKS TASKS IN WRAP UP" at bounding box center [209, 180] width 343 height 284
click at [272, 176] on div "+13104309064 Live | 00:27 ALL TASKS ALL TASKS ACTIVE TASKS TASKS IN WRAP UP" at bounding box center [209, 180] width 343 height 284
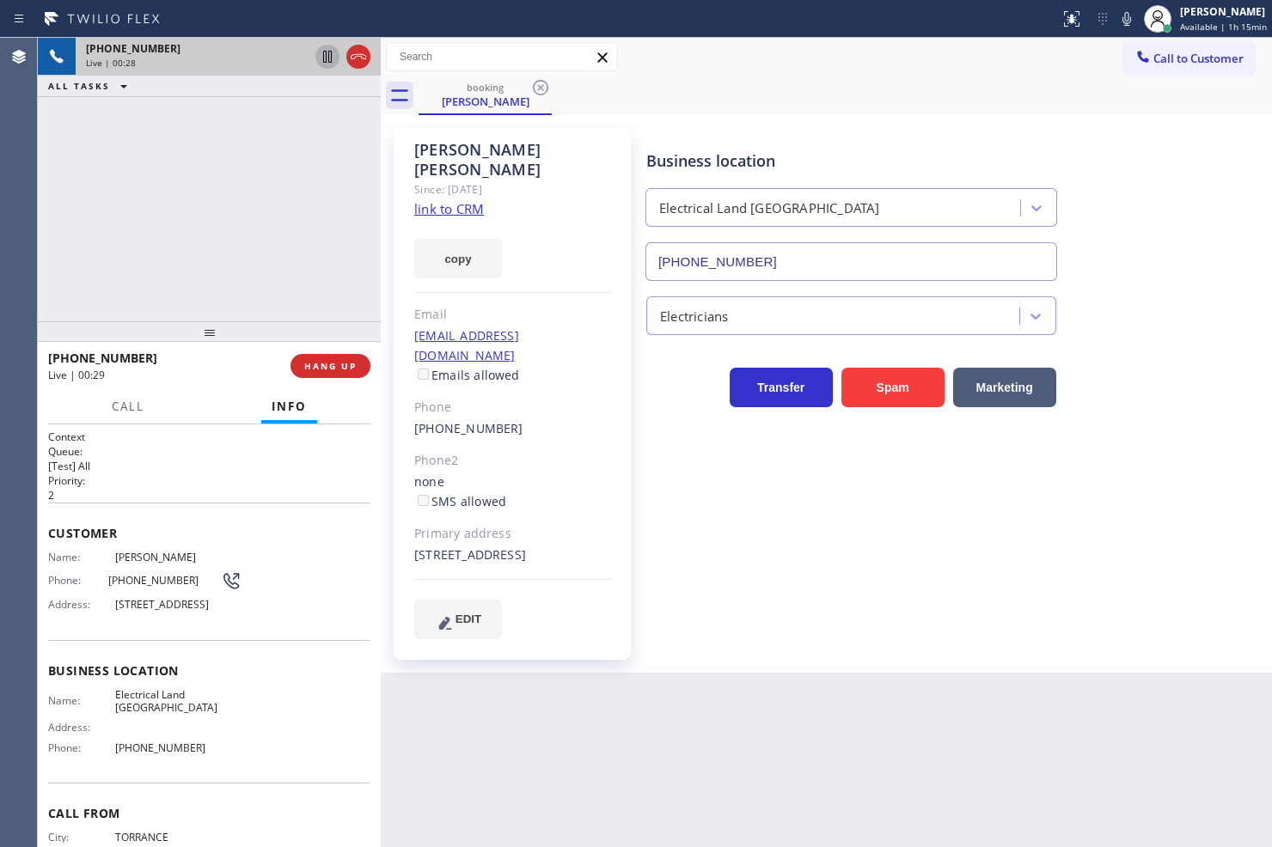
click at [324, 46] on icon at bounding box center [327, 56] width 21 height 21
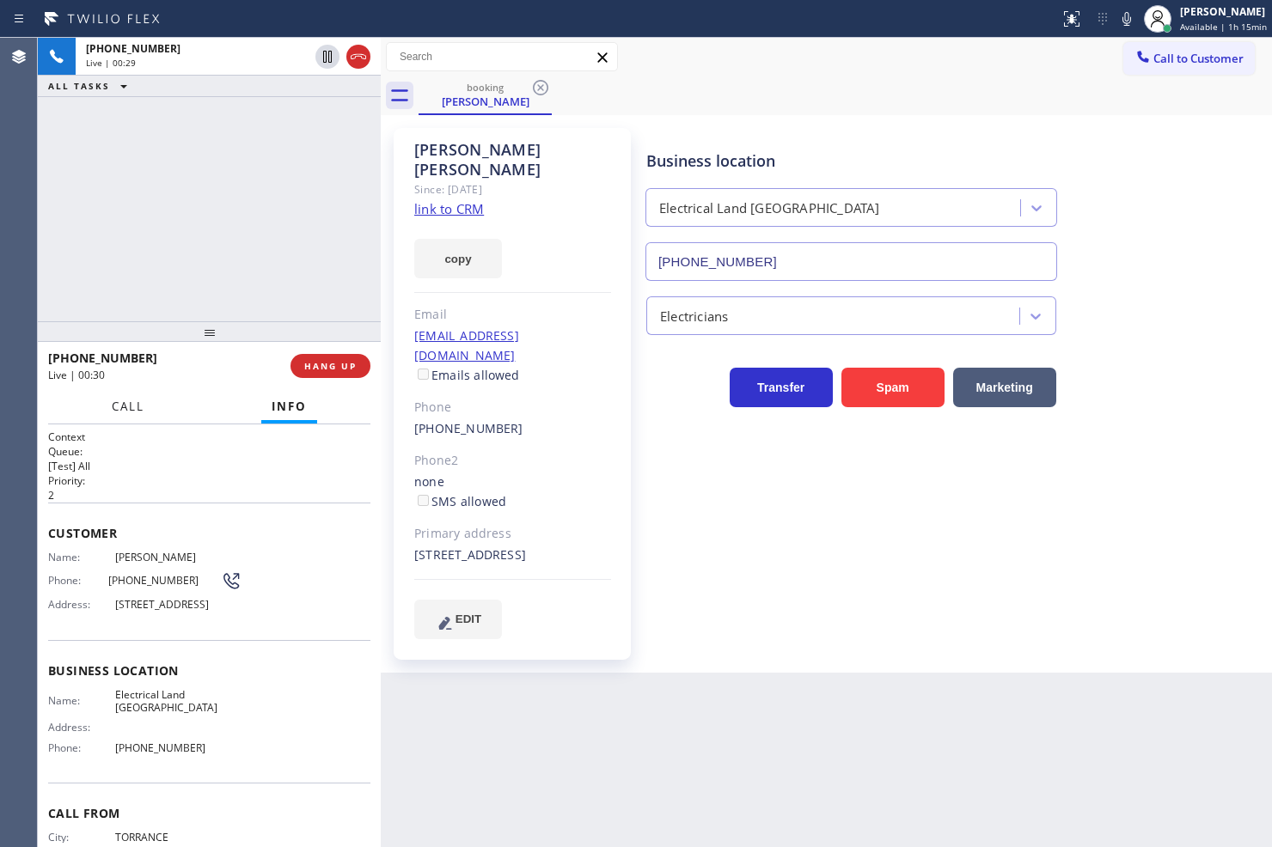
click at [132, 415] on button "Call" at bounding box center [127, 407] width 53 height 34
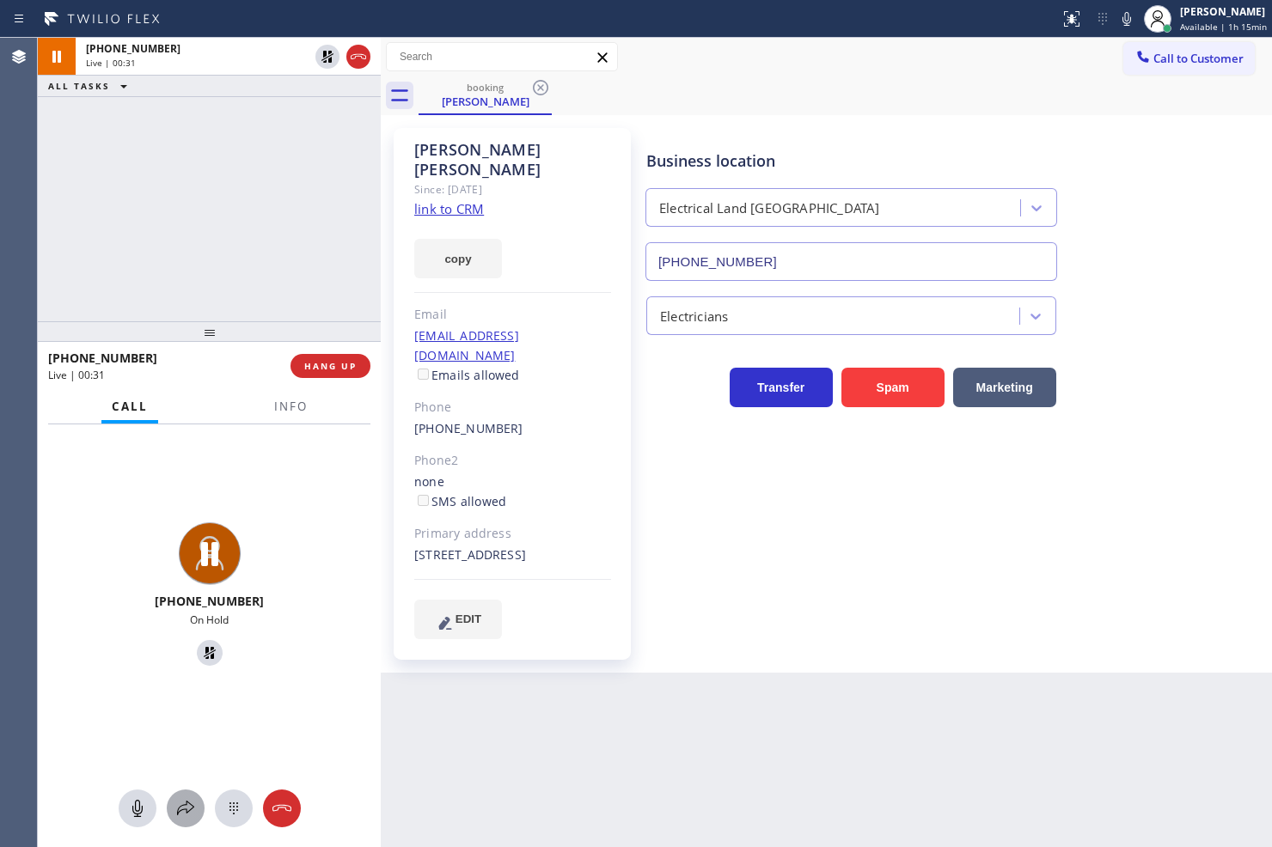
click at [186, 796] on button at bounding box center [186, 809] width 38 height 38
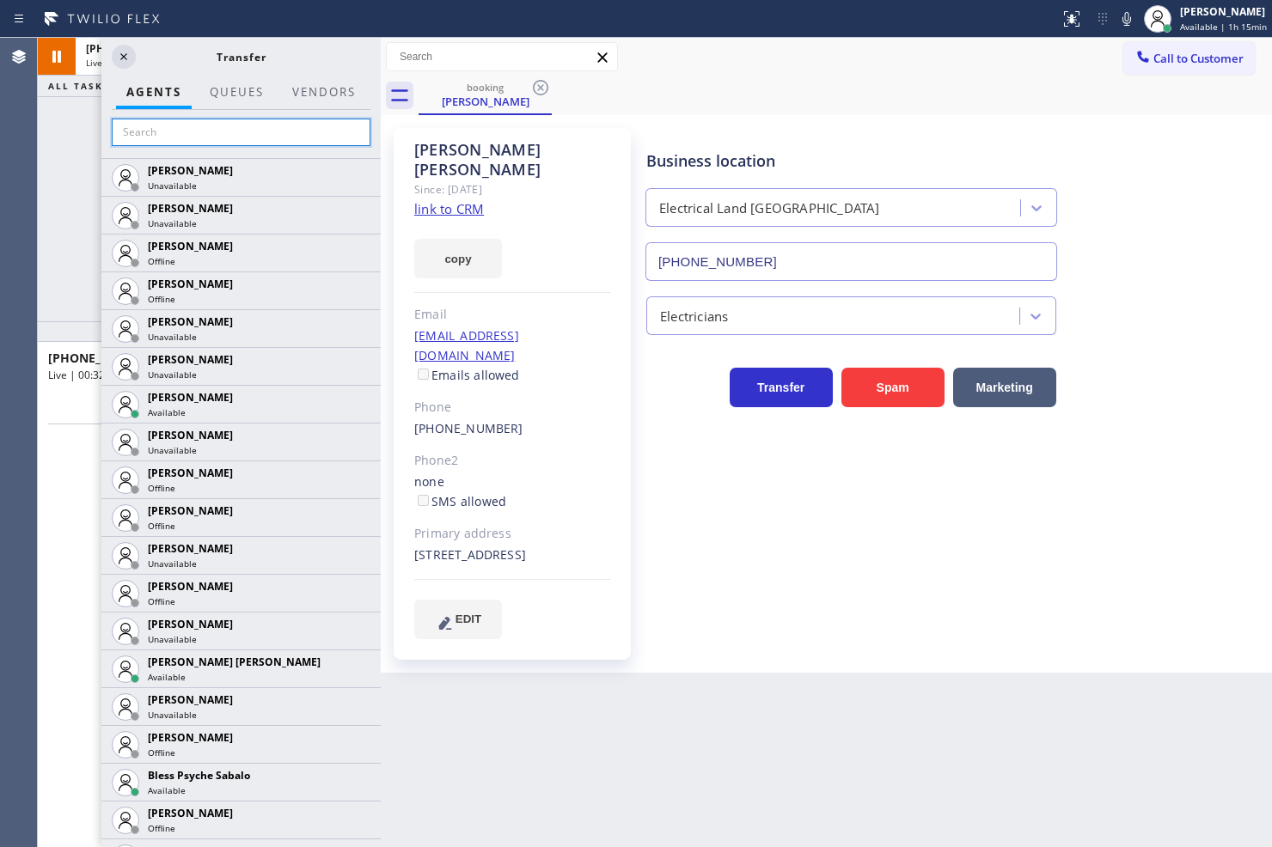
click at [227, 133] on input "text" at bounding box center [241, 133] width 259 height 28
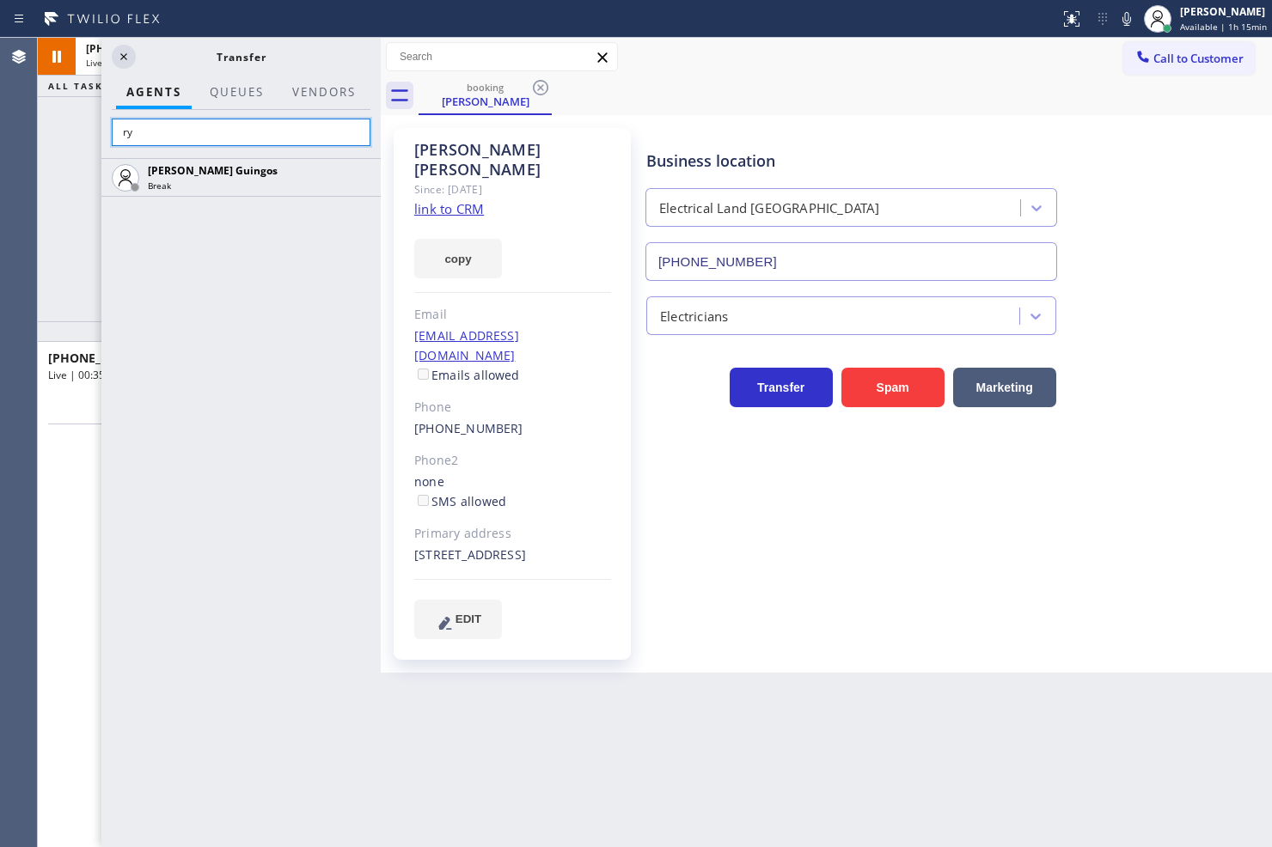
type input "r"
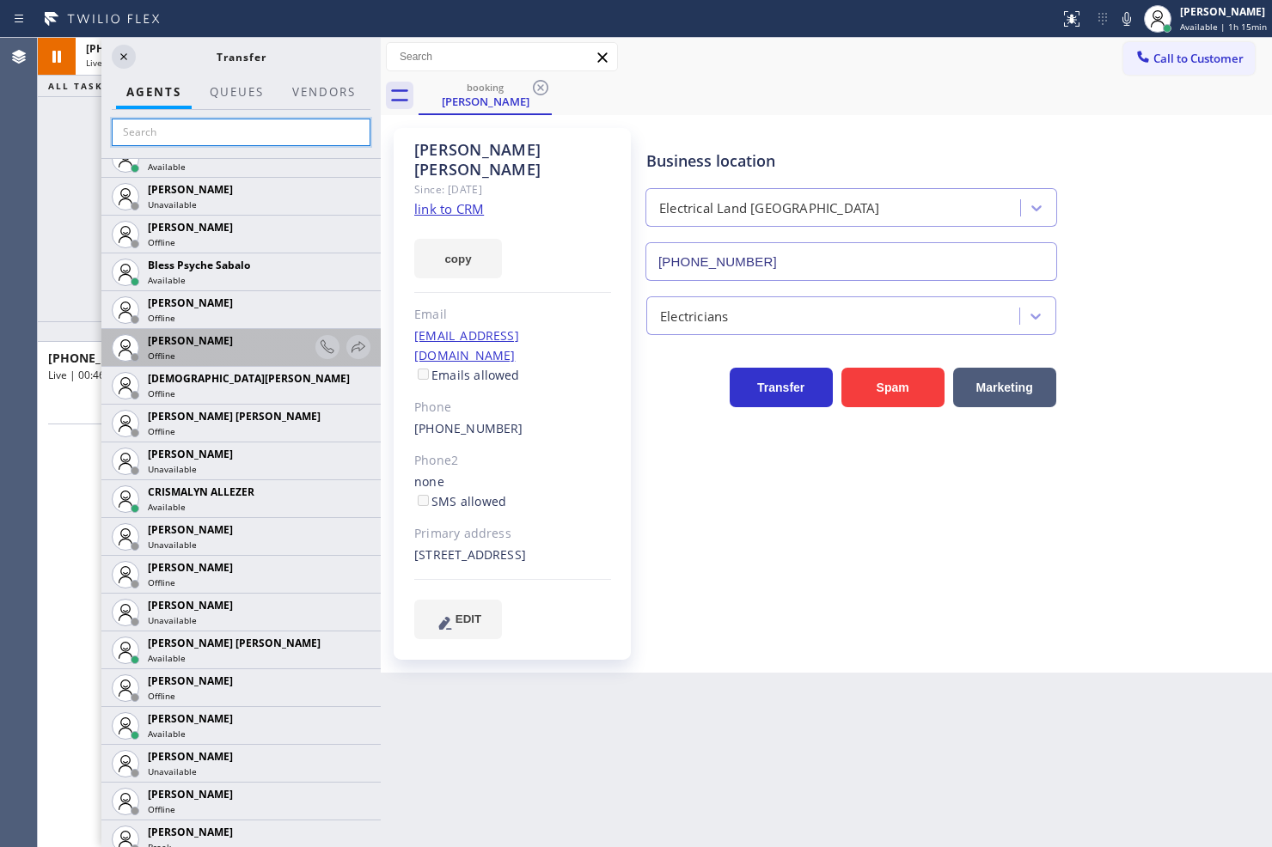
scroll to position [477, 0]
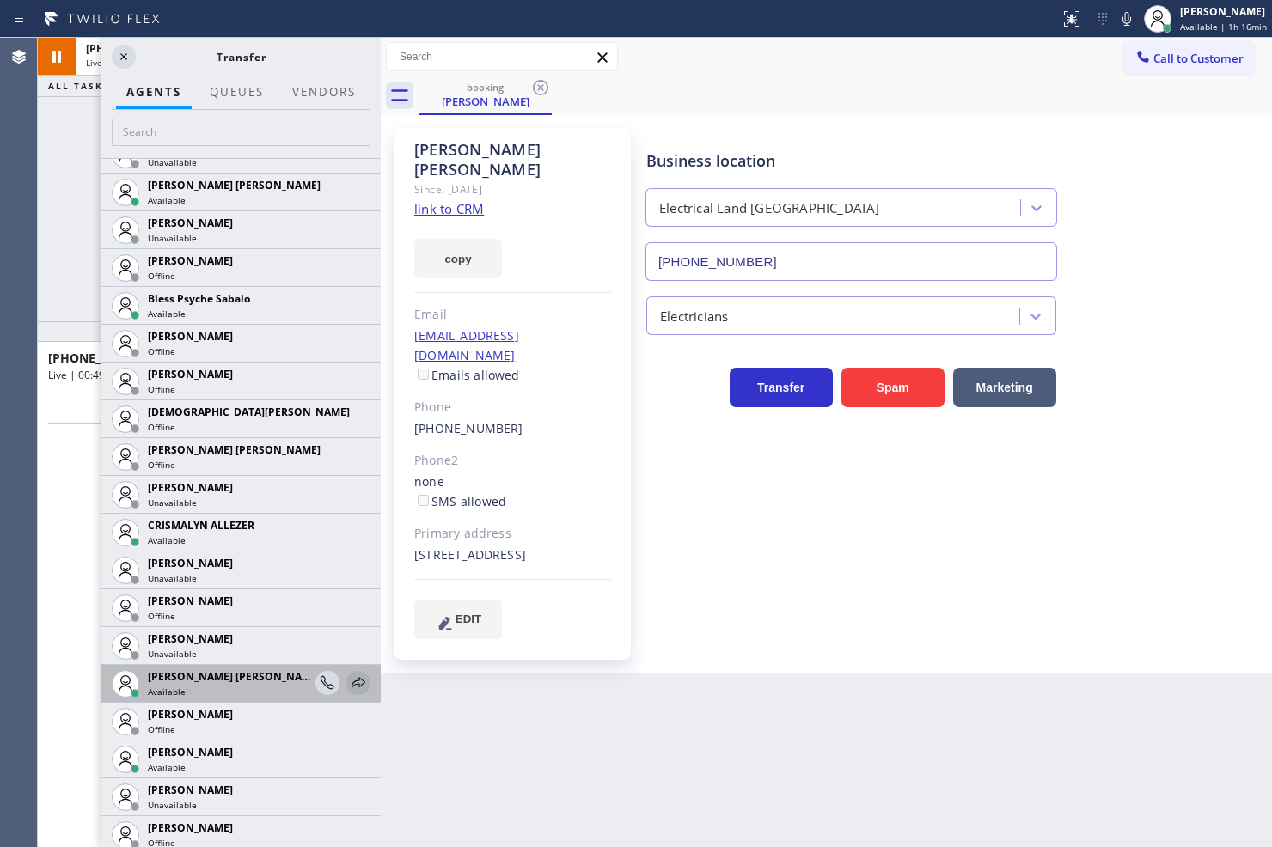
click at [348, 681] on icon at bounding box center [358, 683] width 21 height 21
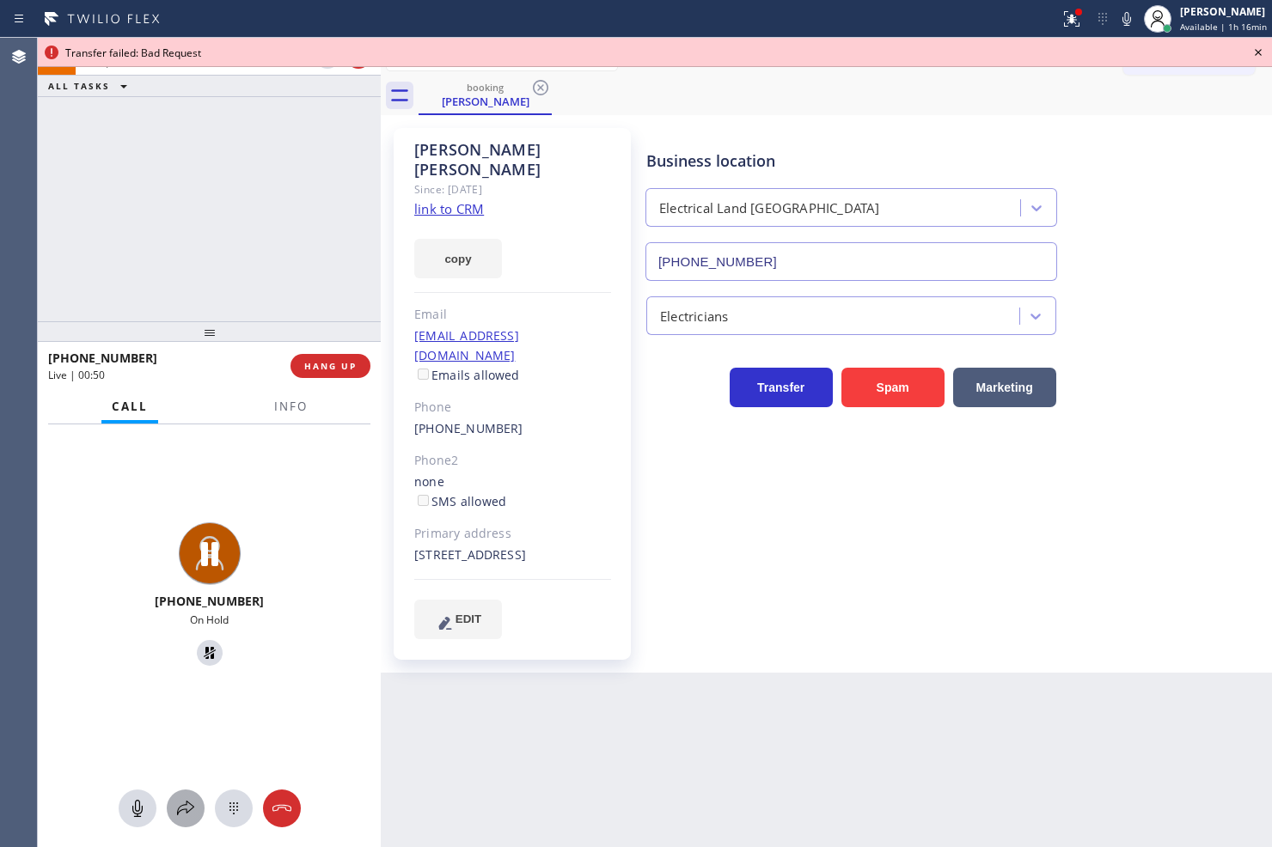
click at [174, 810] on div at bounding box center [186, 808] width 38 height 21
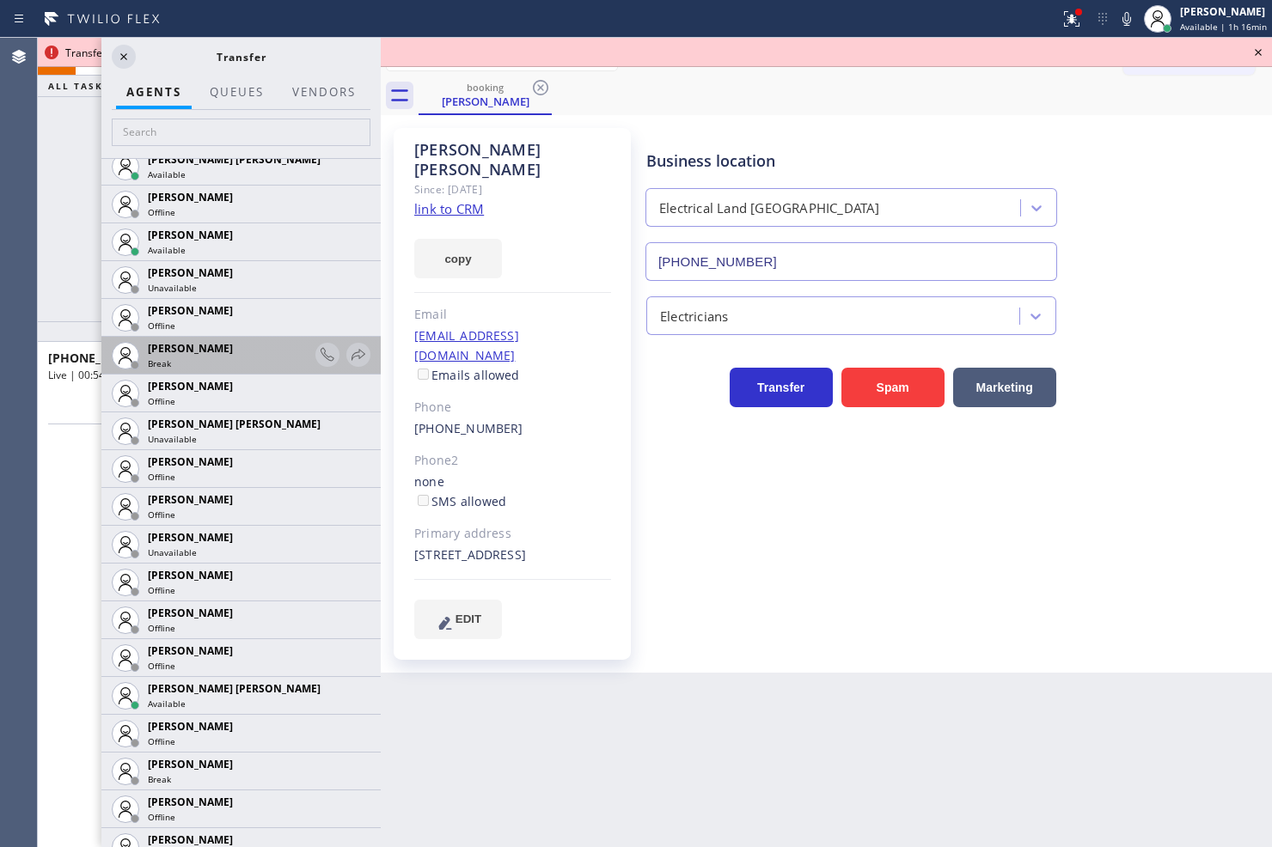
scroll to position [1050, 0]
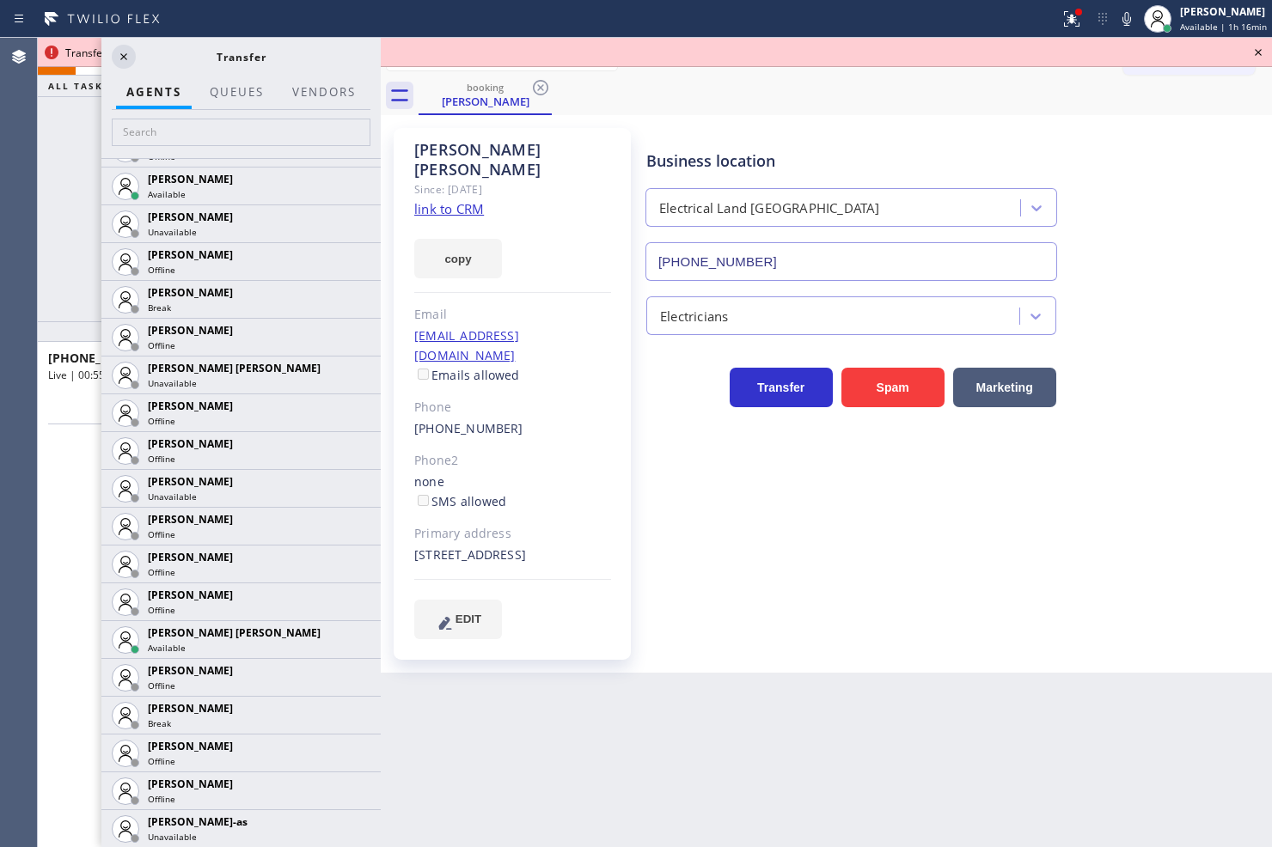
click at [0, 0] on icon at bounding box center [0, 0] width 0 height 0
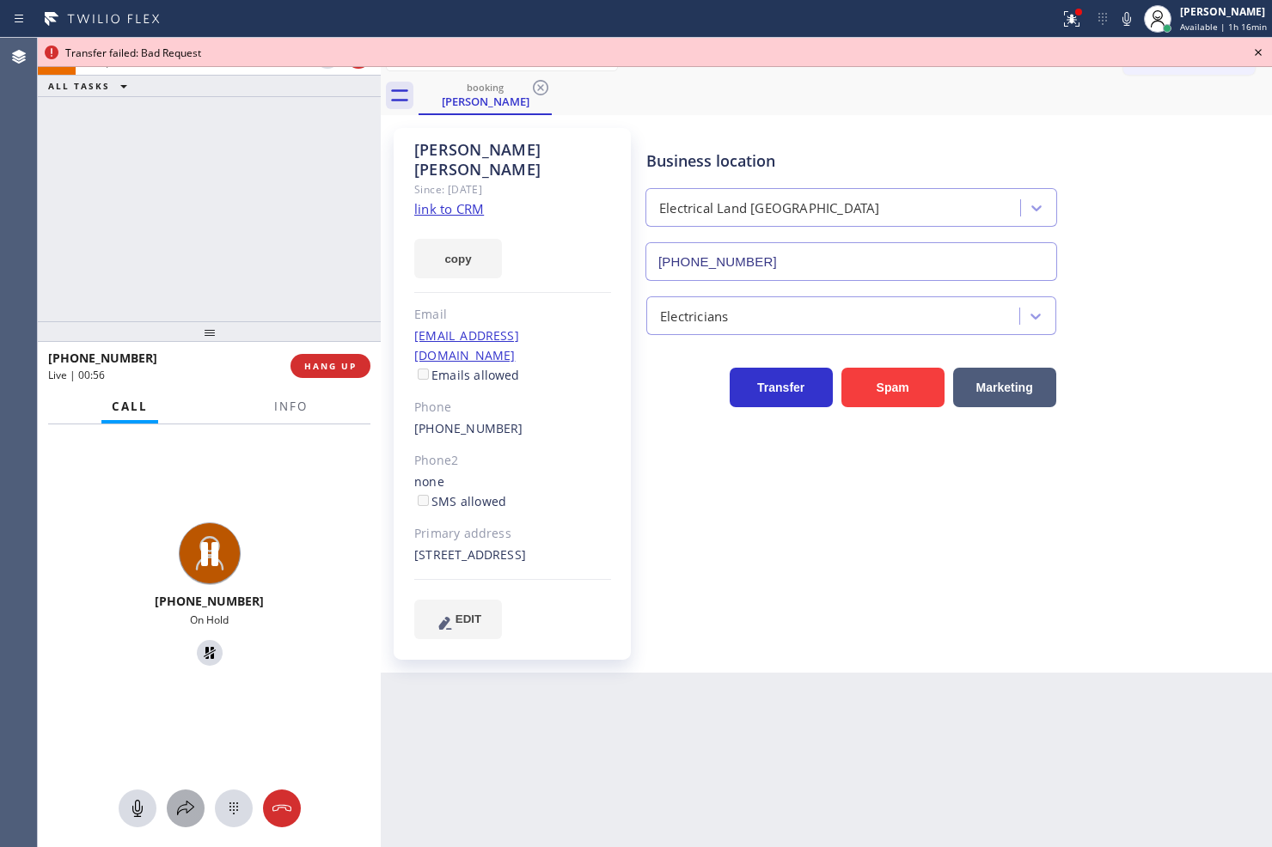
click at [187, 798] on icon at bounding box center [185, 808] width 21 height 21
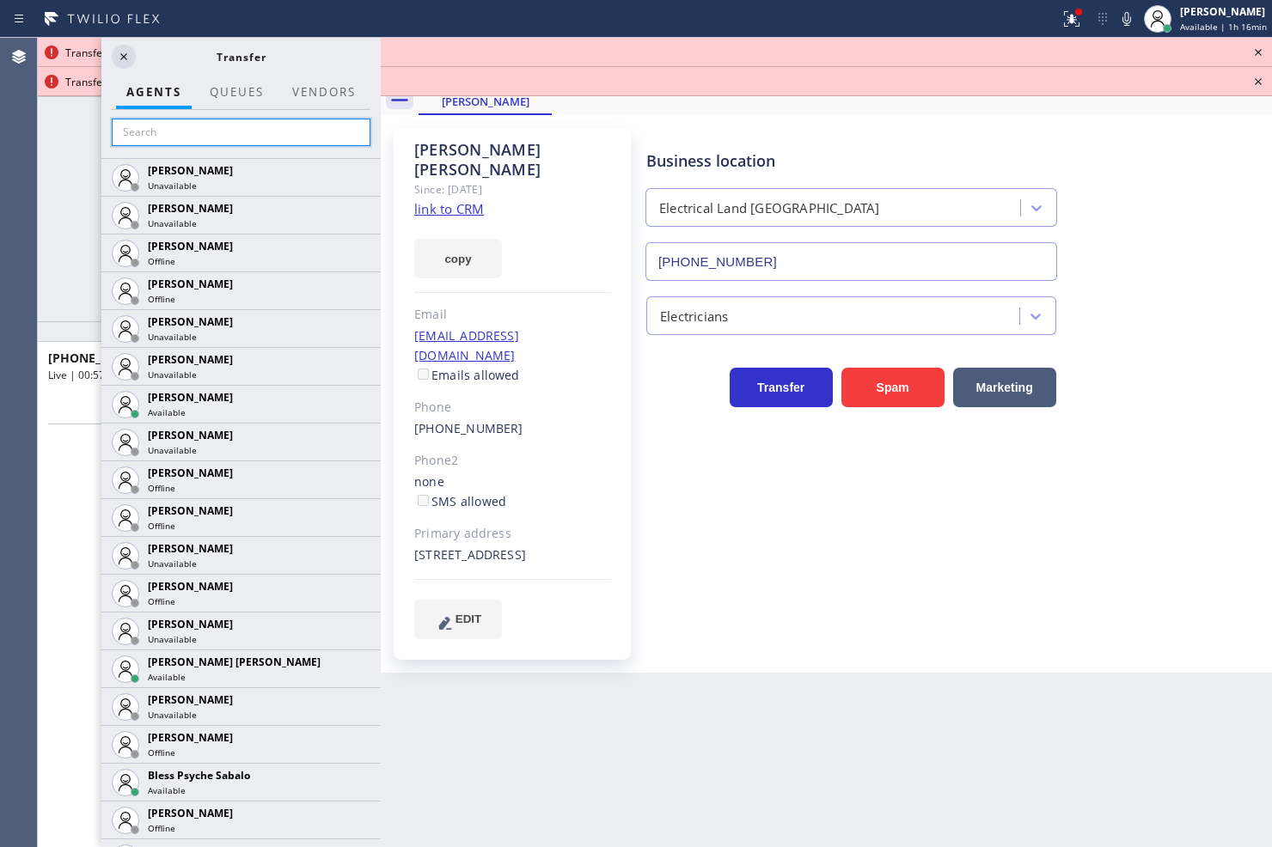
click at [196, 142] on input "text" at bounding box center [241, 133] width 259 height 28
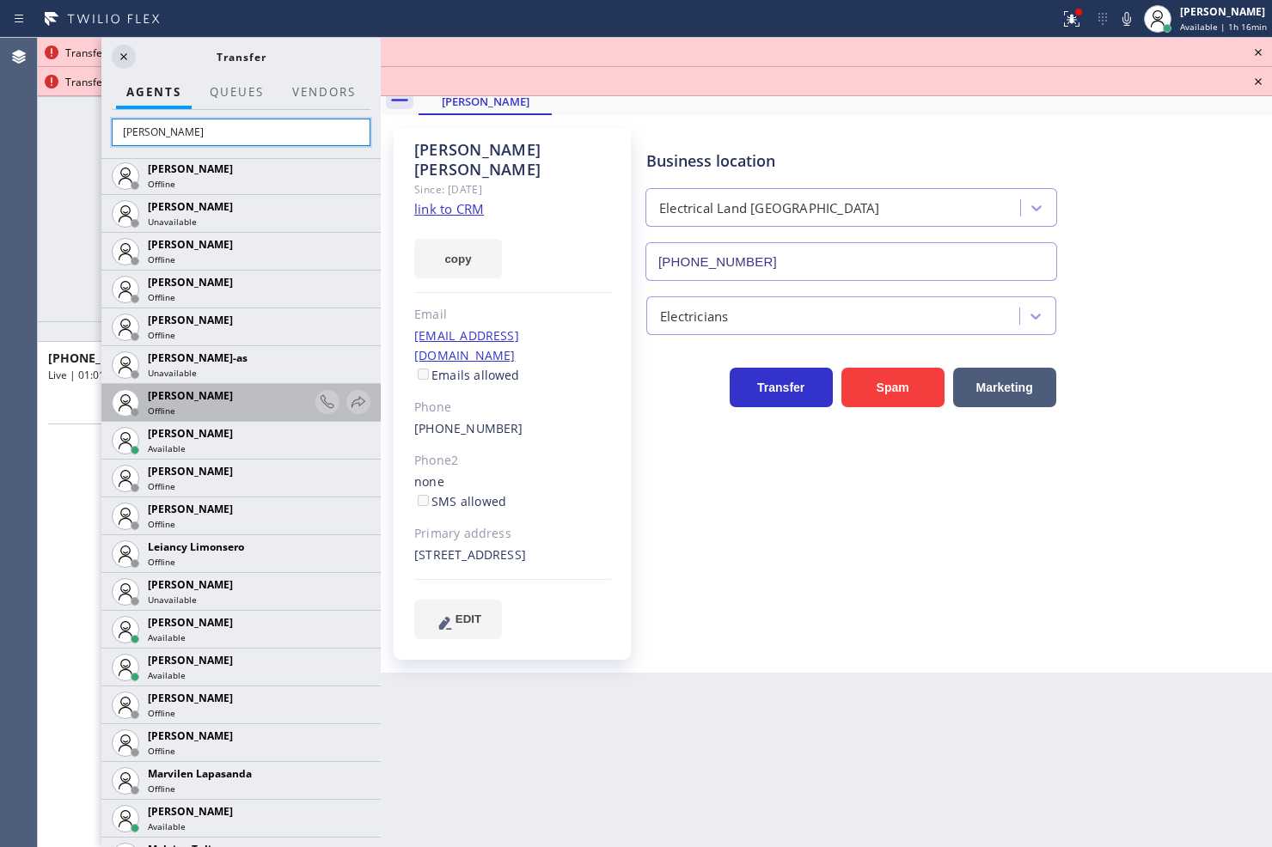
scroll to position [477, 0]
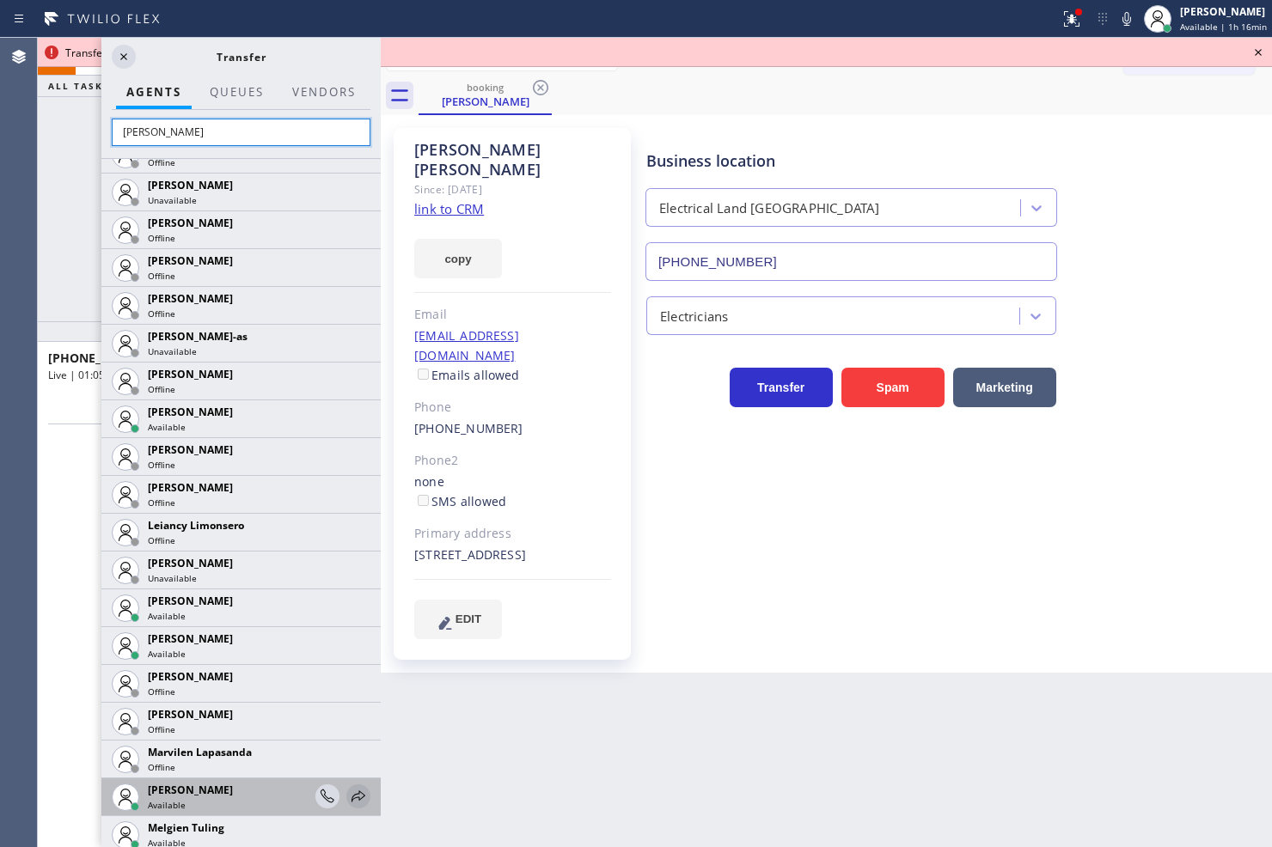
type input "[PERSON_NAME]"
click at [348, 788] on icon at bounding box center [358, 796] width 21 height 21
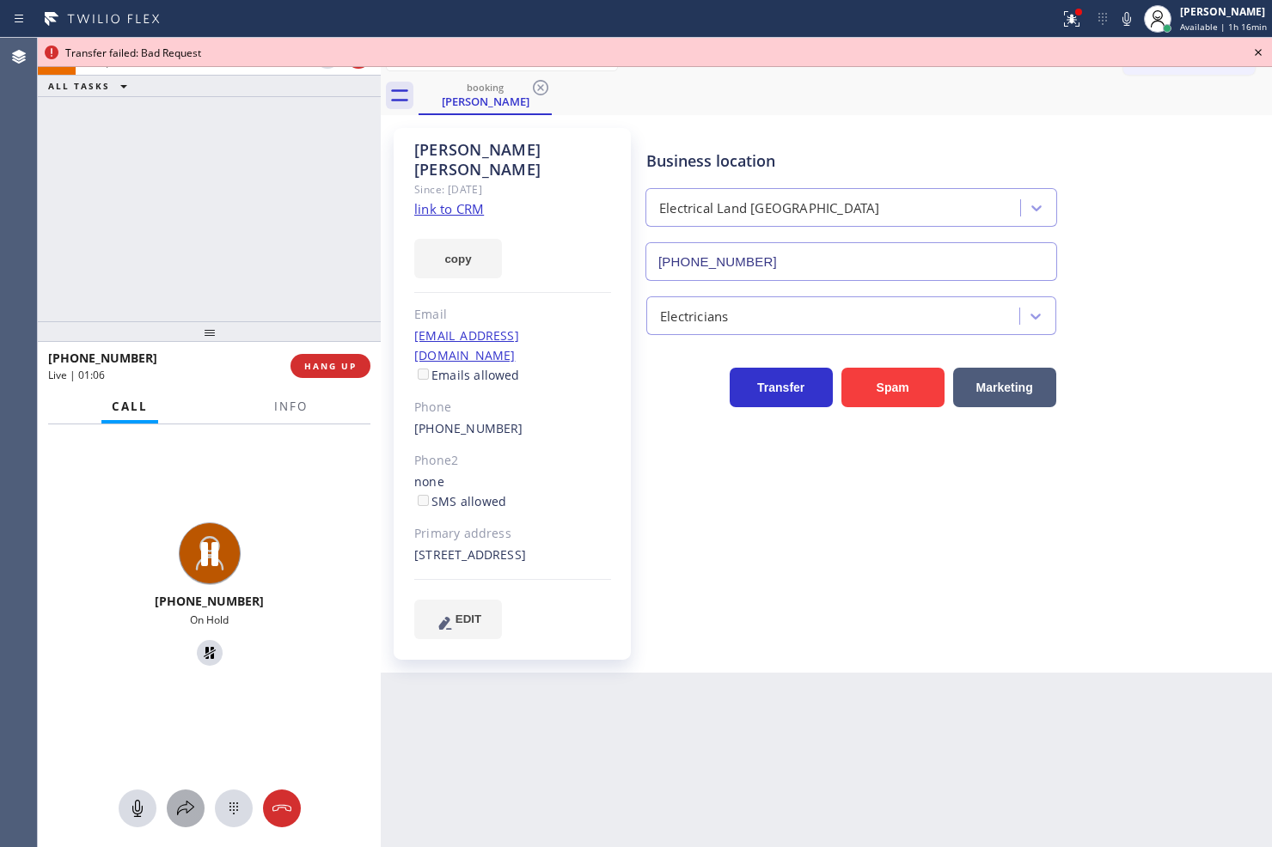
click at [173, 814] on div at bounding box center [186, 808] width 38 height 21
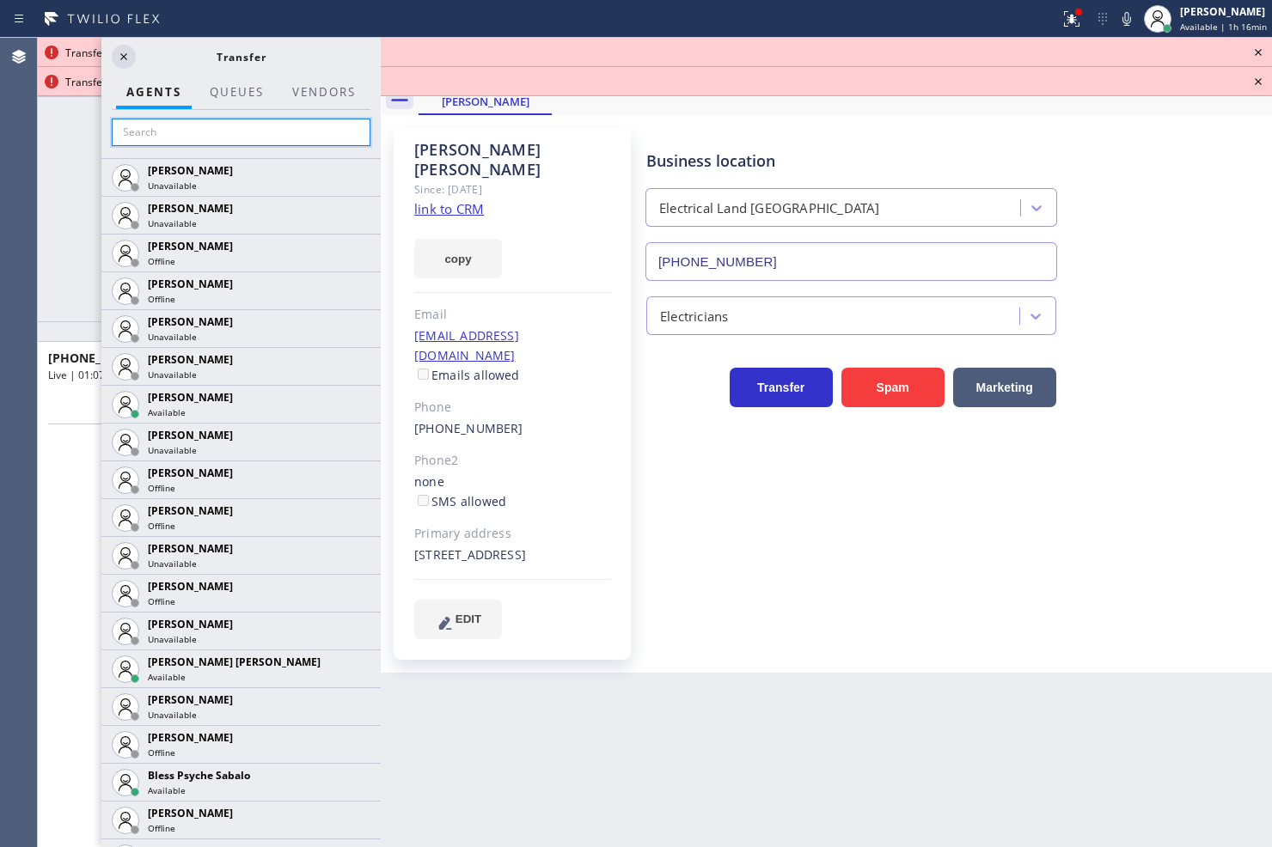
click at [210, 129] on input "text" at bounding box center [241, 133] width 259 height 28
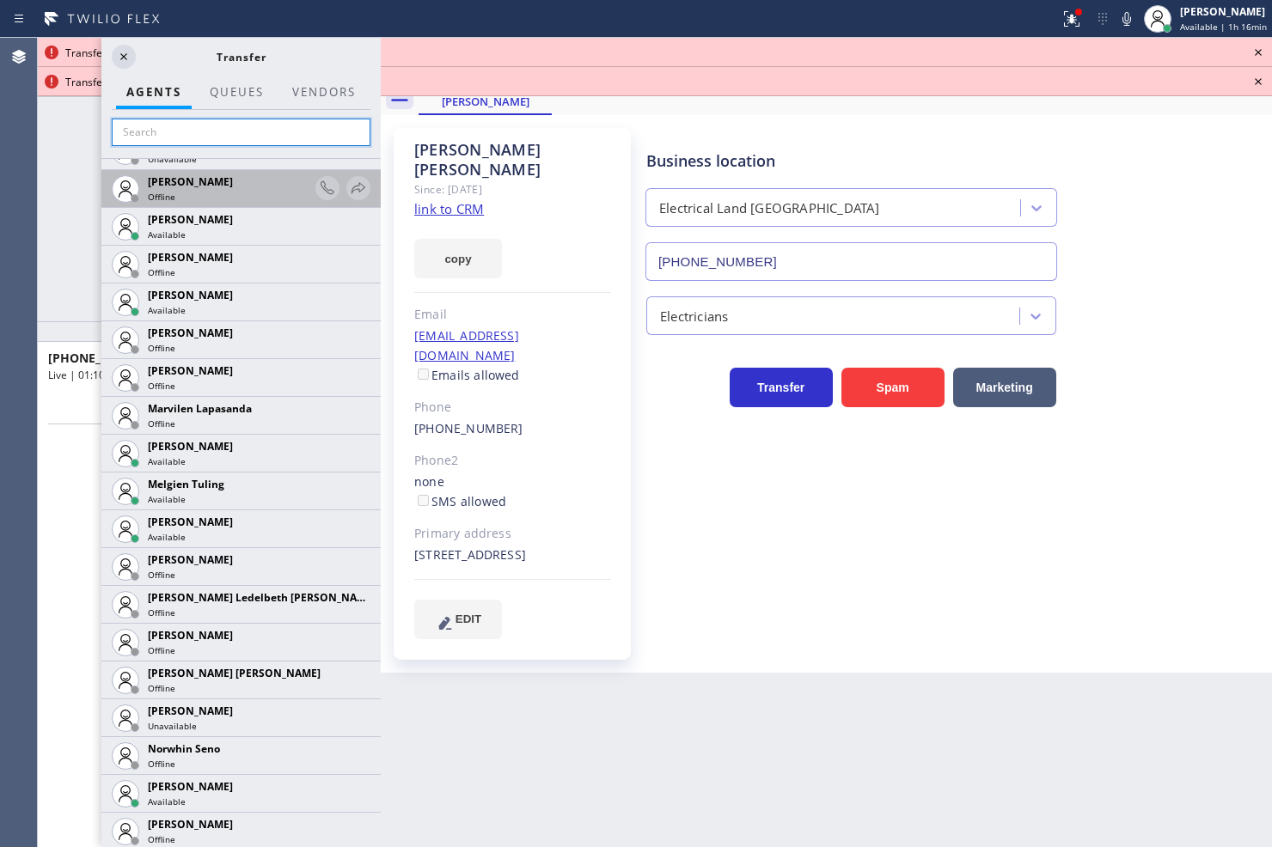
scroll to position [2769, 0]
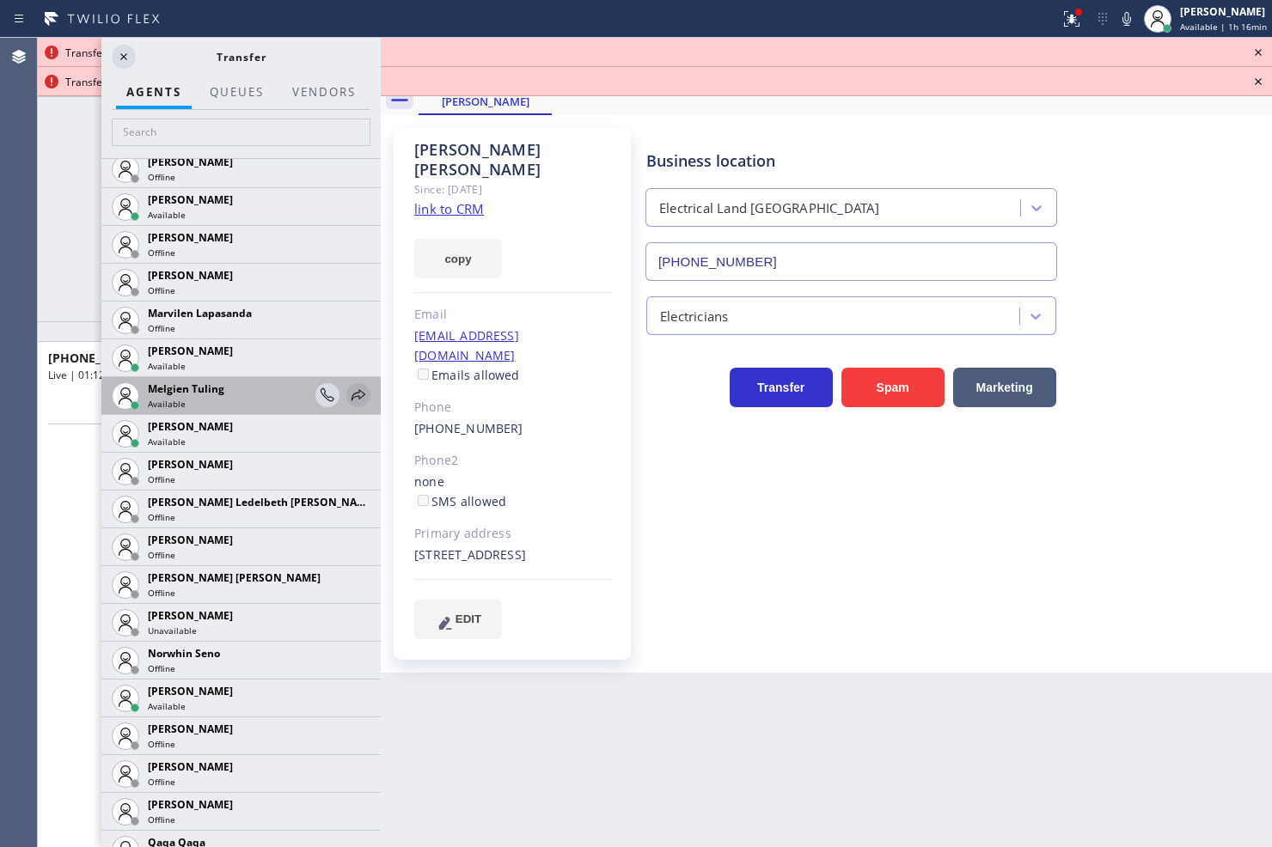
click at [348, 396] on icon at bounding box center [358, 395] width 21 height 21
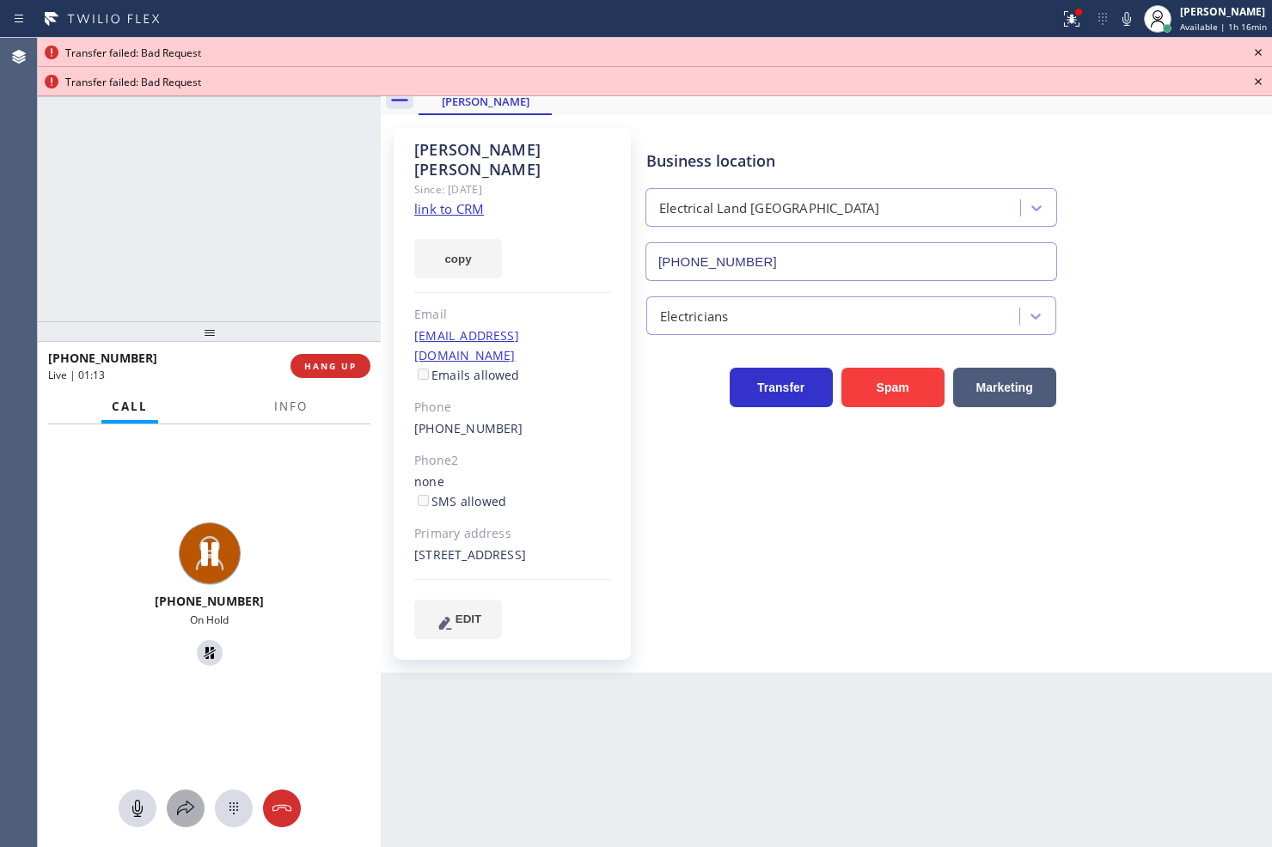
click at [185, 799] on icon at bounding box center [185, 808] width 21 height 21
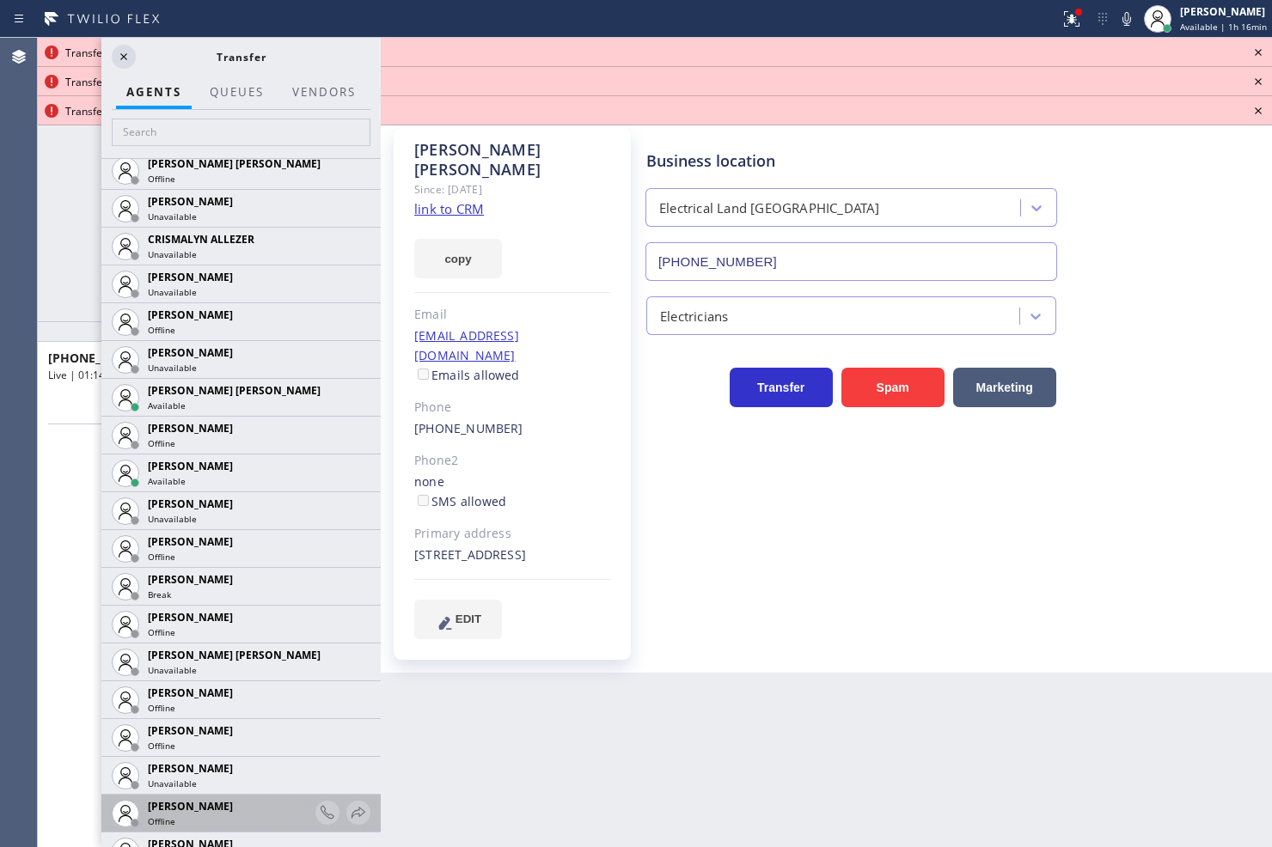
scroll to position [1527, 0]
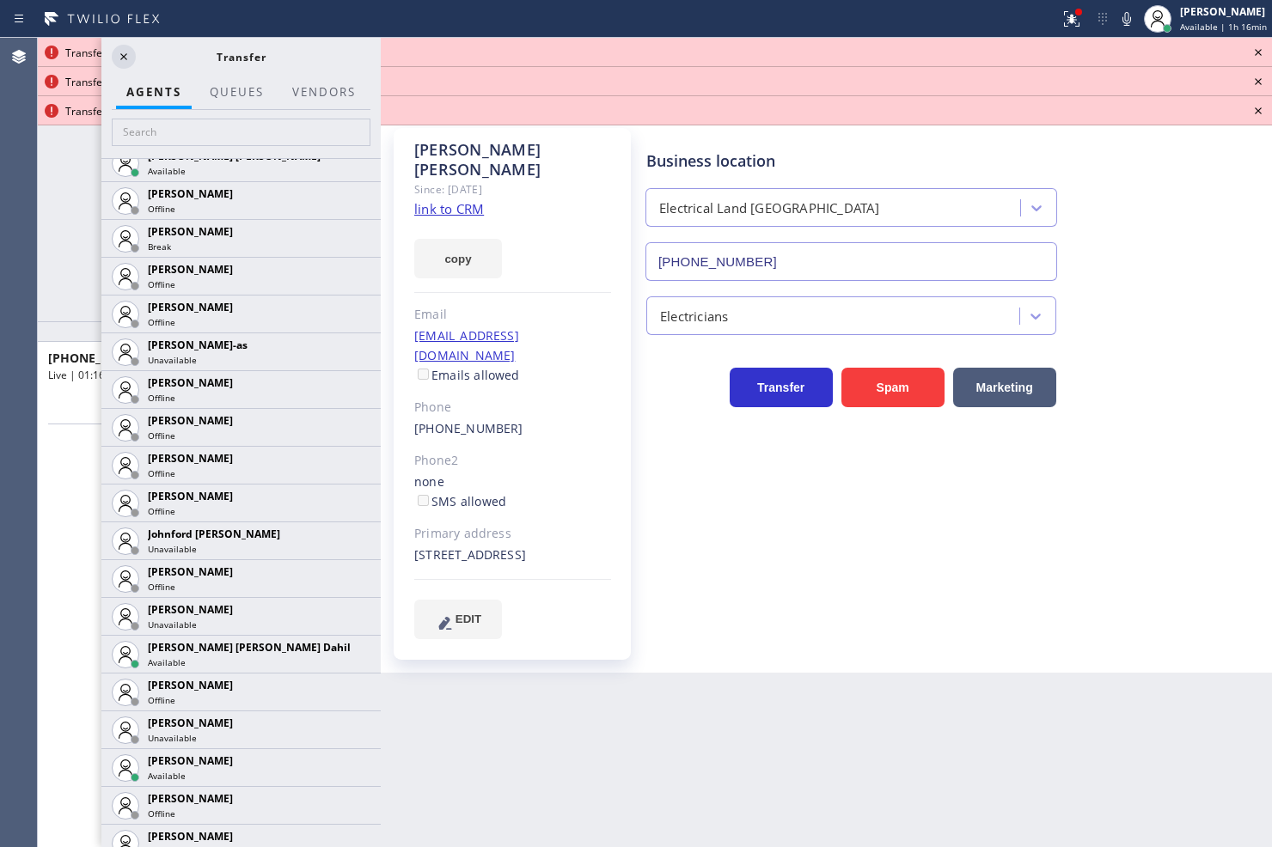
click at [0, 0] on icon at bounding box center [0, 0] width 0 height 0
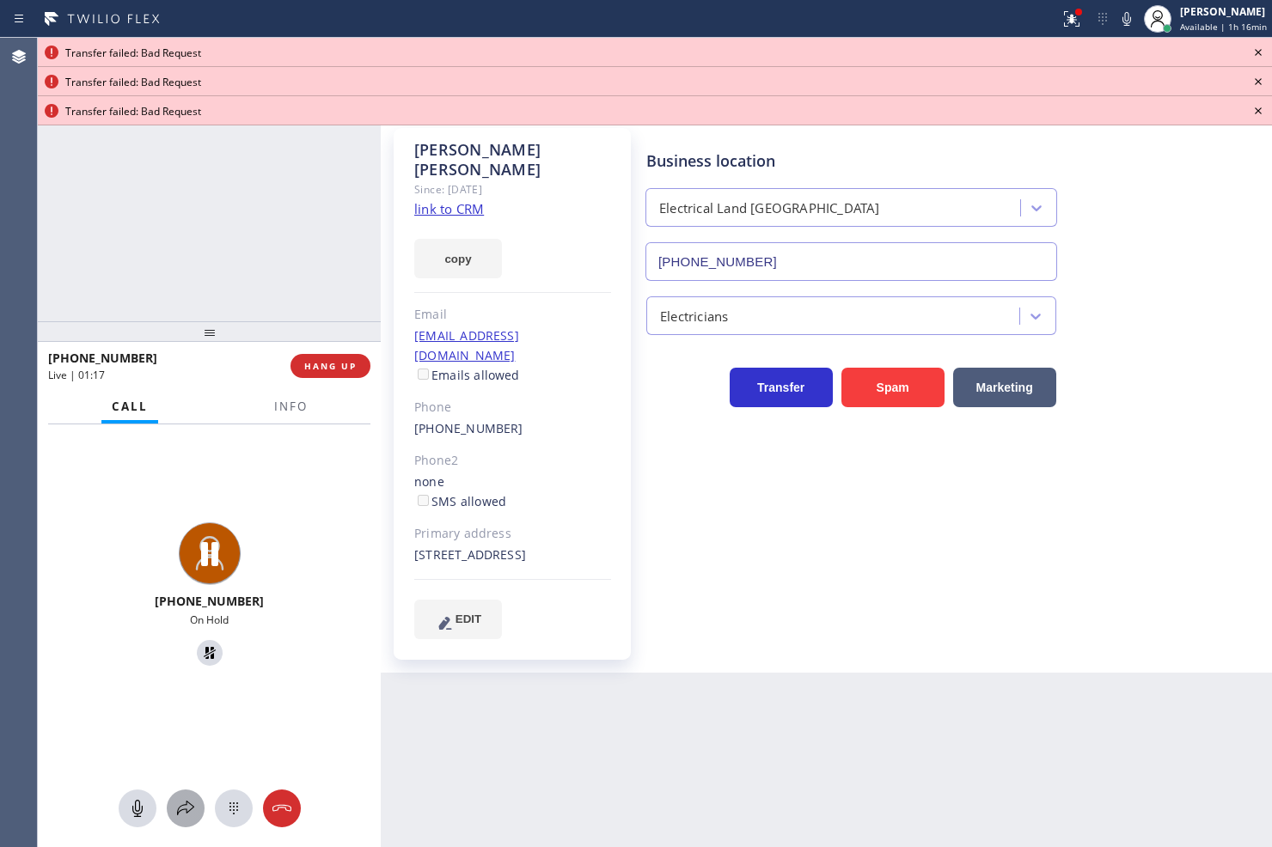
click at [185, 812] on icon at bounding box center [185, 808] width 21 height 21
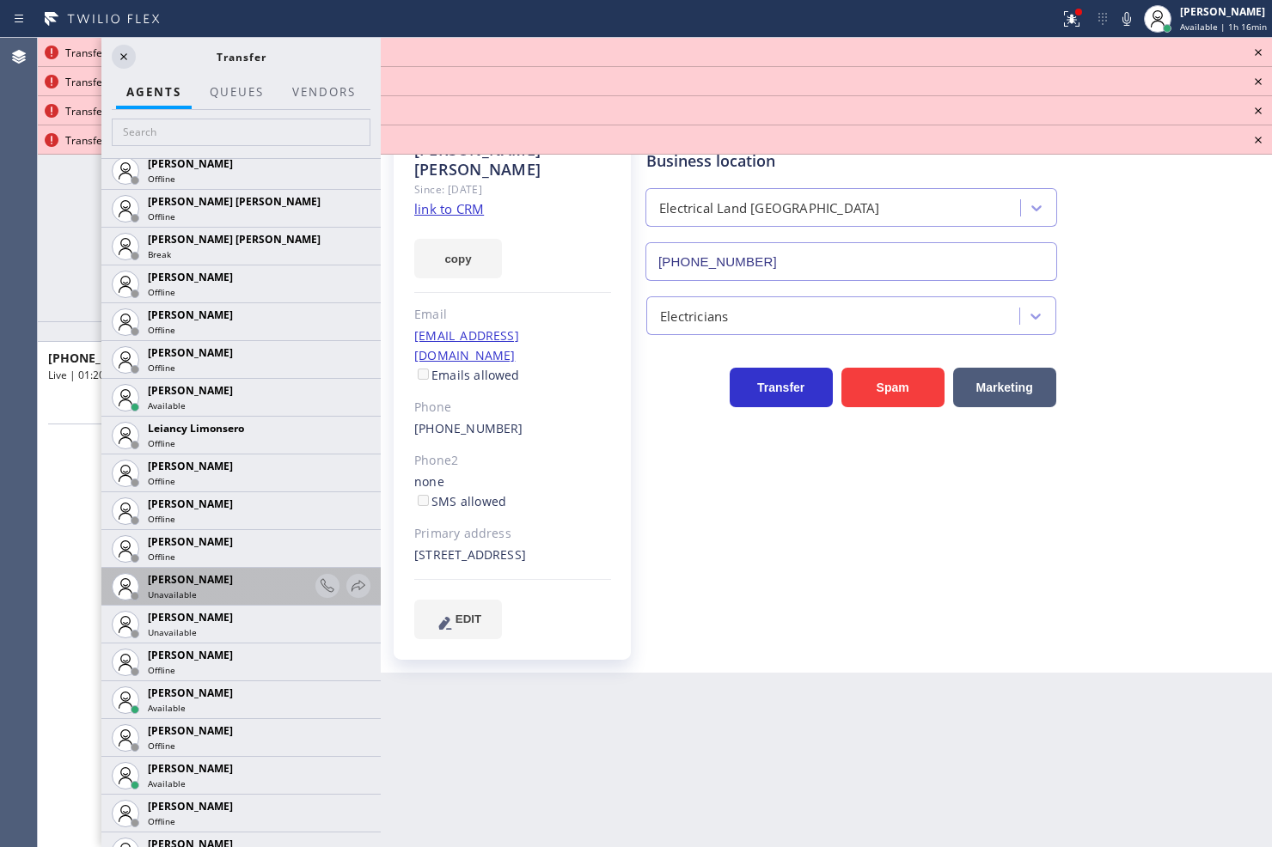
scroll to position [2196, 0]
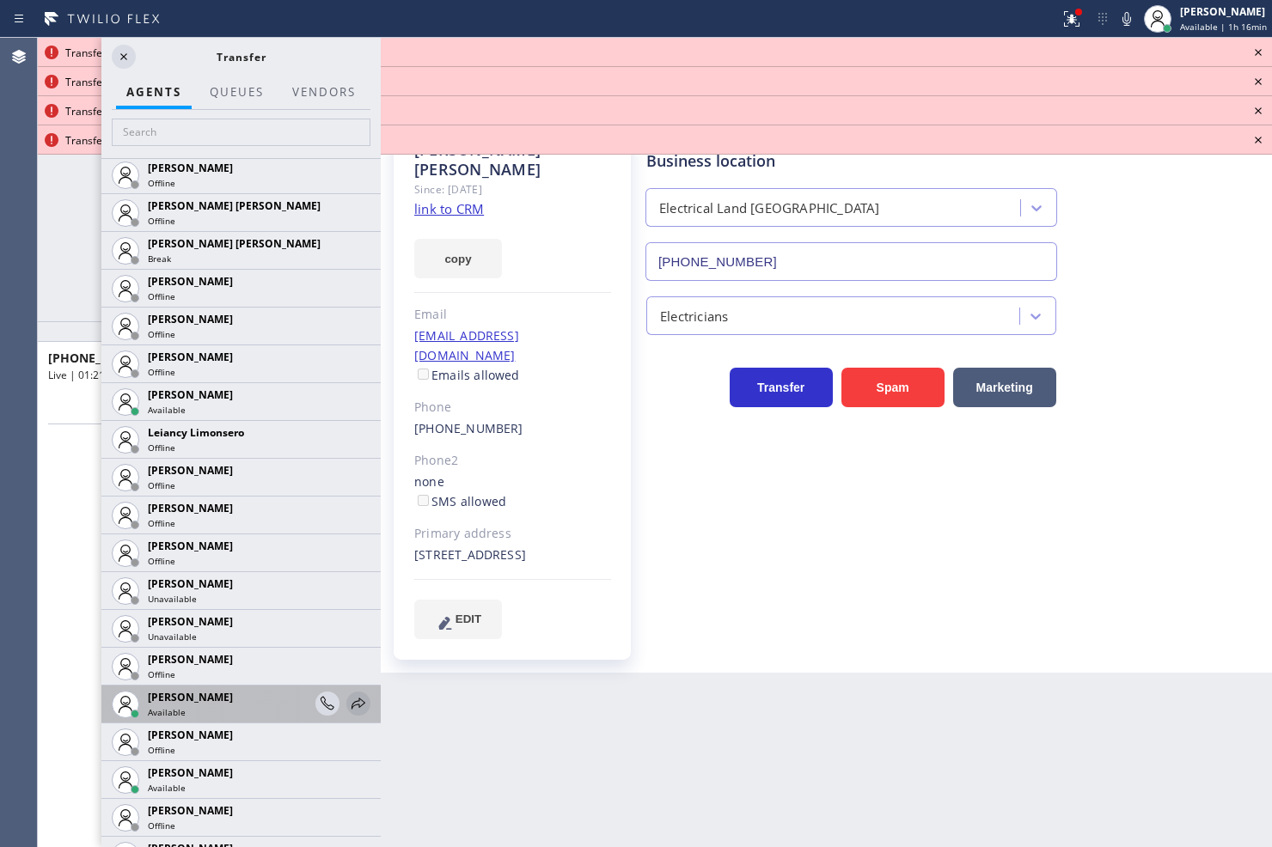
click at [348, 705] on icon at bounding box center [358, 704] width 21 height 21
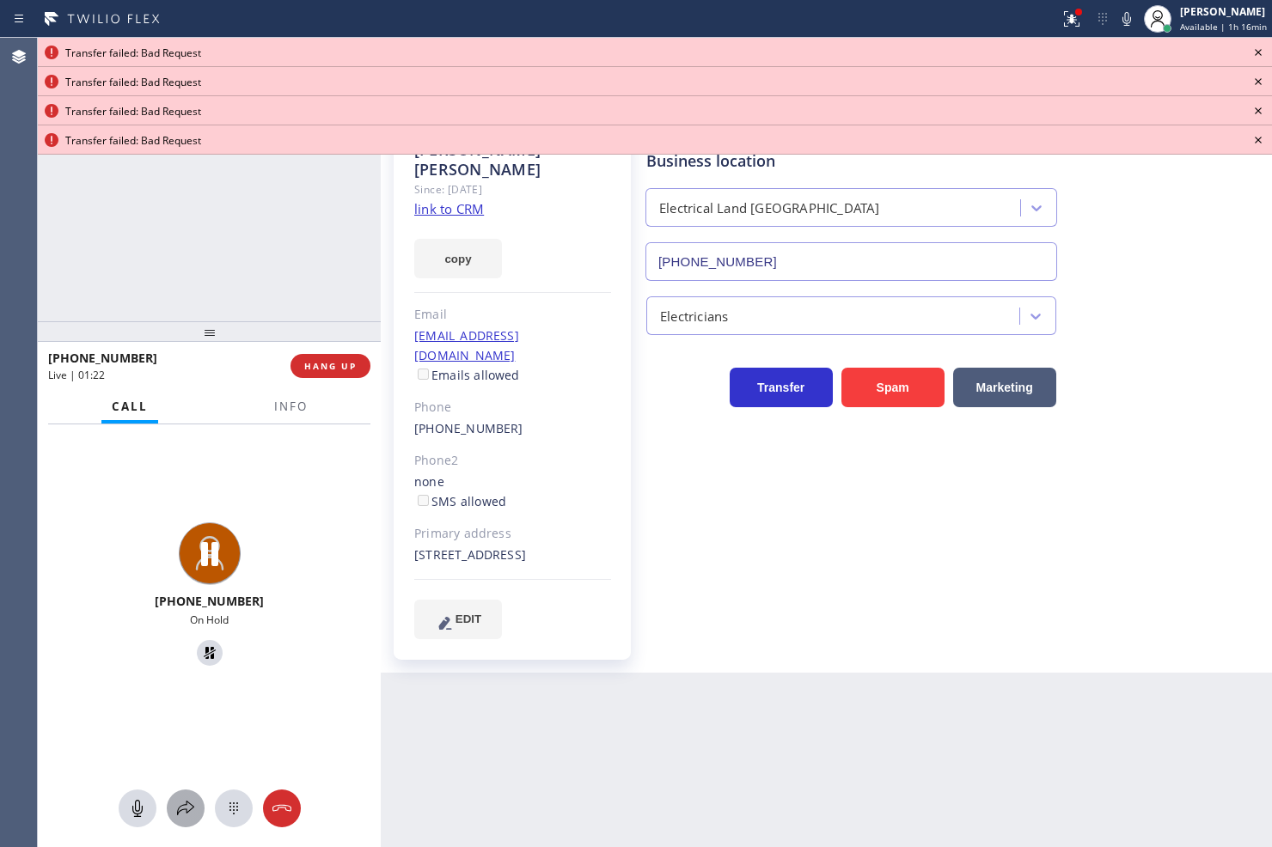
click at [179, 804] on icon at bounding box center [185, 808] width 21 height 21
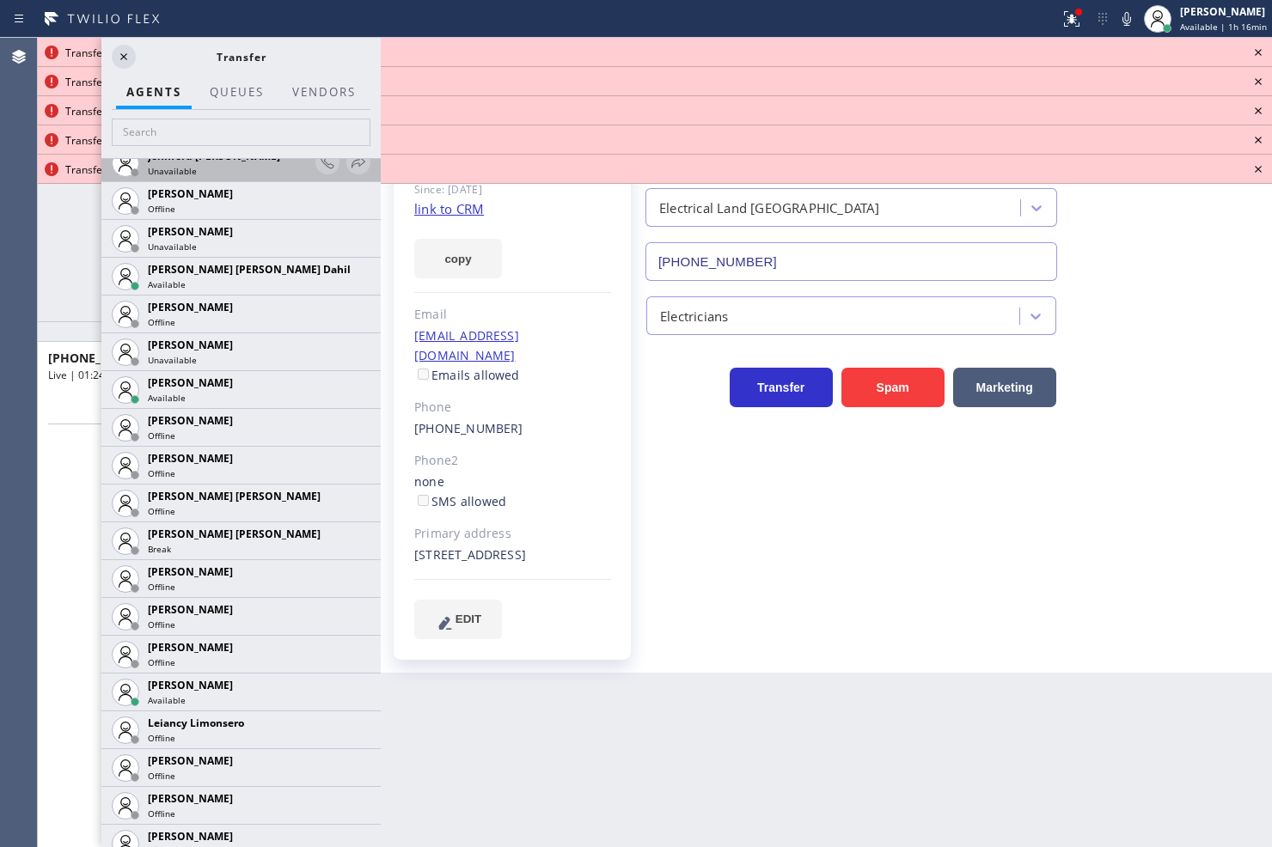
scroll to position [1910, 0]
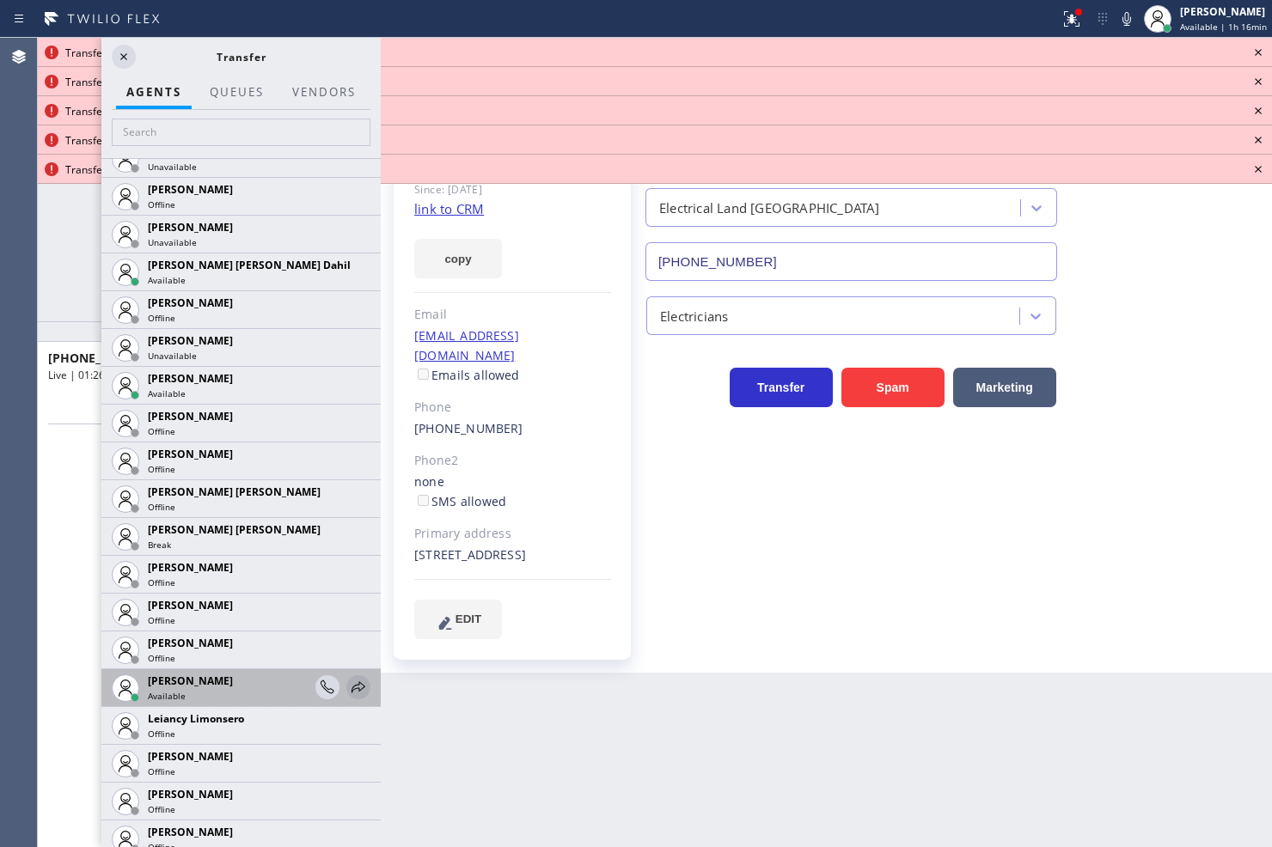
click at [348, 691] on icon at bounding box center [358, 687] width 21 height 21
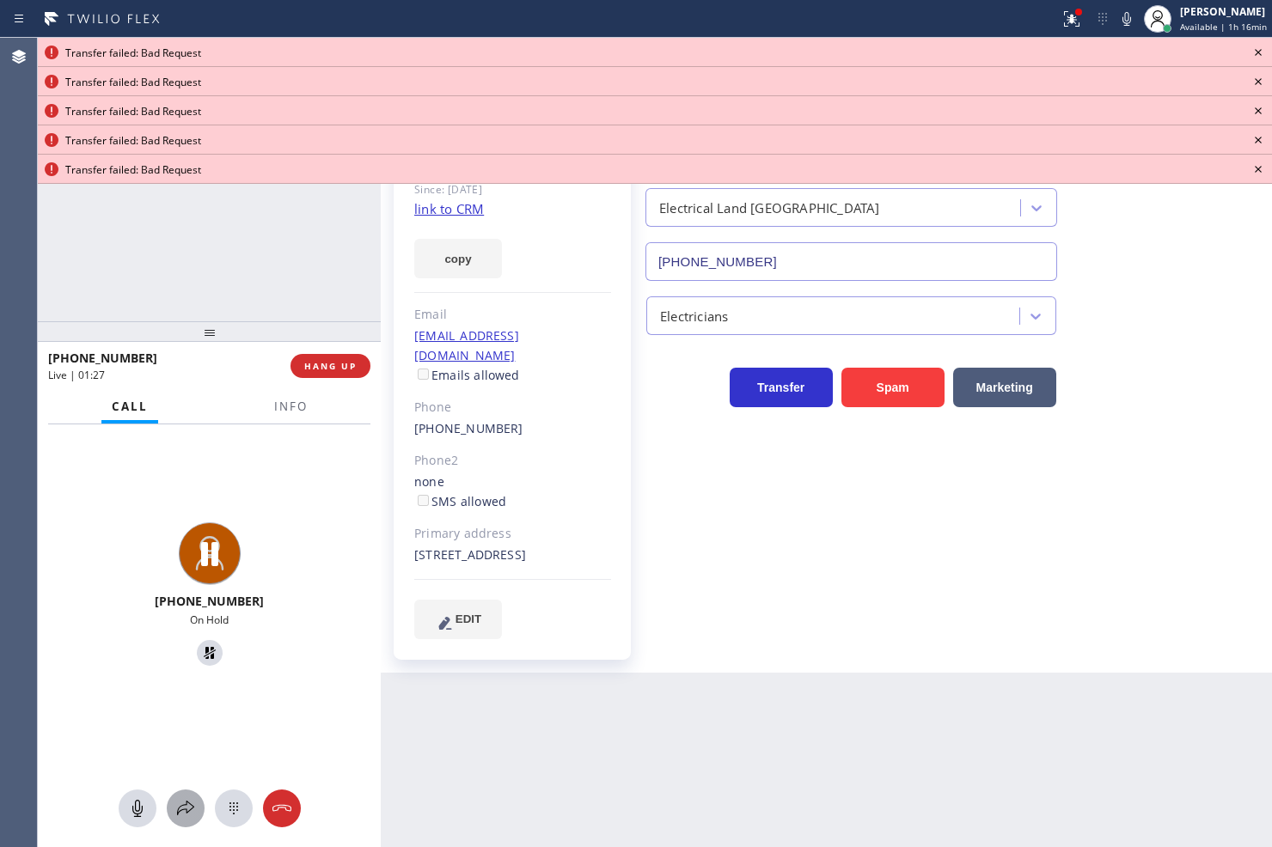
click at [185, 802] on icon at bounding box center [185, 808] width 21 height 21
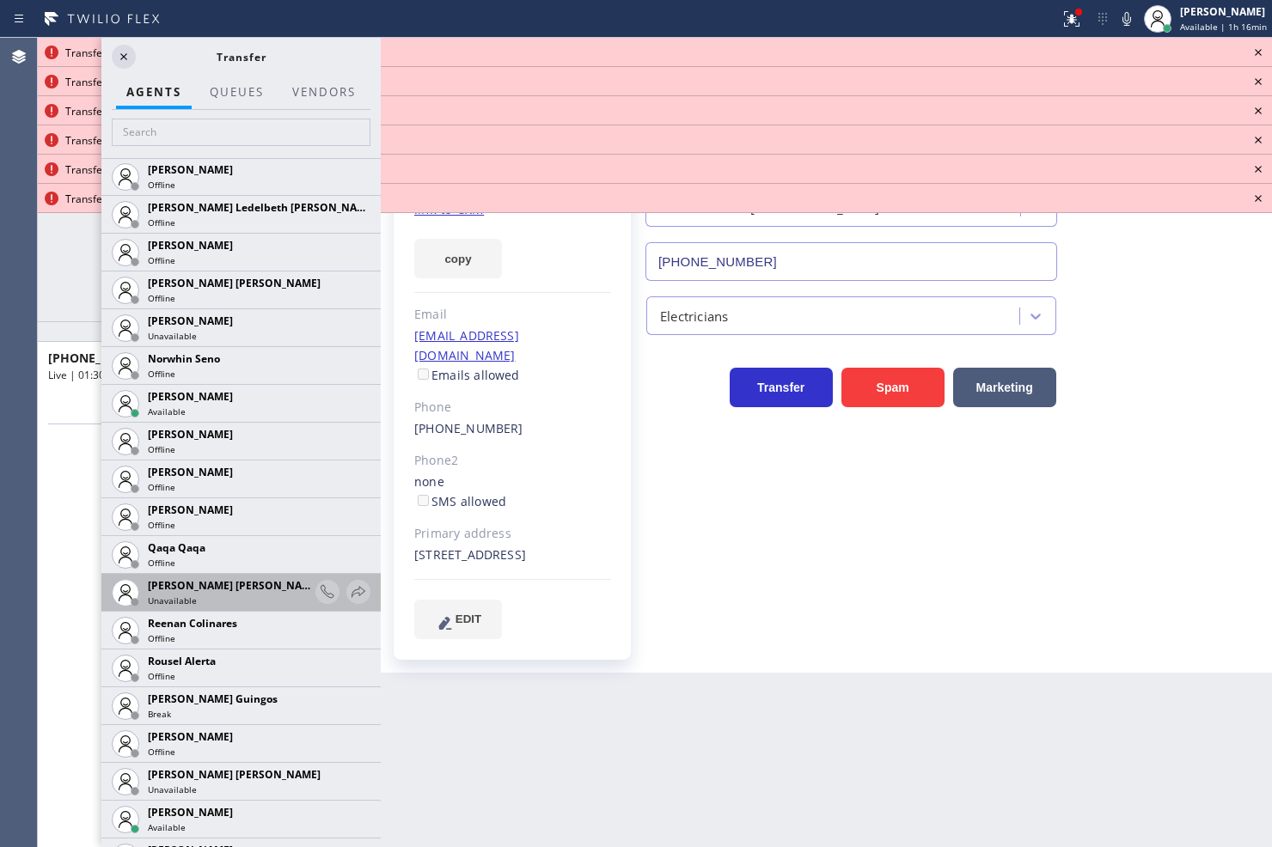
scroll to position [3342, 0]
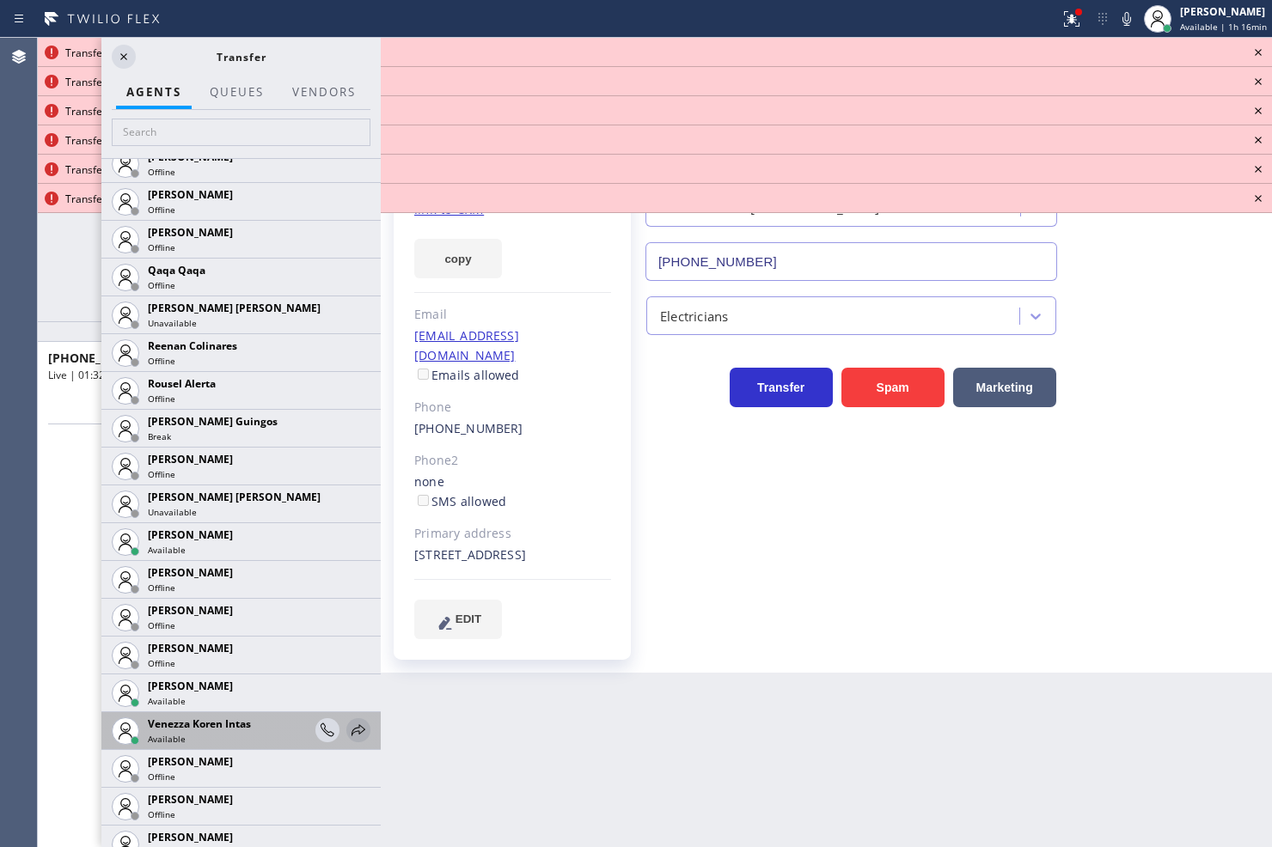
click at [348, 733] on icon at bounding box center [358, 730] width 21 height 21
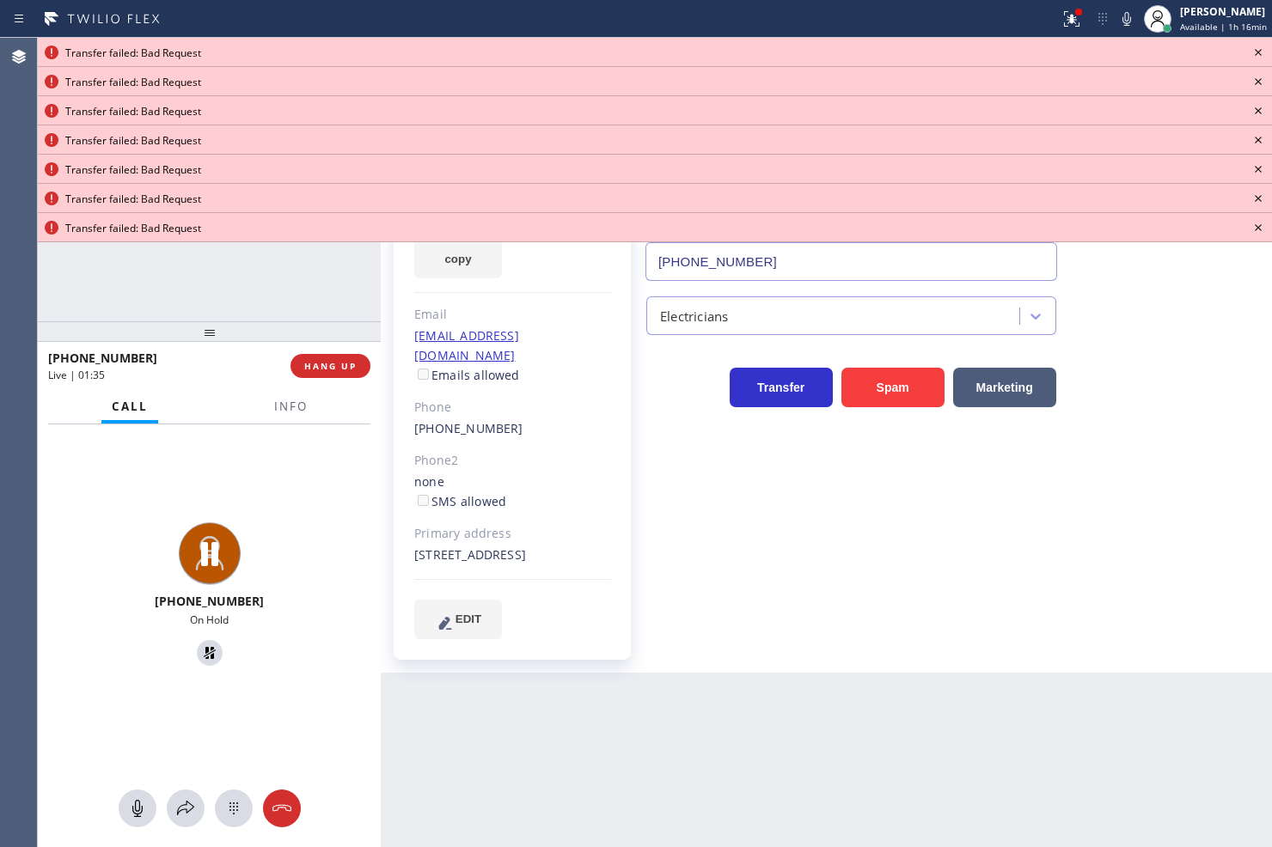
click at [1257, 52] on icon at bounding box center [1258, 52] width 7 height 7
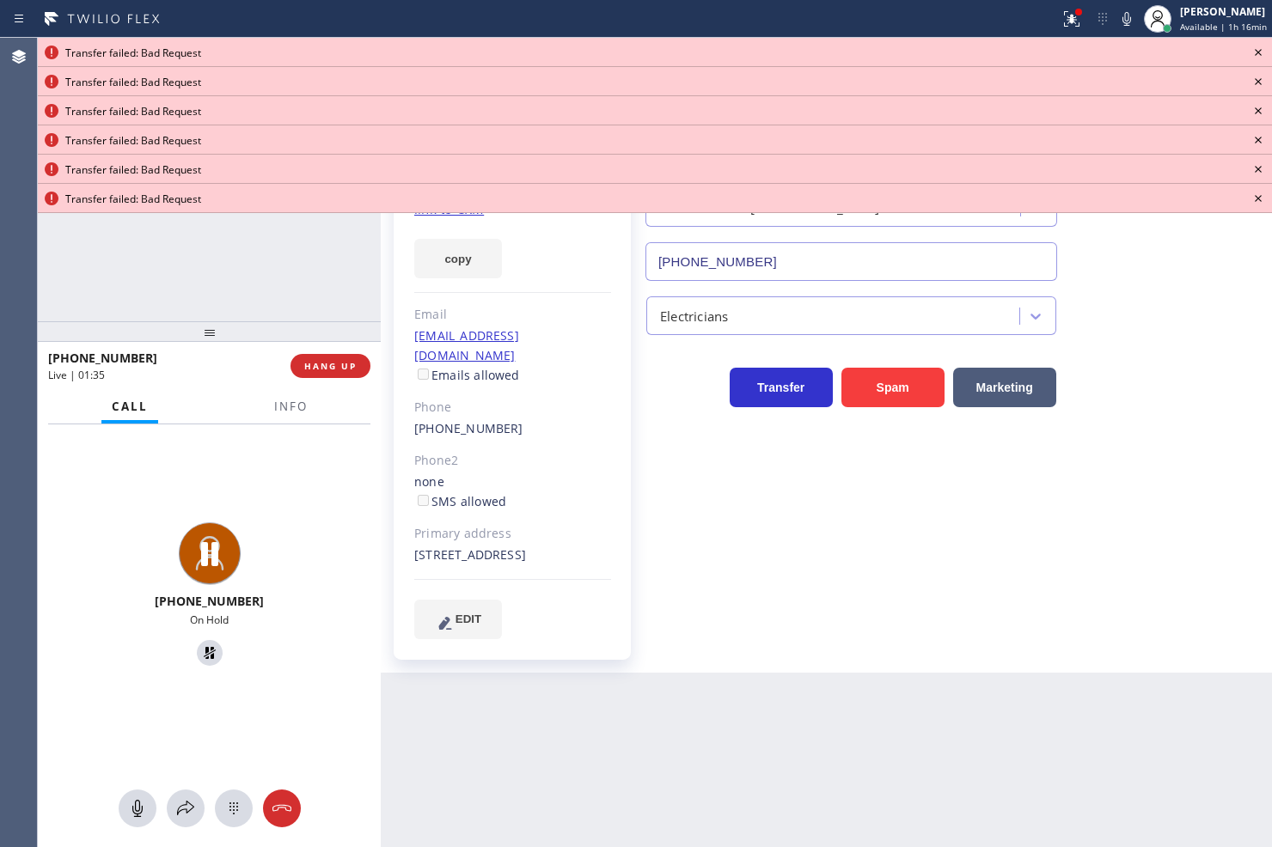
click at [1257, 52] on icon at bounding box center [1258, 52] width 7 height 7
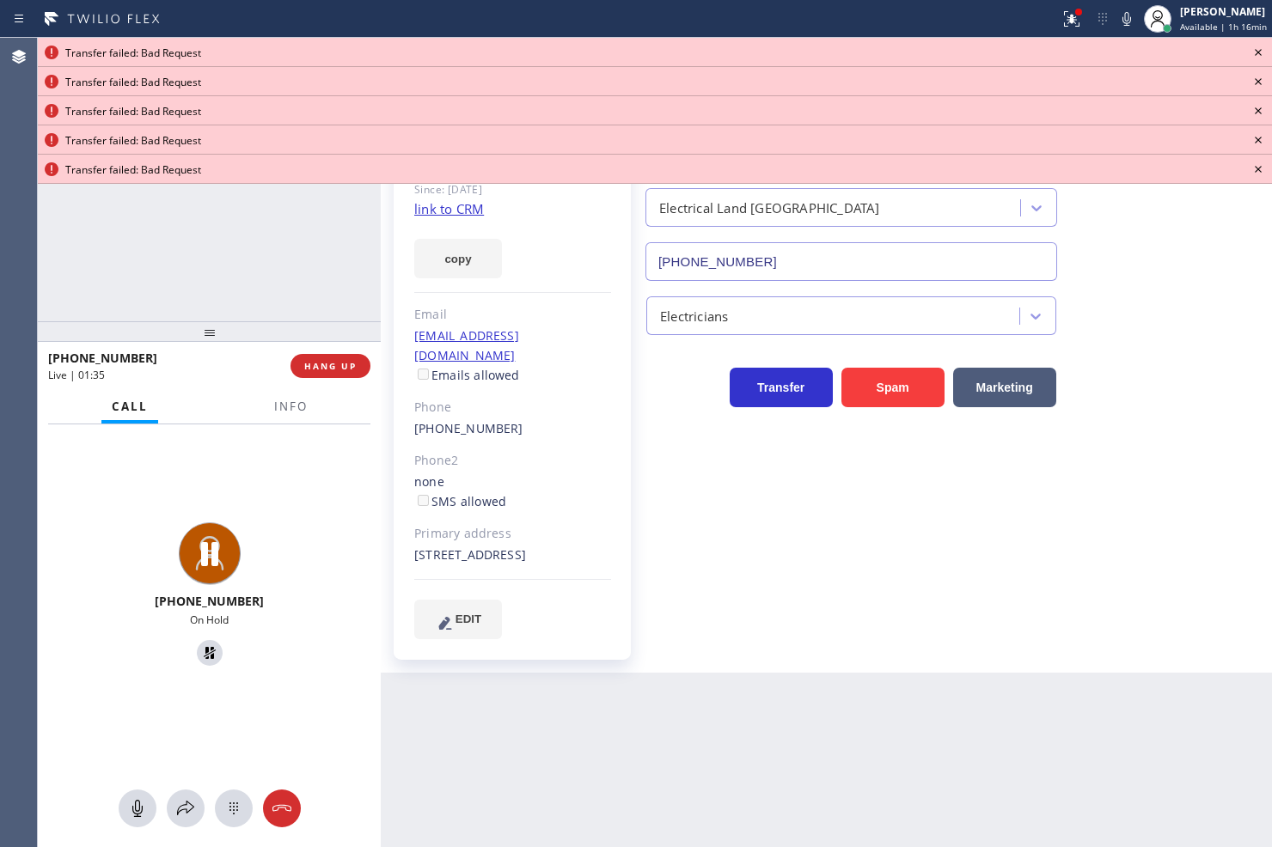
click at [1257, 52] on icon at bounding box center [1258, 52] width 7 height 7
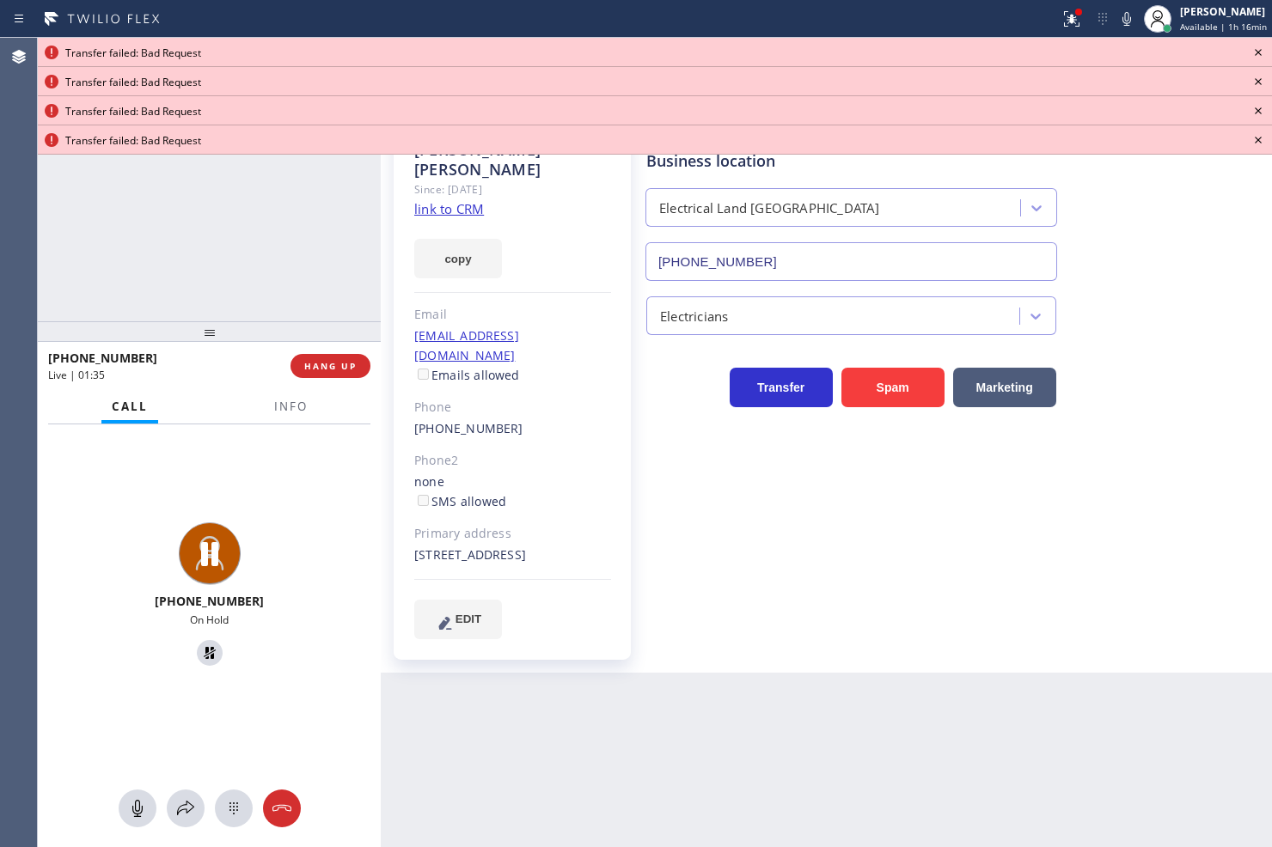
click at [1257, 52] on icon at bounding box center [1258, 52] width 7 height 7
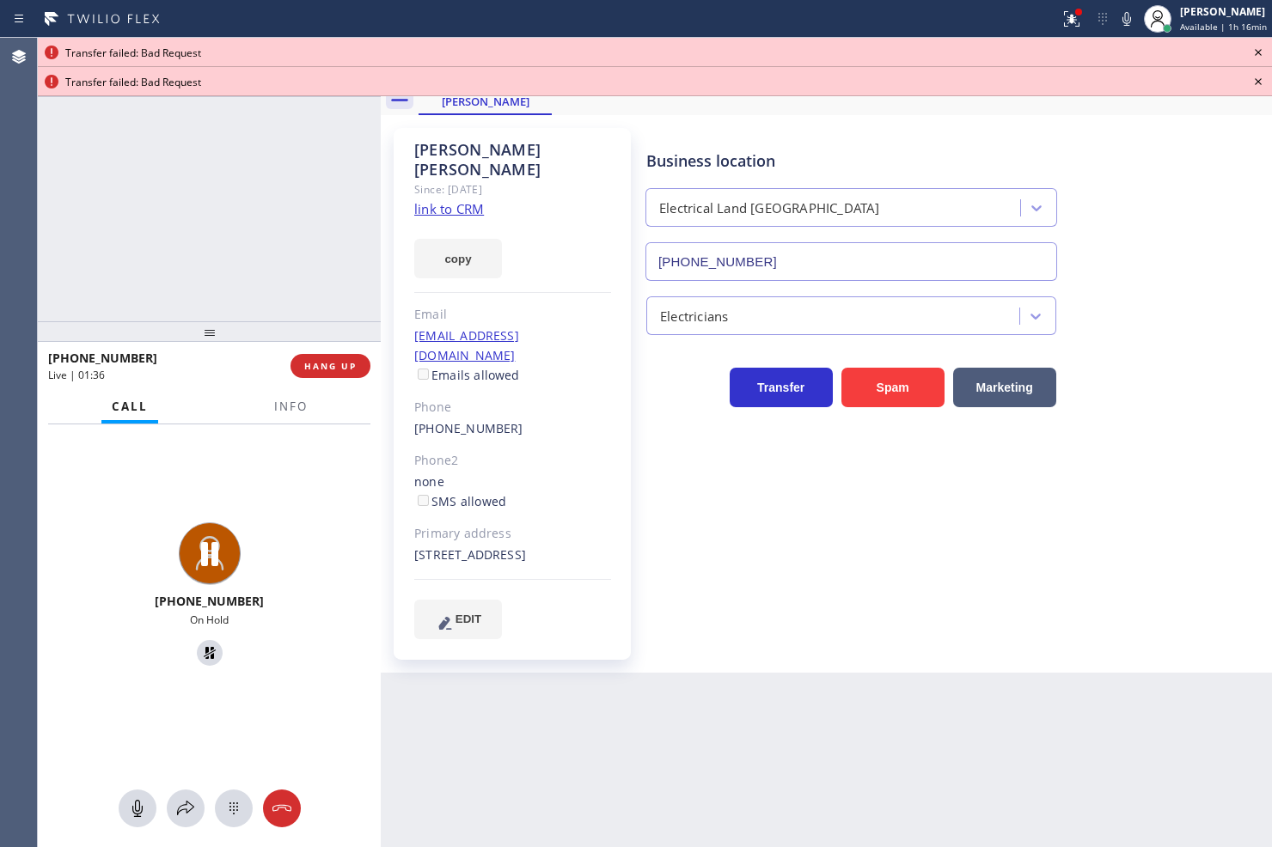
click at [1257, 52] on icon at bounding box center [1258, 52] width 7 height 7
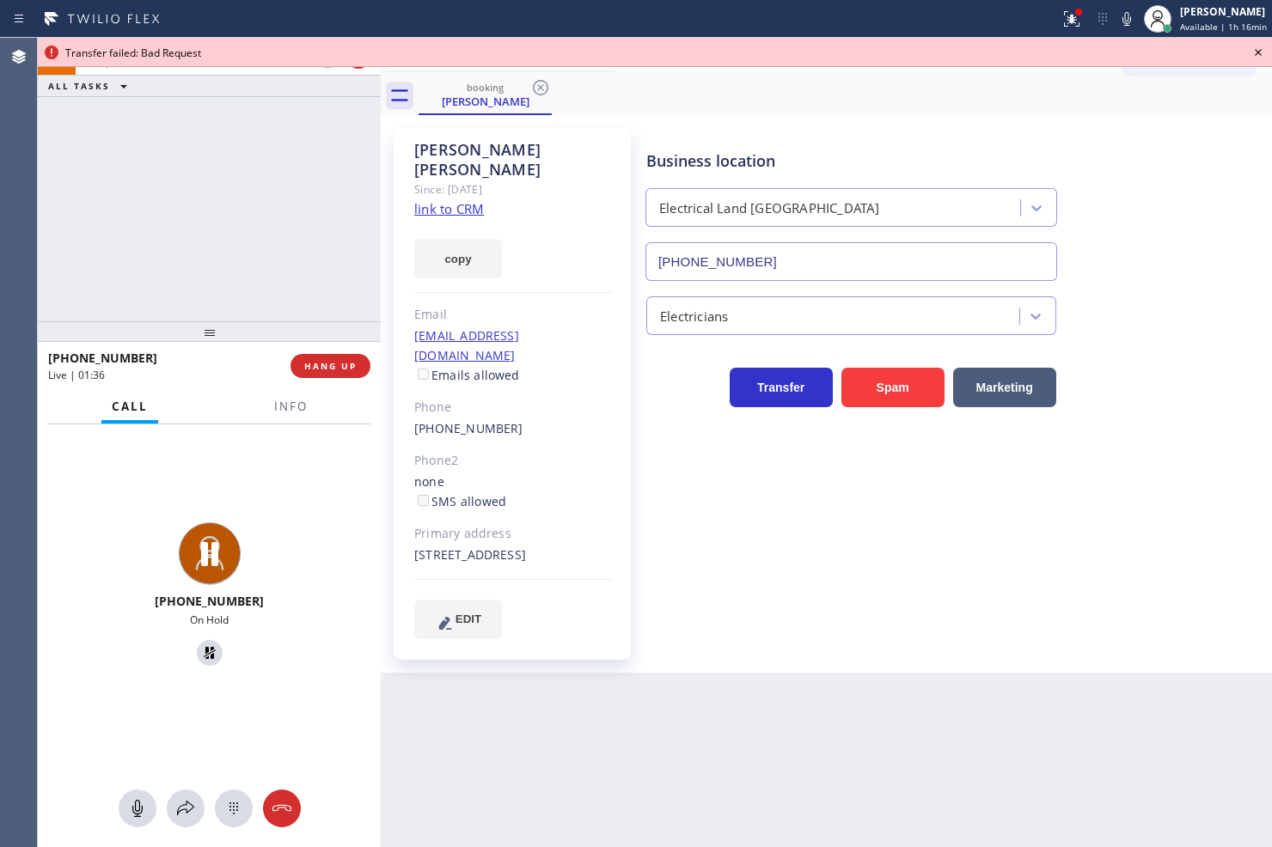
click at [1257, 52] on icon at bounding box center [1258, 52] width 7 height 7
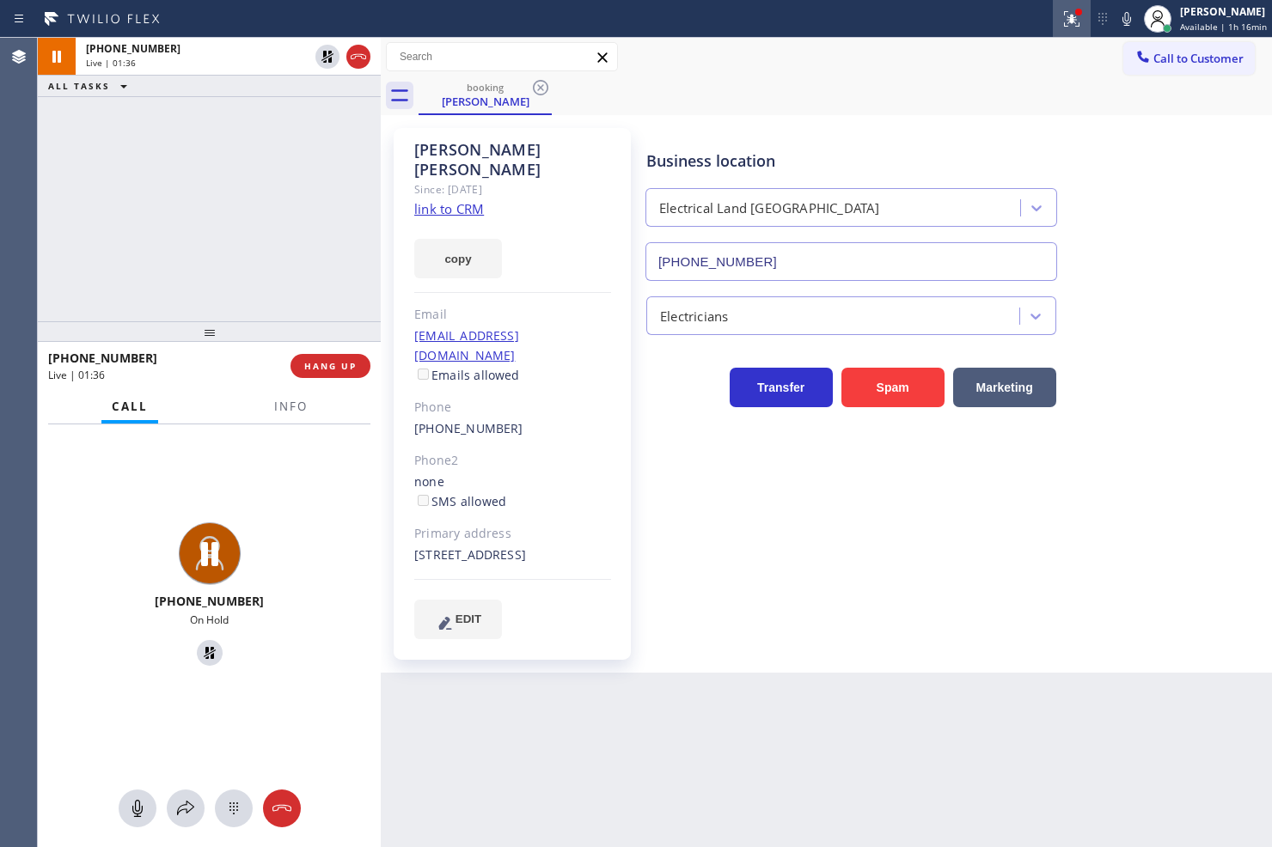
click at [1067, 19] on icon at bounding box center [1072, 17] width 10 height 6
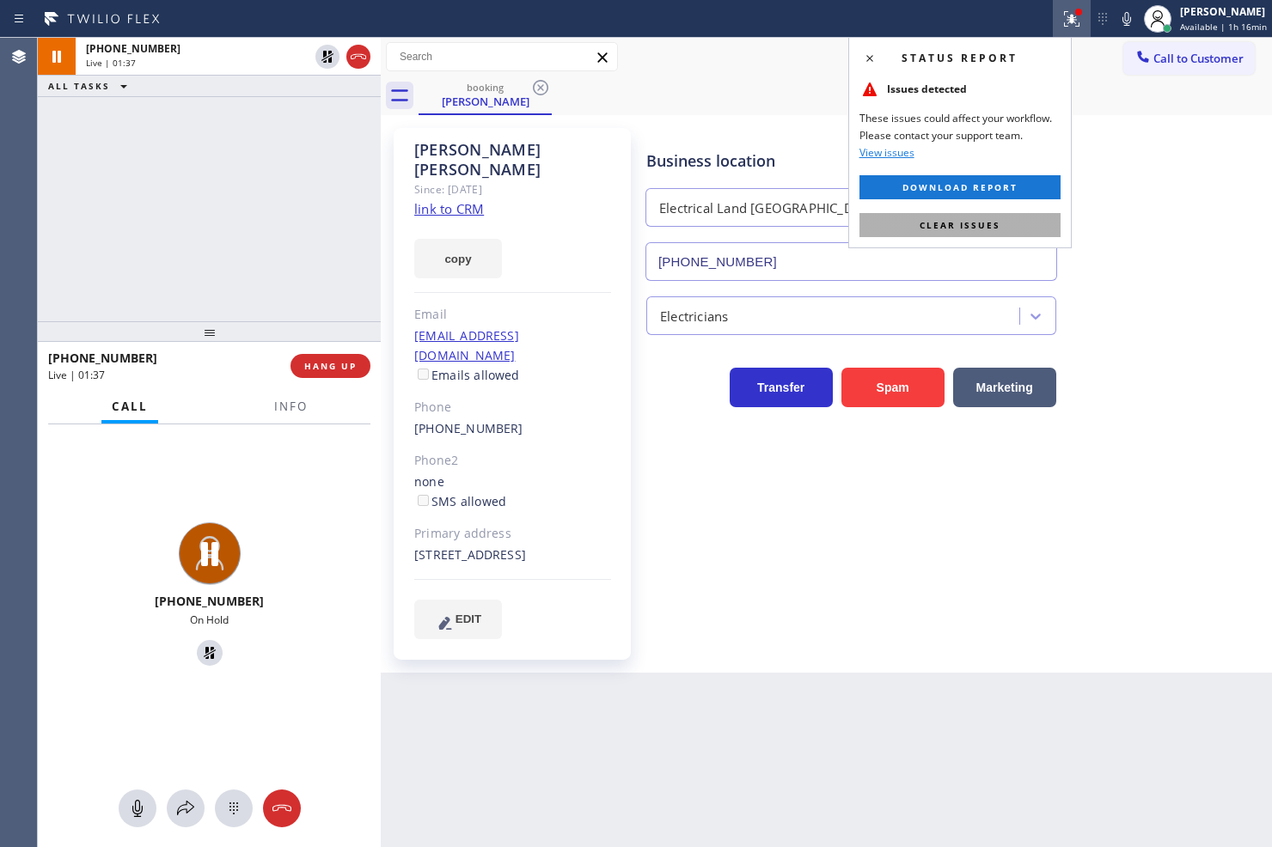
click at [982, 230] on span "Clear issues" at bounding box center [960, 225] width 81 height 12
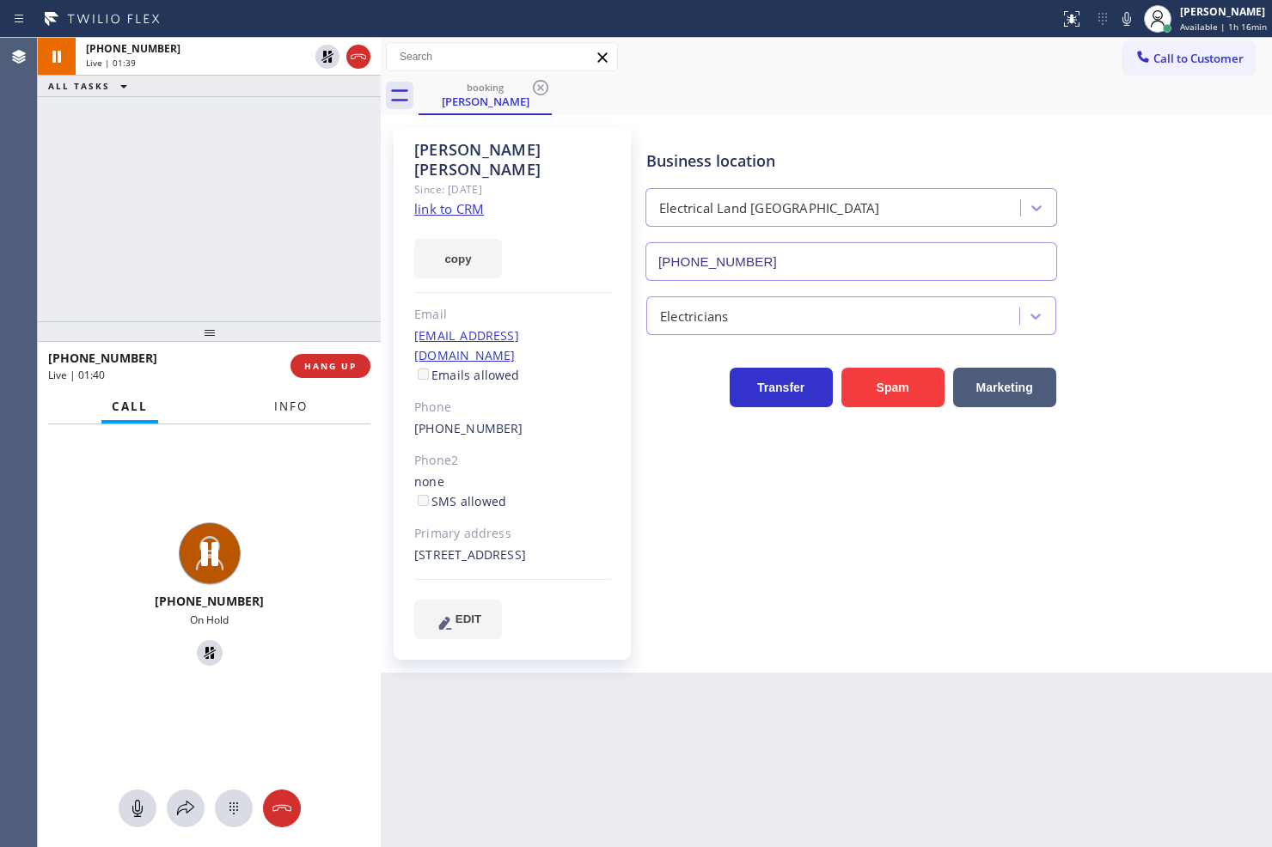
click at [279, 404] on span "Info" at bounding box center [291, 406] width 34 height 15
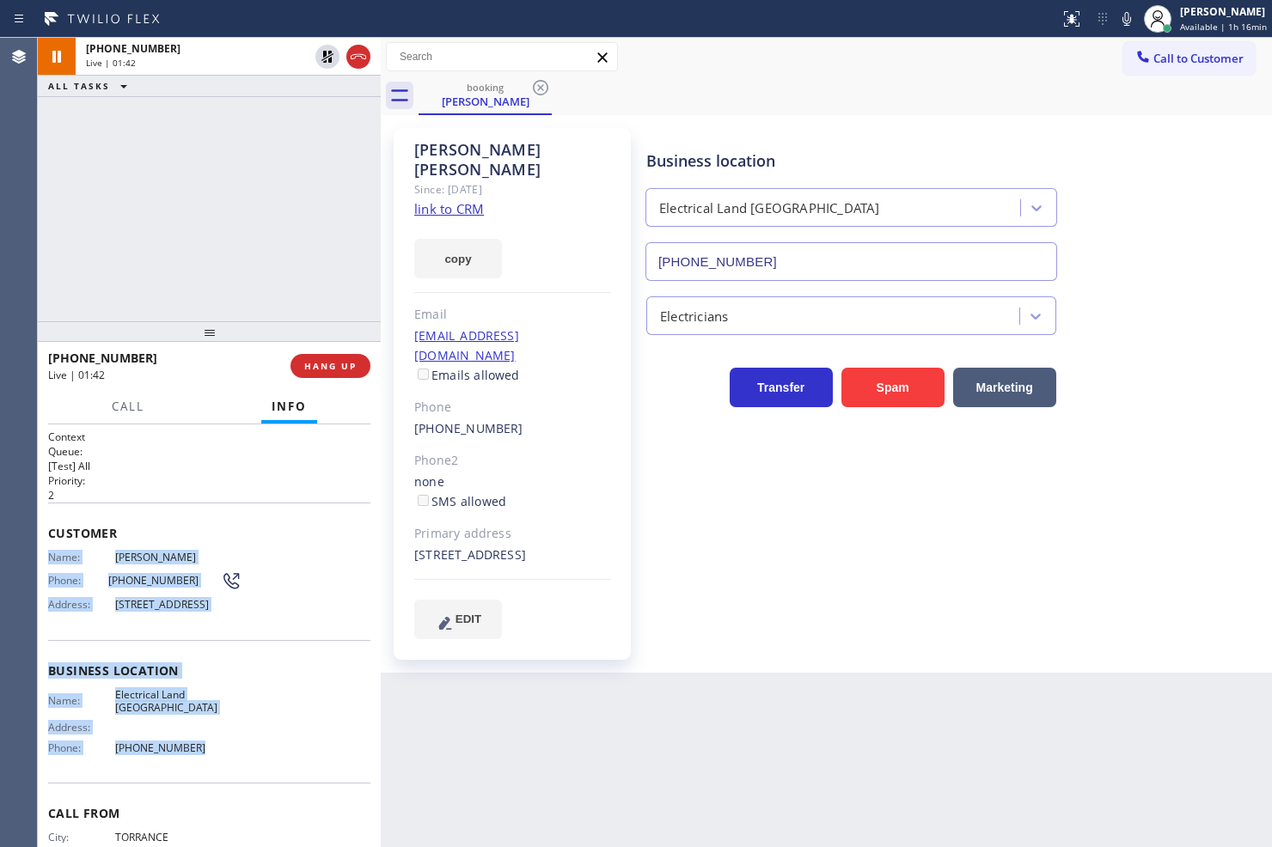
drag, startPoint x: 45, startPoint y: 560, endPoint x: 238, endPoint y: 753, distance: 273.5
click at [238, 753] on div "Context Queue: [Test] All Priority: 2 Customer Name: Carlos Moran Phone: (310) …" at bounding box center [209, 637] width 343 height 424
copy div "Name: Carlos Moran Phone: (310) 430-9064 Address: 8701 Delgany Ave, Los Angeles…"
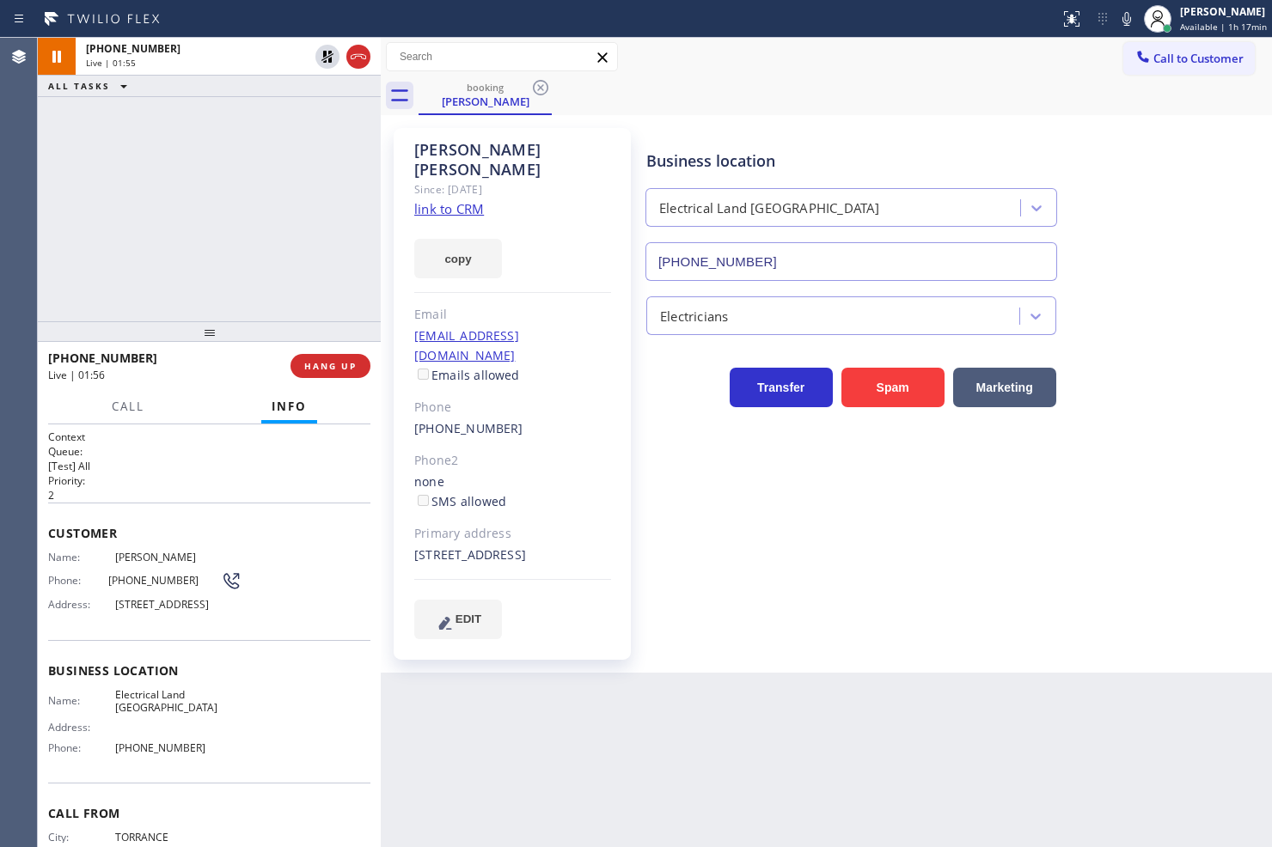
click at [222, 161] on div "+13104309064 Live | 01:55 ALL TASKS ALL TASKS ACTIVE TASKS TASKS IN WRAP UP" at bounding box center [209, 180] width 343 height 284
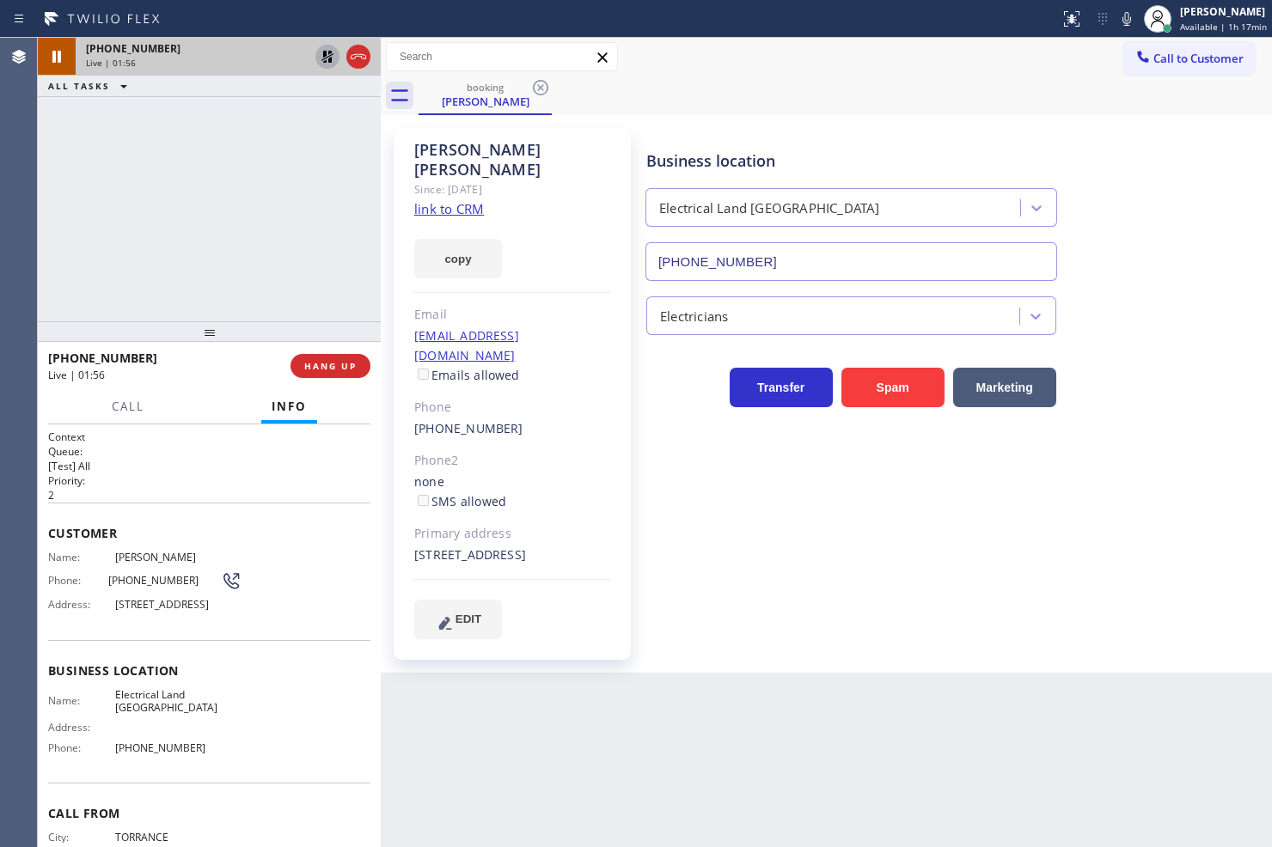
click at [324, 56] on icon at bounding box center [327, 57] width 12 height 12
click at [290, 183] on div "+13104309064 Live | 01:58 ALL TASKS ALL TASKS ACTIVE TASKS TASKS IN WRAP UP" at bounding box center [209, 180] width 343 height 284
click at [196, 120] on div "+13104309064 Live | 02:08 ALL TASKS ALL TASKS ACTIVE TASKS TASKS IN WRAP UP" at bounding box center [209, 180] width 343 height 284
click at [164, 207] on div "+13104309064 Live | 02:10 ALL TASKS ALL TASKS ACTIVE TASKS TASKS IN WRAP UP" at bounding box center [209, 180] width 343 height 284
click at [226, 445] on h2 "Queue:" at bounding box center [209, 451] width 322 height 15
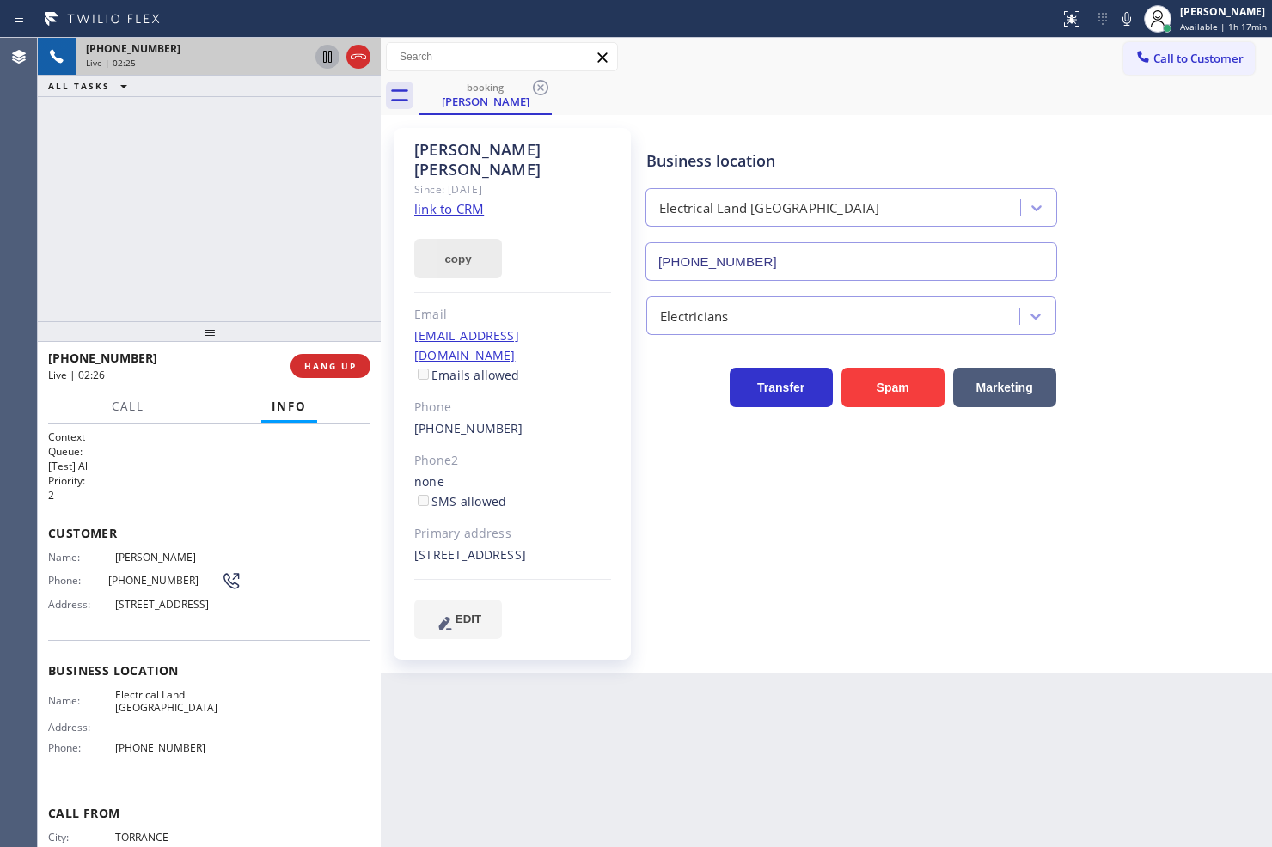
click at [437, 250] on button "copy" at bounding box center [458, 259] width 88 height 40
drag, startPoint x: 732, startPoint y: 574, endPoint x: 714, endPoint y: 553, distance: 28.1
click at [732, 574] on div "Business location Electrical Land Playa Vista (310) 388-3910 Electricians Trans…" at bounding box center [955, 383] width 625 height 502
click at [906, 559] on div "Business location Electrical Land Playa Vista (310) 388-3910 Electricians Trans…" at bounding box center [955, 383] width 625 height 502
drag, startPoint x: 191, startPoint y: 388, endPoint x: 191, endPoint y: 374, distance: 14.6
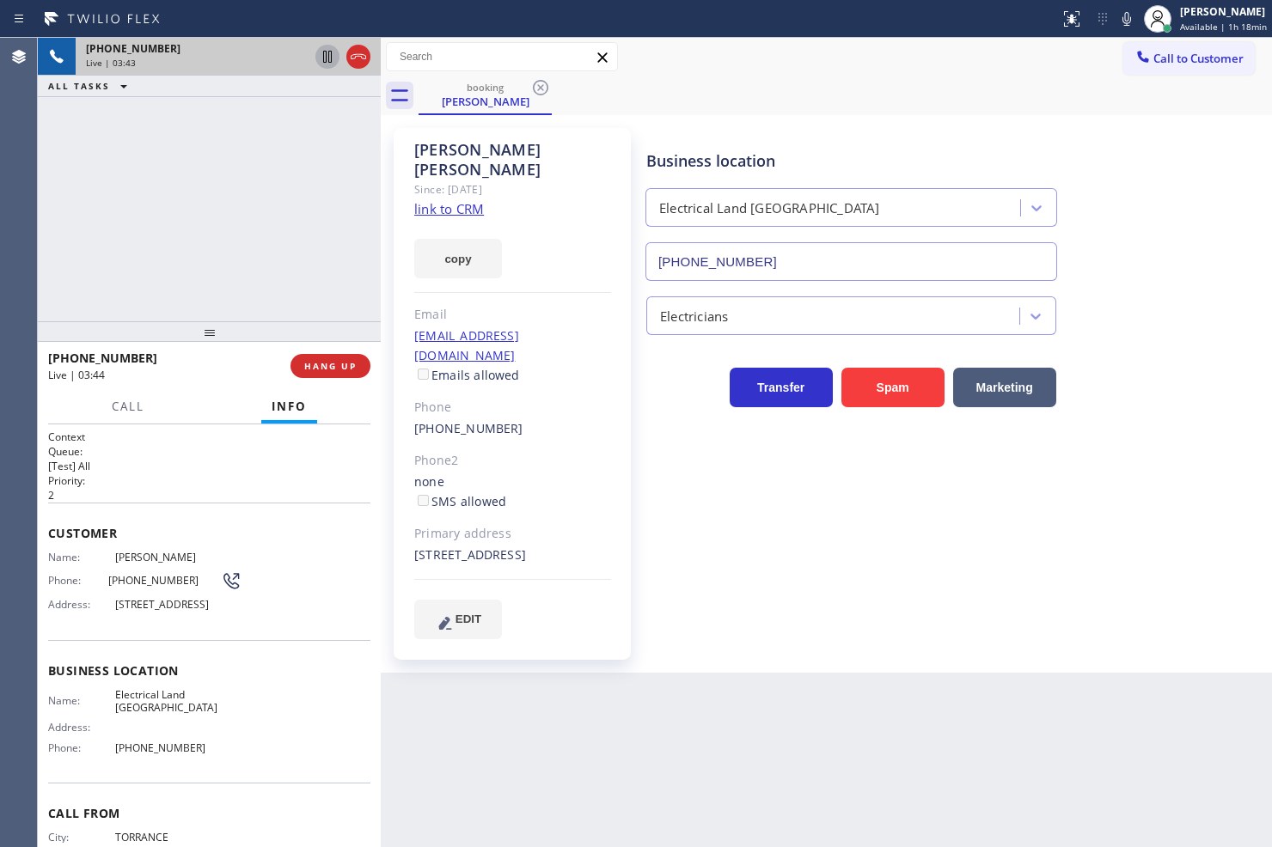
click at [191, 383] on div "+13104309064 Live | 03:44 HANG UP" at bounding box center [209, 366] width 343 height 48
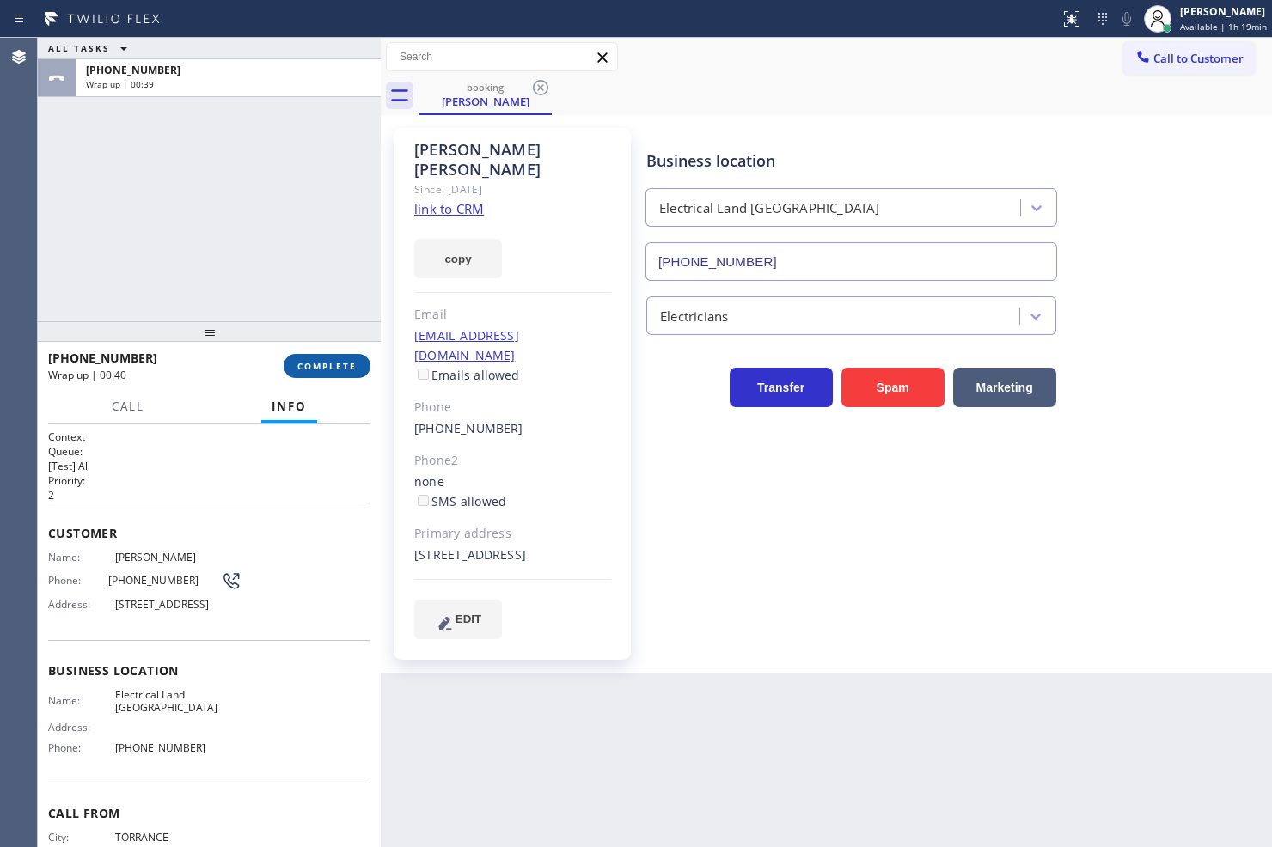
click at [335, 358] on button "COMPLETE" at bounding box center [327, 366] width 87 height 24
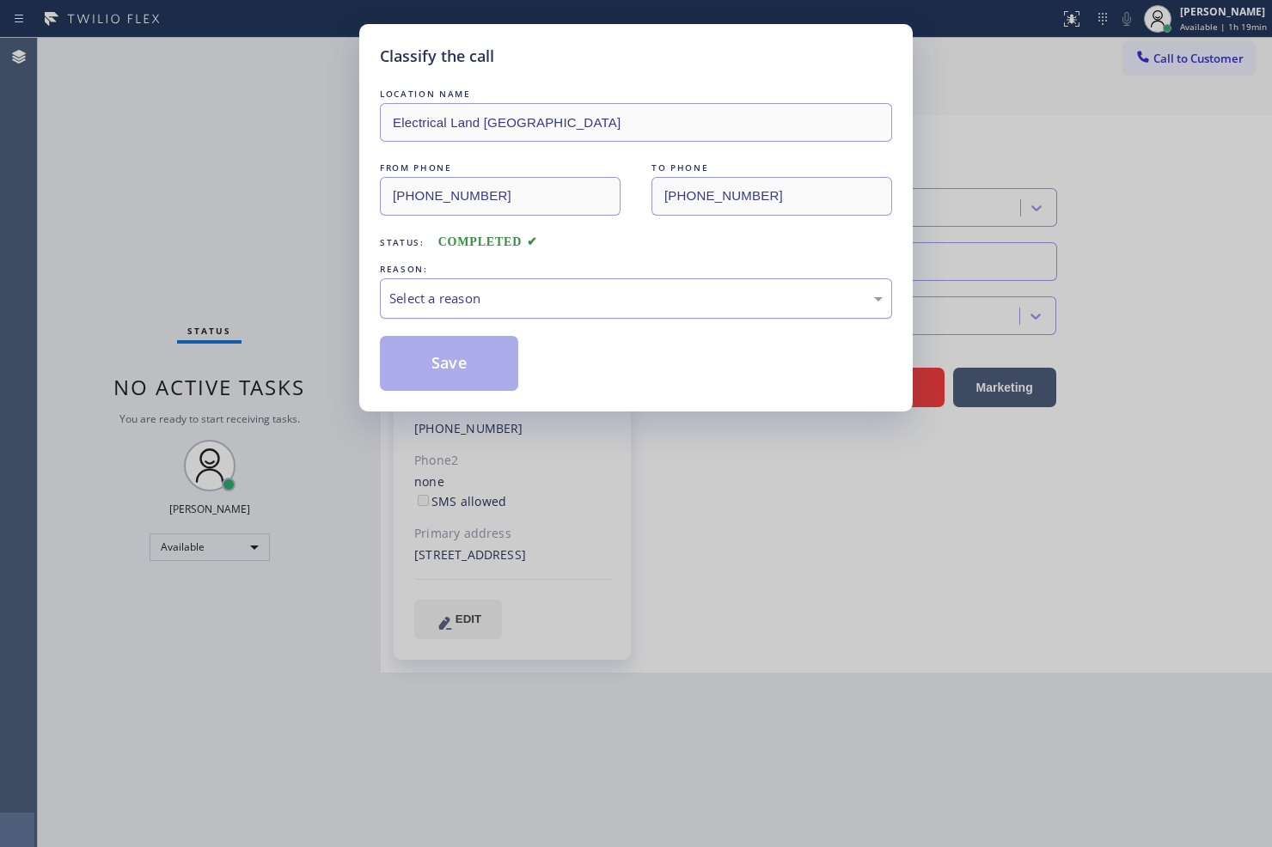
click at [444, 307] on div "Select a reason" at bounding box center [635, 299] width 493 height 20
click at [464, 372] on button "Save" at bounding box center [449, 363] width 138 height 55
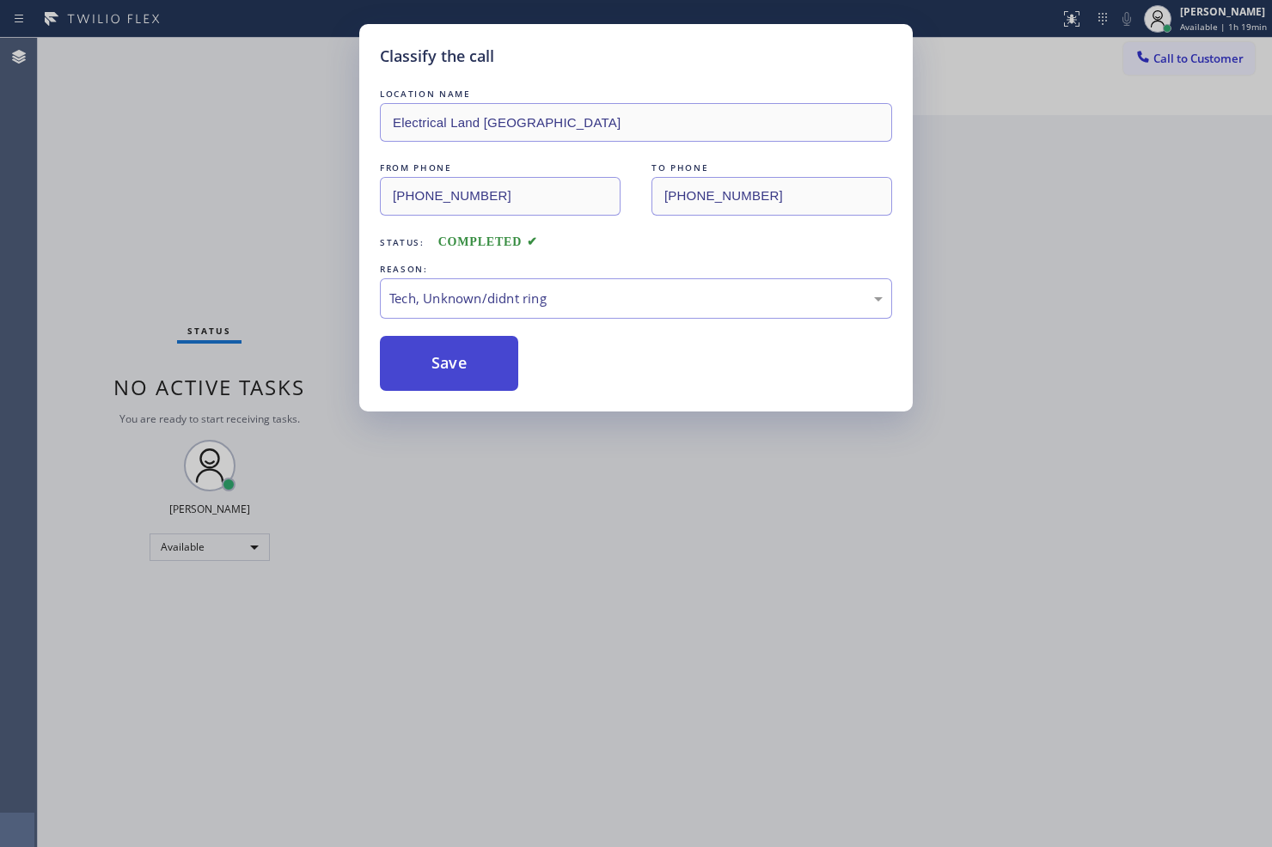
click at [464, 372] on button "Save" at bounding box center [449, 363] width 138 height 55
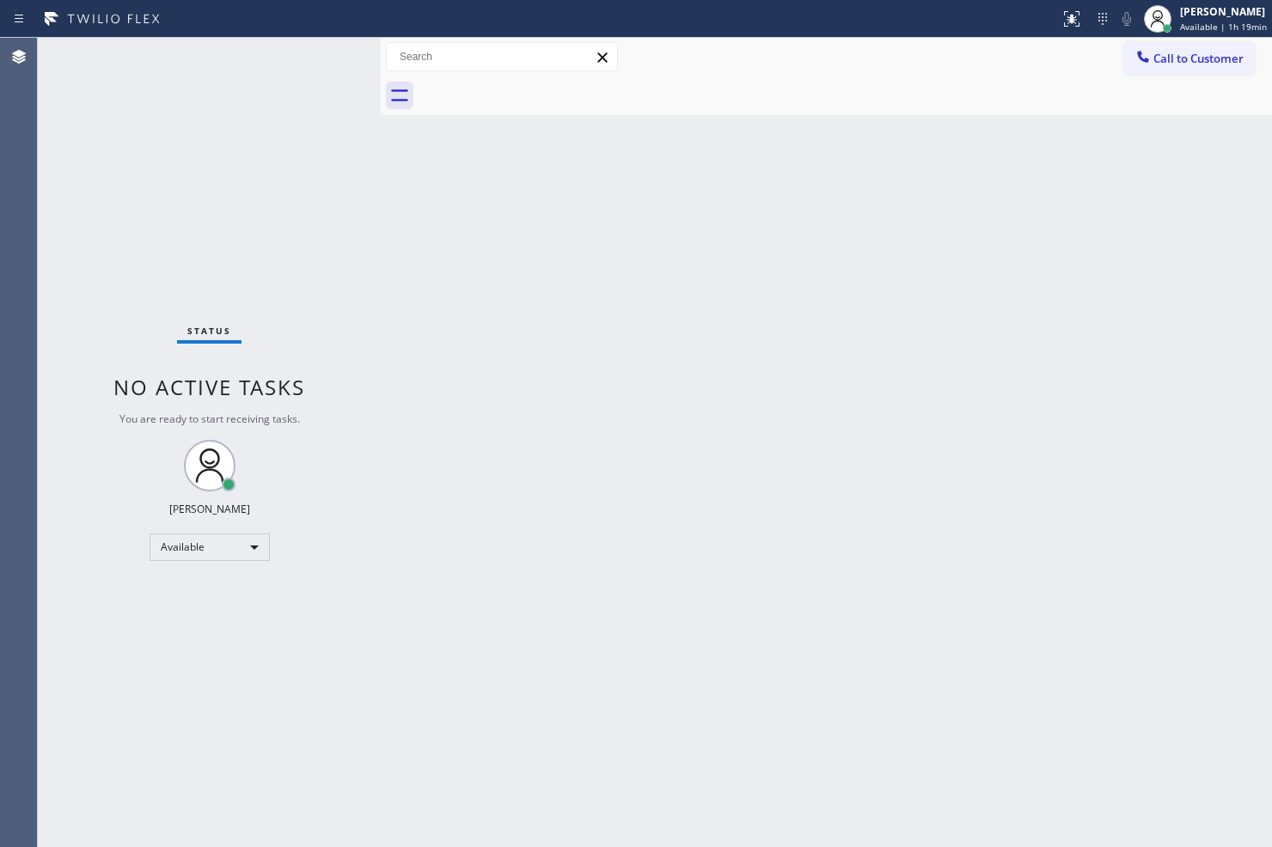
click at [333, 161] on div "Status No active tasks You are ready to start receiving tasks. [PERSON_NAME]" at bounding box center [209, 443] width 343 height 810
click at [321, 70] on div "Status No active tasks You are ready to start receiving tasks. [PERSON_NAME]" at bounding box center [209, 443] width 343 height 810
click at [321, 54] on div "Status No active tasks You are ready to start receiving tasks. [PERSON_NAME]" at bounding box center [209, 443] width 343 height 810
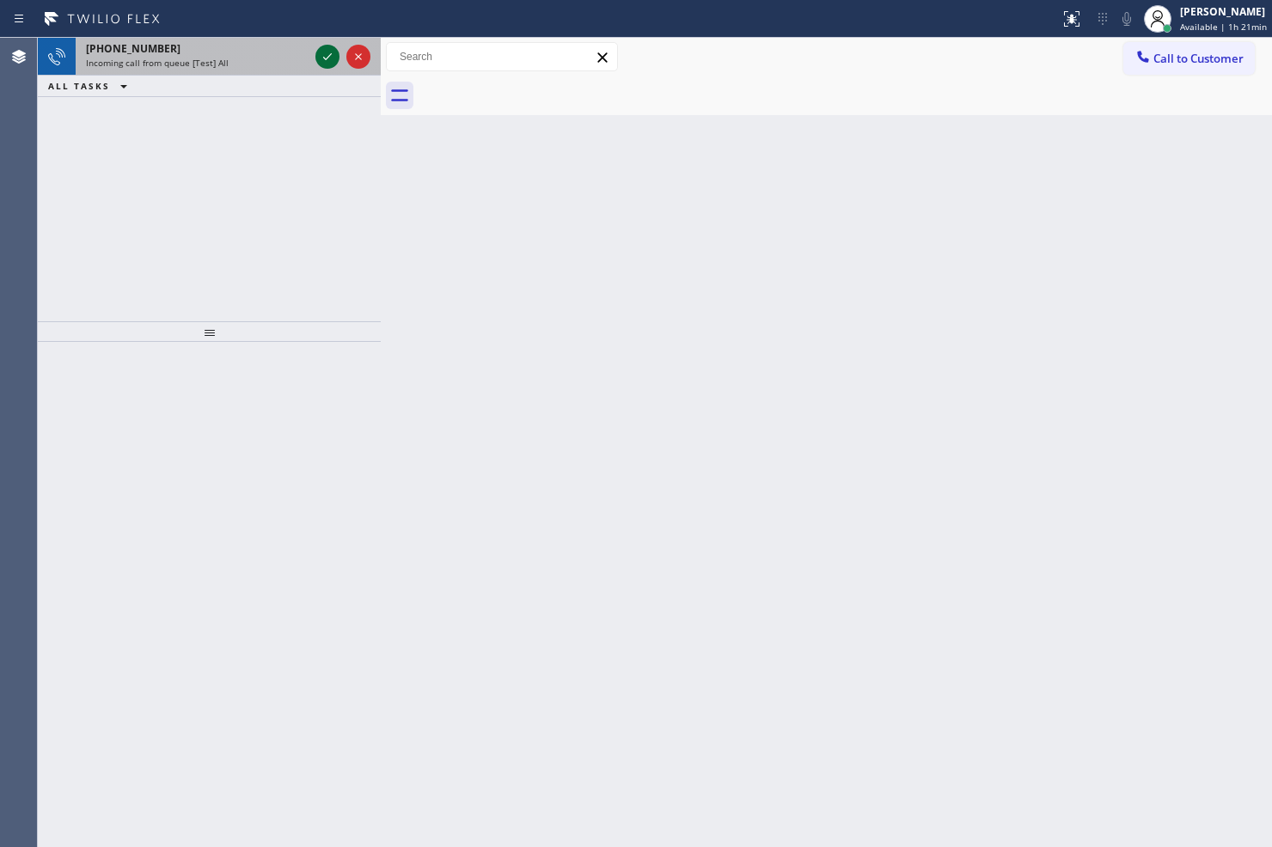
click at [318, 54] on icon at bounding box center [327, 56] width 21 height 21
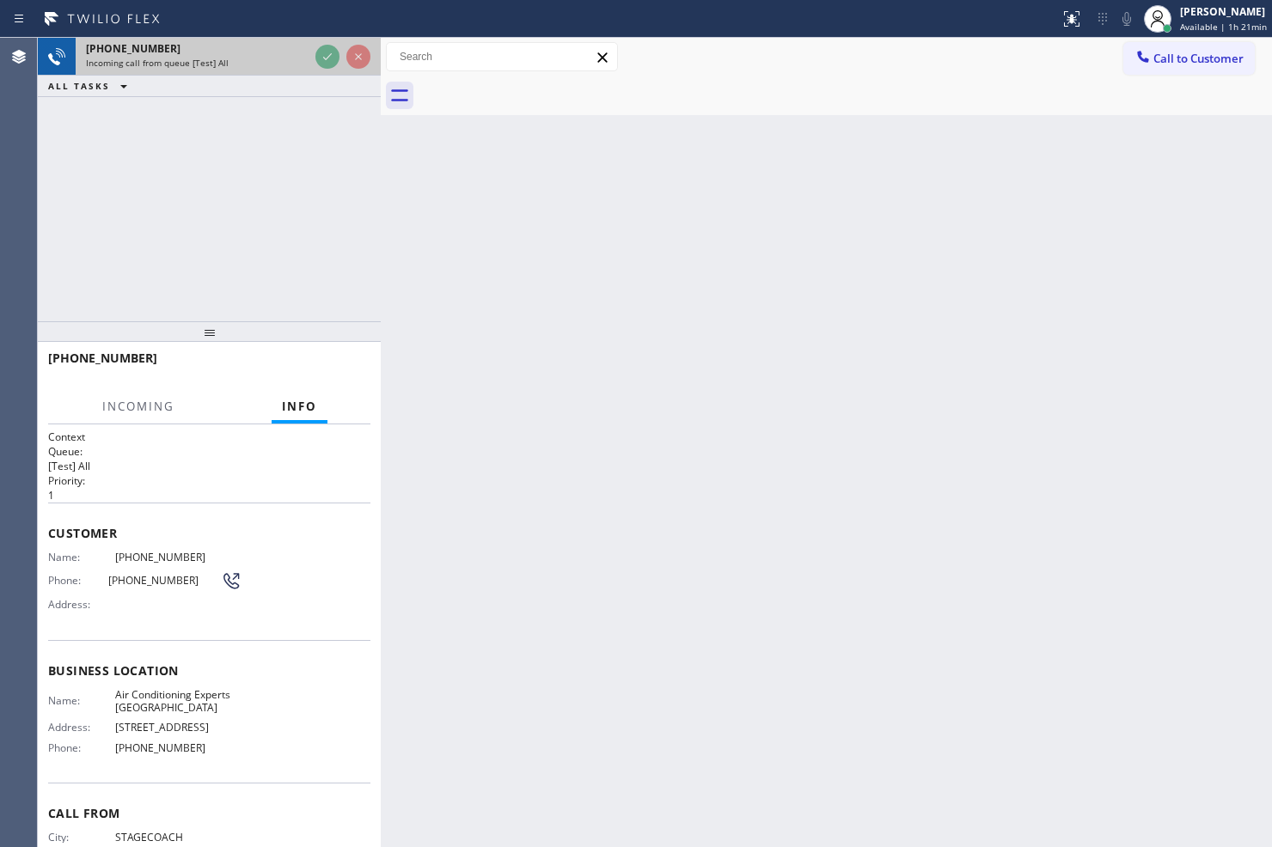
click at [313, 52] on div at bounding box center [343, 57] width 62 height 38
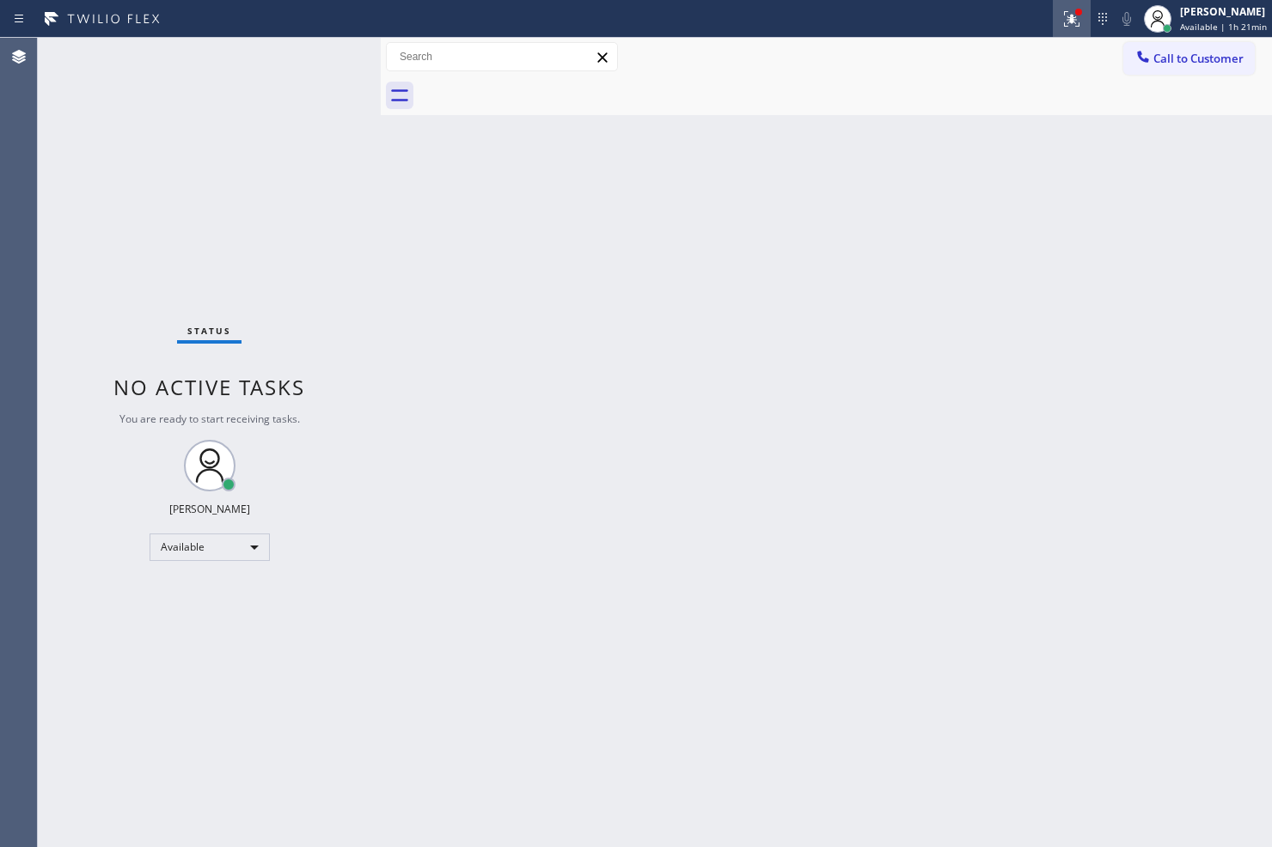
click at [1061, 23] on icon at bounding box center [1071, 19] width 21 height 21
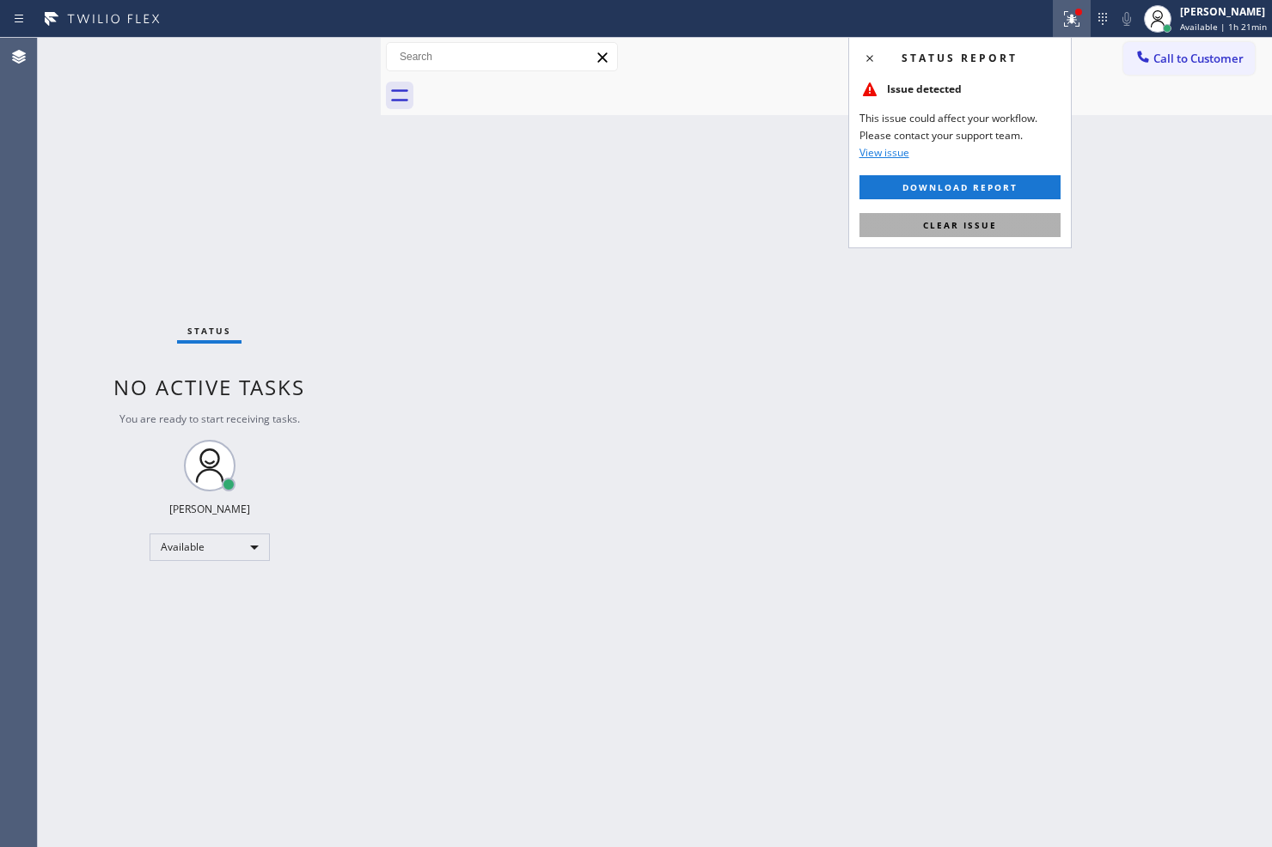
click at [1036, 230] on button "Clear issue" at bounding box center [959, 225] width 201 height 24
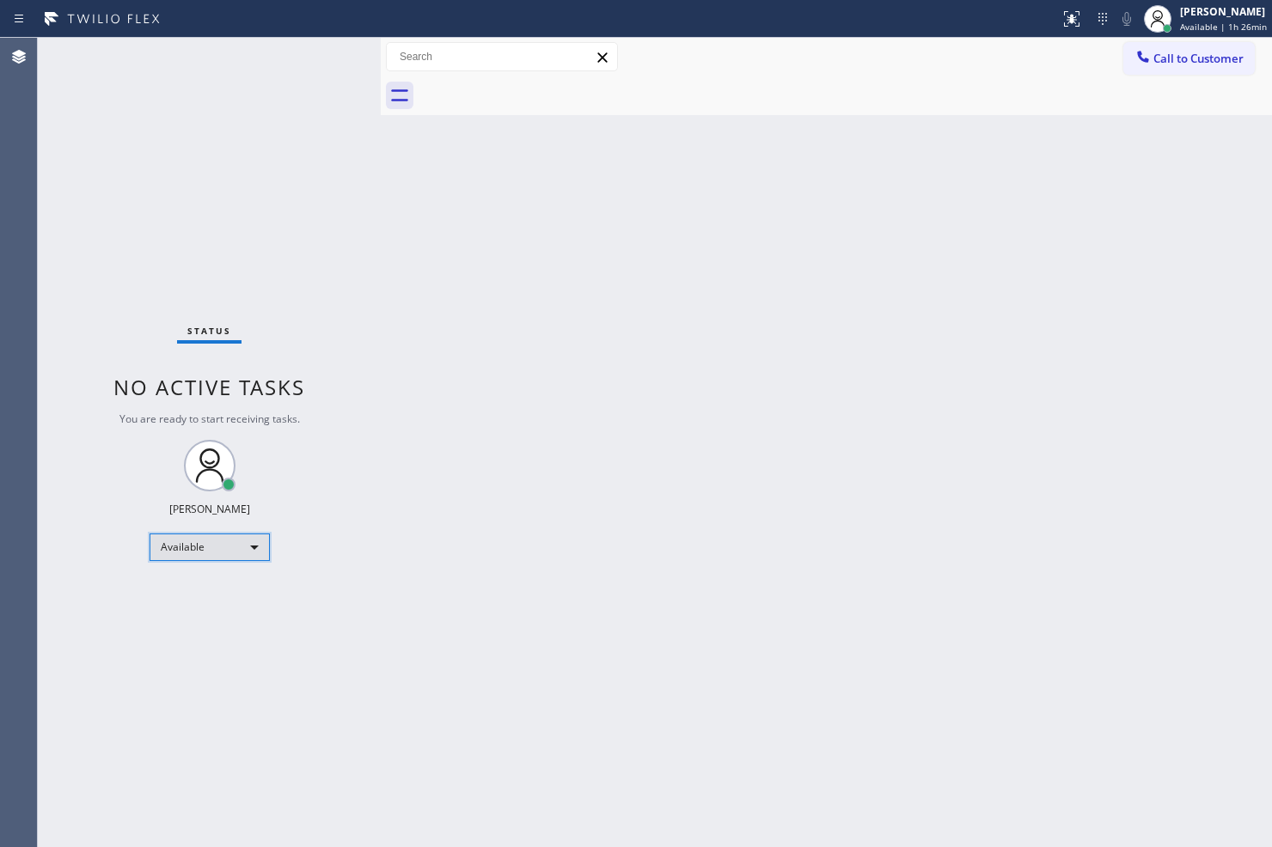
click at [260, 547] on div "Available" at bounding box center [210, 548] width 120 height 28
click at [219, 629] on li "Break" at bounding box center [208, 635] width 117 height 21
click at [322, 712] on div "Status No active tasks Change activity state to start receiving tasks. Judy Ann…" at bounding box center [209, 443] width 343 height 810
click at [451, 642] on div "Back to Dashboard Change Sender ID Customers Technicians Select a contact Outbo…" at bounding box center [826, 443] width 891 height 810
click at [614, 382] on div "Back to Dashboard Change Sender ID Customers Technicians Select a contact Outbo…" at bounding box center [826, 443] width 891 height 810
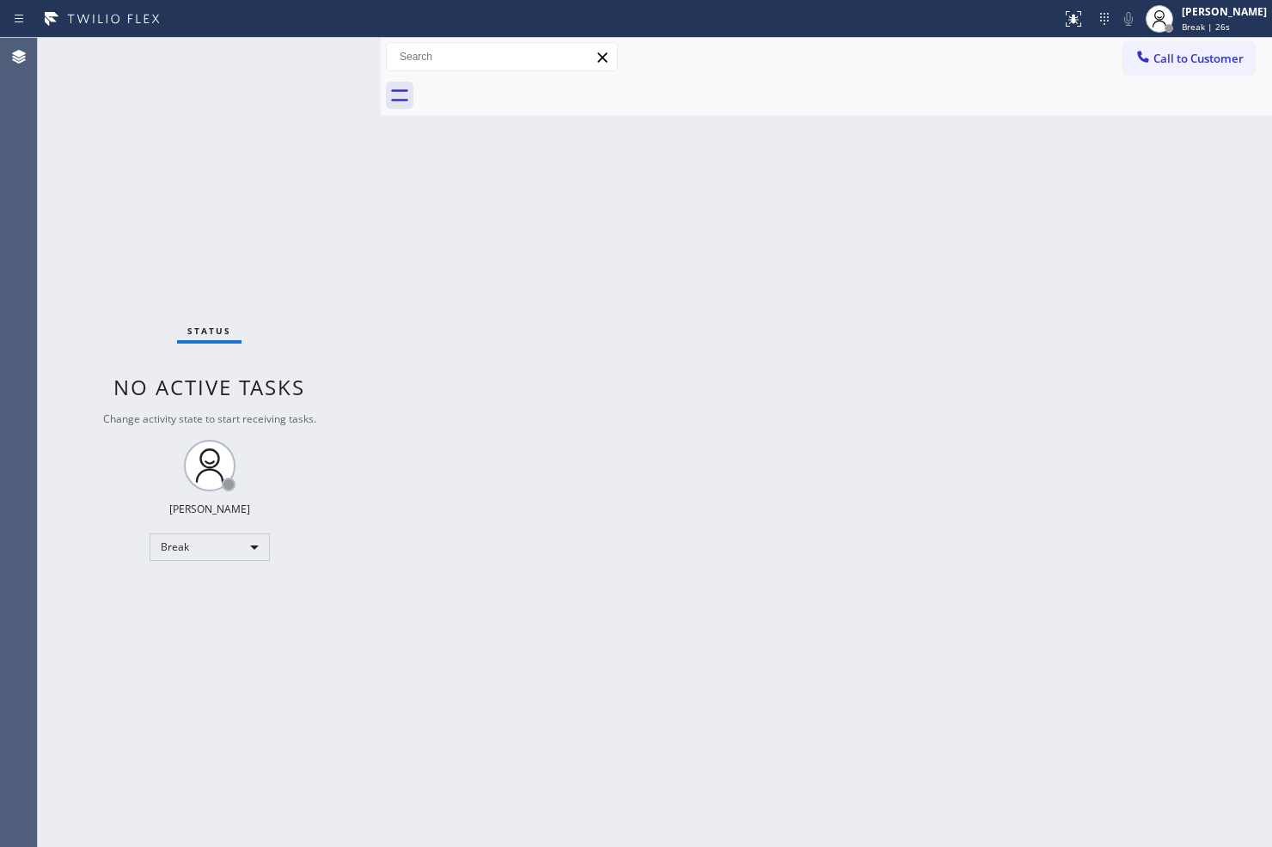
click at [381, 229] on div at bounding box center [381, 443] width 0 height 810
click at [338, 86] on div "Status No active tasks Change activity state to start receiving tasks. Judy Ann…" at bounding box center [209, 443] width 343 height 810
click at [456, 715] on div "Back to Dashboard Change Sender ID Customers Technicians Select a contact Outbo…" at bounding box center [826, 443] width 891 height 810
click at [750, 602] on div "Back to Dashboard Change Sender ID Customers Technicians Select a contact Outbo…" at bounding box center [826, 443] width 891 height 810
click at [464, 373] on div "Back to Dashboard Change Sender ID Customers Technicians Select a contact Outbo…" at bounding box center [826, 443] width 891 height 810
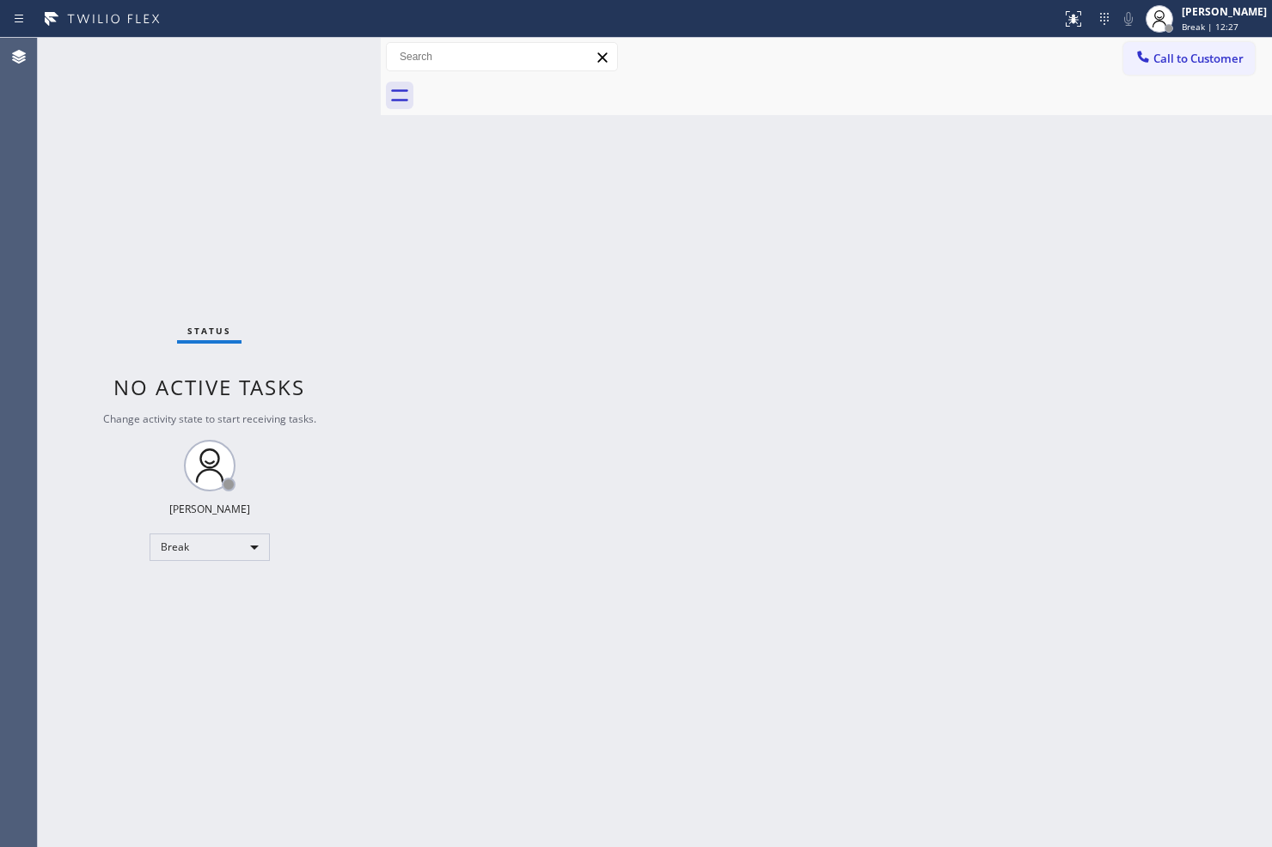
drag, startPoint x: 421, startPoint y: 401, endPoint x: 336, endPoint y: 552, distance: 173.6
click at [421, 401] on div "Back to Dashboard Change Sender ID Customers Technicians Select a contact Outbo…" at bounding box center [826, 443] width 891 height 810
click at [259, 559] on div "Break" at bounding box center [210, 548] width 120 height 28
click at [232, 594] on li "Available" at bounding box center [208, 592] width 117 height 21
click at [671, 521] on div "Back to Dashboard Change Sender ID Customers Technicians Select a contact Outbo…" at bounding box center [826, 443] width 891 height 810
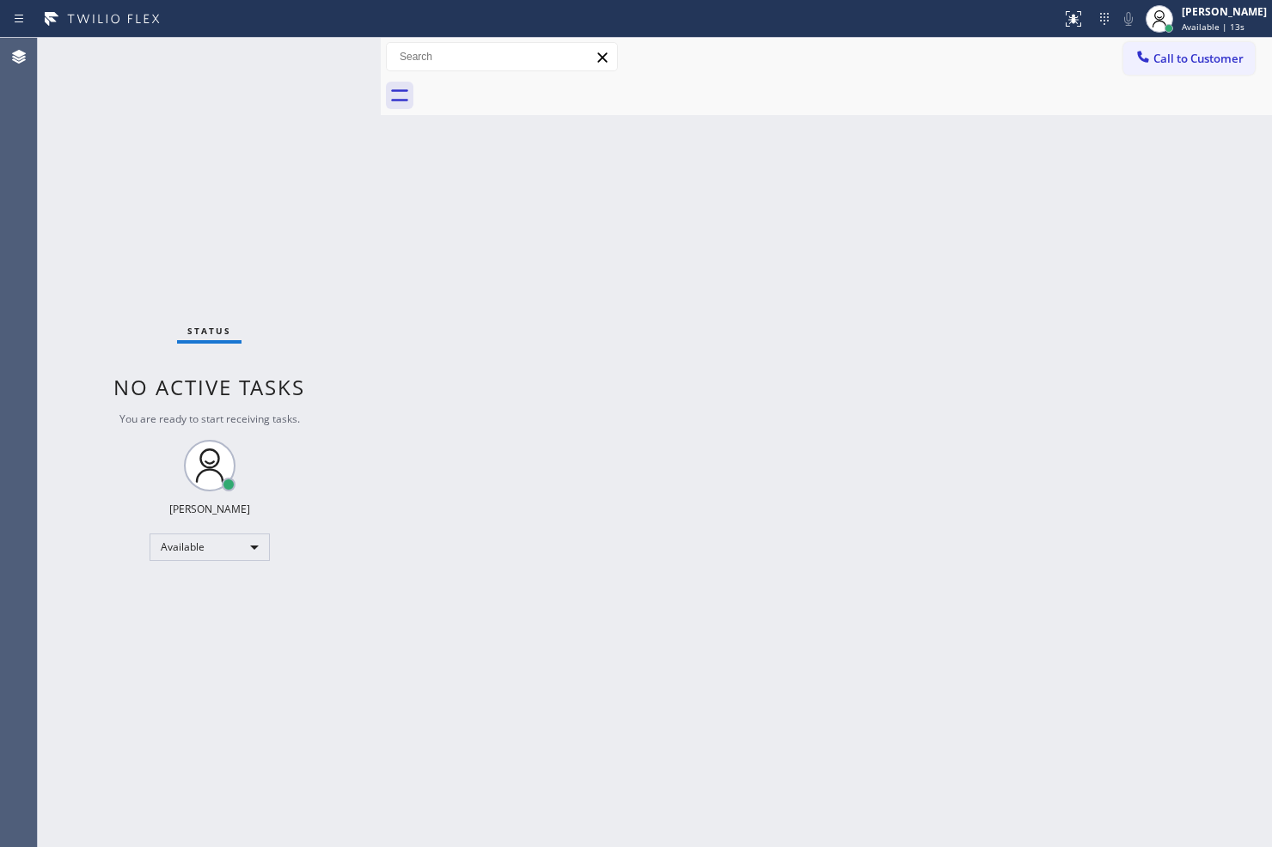
click at [309, 280] on div "Status No active tasks You are ready to start receiving tasks. [PERSON_NAME]" at bounding box center [209, 443] width 343 height 810
click at [314, 72] on div "Status No active tasks You are ready to start receiving tasks. [PERSON_NAME]" at bounding box center [209, 443] width 343 height 810
click at [321, 52] on div "Status No active tasks You are ready to start receiving tasks. [PERSON_NAME]" at bounding box center [209, 443] width 343 height 810
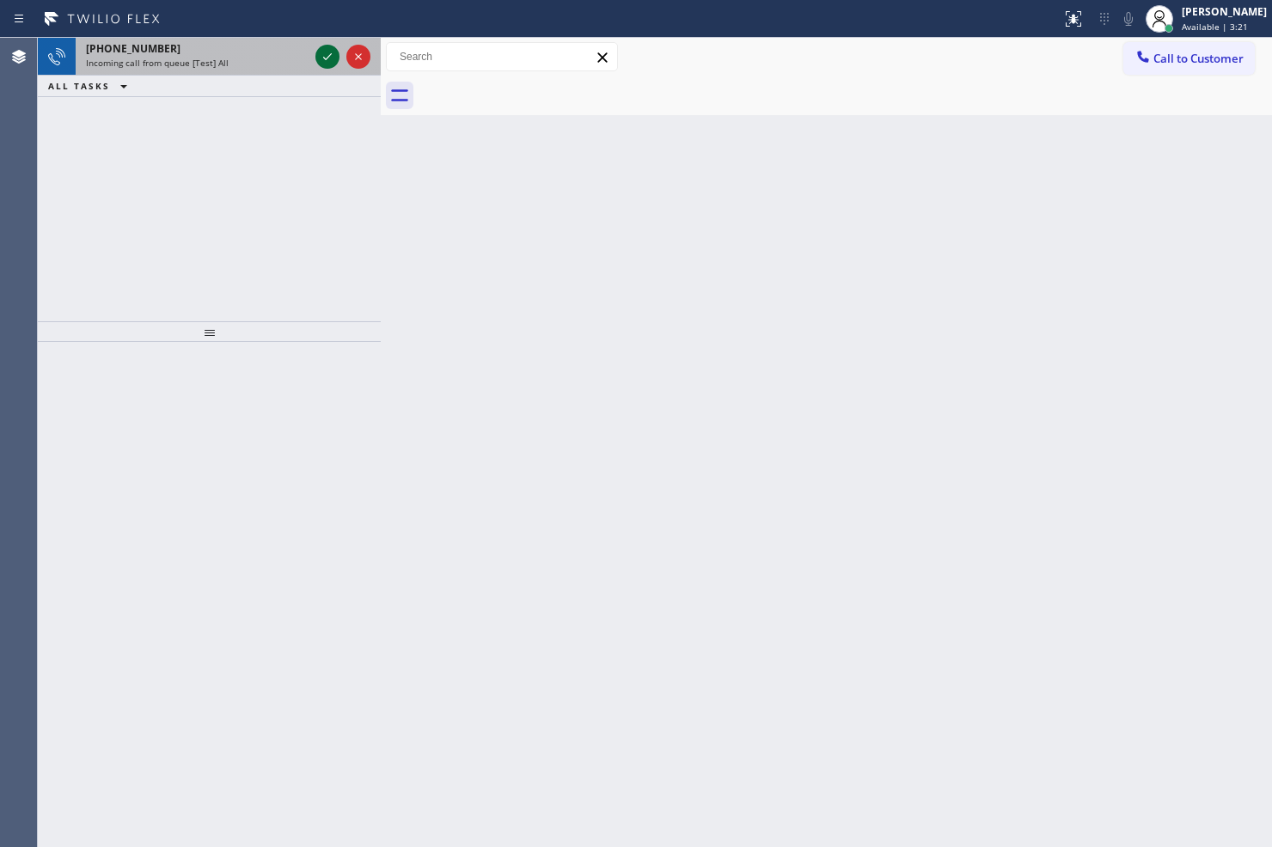
click at [321, 52] on icon at bounding box center [327, 56] width 21 height 21
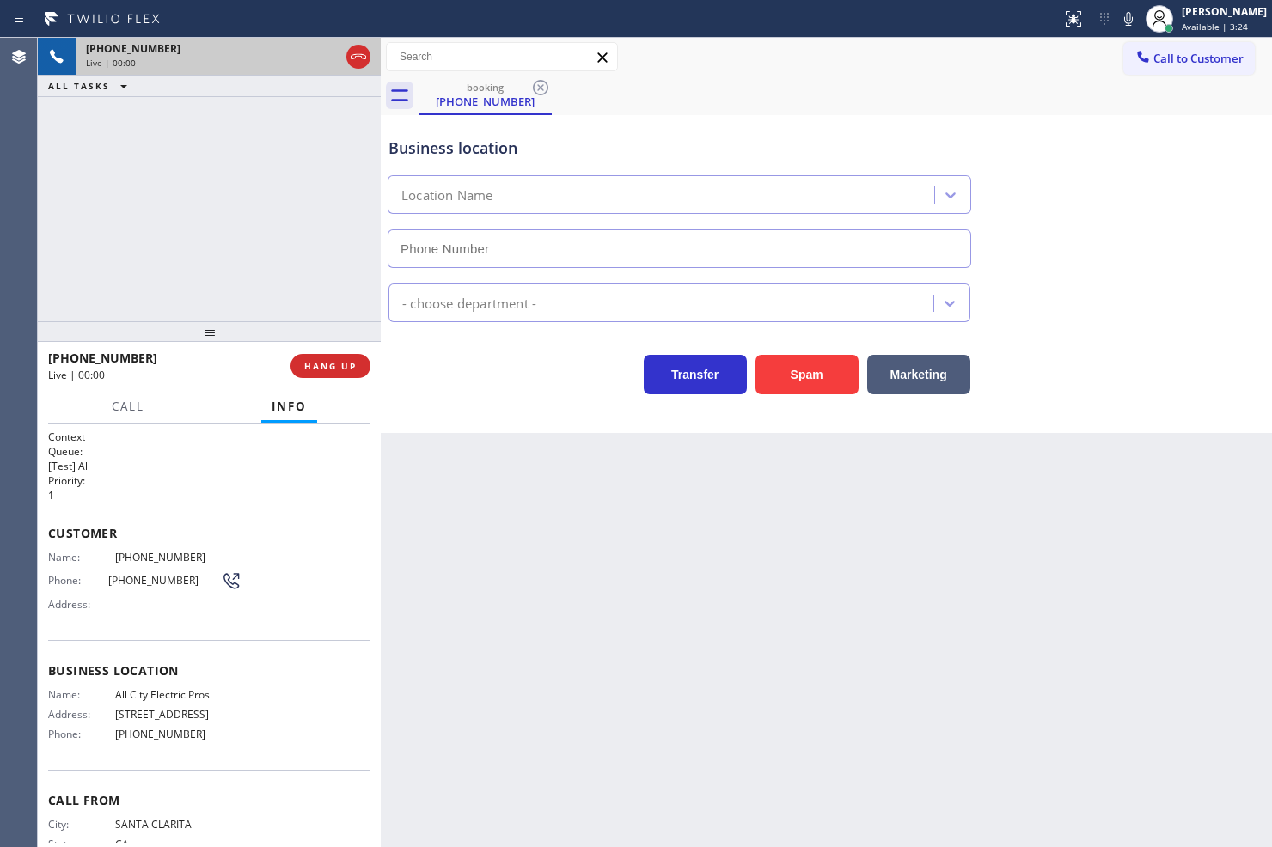
type input "(424) 999-0195"
click at [199, 225] on div "+16613736522 Live | 00:04 ALL TASKS ALL TASKS ACTIVE TASKS TASKS IN WRAP UP" at bounding box center [209, 180] width 343 height 284
click at [450, 410] on div "Business location All City Electric Pros (424) 999-0195 Electricians Transfer S…" at bounding box center [826, 274] width 891 height 318
click at [245, 525] on span "Customer" at bounding box center [209, 533] width 322 height 16
click at [138, 400] on span "Call" at bounding box center [128, 406] width 33 height 15
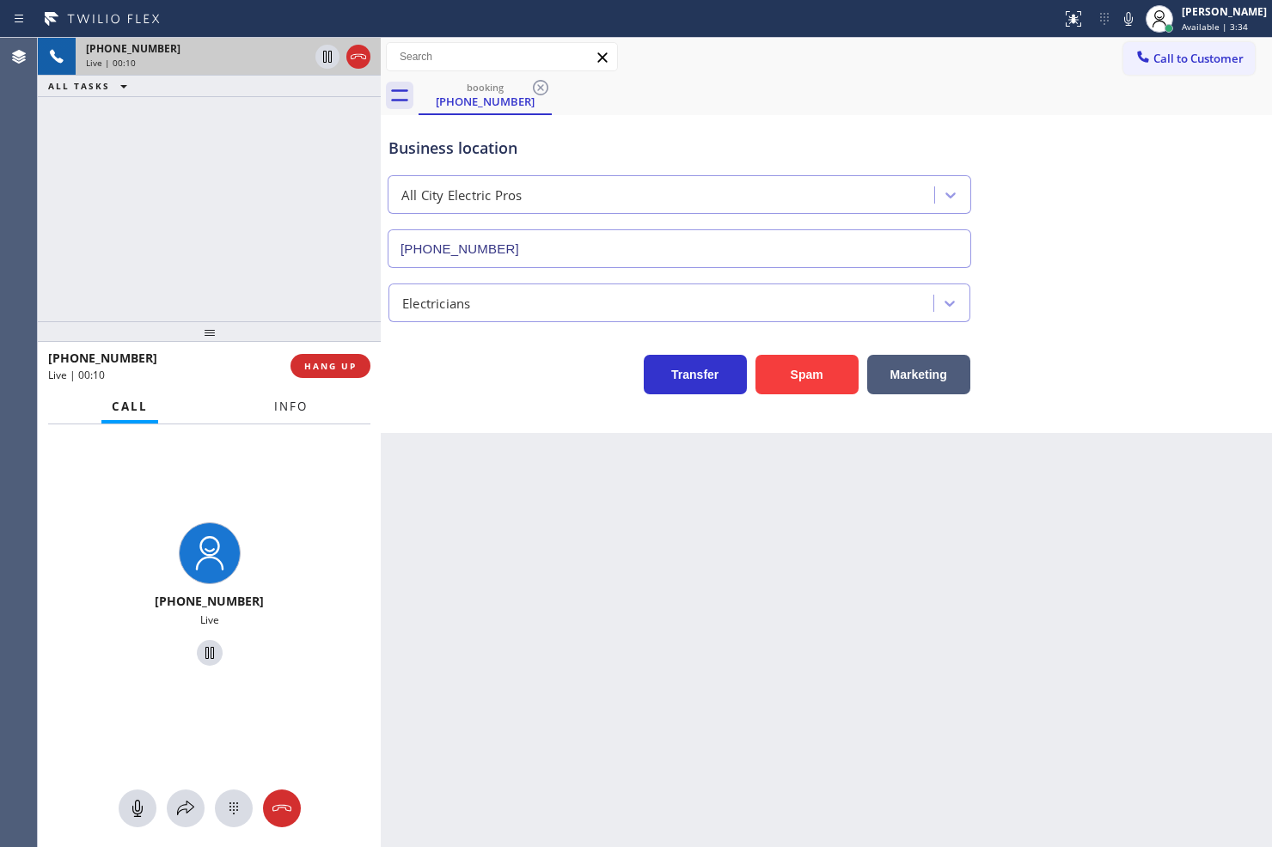
click at [288, 411] on span "Info" at bounding box center [291, 406] width 34 height 15
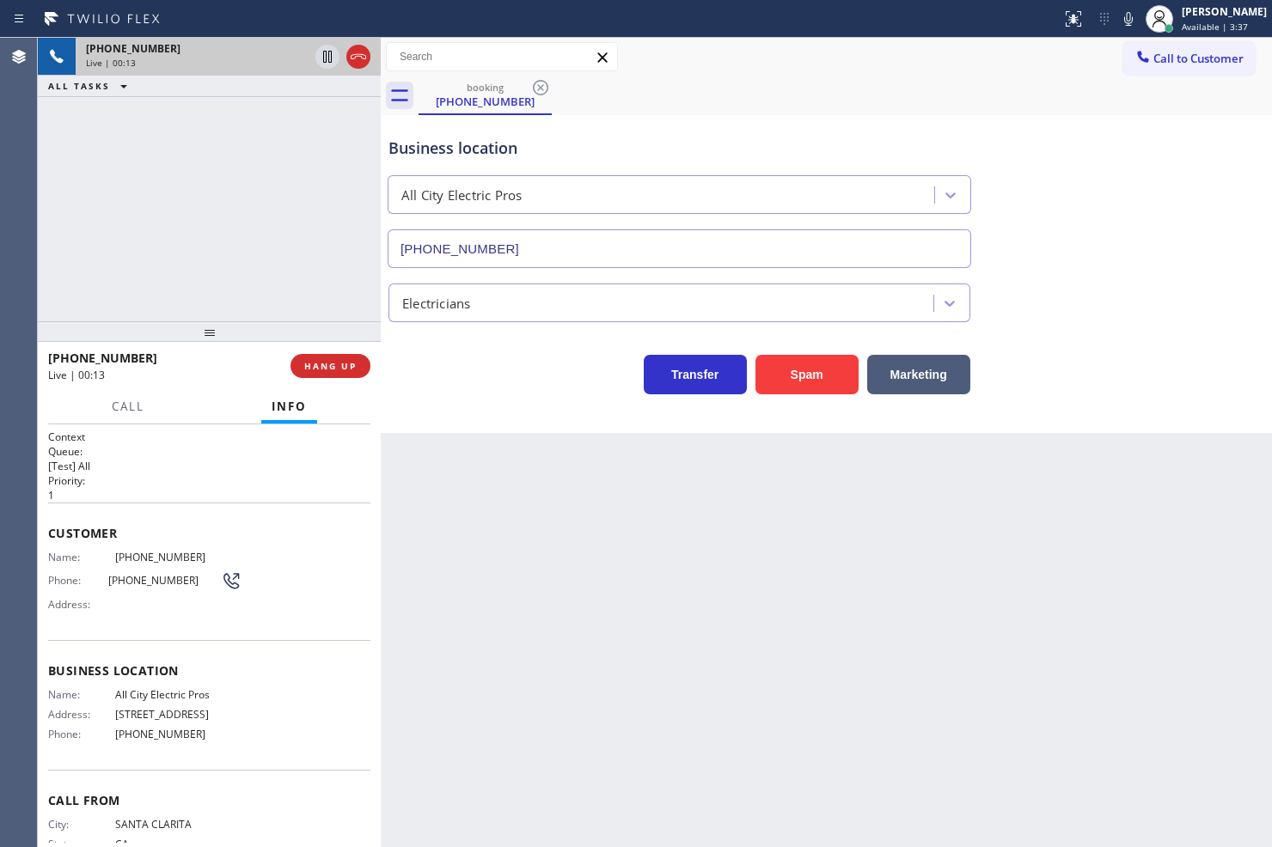
click at [450, 375] on div "Transfer Spam Marketing" at bounding box center [679, 370] width 589 height 48
click at [244, 285] on div "+16613736522 Live | 00:14 ALL TASKS ALL TASKS ACTIVE TASKS TASKS IN WRAP UP" at bounding box center [209, 180] width 343 height 284
click at [490, 388] on div "Transfer Spam Marketing" at bounding box center [679, 370] width 589 height 48
click at [232, 203] on div "+16613736522 Live | 00:15 ALL TASKS ALL TASKS ACTIVE TASKS TASKS IN WRAP UP" at bounding box center [209, 180] width 343 height 284
click at [572, 428] on div "Business location All City Electric Pros (424) 999-0195 Electricians Transfer S…" at bounding box center [826, 274] width 891 height 318
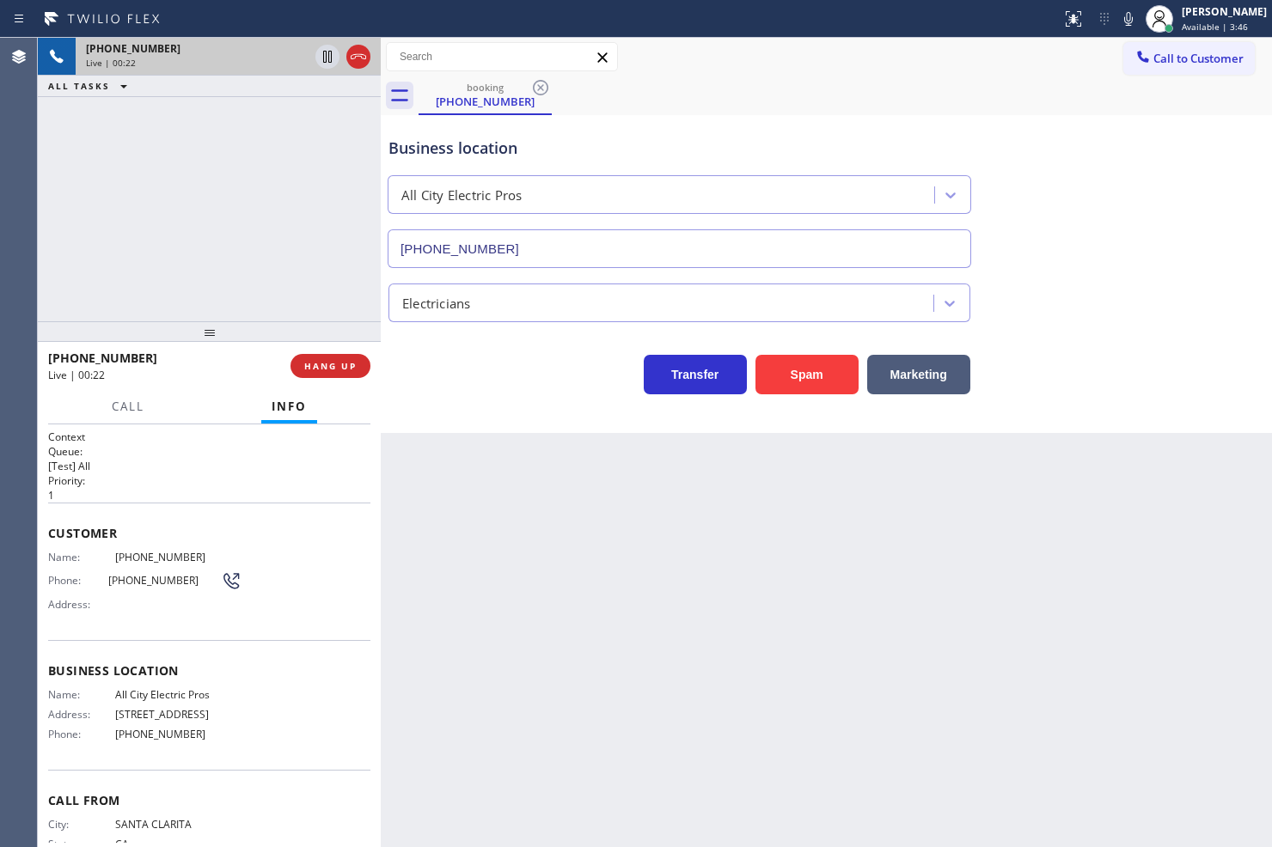
click at [194, 480] on h2 "Priority:" at bounding box center [209, 481] width 322 height 15
click at [191, 314] on div "+16613736522 Live | 00:23 ALL TASKS ALL TASKS ACTIVE TASKS TASKS IN WRAP UP" at bounding box center [209, 180] width 343 height 284
click at [529, 382] on div "Transfer Spam Marketing" at bounding box center [679, 370] width 589 height 48
click at [230, 321] on div at bounding box center [209, 331] width 343 height 21
click at [190, 399] on div "Call Info" at bounding box center [209, 407] width 322 height 34
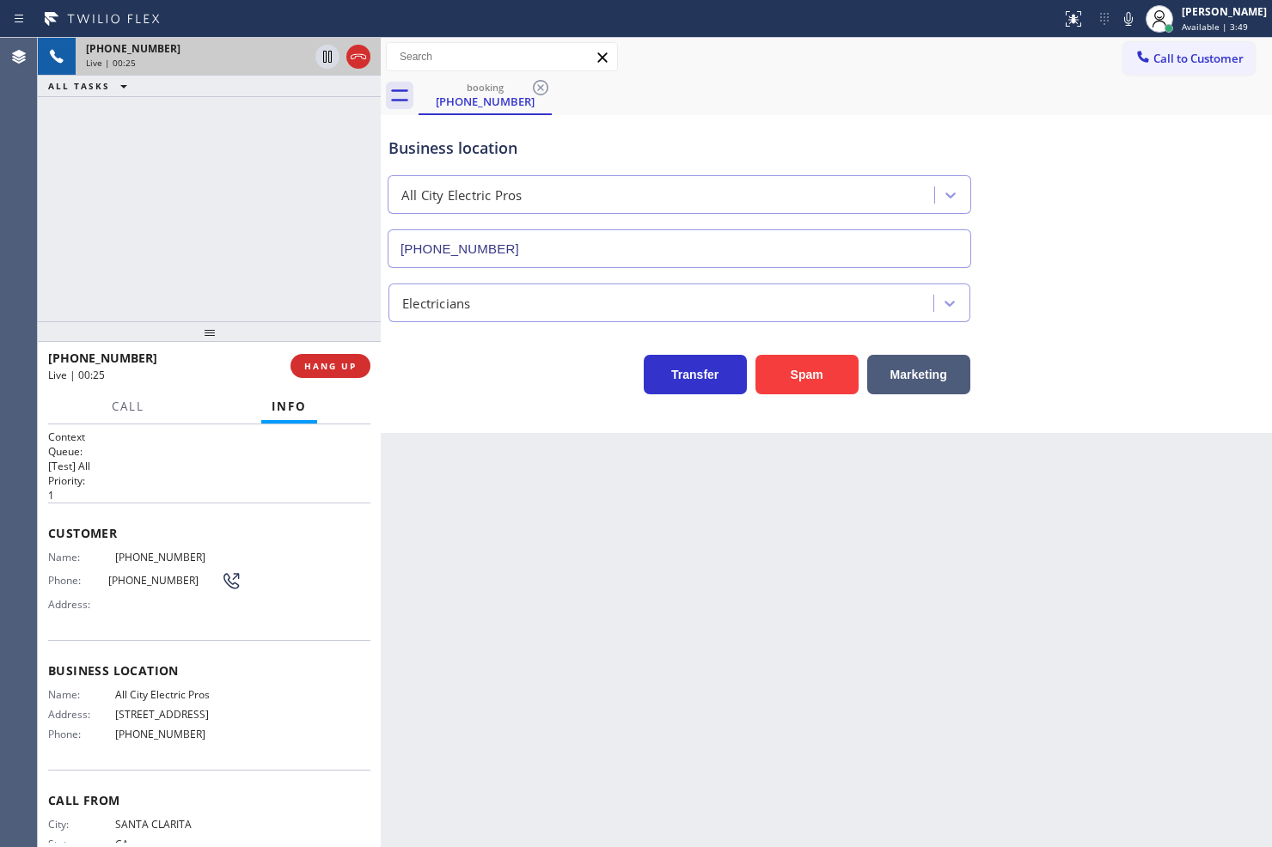
click at [129, 147] on div "+16613736522 Live | 00:25 ALL TASKS ALL TASKS ACTIVE TASKS TASKS IN WRAP UP" at bounding box center [209, 180] width 343 height 284
click at [445, 382] on div "Transfer Spam Marketing" at bounding box center [679, 370] width 589 height 48
click at [344, 315] on div "+16613736522 Live | 00:33 ALL TASKS ALL TASKS ACTIVE TASKS TASKS IN WRAP UP" at bounding box center [209, 180] width 343 height 284
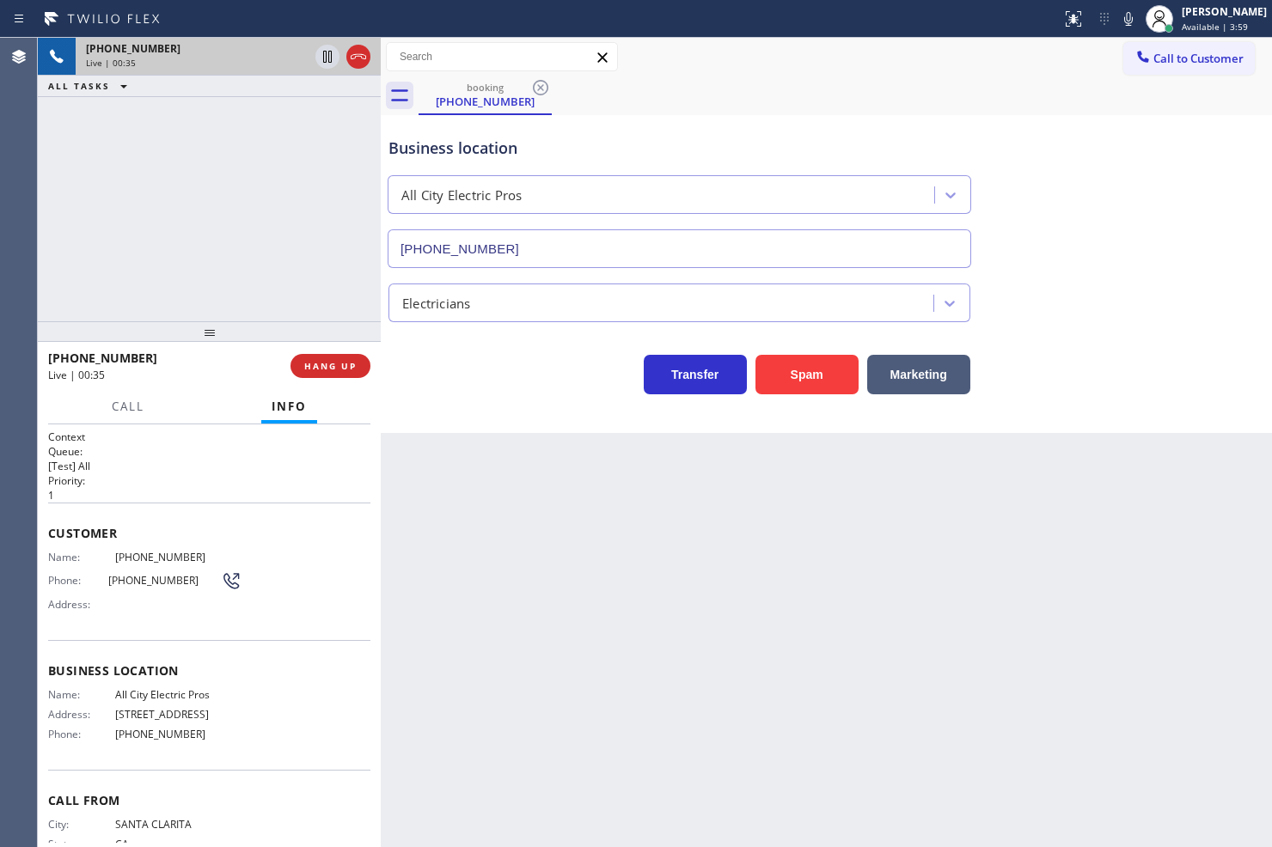
click at [503, 388] on div "Transfer Spam Marketing" at bounding box center [679, 370] width 589 height 48
click at [194, 249] on div "+16613736522 Live | 00:35 ALL TASKS ALL TASKS ACTIVE TASKS TASKS IN WRAP UP" at bounding box center [209, 180] width 343 height 284
click at [168, 363] on div "+16613736522" at bounding box center [163, 358] width 230 height 16
click at [204, 272] on div "+16613736522 Live | 00:37 ALL TASKS ALL TASKS ACTIVE TASKS TASKS IN WRAP UP" at bounding box center [209, 180] width 343 height 284
click at [492, 367] on div "Transfer Spam Marketing" at bounding box center [679, 370] width 589 height 48
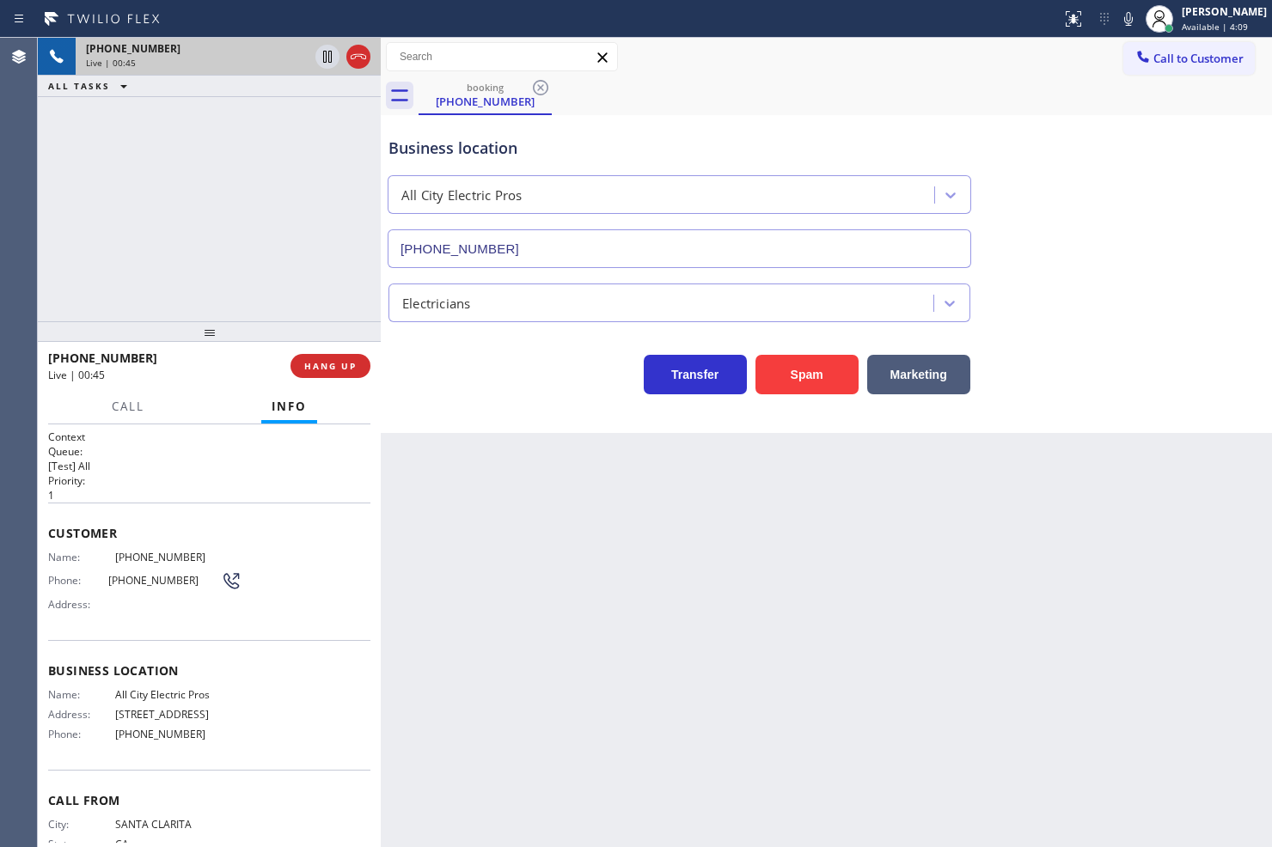
click at [135, 229] on div "+16613736522 Live | 00:45 ALL TASKS ALL TASKS ACTIVE TASKS TASKS IN WRAP UP" at bounding box center [209, 180] width 343 height 284
click at [471, 372] on div "Transfer Spam Marketing" at bounding box center [679, 370] width 589 height 48
click at [442, 351] on div "Transfer Spam Marketing" at bounding box center [679, 370] width 589 height 48
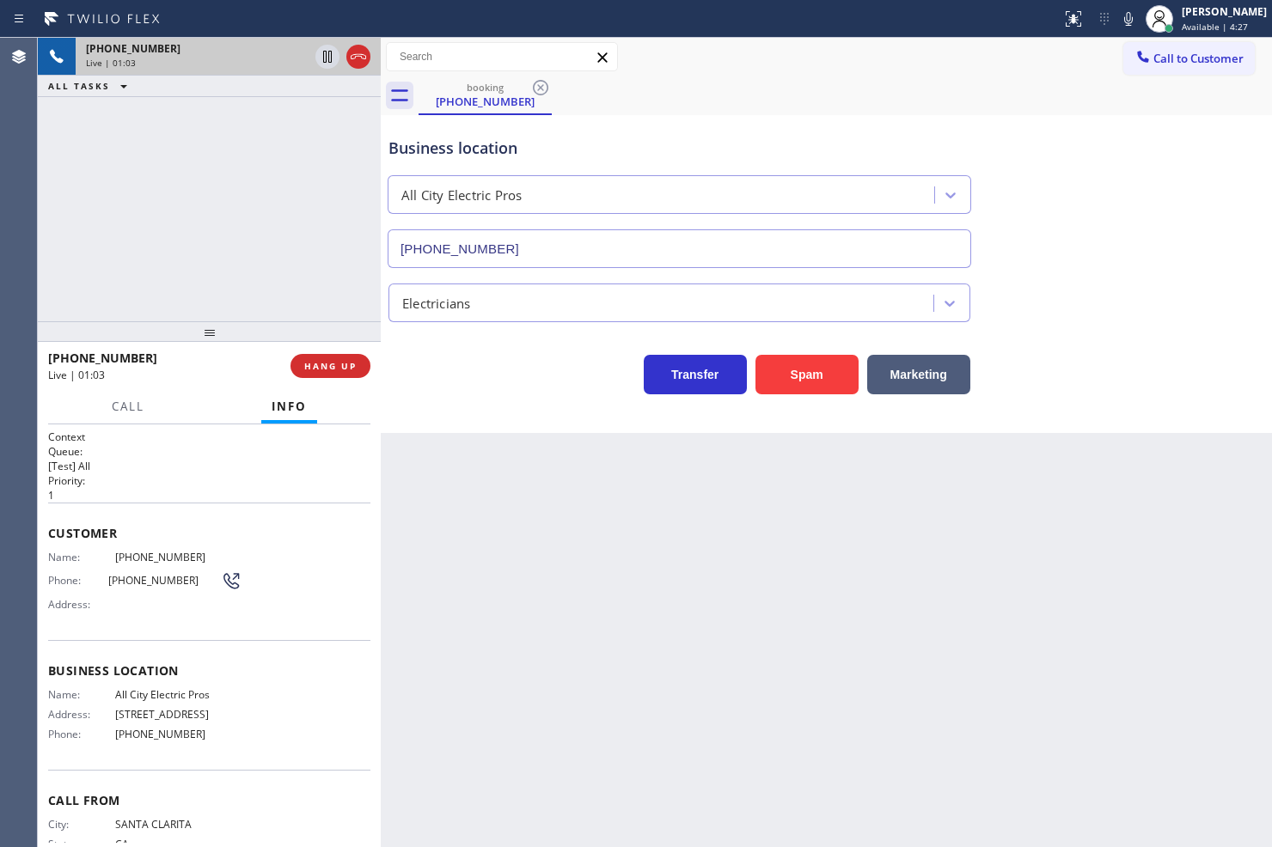
click at [151, 184] on div "+16613736522 Live | 01:03 ALL TASKS ALL TASKS ACTIVE TASKS TASKS IN WRAP UP" at bounding box center [209, 180] width 343 height 284
click at [450, 411] on div "Business location All City Electric Pros (424) 999-0195 Electricians Transfer S…" at bounding box center [826, 274] width 891 height 318
click at [350, 305] on div "+16613736522 Live | 01:04 ALL TASKS ALL TASKS ACTIVE TASKS TASKS IN WRAP UP" at bounding box center [209, 180] width 343 height 284
click at [413, 354] on div "Transfer Spam Marketing" at bounding box center [679, 370] width 589 height 48
click at [208, 230] on div "+16613736522 Live | 01:05 ALL TASKS ALL TASKS ACTIVE TASKS TASKS IN WRAP UP" at bounding box center [209, 180] width 343 height 284
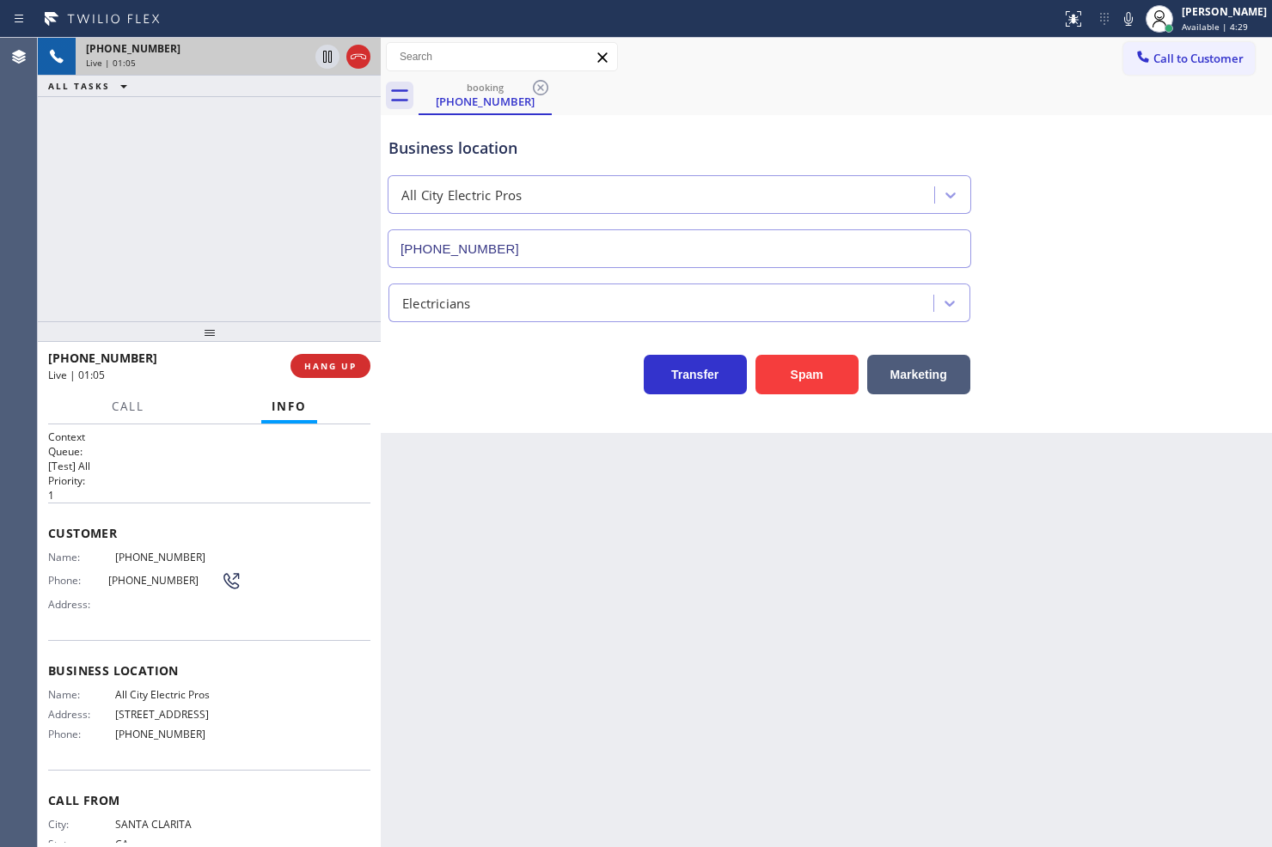
click at [407, 370] on div "Transfer Spam Marketing" at bounding box center [679, 370] width 589 height 48
click at [309, 310] on div "+16613736522 Live | 01:06 ALL TASKS ALL TASKS ACTIVE TASKS TASKS IN WRAP UP" at bounding box center [209, 180] width 343 height 284
click at [325, 365] on span "HANG UP" at bounding box center [330, 366] width 52 height 12
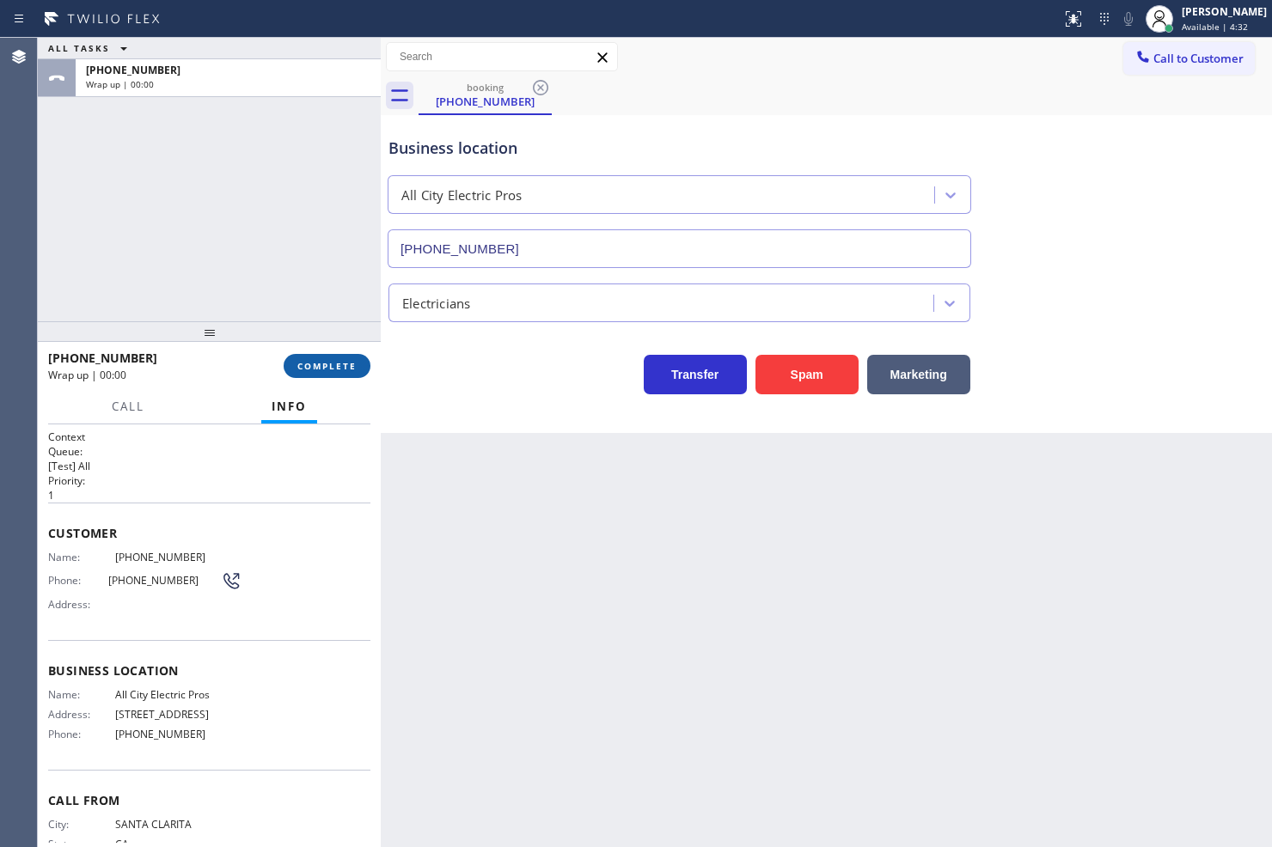
click at [325, 365] on span "COMPLETE" at bounding box center [326, 366] width 59 height 12
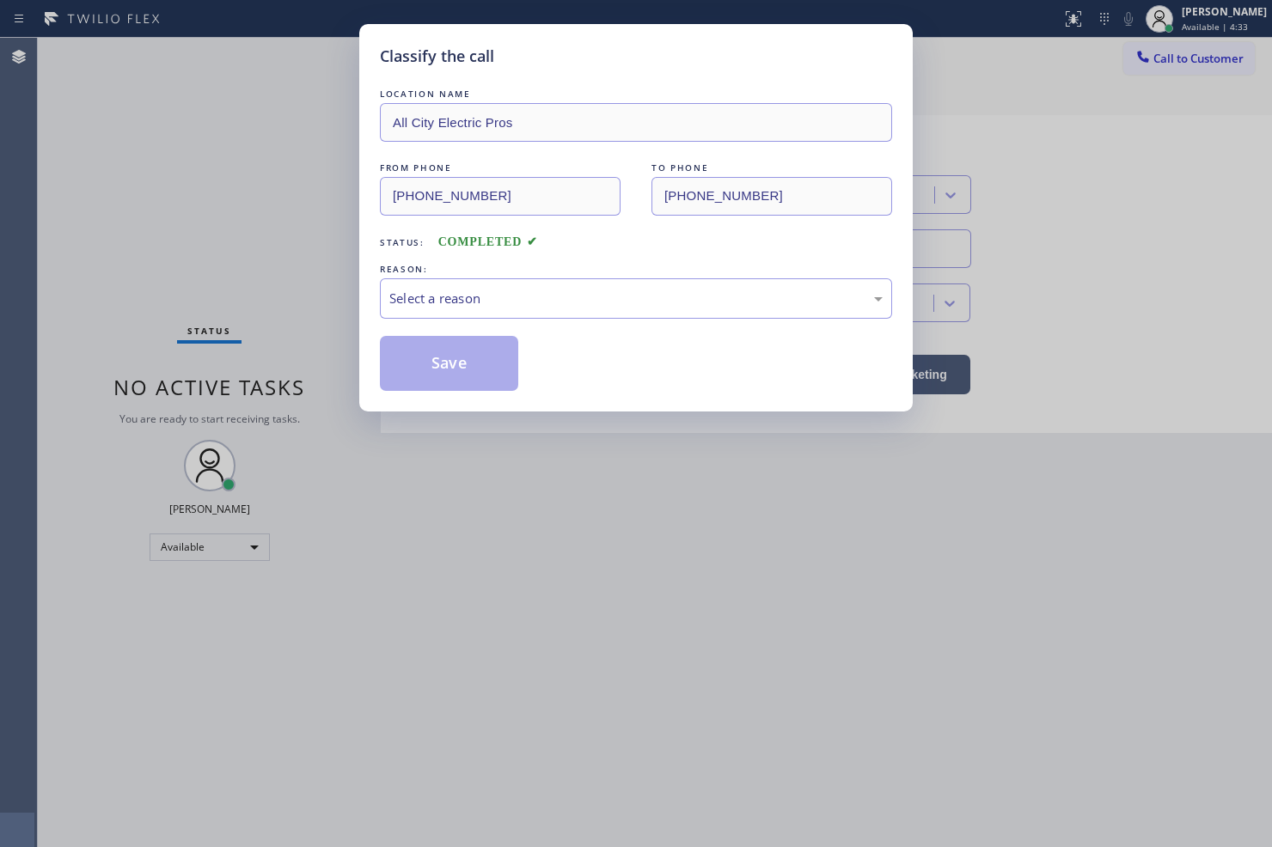
click at [432, 306] on div "Select a reason" at bounding box center [635, 299] width 493 height 20
click at [448, 366] on button "Save" at bounding box center [449, 363] width 138 height 55
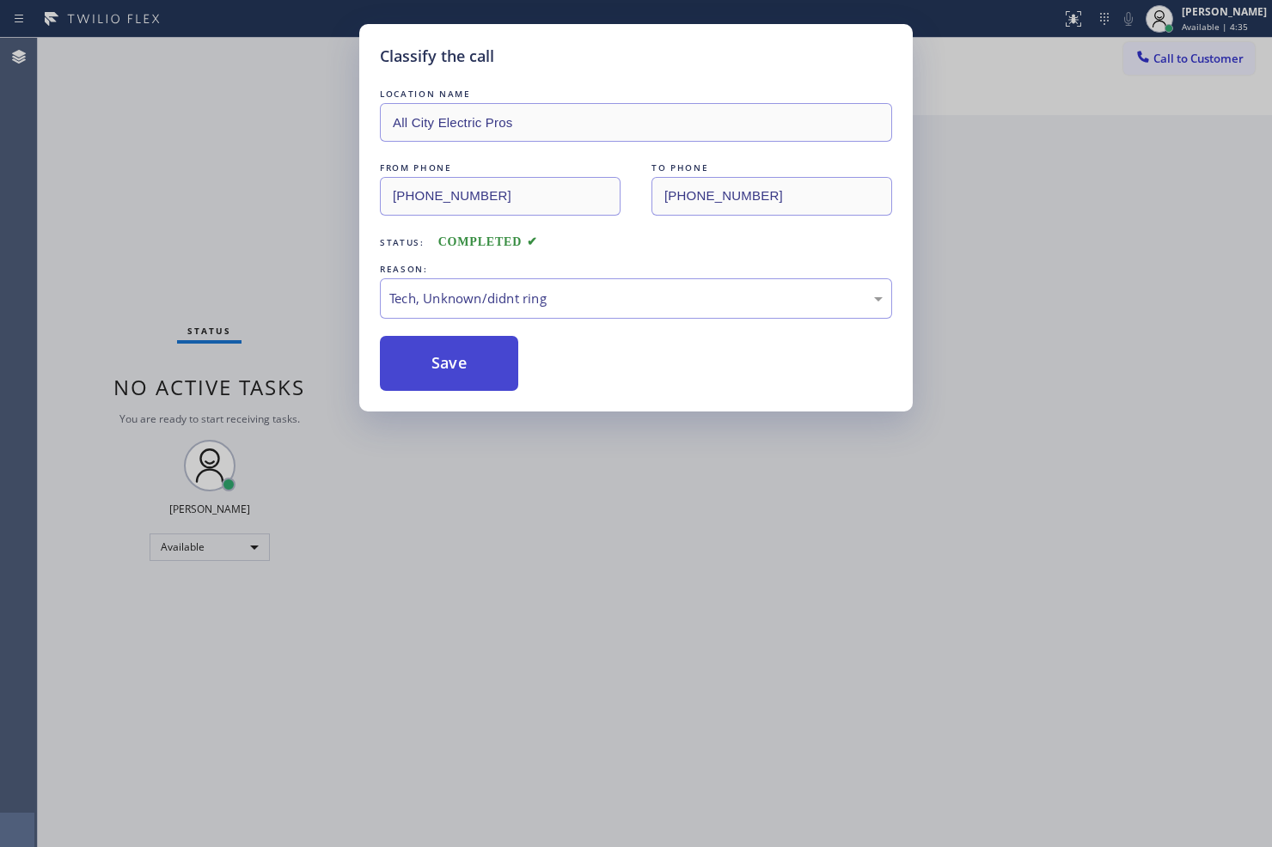
click at [448, 366] on button "Save" at bounding box center [449, 363] width 138 height 55
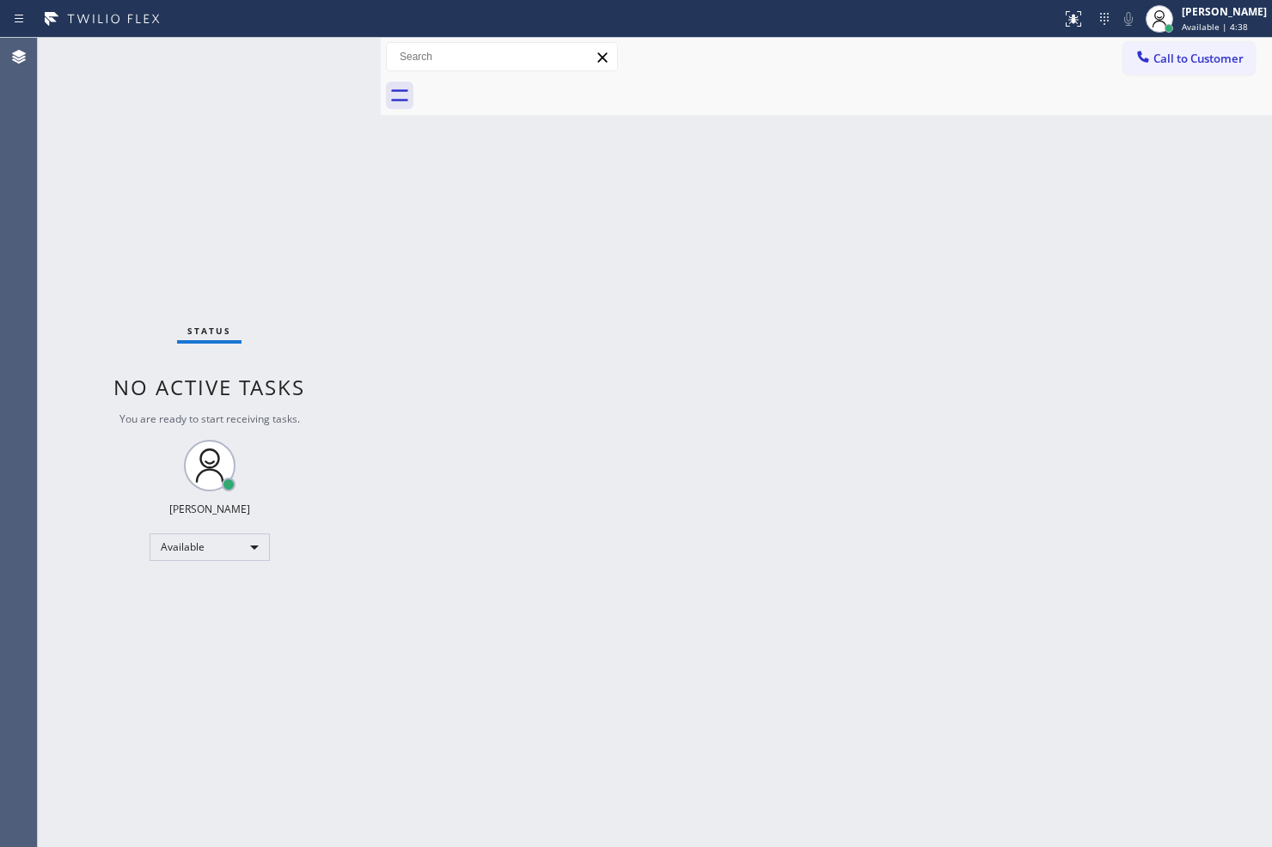
click at [525, 368] on div "Back to Dashboard Change Sender ID Customers Technicians Select a contact Outbo…" at bounding box center [826, 443] width 891 height 810
click at [310, 61] on div "Status No active tasks You are ready to start receiving tasks. [PERSON_NAME]" at bounding box center [209, 443] width 343 height 810
drag, startPoint x: 898, startPoint y: 607, endPoint x: 905, endPoint y: 590, distance: 18.5
click at [902, 610] on div "Back to Dashboard Change Sender ID Customers Technicians Select a contact Outbo…" at bounding box center [826, 443] width 891 height 810
click at [552, 292] on div "Back to Dashboard Change Sender ID Customers Technicians Select a contact Outbo…" at bounding box center [826, 443] width 891 height 810
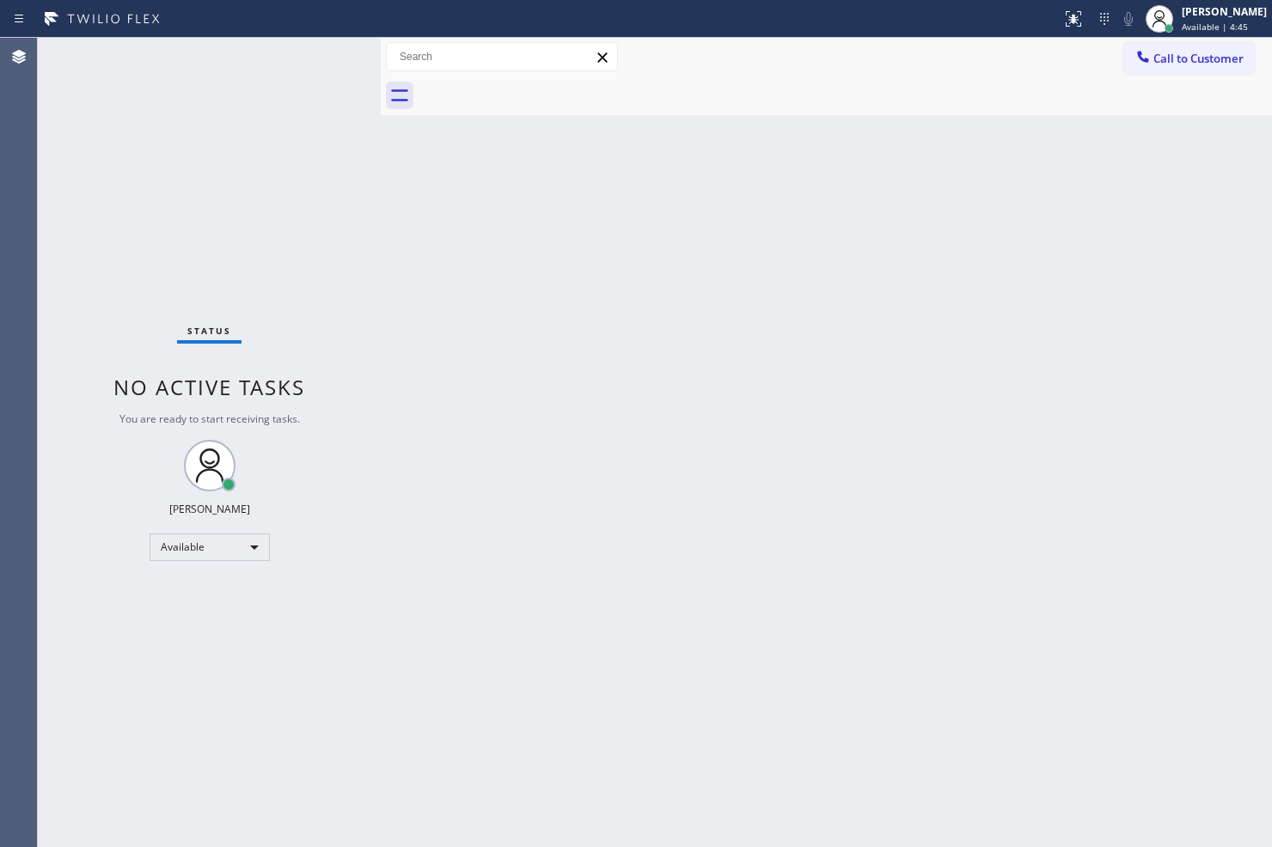
click at [330, 49] on div "Status No active tasks You are ready to start receiving tasks. [PERSON_NAME]" at bounding box center [209, 443] width 343 height 810
click at [316, 49] on div "Status No active tasks You are ready to start receiving tasks. [PERSON_NAME]" at bounding box center [209, 443] width 343 height 810
click at [322, 58] on div "Status No active tasks You are ready to start receiving tasks. [PERSON_NAME]" at bounding box center [209, 443] width 343 height 810
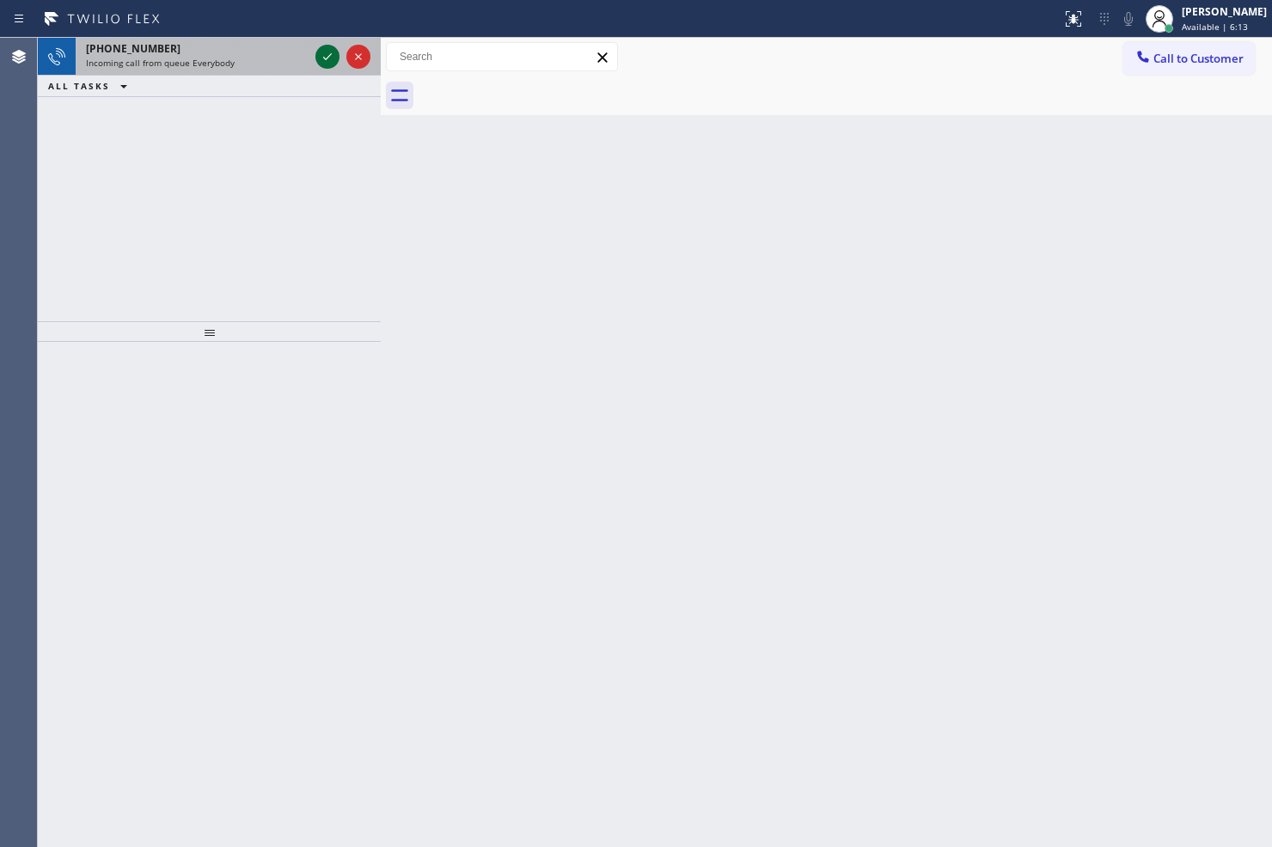
click at [322, 58] on icon at bounding box center [327, 56] width 21 height 21
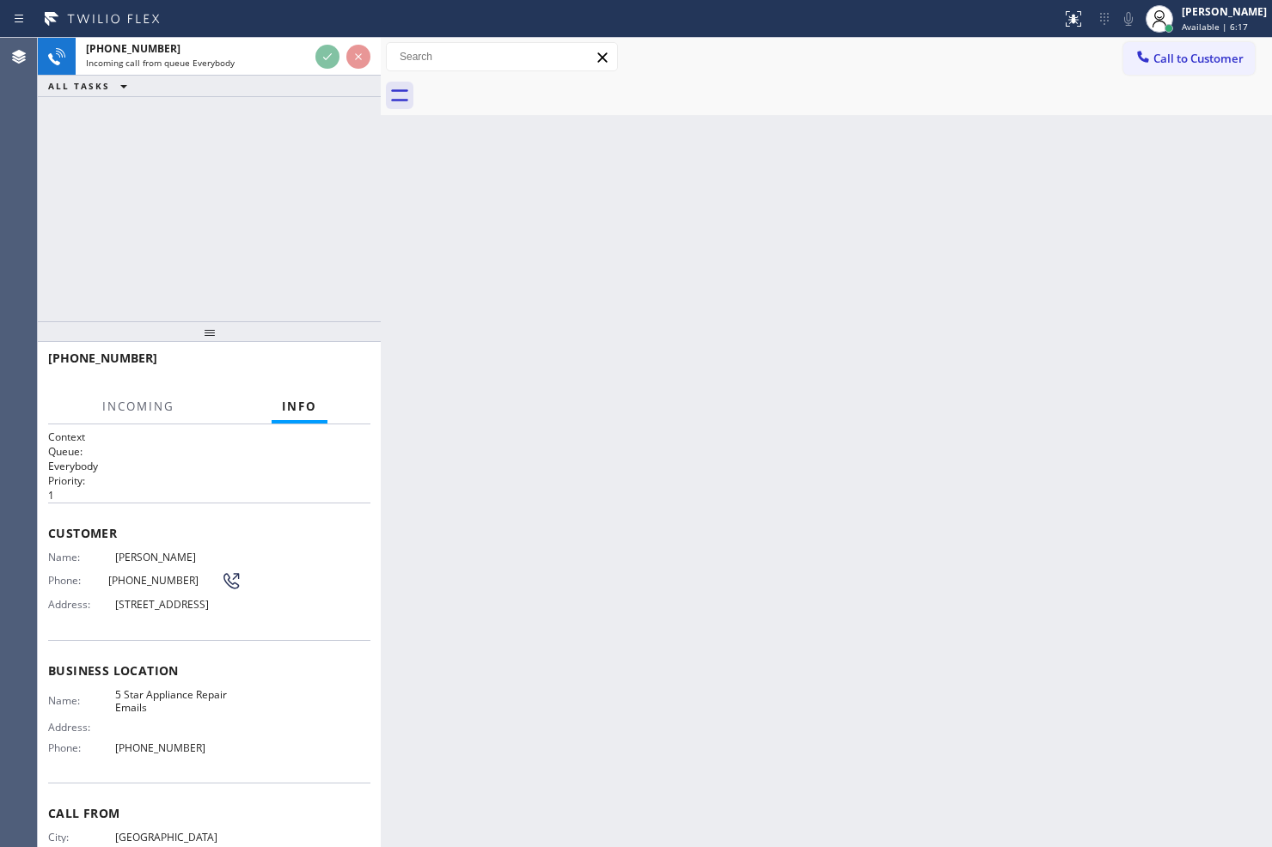
click at [359, 321] on div at bounding box center [209, 331] width 343 height 21
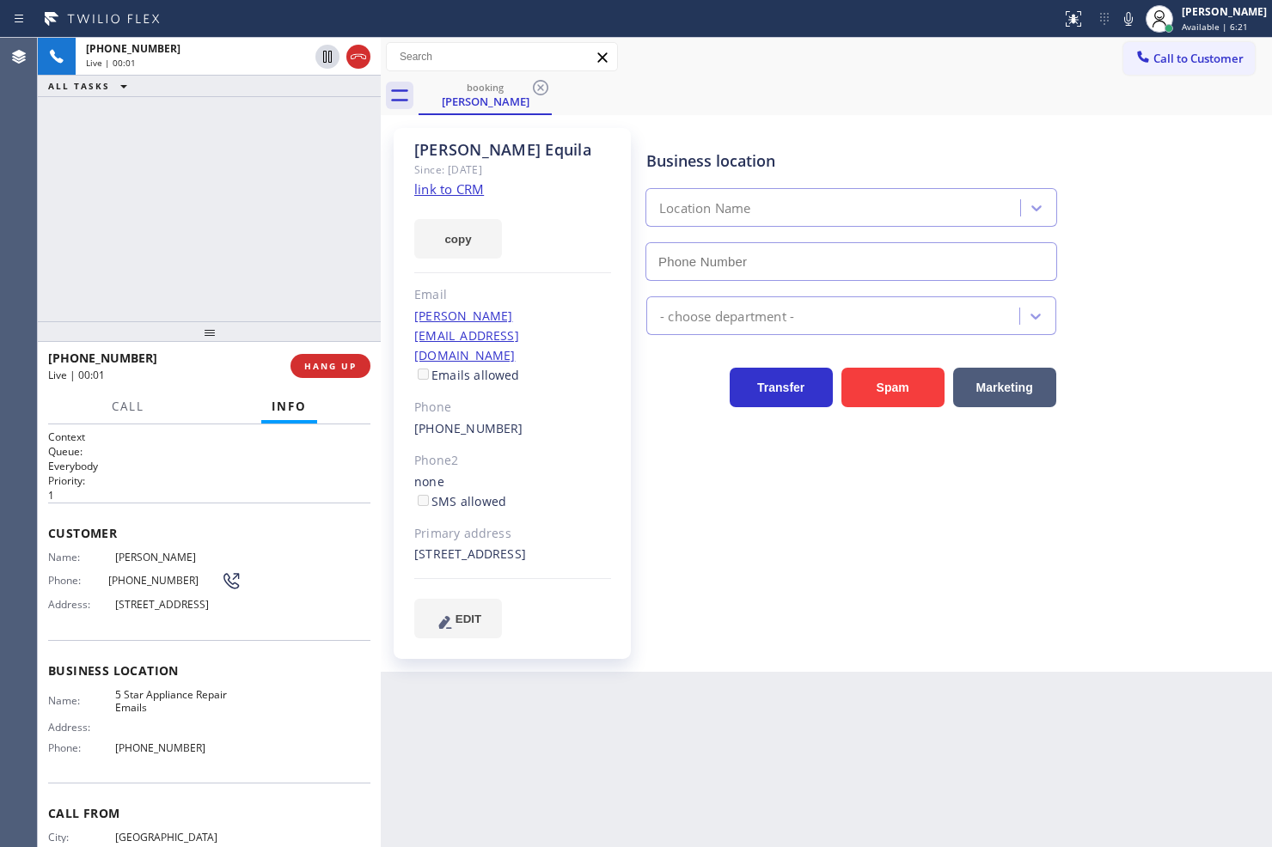
type input "(844) 735-4685"
click at [448, 187] on link "link to CRM" at bounding box center [449, 188] width 70 height 17
click at [234, 206] on div "+15627540814 Live | 00:05 ALL TASKS ALL TASKS ACTIVE TASKS TASKS IN WRAP UP" at bounding box center [209, 180] width 343 height 284
click at [1118, 21] on icon at bounding box center [1128, 19] width 21 height 21
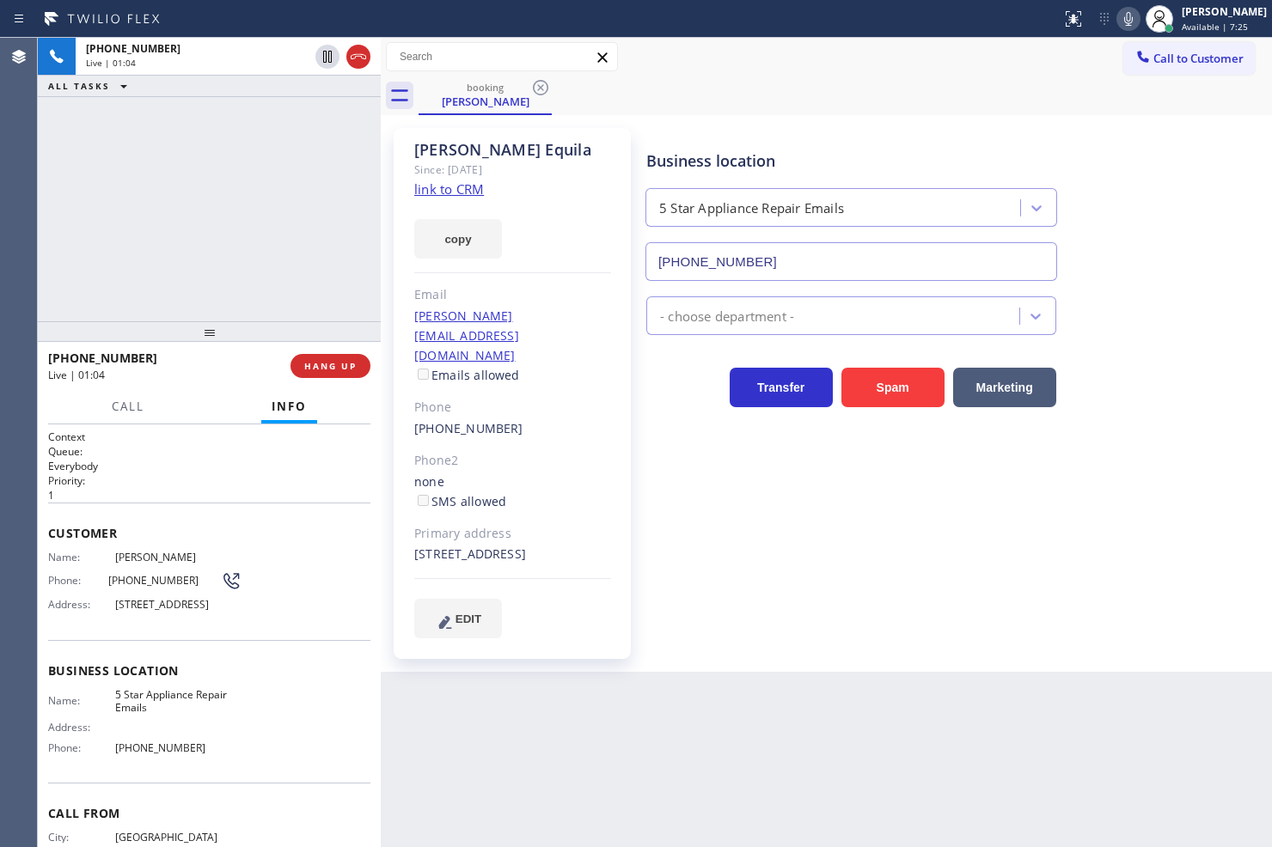
click at [215, 173] on div "+15627540814 Live | 01:04 ALL TASKS ALL TASKS ACTIVE TASKS TASKS IN WRAP UP" at bounding box center [209, 180] width 343 height 284
click at [226, 449] on h2 "Queue:" at bounding box center [209, 451] width 322 height 15
click at [212, 279] on div "+15627540814 Live | 01:12 ALL TASKS ALL TASKS ACTIVE TASKS TASKS IN WRAP UP" at bounding box center [209, 180] width 343 height 284
click at [211, 474] on h2 "Priority:" at bounding box center [209, 481] width 322 height 15
click at [182, 474] on h2 "Priority:" at bounding box center [209, 481] width 322 height 15
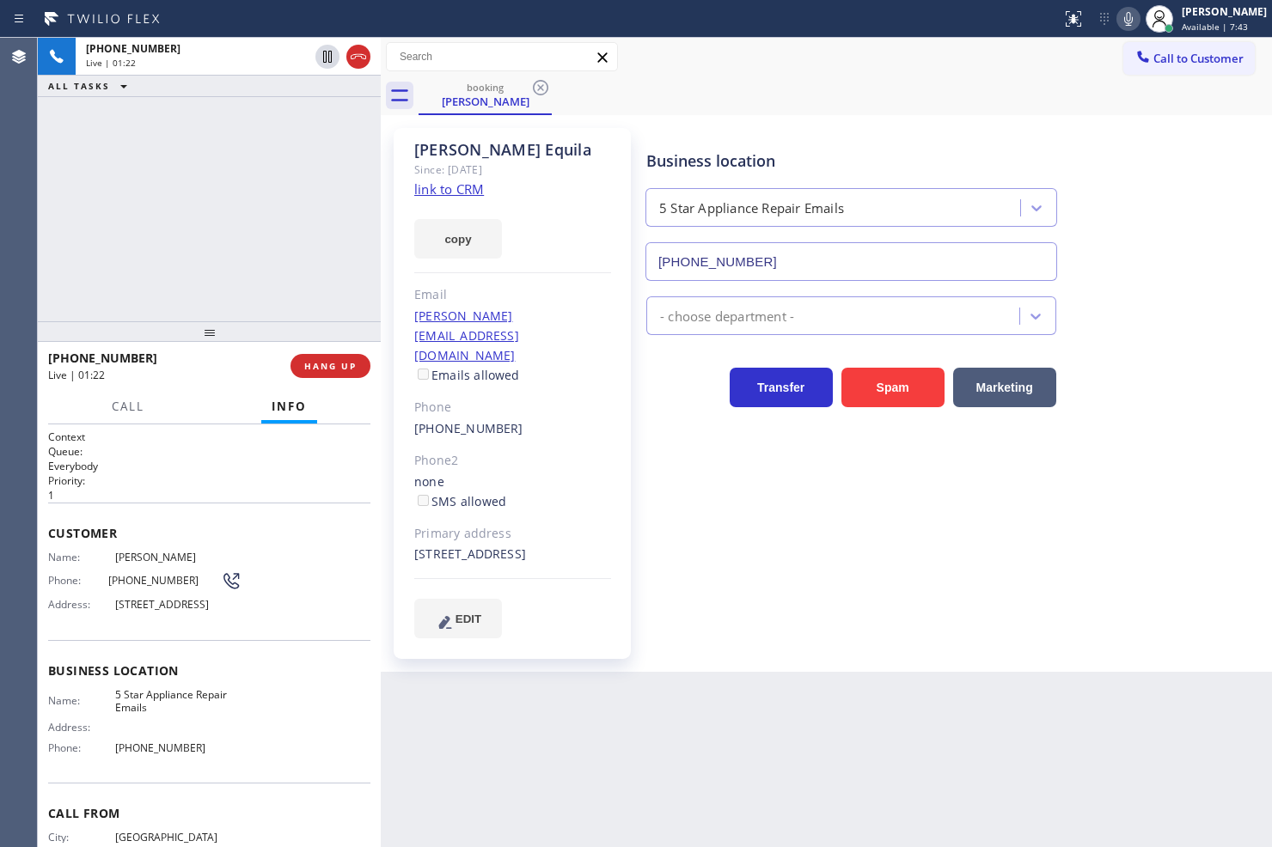
click at [194, 482] on h2 "Priority:" at bounding box center [209, 481] width 322 height 15
click at [209, 272] on div "+15627540814 Live | 01:22 ALL TASKS ALL TASKS ACTIVE TASKS TASKS IN WRAP UP" at bounding box center [209, 180] width 343 height 284
click at [245, 499] on p "1" at bounding box center [209, 495] width 322 height 15
click at [173, 275] on div "+15627540814 Live | 01:23 ALL TASKS ALL TASKS ACTIVE TASKS TASKS IN WRAP UP" at bounding box center [209, 180] width 343 height 284
click at [195, 469] on p "Everybody" at bounding box center [209, 466] width 322 height 15
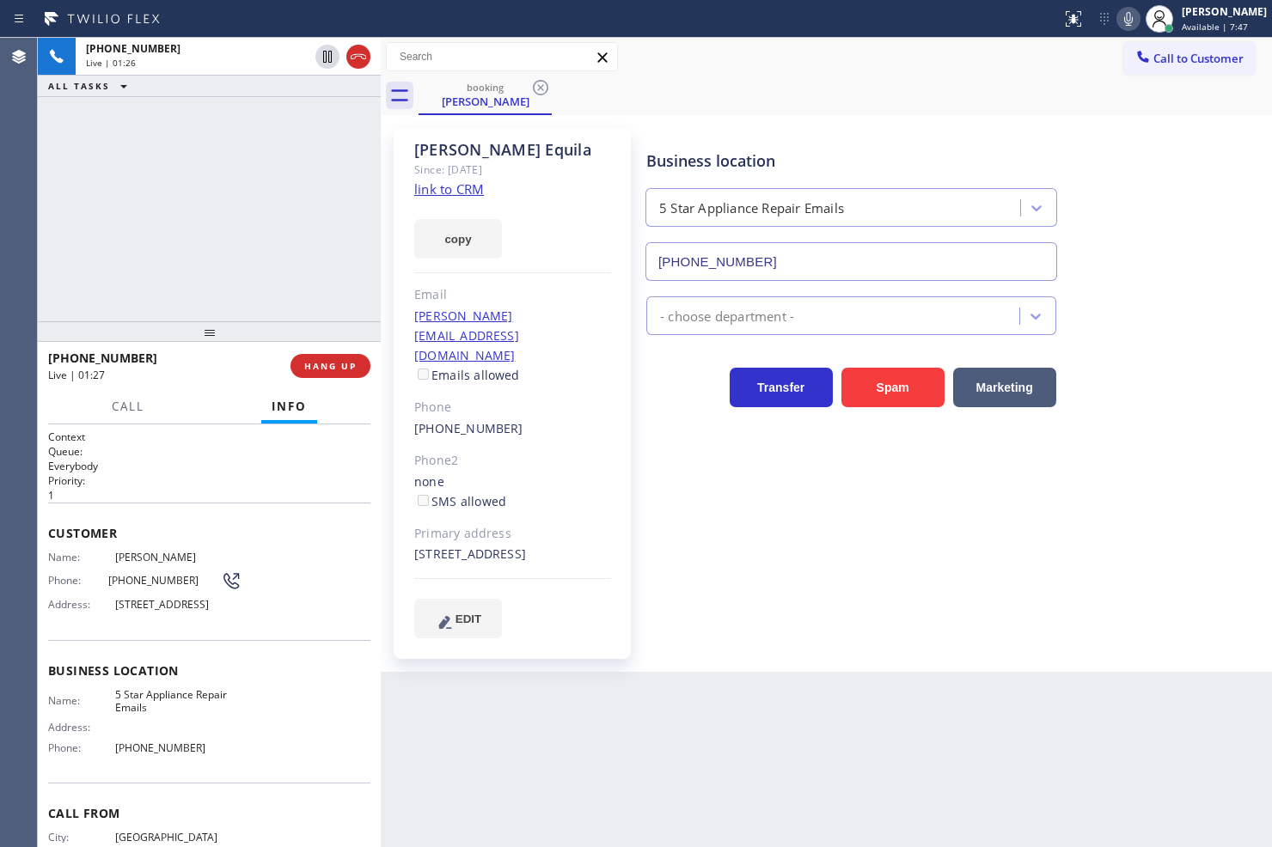
click at [151, 224] on div "+15627540814 Live | 01:26 ALL TASKS ALL TASKS ACTIVE TASKS TASKS IN WRAP UP" at bounding box center [209, 180] width 343 height 284
click at [217, 448] on h2 "Queue:" at bounding box center [209, 451] width 322 height 15
click at [174, 456] on h2 "Queue:" at bounding box center [209, 451] width 322 height 15
click at [181, 252] on div "+15627540814 Live | 01:30 ALL TASKS ALL TASKS ACTIVE TASKS TASKS IN WRAP UP" at bounding box center [209, 180] width 343 height 284
click at [221, 485] on h2 "Priority:" at bounding box center [209, 481] width 322 height 15
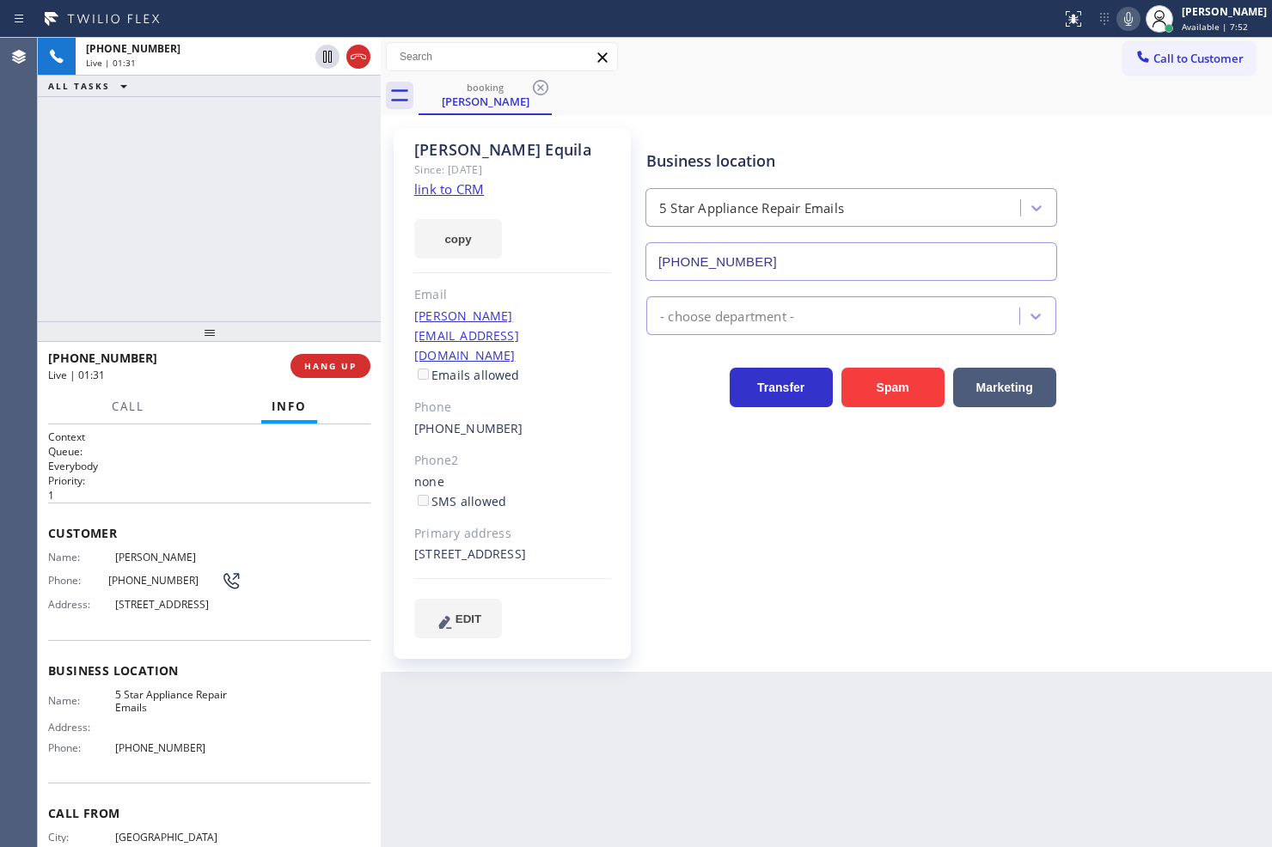
click at [190, 235] on div "+15627540814 Live | 01:31 ALL TASKS ALL TASKS ACTIVE TASKS TASKS IN WRAP UP" at bounding box center [209, 180] width 343 height 284
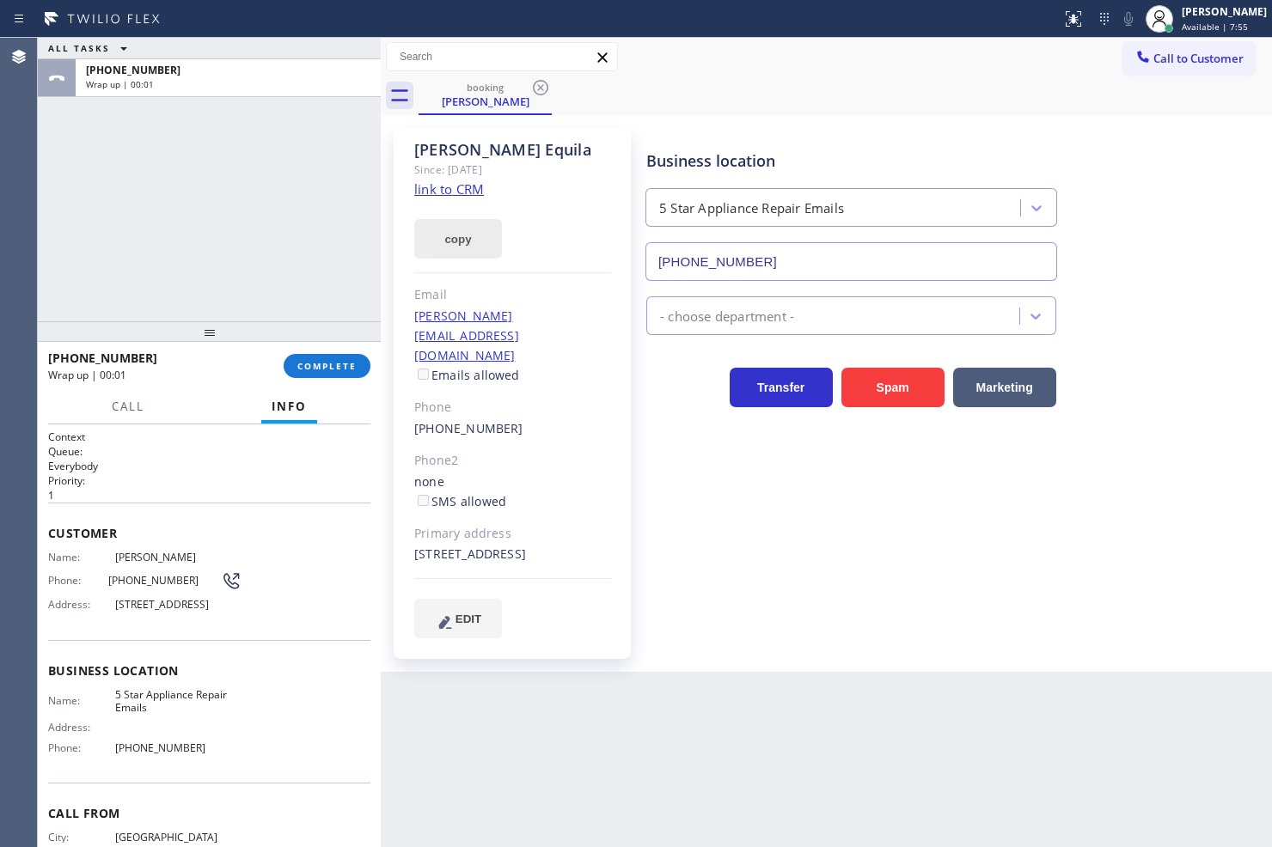
click at [447, 234] on button "copy" at bounding box center [458, 239] width 88 height 40
click at [350, 372] on button "COMPLETE" at bounding box center [327, 366] width 87 height 24
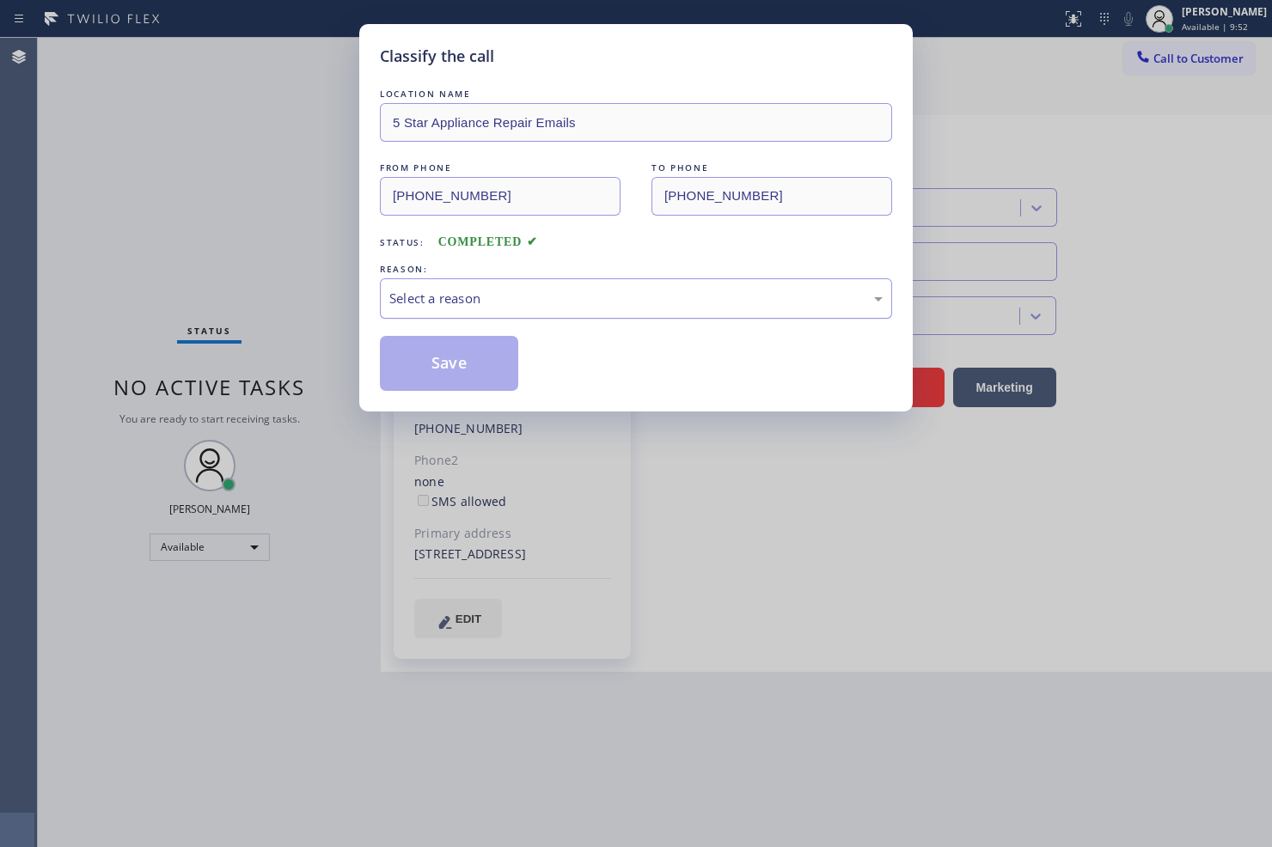
click at [482, 309] on div "Select a reason" at bounding box center [636, 298] width 512 height 40
click at [491, 373] on button "Save" at bounding box center [449, 363] width 138 height 55
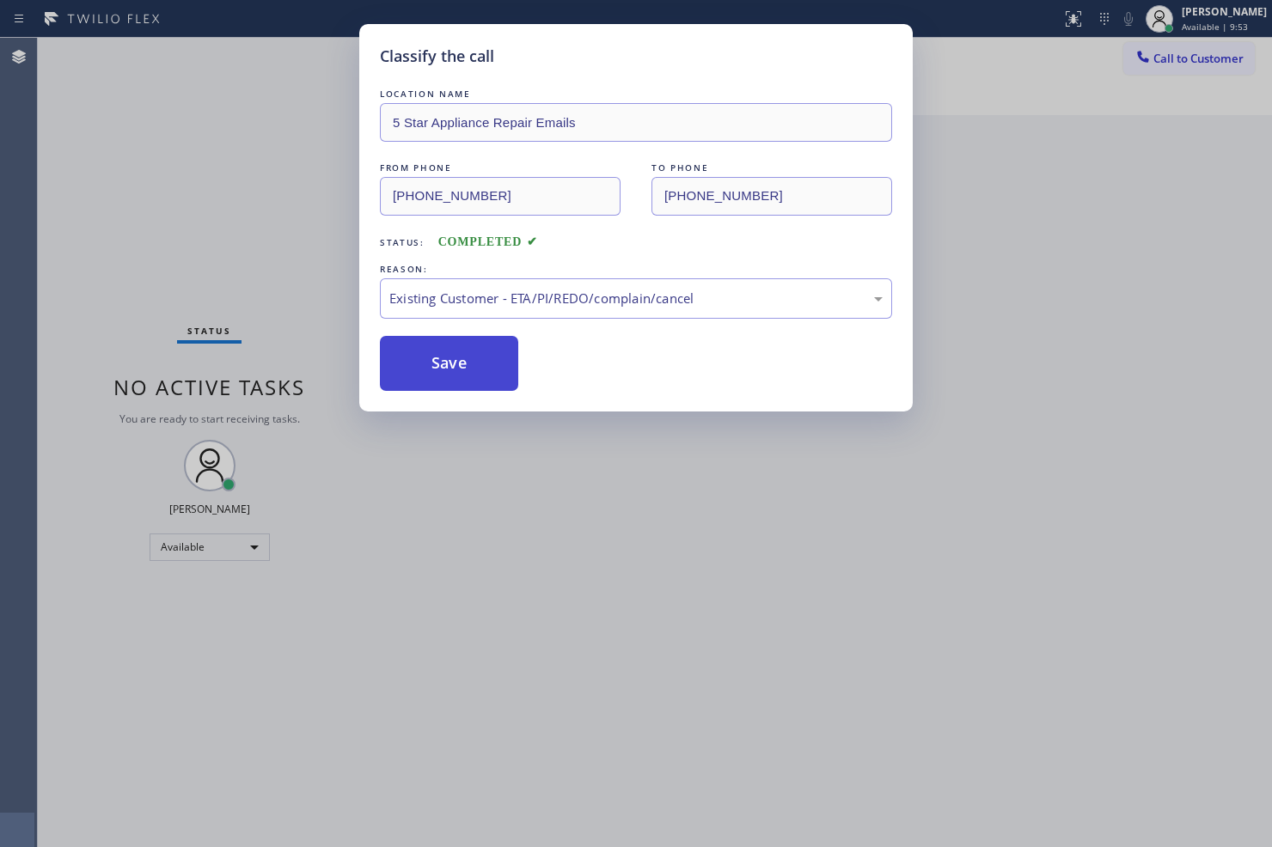
click at [491, 373] on button "Save" at bounding box center [449, 363] width 138 height 55
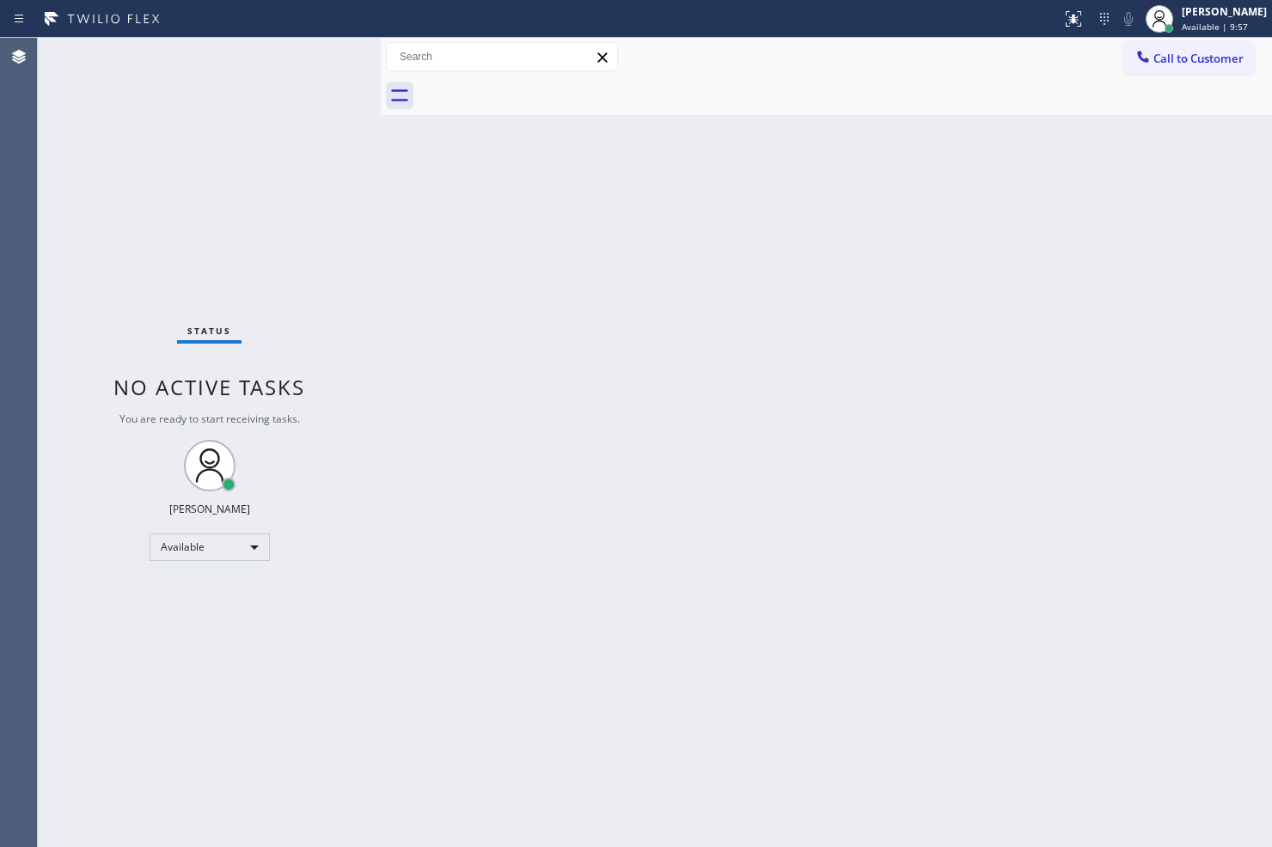
click at [839, 315] on div "Back to Dashboard Change Sender ID Customers Technicians Select a contact Outbo…" at bounding box center [826, 443] width 891 height 810
drag, startPoint x: 332, startPoint y: 304, endPoint x: 226, endPoint y: 48, distance: 277.1
click at [330, 297] on div "Status No active tasks You are ready to start receiving tasks. [PERSON_NAME]" at bounding box center [209, 443] width 343 height 810
drag, startPoint x: 406, startPoint y: 351, endPoint x: 365, endPoint y: 221, distance: 135.9
click at [402, 325] on div "Back to Dashboard Change Sender ID Customers Technicians Select a contact Outbo…" at bounding box center [826, 443] width 891 height 810
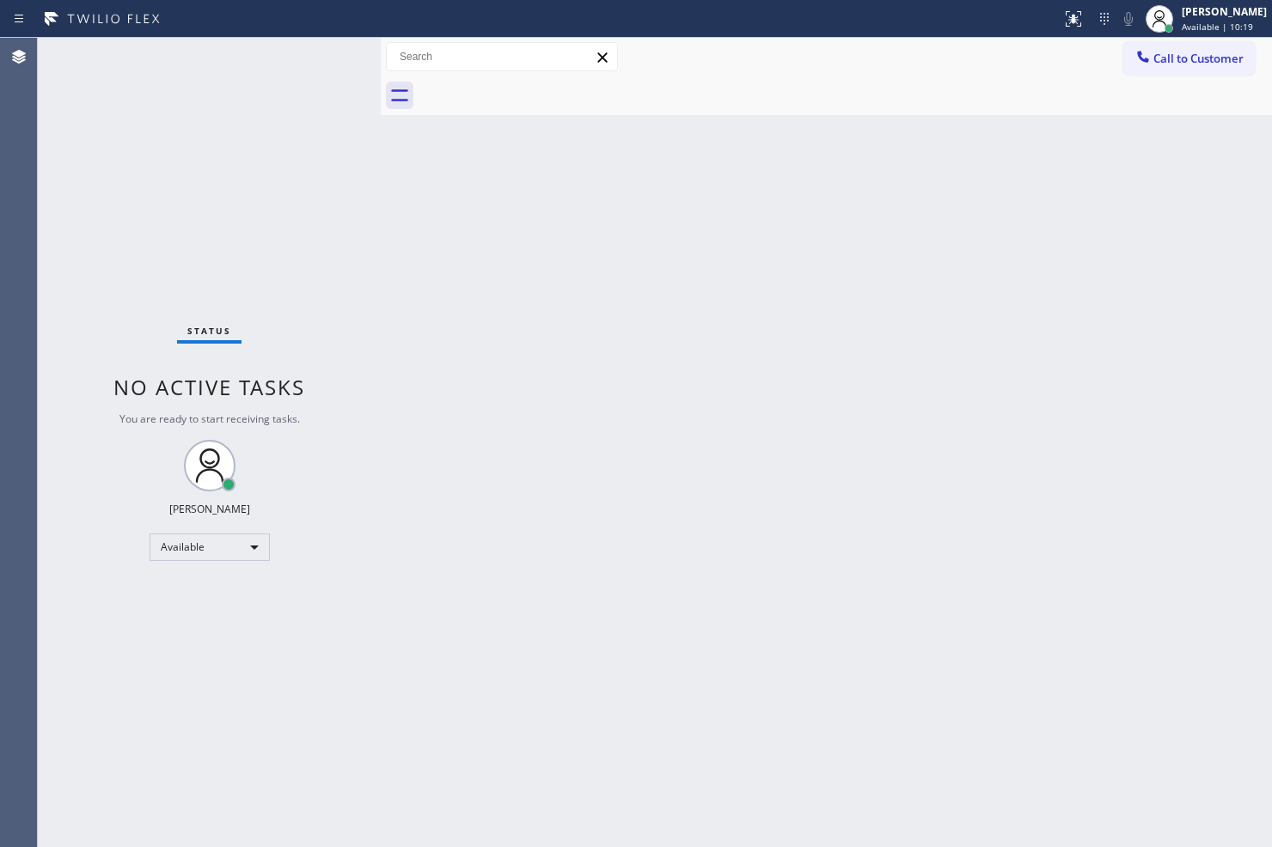
click at [292, 76] on div "Status No active tasks You are ready to start receiving tasks. [PERSON_NAME]" at bounding box center [209, 443] width 343 height 810
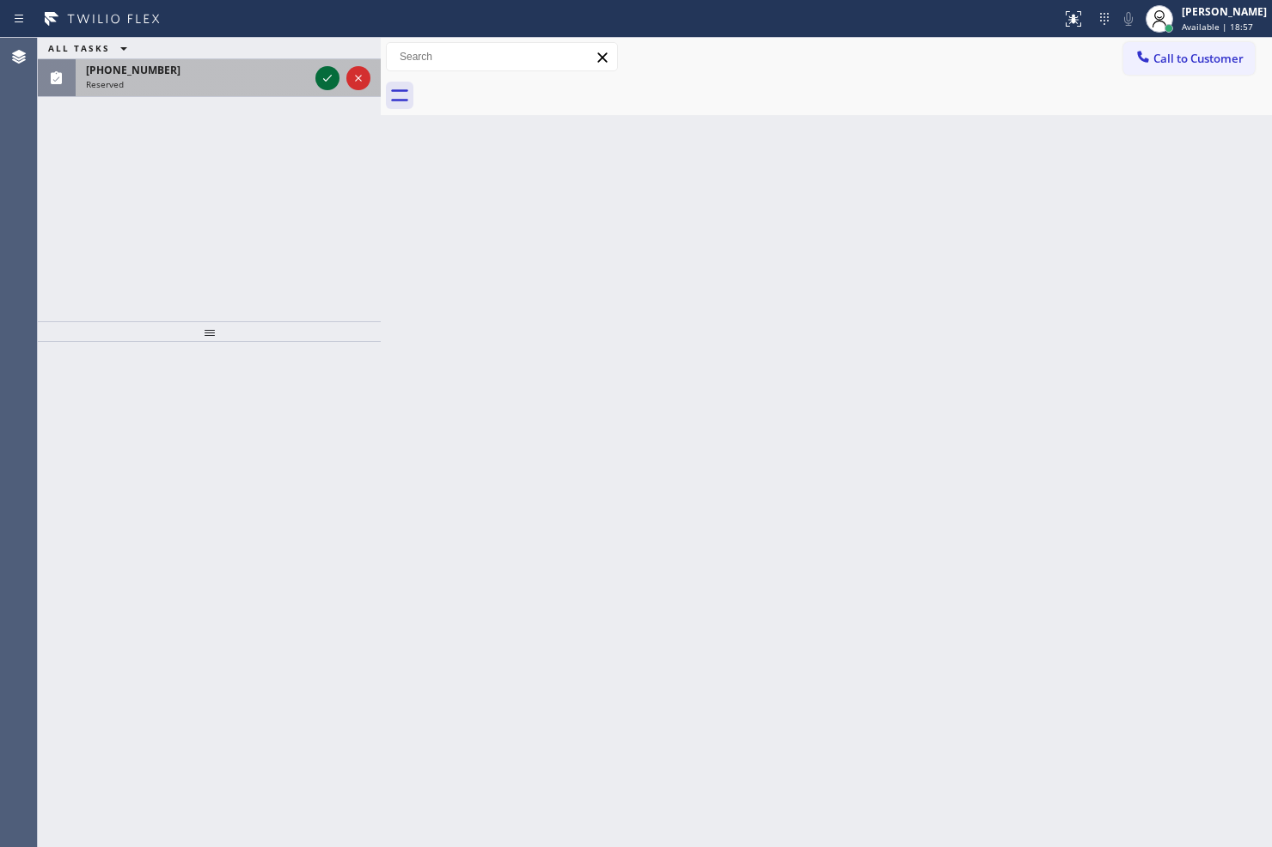
click at [331, 73] on icon at bounding box center [327, 78] width 21 height 21
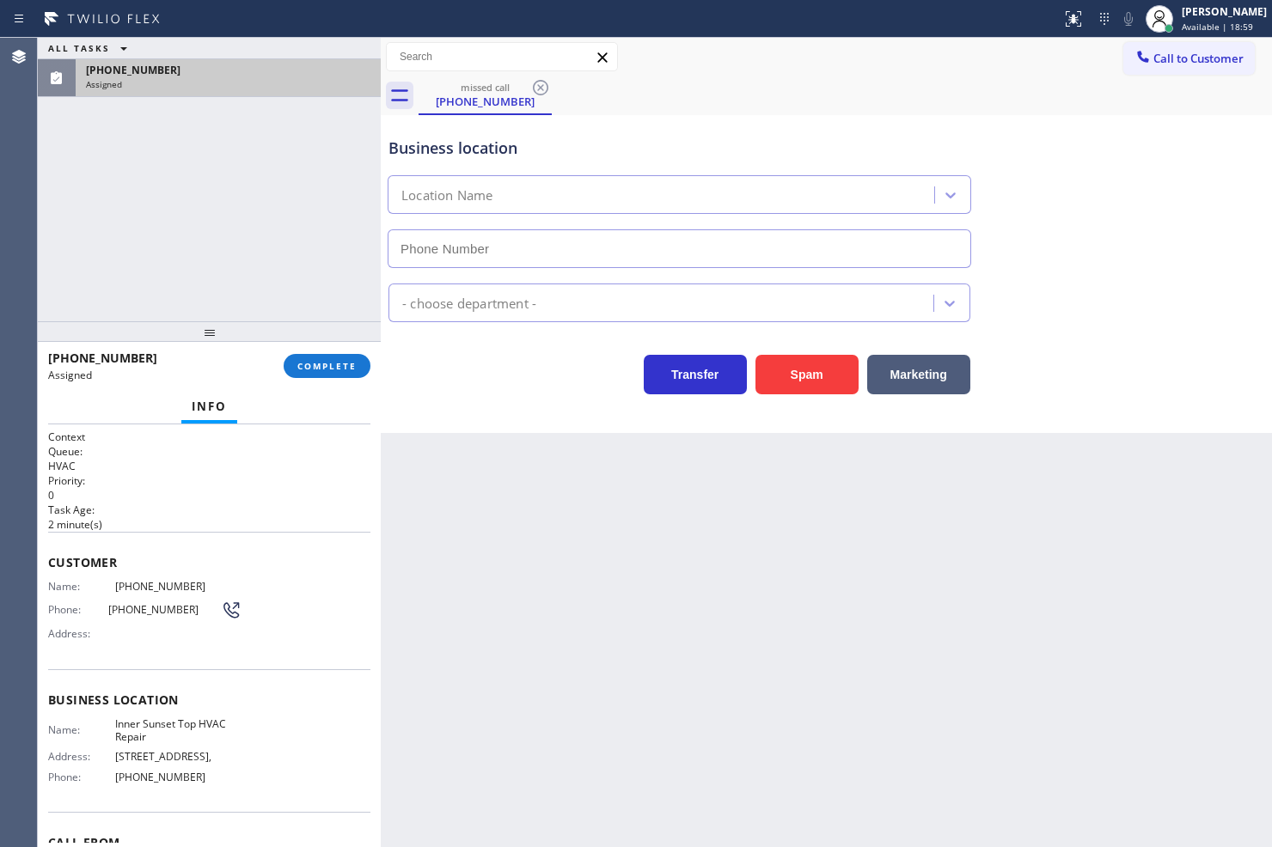
type input "(415) 592-6313"
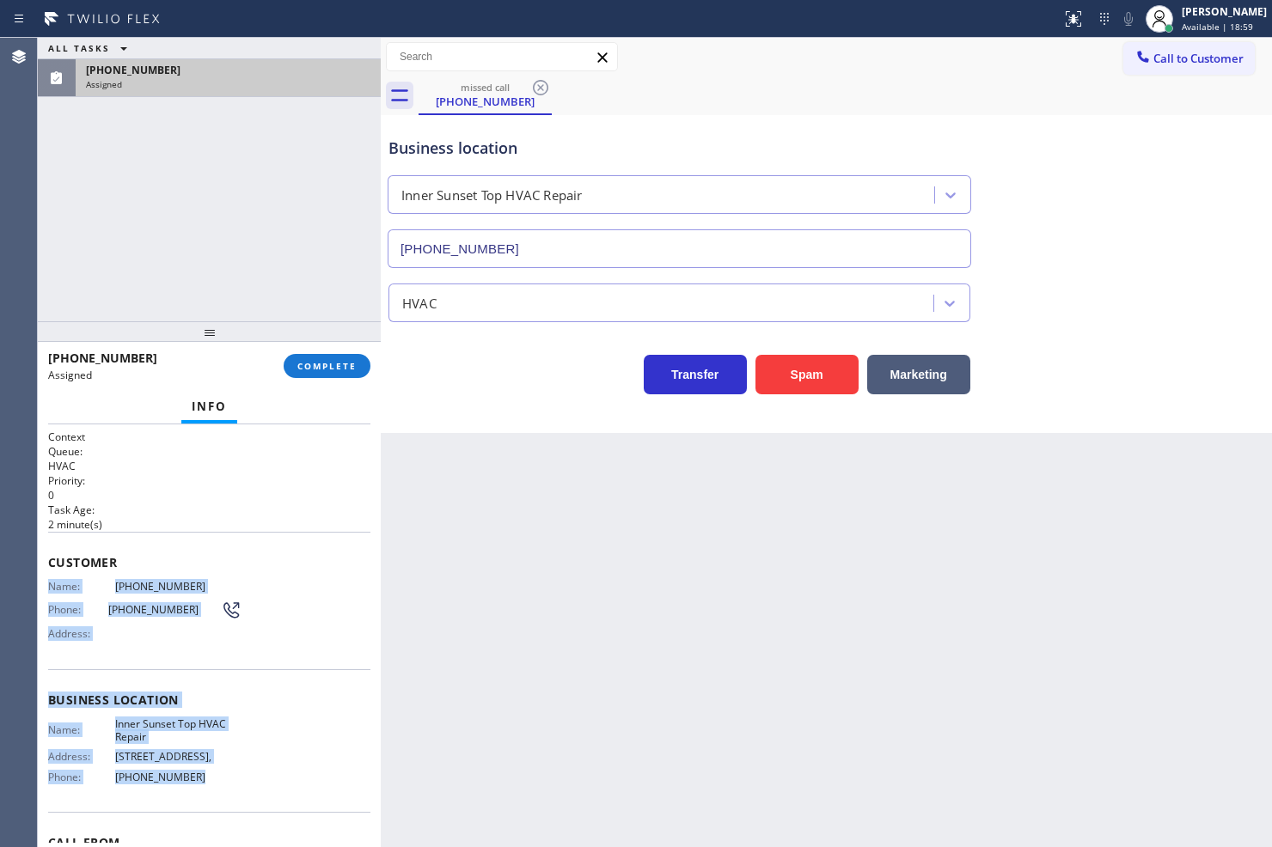
drag, startPoint x: 43, startPoint y: 581, endPoint x: 237, endPoint y: 767, distance: 268.7
click at [232, 776] on div "Context Queue: HVAC Priority: 0 Task Age: 2 minute(s) Customer Name: (510) 459-…" at bounding box center [209, 637] width 343 height 424
copy div "Name: (510) 459-3538 Phone: (510) 459-3538 Address: Business location Name: Inn…"
click at [319, 364] on span "COMPLETE" at bounding box center [326, 366] width 59 height 12
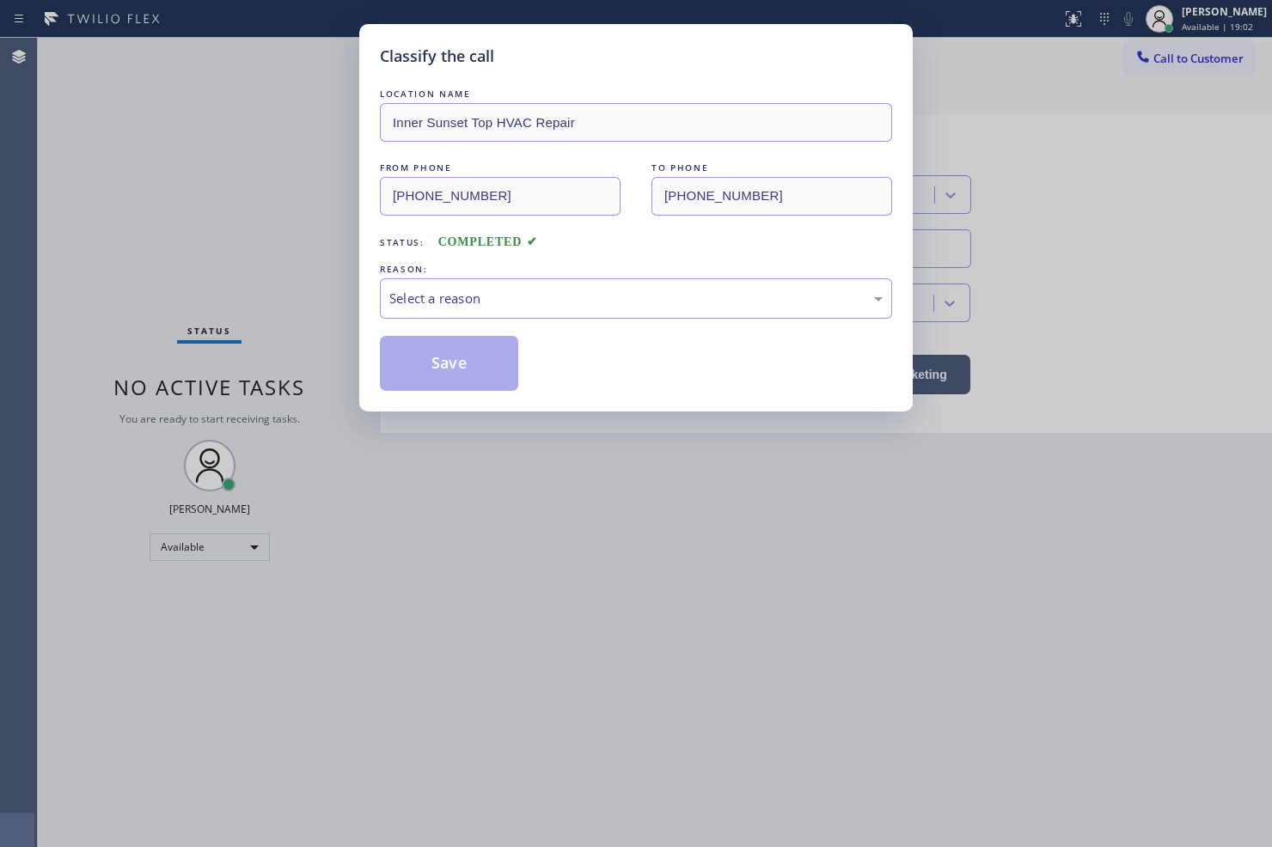
click at [466, 306] on div "Select a reason" at bounding box center [635, 299] width 493 height 20
click at [441, 389] on button "Save" at bounding box center [449, 363] width 138 height 55
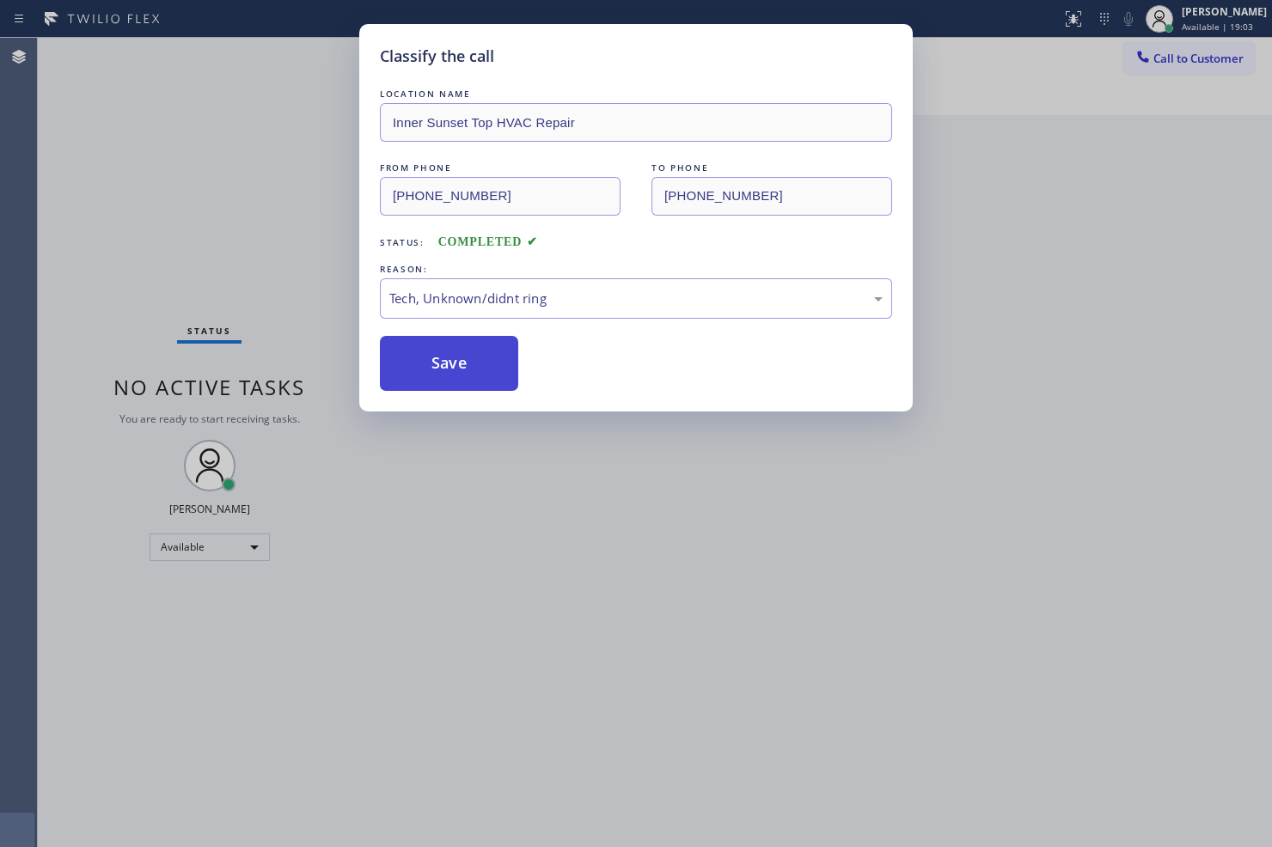
click at [441, 389] on button "Save" at bounding box center [449, 363] width 138 height 55
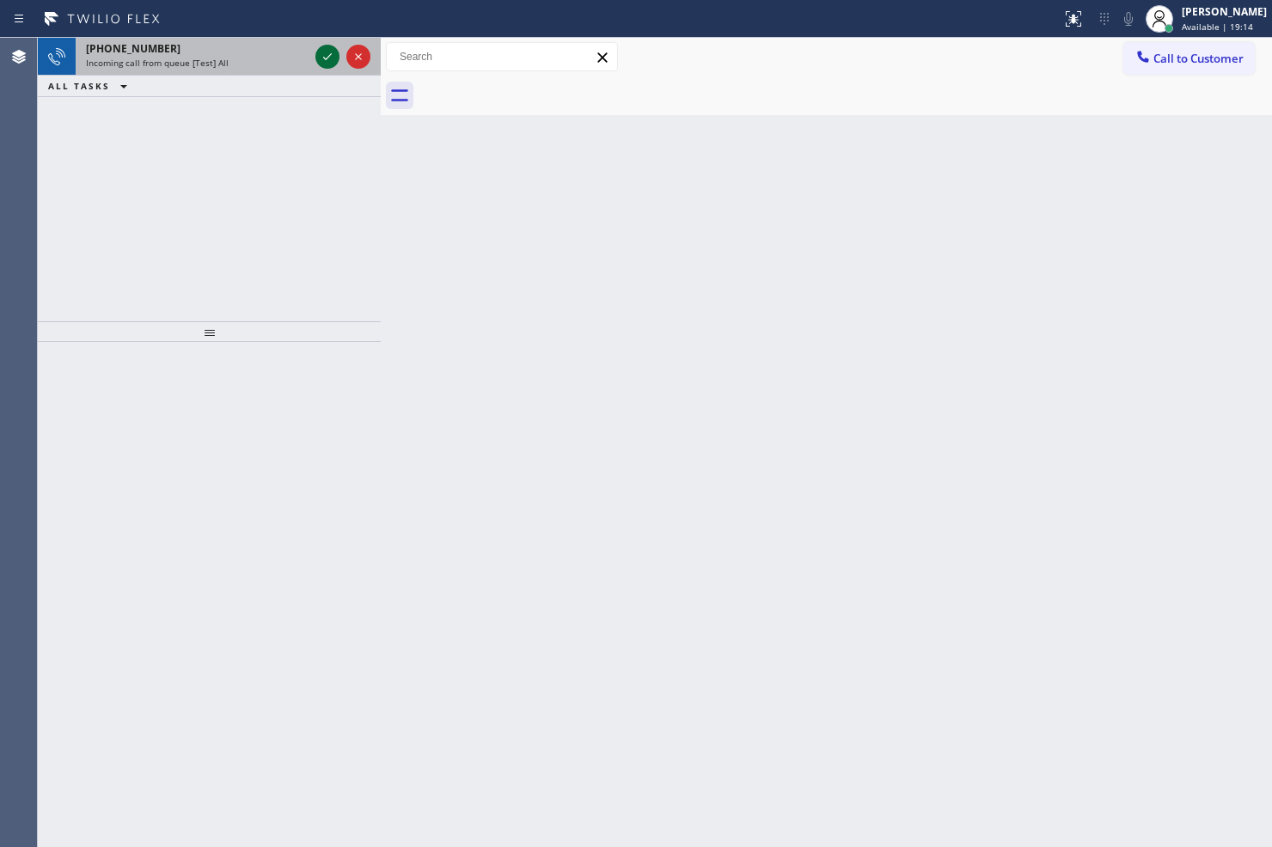
click at [325, 57] on icon at bounding box center [327, 56] width 21 height 21
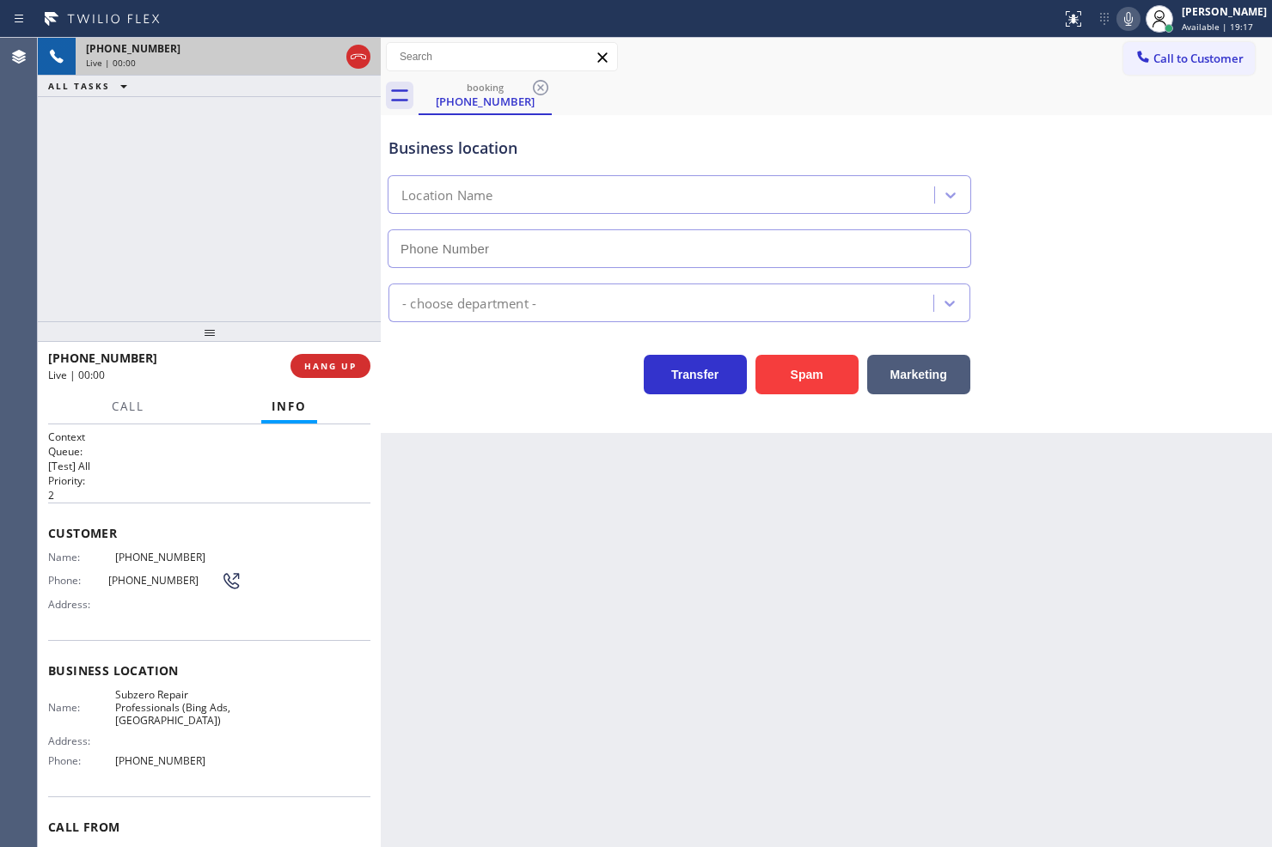
type input "(971) 626-4156"
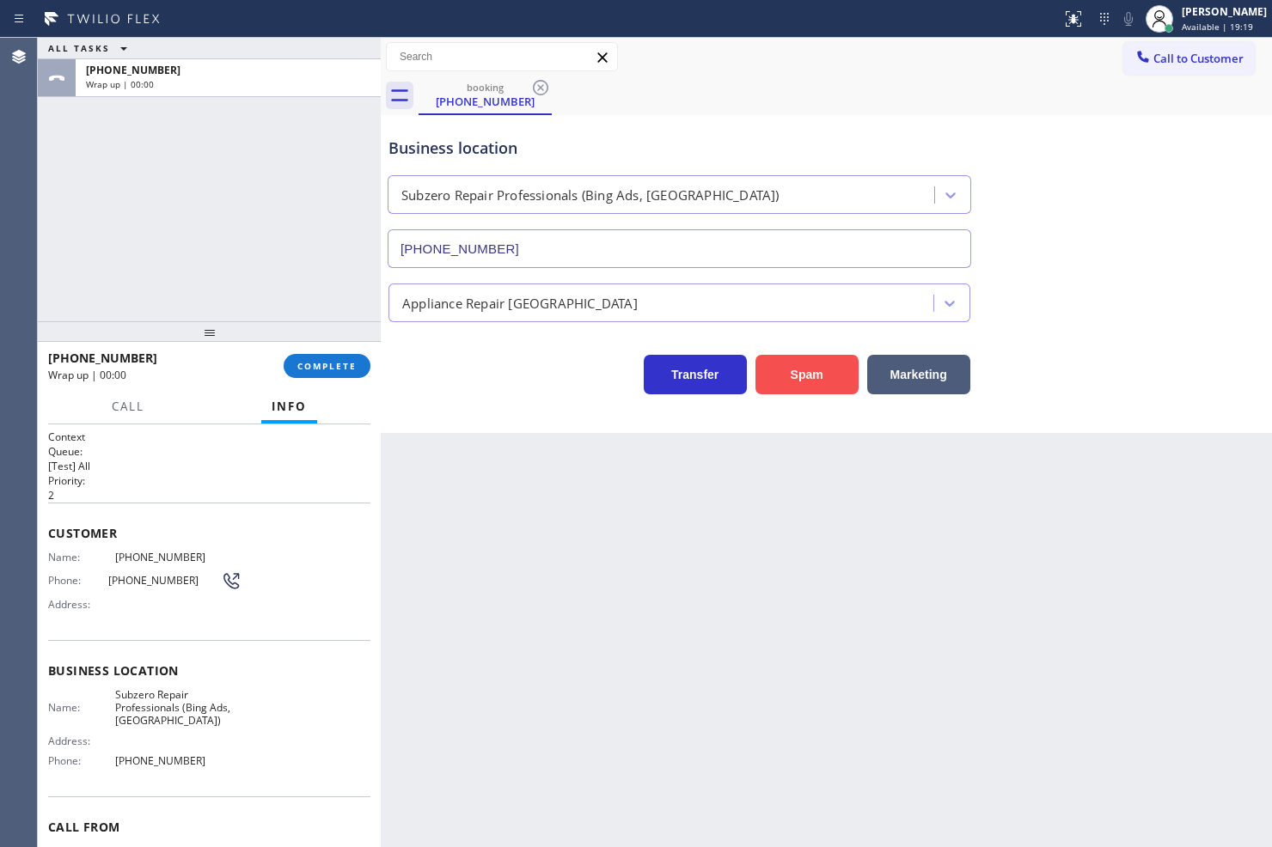
click at [804, 381] on button "Spam" at bounding box center [806, 375] width 103 height 40
click at [811, 380] on button "Spam" at bounding box center [806, 375] width 103 height 40
click at [812, 361] on button "Spam" at bounding box center [806, 375] width 103 height 40
click at [311, 366] on span "COMPLETE" at bounding box center [326, 366] width 59 height 12
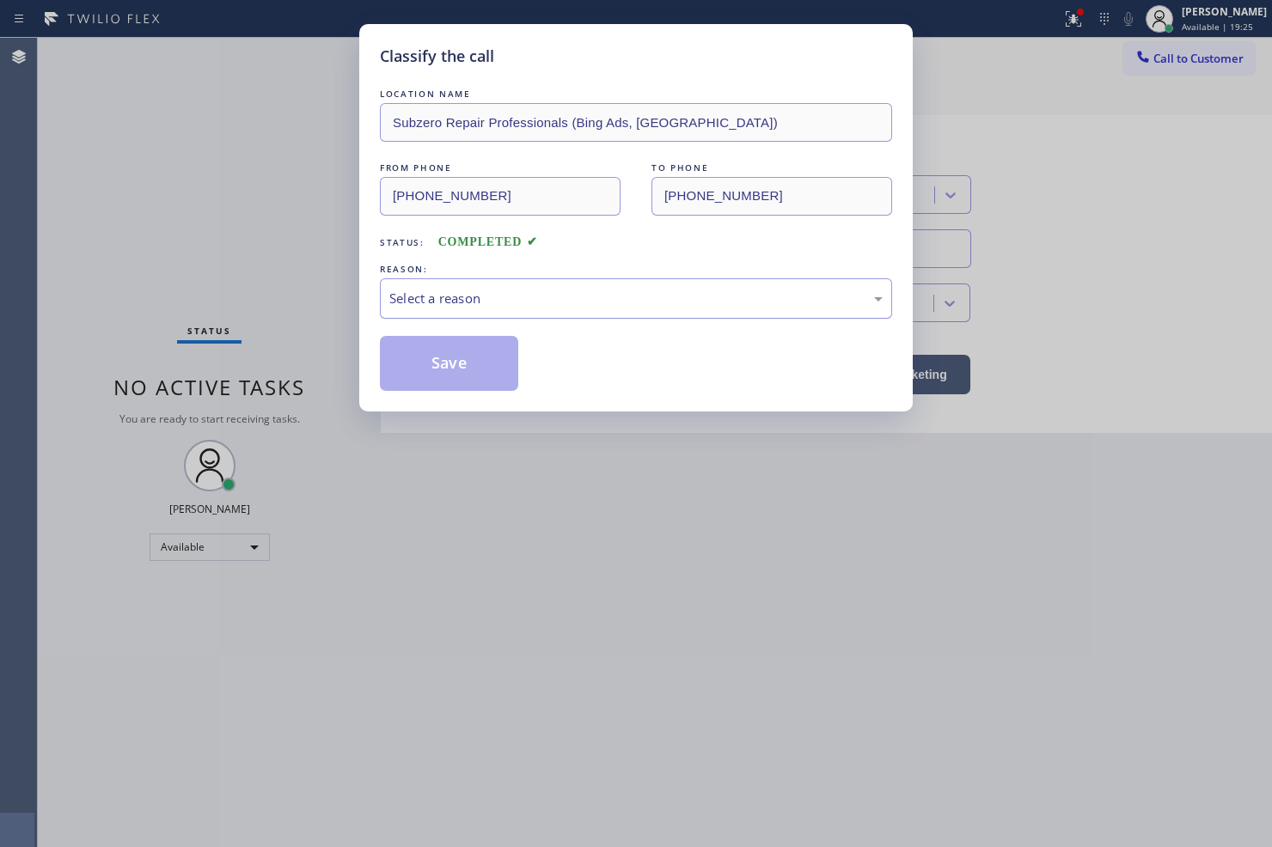
click at [471, 299] on div "Select a reason" at bounding box center [635, 299] width 493 height 20
click at [456, 357] on button "Save" at bounding box center [449, 363] width 138 height 55
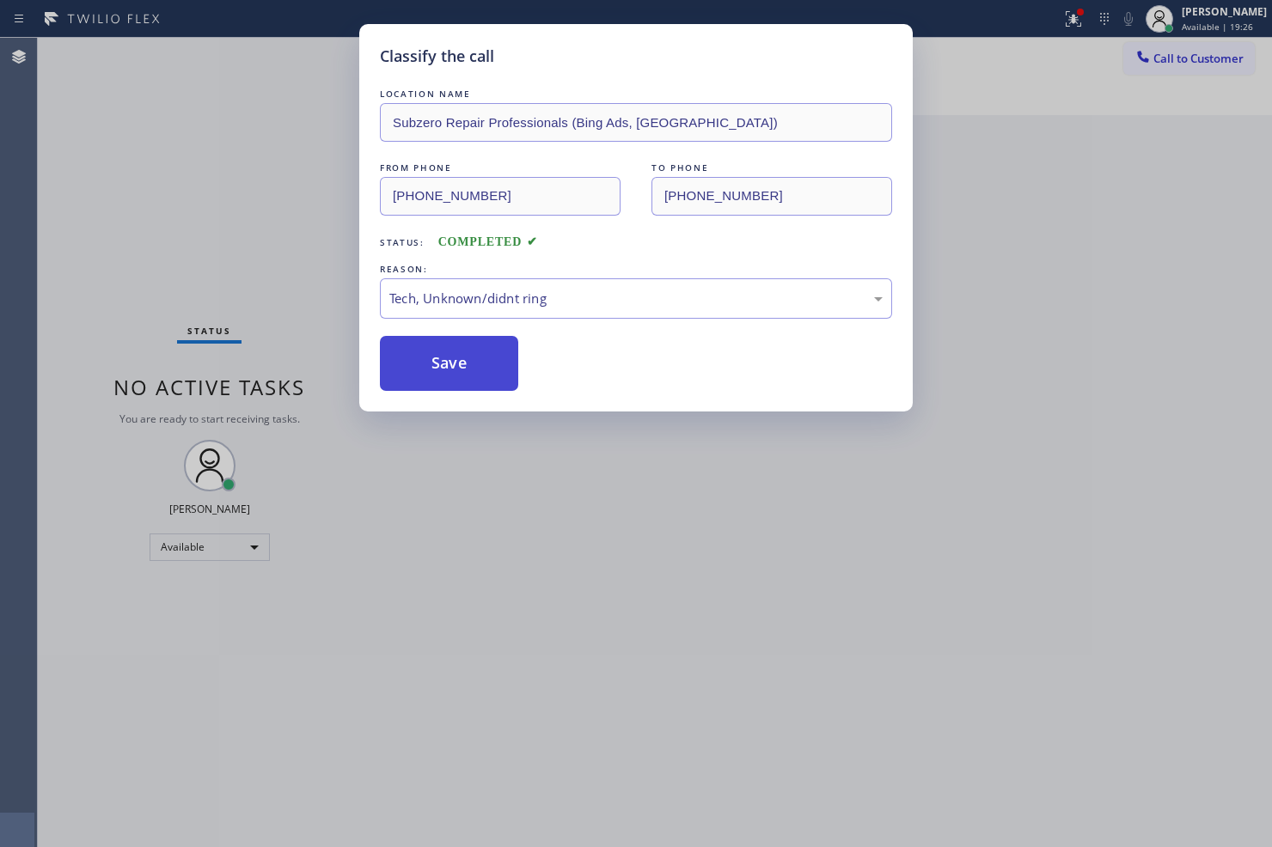
click at [456, 357] on button "Save" at bounding box center [449, 363] width 138 height 55
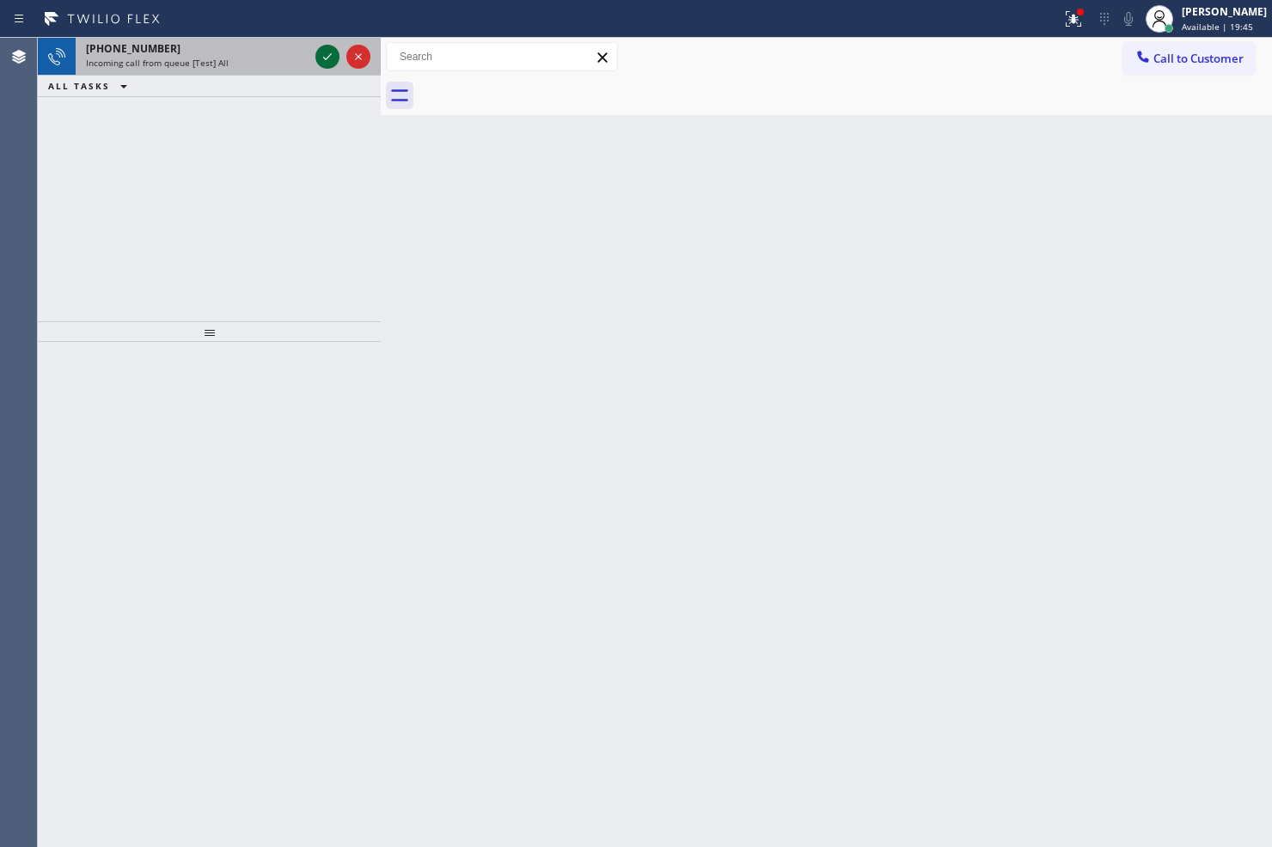
click at [327, 62] on icon at bounding box center [327, 56] width 21 height 21
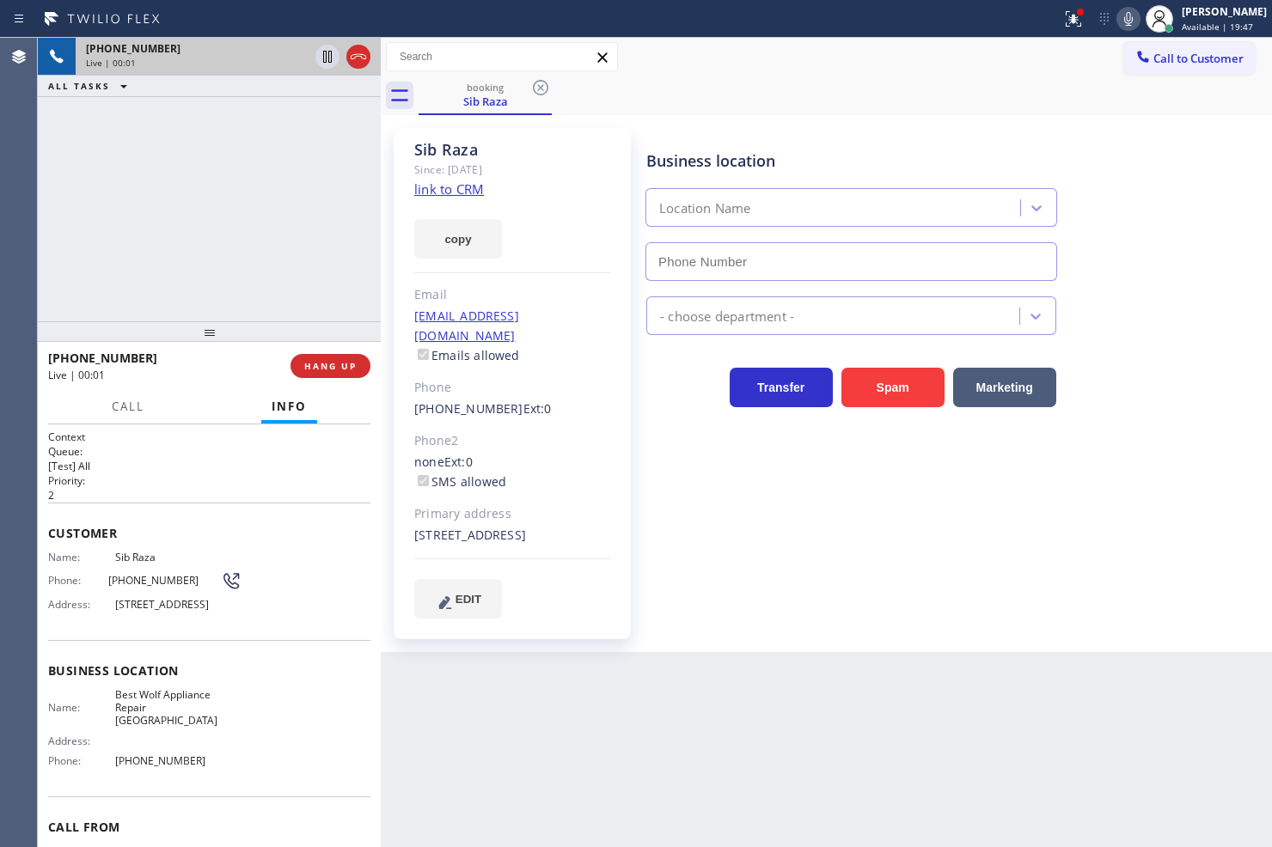
type input "(214) 949-1673"
click at [435, 186] on link "link to CRM" at bounding box center [449, 188] width 70 height 17
click at [177, 150] on div "+12145663369 Live | 00:07 ALL TASKS ALL TASKS ACTIVE TASKS TASKS IN WRAP UP" at bounding box center [209, 180] width 343 height 284
click at [187, 165] on div "+12145663369 Live | 00:36 ALL TASKS ALL TASKS ACTIVE TASKS TASKS IN WRAP UP" at bounding box center [209, 180] width 343 height 284
click at [461, 242] on button "copy" at bounding box center [458, 239] width 88 height 40
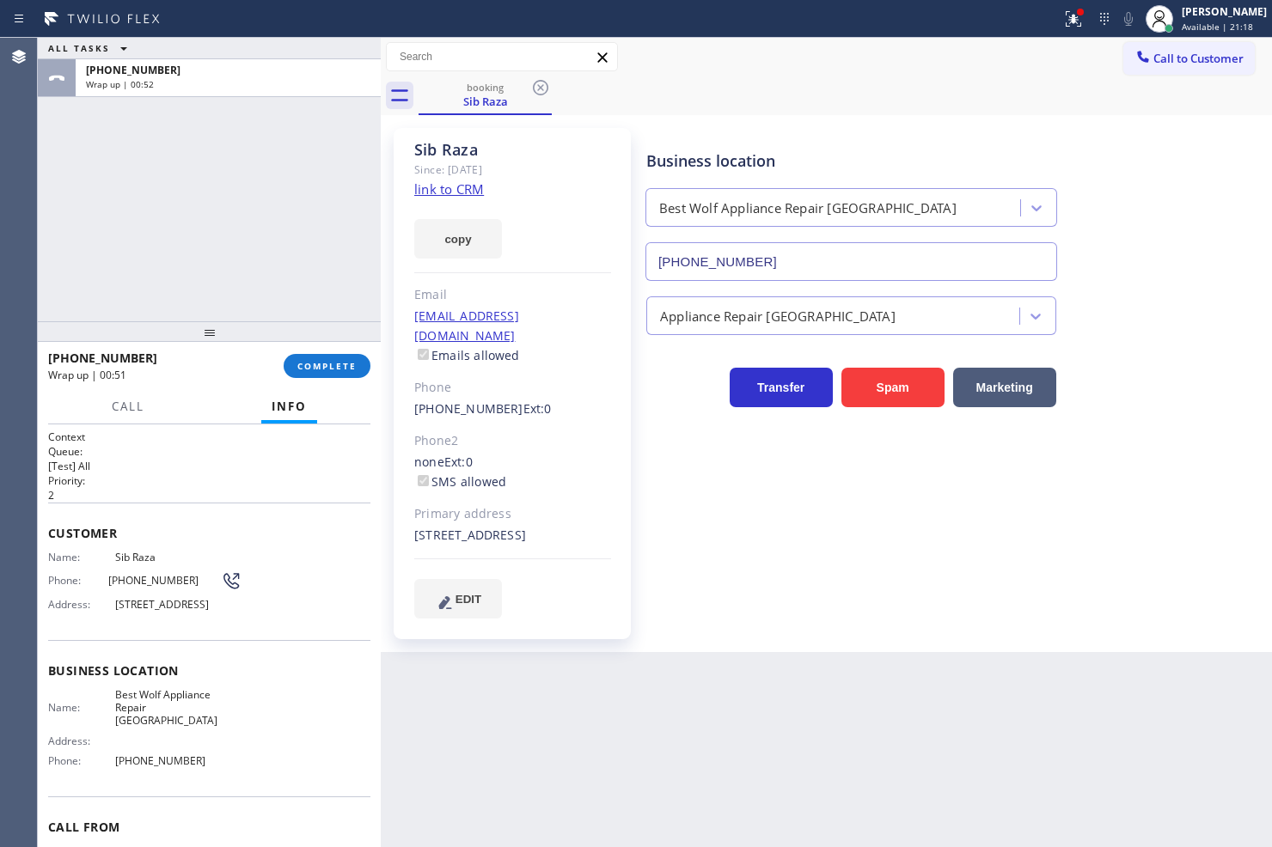
click at [280, 456] on h2 "Queue:" at bounding box center [209, 451] width 322 height 15
click at [333, 370] on span "COMPLETE" at bounding box center [326, 366] width 59 height 12
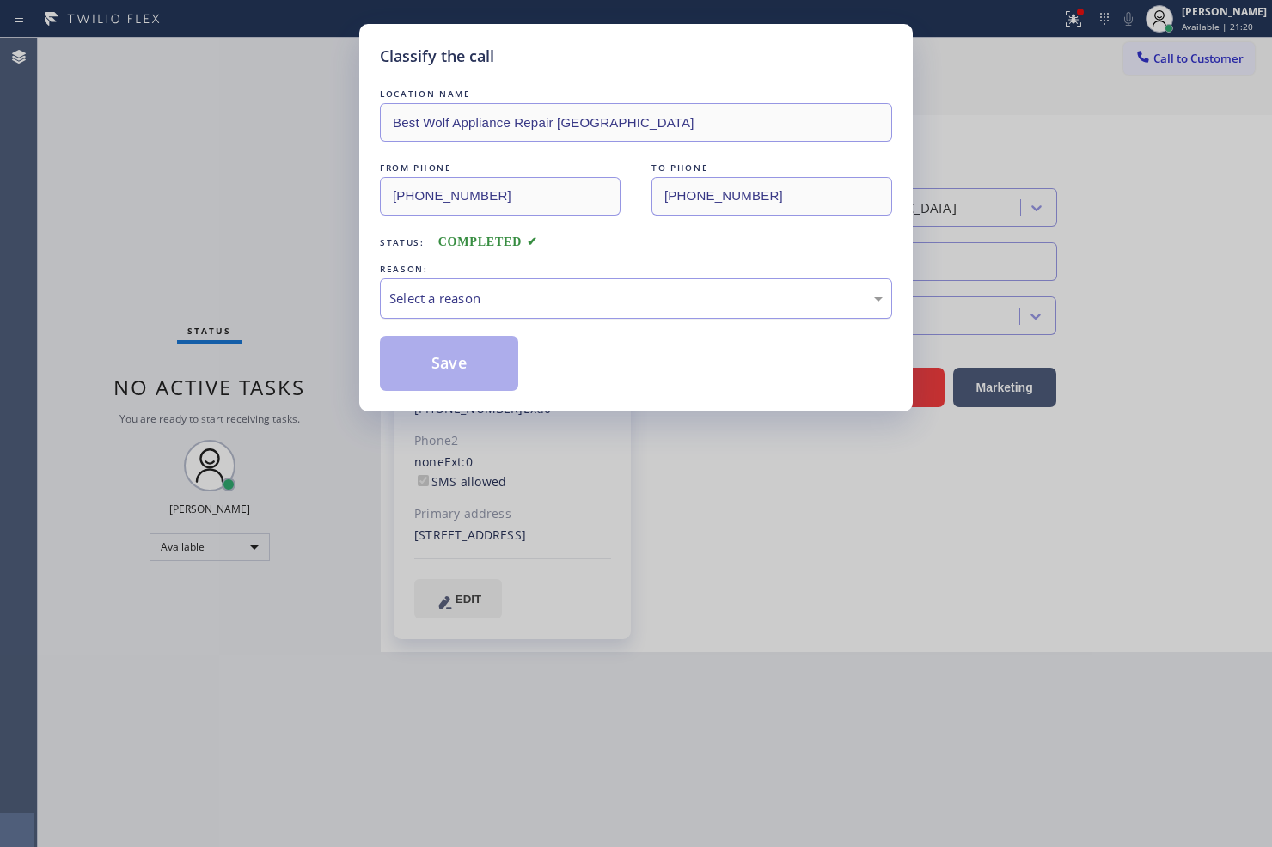
click at [435, 307] on div "Select a reason" at bounding box center [635, 299] width 493 height 20
click at [448, 376] on button "Save" at bounding box center [449, 363] width 138 height 55
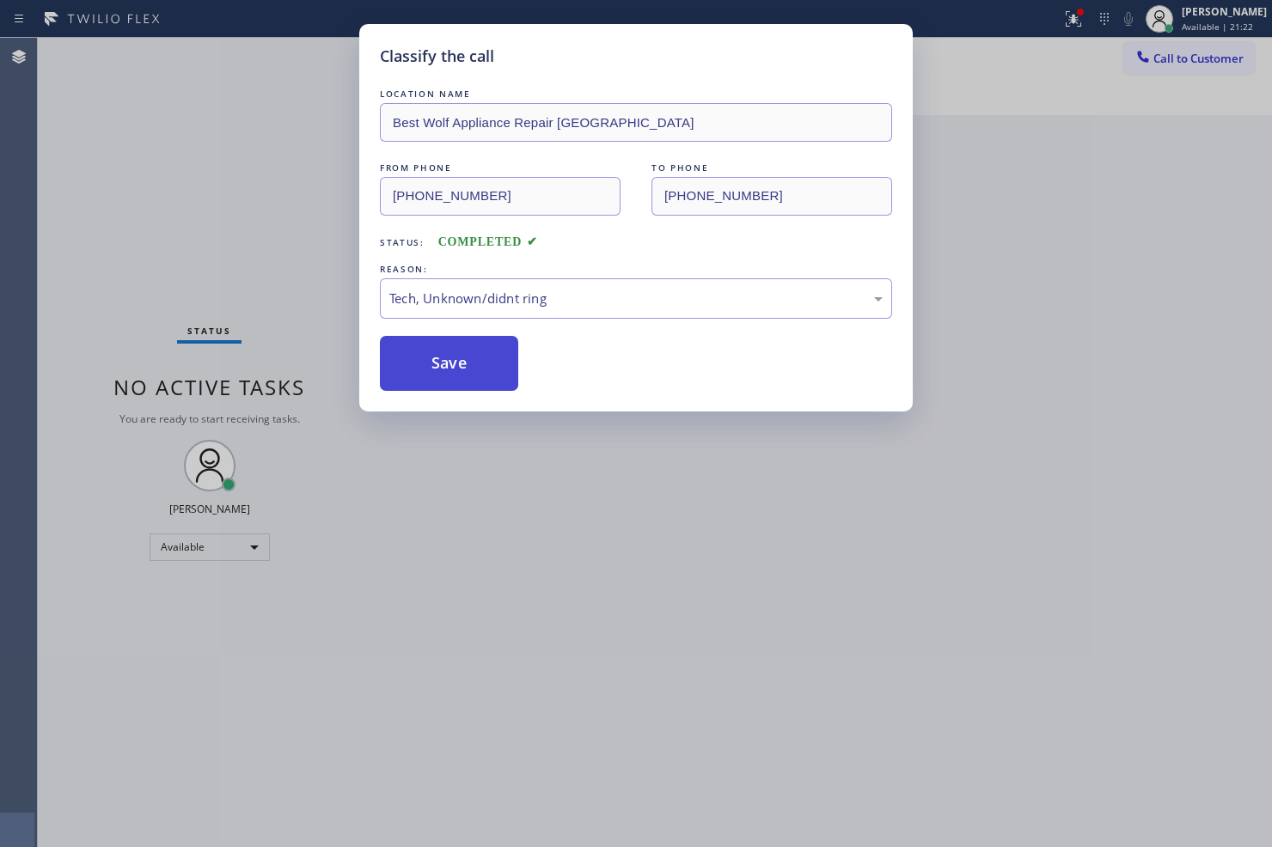
click at [448, 376] on button "Save" at bounding box center [449, 363] width 138 height 55
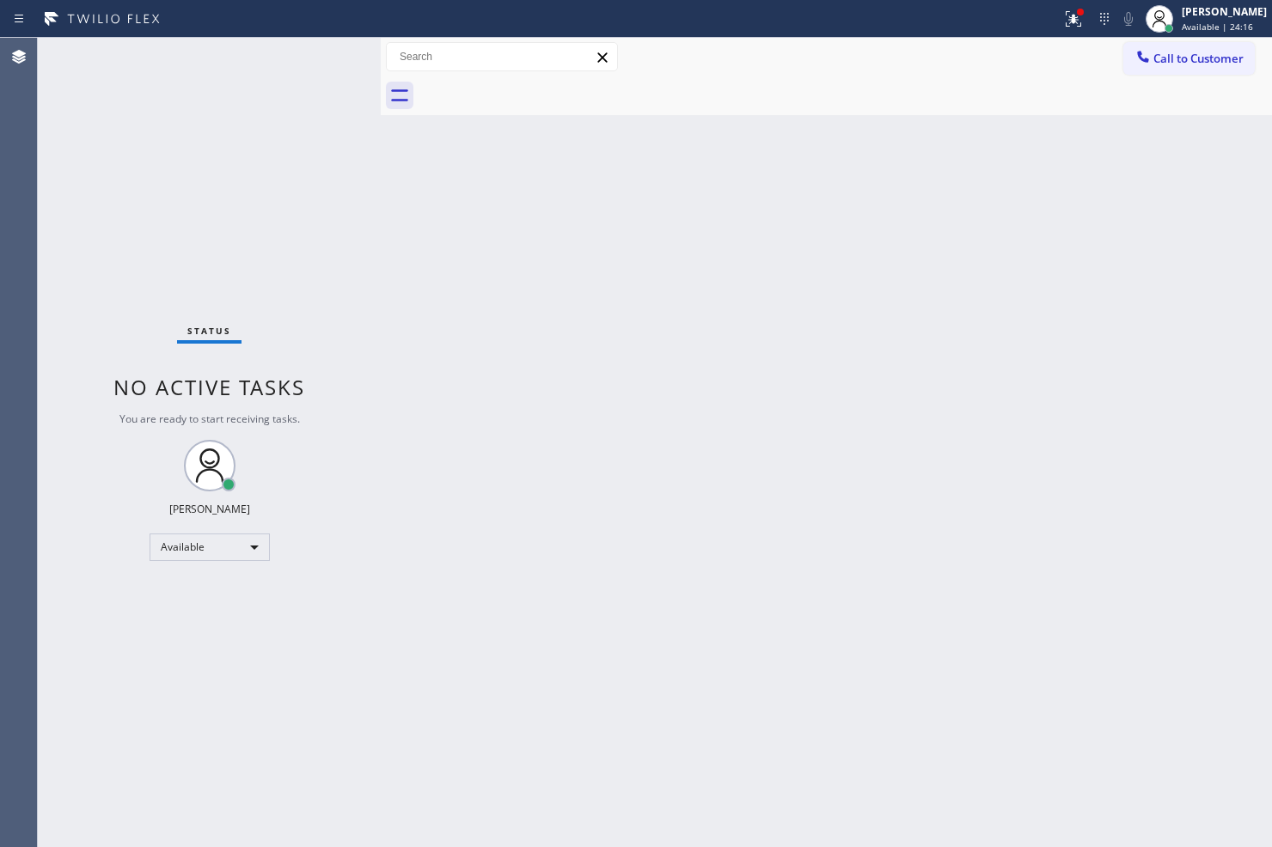
click at [335, 299] on div "Status No active tasks You are ready to start receiving tasks. [PERSON_NAME]" at bounding box center [209, 443] width 343 height 810
click at [309, 162] on div "Status No active tasks You are ready to start receiving tasks. [PERSON_NAME]" at bounding box center [209, 443] width 343 height 810
click at [331, 63] on div "Status No active tasks You are ready to start receiving tasks. [PERSON_NAME]" at bounding box center [209, 443] width 343 height 810
click at [1063, 10] on icon at bounding box center [1073, 19] width 21 height 21
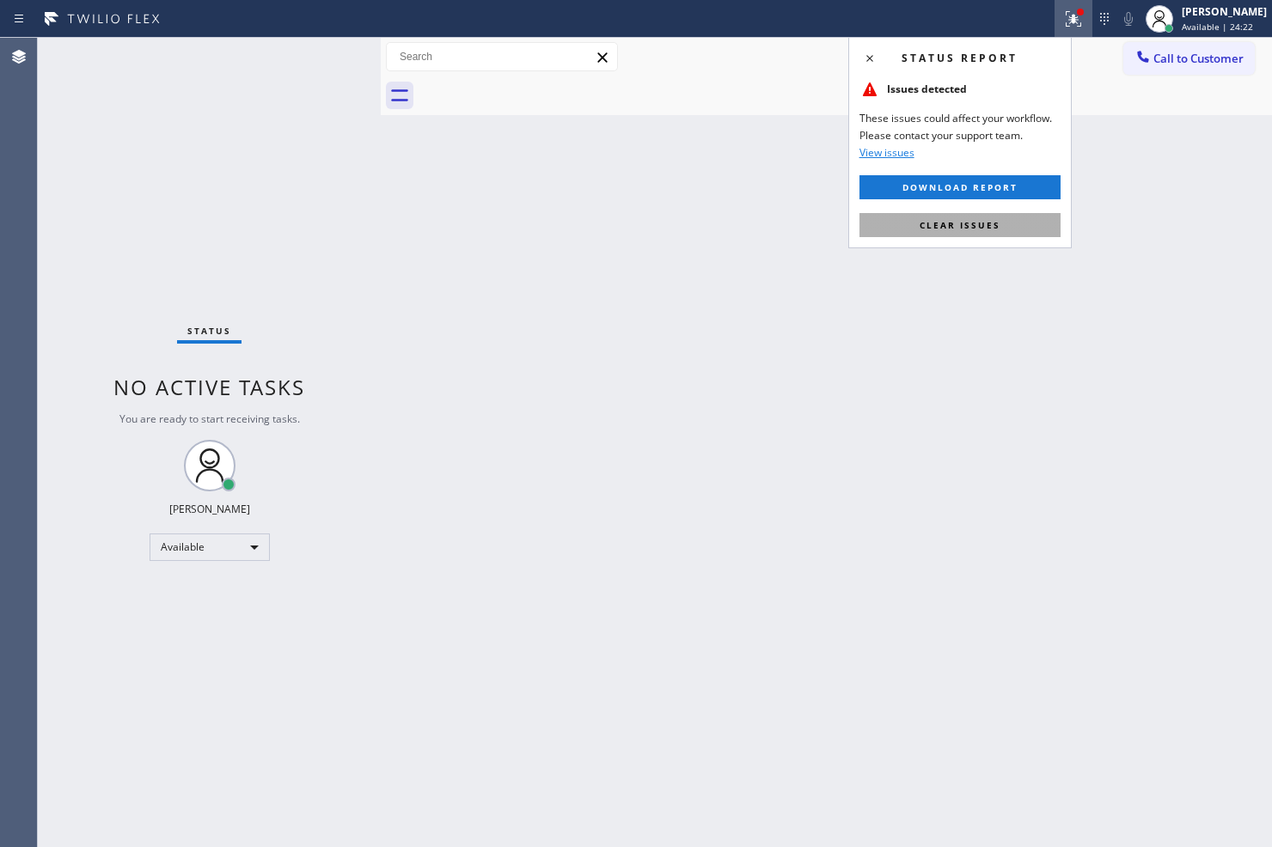
click at [986, 232] on button "Clear issues" at bounding box center [959, 225] width 201 height 24
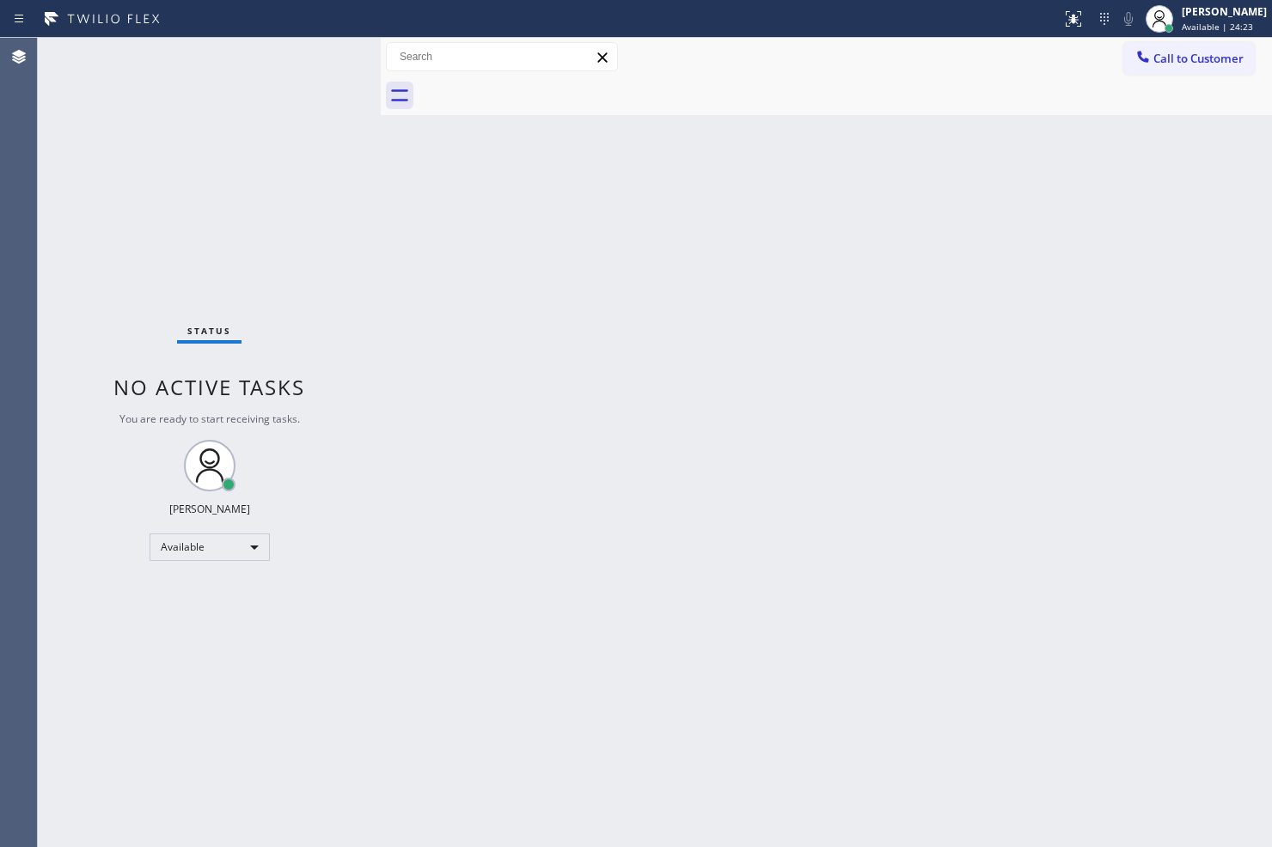
click at [623, 409] on div "Back to Dashboard Change Sender ID Customers Technicians Select a contact Outbo…" at bounding box center [826, 443] width 891 height 810
click at [202, 191] on div "Status No active tasks You are ready to start receiving tasks. [PERSON_NAME]" at bounding box center [209, 443] width 343 height 810
click at [332, 73] on div "Status No active tasks You are ready to start receiving tasks. [PERSON_NAME]" at bounding box center [209, 443] width 343 height 810
click at [775, 496] on div "Back to Dashboard Change Sender ID Customers Technicians Select a contact Outbo…" at bounding box center [826, 443] width 891 height 810
click at [972, 304] on div "Back to Dashboard Change Sender ID Customers Technicians Select a contact Outbo…" at bounding box center [826, 443] width 891 height 810
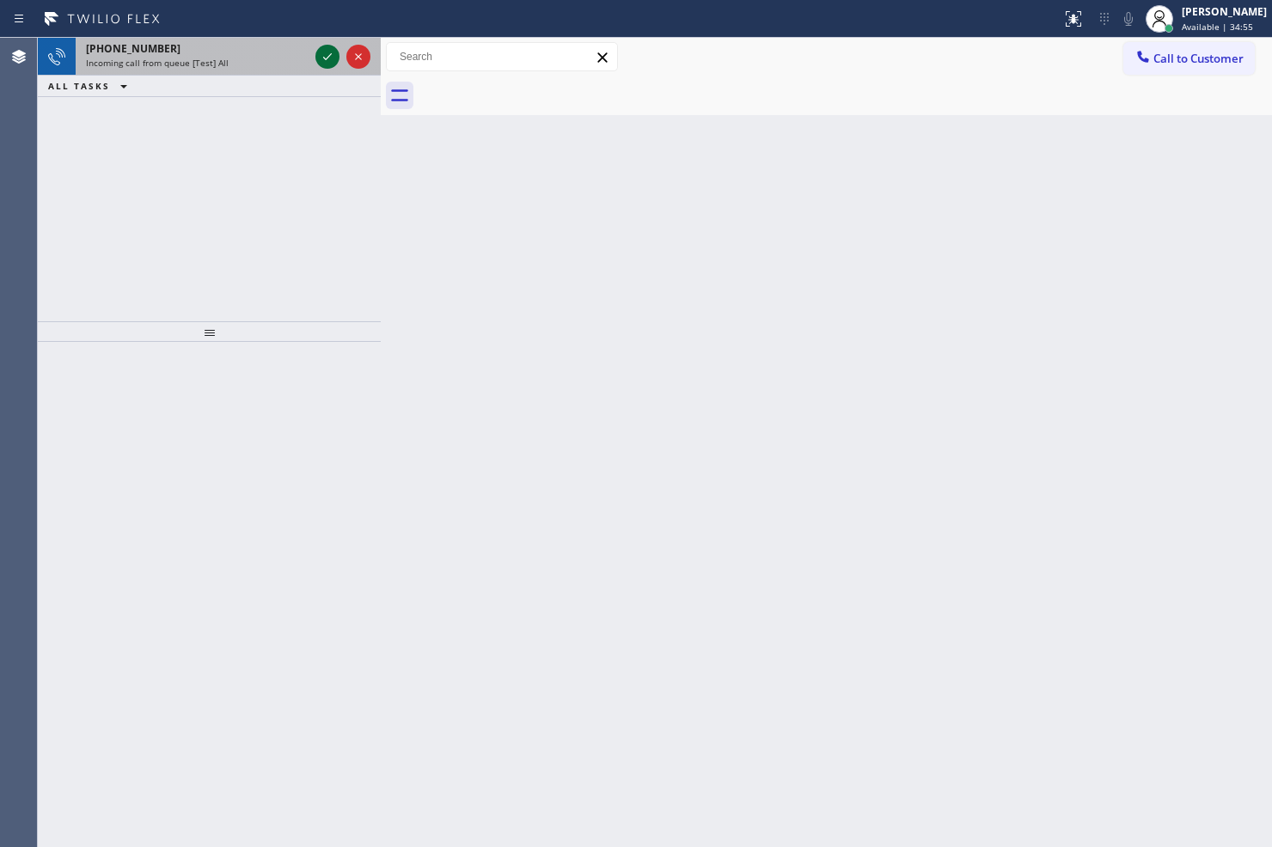
click at [327, 50] on icon at bounding box center [327, 56] width 21 height 21
click at [330, 56] on icon at bounding box center [327, 56] width 21 height 21
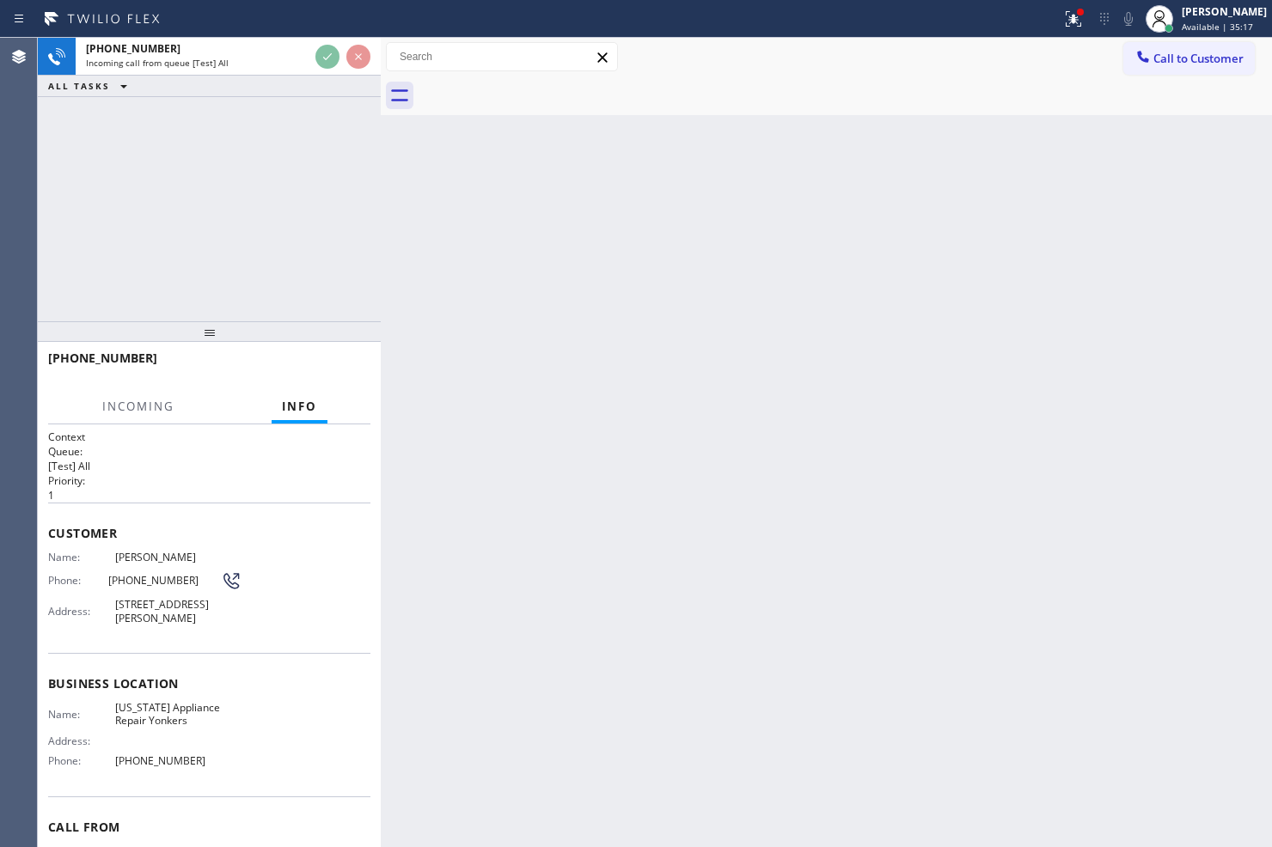
click at [349, 217] on div "+16466412935 Incoming call from queue [Test] All ALL TASKS ALL TASKS ACTIVE TAS…" at bounding box center [209, 180] width 343 height 284
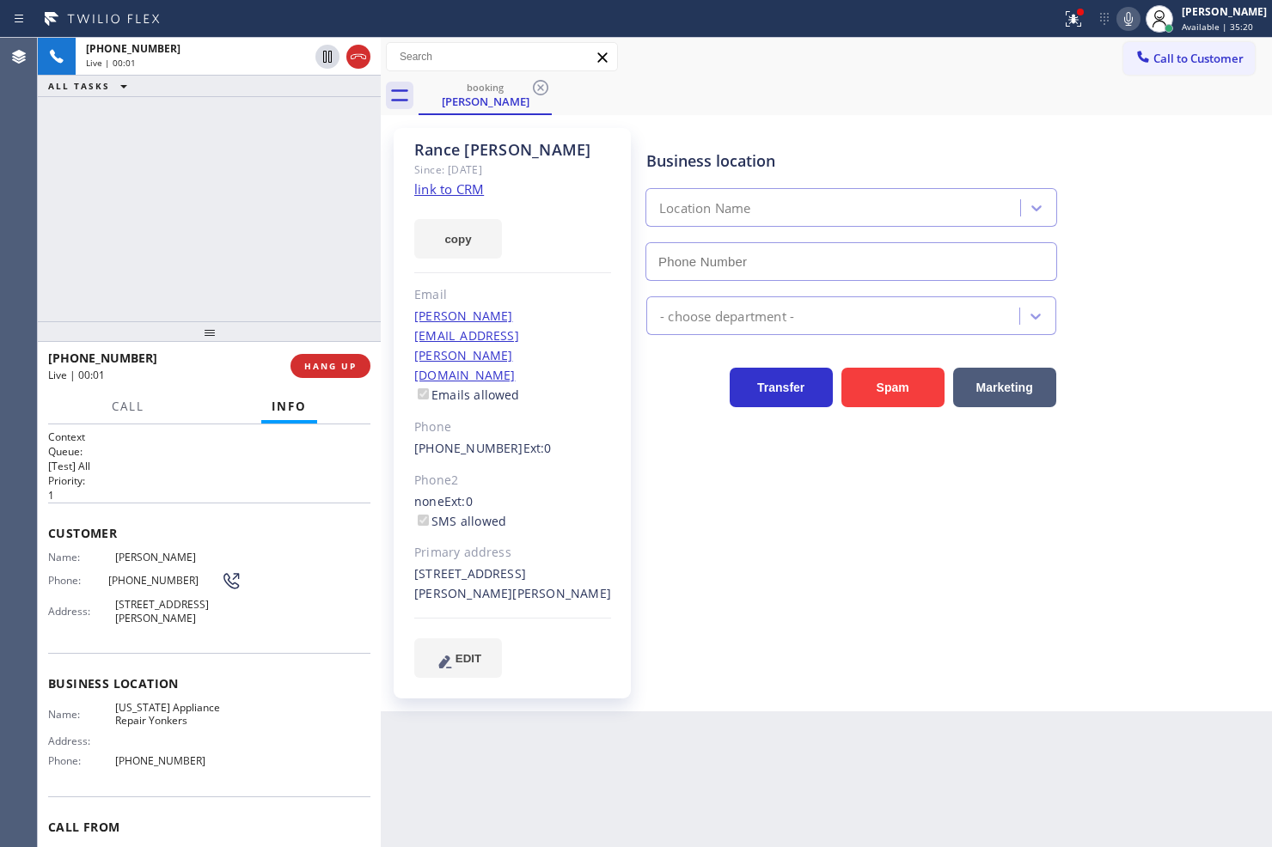
type input "(914) 873-0795"
click at [439, 189] on link "link to CRM" at bounding box center [449, 188] width 70 height 17
click at [193, 147] on div "+16466412935 Live | 00:04 ALL TASKS ALL TASKS ACTIVE TASKS TASKS IN WRAP UP" at bounding box center [209, 180] width 343 height 284
click at [235, 297] on div "+16466412935 Live | 00:05 ALL TASKS ALL TASKS ACTIVE TASKS TASKS IN WRAP UP" at bounding box center [209, 180] width 343 height 284
drag, startPoint x: 828, startPoint y: 530, endPoint x: 769, endPoint y: 513, distance: 60.9
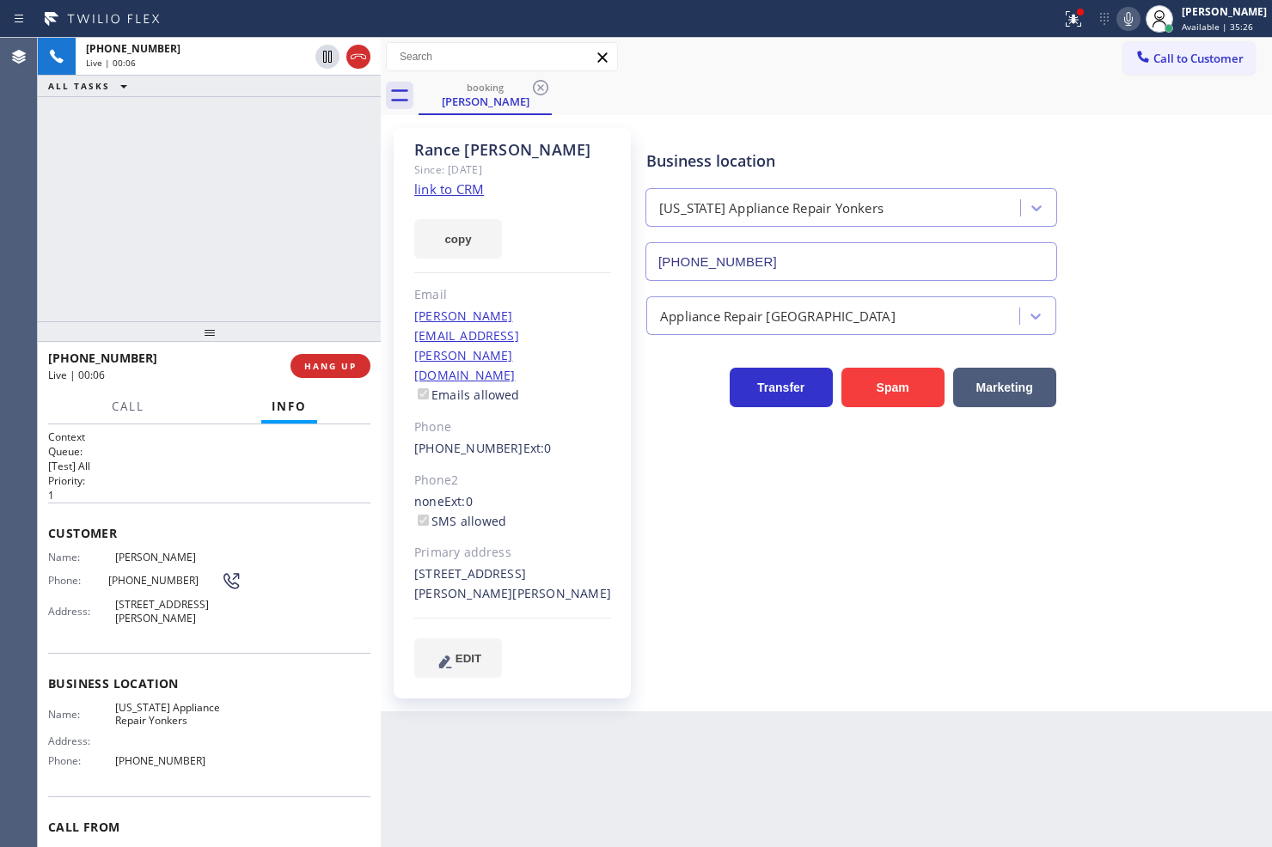
click at [829, 530] on div "Business location New York Appliance Repair Yonkers (914) 873-0795 Appliance Re…" at bounding box center [955, 402] width 625 height 541
click at [293, 288] on div "+16466412935 Live | 00:06 ALL TASKS ALL TASKS ACTIVE TASKS TASKS IN WRAP UP" at bounding box center [209, 180] width 343 height 284
click at [132, 173] on div "+16466412935 Live | 00:39 ALL TASKS ALL TASKS ACTIVE TASKS TASKS IN WRAP UP" at bounding box center [209, 180] width 343 height 284
click at [165, 101] on div "+16466412935 Live | 01:12 ALL TASKS ALL TASKS ACTIVE TASKS TASKS IN WRAP UP" at bounding box center [209, 180] width 343 height 284
click at [248, 233] on div "+16466412935 Live | 01:15 ALL TASKS ALL TASKS ACTIVE TASKS TASKS IN WRAP UP" at bounding box center [209, 180] width 343 height 284
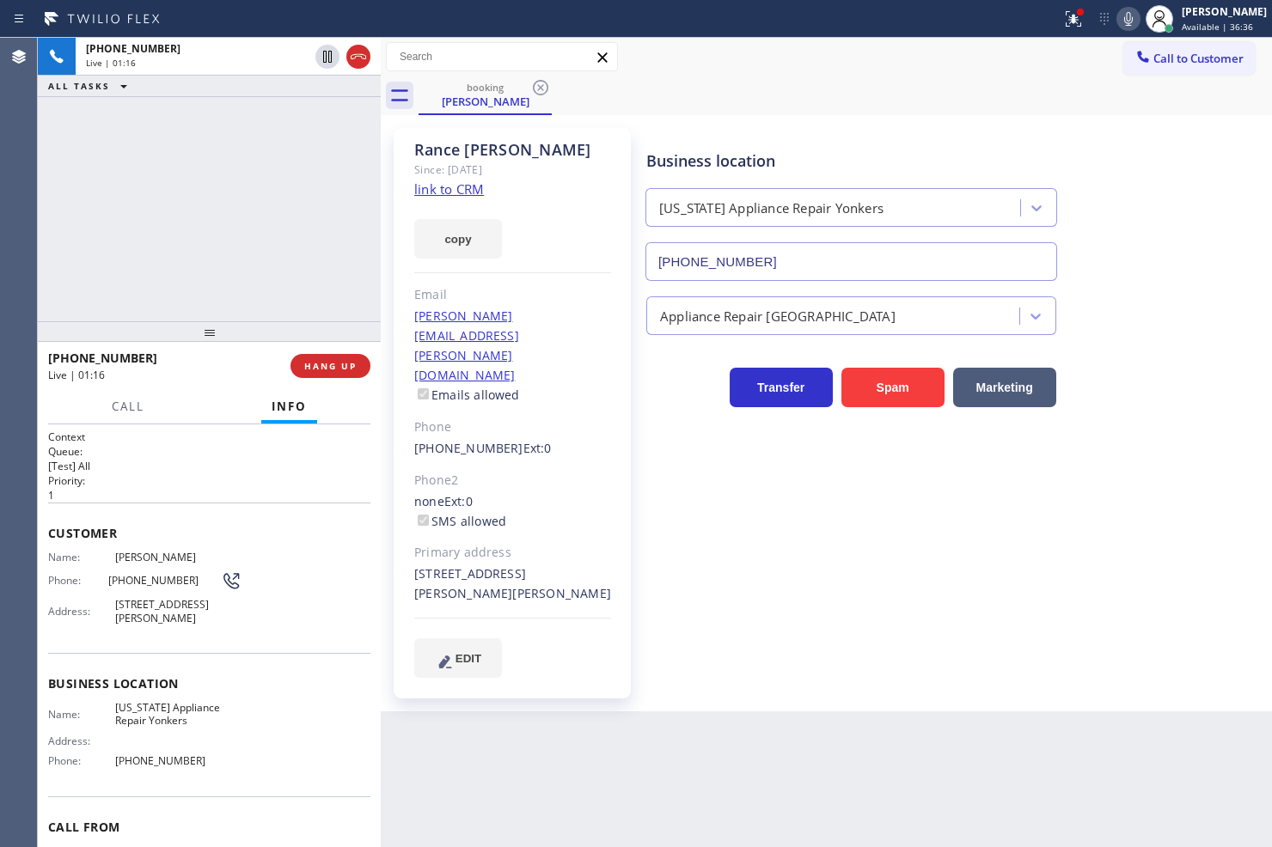
click at [289, 525] on span "Customer" at bounding box center [209, 533] width 322 height 16
click at [147, 409] on button "Call" at bounding box center [127, 407] width 53 height 34
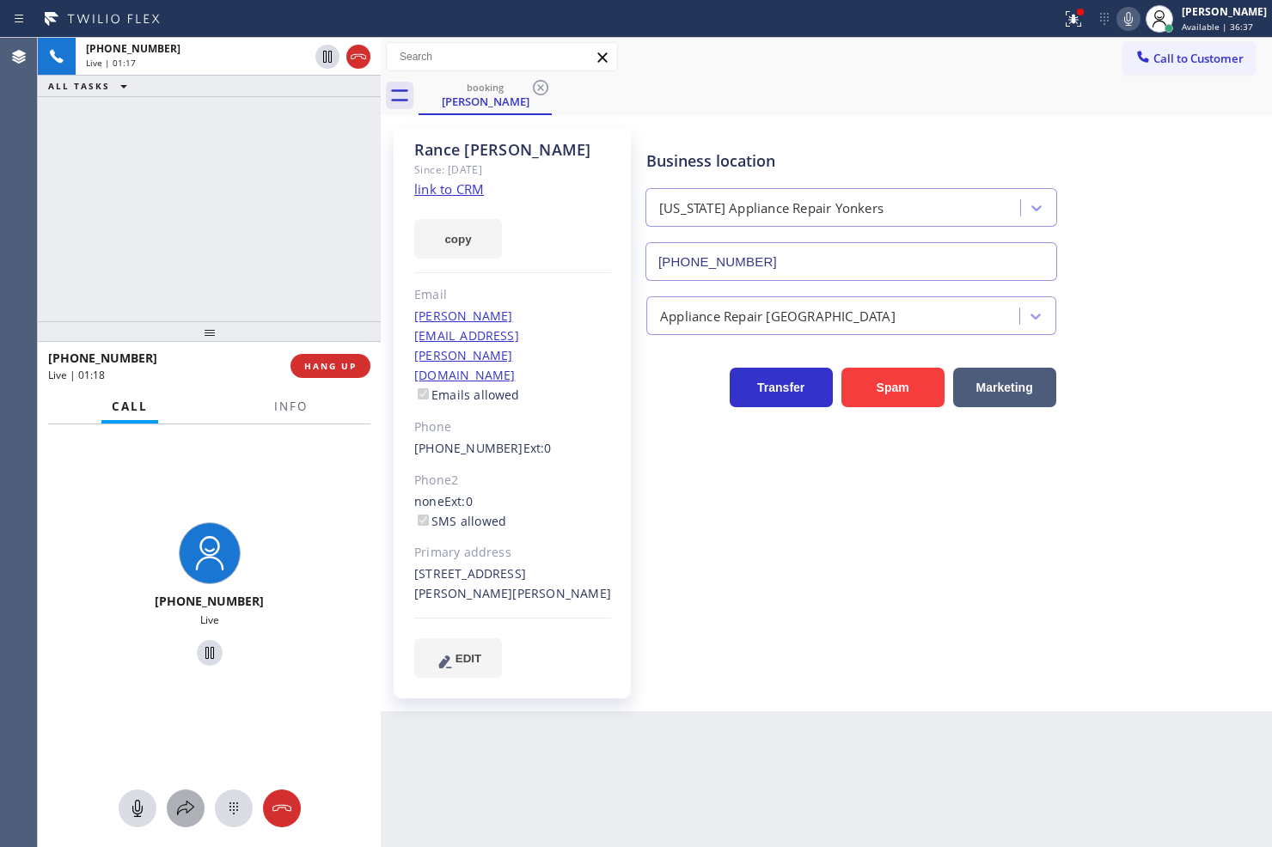
click at [187, 800] on icon at bounding box center [185, 808] width 21 height 21
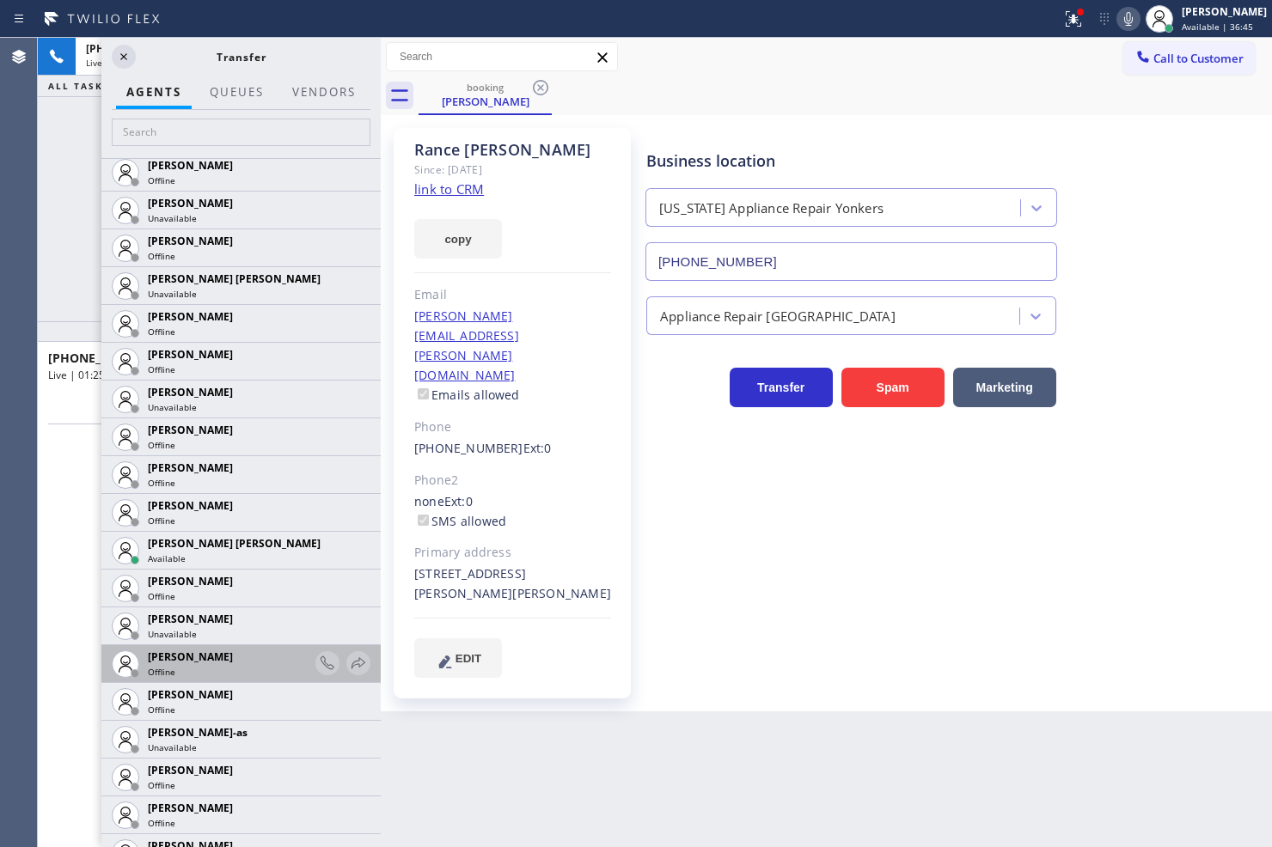
scroll to position [1146, 0]
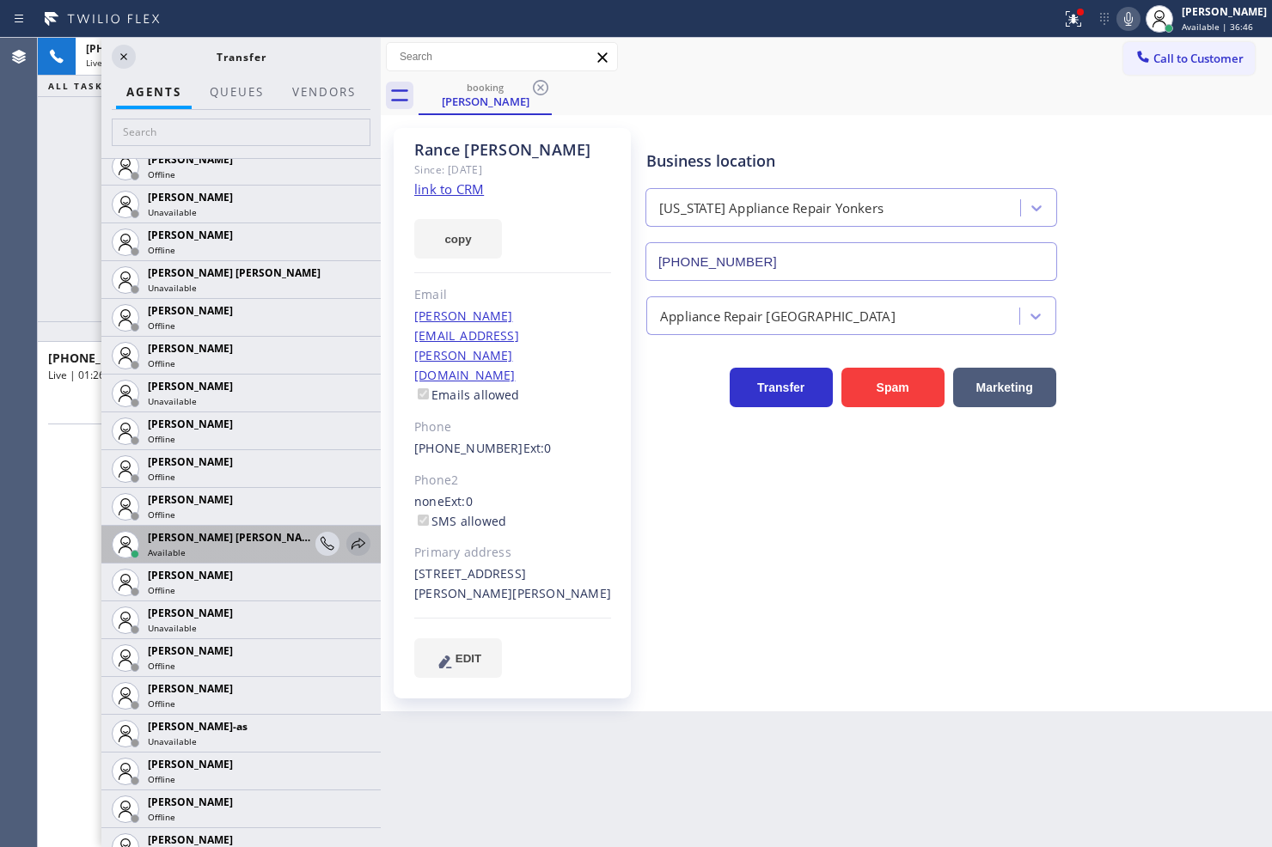
click at [352, 545] on icon at bounding box center [359, 543] width 14 height 11
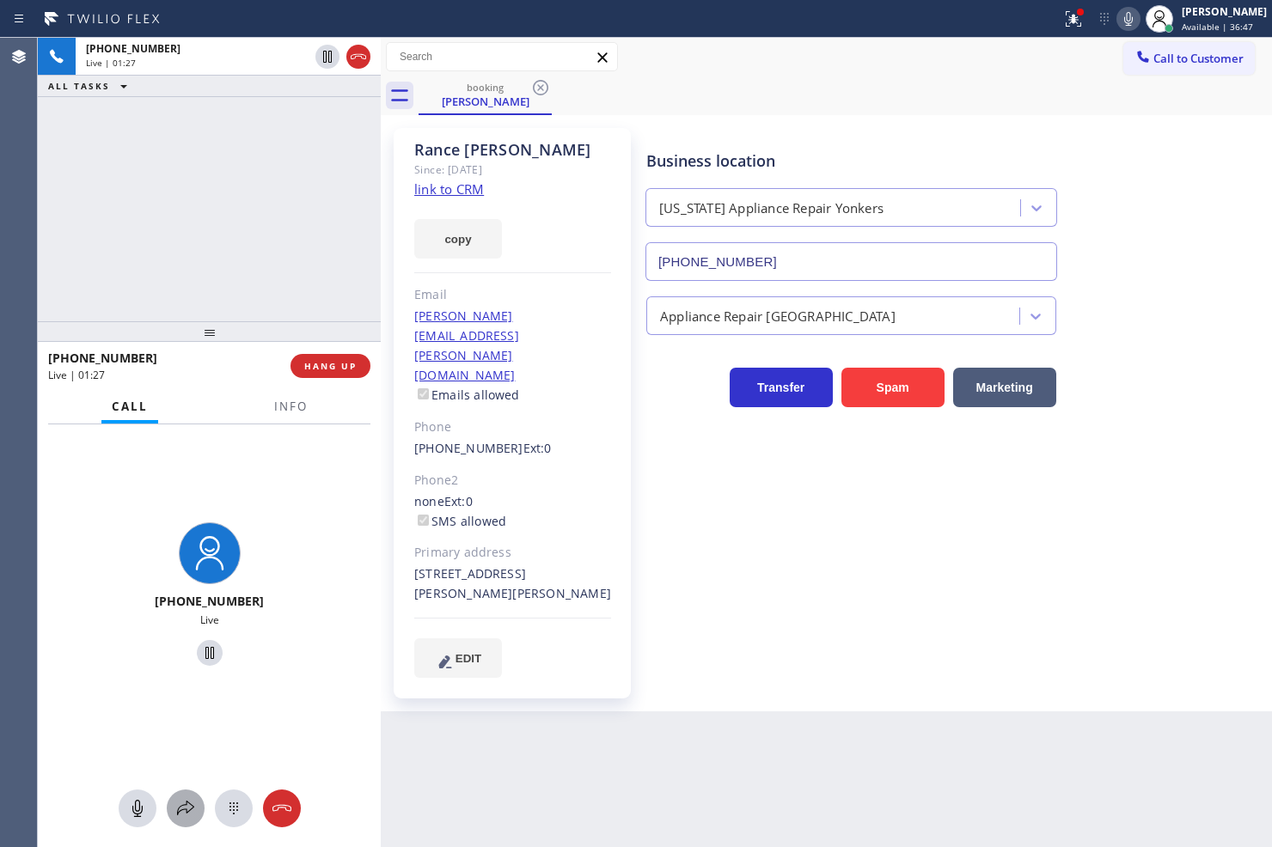
click at [191, 805] on icon at bounding box center [185, 808] width 21 height 21
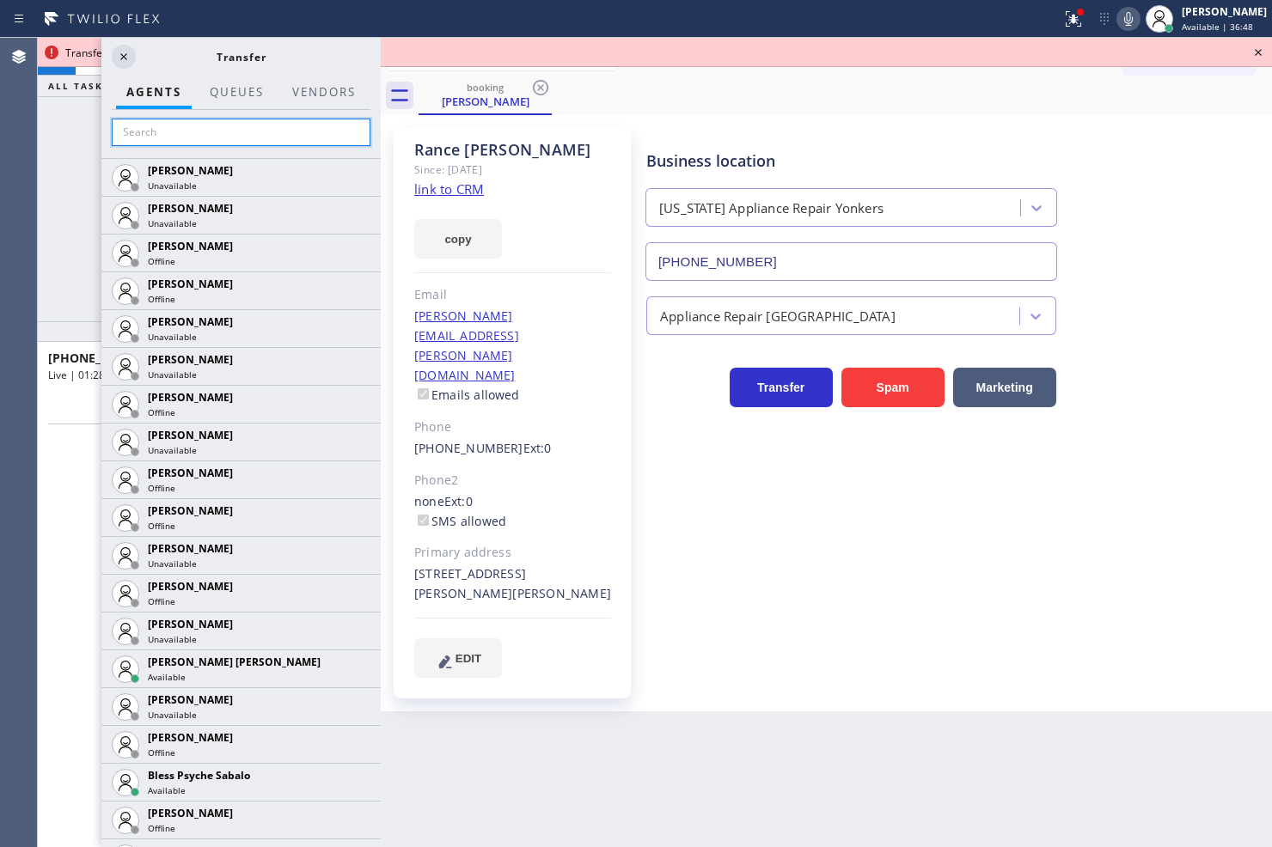
click at [222, 138] on input "text" at bounding box center [241, 133] width 259 height 28
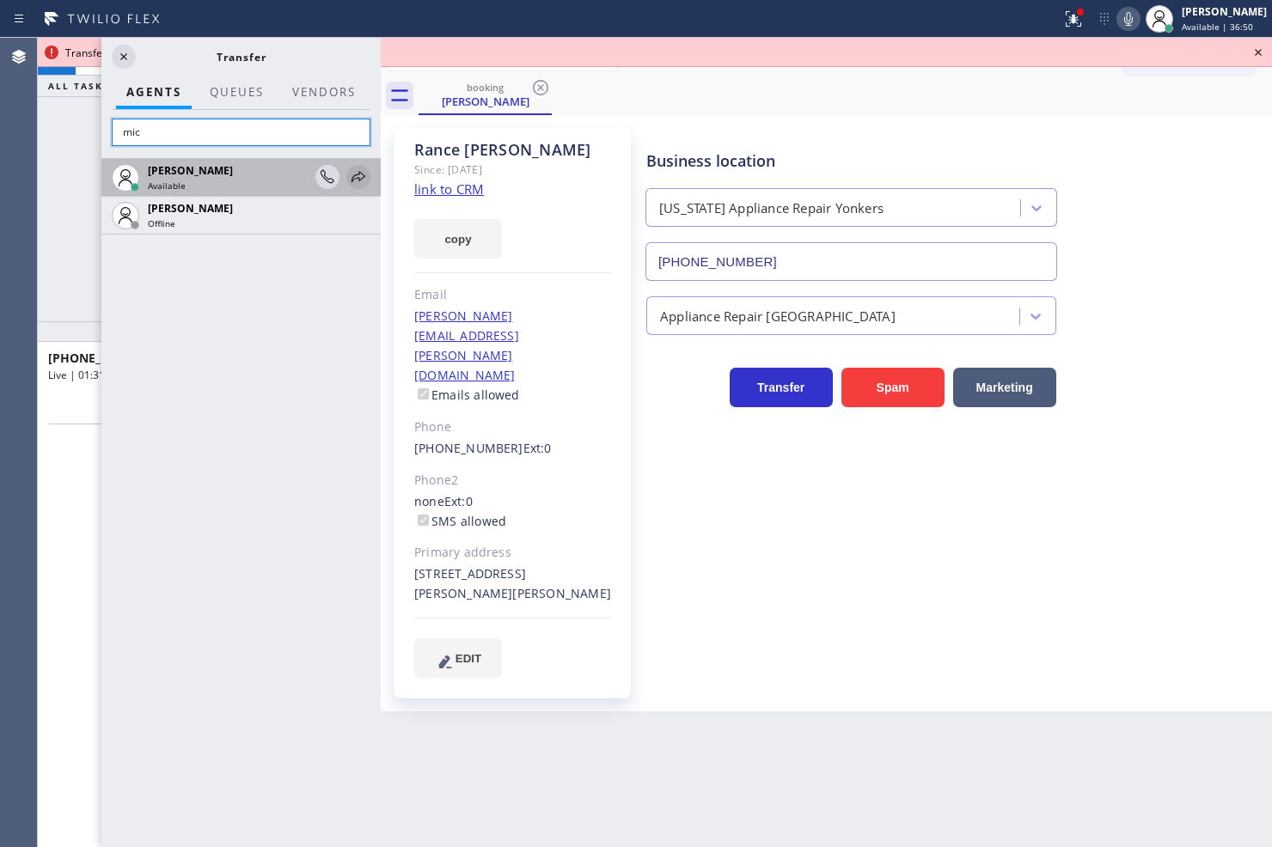
type input "mic"
click at [351, 168] on icon at bounding box center [358, 177] width 21 height 21
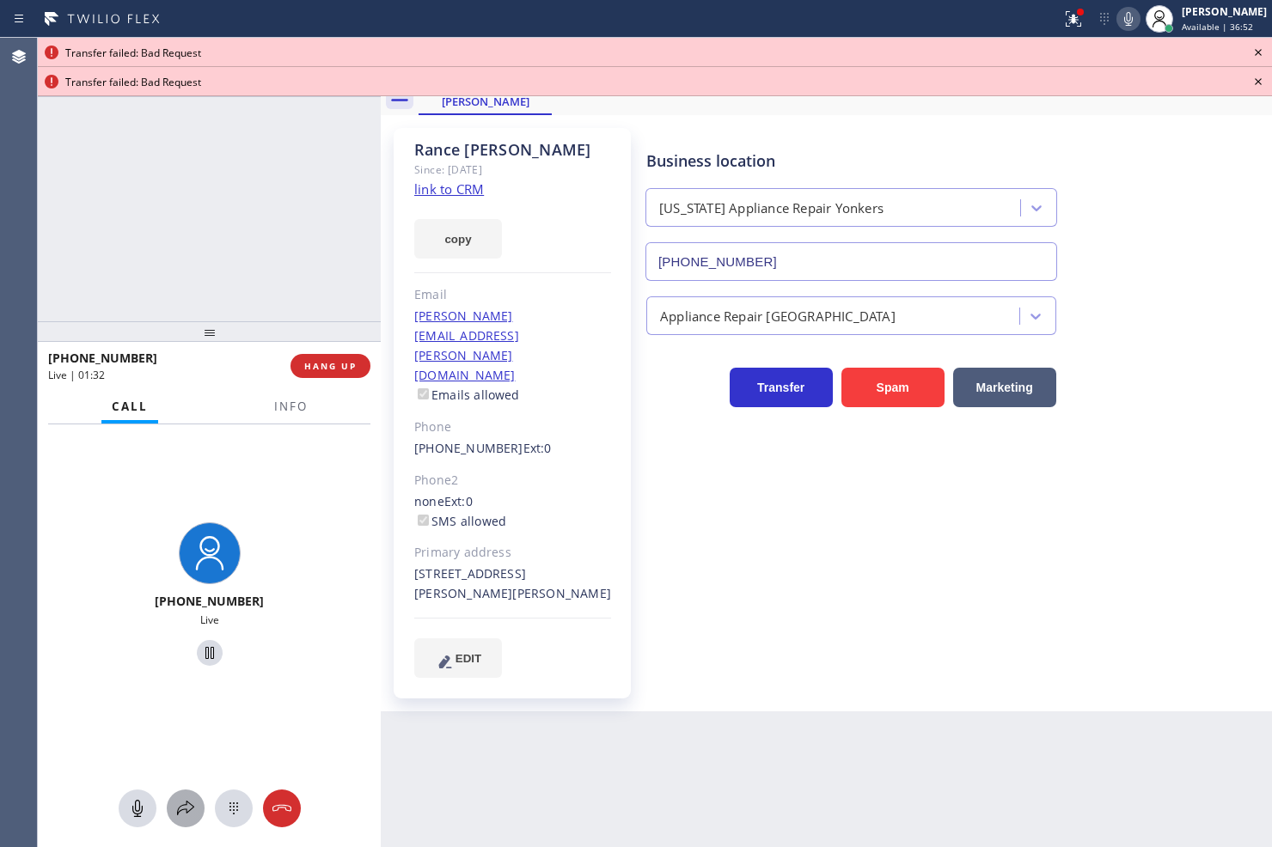
click at [177, 811] on icon at bounding box center [185, 808] width 21 height 21
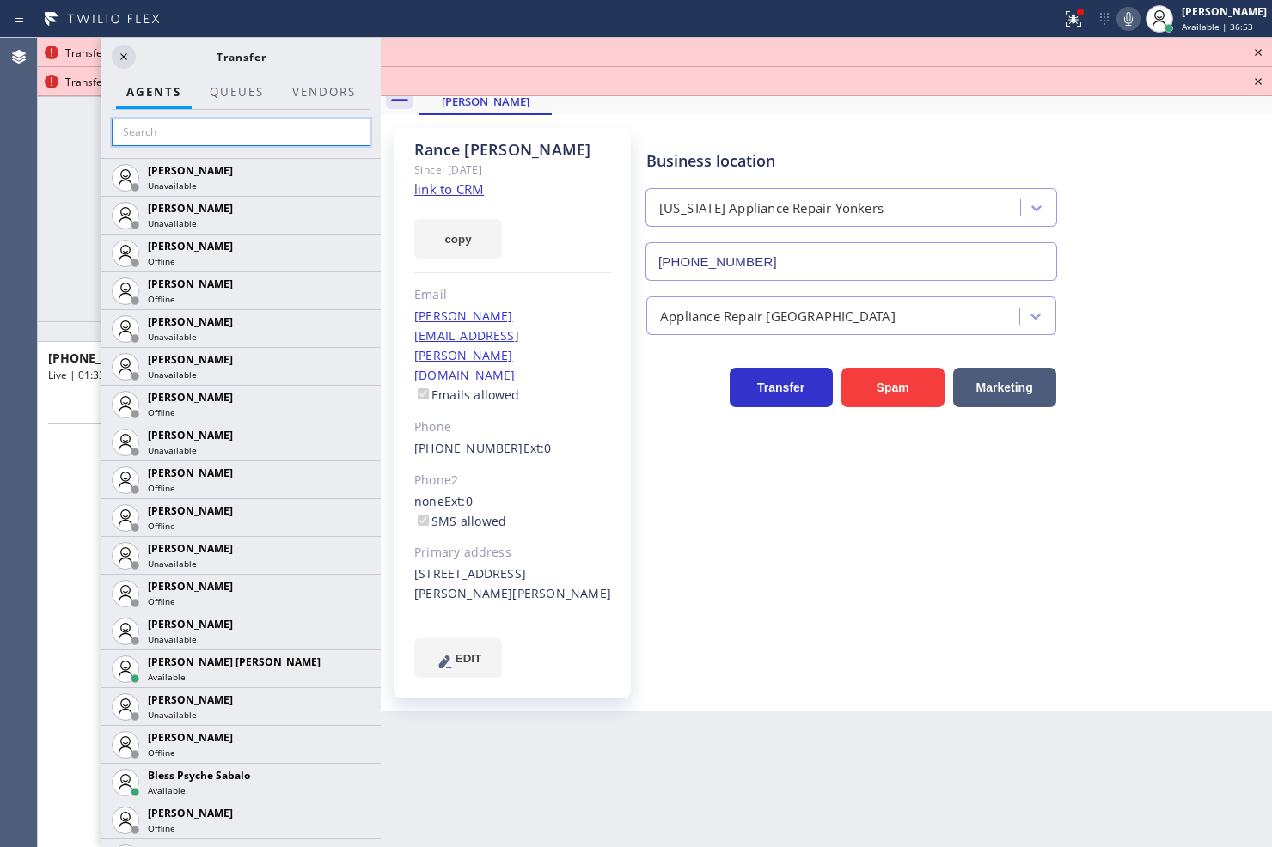
click at [167, 130] on input "text" at bounding box center [241, 133] width 259 height 28
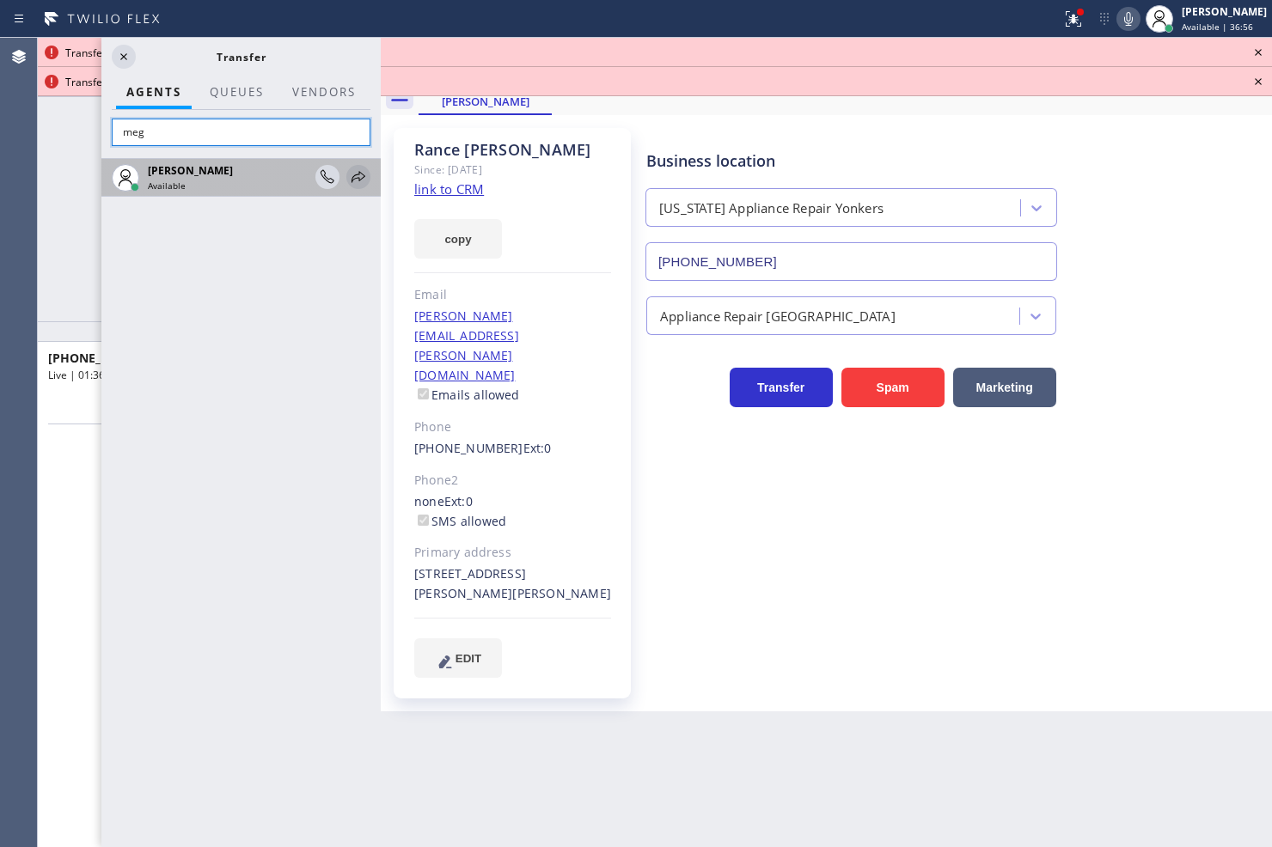
type input "meg"
click at [354, 177] on icon at bounding box center [358, 177] width 21 height 21
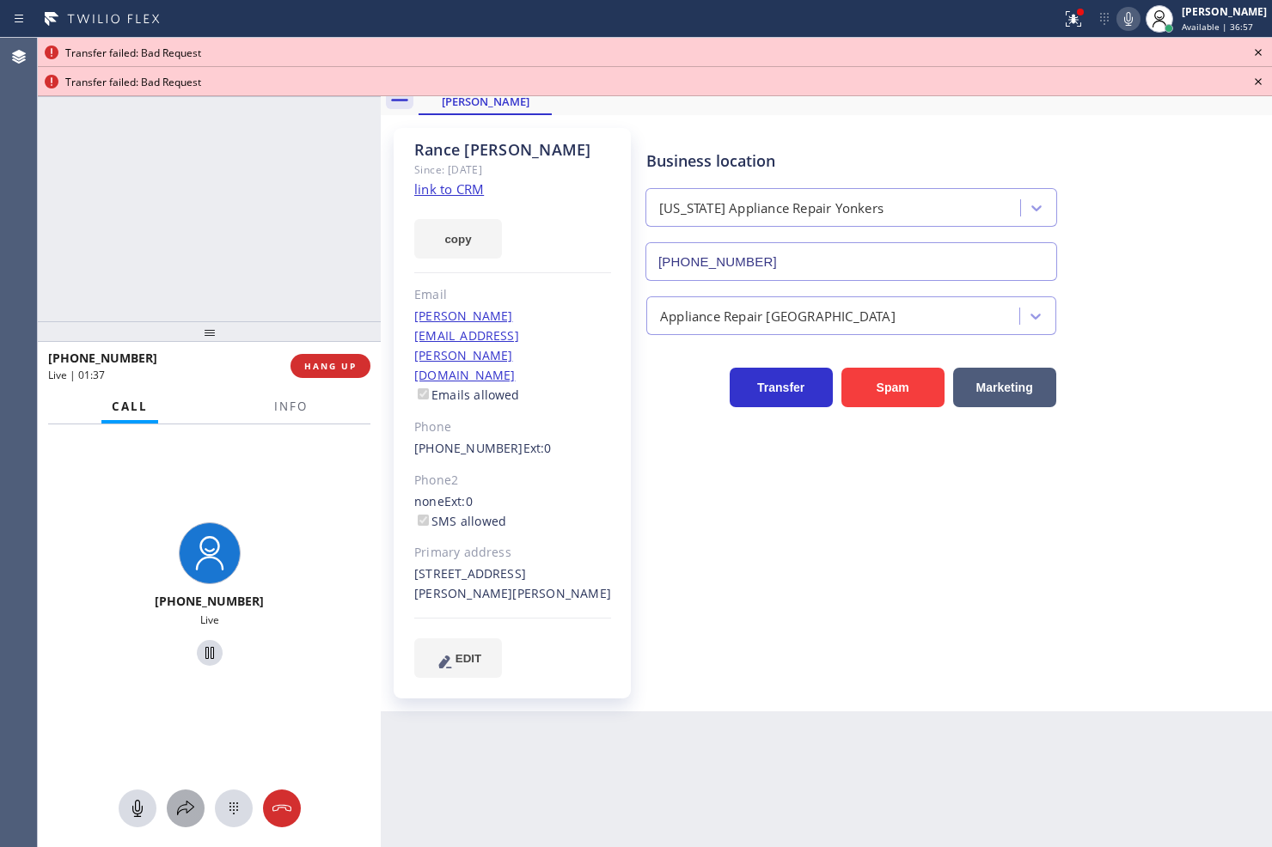
click at [186, 804] on icon at bounding box center [185, 808] width 17 height 15
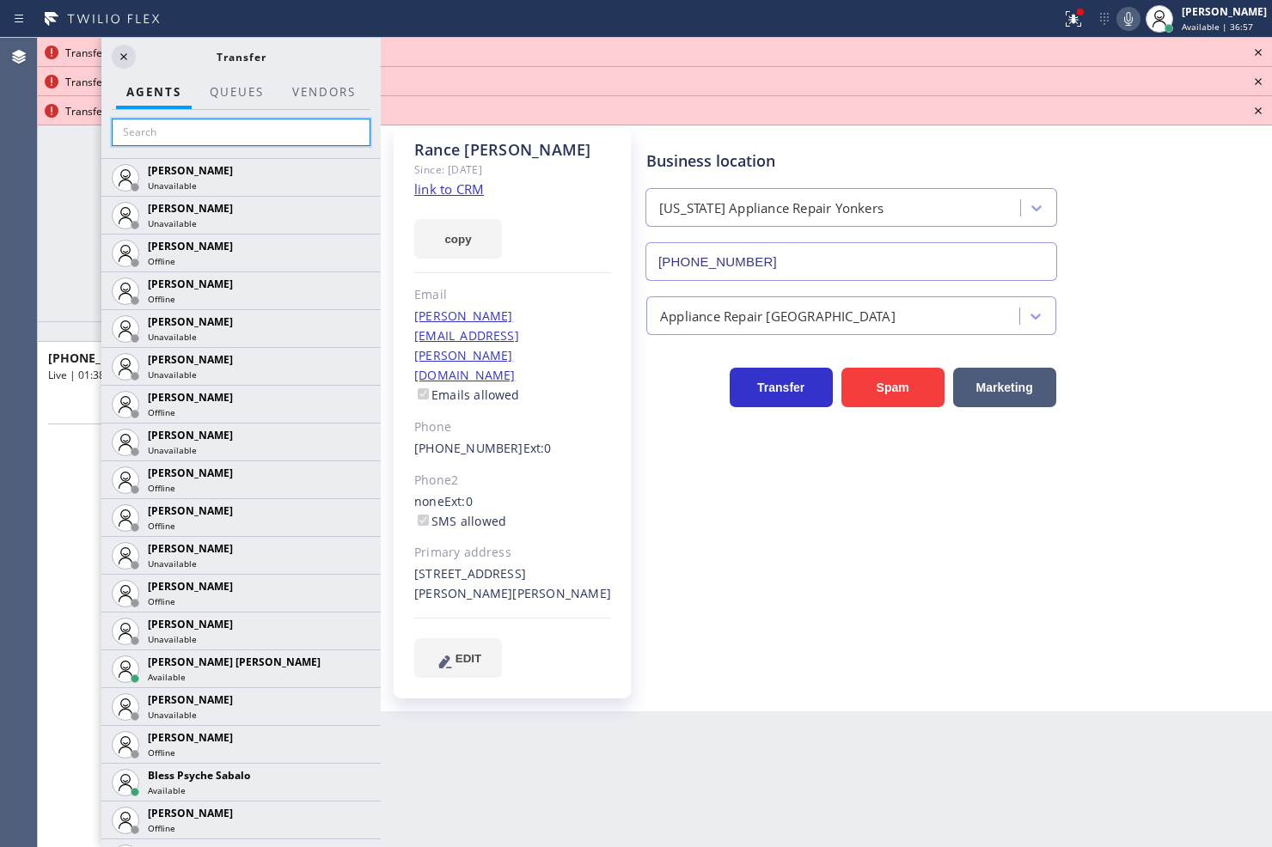
click at [161, 133] on input "text" at bounding box center [241, 133] width 259 height 28
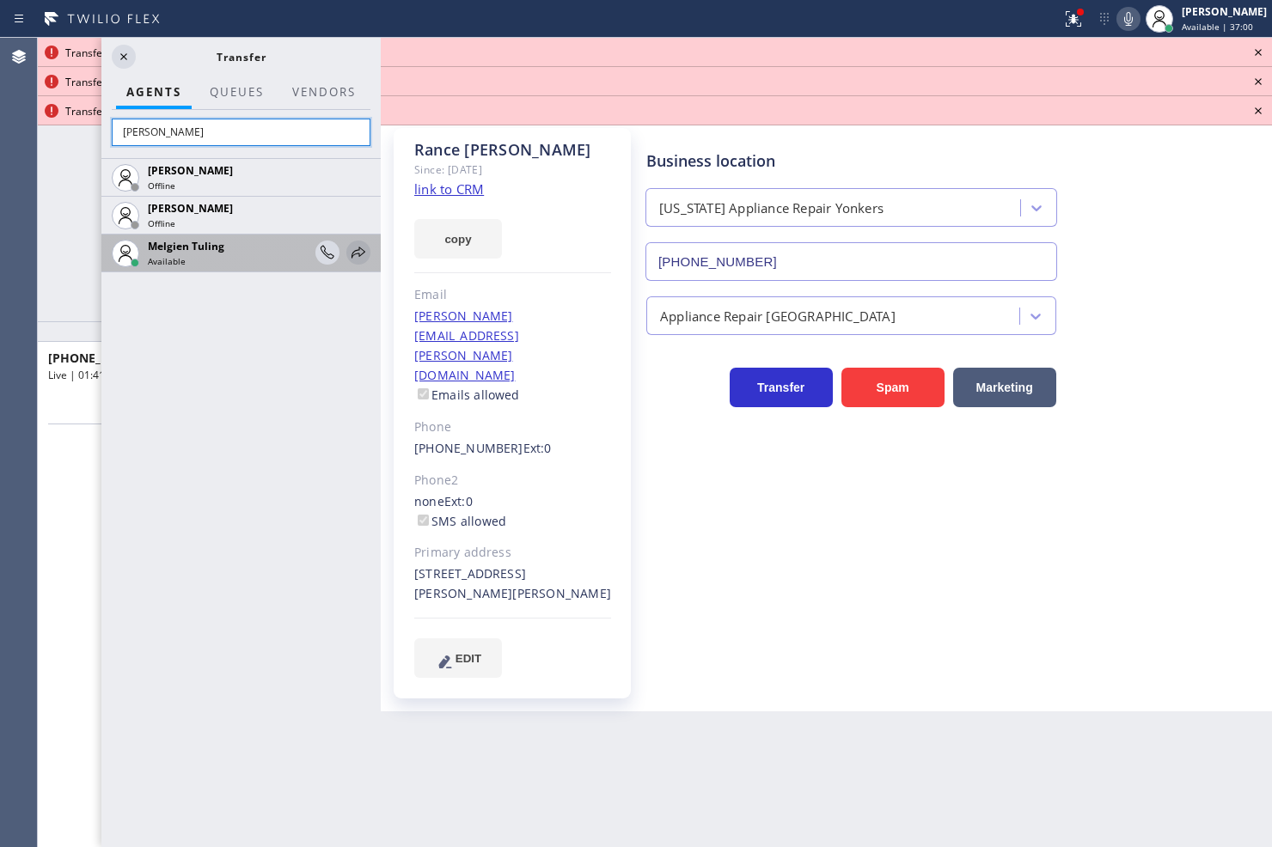
type input "[PERSON_NAME]"
click at [364, 255] on icon at bounding box center [358, 252] width 21 height 21
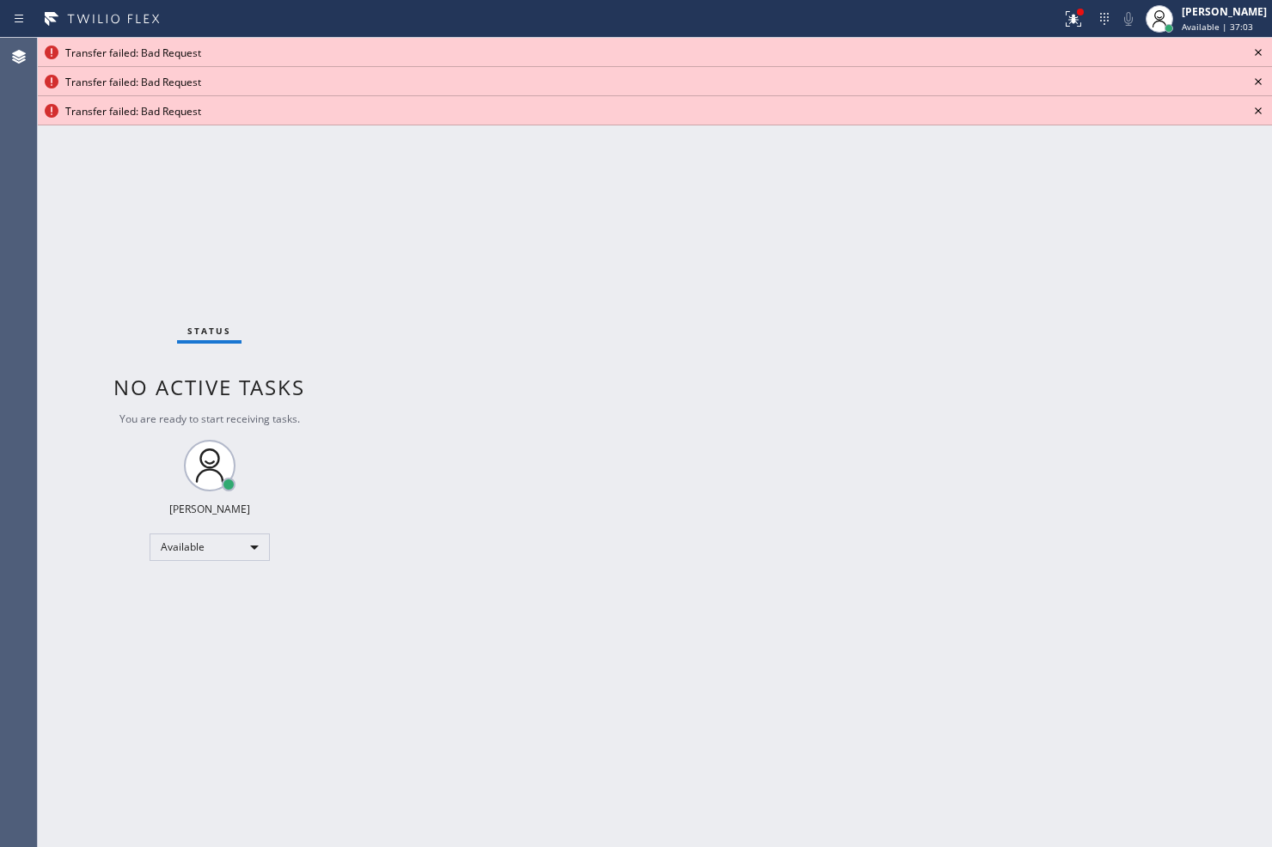
click at [1258, 49] on icon at bounding box center [1258, 52] width 21 height 21
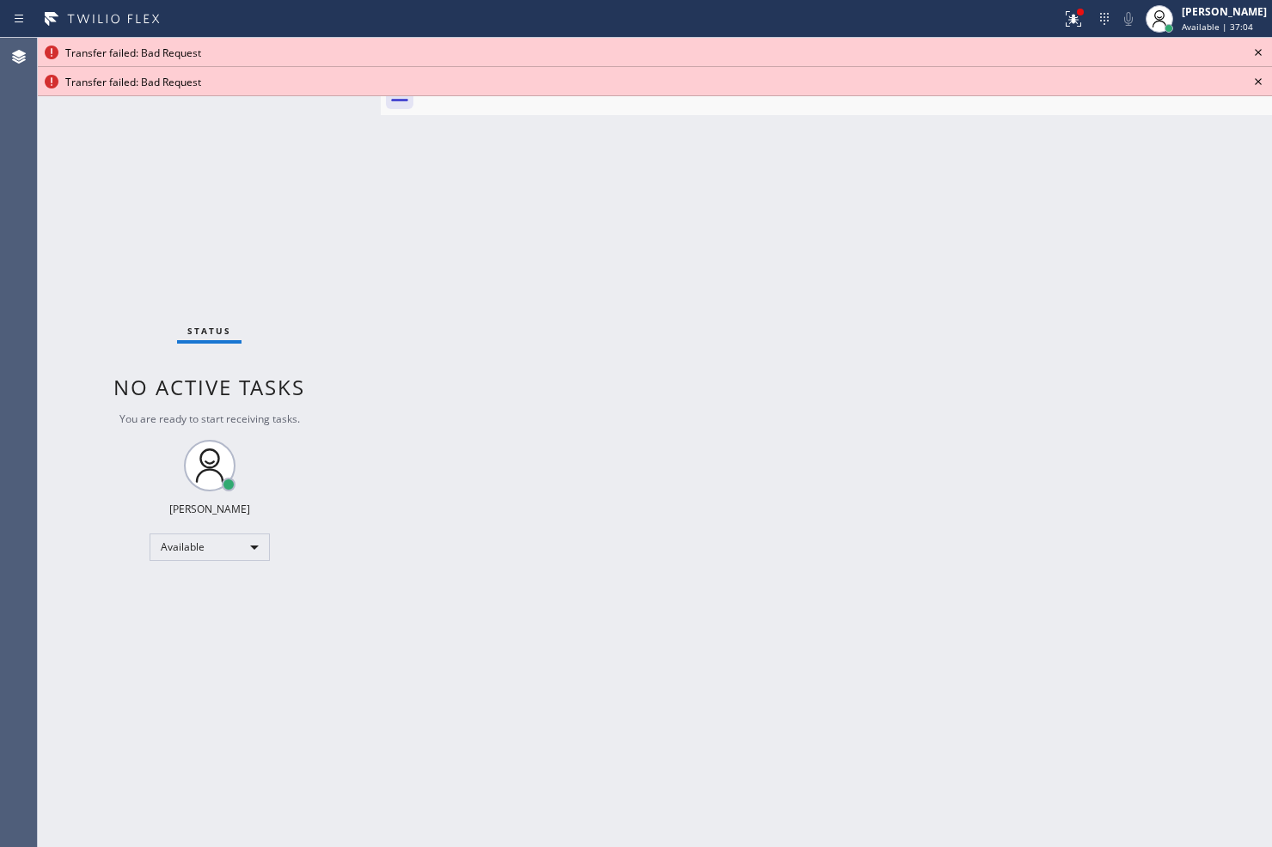
click at [1258, 49] on icon at bounding box center [1258, 52] width 21 height 21
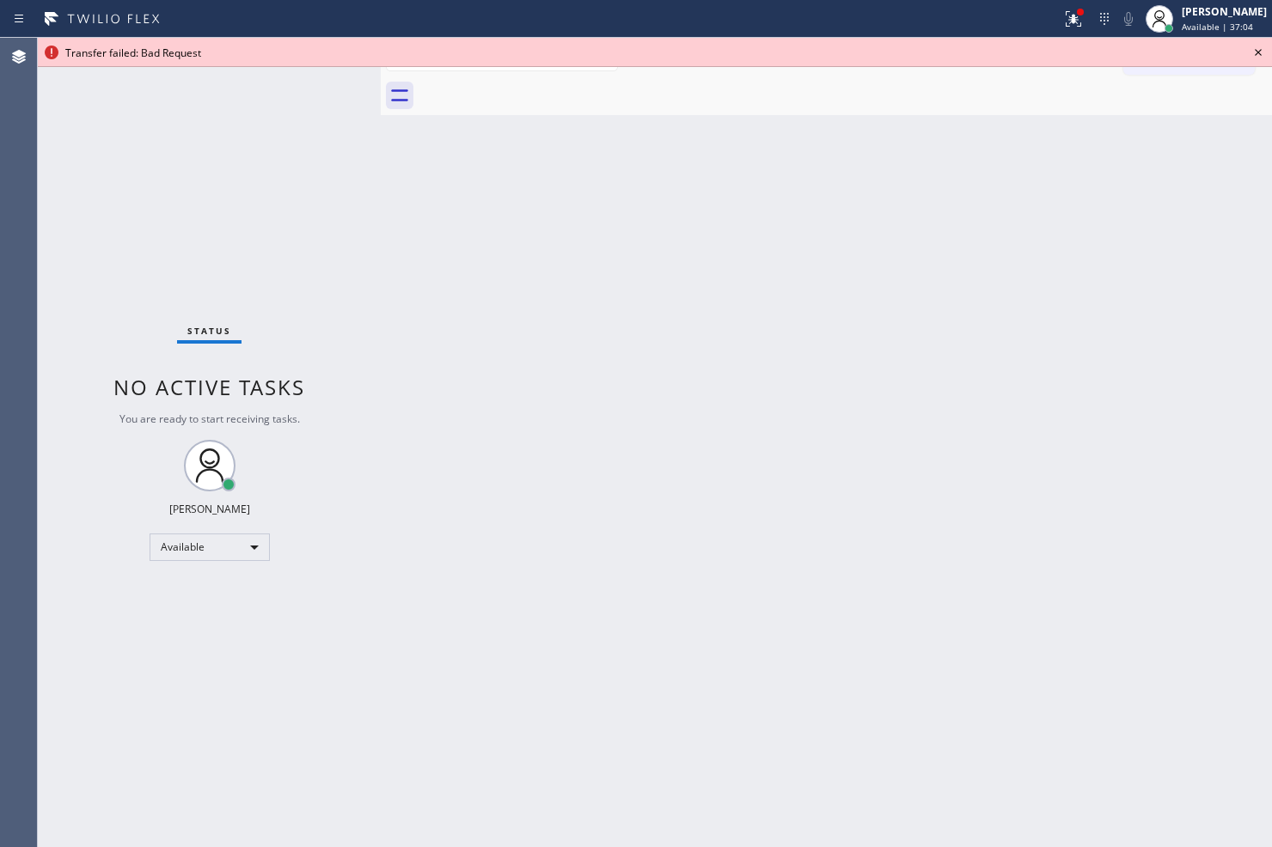
click at [1258, 49] on icon at bounding box center [1258, 52] width 21 height 21
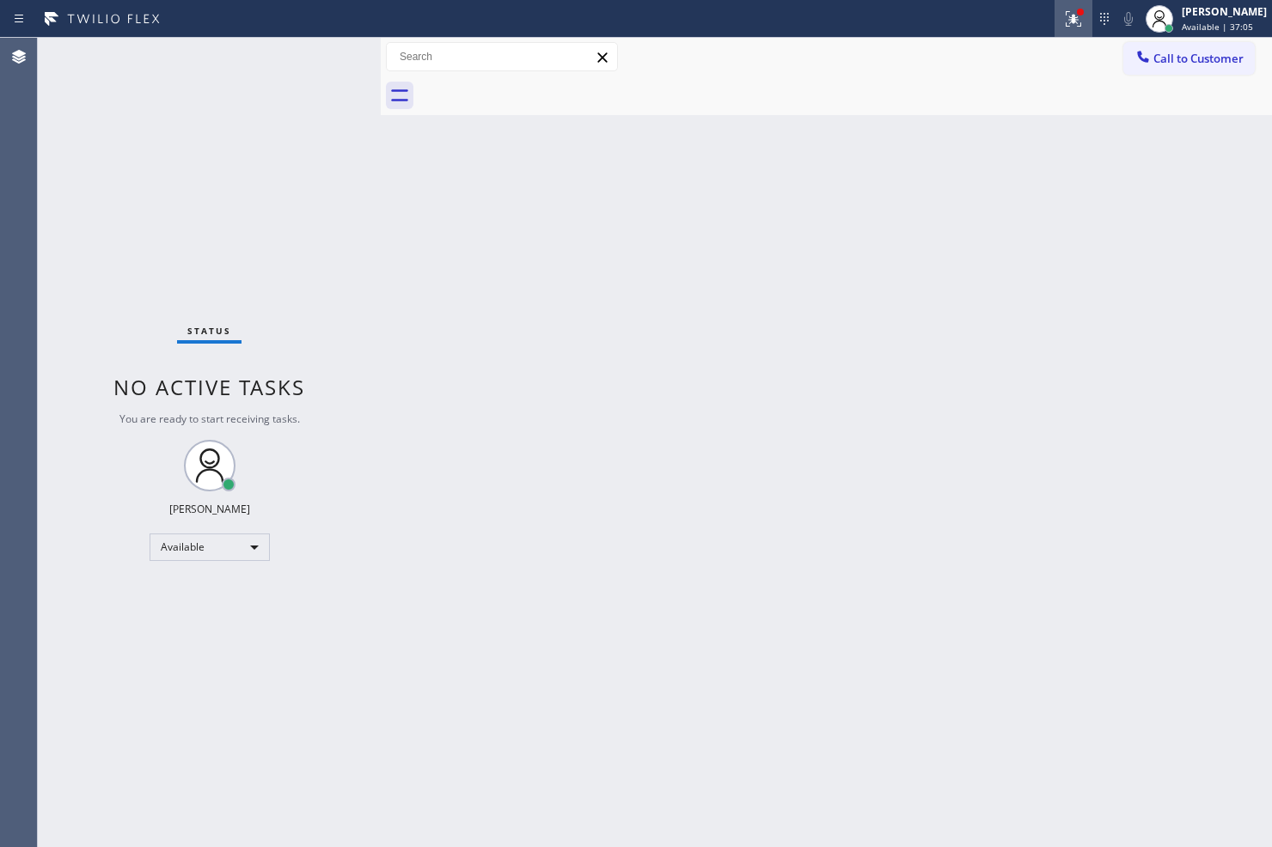
click at [1055, 17] on div at bounding box center [1074, 19] width 38 height 21
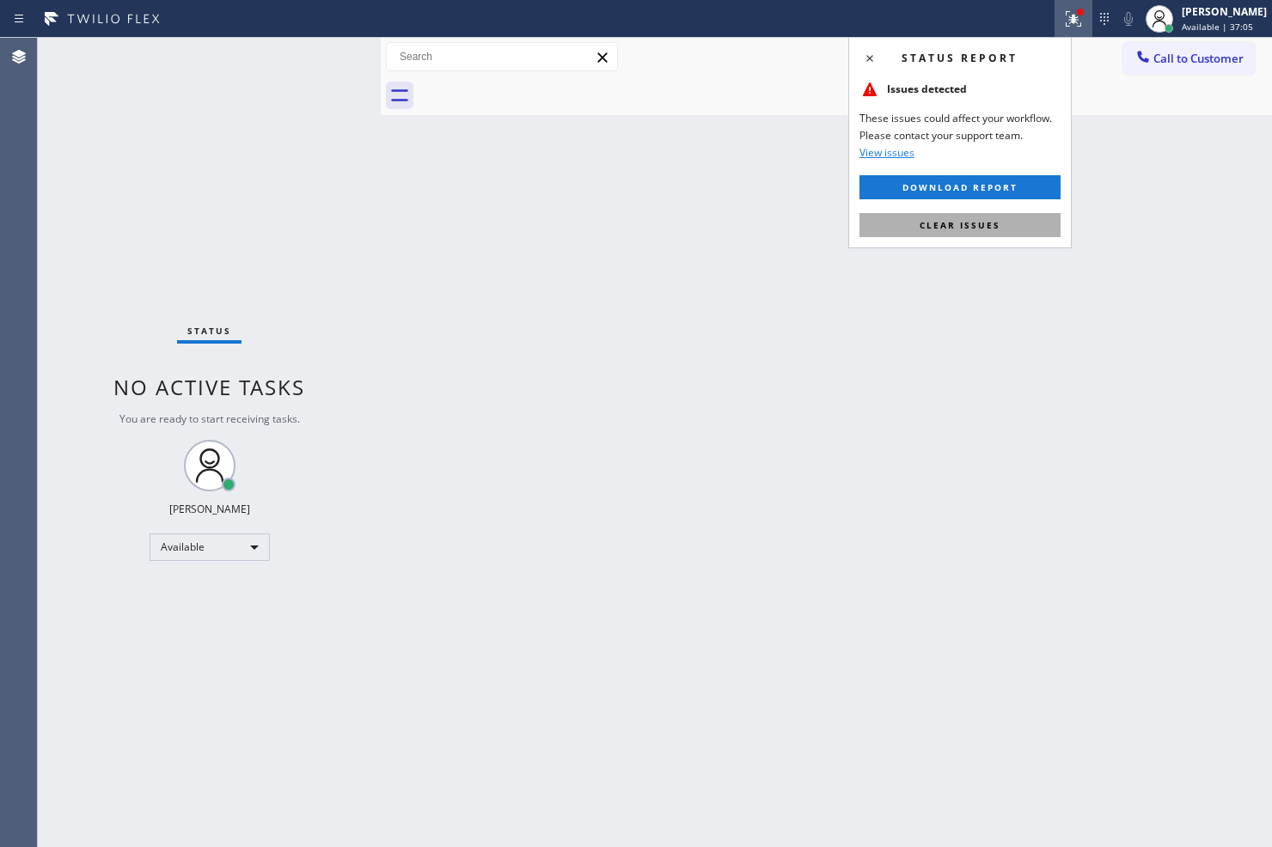
click at [988, 229] on span "Clear issues" at bounding box center [960, 225] width 81 height 12
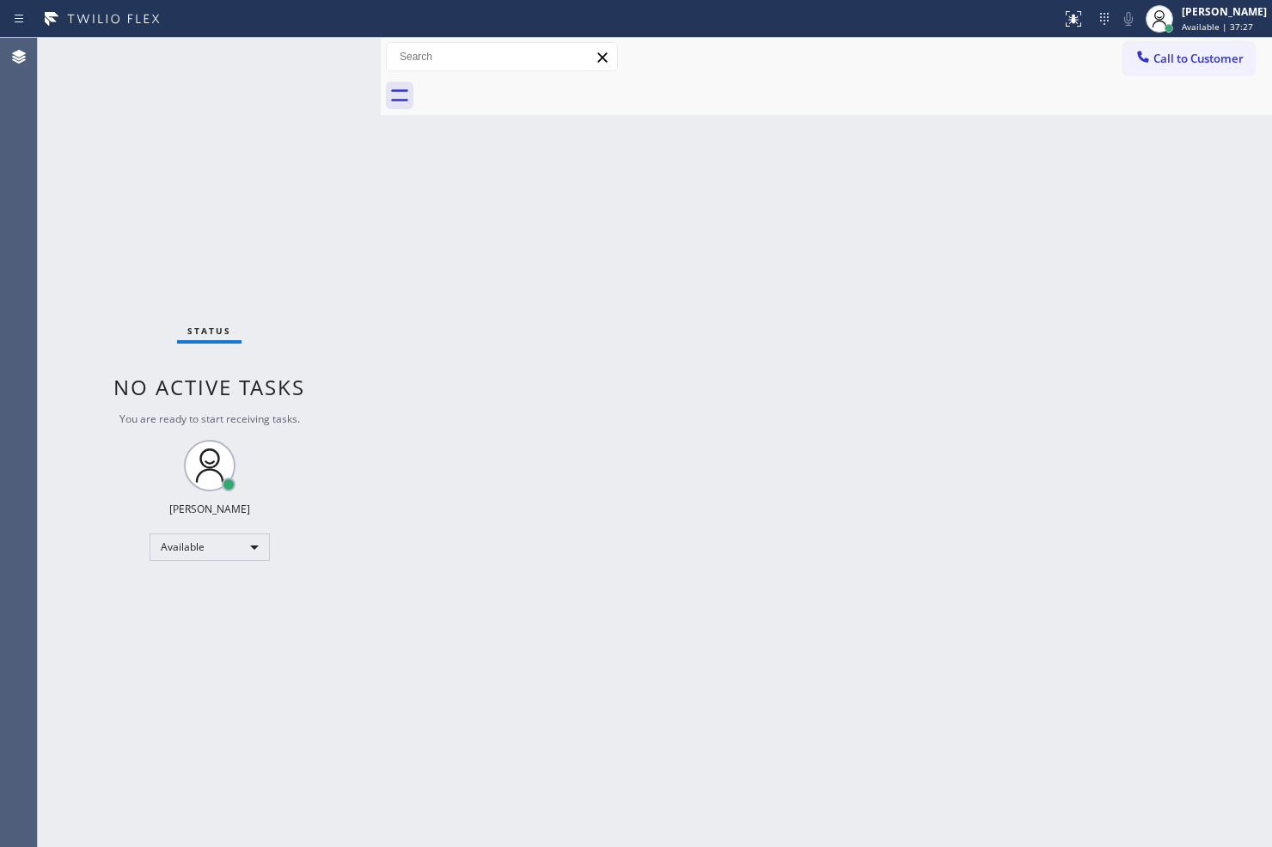
click at [190, 292] on div "Status No active tasks You are ready to start receiving tasks. [PERSON_NAME]" at bounding box center [209, 443] width 343 height 810
click at [296, 125] on div "Status No active tasks You are ready to start receiving tasks. [PERSON_NAME]" at bounding box center [209, 443] width 343 height 810
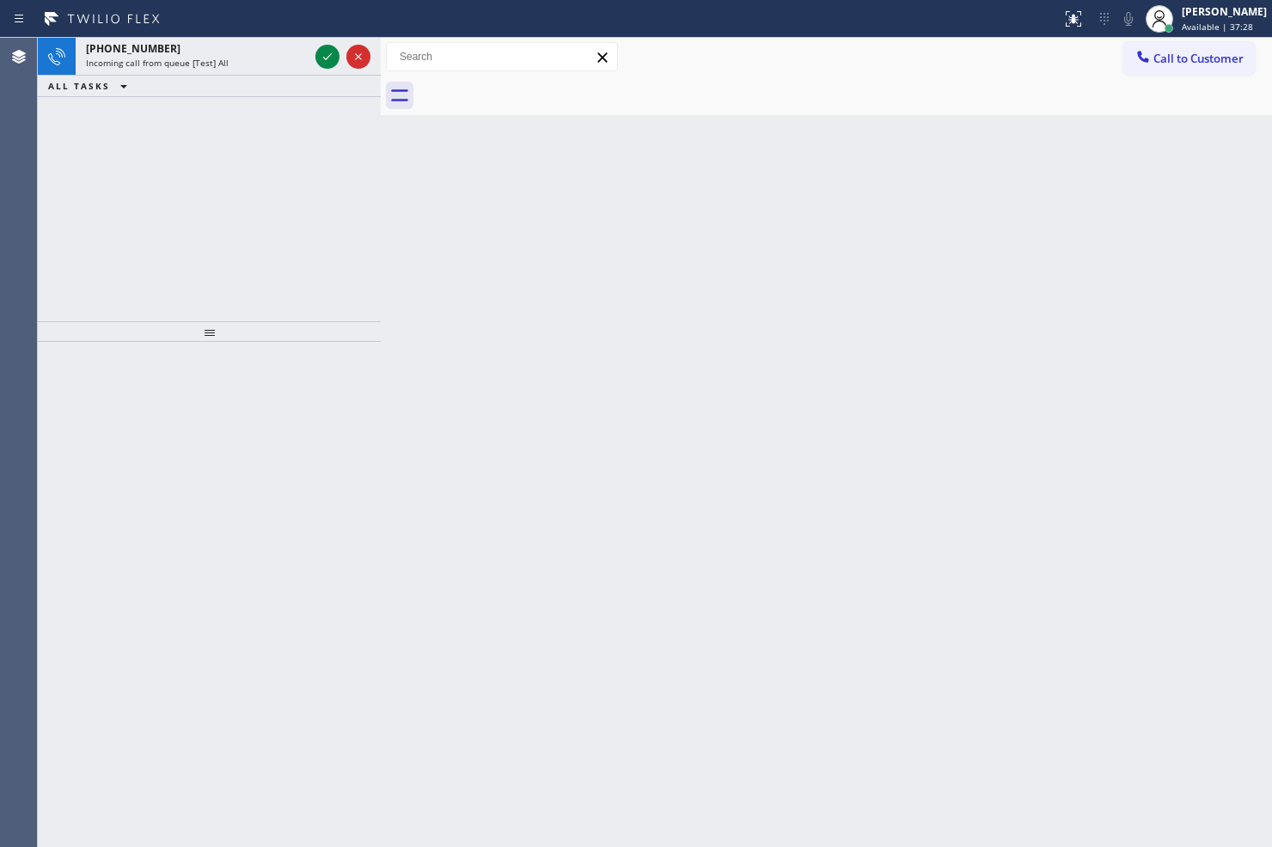
click at [336, 41] on div at bounding box center [343, 57] width 62 height 38
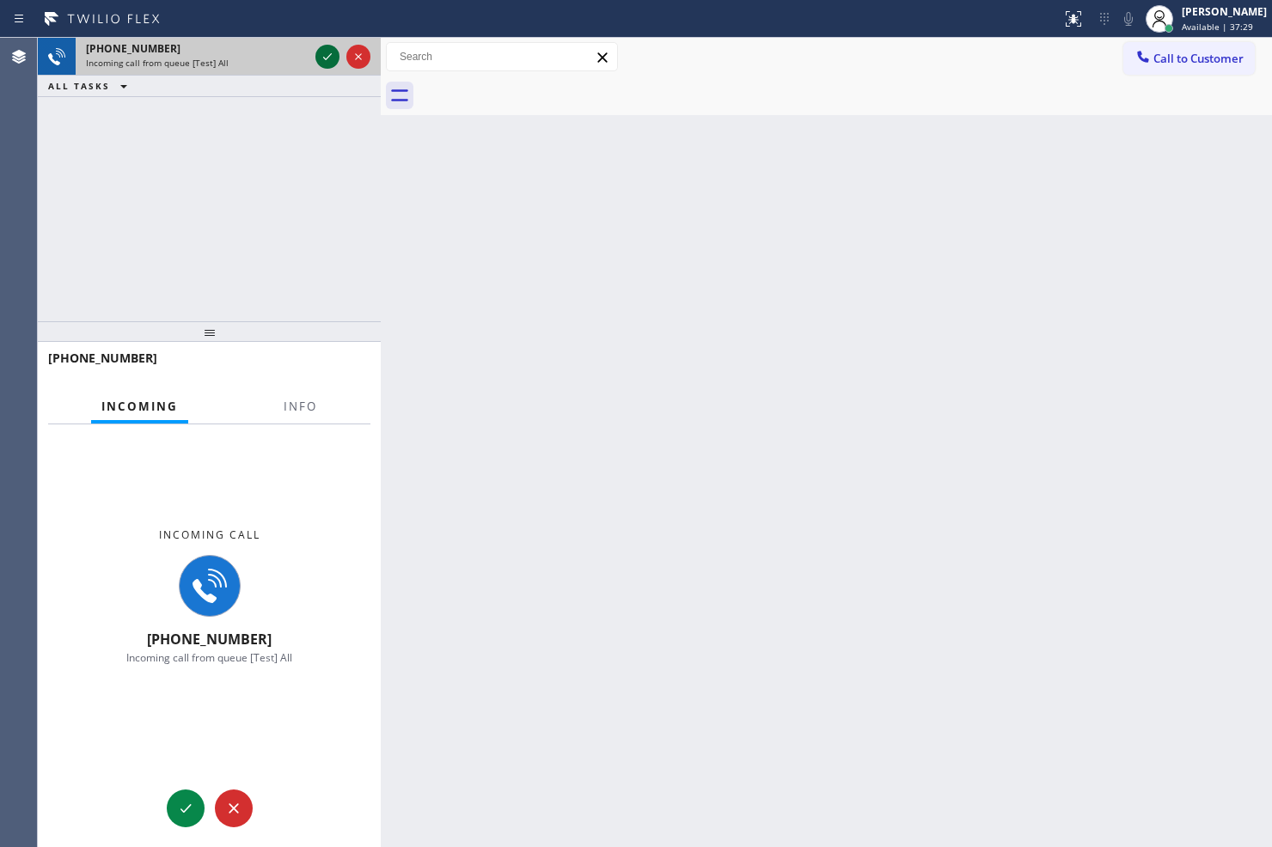
click at [330, 53] on icon at bounding box center [327, 56] width 21 height 21
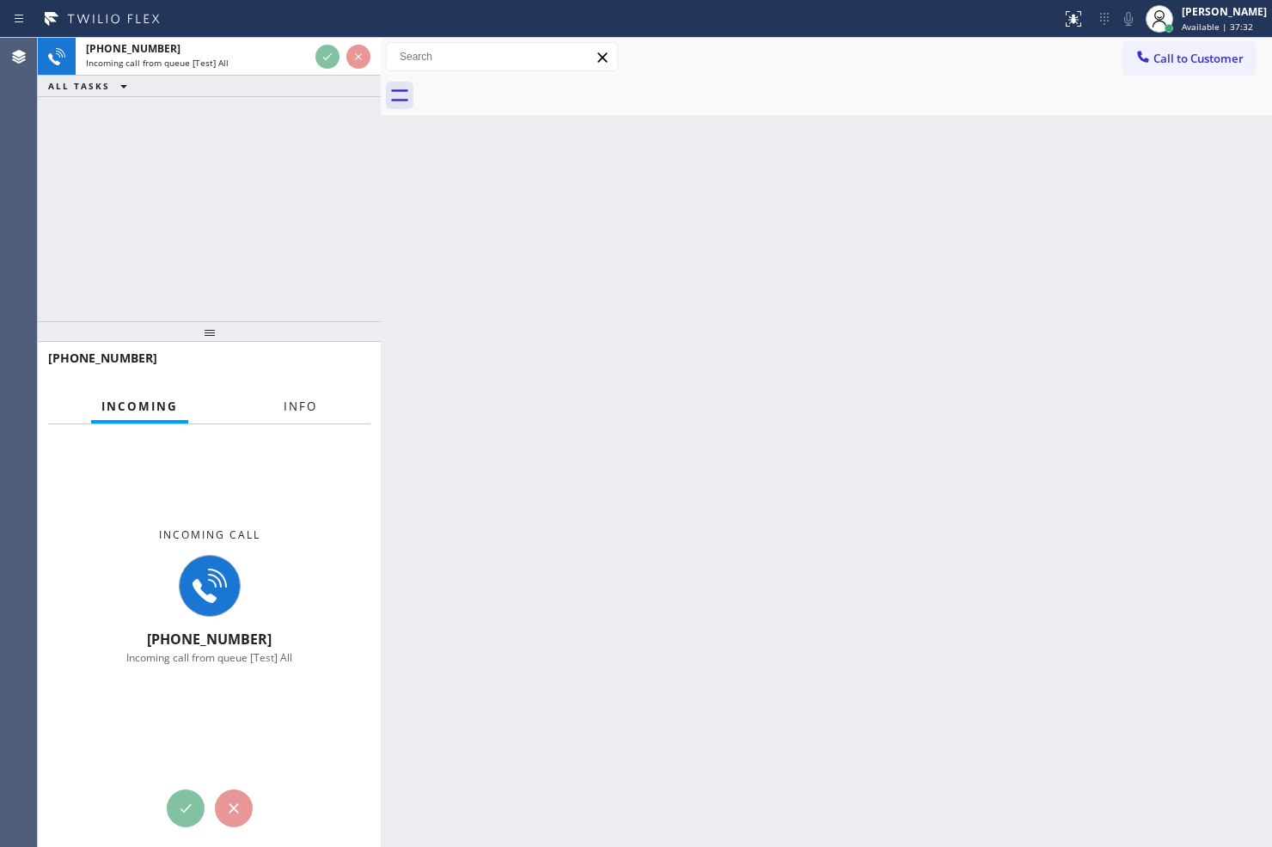
click at [301, 396] on button "Info" at bounding box center [300, 407] width 54 height 34
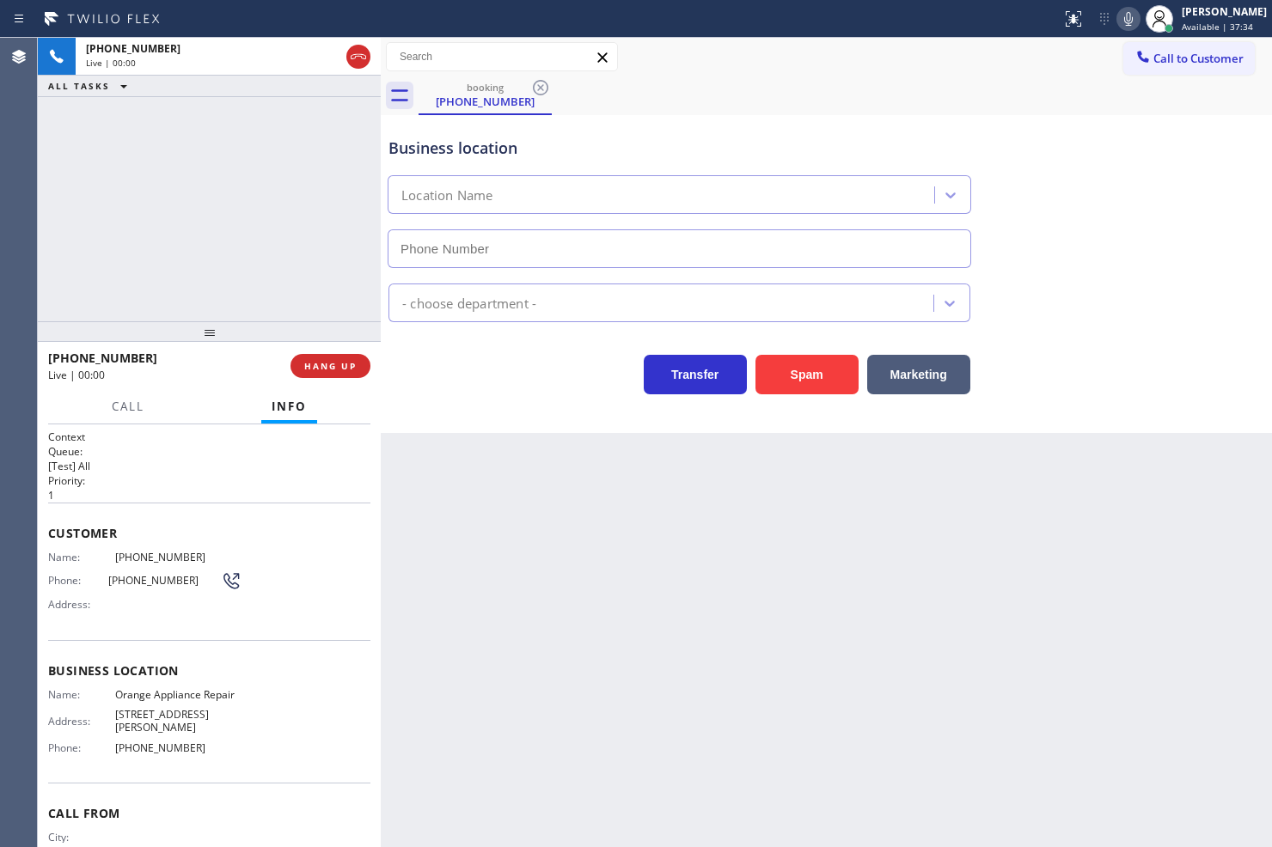
type input "(714) 855-4254"
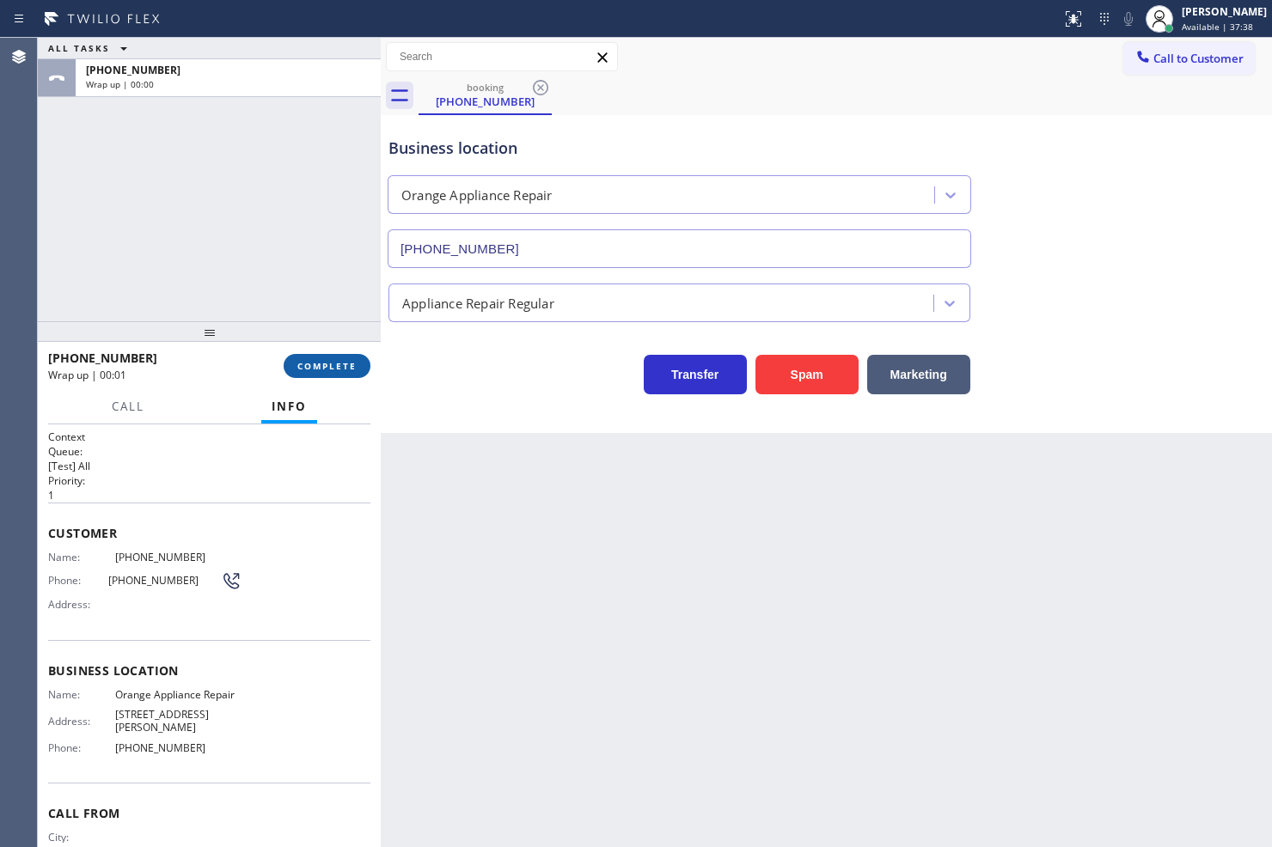
click at [335, 365] on span "COMPLETE" at bounding box center [326, 366] width 59 height 12
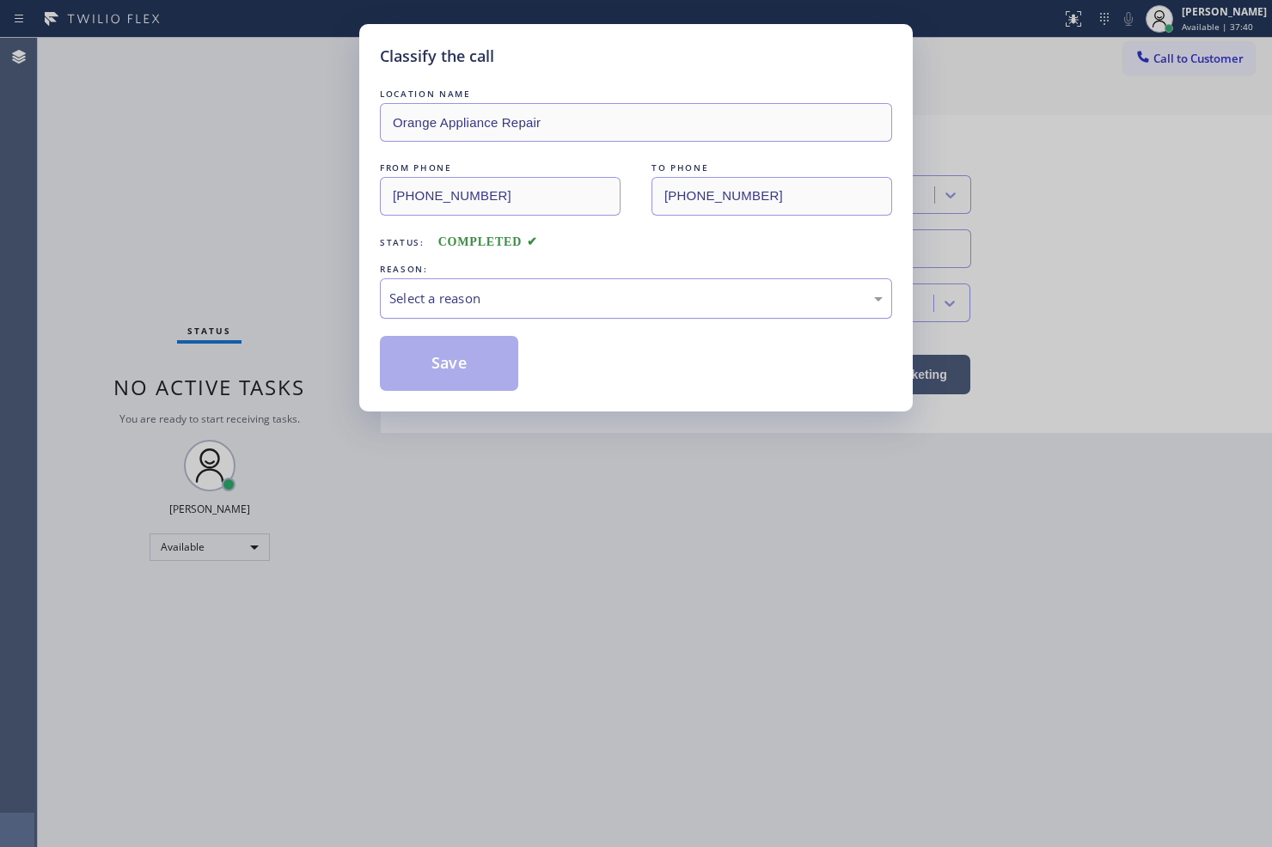
click at [500, 301] on div "Select a reason" at bounding box center [635, 299] width 493 height 20
click at [461, 373] on button "Save" at bounding box center [449, 363] width 138 height 55
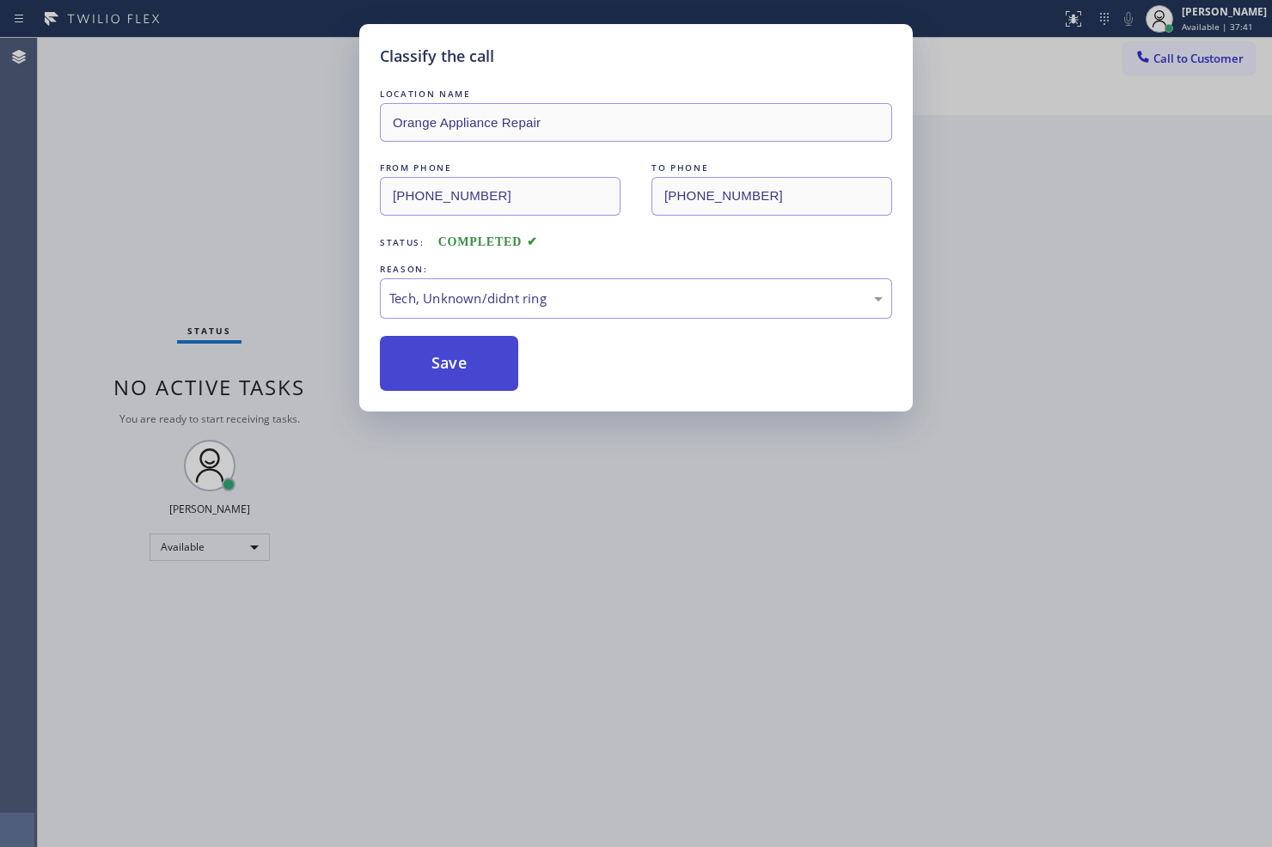
click at [461, 373] on button "Save" at bounding box center [449, 363] width 138 height 55
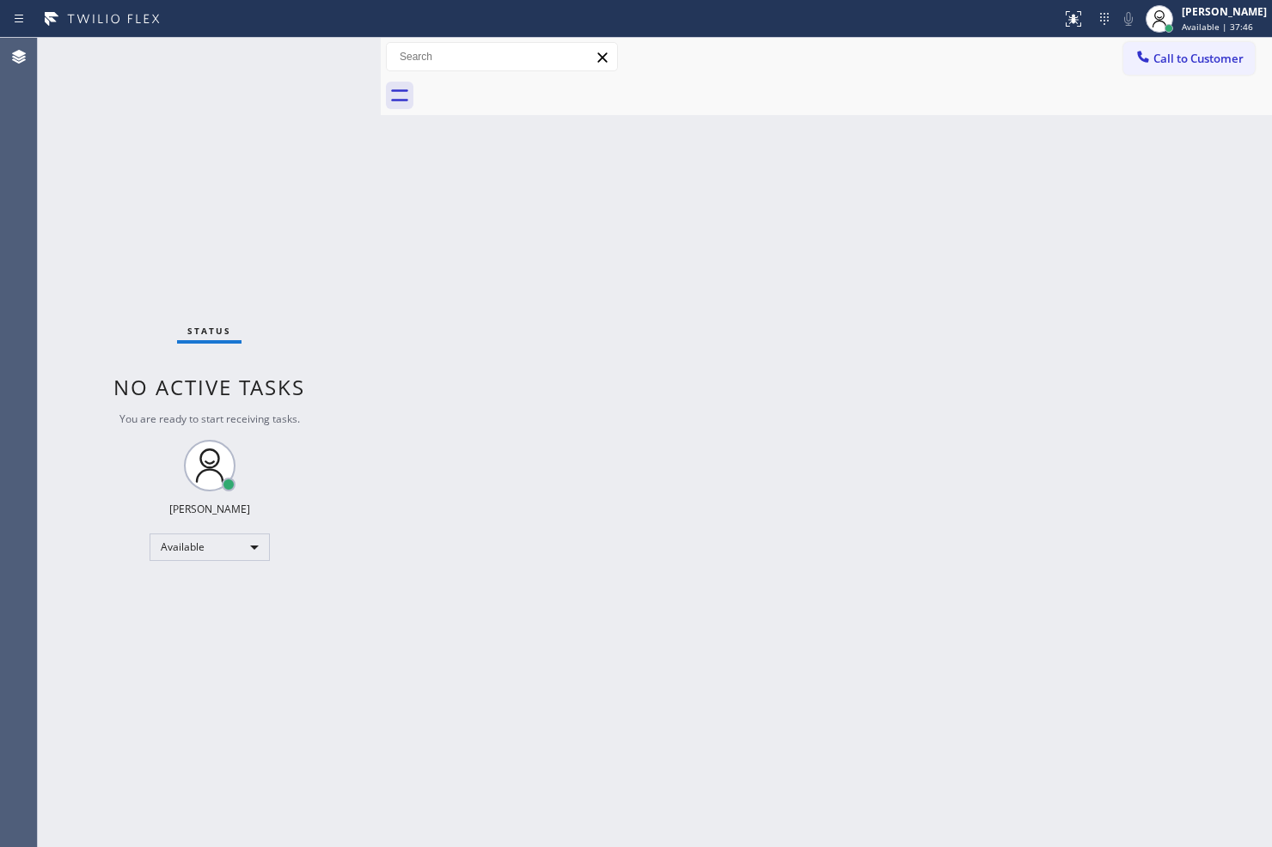
click at [555, 242] on div "Back to Dashboard Change Sender ID Customers Technicians Select a contact Outbo…" at bounding box center [826, 443] width 891 height 810
click at [312, 88] on div "Status No active tasks You are ready to start receiving tasks. [PERSON_NAME]" at bounding box center [209, 443] width 343 height 810
click at [324, 50] on div "Status No active tasks You are ready to start receiving tasks. [PERSON_NAME]" at bounding box center [209, 443] width 343 height 810
click at [319, 62] on div "Status No active tasks You are ready to start receiving tasks. [PERSON_NAME]" at bounding box center [209, 443] width 343 height 810
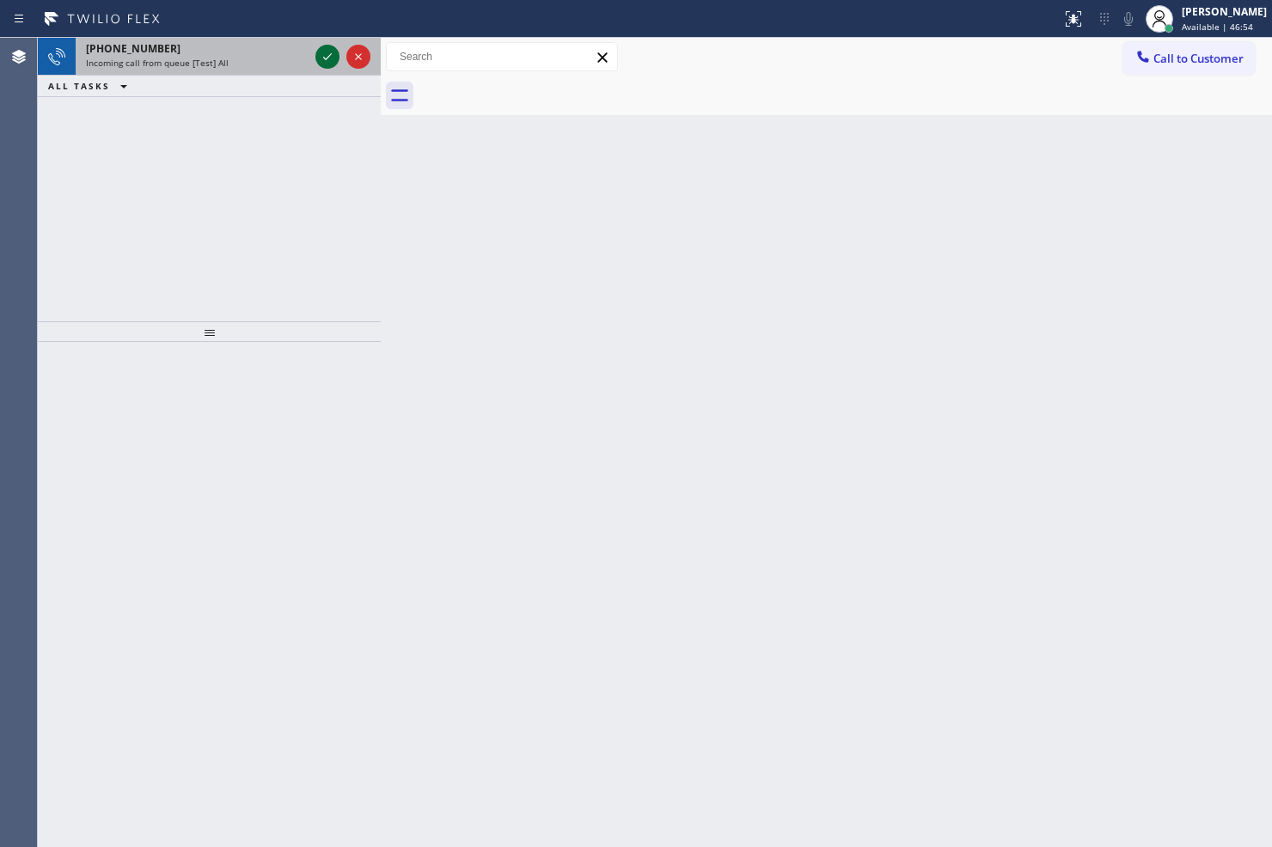
click at [321, 52] on icon at bounding box center [327, 56] width 21 height 21
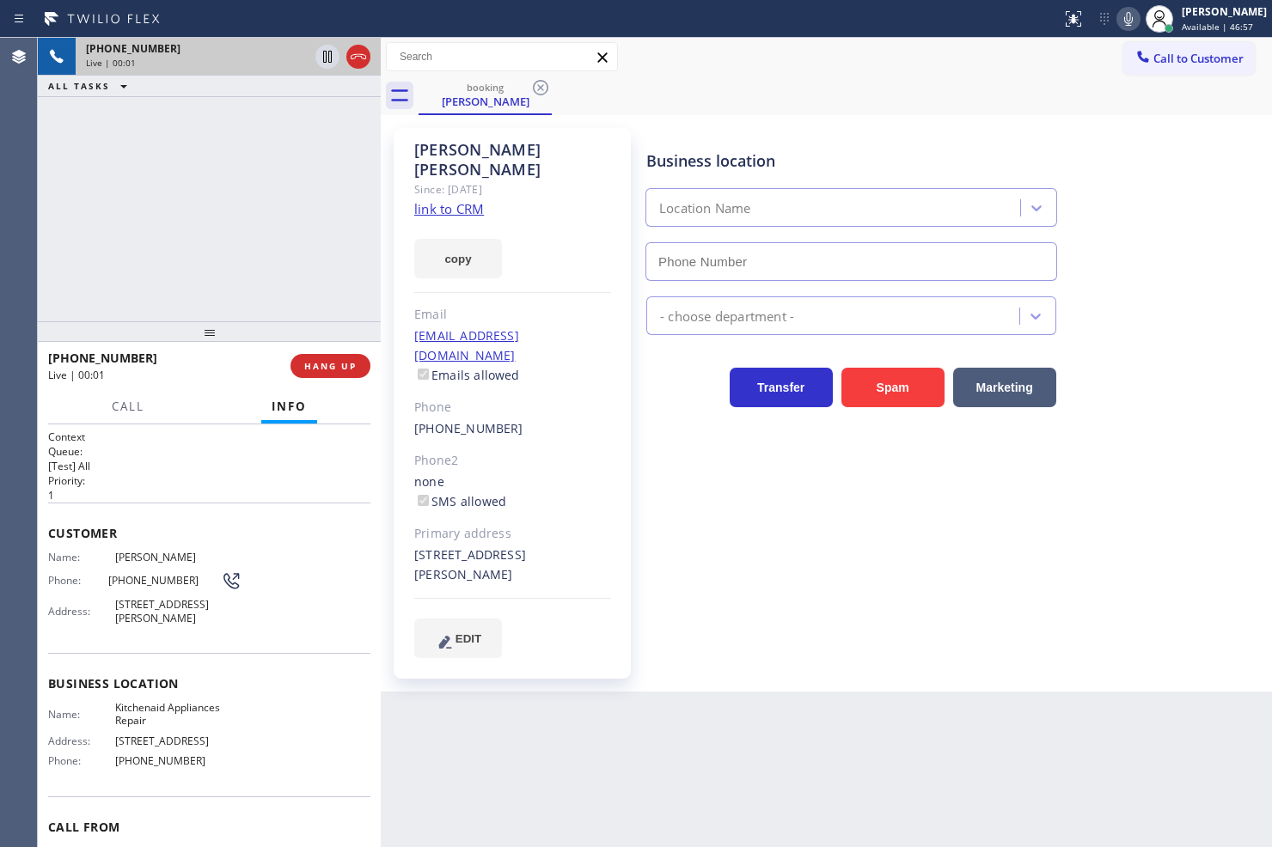
type input "(617) 315-6584"
click at [450, 200] on link "link to CRM" at bounding box center [449, 208] width 70 height 17
click at [230, 173] on div "+15106923577 Live | 00:13 ALL TASKS ALL TASKS ACTIVE TASKS TASKS IN WRAP UP" at bounding box center [209, 180] width 343 height 284
click at [129, 232] on div "+15106923577 Live | 00:22 ALL TASKS ALL TASKS ACTIVE TASKS TASKS IN WRAP UP" at bounding box center [209, 180] width 343 height 284
click at [179, 118] on div "+15106923577 Live | 00:27 ALL TASKS ALL TASKS ACTIVE TASKS TASKS IN WRAP UP" at bounding box center [209, 180] width 343 height 284
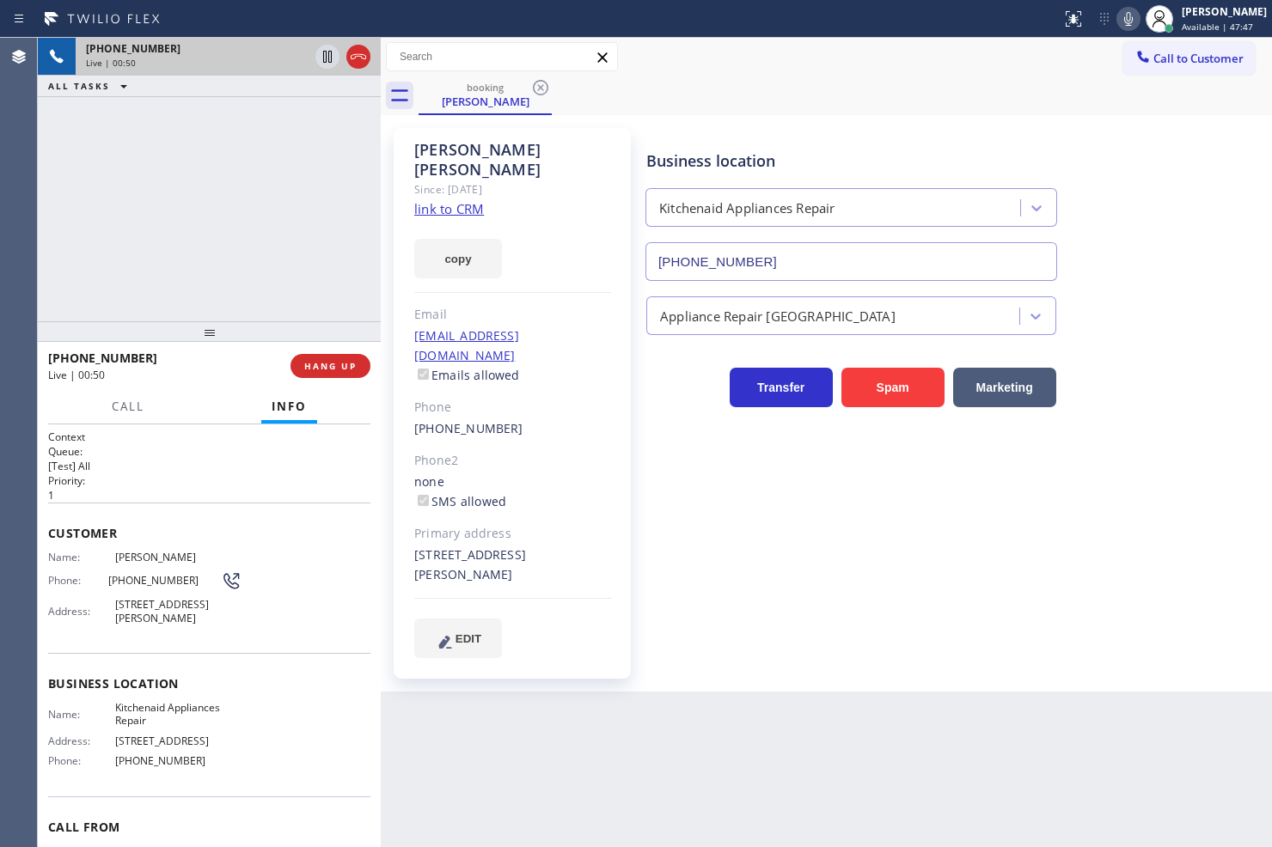
click at [161, 258] on div "+15106923577 Live | 00:50 ALL TASKS ALL TASKS ACTIVE TASKS TASKS IN WRAP UP" at bounding box center [209, 180] width 343 height 284
click at [186, 475] on h2 "Priority:" at bounding box center [209, 481] width 322 height 15
click at [193, 262] on div "+15106923577 Live | 00:50 ALL TASKS ALL TASKS ACTIVE TASKS TASKS IN WRAP UP" at bounding box center [209, 180] width 343 height 284
click at [153, 466] on p "[Test] All" at bounding box center [209, 466] width 322 height 15
click at [183, 242] on div "+15106923577 Live | 00:52 ALL TASKS ALL TASKS ACTIVE TASKS TASKS IN WRAP UP" at bounding box center [209, 180] width 343 height 284
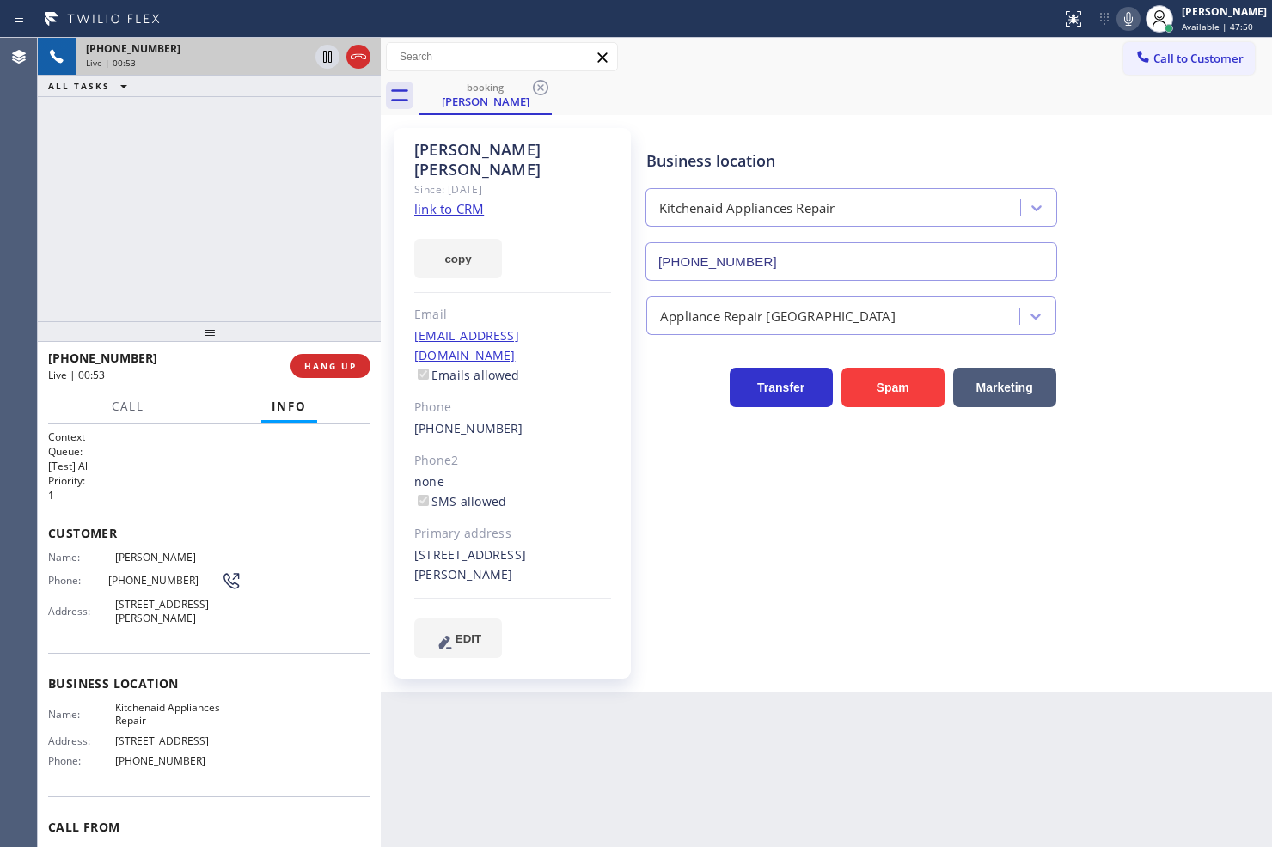
click at [199, 430] on h1 "Context" at bounding box center [209, 437] width 322 height 15
click at [200, 280] on div "+15106923577 Live | 00:53 ALL TASKS ALL TASKS ACTIVE TASKS TASKS IN WRAP UP" at bounding box center [209, 180] width 343 height 284
drag, startPoint x: 155, startPoint y: 478, endPoint x: 195, endPoint y: 230, distance: 250.8
click at [158, 466] on div "Context Queue: [Test] All Priority: 1" at bounding box center [209, 466] width 322 height 73
drag, startPoint x: 191, startPoint y: 464, endPoint x: 210, endPoint y: 286, distance: 178.9
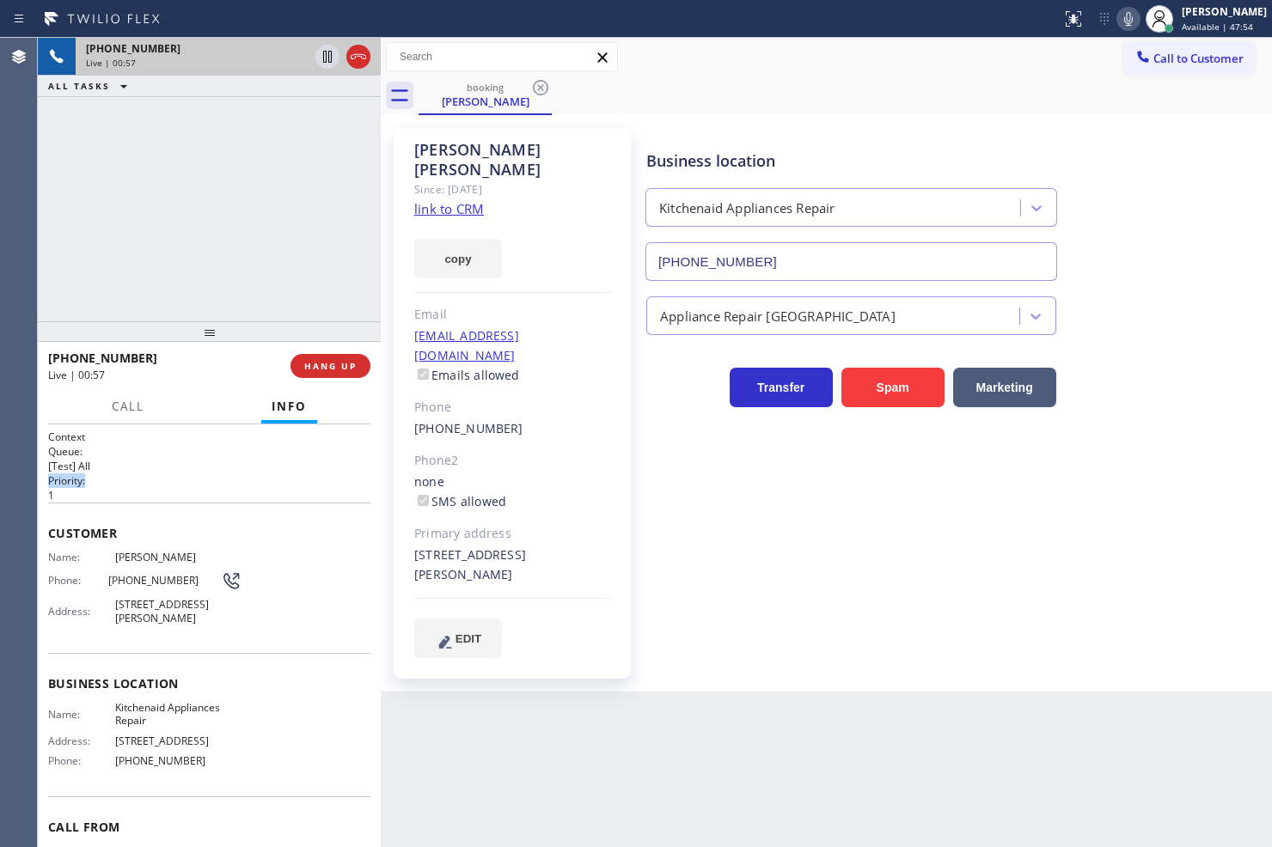
click at [191, 462] on p "[Test] All" at bounding box center [209, 466] width 322 height 15
click at [200, 448] on h2 "Queue:" at bounding box center [209, 451] width 322 height 15
click at [223, 294] on div "+15106923577 Live | 00:59 ALL TASKS ALL TASKS ACTIVE TASKS TASKS IN WRAP UP" at bounding box center [209, 180] width 343 height 284
click at [246, 479] on h2 "Priority:" at bounding box center [209, 481] width 322 height 15
click at [232, 289] on div "+15106923577 Live | 01:01 ALL TASKS ALL TASKS ACTIVE TASKS TASKS IN WRAP UP" at bounding box center [209, 180] width 343 height 284
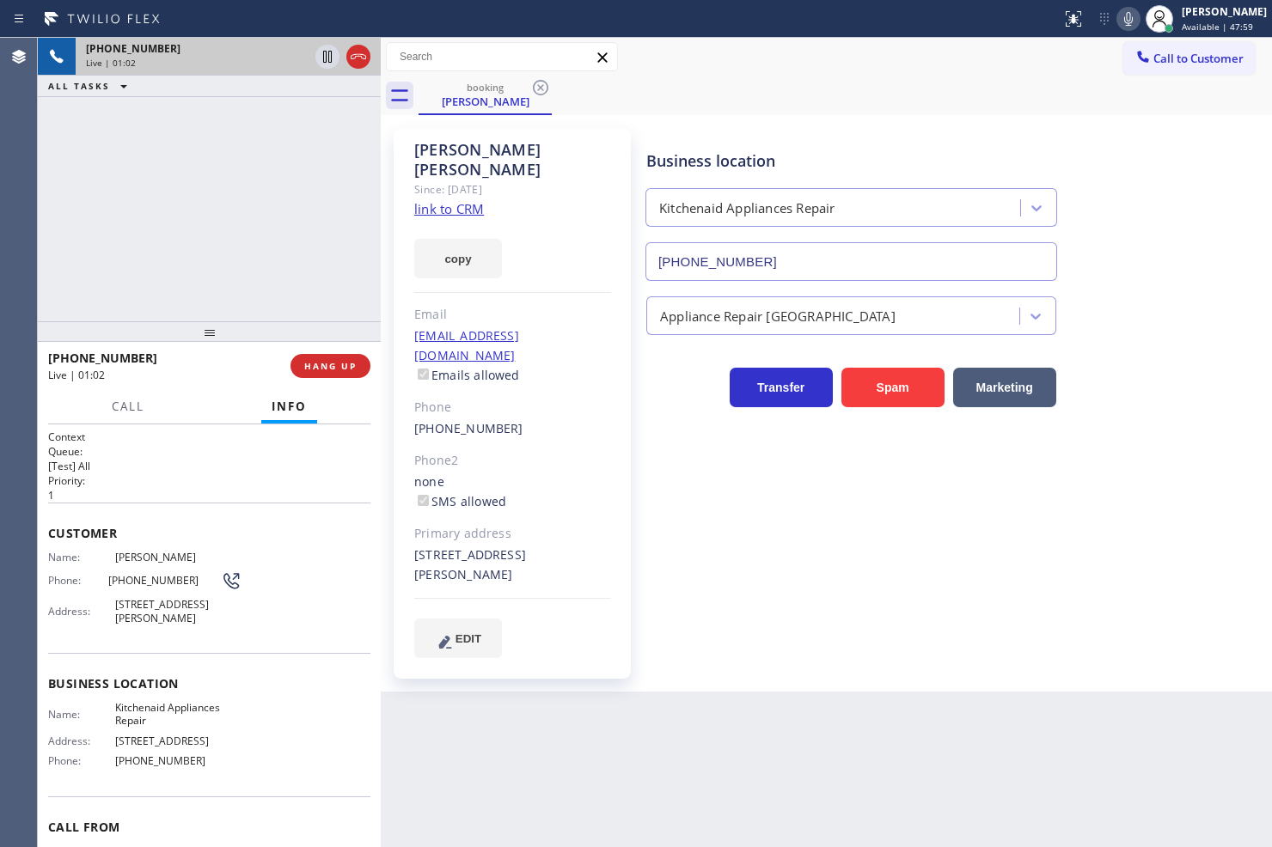
click at [192, 490] on p "1" at bounding box center [209, 495] width 322 height 15
click at [356, 358] on button "HANG UP" at bounding box center [331, 366] width 80 height 24
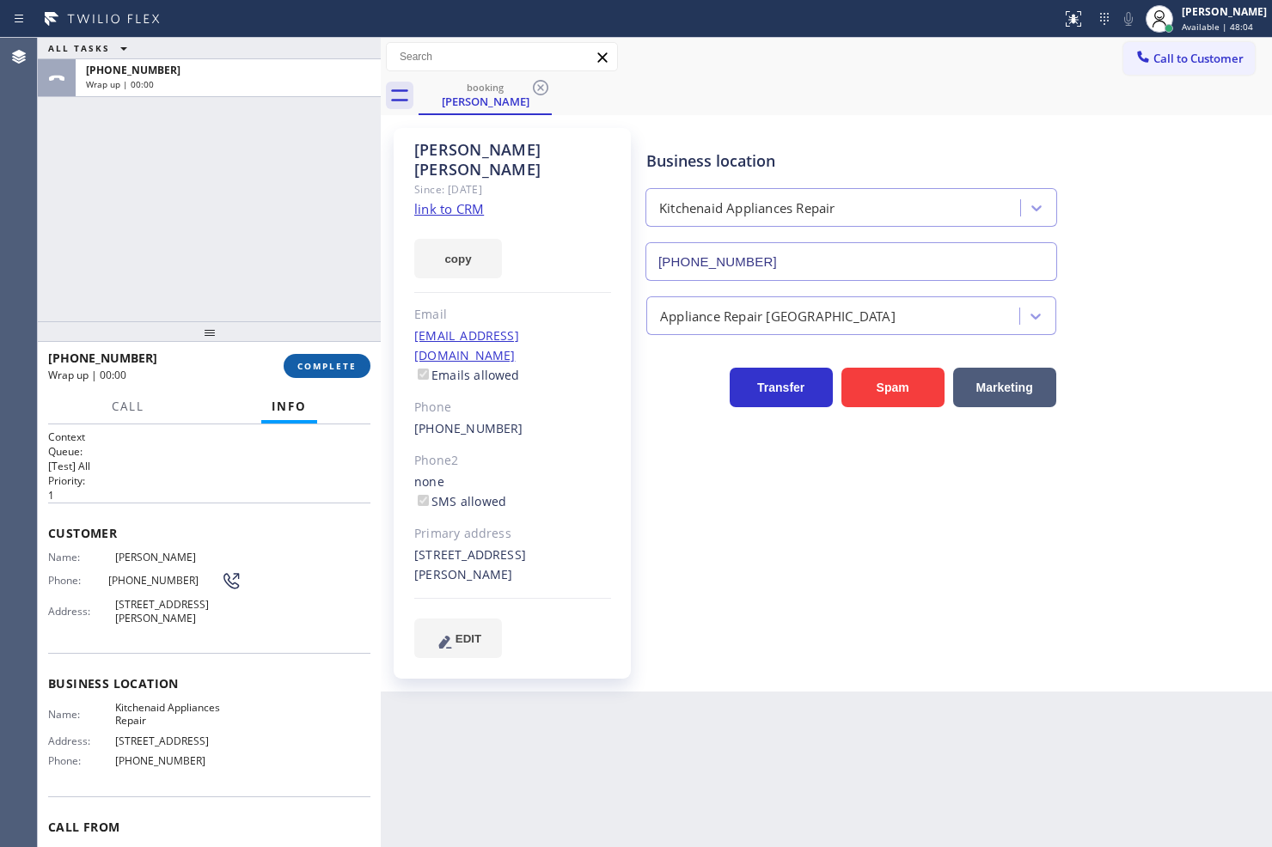
click at [350, 363] on span "COMPLETE" at bounding box center [326, 366] width 59 height 12
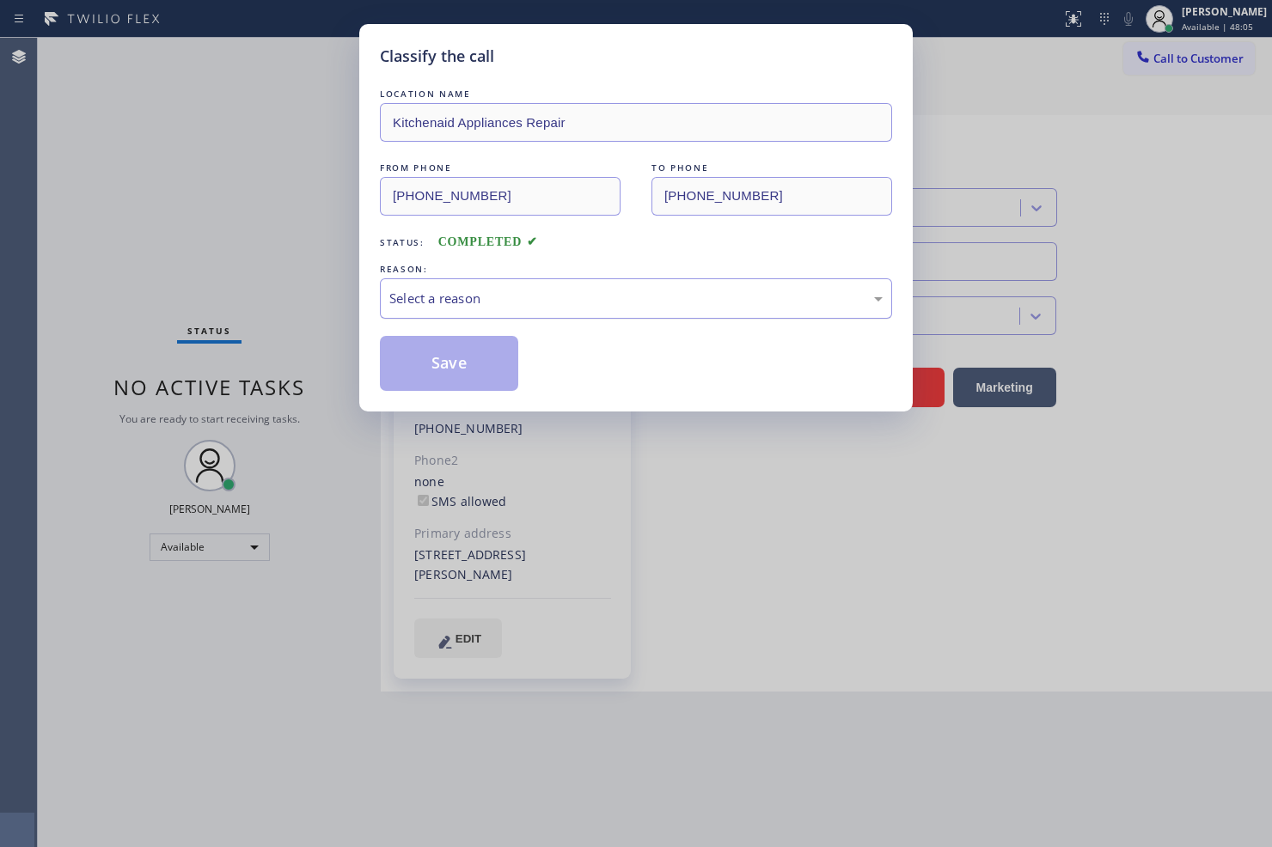
drag, startPoint x: 486, startPoint y: 297, endPoint x: 486, endPoint y: 313, distance: 15.5
click at [486, 297] on div "Select a reason" at bounding box center [635, 299] width 493 height 20
click at [470, 380] on button "Save" at bounding box center [449, 363] width 138 height 55
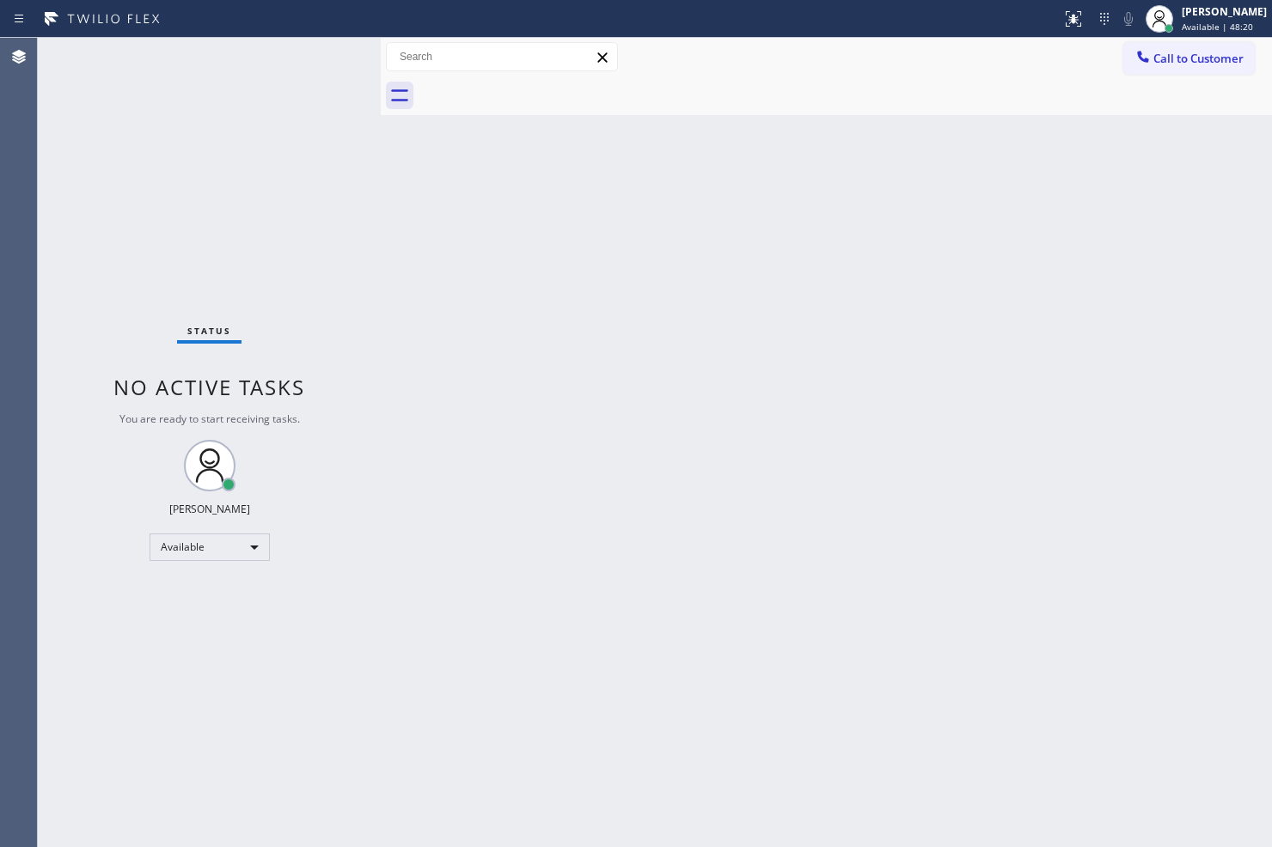
click at [309, 309] on div "Status No active tasks You are ready to start receiving tasks. [PERSON_NAME]" at bounding box center [209, 443] width 343 height 810
click at [341, 144] on div "Status No active tasks You are ready to start receiving tasks. [PERSON_NAME]" at bounding box center [209, 443] width 343 height 810
click at [339, 53] on div "Status No active tasks You are ready to start receiving tasks. [PERSON_NAME]" at bounding box center [209, 443] width 343 height 810
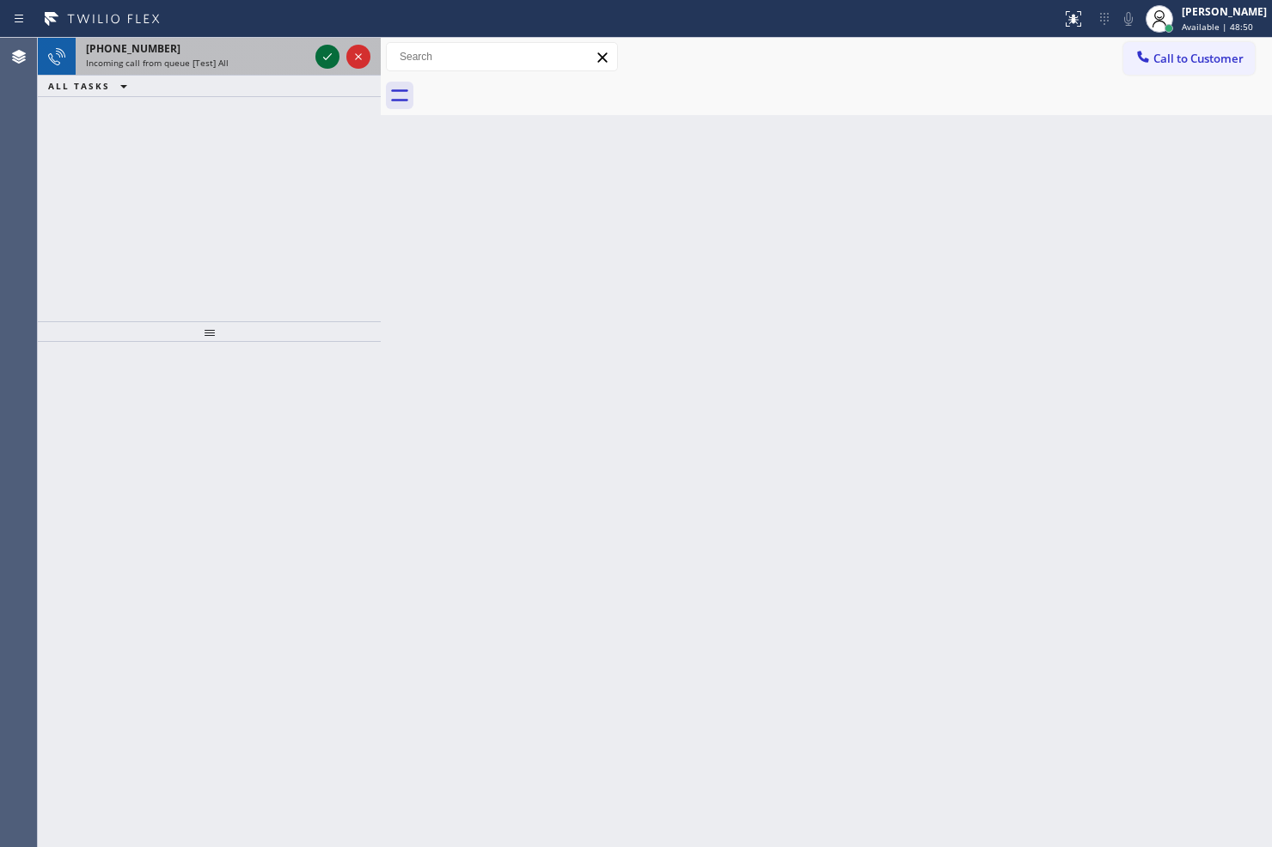
click at [336, 58] on icon at bounding box center [327, 56] width 21 height 21
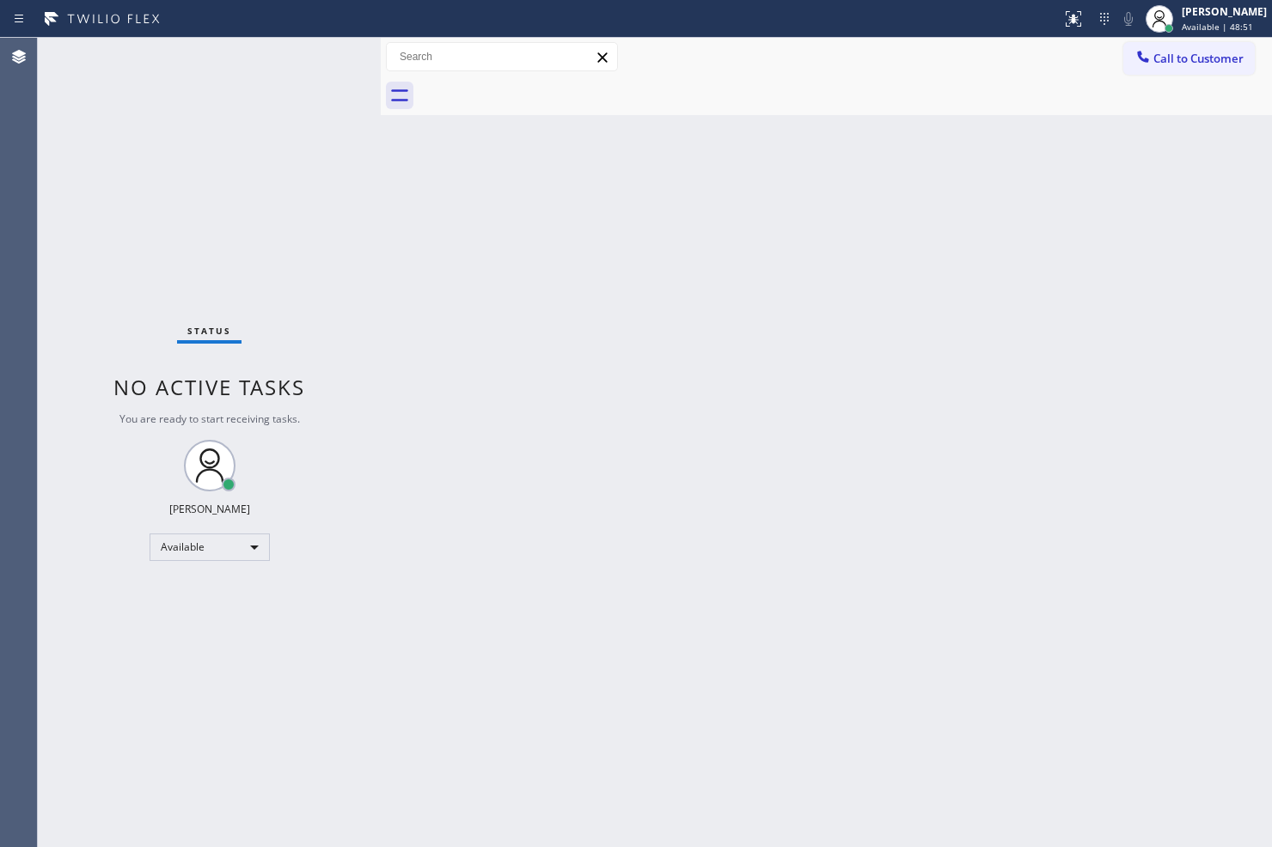
click at [336, 58] on div "Status No active tasks You are ready to start receiving tasks. [PERSON_NAME]" at bounding box center [209, 443] width 343 height 810
click at [1064, 23] on div at bounding box center [1074, 19] width 38 height 21
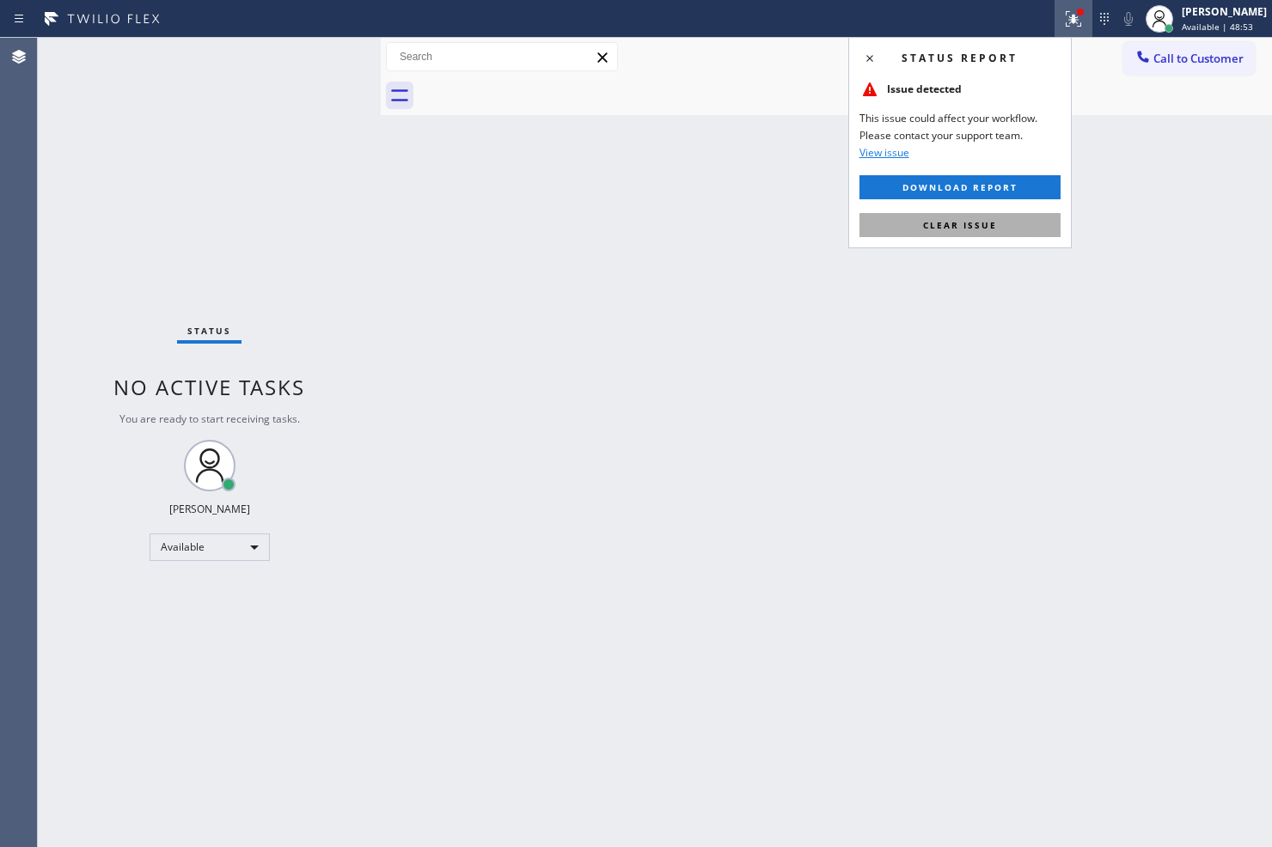
click at [1001, 218] on button "Clear issue" at bounding box center [959, 225] width 201 height 24
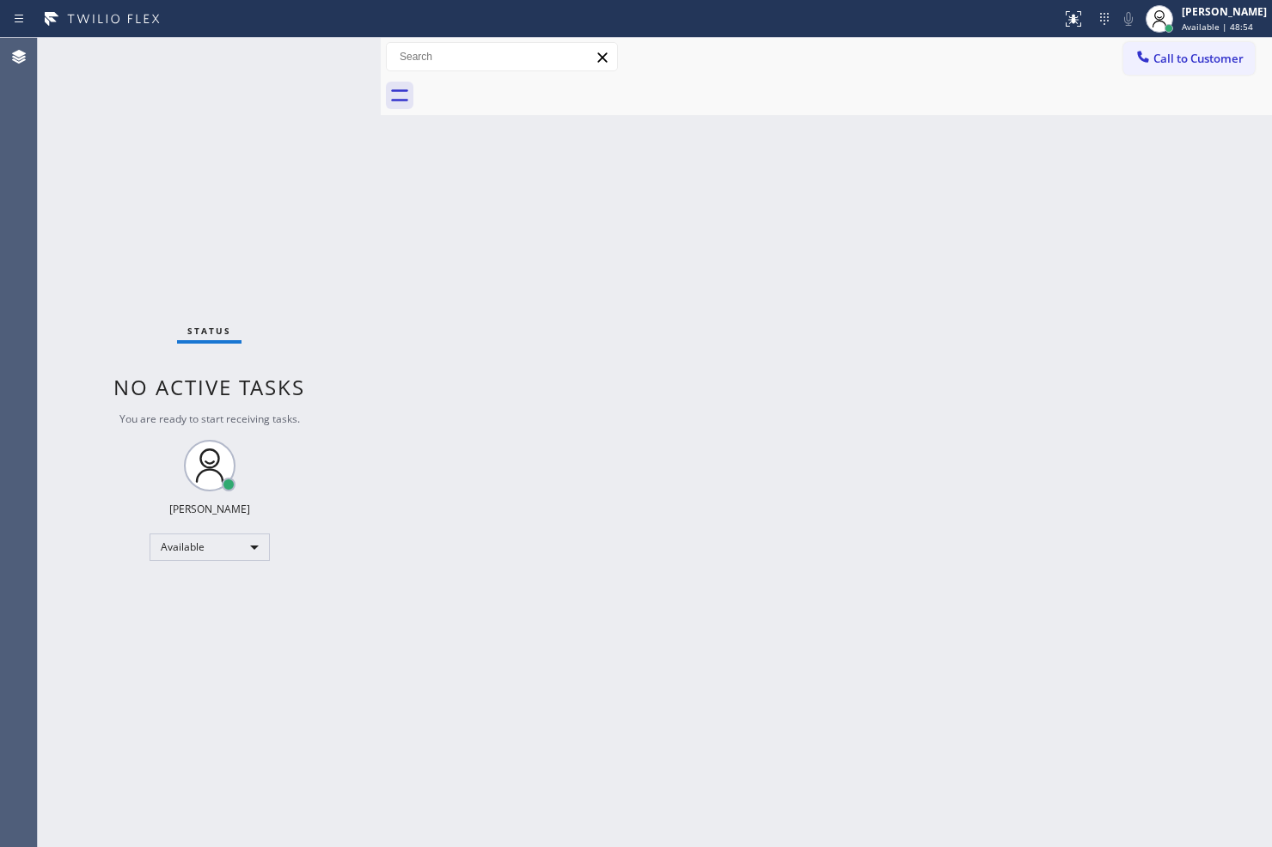
click at [355, 277] on div "Status No active tasks You are ready to start receiving tasks. [PERSON_NAME]" at bounding box center [209, 443] width 343 height 810
click at [322, 52] on div "Status No active tasks You are ready to start receiving tasks. [PERSON_NAME]" at bounding box center [209, 443] width 343 height 810
drag, startPoint x: 346, startPoint y: 304, endPoint x: 362, endPoint y: 284, distance: 26.3
click at [355, 304] on div "Status No active tasks You are ready to start receiving tasks. [PERSON_NAME]" at bounding box center [209, 443] width 343 height 810
click at [358, 66] on div "Status No active tasks You are ready to start receiving tasks. [PERSON_NAME]" at bounding box center [209, 443] width 343 height 810
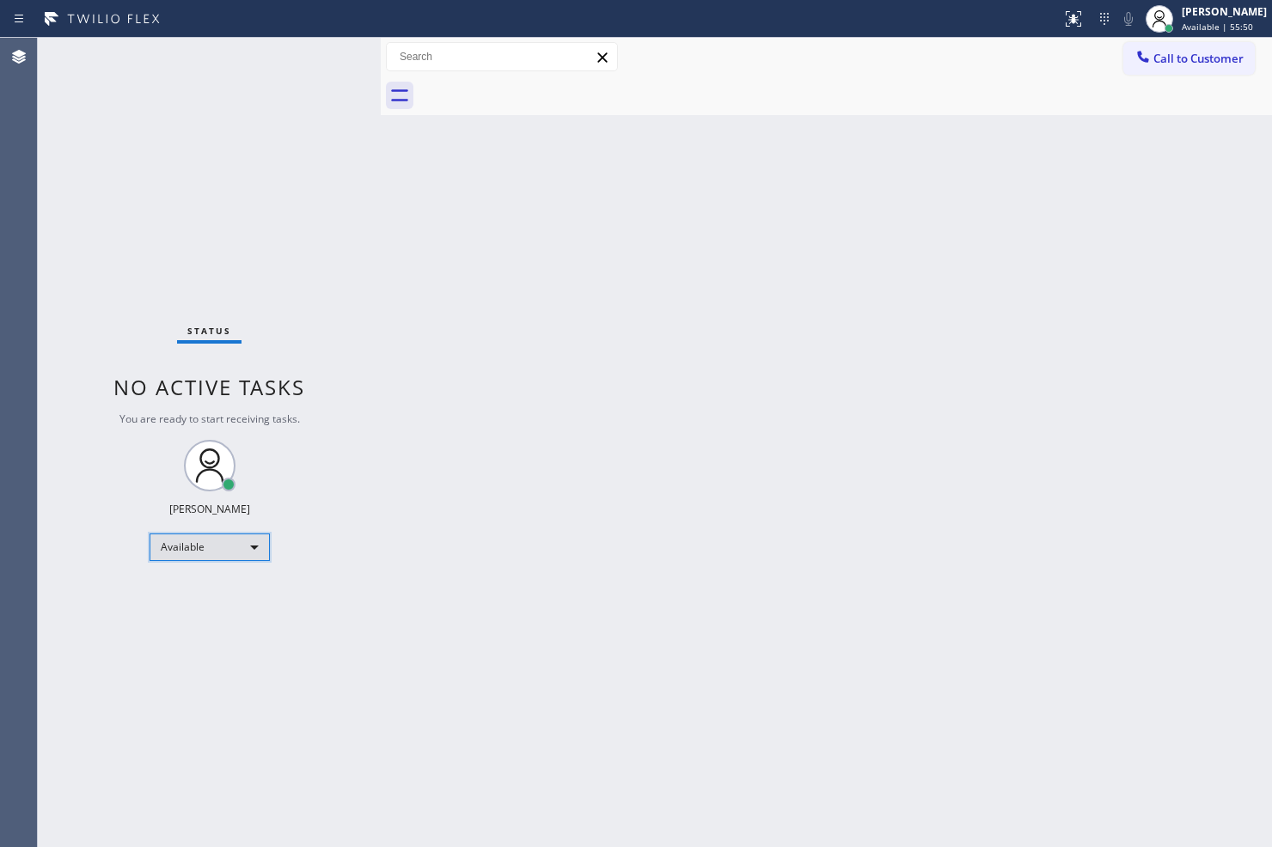
click at [244, 538] on div "Available" at bounding box center [210, 548] width 120 height 28
click at [222, 632] on li "Break" at bounding box center [208, 635] width 117 height 21
drag, startPoint x: 337, startPoint y: 642, endPoint x: 344, endPoint y: 636, distance: 9.1
click at [337, 642] on div "Status No active tasks Change activity state to start receiving tasks. Judy Ann…" at bounding box center [209, 443] width 343 height 810
click at [262, 547] on div "Break" at bounding box center [210, 548] width 120 height 28
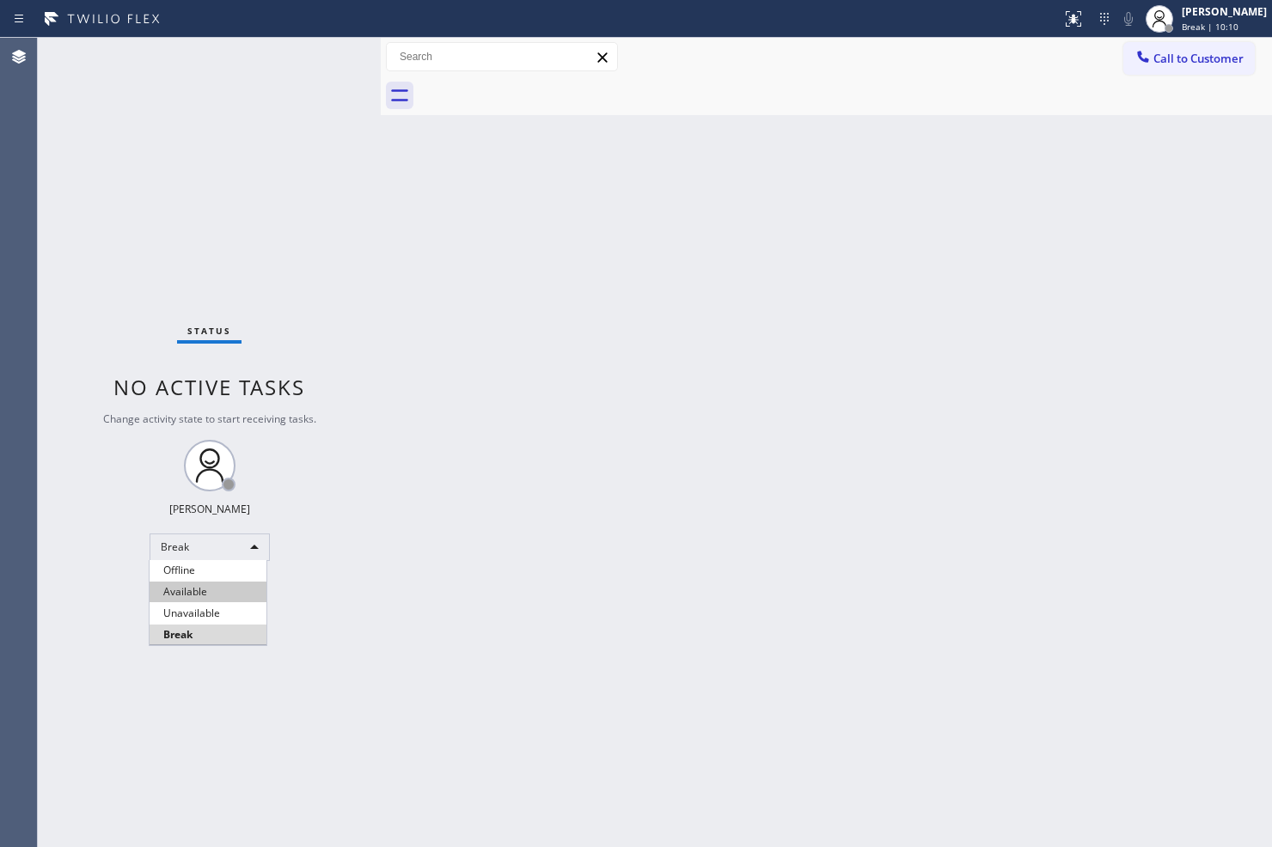
click at [219, 591] on li "Available" at bounding box center [208, 592] width 117 height 21
click at [539, 535] on div "Back to Dashboard Change Sender ID Customers Technicians Select a contact Outbo…" at bounding box center [826, 443] width 891 height 810
click at [405, 421] on div "Back to Dashboard Change Sender ID Customers Technicians Select a contact Outbo…" at bounding box center [826, 443] width 891 height 810
click at [964, 191] on div "Back to Dashboard Change Sender ID Customers Technicians Select a contact Outbo…" at bounding box center [826, 443] width 891 height 810
click at [295, 132] on div "Status No active tasks You are ready to start receiving tasks. [PERSON_NAME]" at bounding box center [209, 443] width 343 height 810
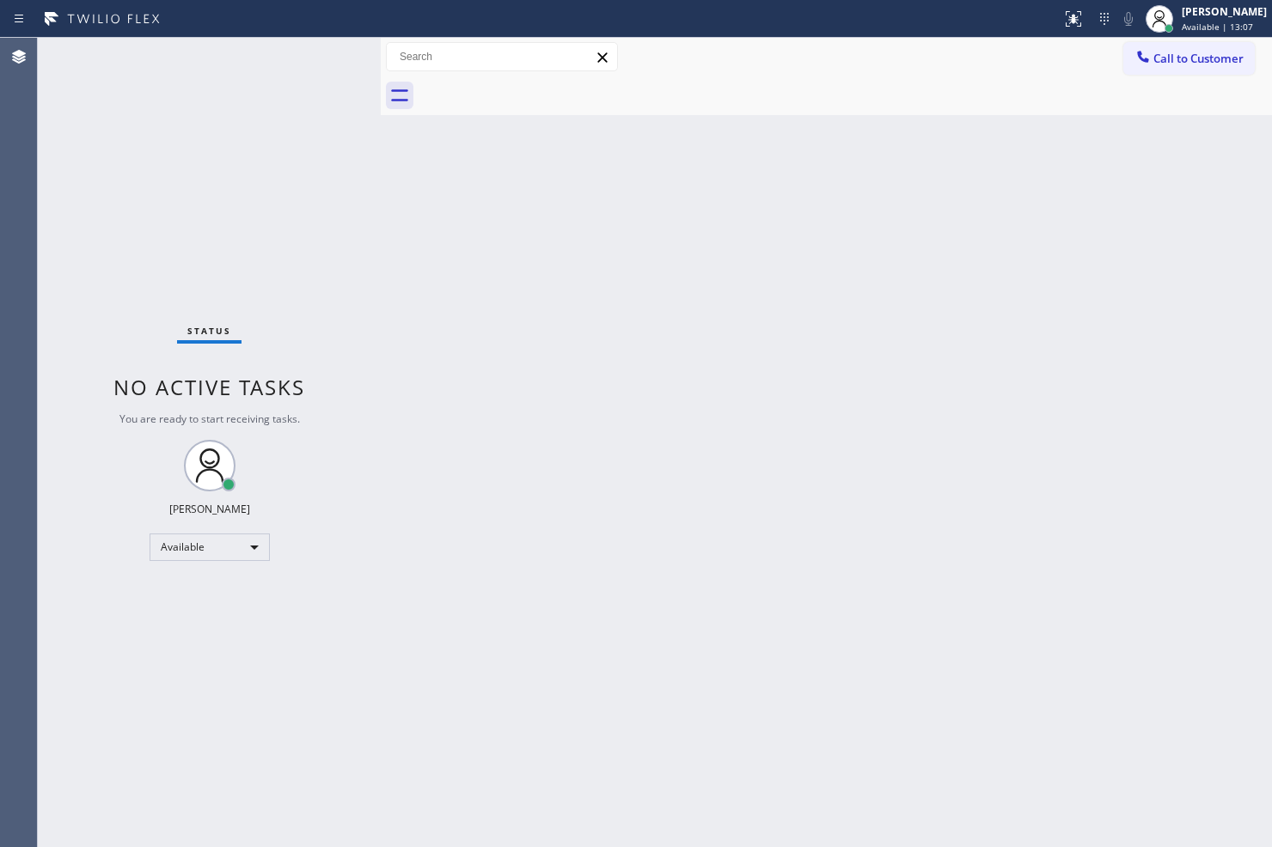
click at [298, 168] on div "Status No active tasks You are ready to start receiving tasks. [PERSON_NAME]" at bounding box center [209, 443] width 343 height 810
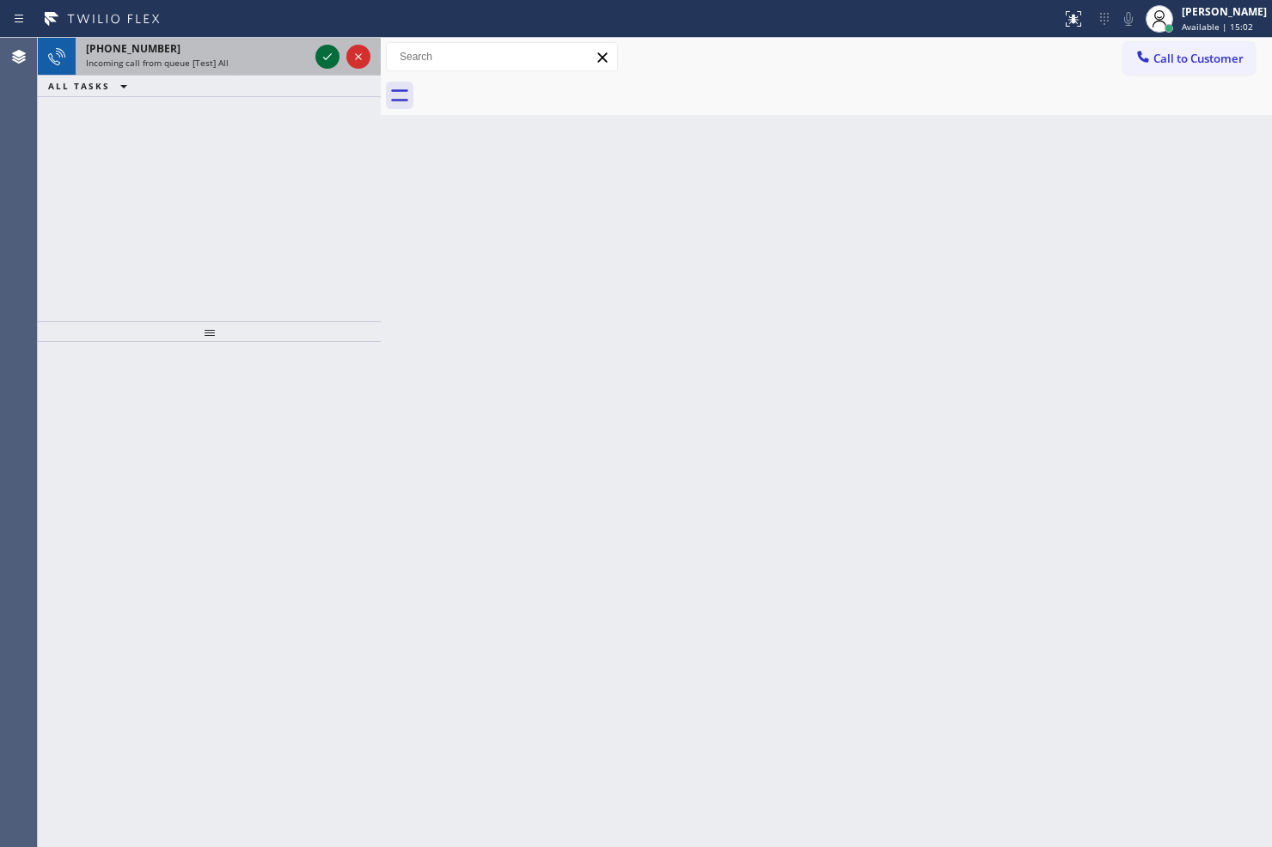
click at [329, 58] on icon at bounding box center [327, 56] width 21 height 21
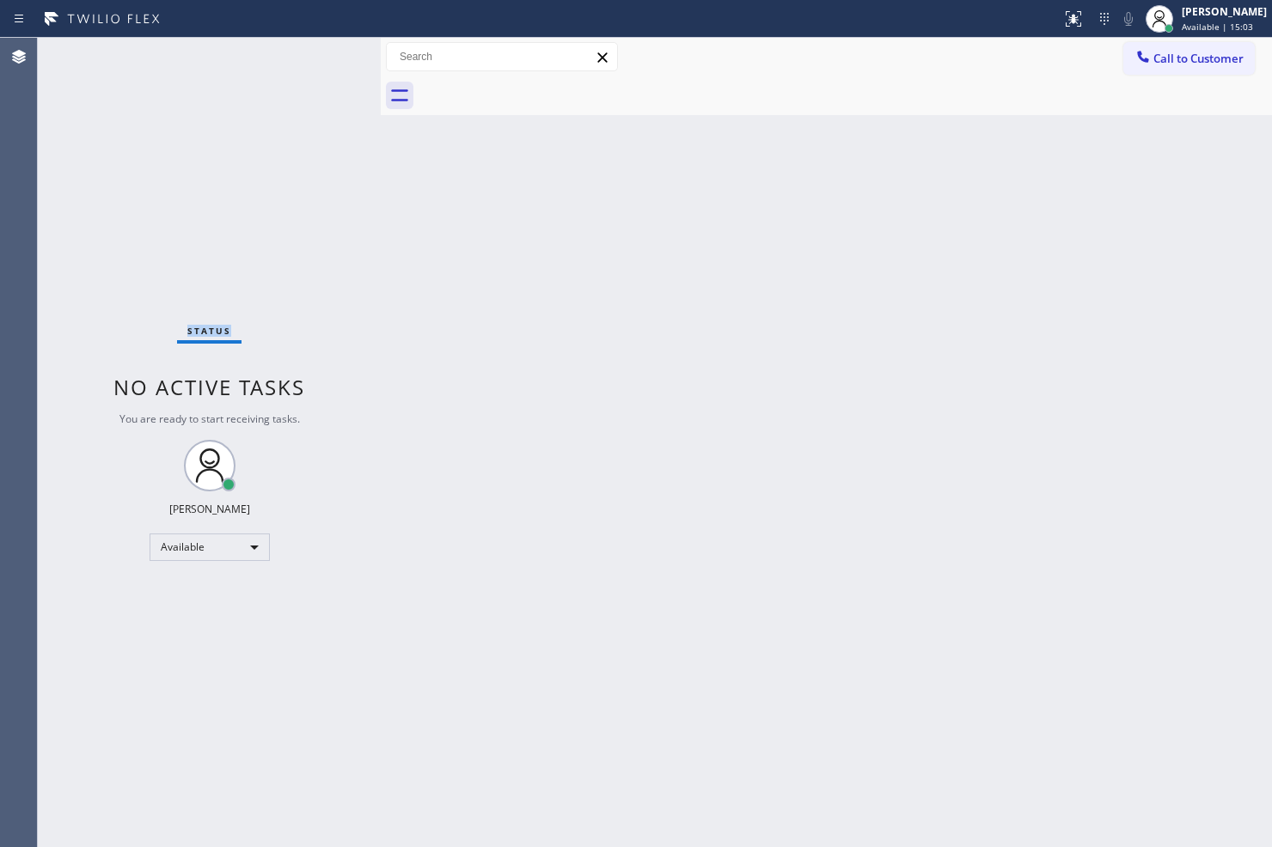
click at [329, 58] on div "Status No active tasks You are ready to start receiving tasks. [PERSON_NAME]" at bounding box center [209, 443] width 343 height 810
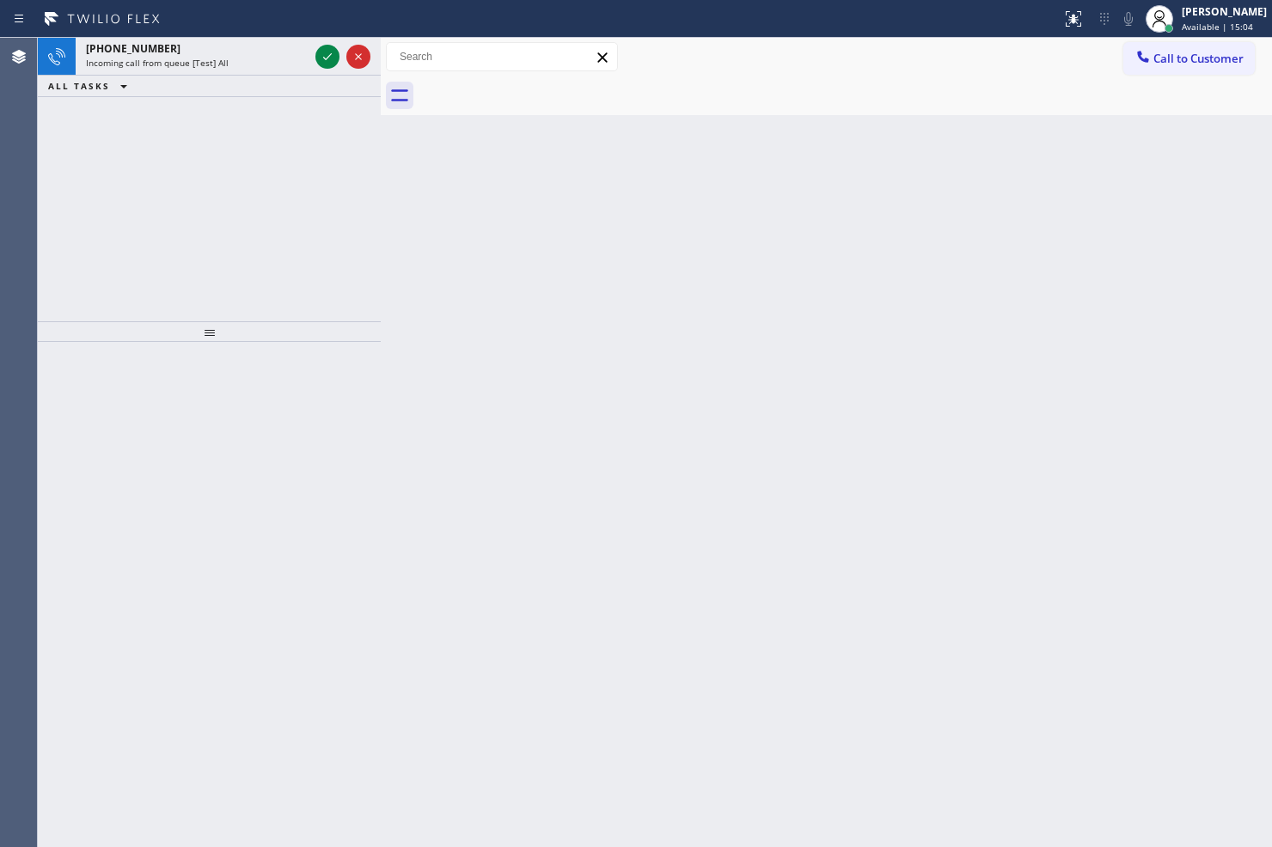
click at [329, 58] on icon at bounding box center [327, 56] width 21 height 21
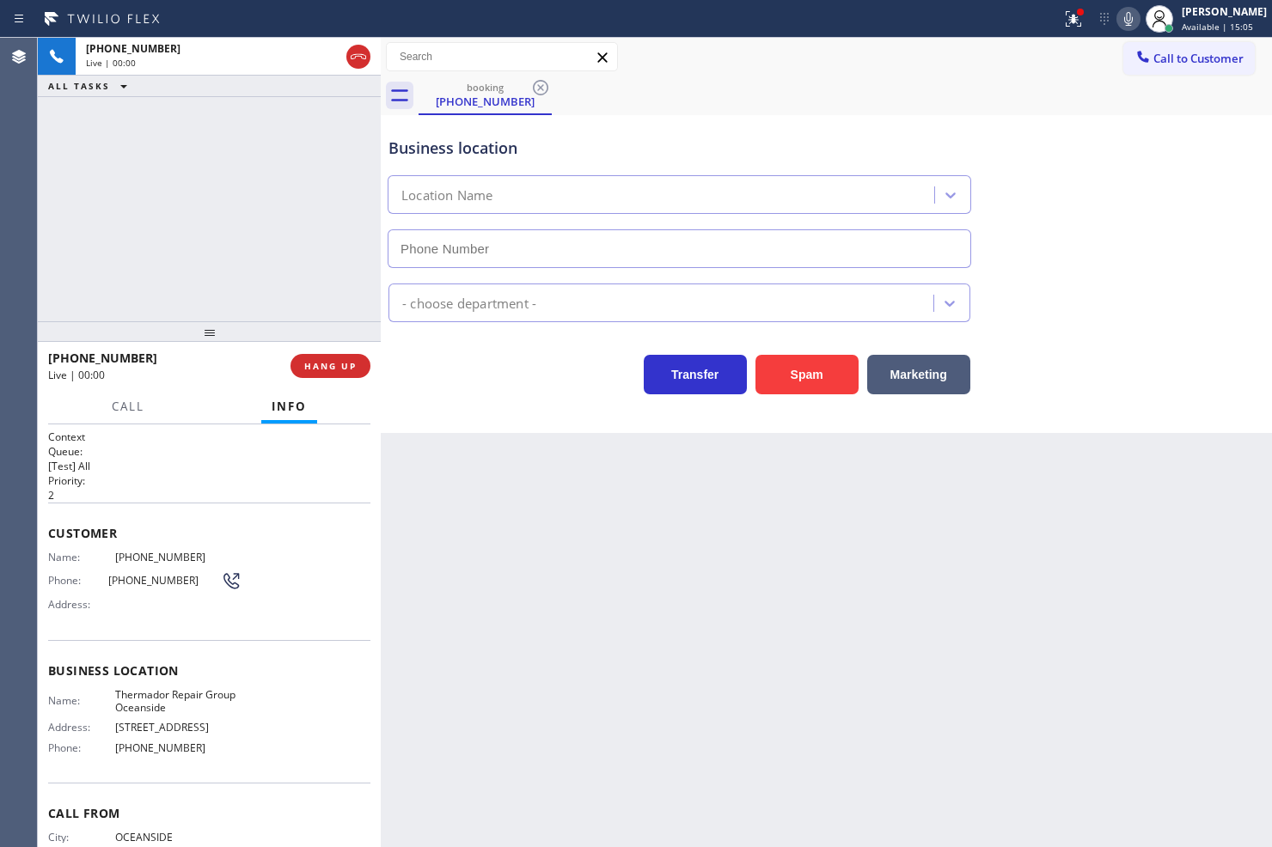
type input "(760) 933-3191"
click at [465, 551] on div "Back to Dashboard Change Sender ID Customers Technicians Select a contact Outbo…" at bounding box center [826, 443] width 891 height 810
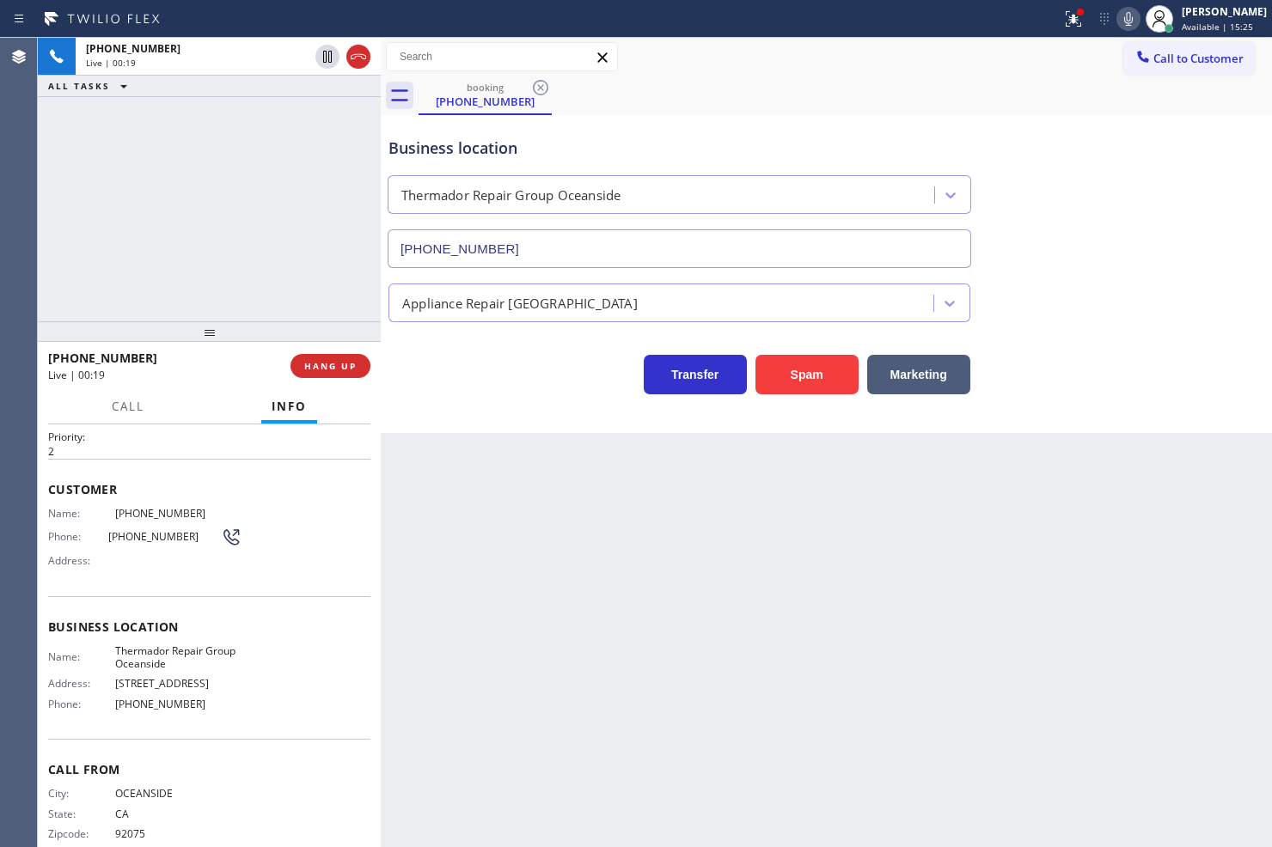
scroll to position [69, 0]
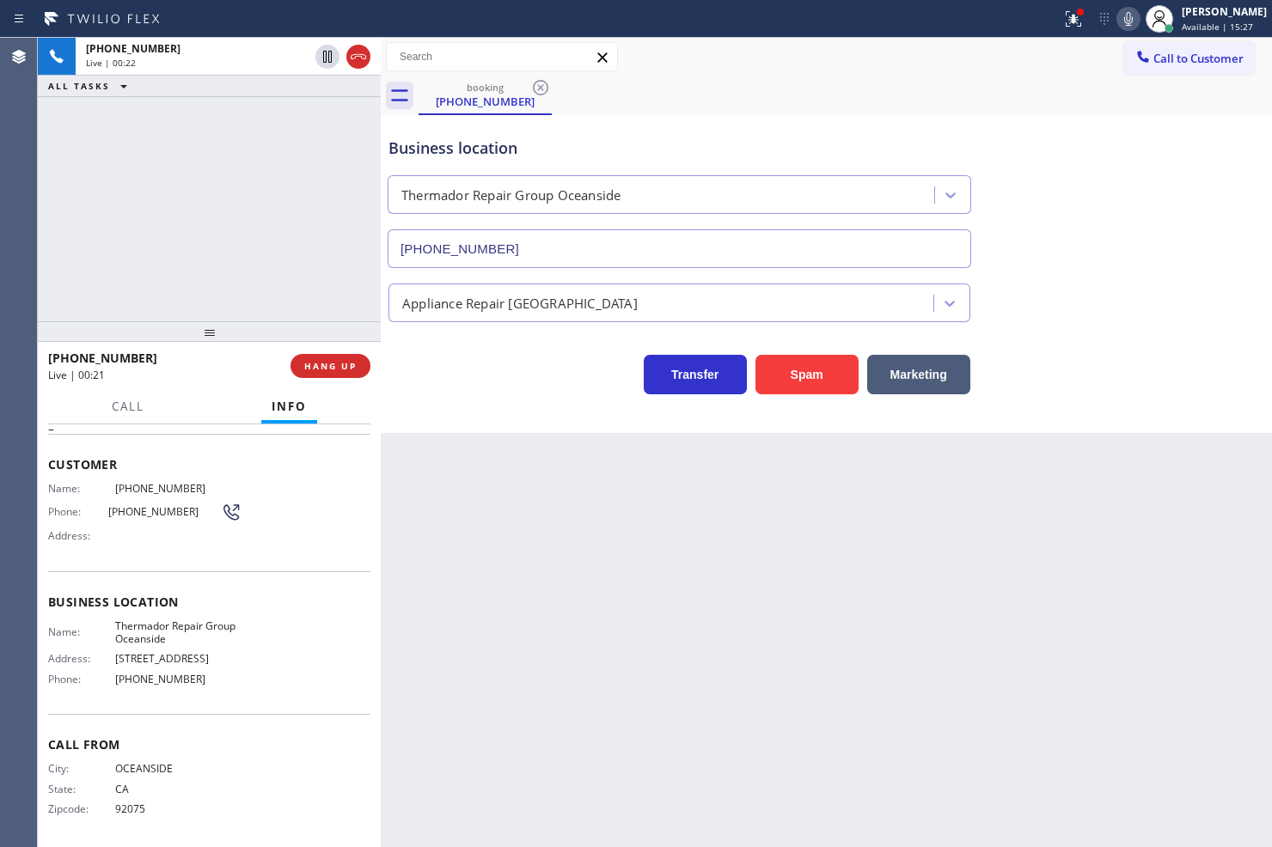
click at [1118, 18] on icon at bounding box center [1128, 19] width 21 height 21
click at [1063, 10] on icon at bounding box center [1073, 19] width 21 height 21
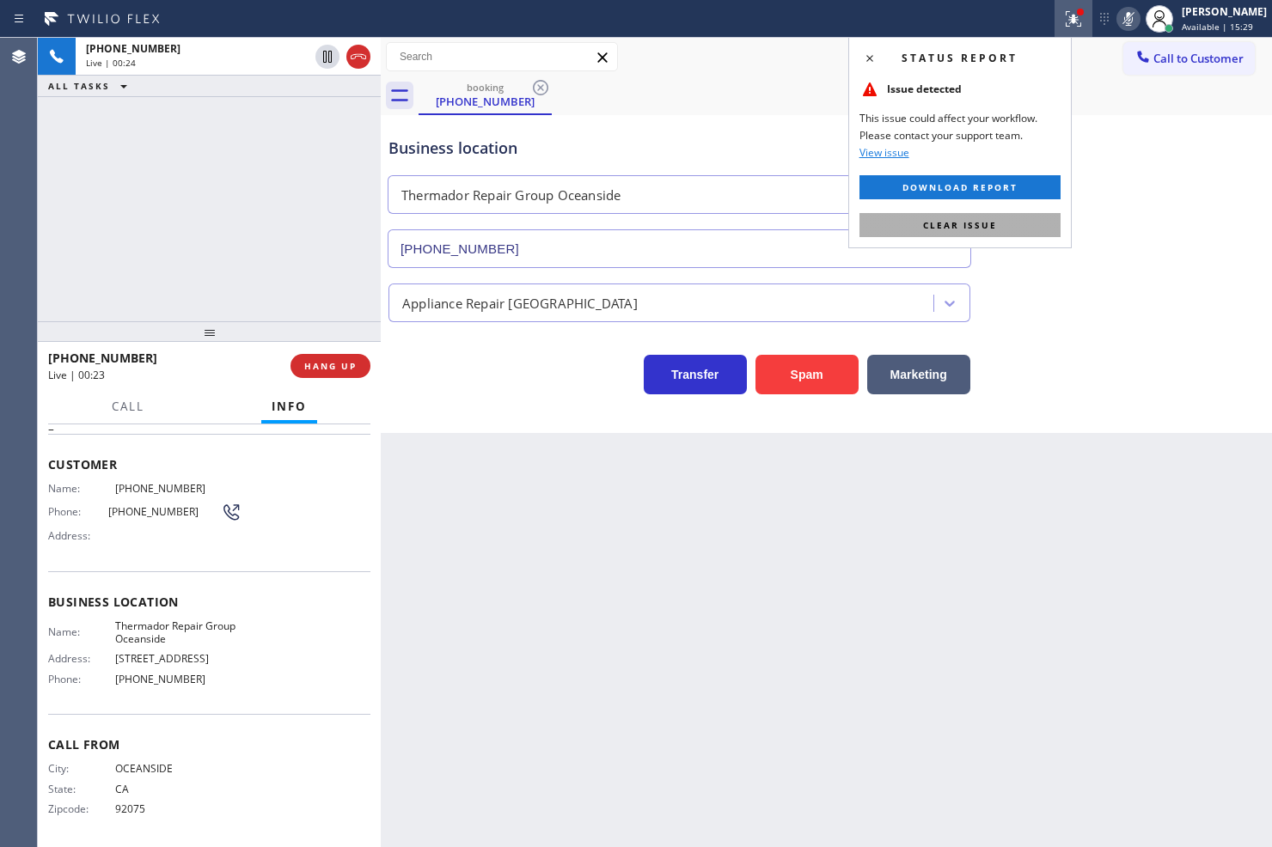
click at [994, 219] on span "Clear issue" at bounding box center [960, 225] width 74 height 12
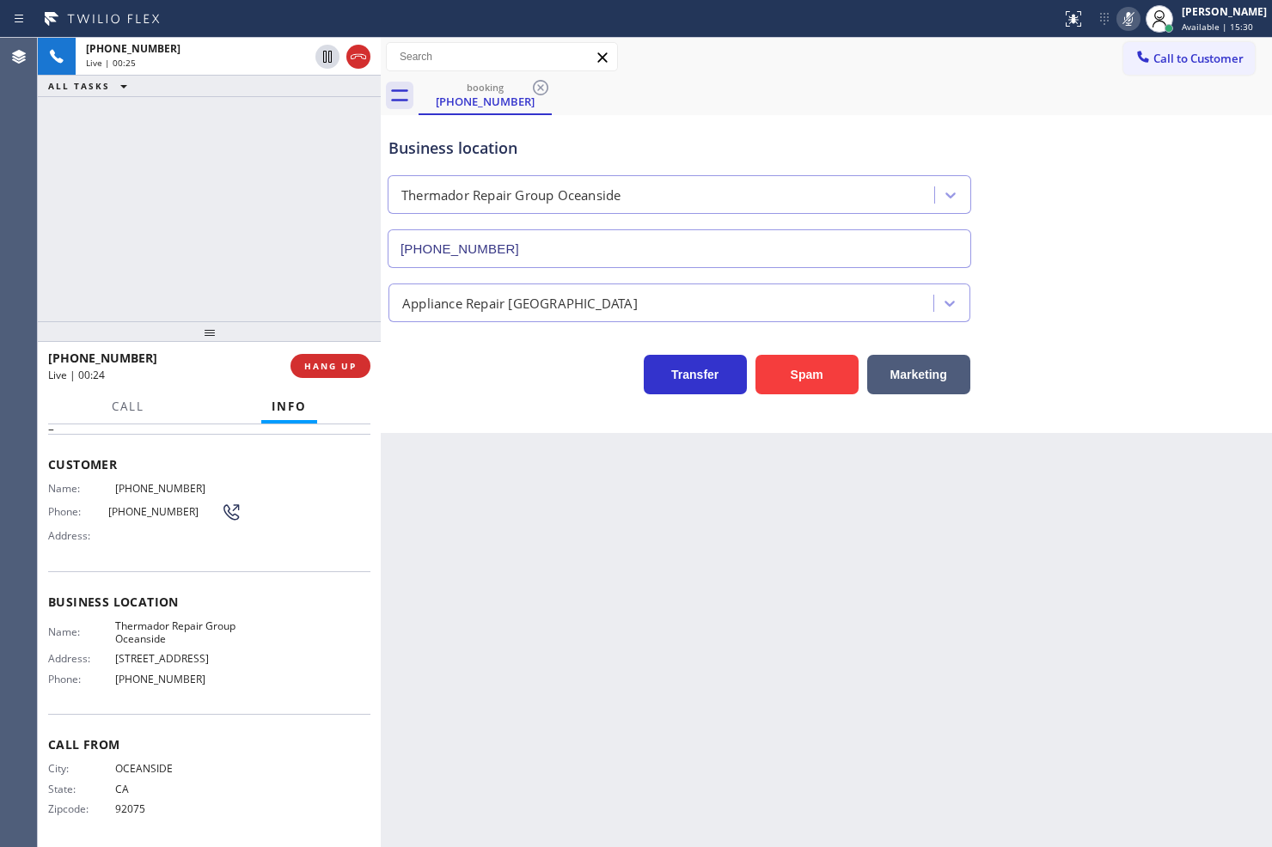
click at [1118, 20] on icon at bounding box center [1128, 19] width 21 height 21
click at [242, 263] on div "+17607170985 Live | 00:26 ALL TASKS ALL TASKS ACTIVE TASKS TASKS IN WRAP UP" at bounding box center [209, 180] width 343 height 284
click at [124, 400] on span "Call" at bounding box center [128, 406] width 33 height 15
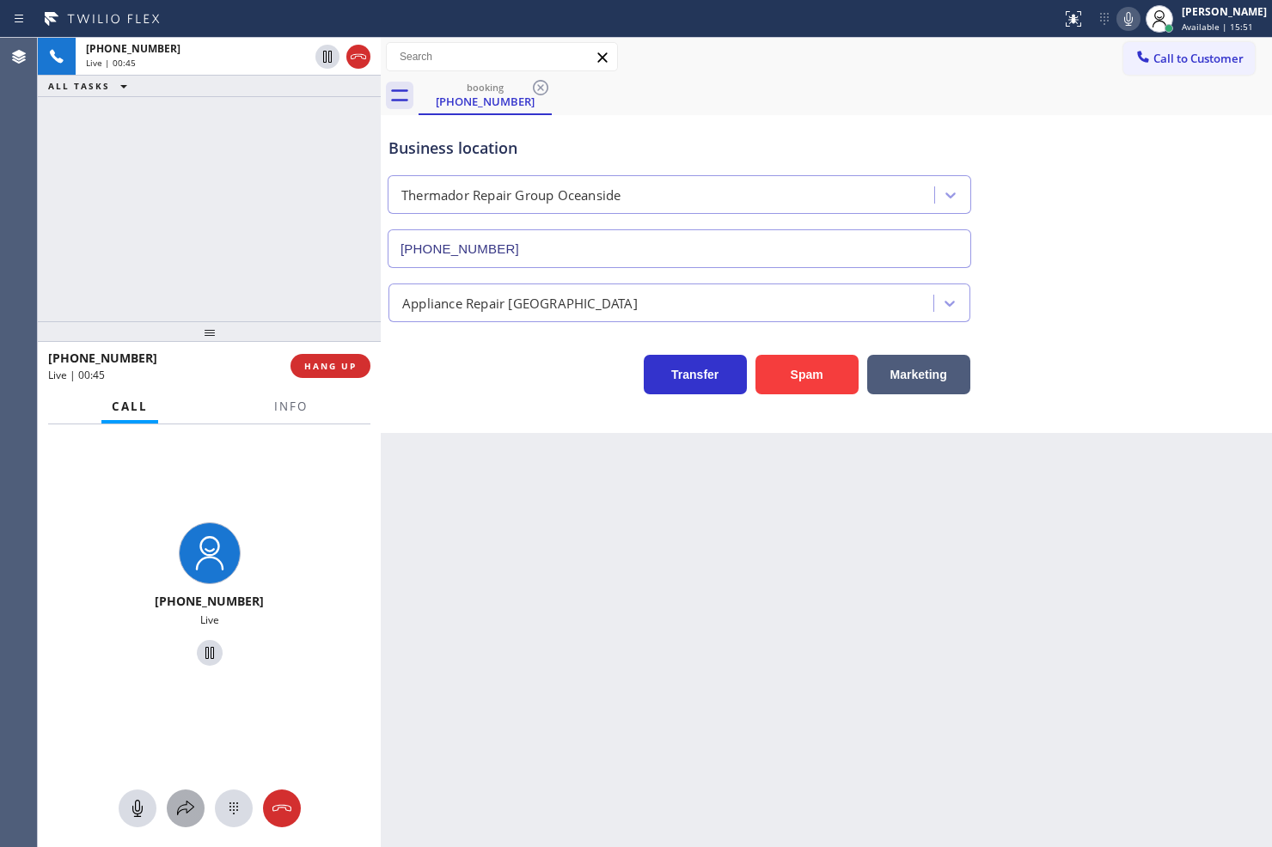
click at [192, 810] on icon at bounding box center [185, 808] width 21 height 21
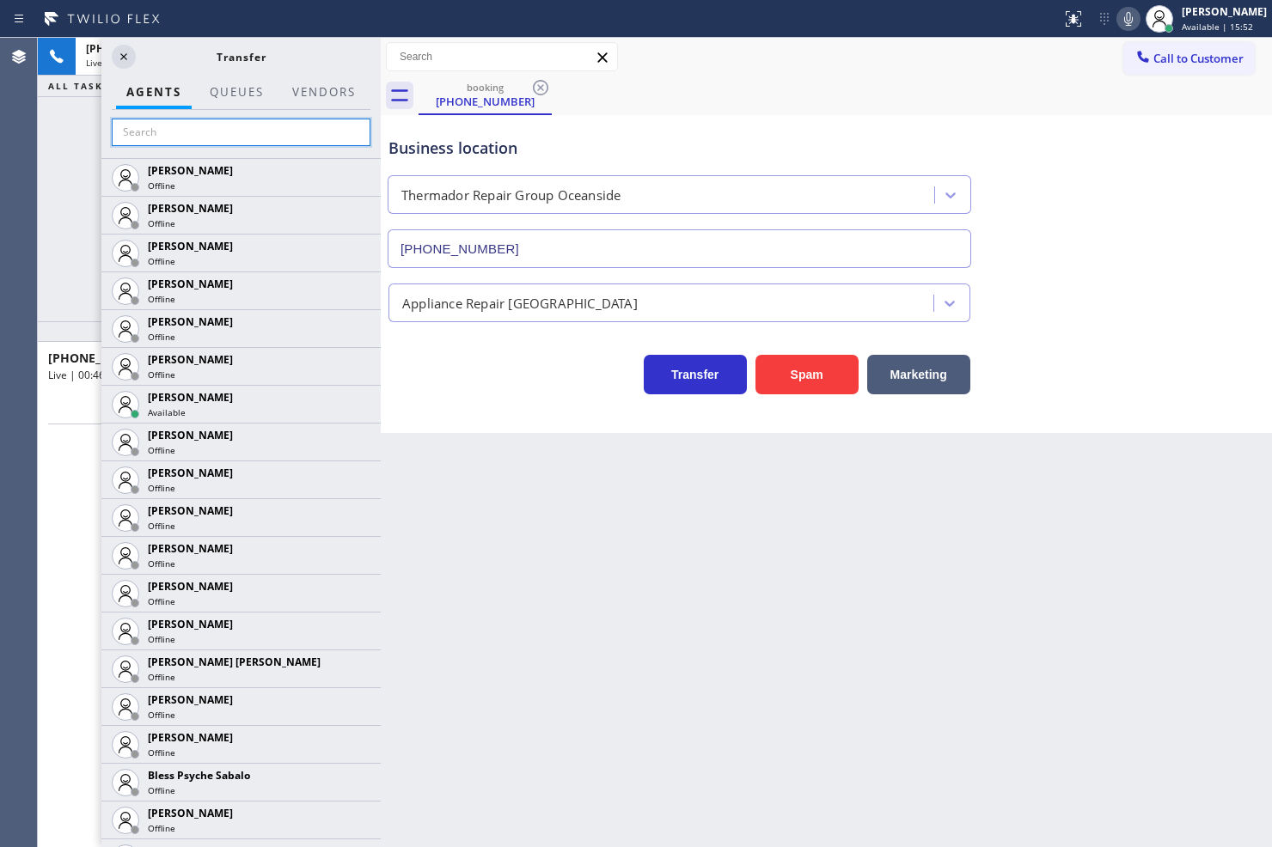
click at [184, 133] on input "text" at bounding box center [241, 133] width 259 height 28
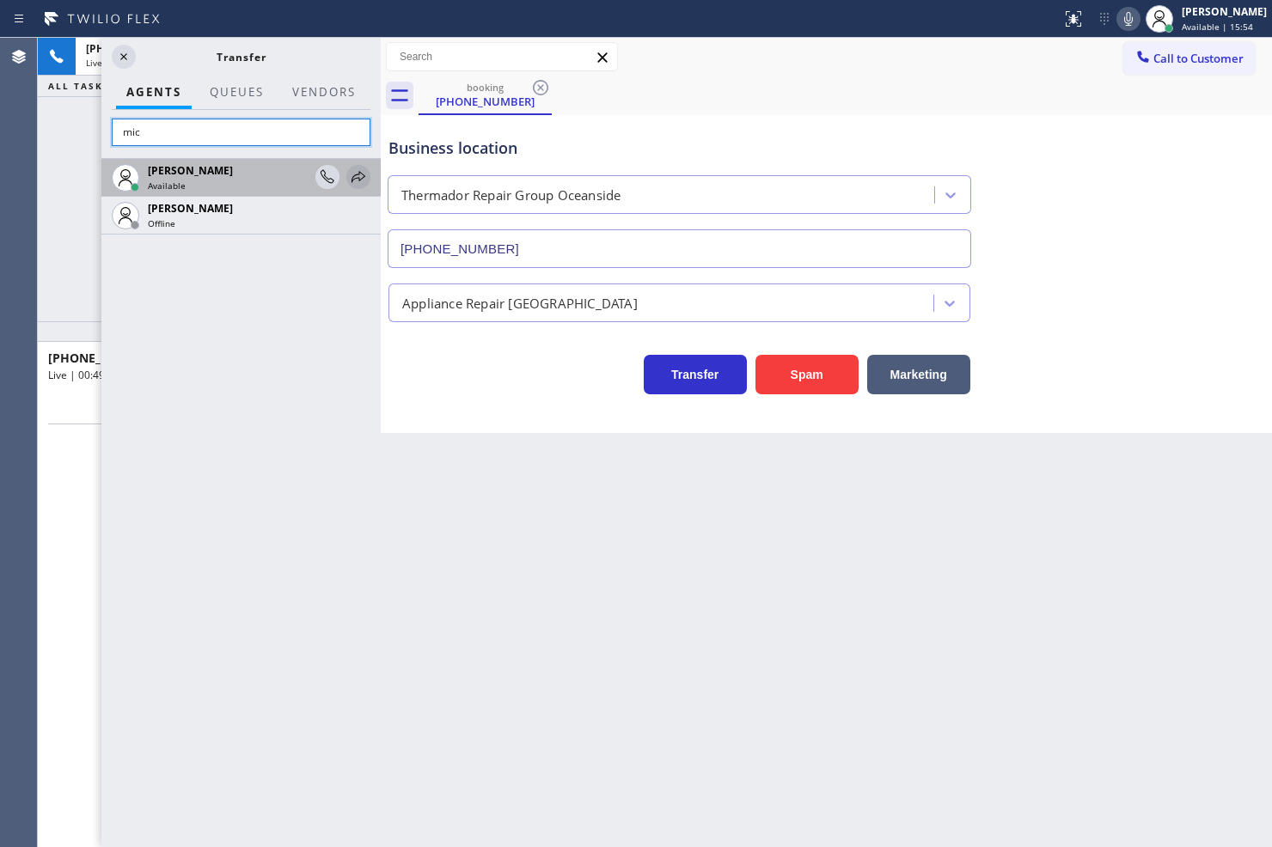
type input "mic"
click at [357, 178] on icon at bounding box center [359, 176] width 14 height 11
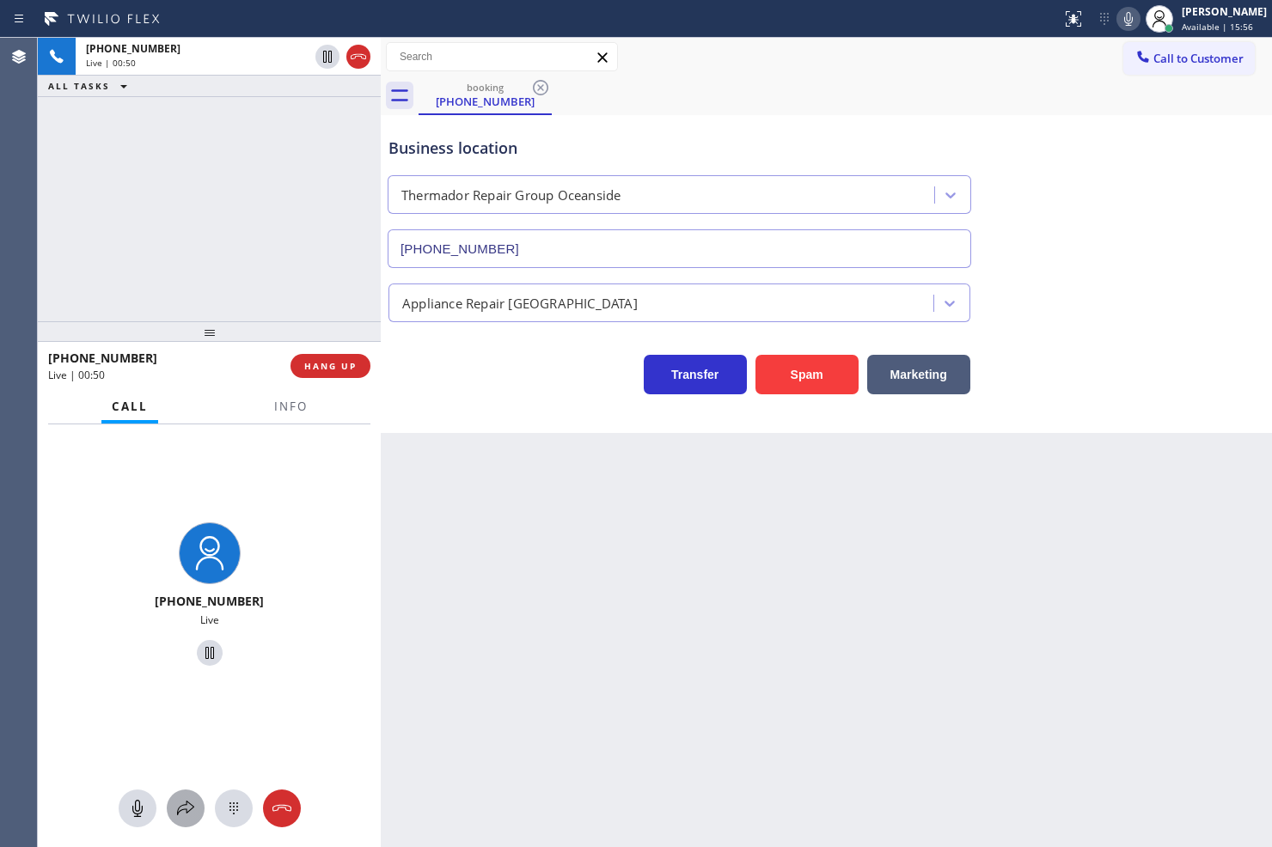
click at [186, 803] on icon at bounding box center [185, 808] width 17 height 15
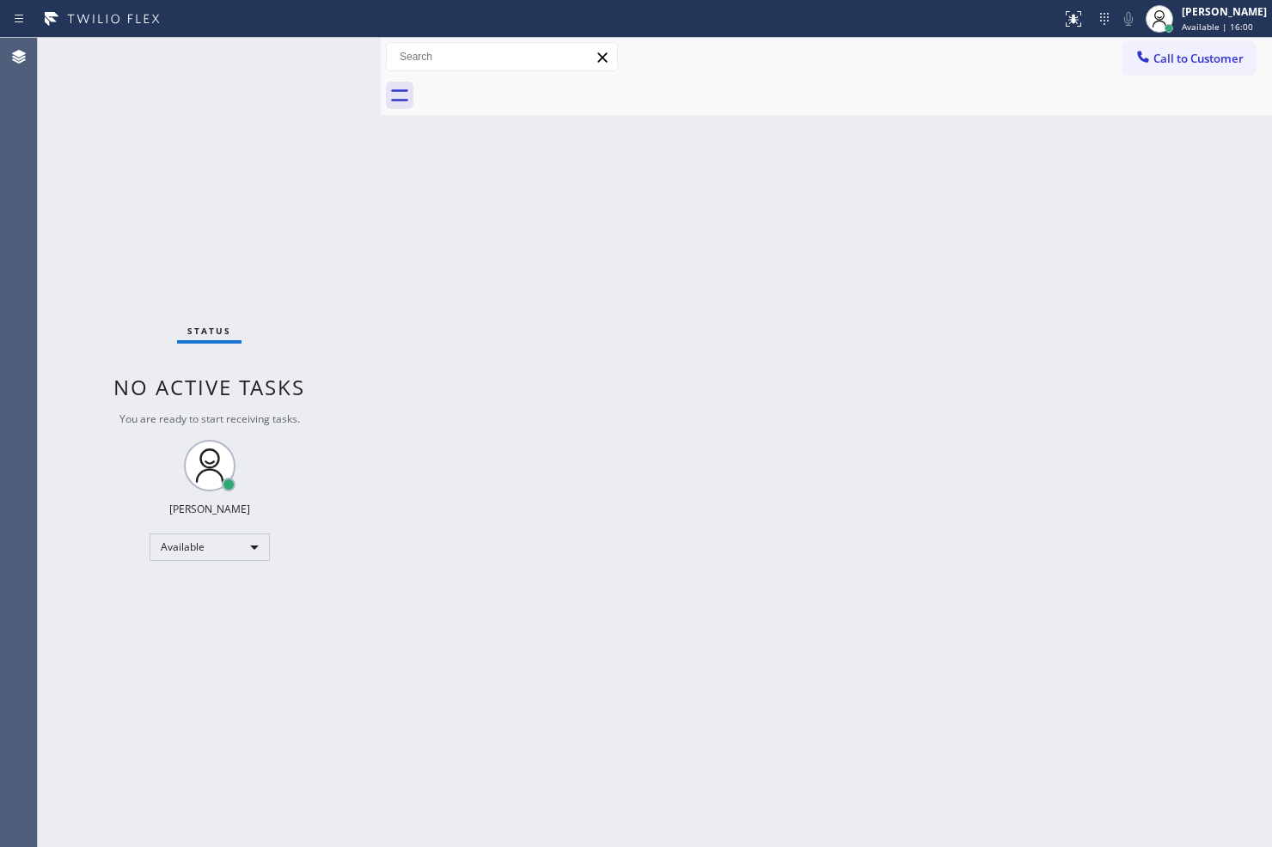
click at [179, 202] on div "Status No active tasks You are ready to start receiving tasks. [PERSON_NAME]" at bounding box center [209, 443] width 343 height 810
click at [289, 88] on div "Status No active tasks You are ready to start receiving tasks. [PERSON_NAME]" at bounding box center [209, 443] width 343 height 810
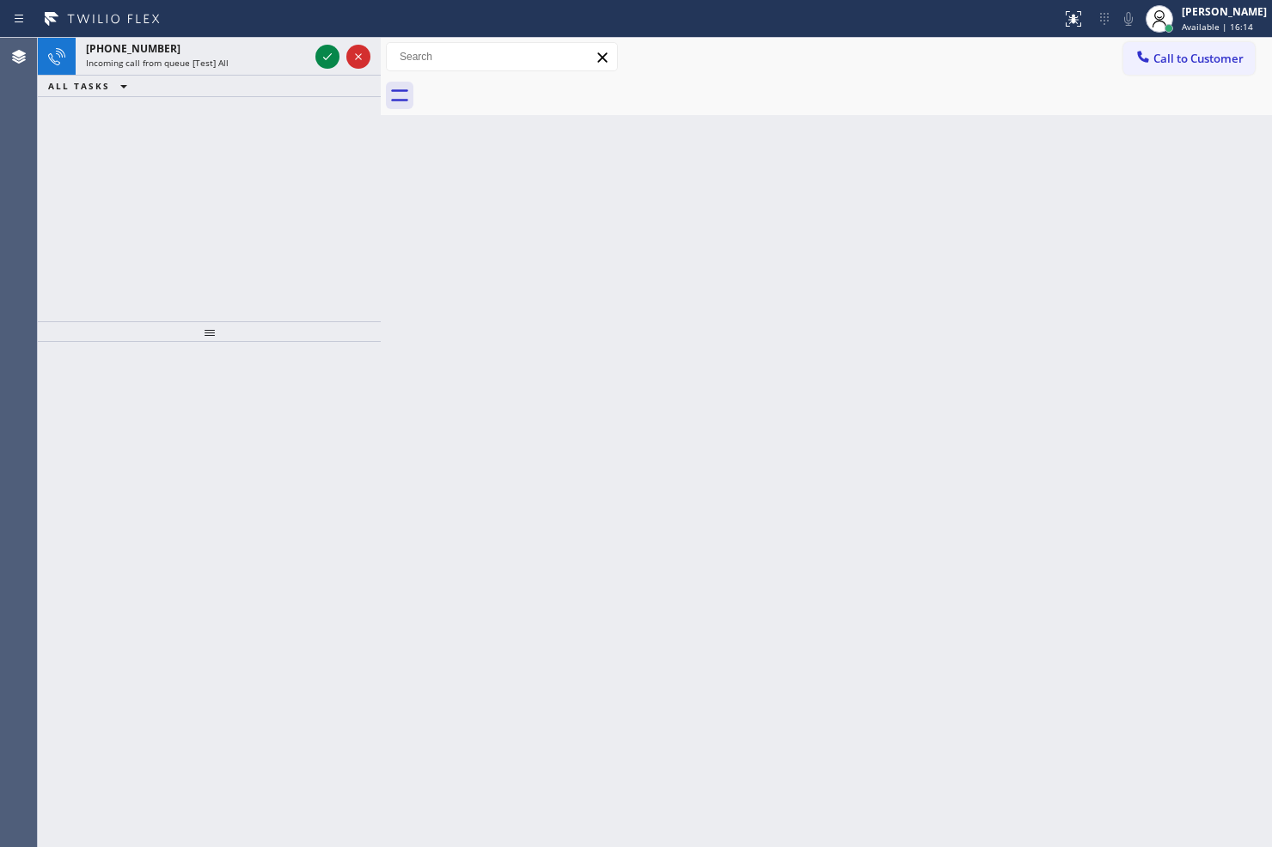
click at [332, 57] on icon at bounding box center [327, 56] width 21 height 21
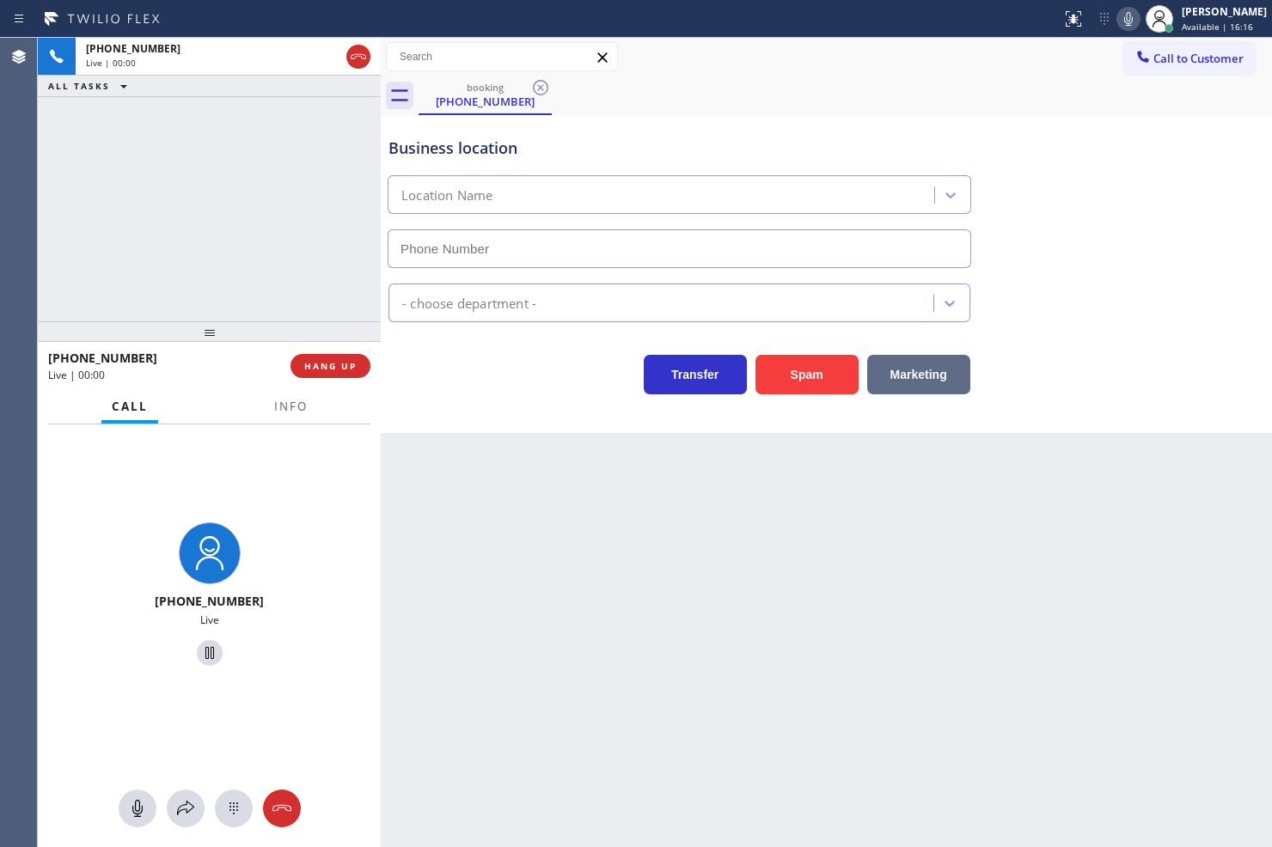
type input "(213) 444-7988"
click at [297, 414] on span "Info" at bounding box center [291, 406] width 34 height 15
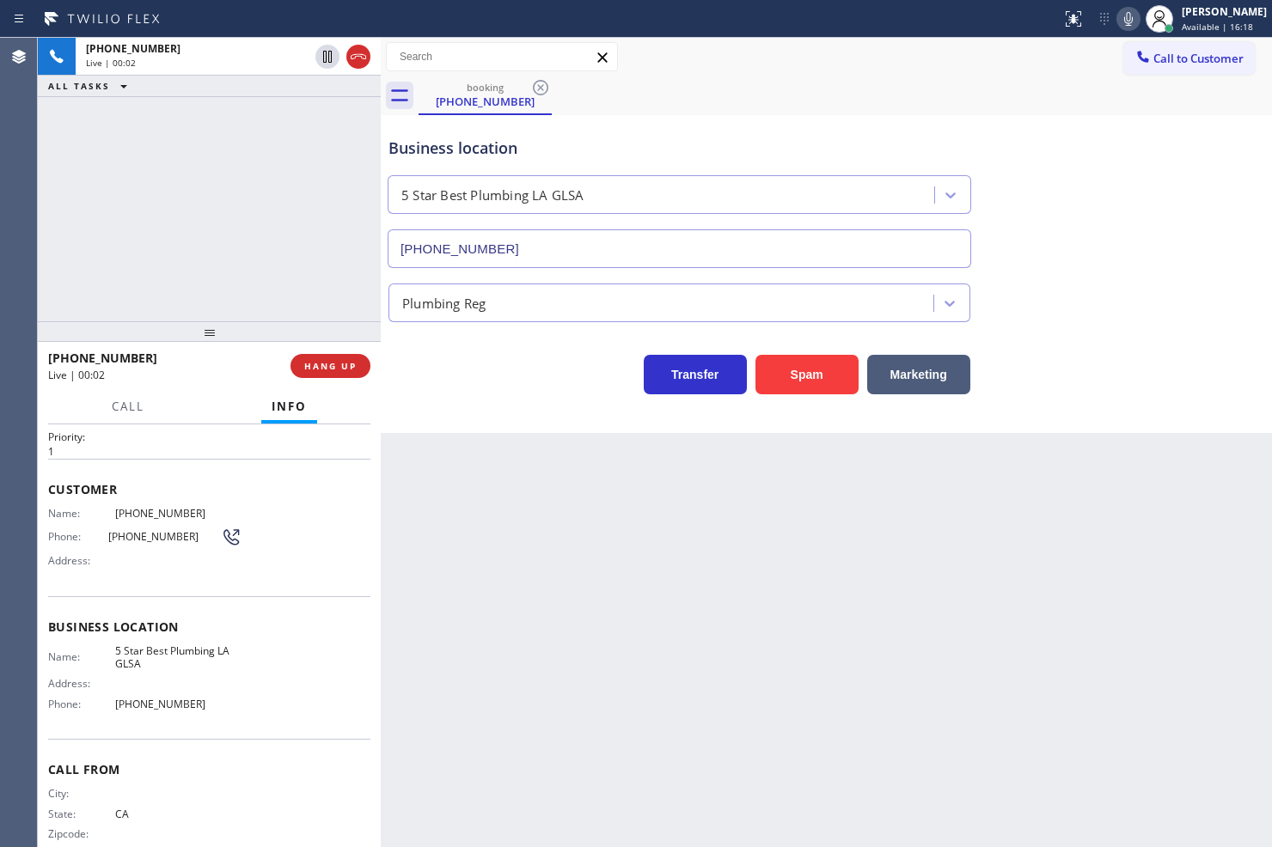
scroll to position [69, 0]
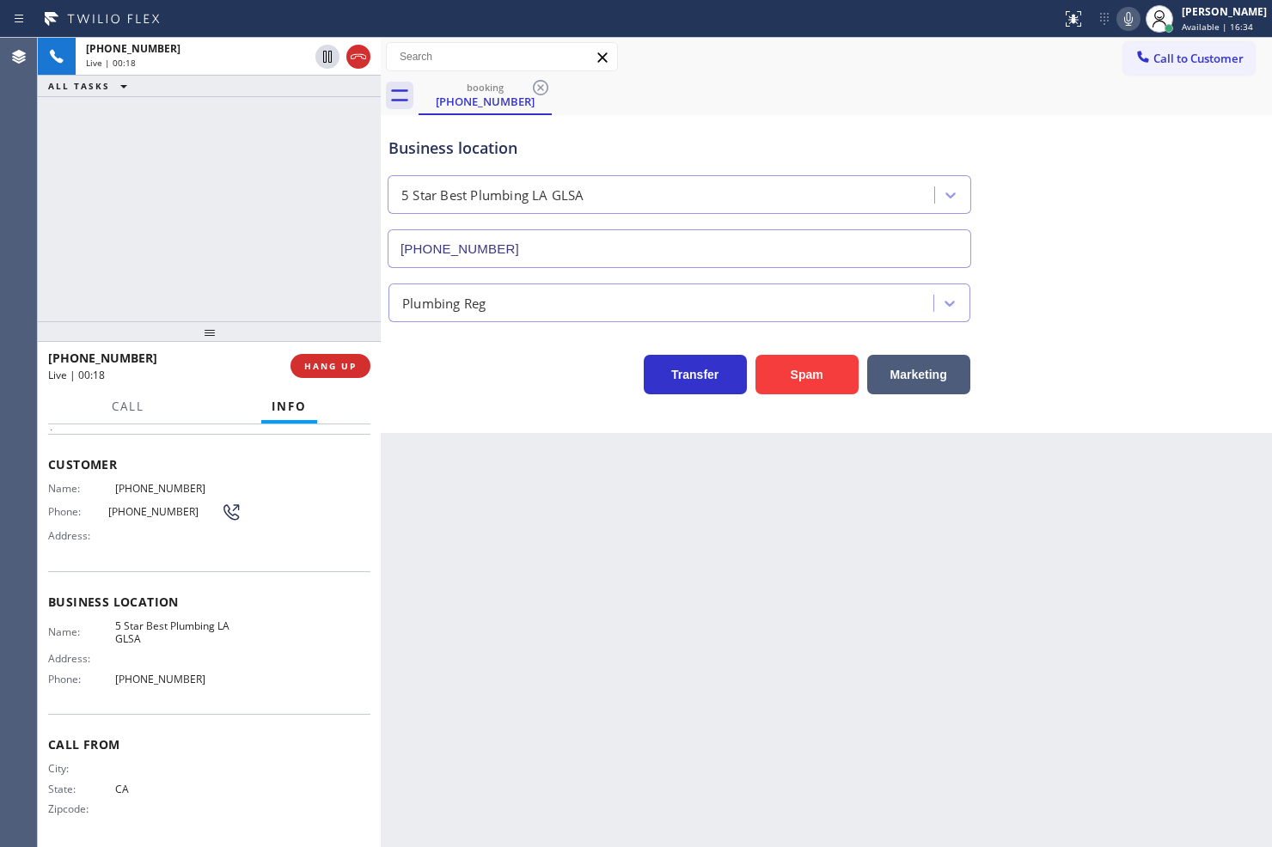
click at [243, 647] on div "Name: 5 Star Best Plumbing LA GLSA Address: Phone: (213) 444-7988" at bounding box center [209, 657] width 322 height 74
click at [205, 297] on div "+16266240357 Live | 00:19 ALL TASKS ALL TASKS ACTIVE TASKS TASKS IN WRAP UP" at bounding box center [209, 180] width 343 height 284
drag, startPoint x: 227, startPoint y: 267, endPoint x: 353, endPoint y: 325, distance: 138.8
click at [228, 267] on div "+16266240357 Live | 00:19 ALL TASKS ALL TASKS ACTIVE TASKS TASKS IN WRAP UP" at bounding box center [209, 180] width 343 height 284
click at [466, 385] on div "Transfer Spam Marketing" at bounding box center [679, 370] width 589 height 48
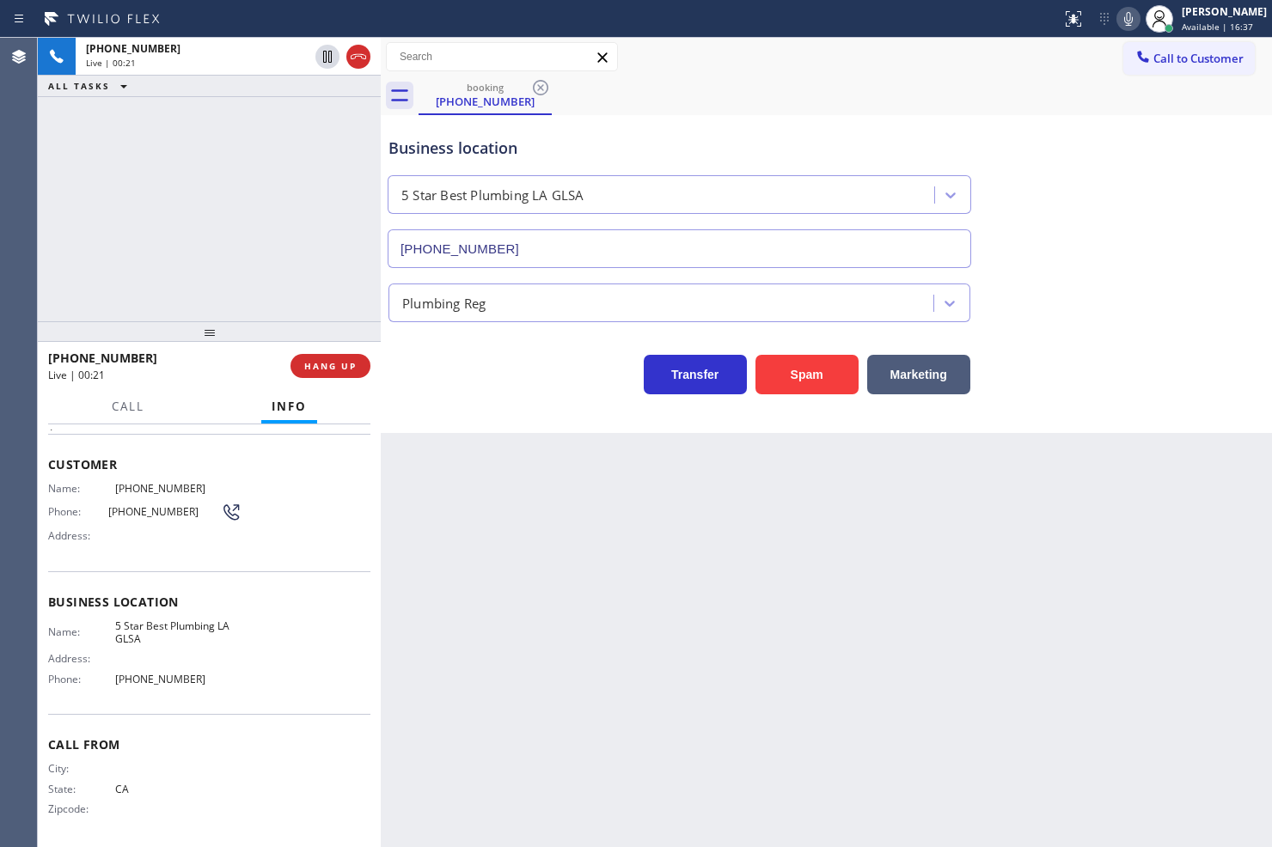
click at [474, 362] on div "Transfer Spam Marketing" at bounding box center [679, 370] width 589 height 48
click at [314, 297] on div "+16266240357 Live | 00:22 ALL TASKS ALL TASKS ACTIVE TASKS TASKS IN WRAP UP" at bounding box center [209, 180] width 343 height 284
click at [139, 411] on span "Call" at bounding box center [128, 406] width 33 height 15
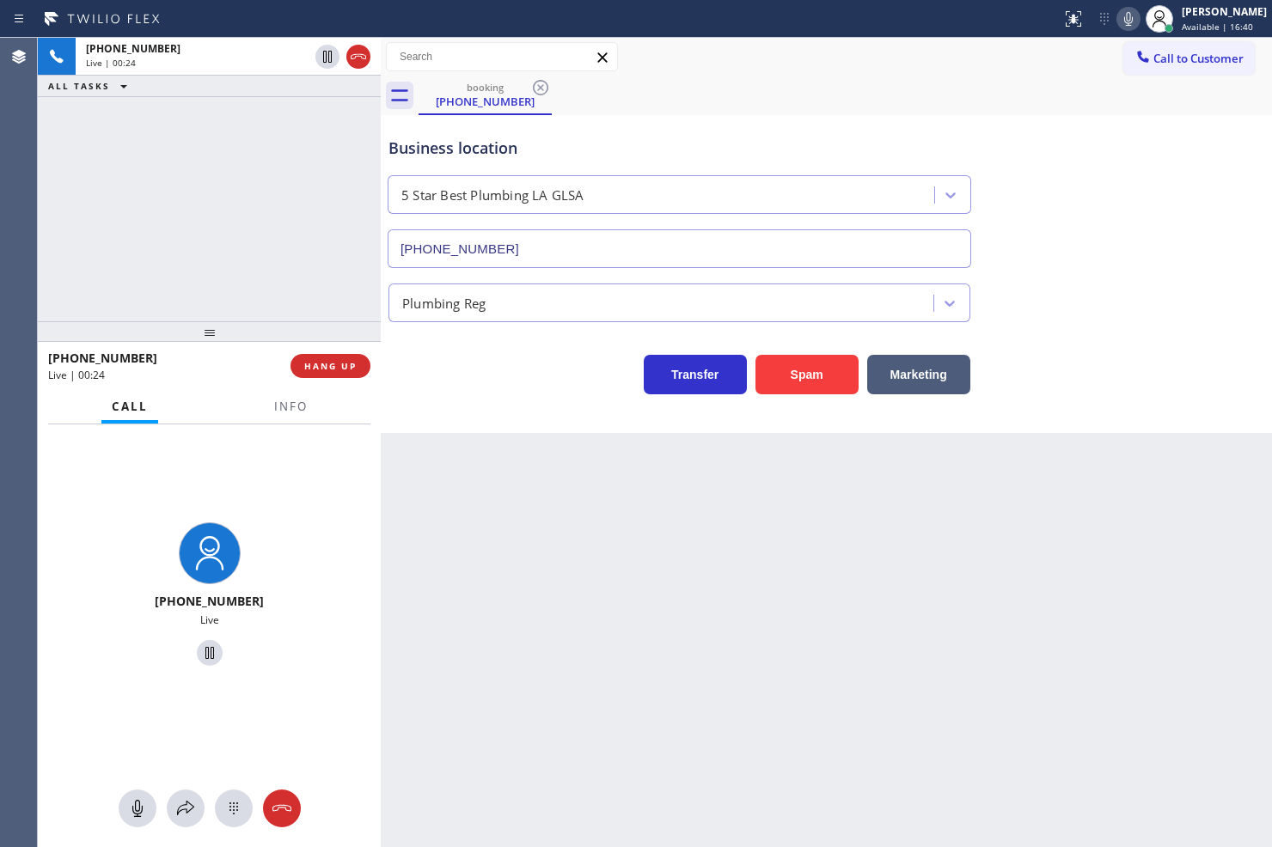
click at [500, 389] on div "Transfer Spam Marketing" at bounding box center [679, 370] width 589 height 48
click at [284, 406] on span "Info" at bounding box center [291, 406] width 34 height 15
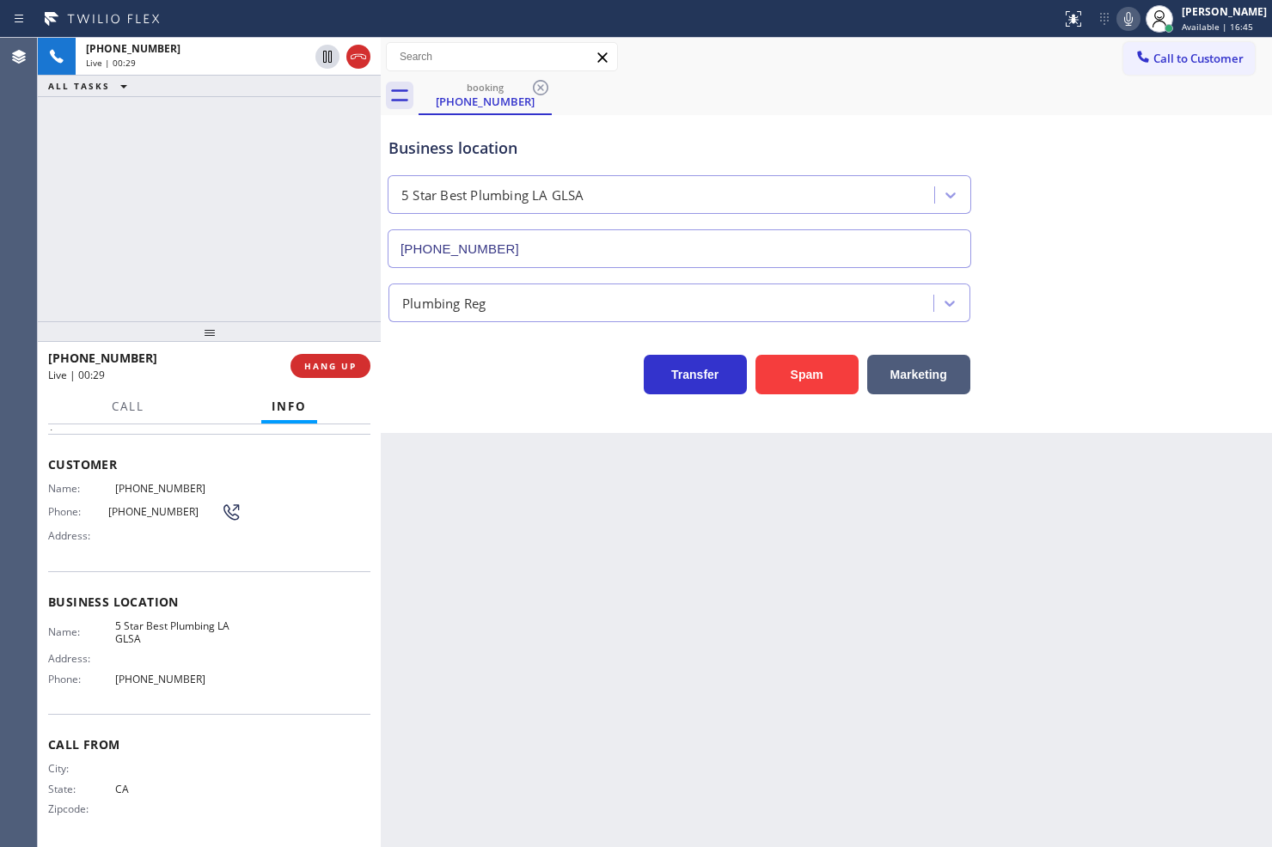
drag, startPoint x: 529, startPoint y: 554, endPoint x: 522, endPoint y: 535, distance: 20.4
click at [530, 554] on div "Back to Dashboard Change Sender ID Customers Technicians Select a contact Outbo…" at bounding box center [826, 443] width 891 height 810
click at [241, 160] on div "+16266240357 Live | 00:30 ALL TASKS ALL TASKS ACTIVE TASKS TASKS IN WRAP UP" at bounding box center [209, 180] width 343 height 284
click at [121, 411] on span "Call" at bounding box center [128, 406] width 33 height 15
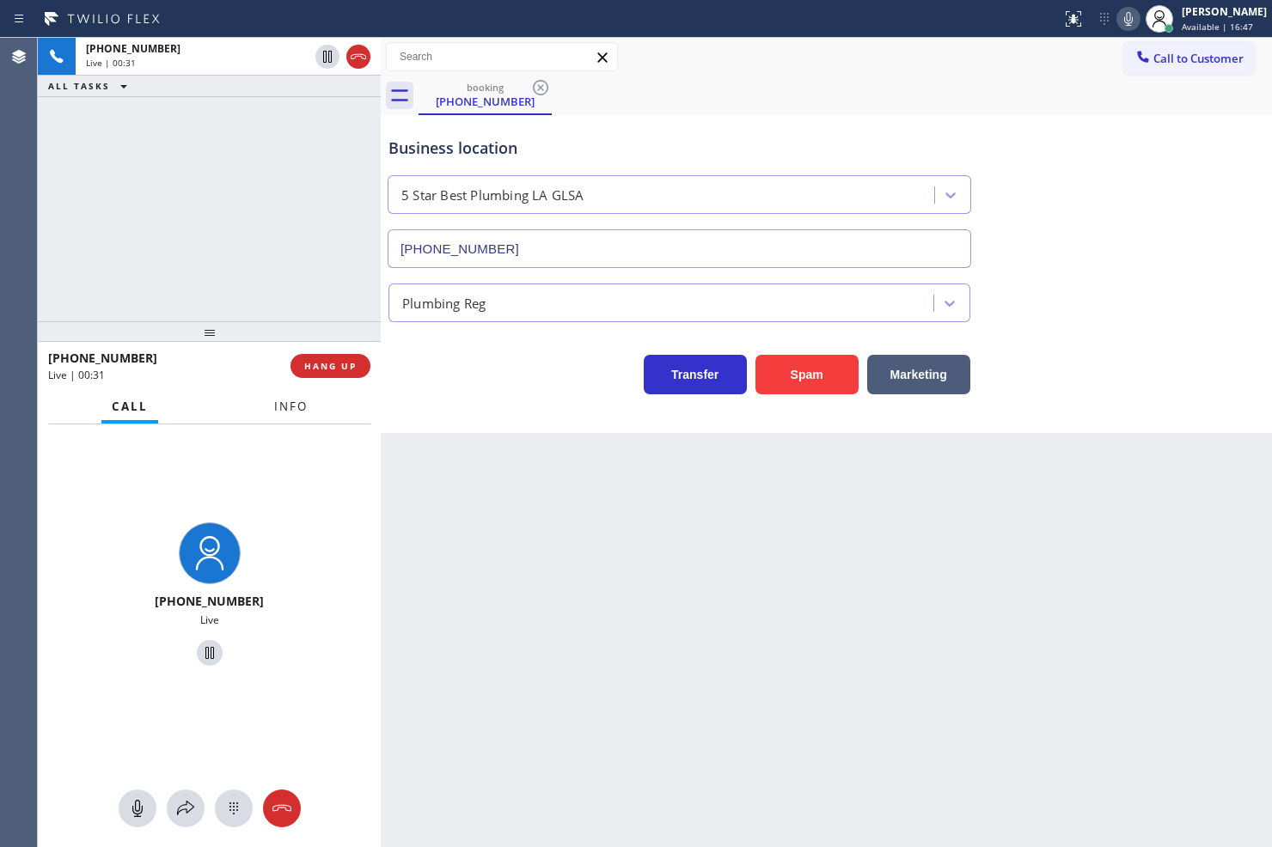
click at [284, 401] on span "Info" at bounding box center [291, 406] width 34 height 15
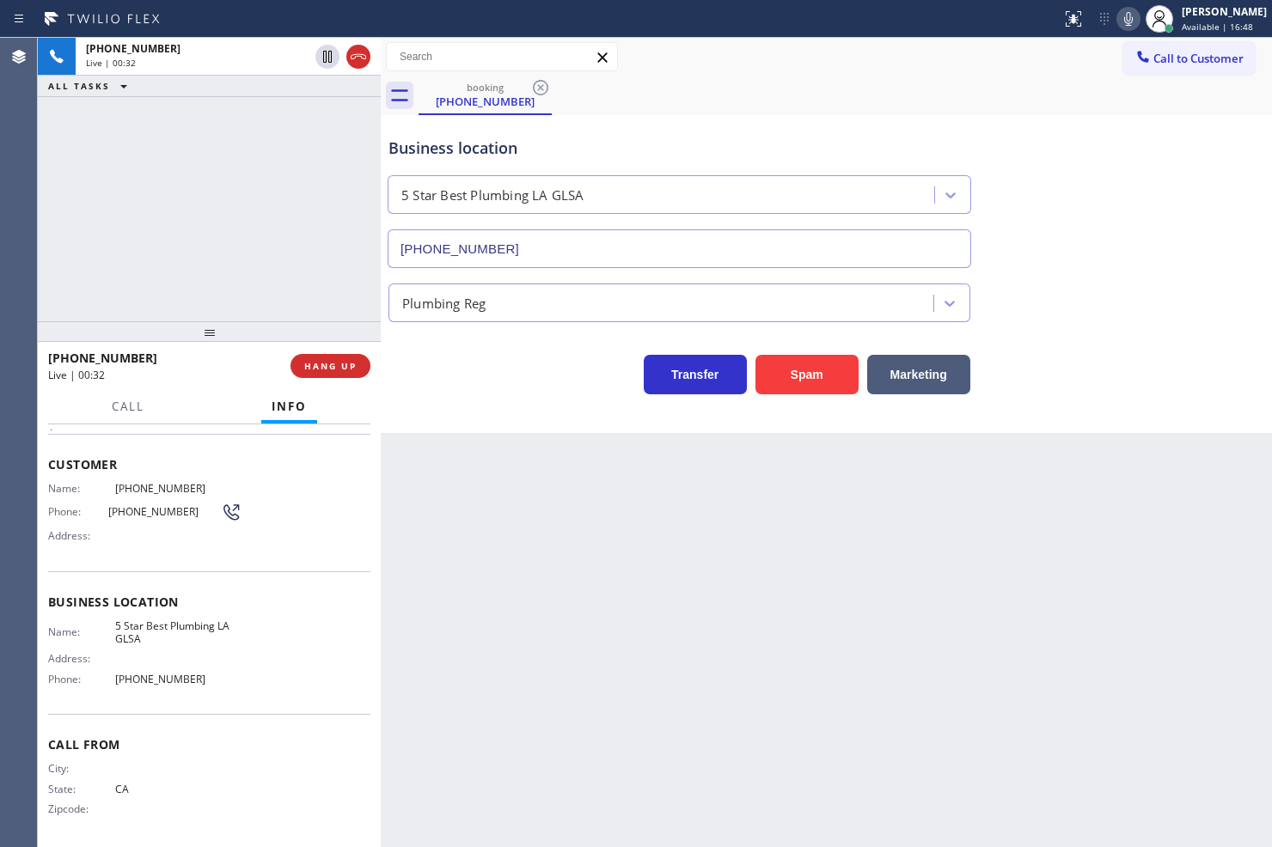
click at [268, 553] on div "Customer Name: (626) 624-0357 Phone: (626) 624-0357 Address:" at bounding box center [209, 503] width 322 height 138
click at [466, 416] on div "Business location 5 Star Best Plumbing LA GLSA (213) 444-7988 Plumbing Reg Tran…" at bounding box center [826, 274] width 891 height 318
click at [339, 367] on span "HANG UP" at bounding box center [330, 366] width 52 height 12
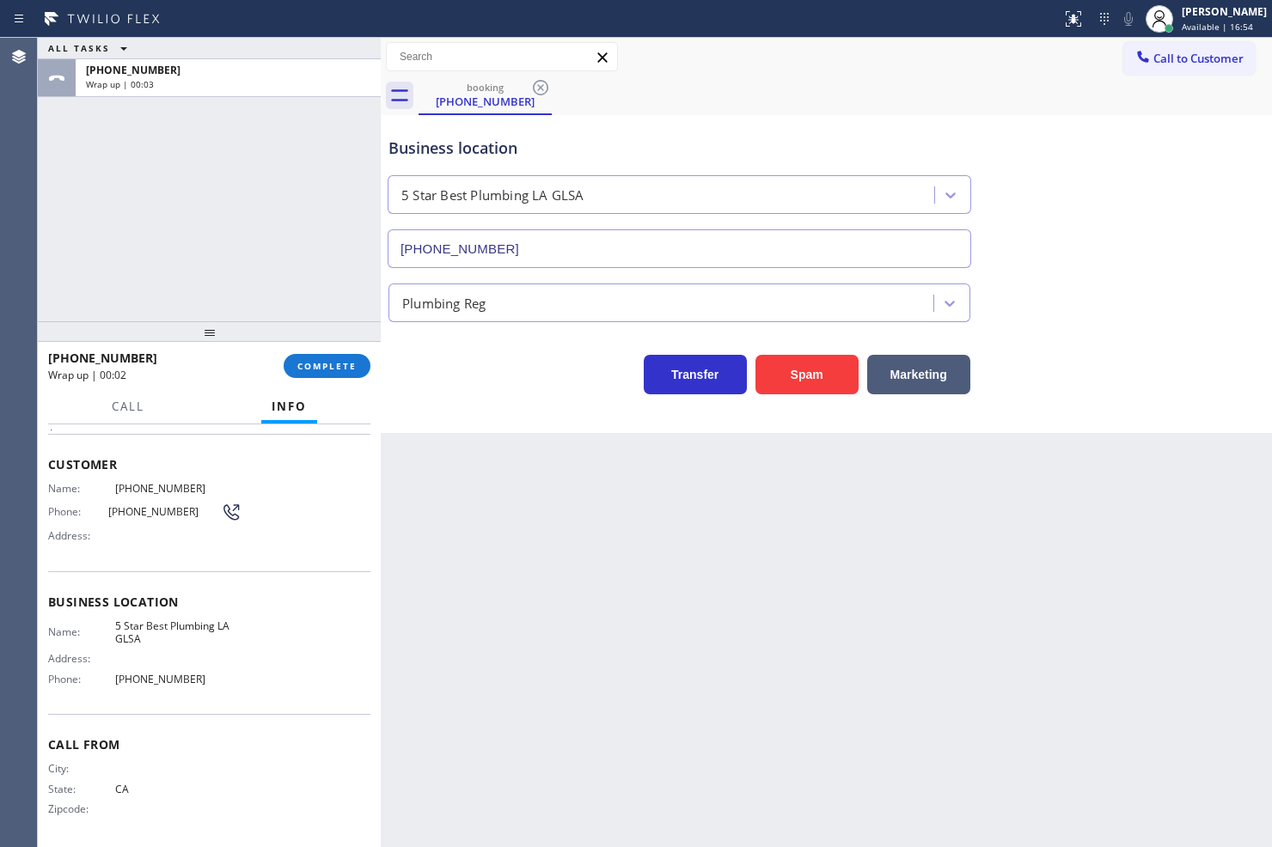
click at [482, 380] on div "Transfer Spam Marketing" at bounding box center [679, 370] width 589 height 48
click at [342, 278] on div "ALL TASKS ALL TASKS ACTIVE TASKS TASKS IN WRAP UP +16266240357 Wrap up | 00:03" at bounding box center [209, 180] width 343 height 284
click at [327, 371] on span "COMPLETE" at bounding box center [326, 366] width 59 height 12
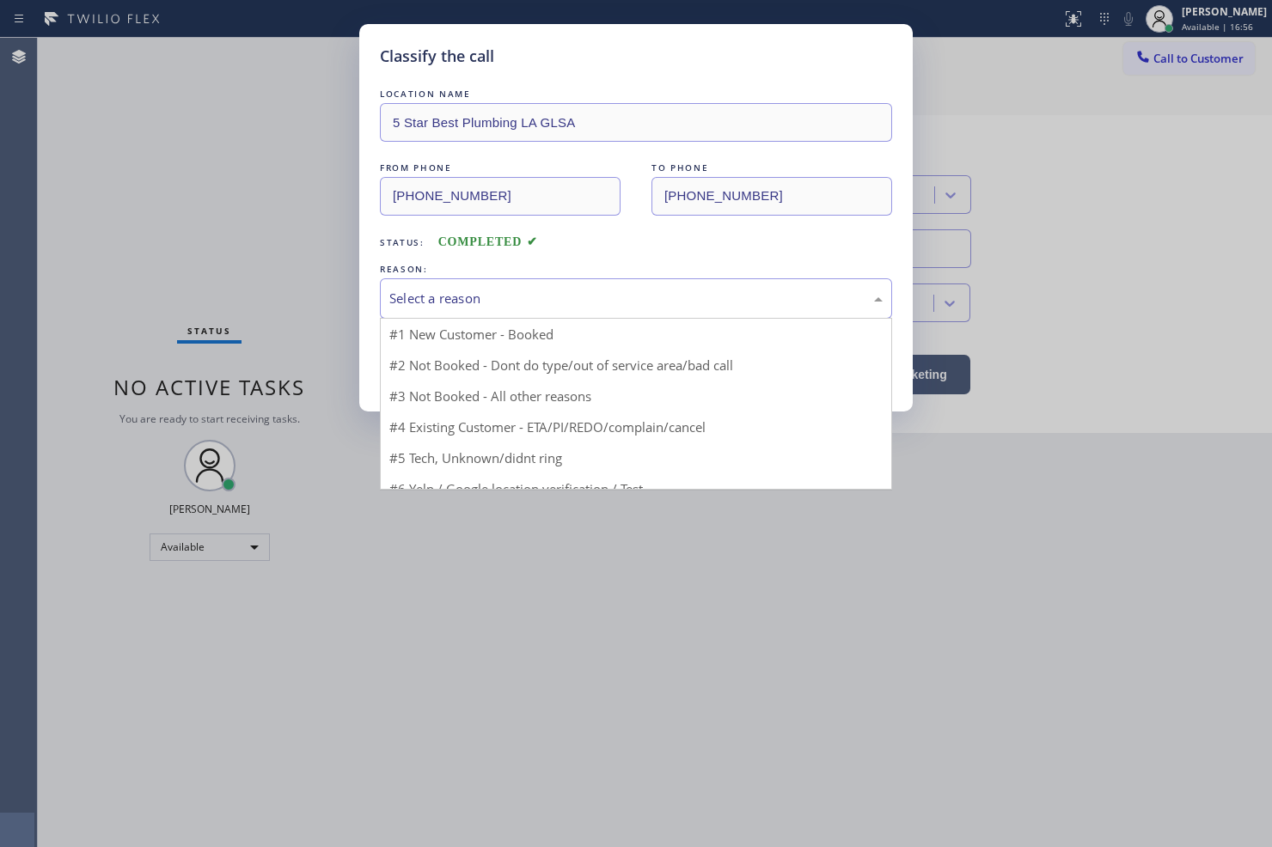
click at [459, 302] on div "Select a reason" at bounding box center [635, 299] width 493 height 20
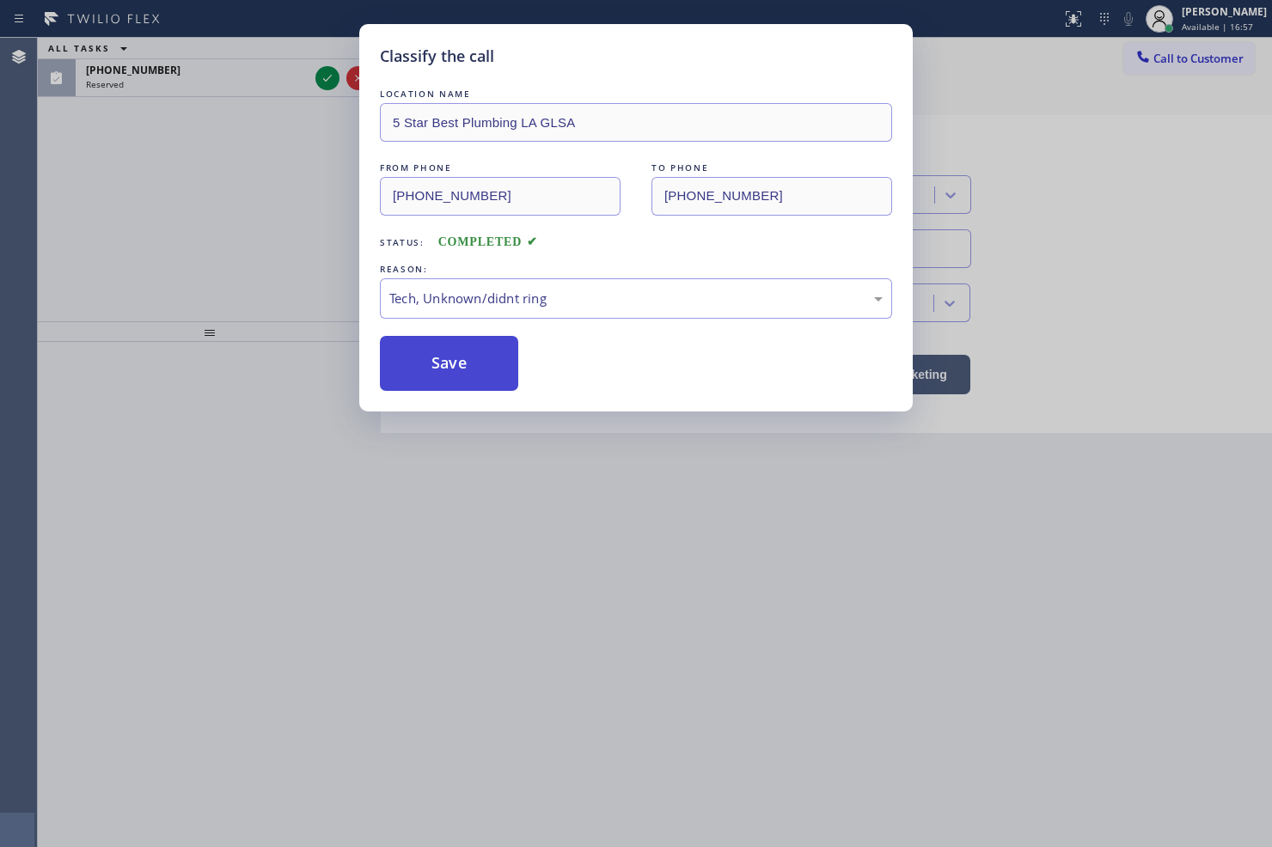
click at [464, 366] on button "Save" at bounding box center [449, 363] width 138 height 55
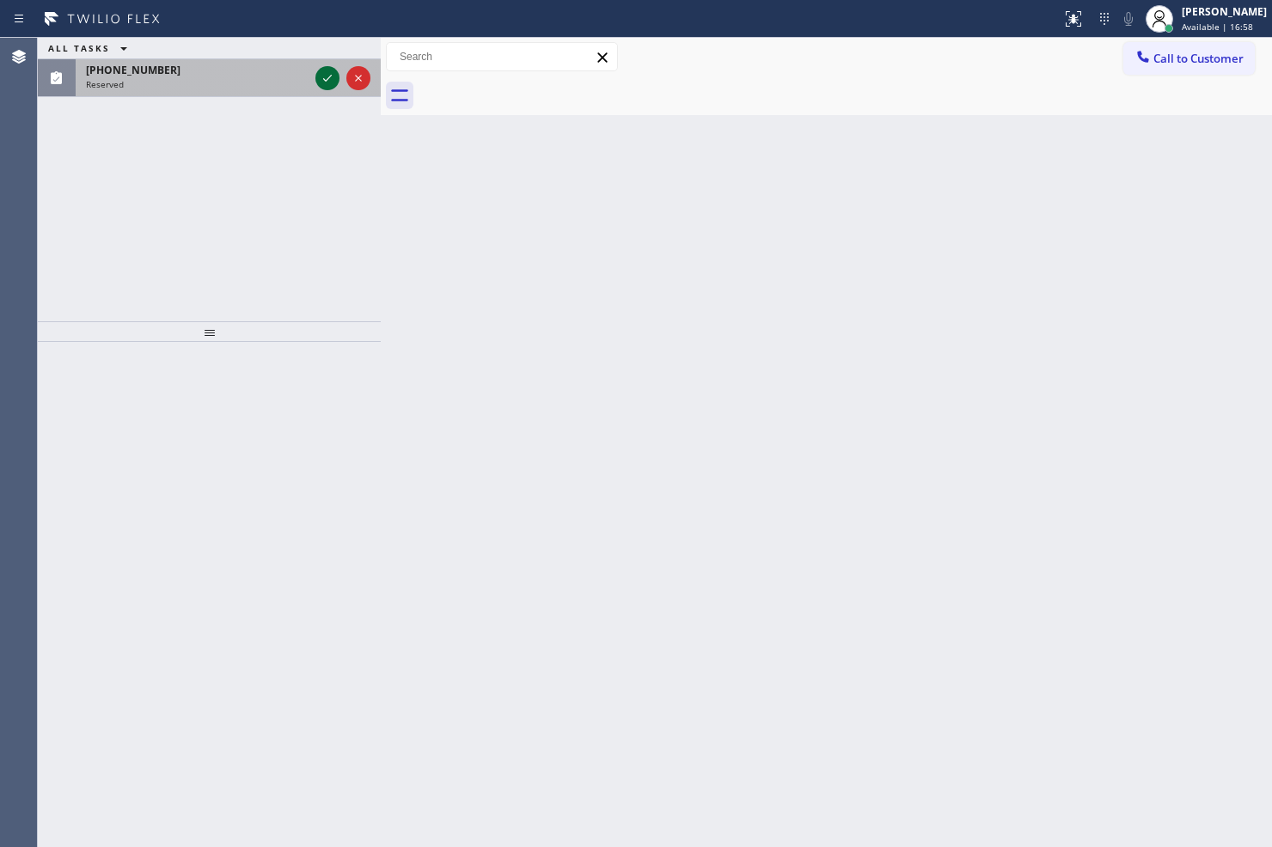
click at [323, 79] on icon at bounding box center [327, 78] width 9 height 7
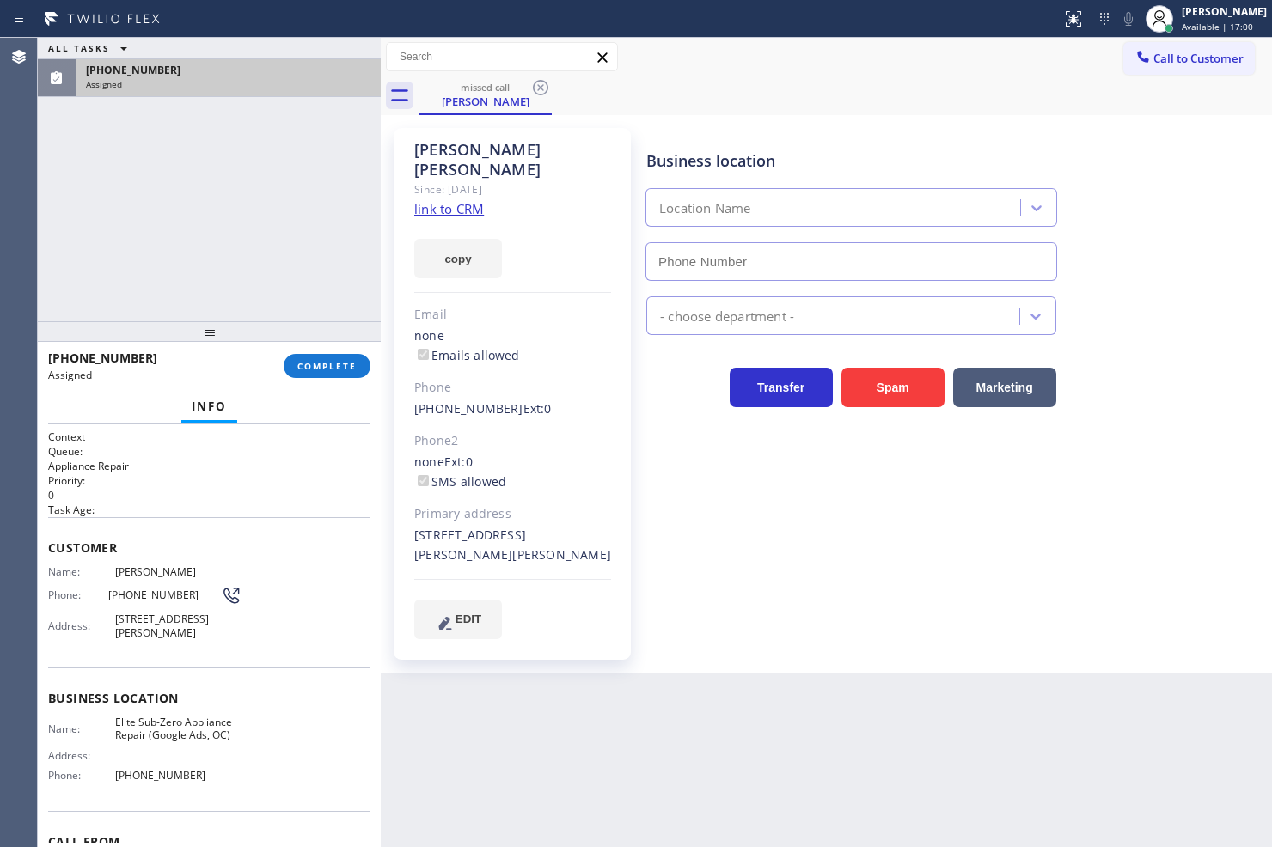
type input "(562) 667-5246"
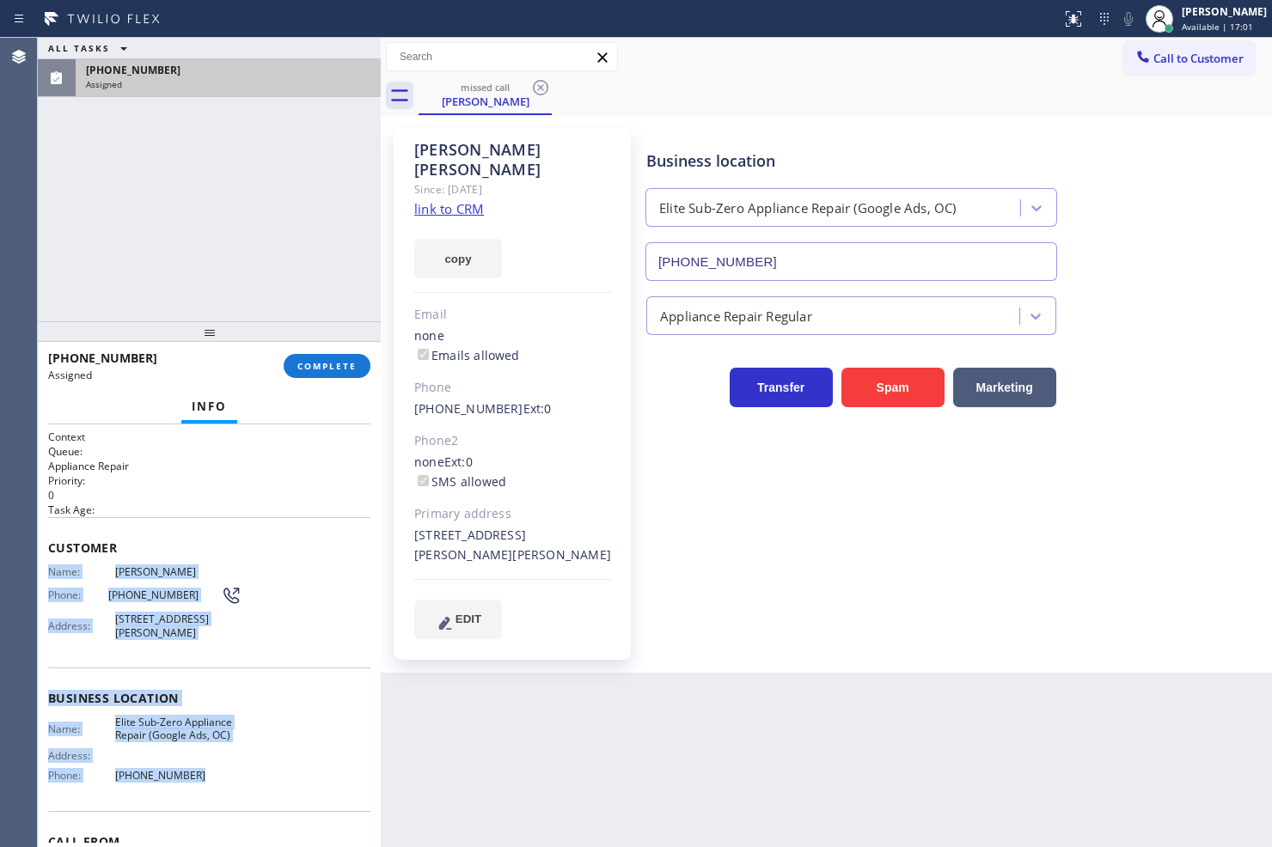
drag, startPoint x: 45, startPoint y: 563, endPoint x: 238, endPoint y: 817, distance: 319.6
click at [238, 817] on div "Context Queue: Appliance Repair Priority: 0 Task Age: Customer Name: Joyce Jone…" at bounding box center [209, 637] width 343 height 424
copy div "Name: Joyce Jones Phone: (949) 212-7532 Address: 409 Calle Nina, San Clemente, …"
click at [330, 370] on span "COMPLETE" at bounding box center [326, 366] width 59 height 12
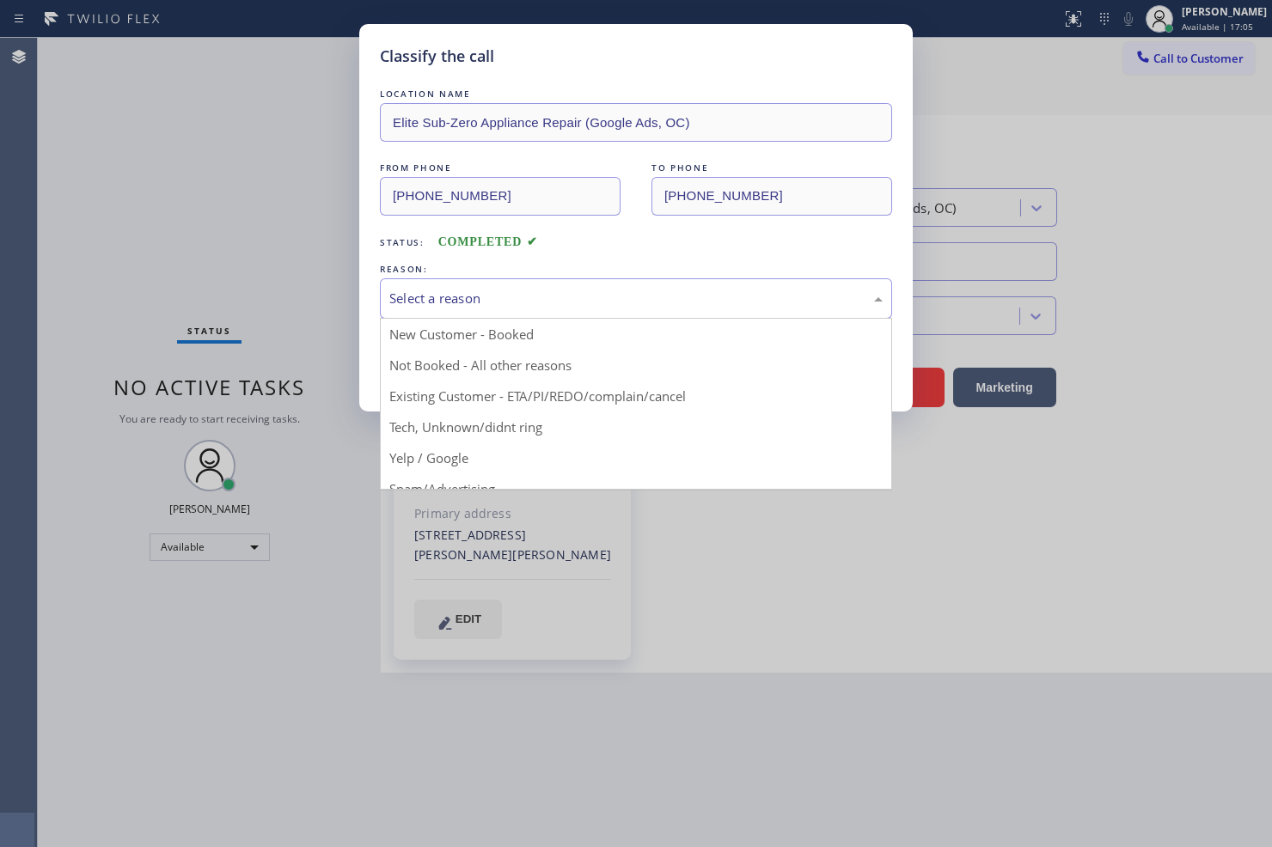
click at [466, 297] on div "Select a reason" at bounding box center [635, 299] width 493 height 20
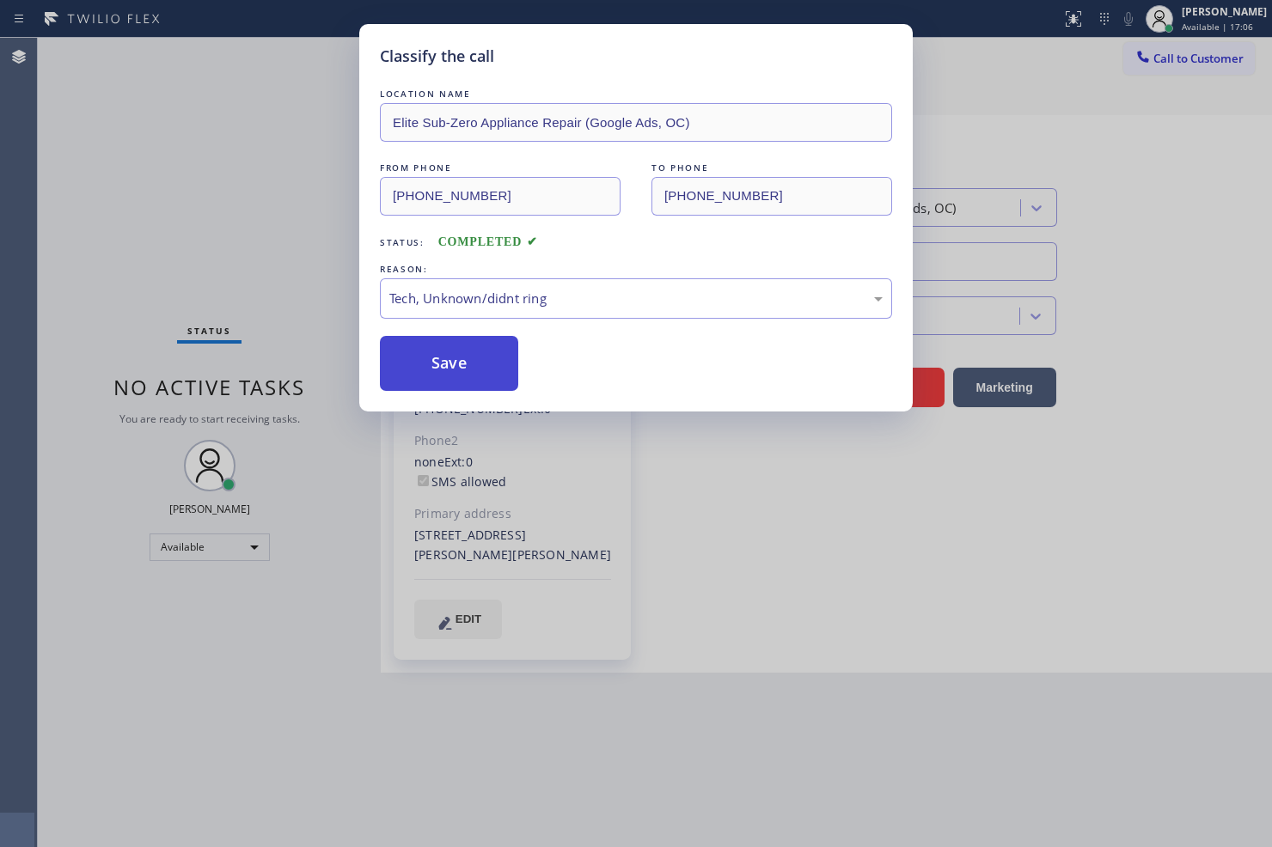
click at [449, 372] on button "Save" at bounding box center [449, 363] width 138 height 55
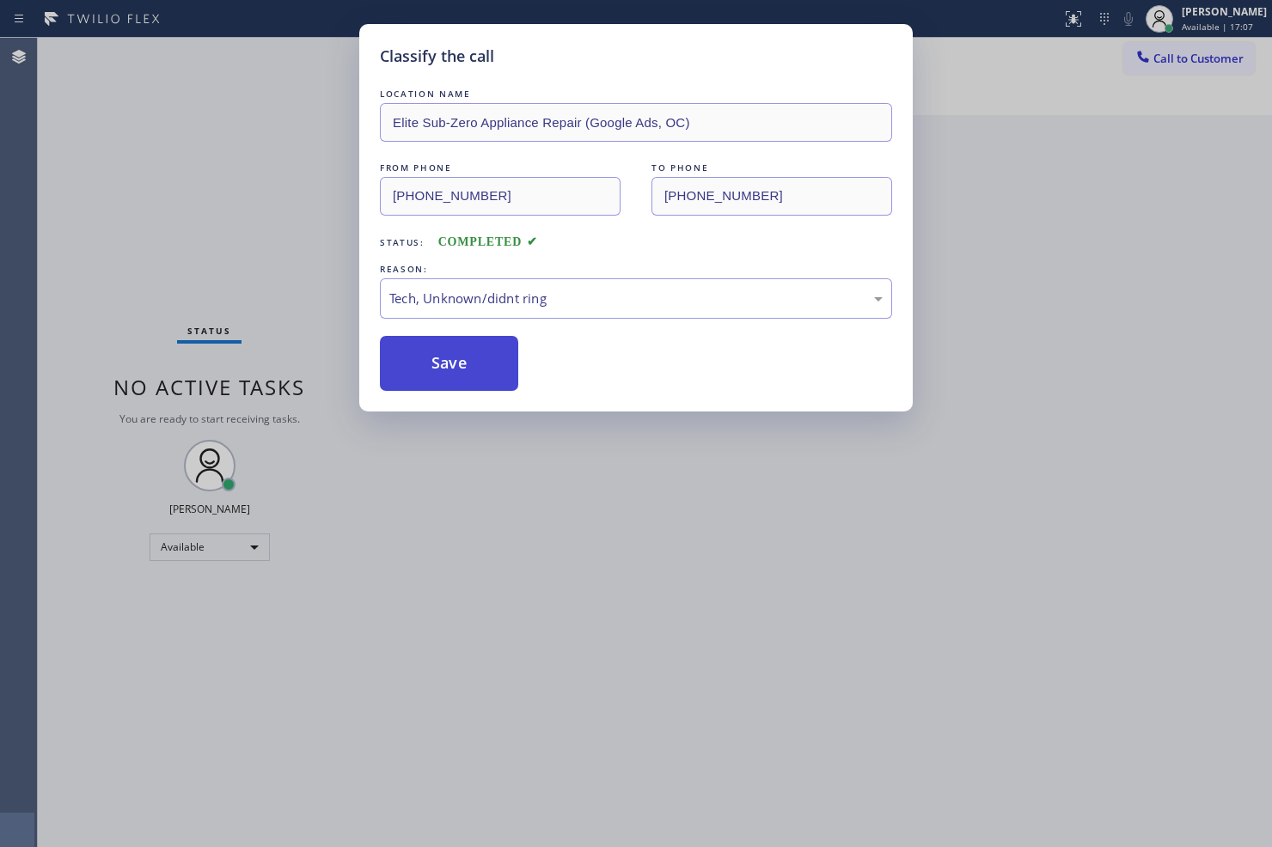
click at [449, 372] on button "Save" at bounding box center [449, 363] width 138 height 55
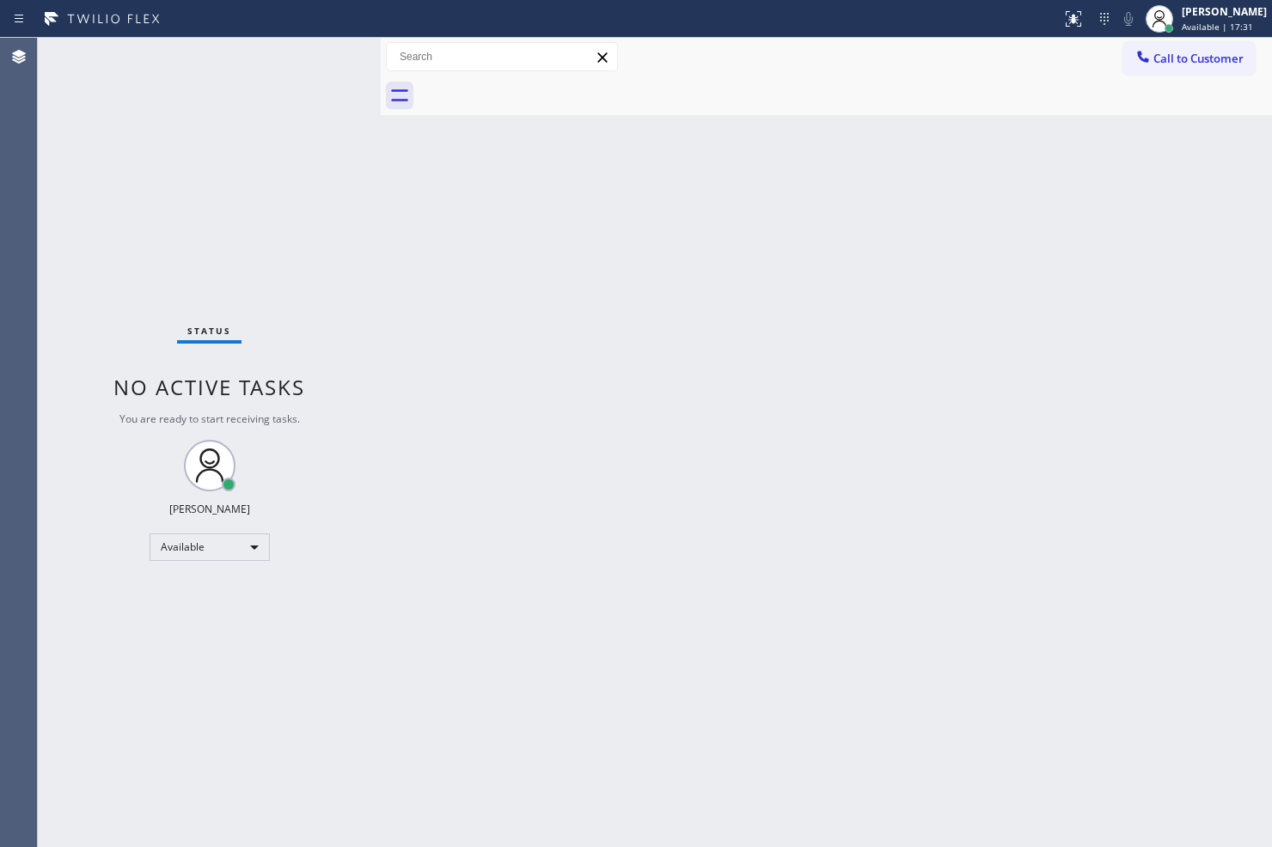
click at [327, 182] on div "Status No active tasks You are ready to start receiving tasks. [PERSON_NAME]" at bounding box center [209, 443] width 343 height 810
click at [280, 73] on div "Status No active tasks You are ready to start receiving tasks. [PERSON_NAME]" at bounding box center [209, 443] width 343 height 810
click at [327, 314] on div "Status No active tasks You are ready to start receiving tasks. [PERSON_NAME]" at bounding box center [209, 443] width 343 height 810
drag, startPoint x: 306, startPoint y: 113, endPoint x: 314, endPoint y: 103, distance: 12.9
click at [307, 113] on div "Status No active tasks You are ready to start receiving tasks. [PERSON_NAME]" at bounding box center [209, 443] width 343 height 810
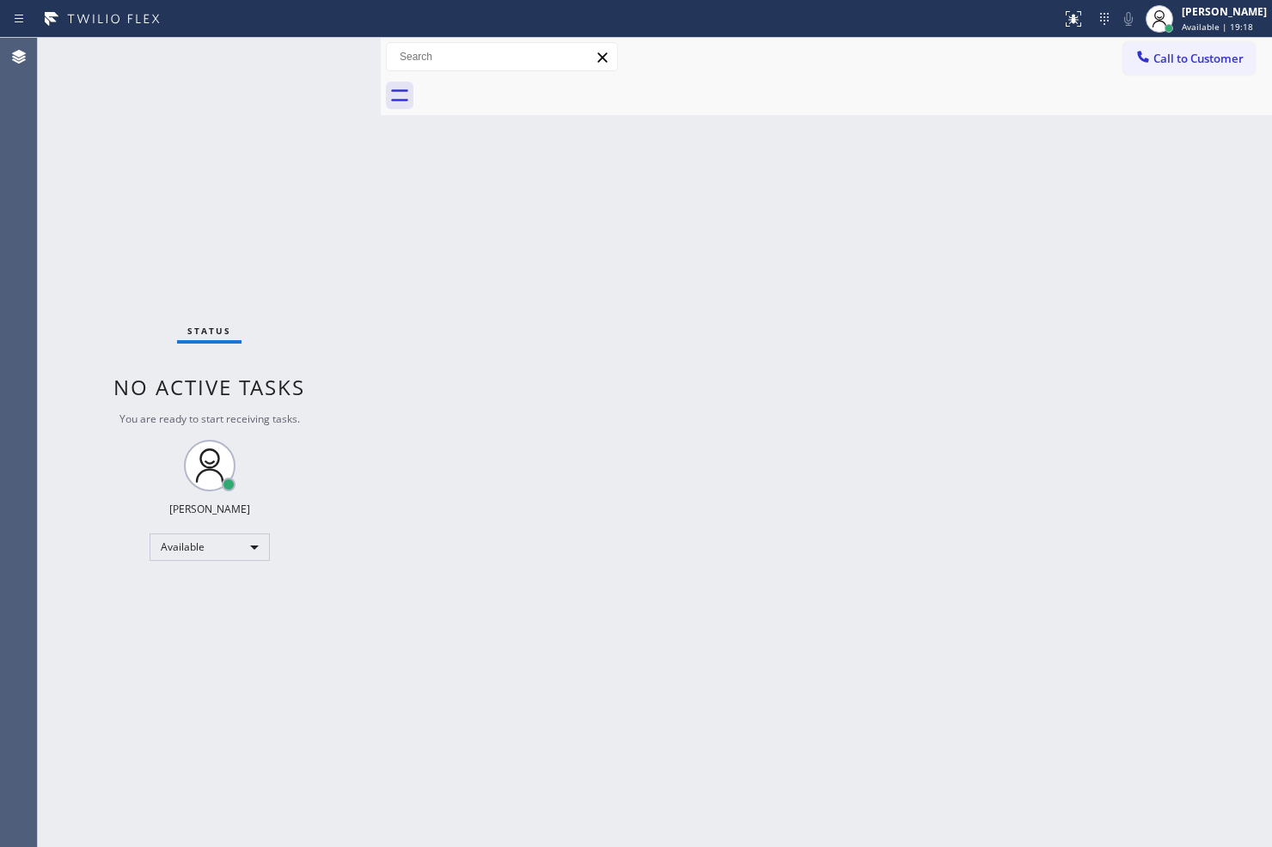
click at [319, 78] on div "Status No active tasks You are ready to start receiving tasks. [PERSON_NAME]" at bounding box center [209, 443] width 343 height 810
drag, startPoint x: 378, startPoint y: 239, endPoint x: 331, endPoint y: 92, distance: 154.4
click at [381, 213] on div at bounding box center [381, 443] width 0 height 810
click at [330, 86] on div "Status No active tasks You are ready to start receiving tasks. [PERSON_NAME]" at bounding box center [207, 443] width 338 height 810
click at [320, 70] on div "Status No active tasks You are ready to start receiving tasks. [PERSON_NAME]" at bounding box center [207, 443] width 338 height 810
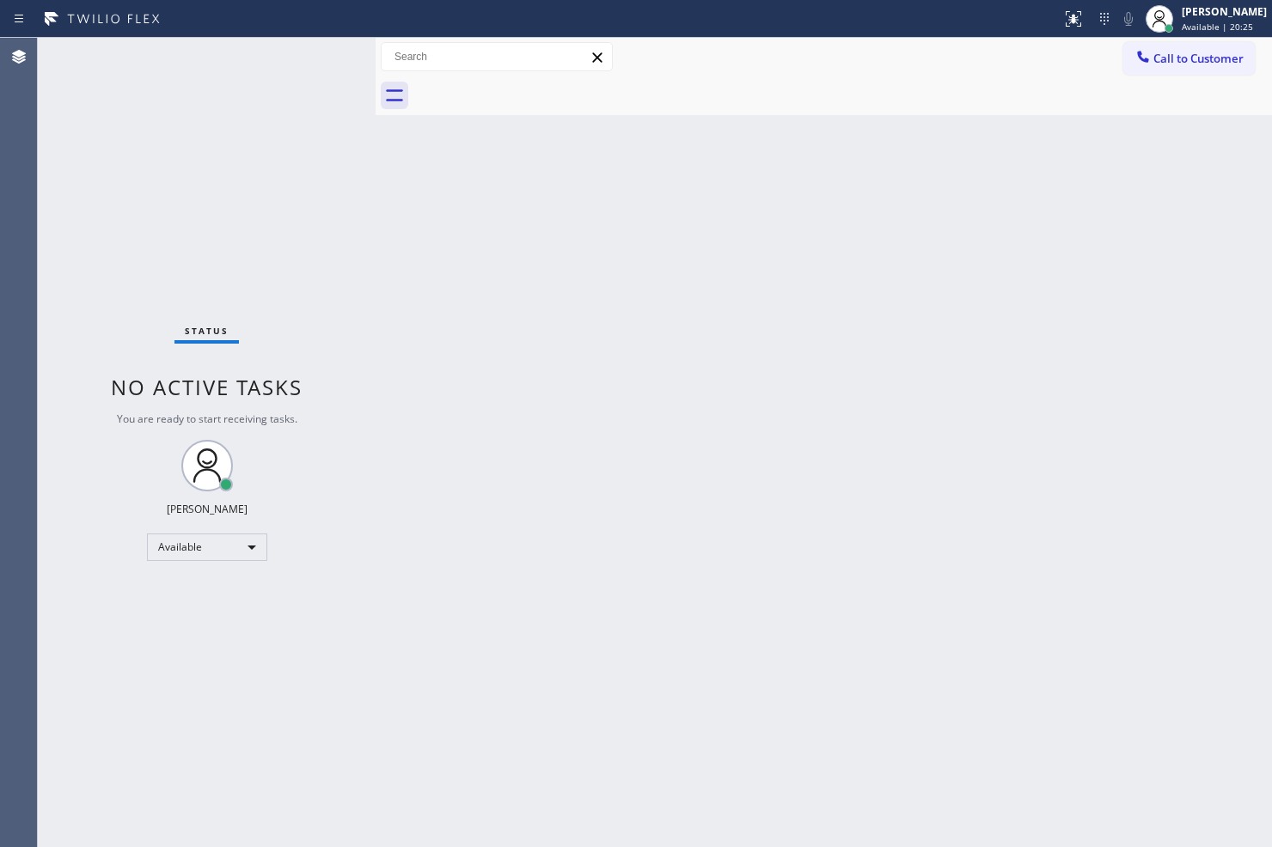
click at [322, 63] on div "Status No active tasks You are ready to start receiving tasks. [PERSON_NAME]" at bounding box center [207, 443] width 338 height 810
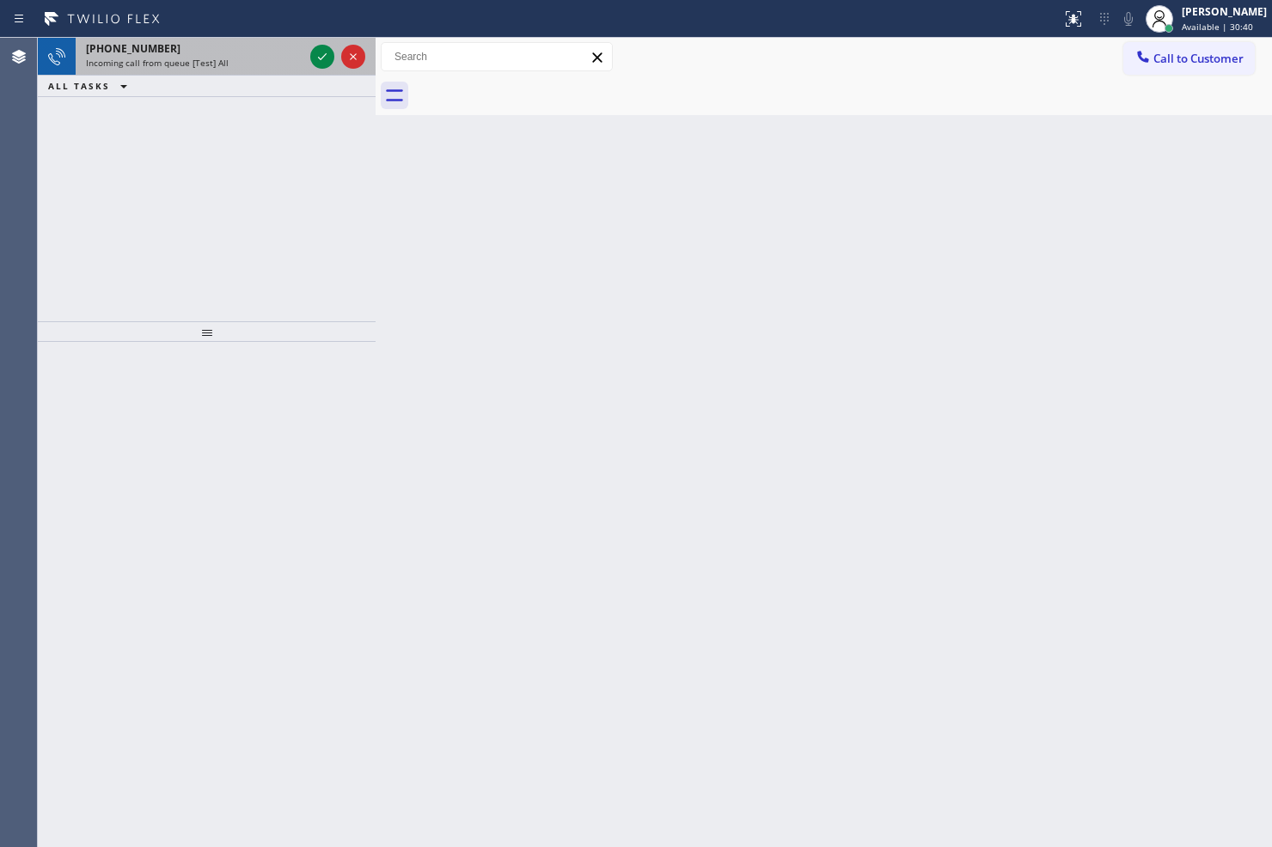
click at [319, 38] on div at bounding box center [338, 57] width 62 height 38
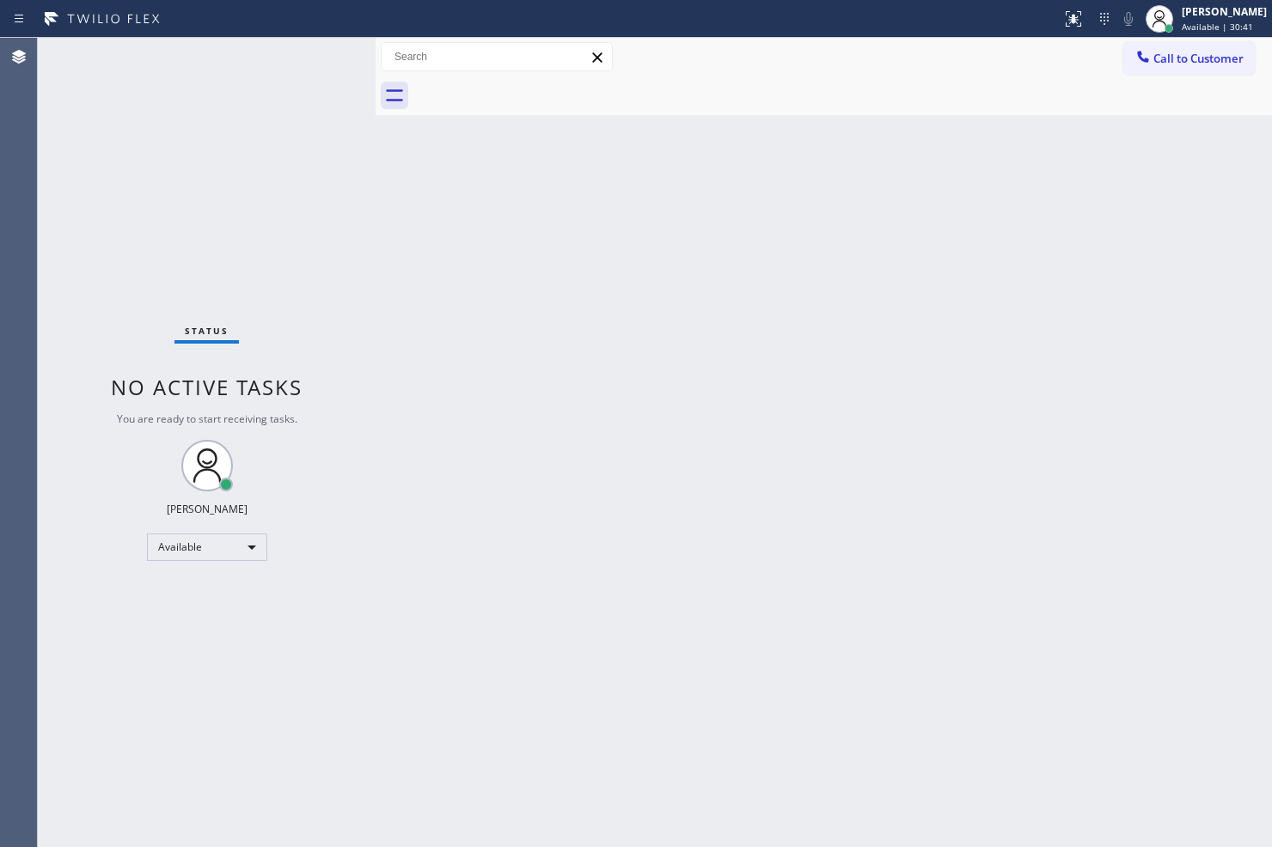
click at [320, 50] on div "Status No active tasks You are ready to start receiving tasks. [PERSON_NAME]" at bounding box center [207, 443] width 338 height 810
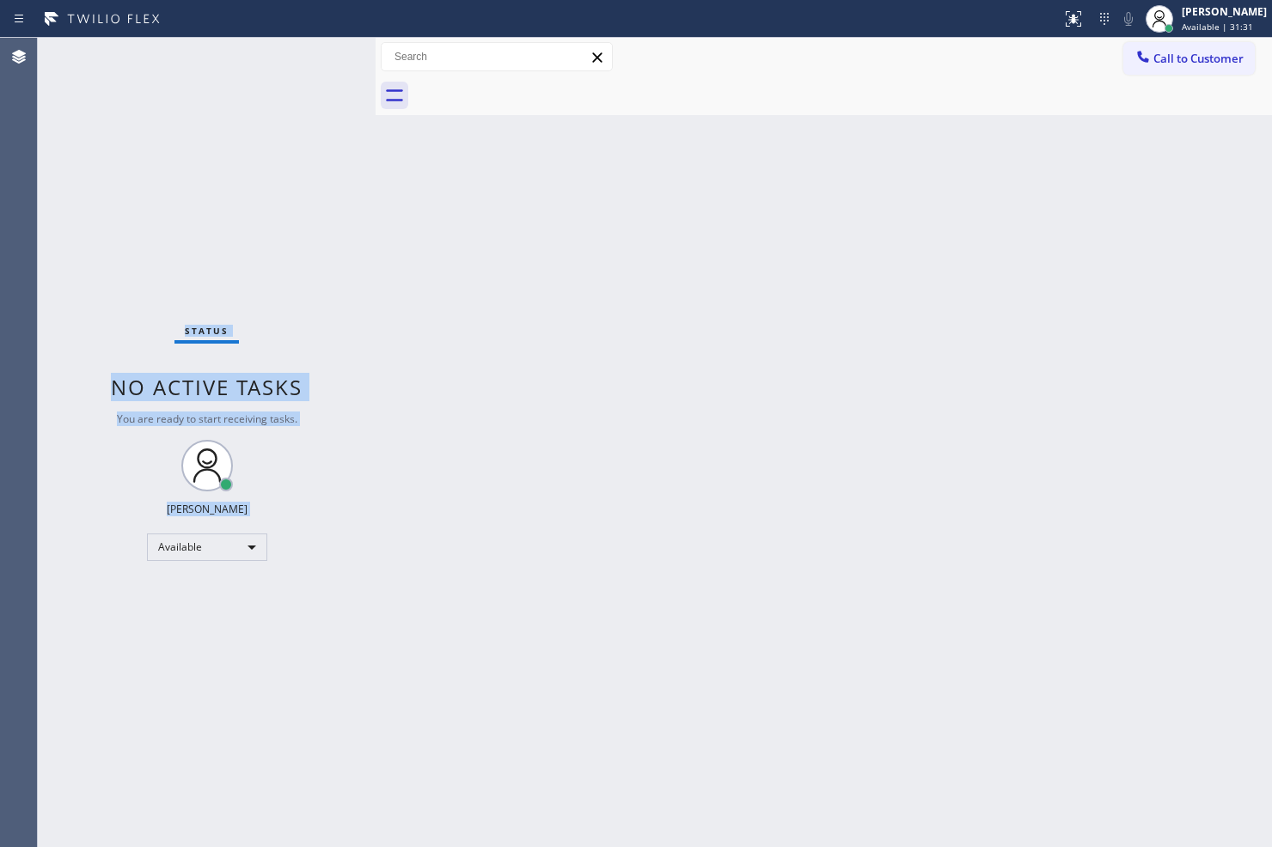
click at [320, 50] on div "Status No active tasks You are ready to start receiving tasks. [PERSON_NAME]" at bounding box center [207, 443] width 338 height 810
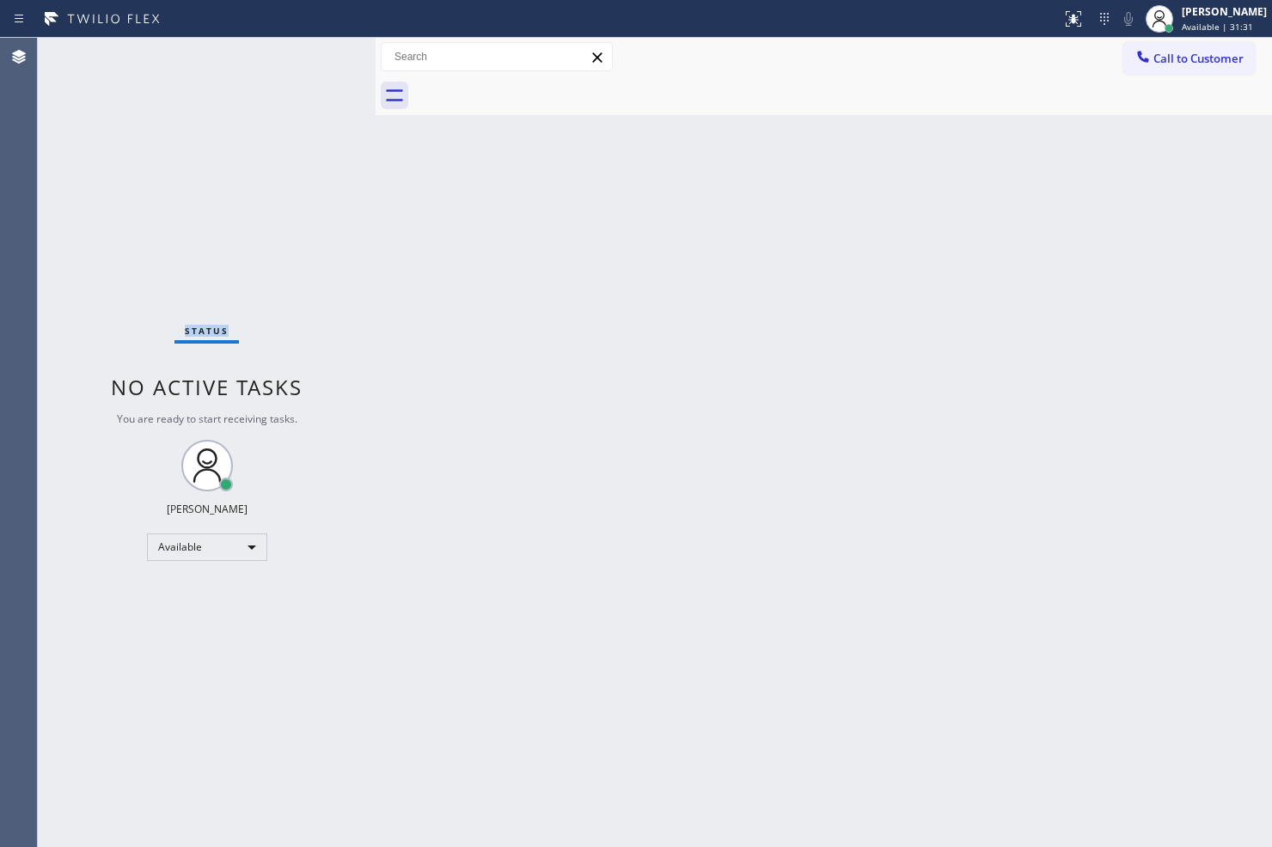
click at [320, 50] on div "Status No active tasks You are ready to start receiving tasks. [PERSON_NAME]" at bounding box center [207, 443] width 338 height 810
drag, startPoint x: 320, startPoint y: 50, endPoint x: 330, endPoint y: 67, distance: 20.0
click at [330, 67] on div "Status No active tasks You are ready to start receiving tasks. [PERSON_NAME]" at bounding box center [207, 443] width 338 height 810
click at [358, 150] on div "Status No active tasks You are ready to start receiving tasks. [PERSON_NAME]" at bounding box center [207, 443] width 338 height 810
click at [294, 53] on div "Status No active tasks You are ready to start receiving tasks. [PERSON_NAME]" at bounding box center [207, 443] width 338 height 810
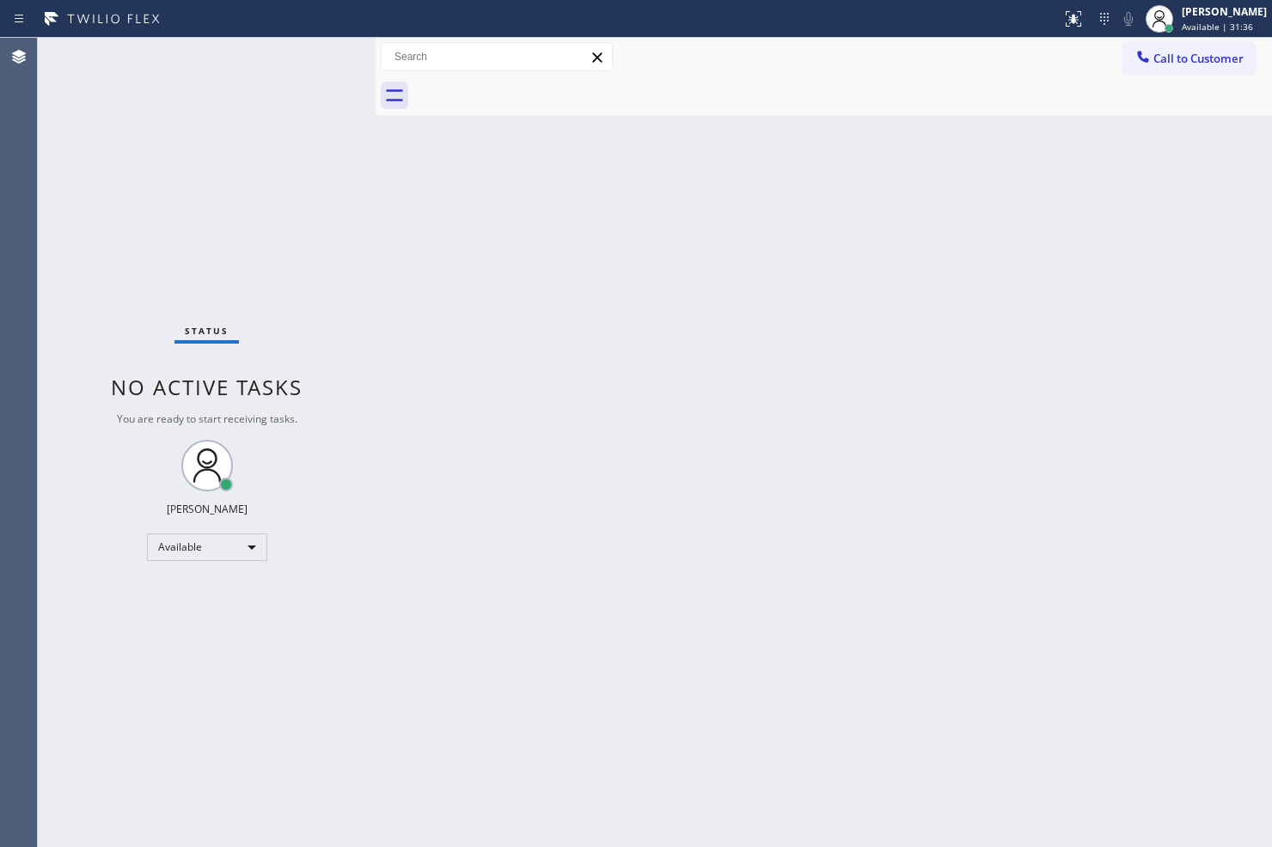
click at [314, 58] on div "Status No active tasks You are ready to start receiving tasks. [PERSON_NAME]" at bounding box center [207, 443] width 338 height 810
click at [345, 218] on div "Status No active tasks You are ready to start receiving tasks. [PERSON_NAME]" at bounding box center [207, 443] width 338 height 810
click at [1023, 763] on div "Back to Dashboard Change Sender ID Customers Technicians Select a contact Outbo…" at bounding box center [824, 443] width 896 height 810
click at [1182, 22] on span "Available | 40:27" at bounding box center [1217, 27] width 71 height 12
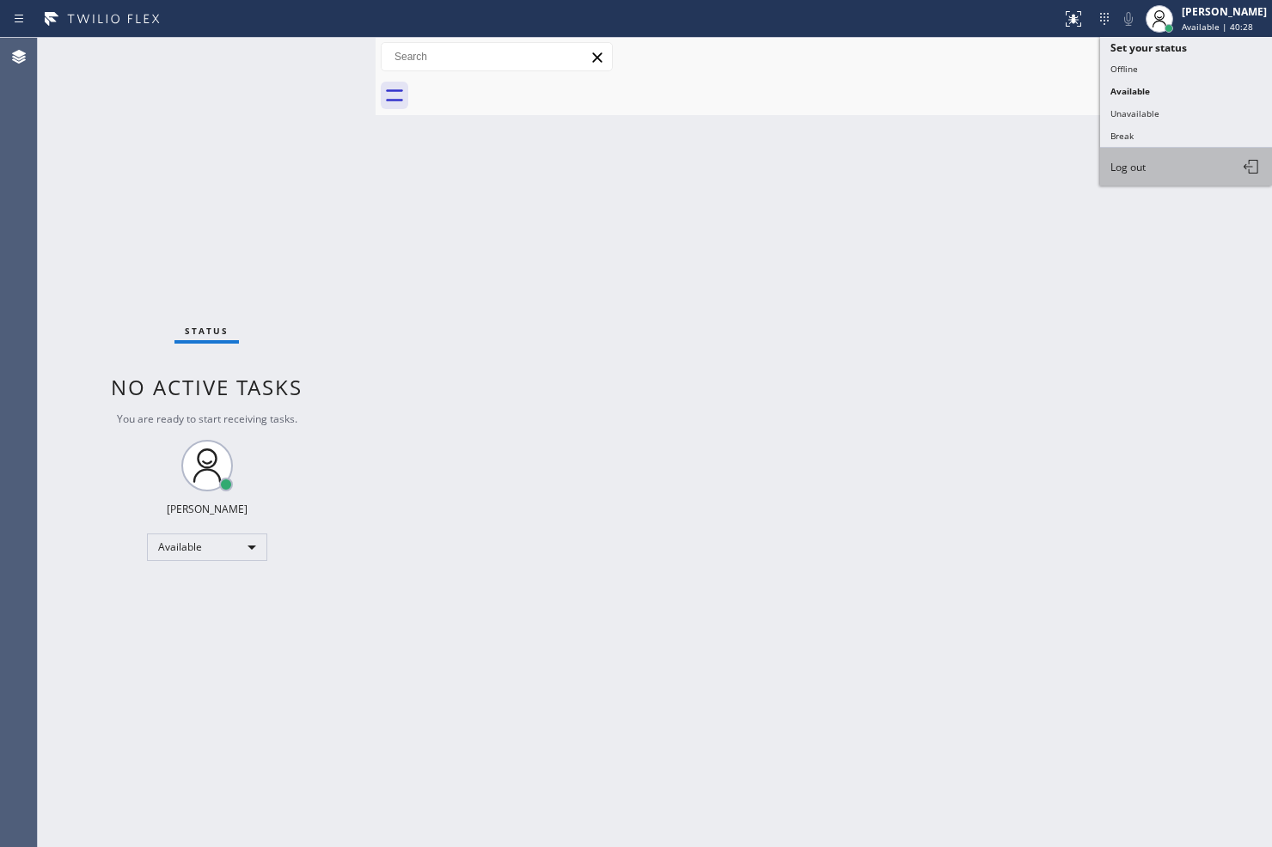
click at [1152, 160] on button "Log out" at bounding box center [1186, 167] width 172 height 38
